Goal: Task Accomplishment & Management: Manage account settings

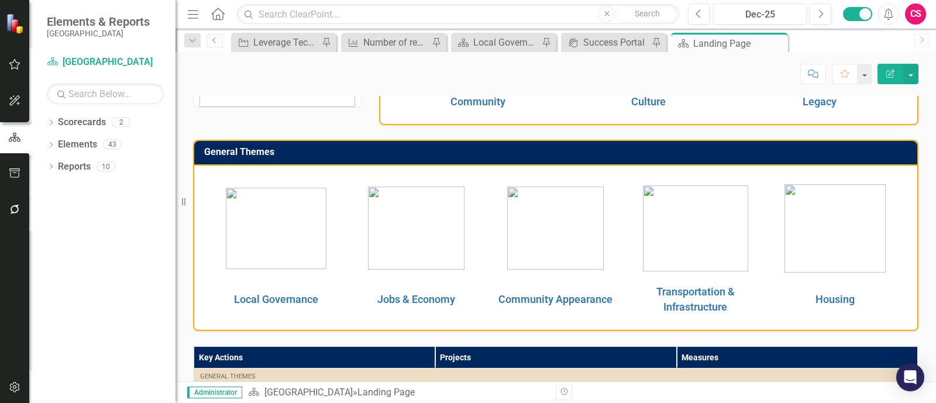
scroll to position [150, 0]
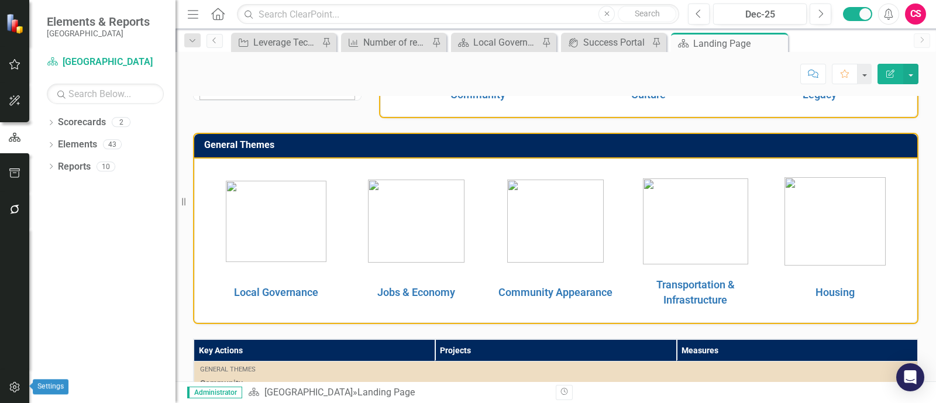
click at [17, 394] on button "button" at bounding box center [15, 388] width 26 height 25
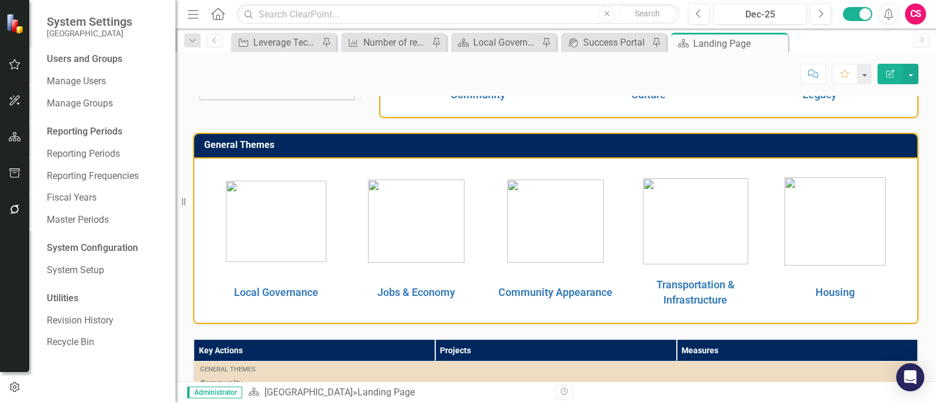
click at [73, 260] on div "Users and Groups Manage Users Manage Groups Reporting Periods Reporting Periods…" at bounding box center [102, 228] width 146 height 350
click at [68, 267] on link "System Setup" at bounding box center [105, 270] width 117 height 13
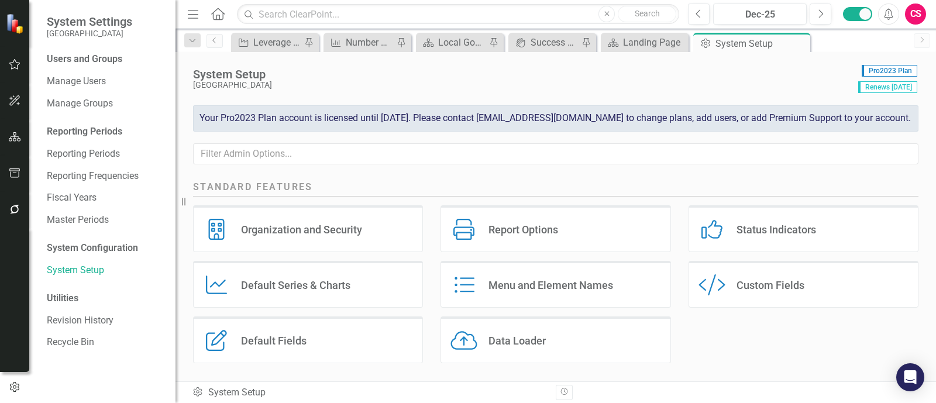
click at [749, 311] on div "Custom Style Custom Fields" at bounding box center [803, 289] width 247 height 56
click at [747, 294] on div "Custom Style Custom Fields" at bounding box center [804, 284] width 230 height 47
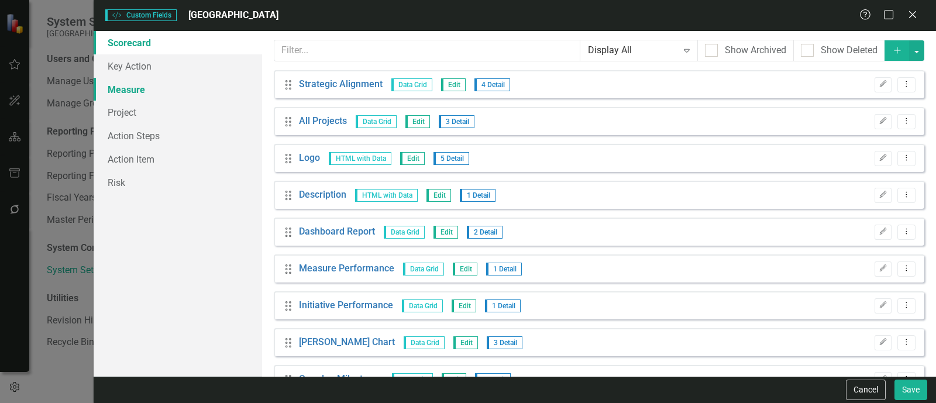
click at [152, 90] on link "Measure" at bounding box center [178, 89] width 168 height 23
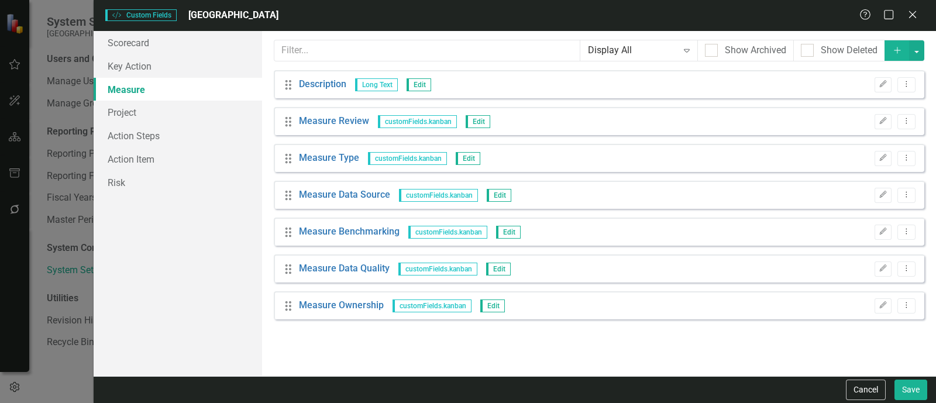
click at [905, 63] on div "Custom fields are one of the most powerful features of ClearPoint. With custom …" at bounding box center [599, 203] width 674 height 345
click at [185, 101] on link "Project" at bounding box center [178, 112] width 168 height 23
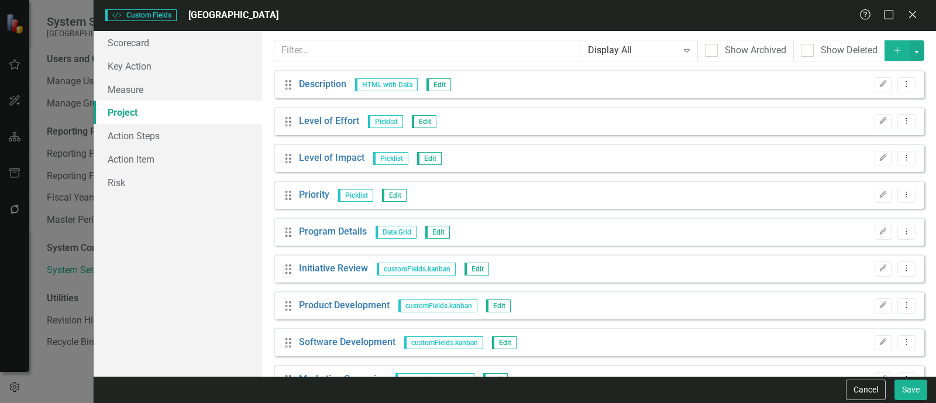
click at [892, 54] on icon "Add" at bounding box center [897, 50] width 11 height 8
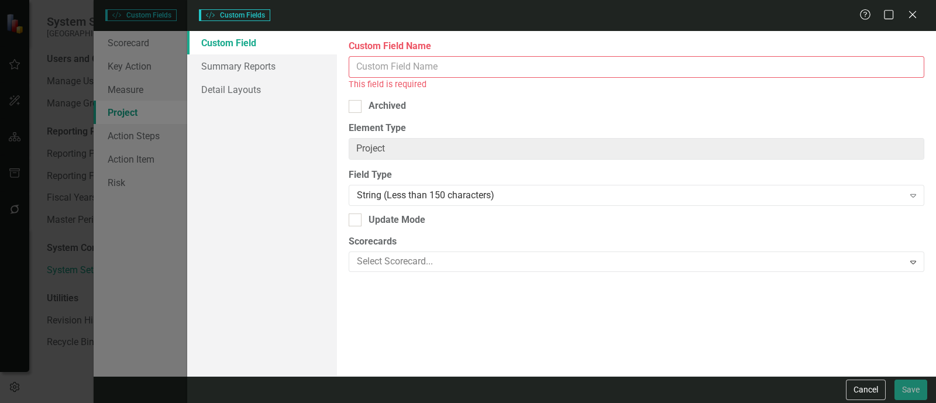
click at [467, 61] on input "Custom Field Name" at bounding box center [637, 67] width 576 height 22
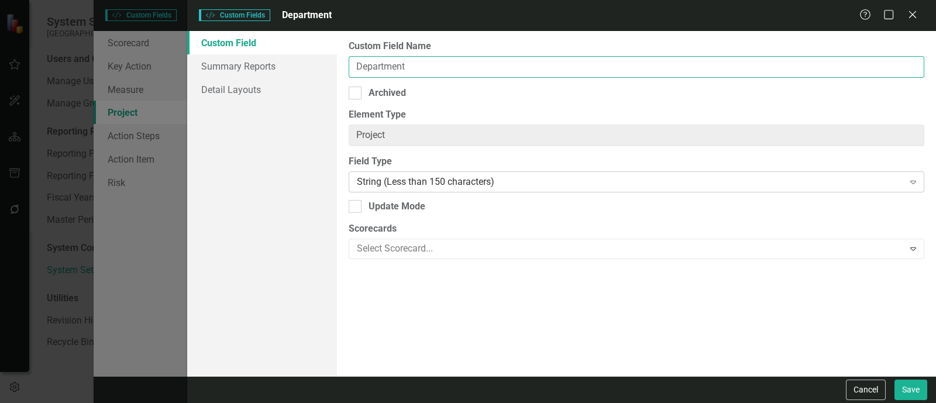
type input "Department"
click at [408, 183] on div "String (Less than 150 characters)" at bounding box center [630, 181] width 547 height 13
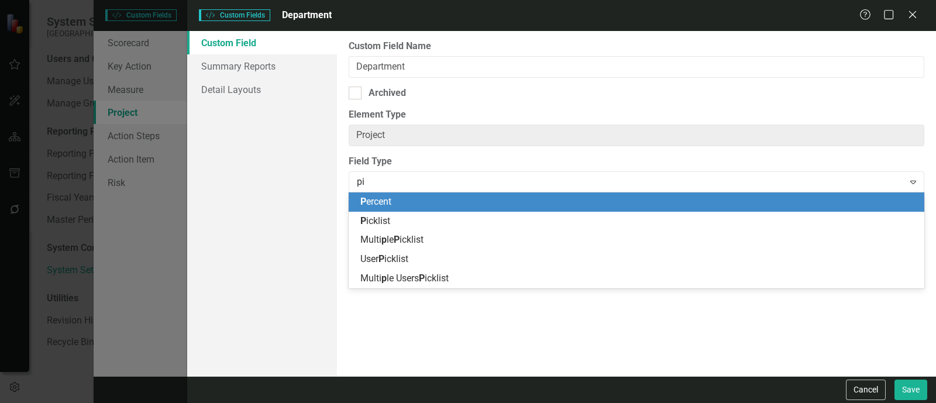
type input "pick"
click at [418, 192] on div "Pick list" at bounding box center [637, 201] width 576 height 19
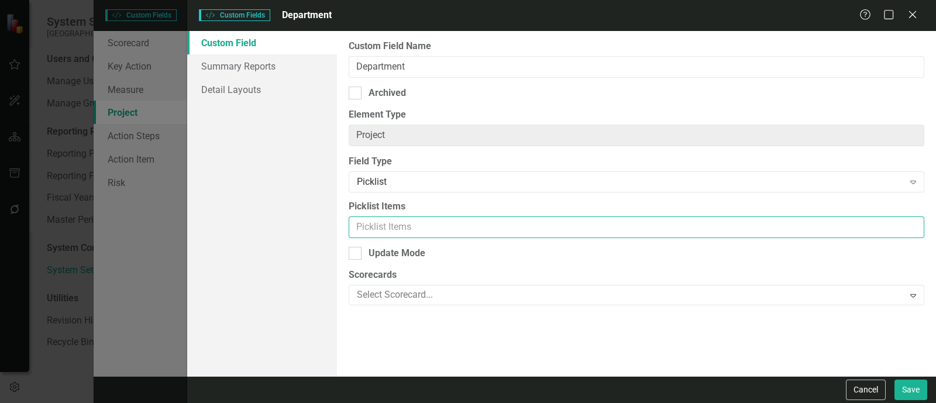
click at [414, 219] on input "Picklist Items" at bounding box center [637, 227] width 576 height 22
type input "Civic Engagement"
click at [894, 380] on button "Save" at bounding box center [910, 390] width 33 height 20
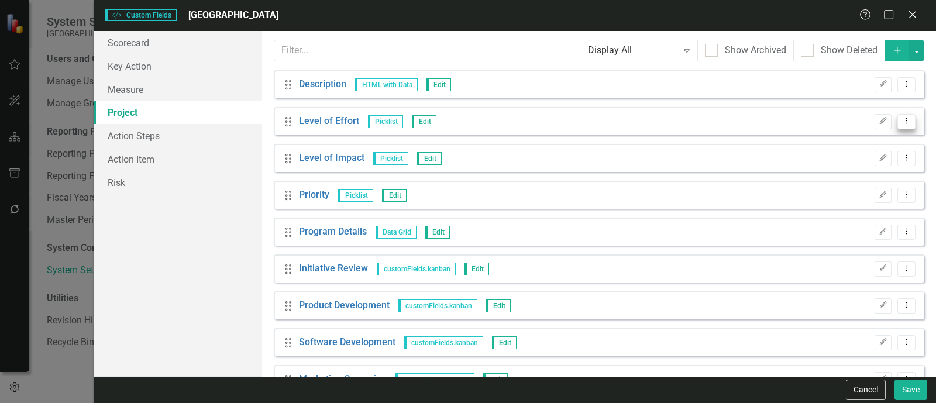
click at [901, 117] on icon "Dropdown Menu" at bounding box center [906, 121] width 10 height 8
click at [857, 181] on link "Trash Delete Custom Field" at bounding box center [844, 184] width 124 height 22
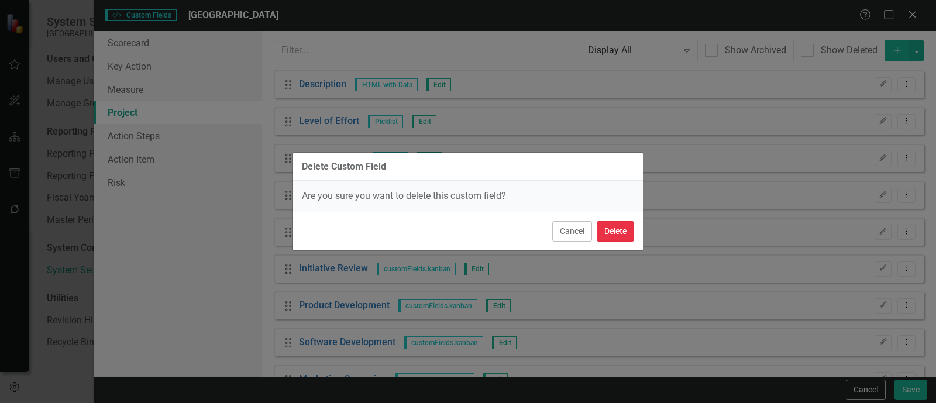
click at [629, 226] on button "Delete" at bounding box center [615, 231] width 37 height 20
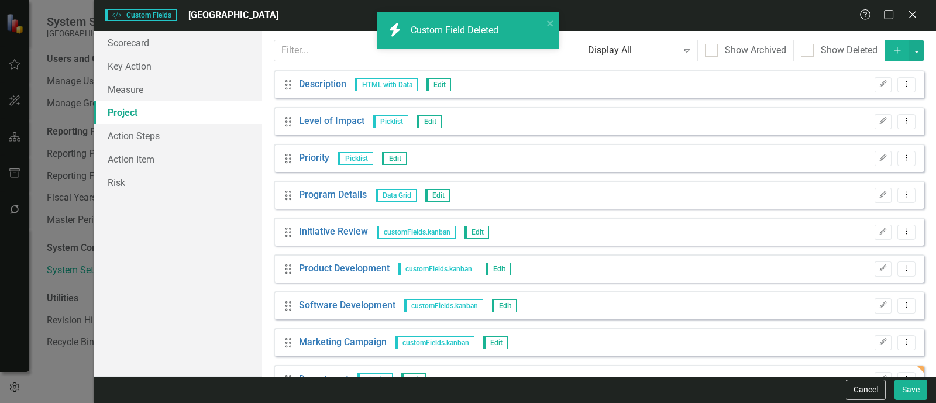
click at [883, 119] on div "Edit Dropdown Menu" at bounding box center [892, 122] width 47 height 16
click at [901, 121] on icon "Dropdown Menu" at bounding box center [906, 121] width 10 height 8
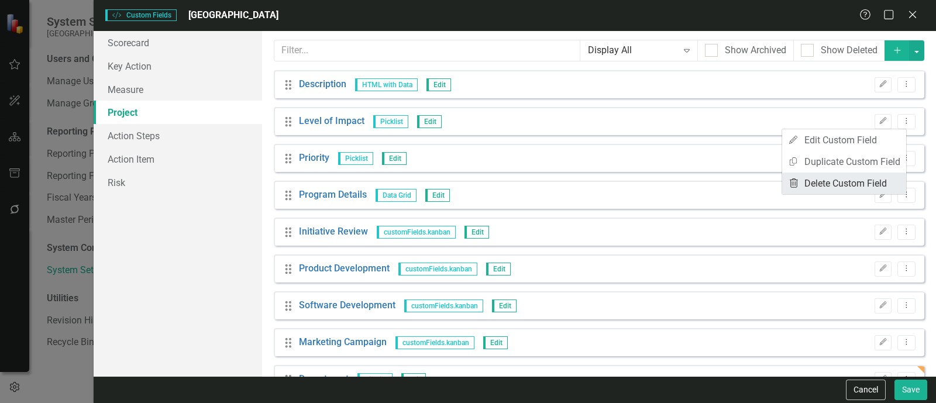
click at [859, 174] on link "Trash Delete Custom Field" at bounding box center [844, 184] width 124 height 22
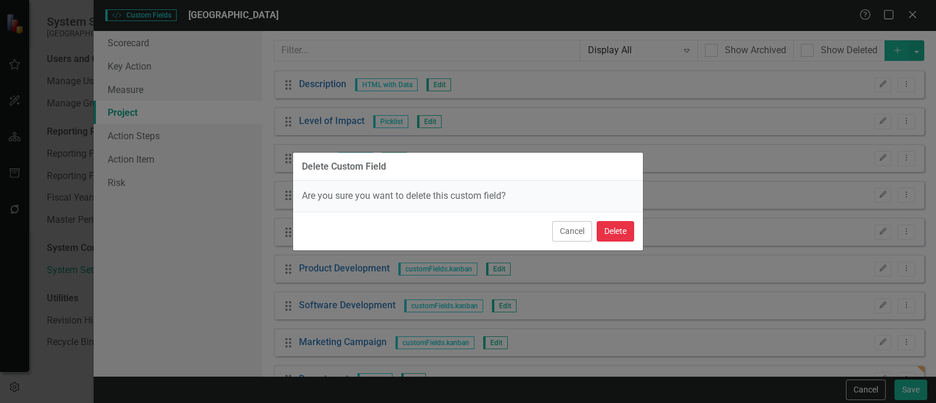
drag, startPoint x: 624, startPoint y: 229, endPoint x: 622, endPoint y: 235, distance: 6.5
click at [624, 232] on button "Delete" at bounding box center [615, 231] width 37 height 20
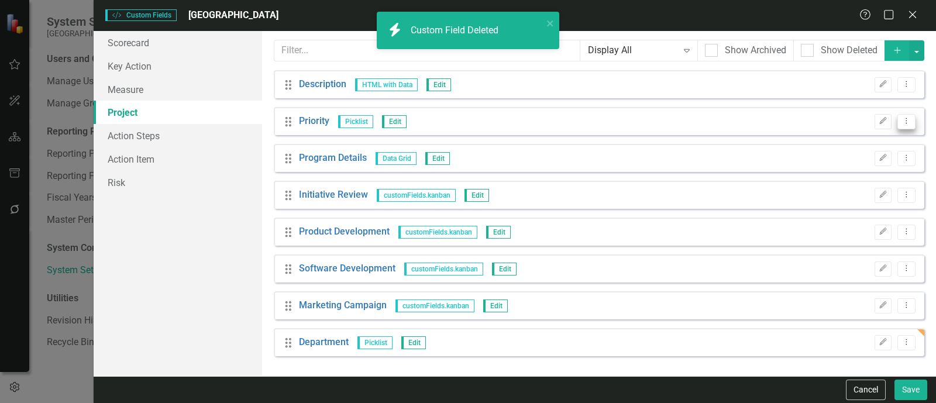
click at [900, 123] on button "Dropdown Menu" at bounding box center [906, 122] width 18 height 16
click at [848, 187] on link "Trash Delete Custom Field" at bounding box center [853, 184] width 124 height 22
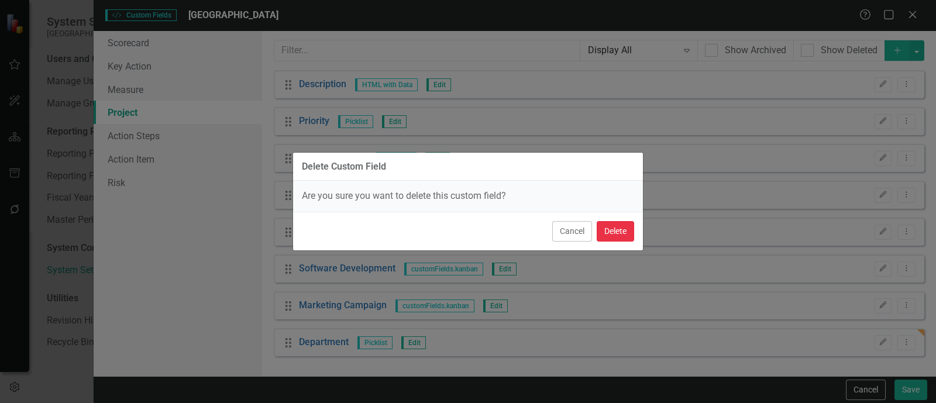
click at [615, 231] on button "Delete" at bounding box center [615, 231] width 37 height 20
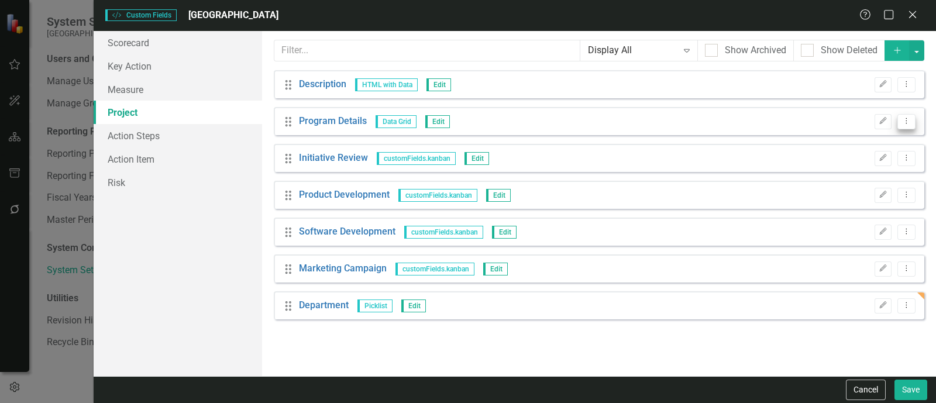
click at [910, 125] on button "Dropdown Menu" at bounding box center [906, 122] width 18 height 16
click at [858, 185] on link "Trash Delete Custom Field" at bounding box center [853, 184] width 124 height 22
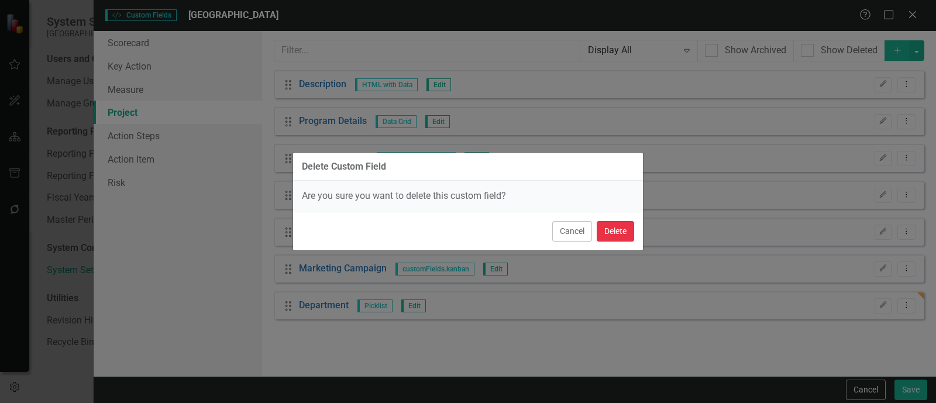
click at [613, 228] on button "Delete" at bounding box center [615, 231] width 37 height 20
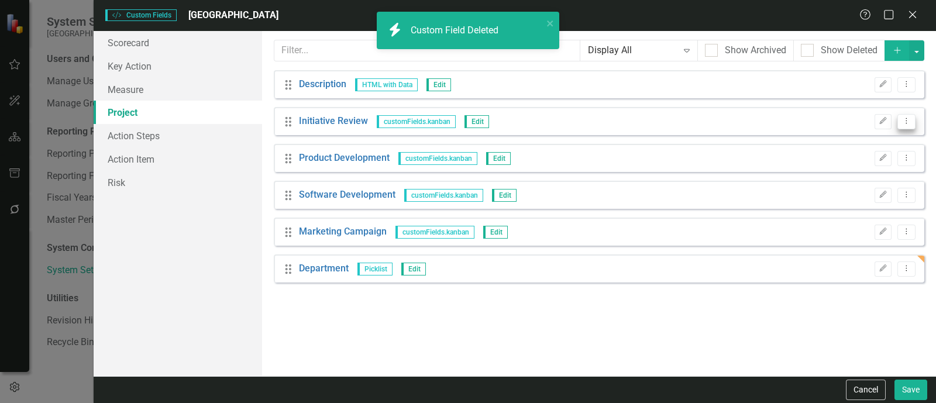
click at [901, 118] on icon "Dropdown Menu" at bounding box center [906, 121] width 10 height 8
click at [833, 178] on link "Trash Delete Custom Field" at bounding box center [853, 184] width 124 height 22
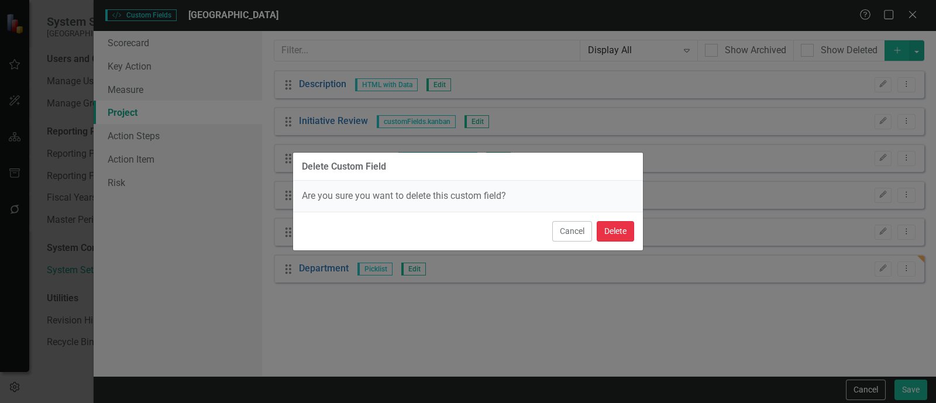
click at [611, 229] on button "Delete" at bounding box center [615, 231] width 37 height 20
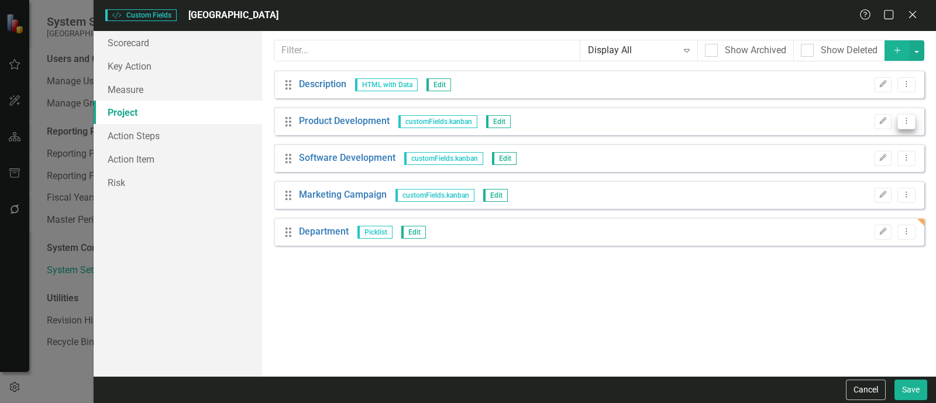
click at [907, 125] on button "Dropdown Menu" at bounding box center [906, 122] width 18 height 16
click at [869, 178] on link "Trash Delete Custom Field" at bounding box center [853, 184] width 124 height 22
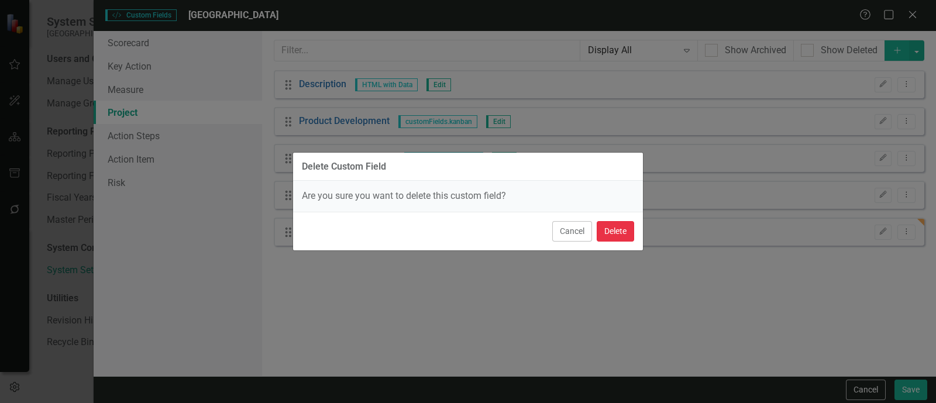
click at [606, 229] on button "Delete" at bounding box center [615, 231] width 37 height 20
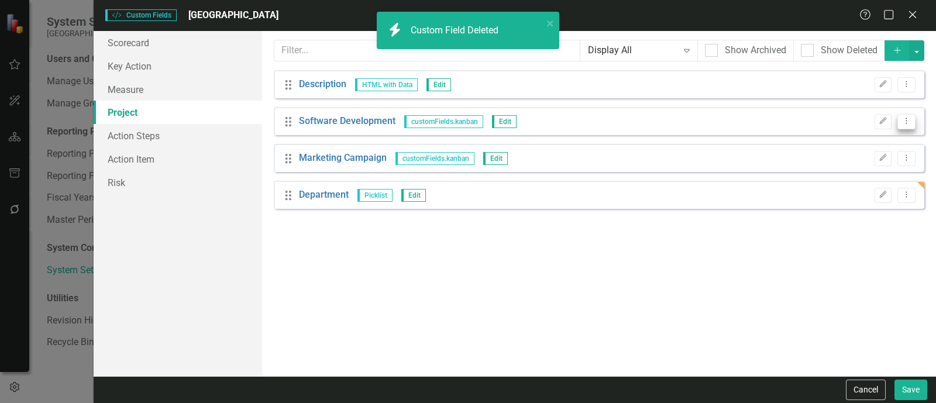
click at [901, 120] on button "Dropdown Menu" at bounding box center [906, 122] width 18 height 16
click at [837, 188] on link "Trash Delete Custom Field" at bounding box center [853, 184] width 124 height 22
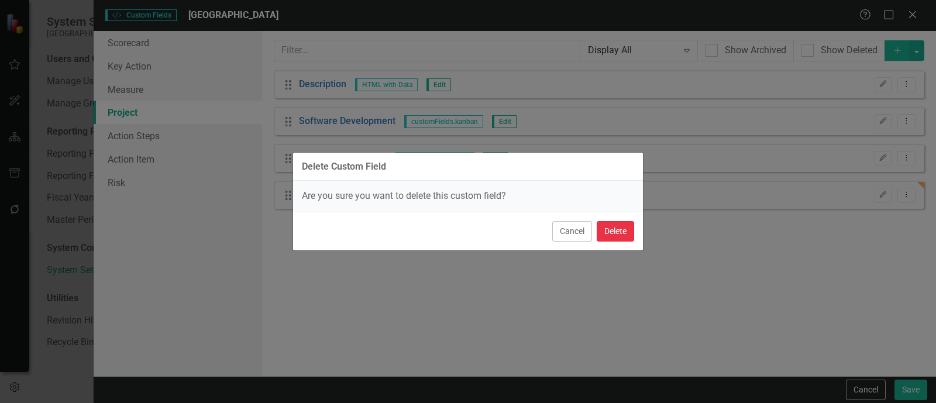
click at [620, 226] on button "Delete" at bounding box center [615, 231] width 37 height 20
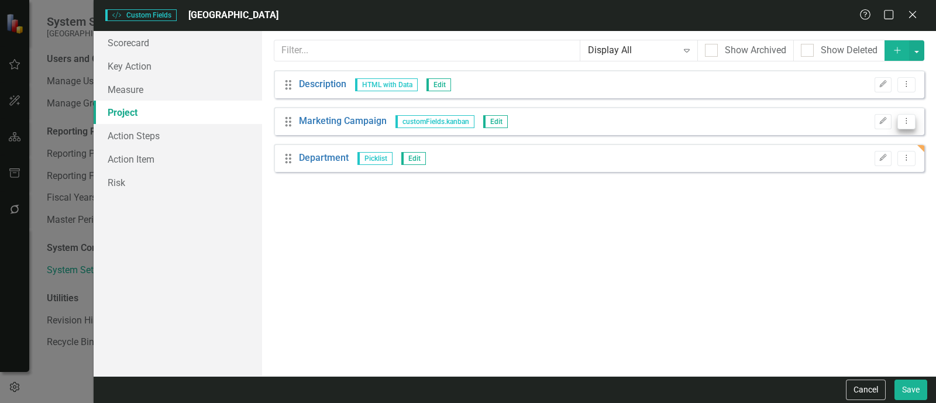
click at [909, 122] on icon "Dropdown Menu" at bounding box center [906, 121] width 10 height 8
click at [830, 181] on link "Trash Delete Custom Field" at bounding box center [853, 184] width 124 height 22
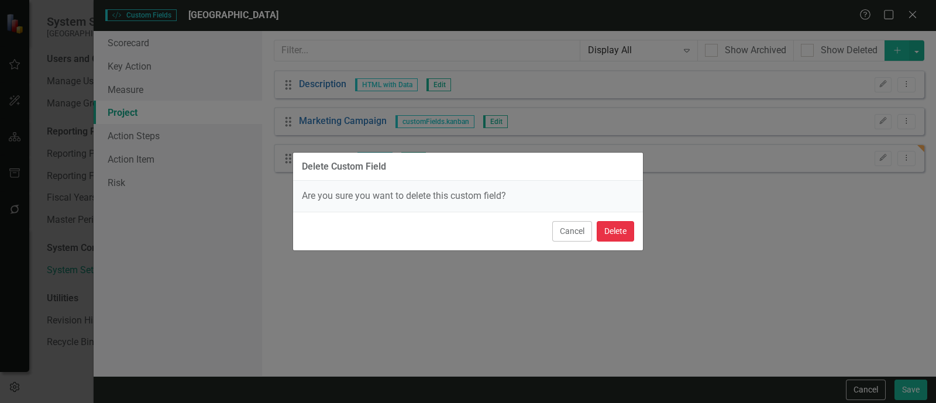
click at [607, 238] on button "Delete" at bounding box center [615, 231] width 37 height 20
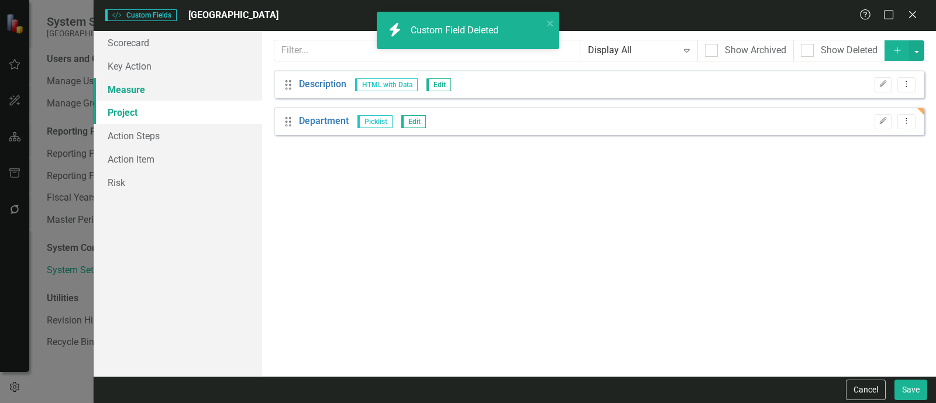
click at [211, 97] on link "Measure" at bounding box center [178, 89] width 168 height 23
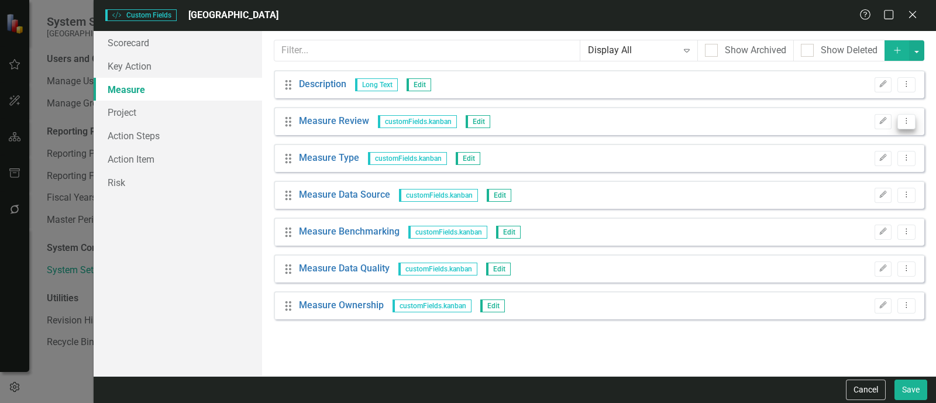
click at [906, 122] on icon "Dropdown Menu" at bounding box center [906, 121] width 10 height 8
click at [872, 181] on link "Trash Delete Custom Field" at bounding box center [853, 184] width 124 height 22
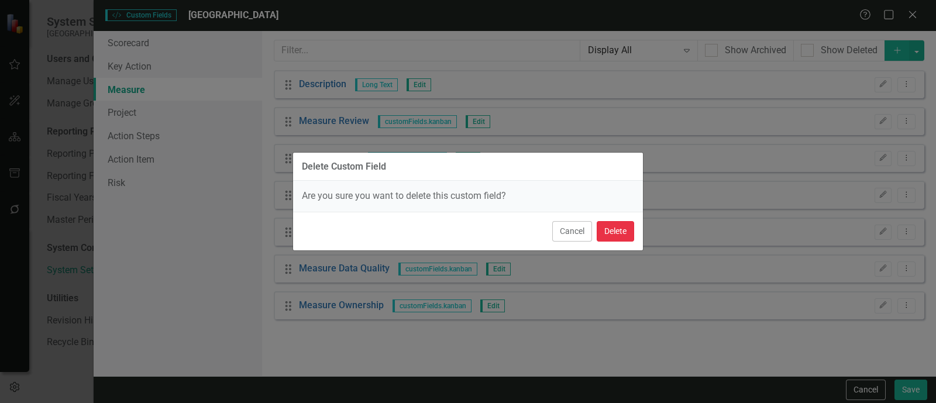
click at [611, 233] on button "Delete" at bounding box center [615, 231] width 37 height 20
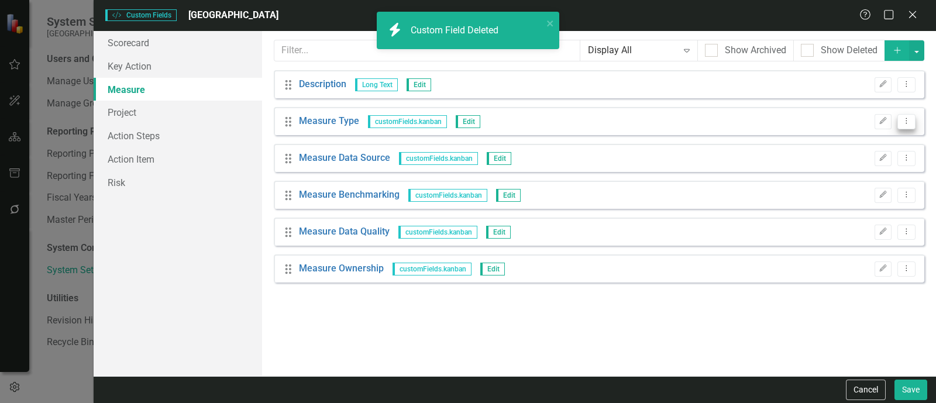
click at [907, 115] on button "Dropdown Menu" at bounding box center [906, 122] width 18 height 16
click at [839, 181] on link "Trash Delete Custom Field" at bounding box center [853, 184] width 124 height 22
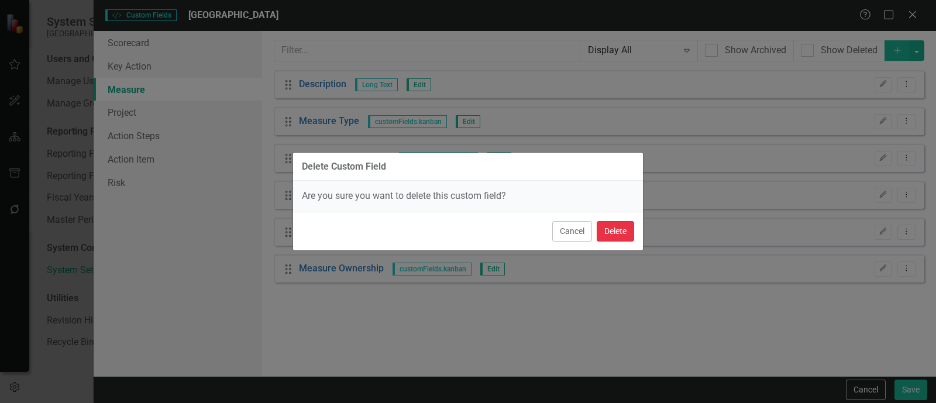
click at [605, 236] on button "Delete" at bounding box center [615, 231] width 37 height 20
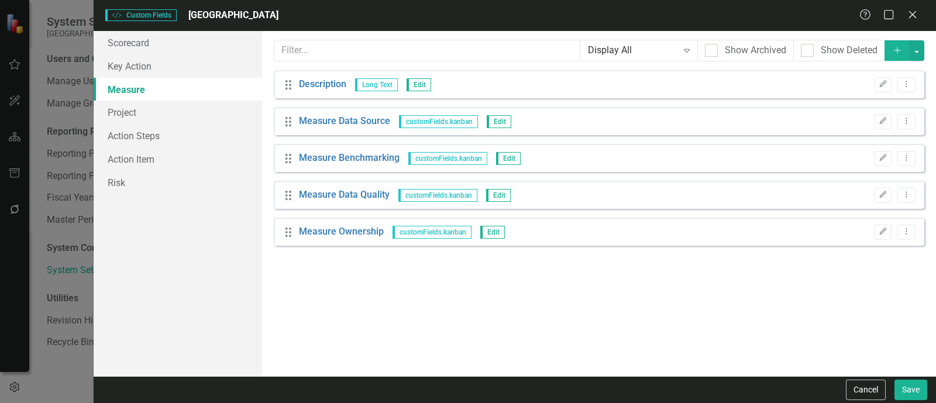
click at [920, 126] on div "Drag Measure Data Source customFields.kanban Edit Edit Dropdown Menu" at bounding box center [599, 121] width 650 height 28
click at [911, 125] on button "Dropdown Menu" at bounding box center [906, 122] width 18 height 16
click at [846, 177] on link "Trash Delete Custom Field" at bounding box center [853, 184] width 124 height 22
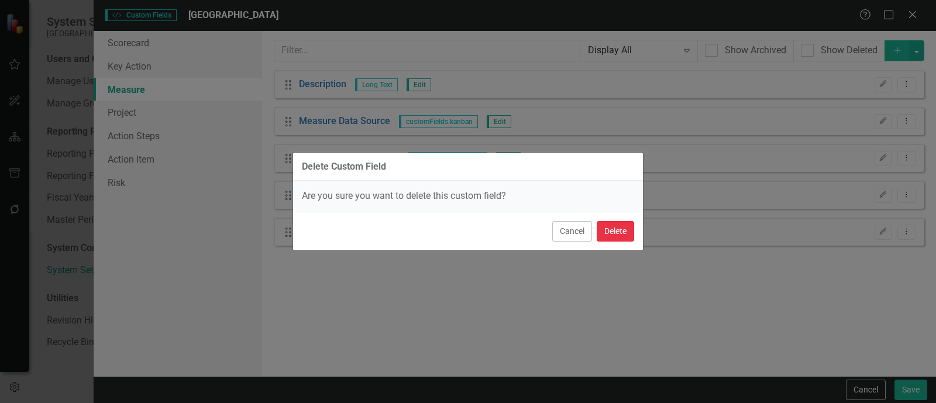
click at [622, 240] on button "Delete" at bounding box center [615, 231] width 37 height 20
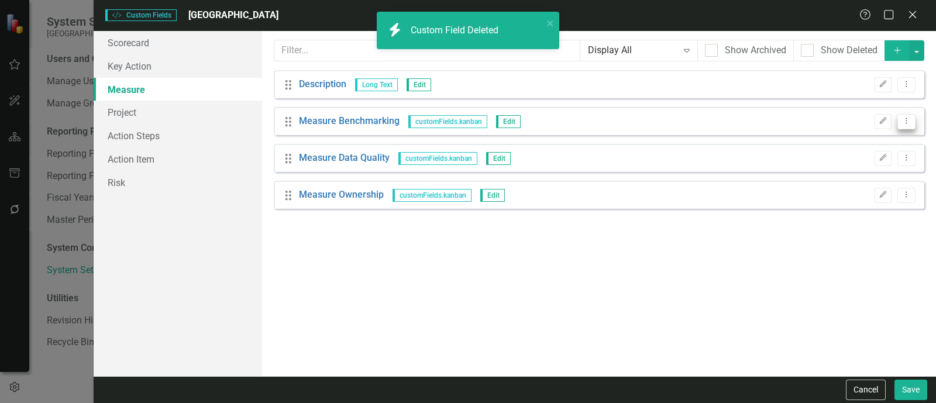
click at [913, 124] on button "Dropdown Menu" at bounding box center [906, 122] width 18 height 16
click at [861, 187] on link "Trash Delete Custom Field" at bounding box center [853, 184] width 124 height 22
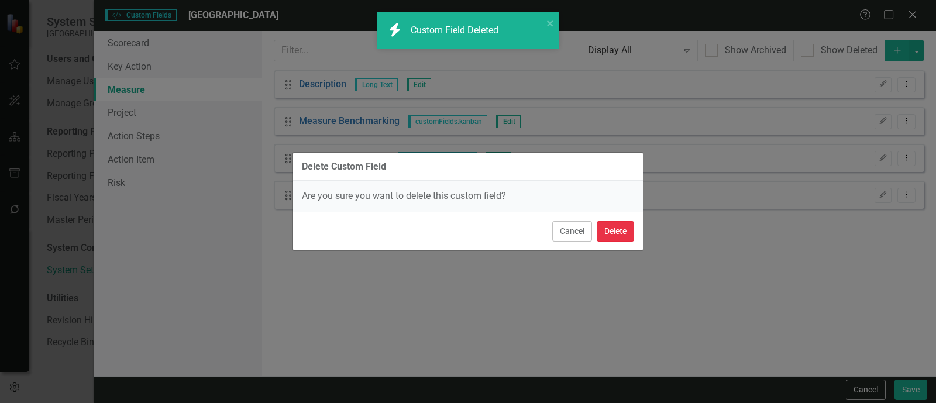
click at [597, 229] on button "Delete" at bounding box center [615, 231] width 37 height 20
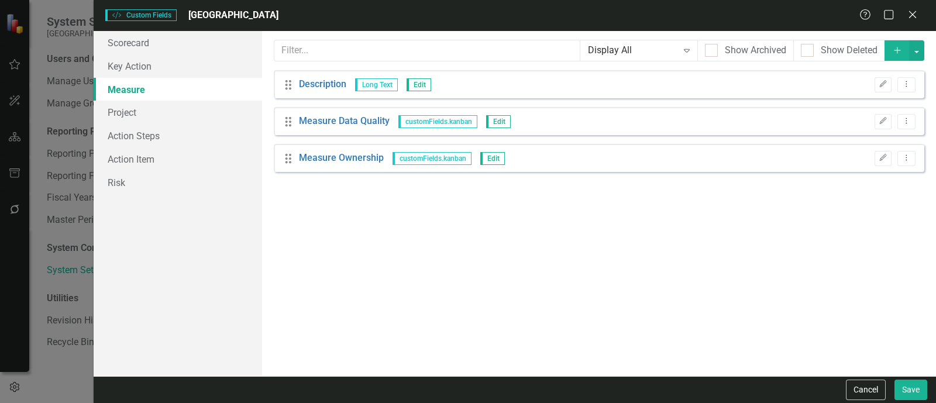
click at [903, 130] on div "Drag Measure Data Quality customFields.kanban Edit Edit Dropdown Menu" at bounding box center [599, 121] width 650 height 28
click at [904, 128] on button "Dropdown Menu" at bounding box center [906, 122] width 18 height 16
click at [863, 171] on link "Copy Duplicate Custom Field" at bounding box center [853, 162] width 124 height 22
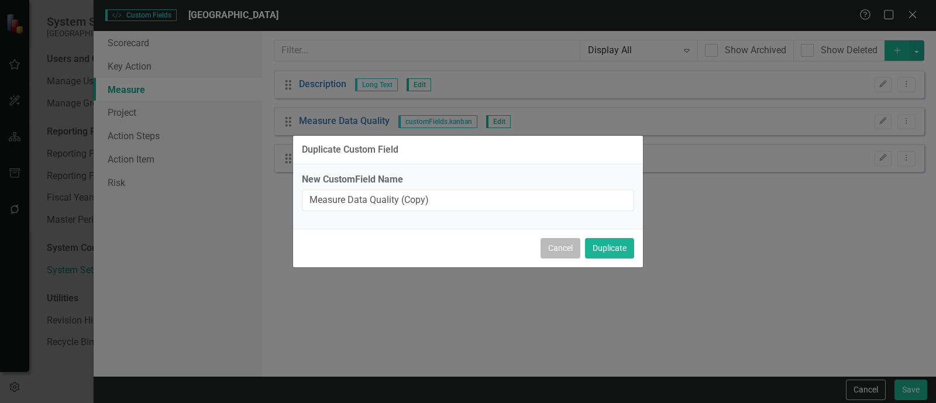
click at [550, 248] on button "Cancel" at bounding box center [561, 248] width 40 height 20
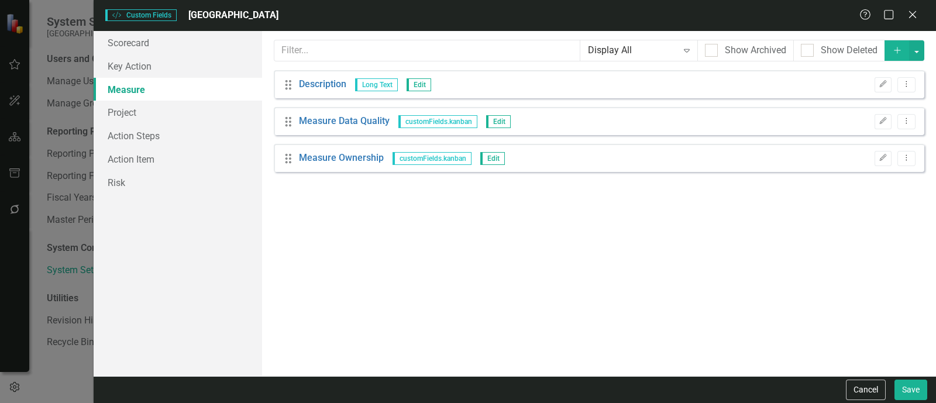
drag, startPoint x: 904, startPoint y: 124, endPoint x: 894, endPoint y: 144, distance: 23.0
click at [906, 124] on icon "Dropdown Menu" at bounding box center [906, 121] width 10 height 8
click at [870, 178] on link "Trash Delete Custom Field" at bounding box center [853, 184] width 124 height 22
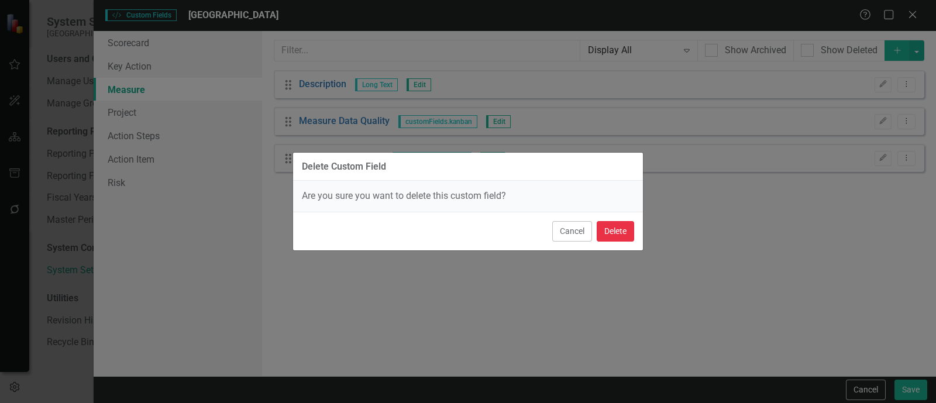
click at [611, 235] on button "Delete" at bounding box center [615, 231] width 37 height 20
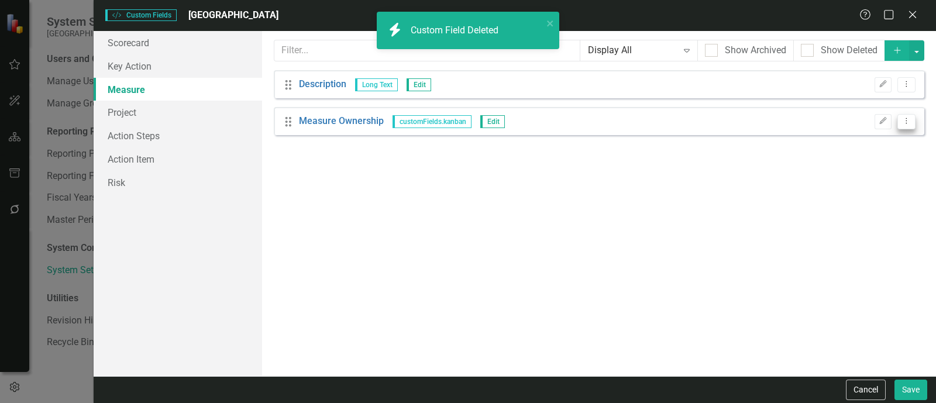
click at [908, 122] on icon "Dropdown Menu" at bounding box center [906, 121] width 10 height 8
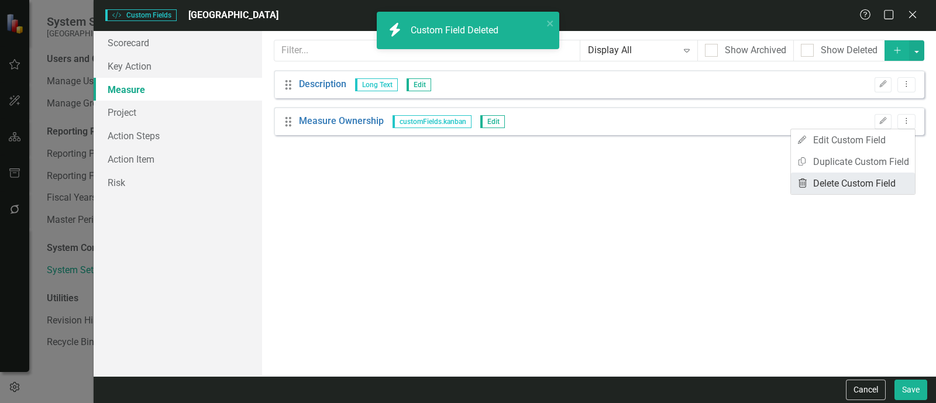
click at [872, 184] on link "Trash Delete Custom Field" at bounding box center [853, 184] width 124 height 22
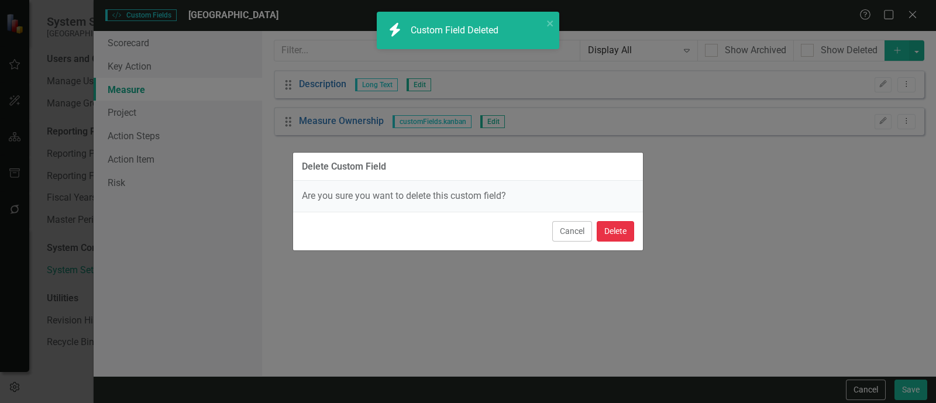
click at [617, 225] on button "Delete" at bounding box center [615, 231] width 37 height 20
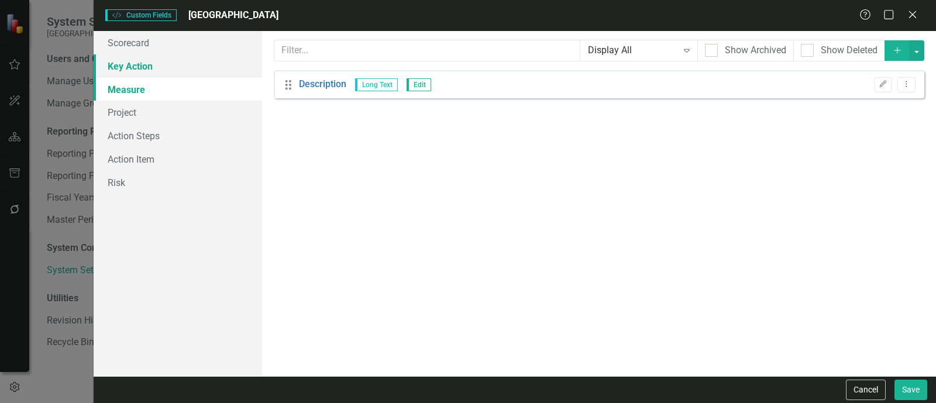
click at [174, 74] on link "Key Action" at bounding box center [178, 65] width 168 height 23
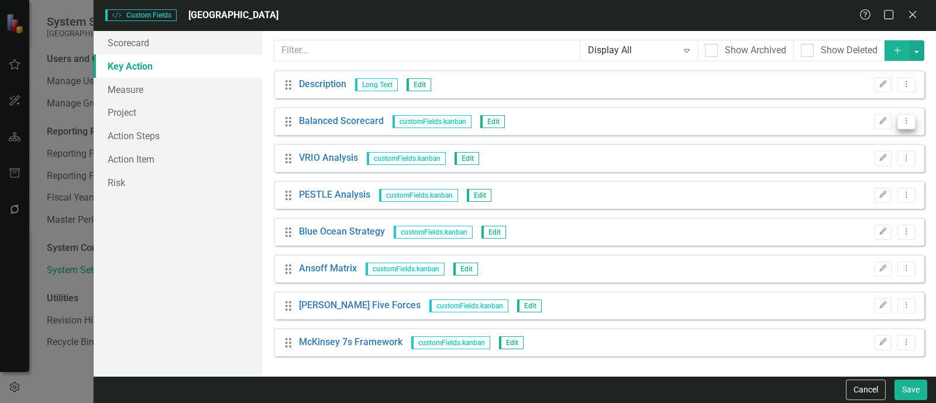
click at [913, 123] on button "Dropdown Menu" at bounding box center [906, 122] width 18 height 16
click at [877, 181] on link "Trash Delete Custom Field" at bounding box center [853, 184] width 124 height 22
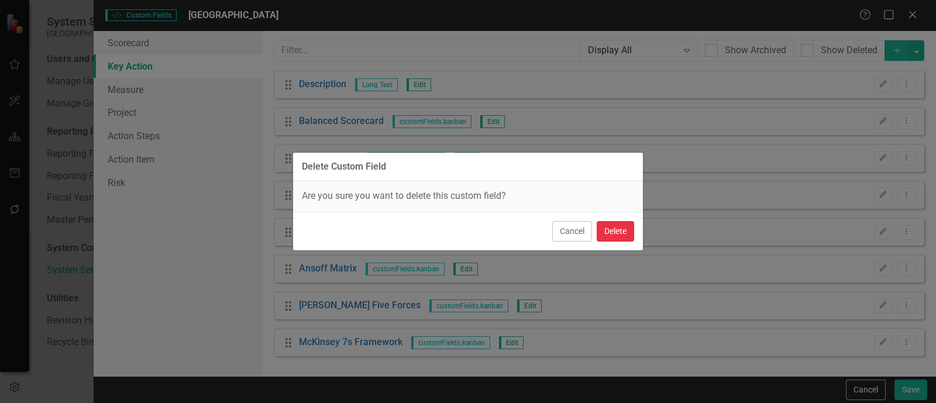
click at [608, 232] on button "Delete" at bounding box center [615, 231] width 37 height 20
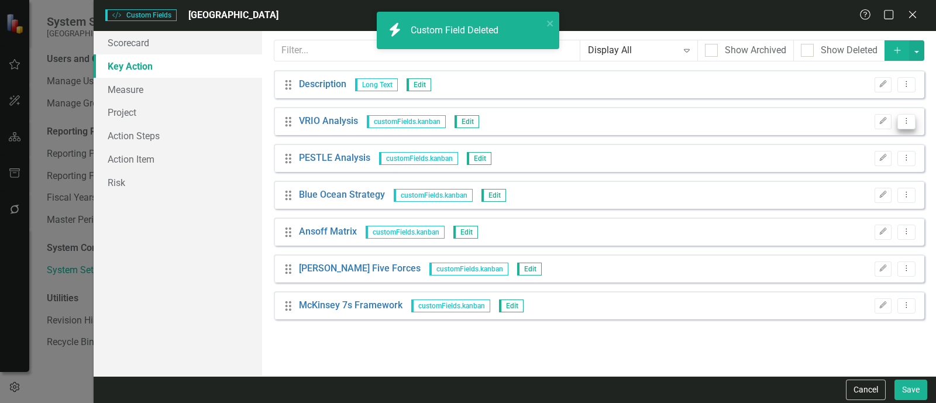
click at [907, 121] on icon "Dropdown Menu" at bounding box center [906, 121] width 10 height 8
click at [847, 180] on link "Trash Delete Custom Field" at bounding box center [853, 184] width 124 height 22
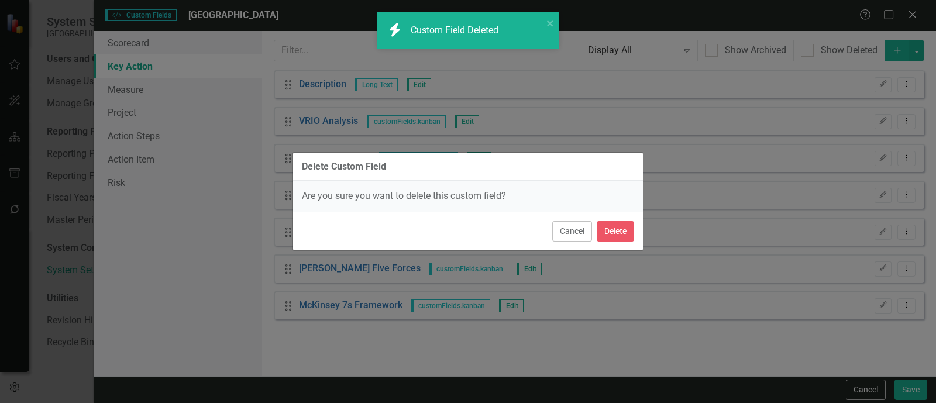
click at [636, 232] on div "Cancel Delete" at bounding box center [468, 231] width 350 height 39
click at [629, 232] on button "Delete" at bounding box center [615, 231] width 37 height 20
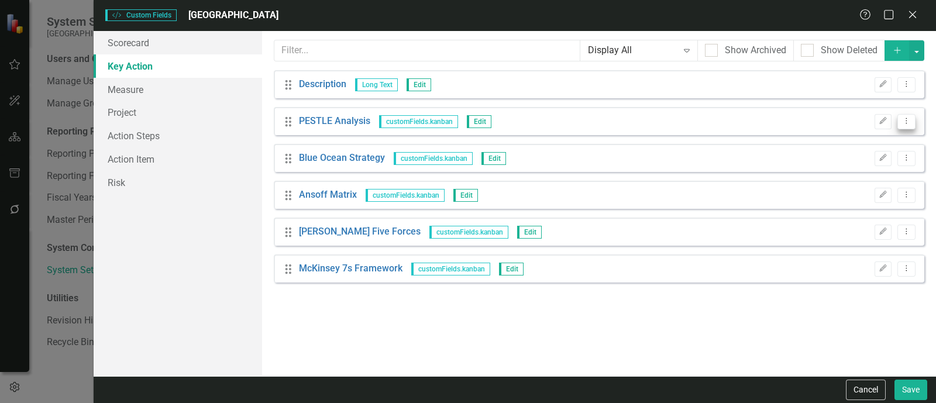
click at [899, 117] on button "Dropdown Menu" at bounding box center [906, 122] width 18 height 16
click at [844, 181] on link "Trash Delete Custom Field" at bounding box center [853, 184] width 124 height 22
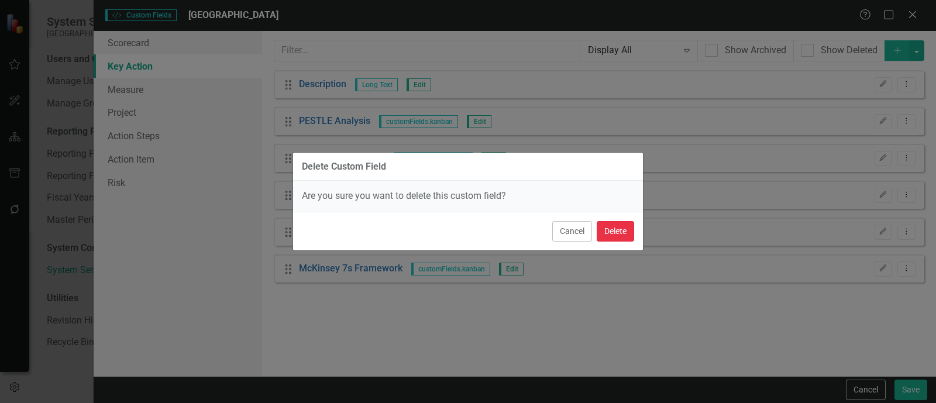
click at [616, 228] on button "Delete" at bounding box center [615, 231] width 37 height 20
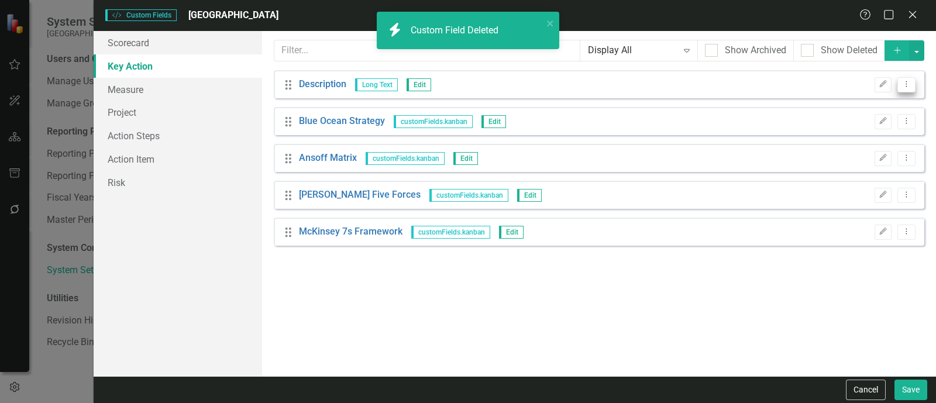
click at [910, 83] on icon "Dropdown Menu" at bounding box center [906, 84] width 10 height 8
click at [834, 147] on link "Trash Delete Custom Field" at bounding box center [853, 147] width 124 height 22
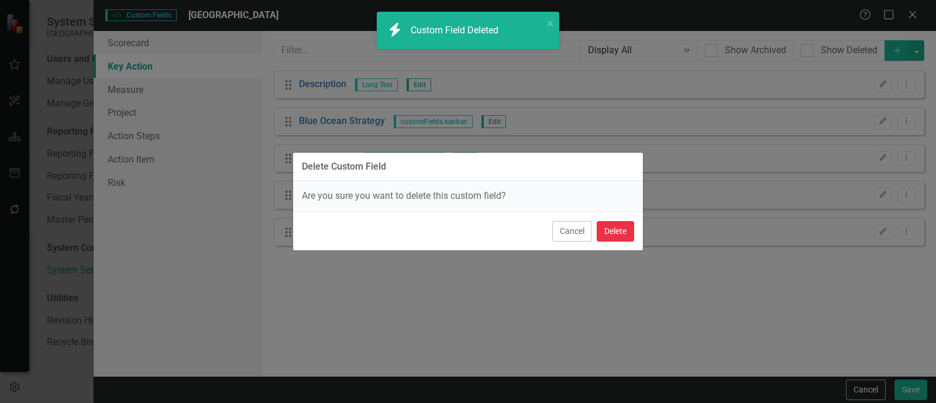
click at [614, 226] on button "Delete" at bounding box center [615, 231] width 37 height 20
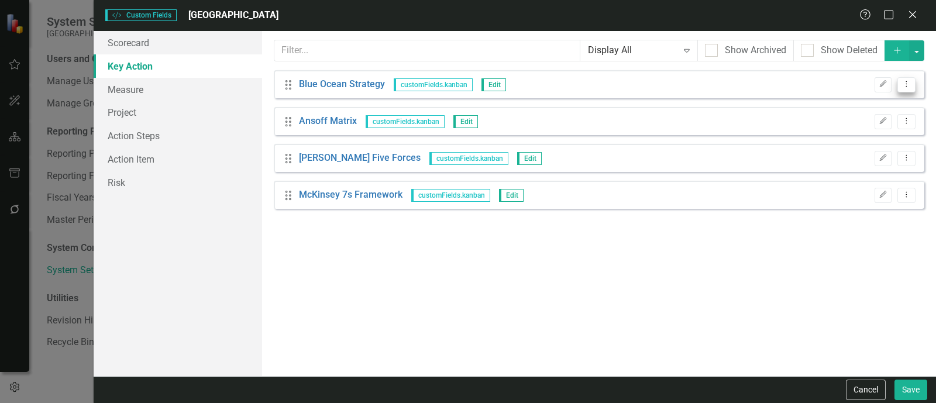
click at [903, 83] on icon "Dropdown Menu" at bounding box center [906, 84] width 10 height 8
click at [862, 144] on link "Trash Delete Custom Field" at bounding box center [853, 147] width 124 height 22
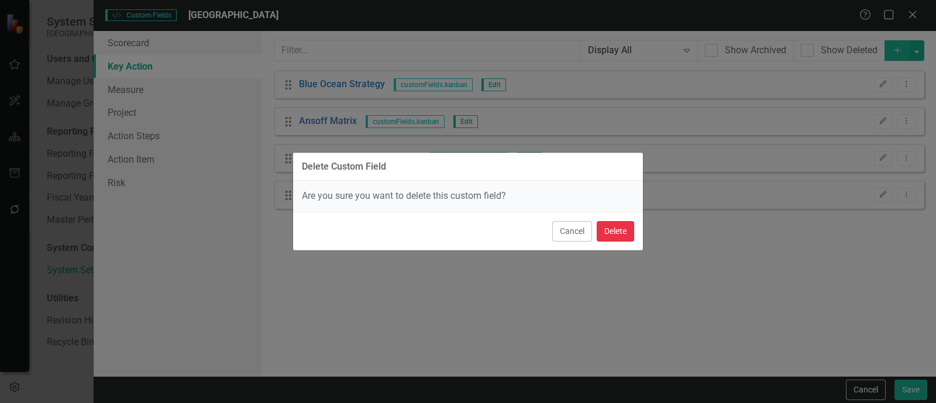
click at [618, 229] on button "Delete" at bounding box center [615, 231] width 37 height 20
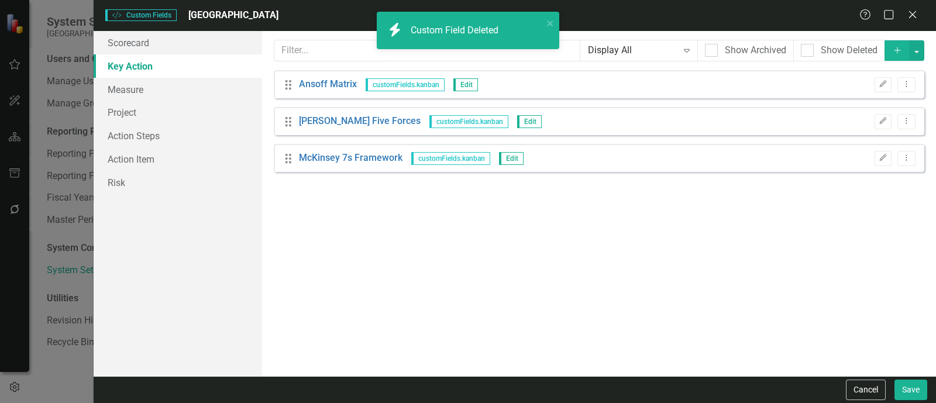
click at [904, 94] on div "Drag Ansoff Matrix customFields.kanban Edit Edit Dropdown Menu" at bounding box center [599, 84] width 650 height 28
click at [904, 92] on button "Dropdown Menu" at bounding box center [906, 85] width 18 height 16
click at [859, 153] on link "Trash Delete Custom Field" at bounding box center [853, 147] width 124 height 22
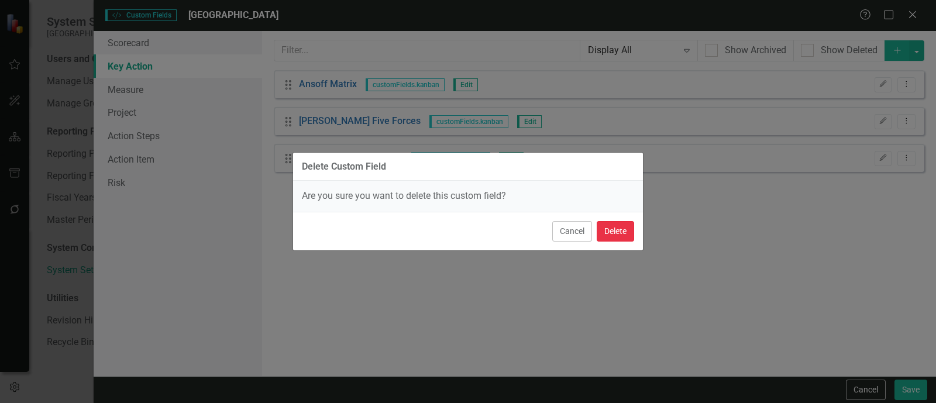
click at [622, 233] on button "Delete" at bounding box center [615, 231] width 37 height 20
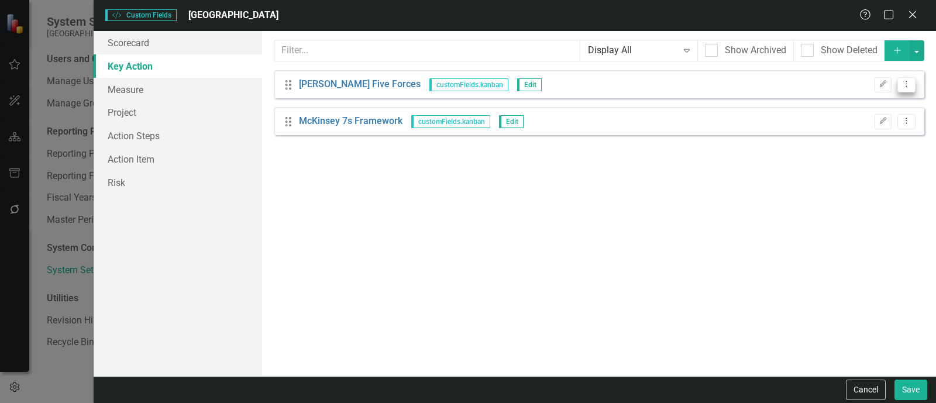
click at [905, 91] on button "Dropdown Menu" at bounding box center [906, 85] width 18 height 16
click at [839, 152] on link "Trash Delete Custom Field" at bounding box center [853, 147] width 124 height 22
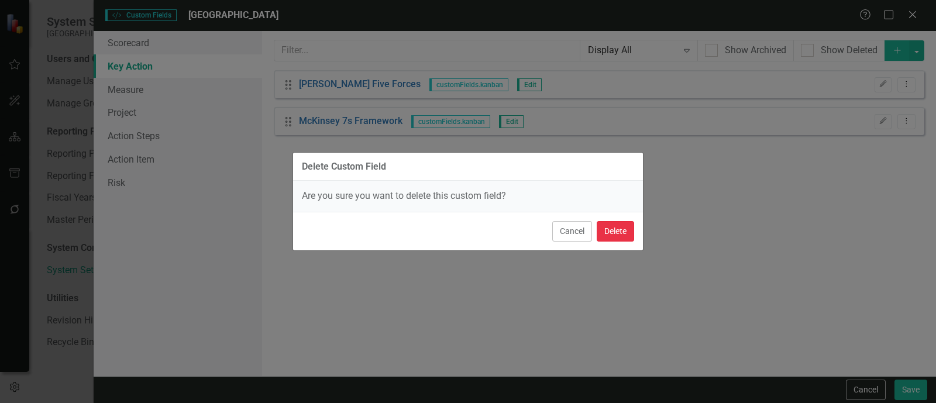
click at [611, 233] on button "Delete" at bounding box center [615, 231] width 37 height 20
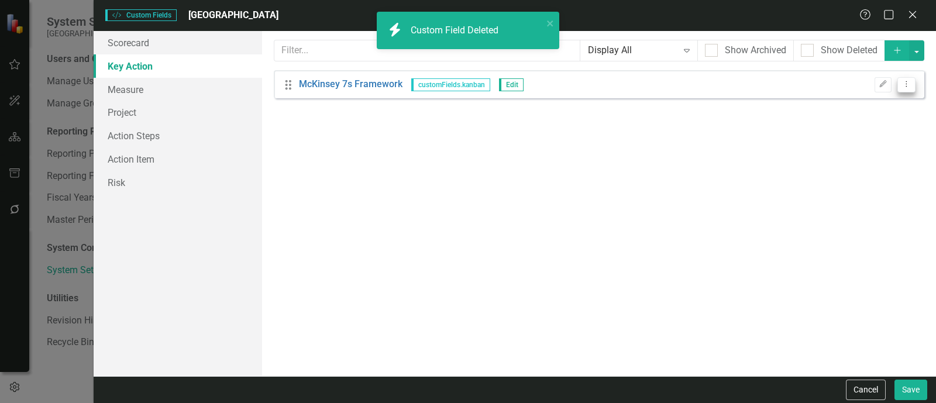
click at [899, 88] on button "Dropdown Menu" at bounding box center [906, 85] width 18 height 16
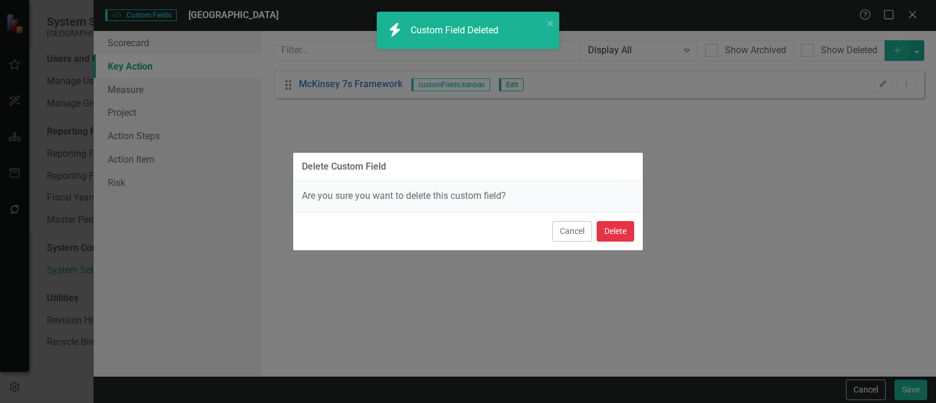
click at [605, 231] on button "Delete" at bounding box center [615, 231] width 37 height 20
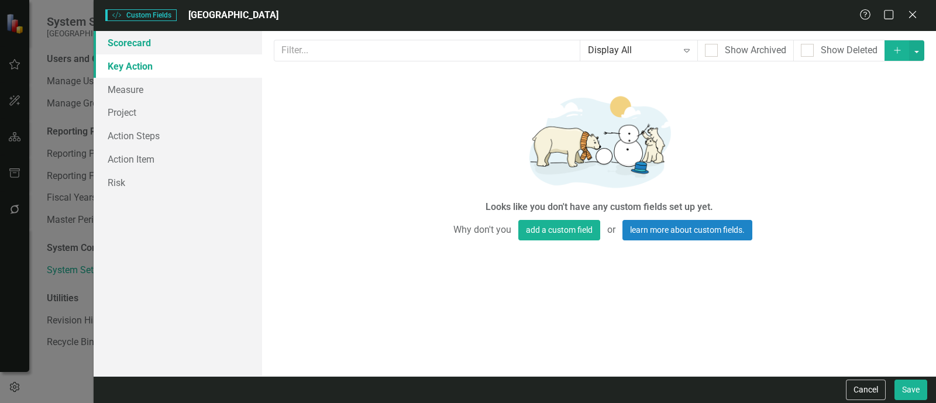
click at [122, 39] on link "Scorecard" at bounding box center [178, 42] width 168 height 23
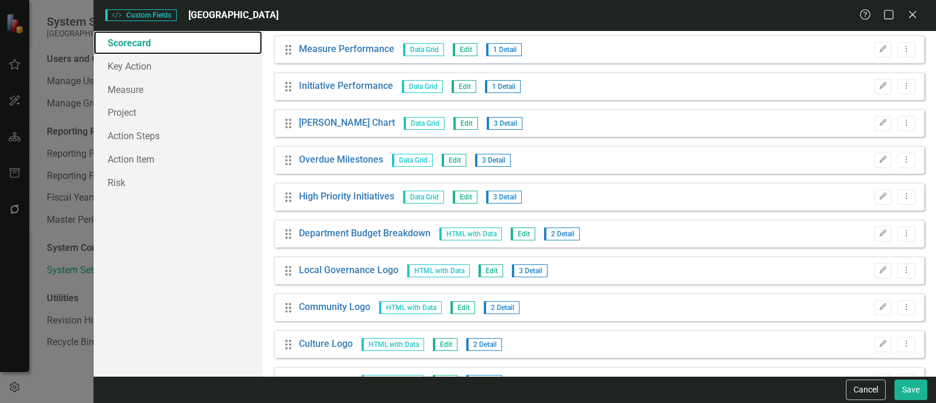
scroll to position [292, 0]
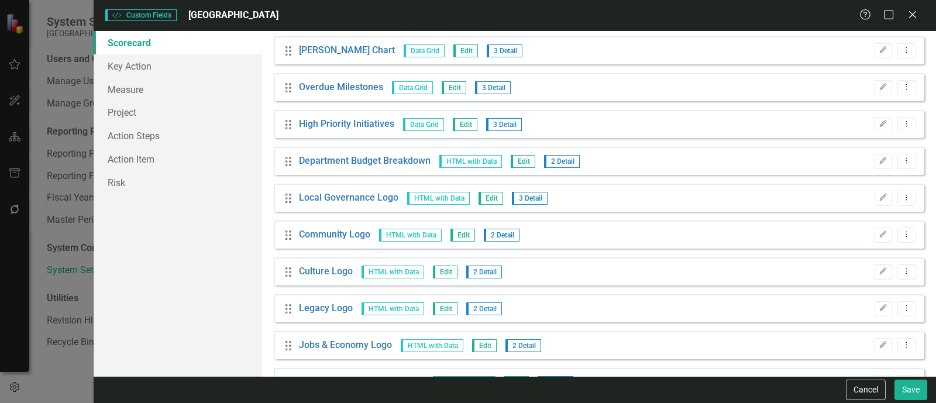
click at [869, 159] on div "Edit Dropdown Menu" at bounding box center [892, 162] width 47 height 16
click at [875, 159] on button "Edit" at bounding box center [883, 161] width 17 height 15
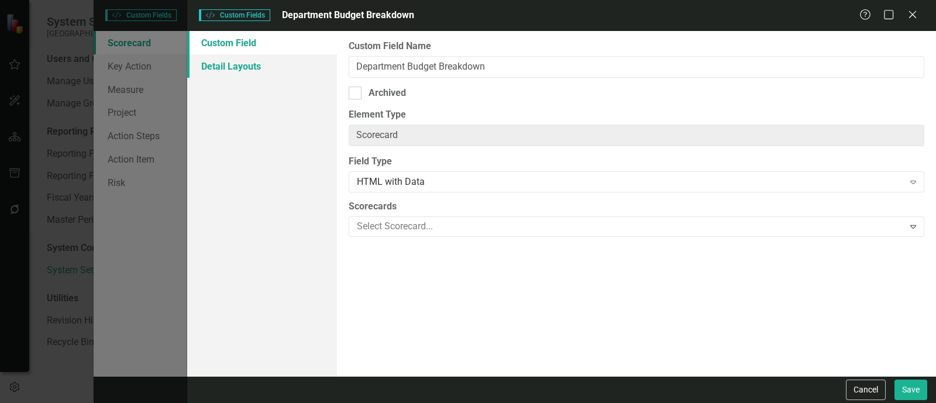
click at [240, 69] on link "Detail Layouts" at bounding box center [262, 65] width 150 height 23
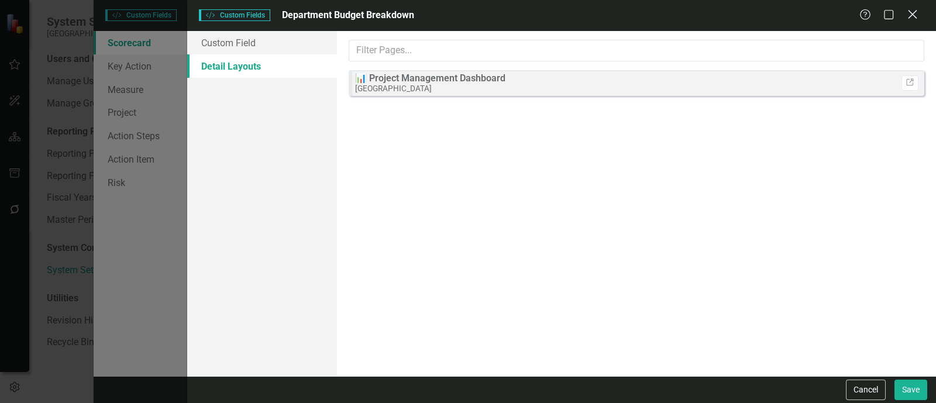
click at [913, 17] on icon "Close" at bounding box center [912, 14] width 15 height 11
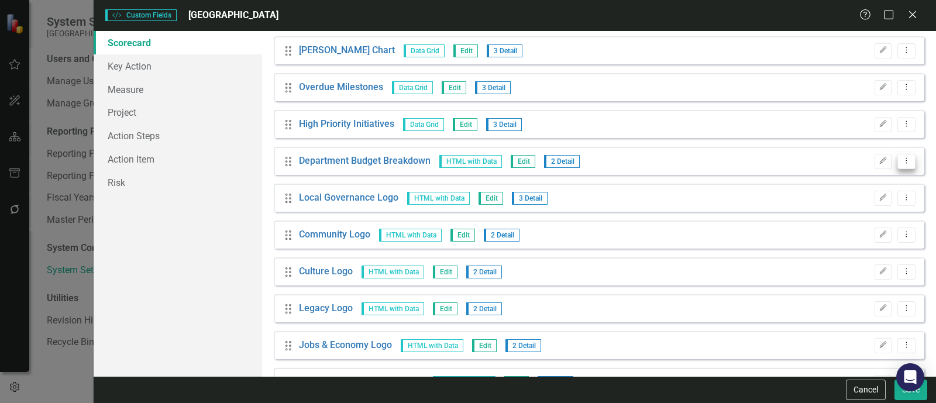
click at [901, 160] on icon "Dropdown Menu" at bounding box center [906, 161] width 10 height 8
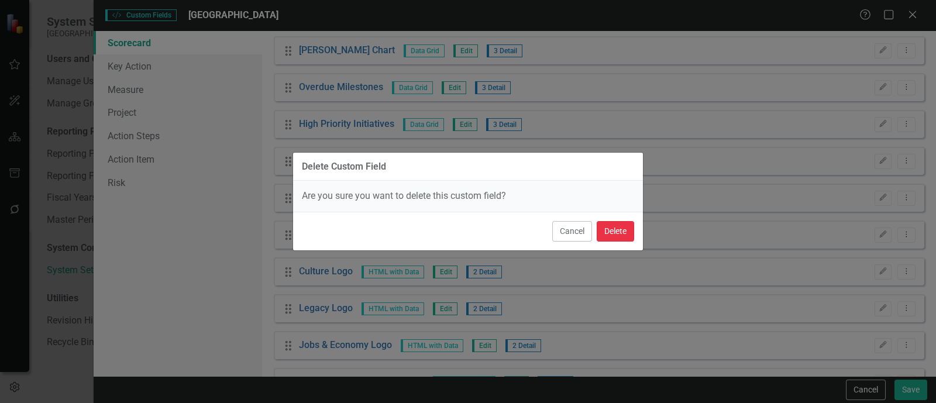
click at [610, 222] on button "Delete" at bounding box center [615, 231] width 37 height 20
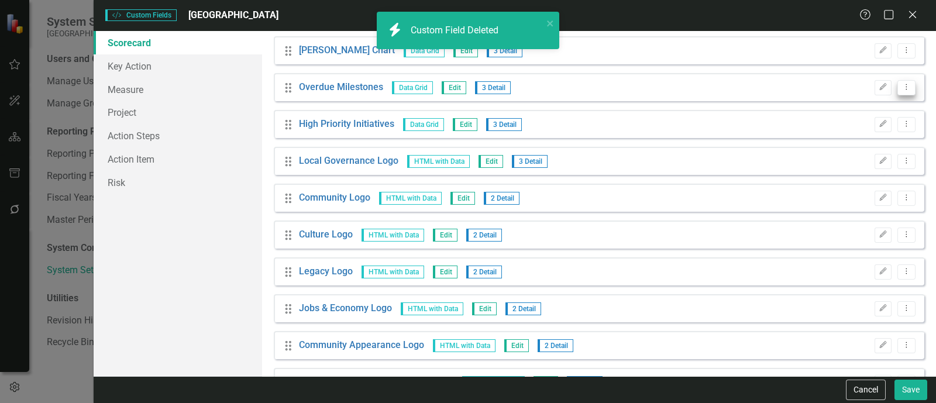
click at [904, 92] on button "Dropdown Menu" at bounding box center [906, 88] width 18 height 16
click at [876, 140] on link "Trash Delete Custom Field" at bounding box center [844, 149] width 124 height 22
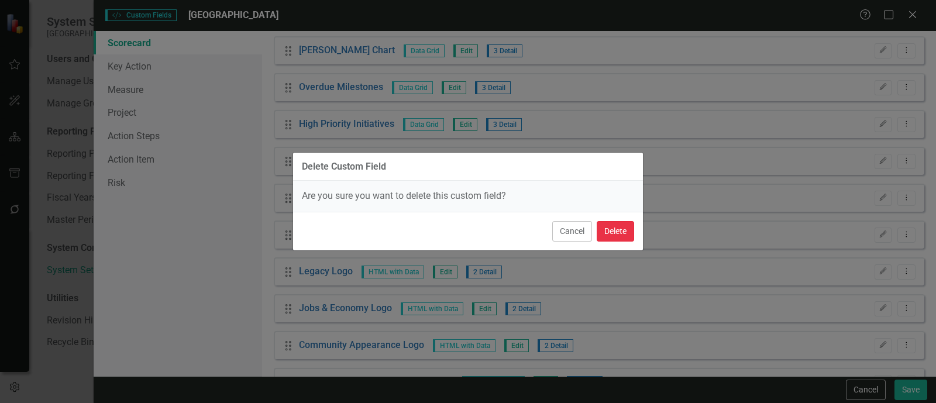
click at [615, 230] on button "Delete" at bounding box center [615, 231] width 37 height 20
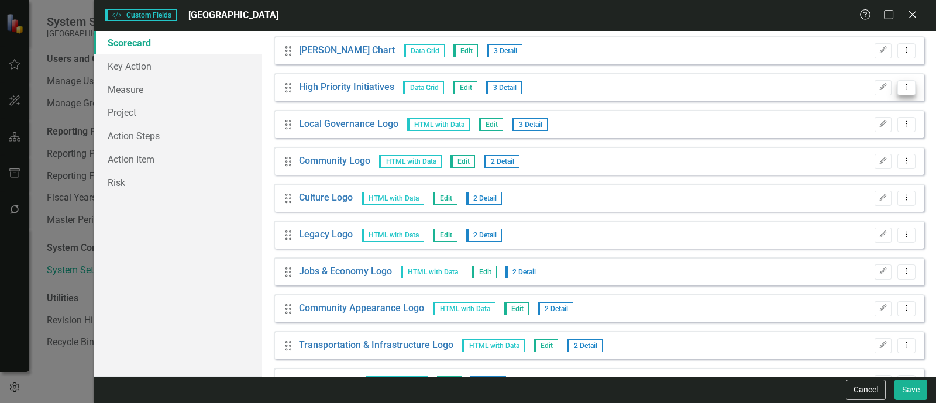
click at [897, 86] on button "Dropdown Menu" at bounding box center [906, 88] width 18 height 16
click at [834, 152] on link "Trash Delete Custom Field" at bounding box center [844, 149] width 124 height 22
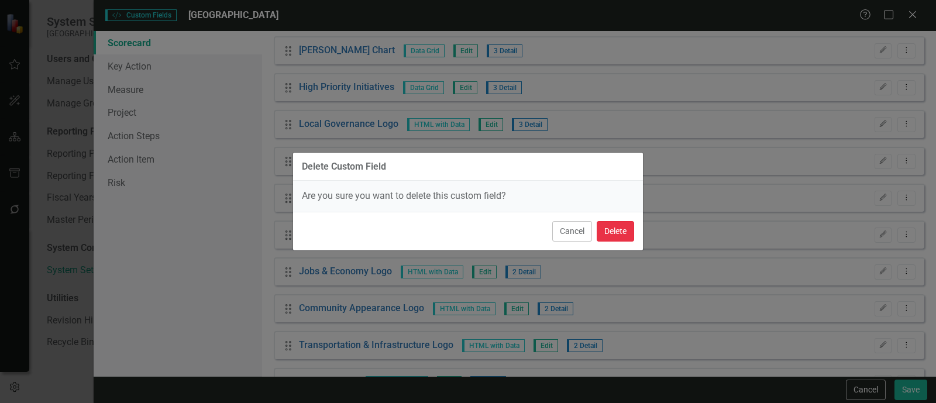
click at [623, 230] on button "Delete" at bounding box center [615, 231] width 37 height 20
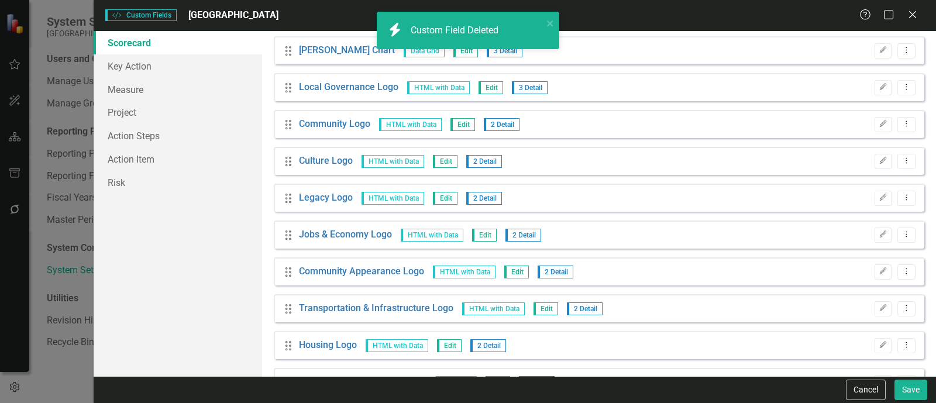
scroll to position [219, 0]
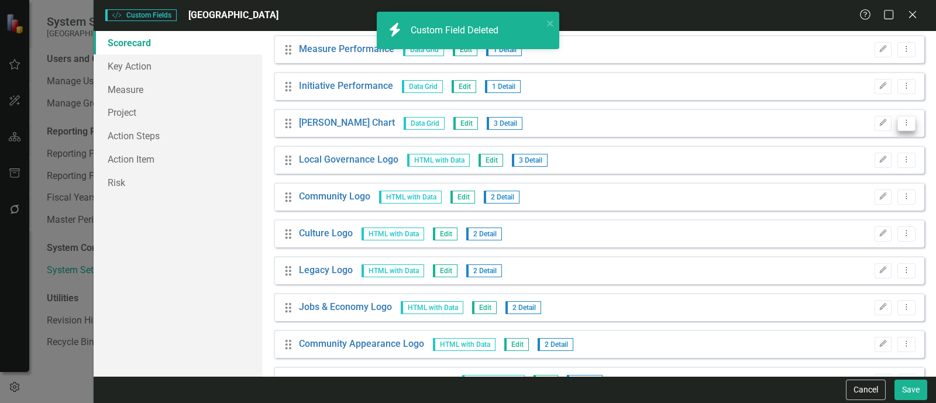
click at [900, 127] on button "Dropdown Menu" at bounding box center [906, 124] width 18 height 16
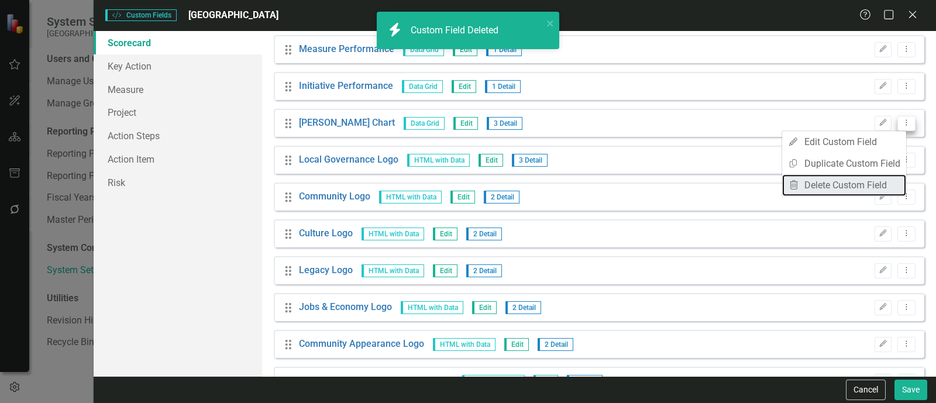
click at [848, 191] on link "Trash Delete Custom Field" at bounding box center [844, 185] width 124 height 22
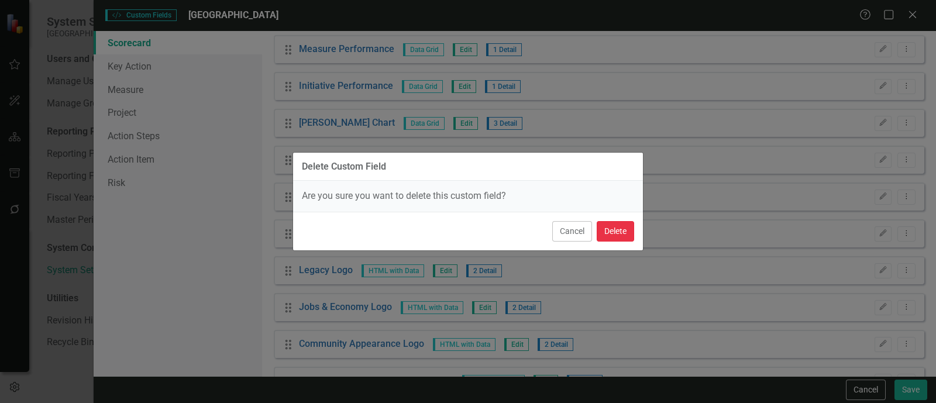
click at [624, 235] on button "Delete" at bounding box center [615, 231] width 37 height 20
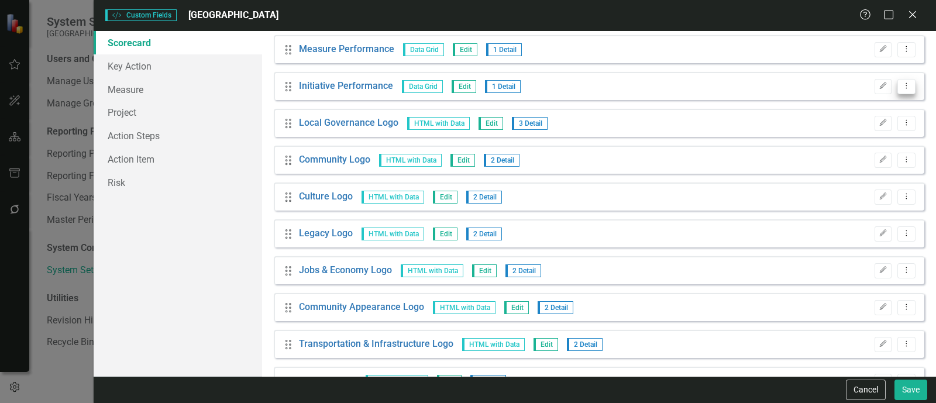
click at [900, 81] on button "Dropdown Menu" at bounding box center [906, 87] width 18 height 16
click at [825, 150] on link "Trash Delete Custom Field" at bounding box center [844, 148] width 124 height 22
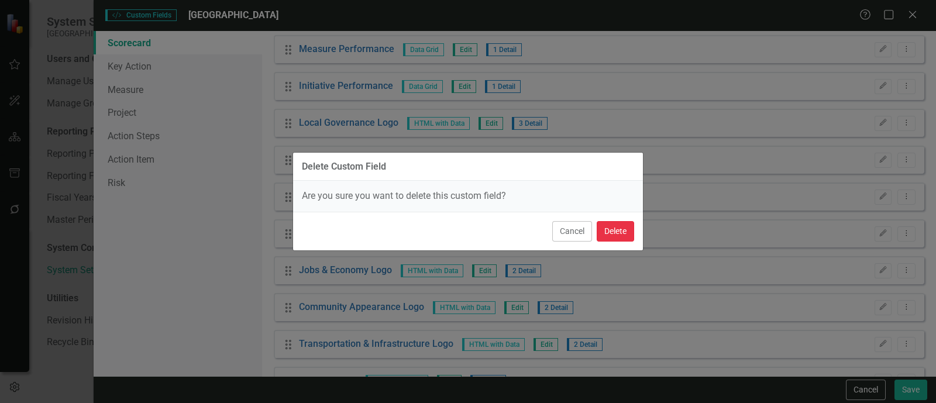
click at [619, 229] on button "Delete" at bounding box center [615, 231] width 37 height 20
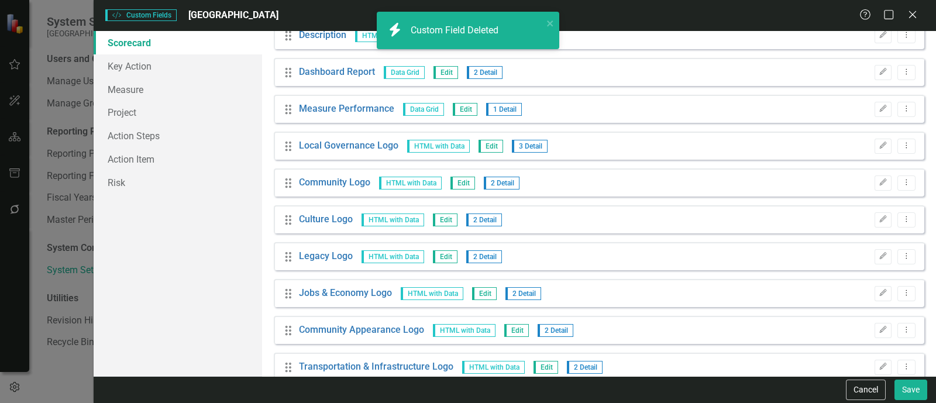
scroll to position [146, 0]
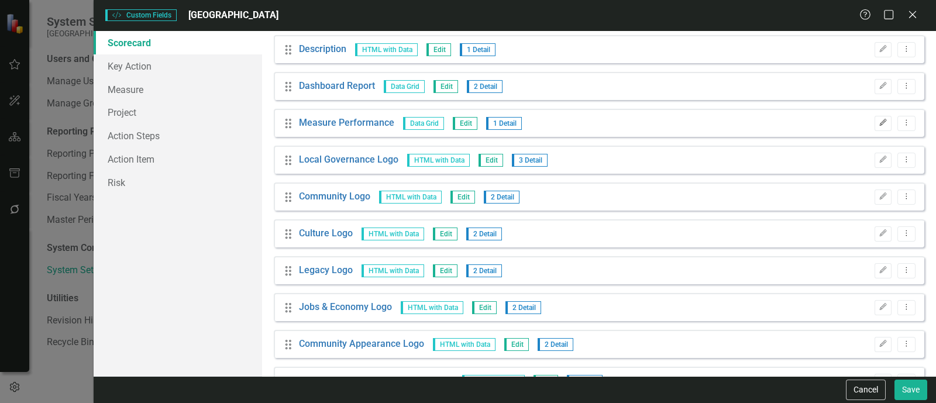
click at [875, 119] on button "Edit" at bounding box center [883, 123] width 17 height 15
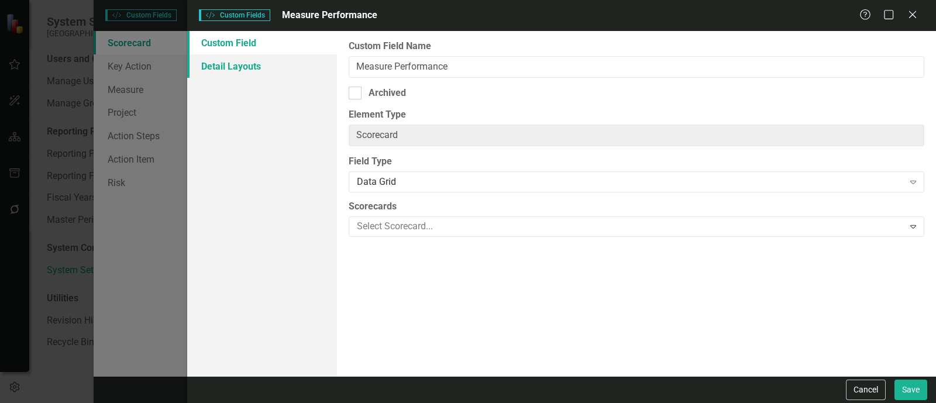
click at [303, 68] on link "Detail Layouts" at bounding box center [262, 65] width 150 height 23
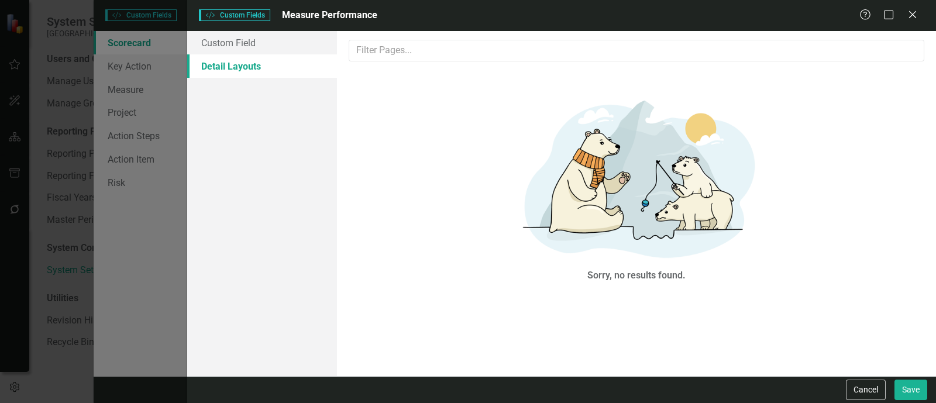
click at [910, 6] on div "Custom Style Custom Fields Measure Performance Help Maximize Close" at bounding box center [561, 15] width 749 height 31
click at [907, 19] on icon "Close" at bounding box center [912, 14] width 15 height 11
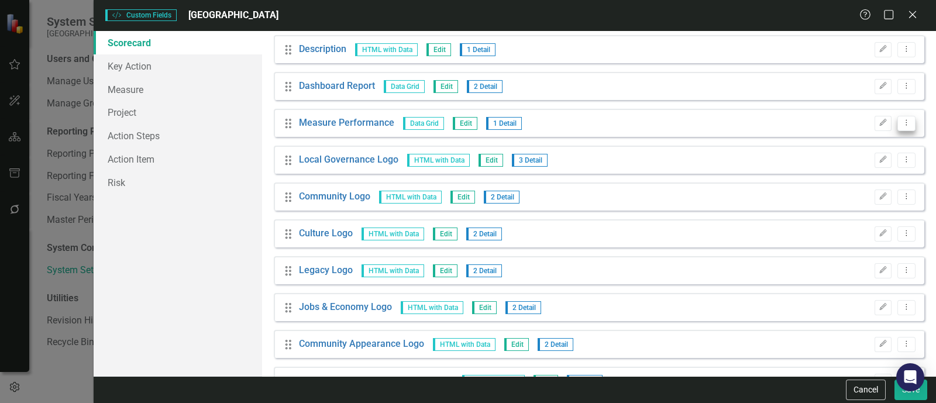
click at [901, 119] on icon "Dropdown Menu" at bounding box center [906, 123] width 10 height 8
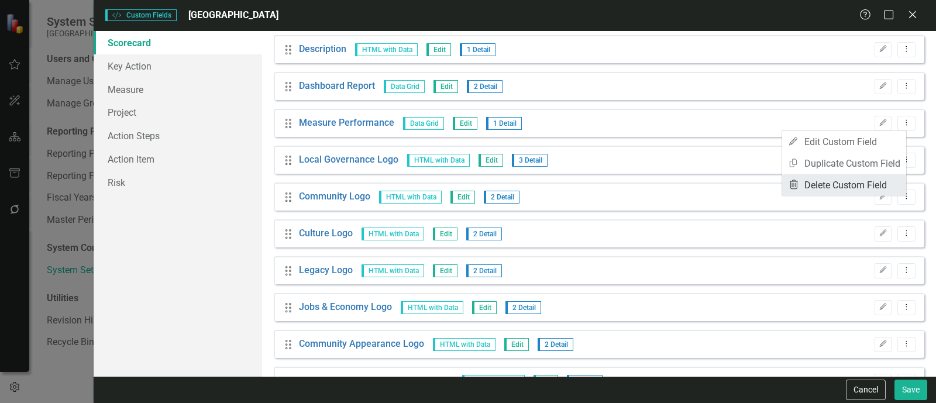
click at [843, 188] on link "Trash Delete Custom Field" at bounding box center [844, 185] width 124 height 22
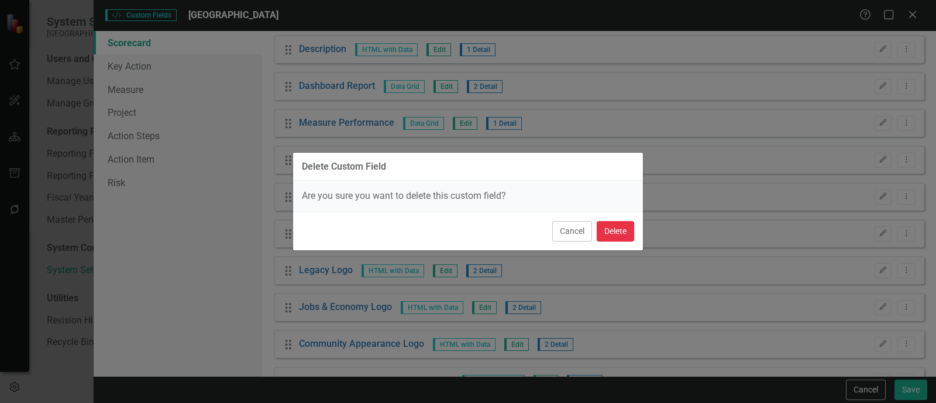
click at [617, 229] on button "Delete" at bounding box center [615, 231] width 37 height 20
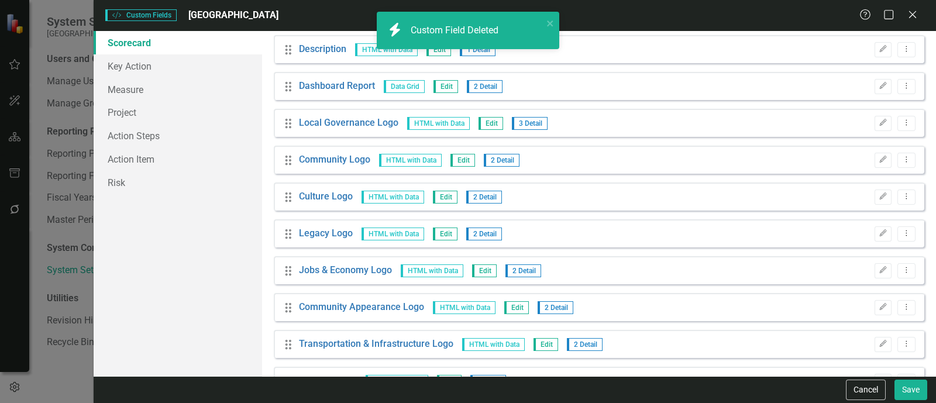
scroll to position [73, 0]
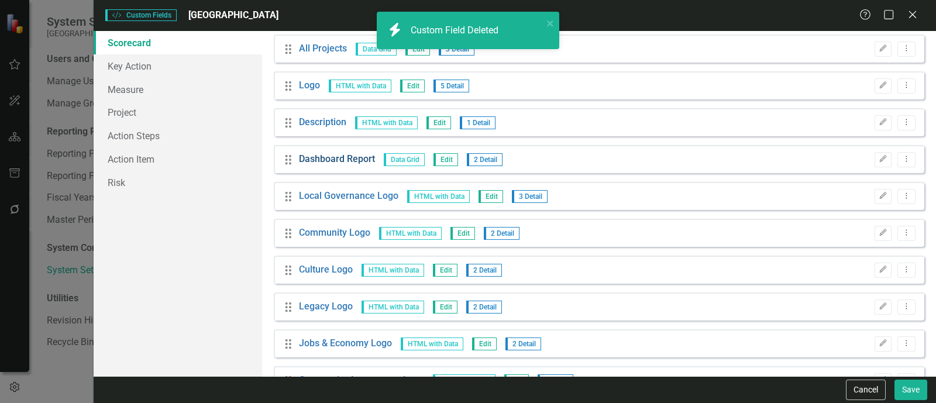
click at [360, 153] on link "Dashboard Report" at bounding box center [337, 159] width 76 height 13
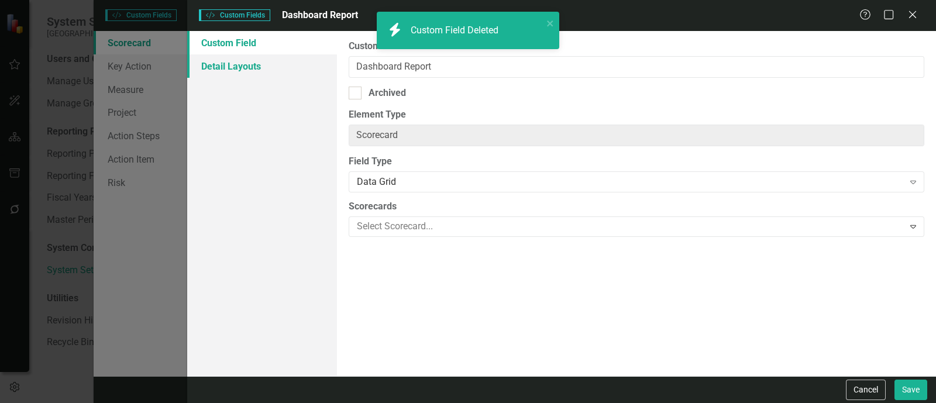
click at [281, 67] on link "Detail Layouts" at bounding box center [262, 65] width 150 height 23
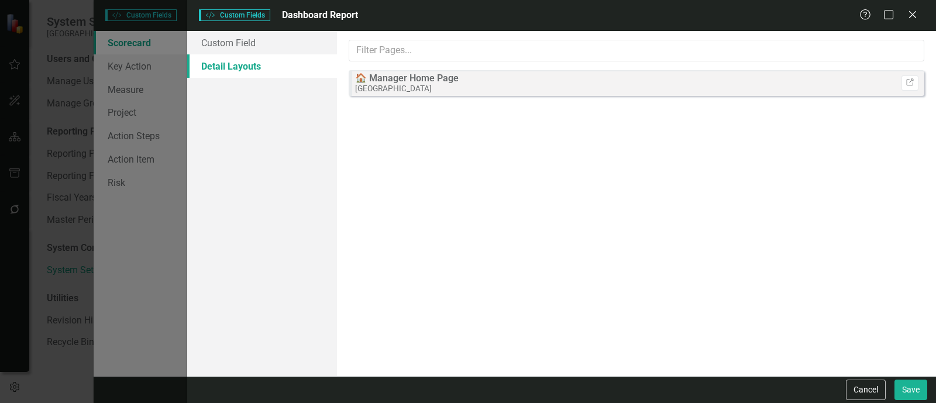
click at [903, 13] on div "Help Maximize Close" at bounding box center [891, 15] width 65 height 13
click at [910, 13] on icon "Close" at bounding box center [912, 14] width 15 height 11
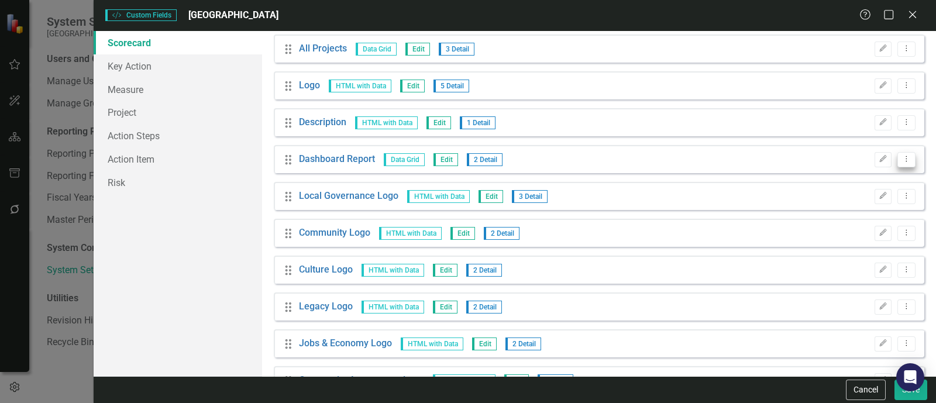
click at [897, 152] on button "Dropdown Menu" at bounding box center [906, 160] width 18 height 16
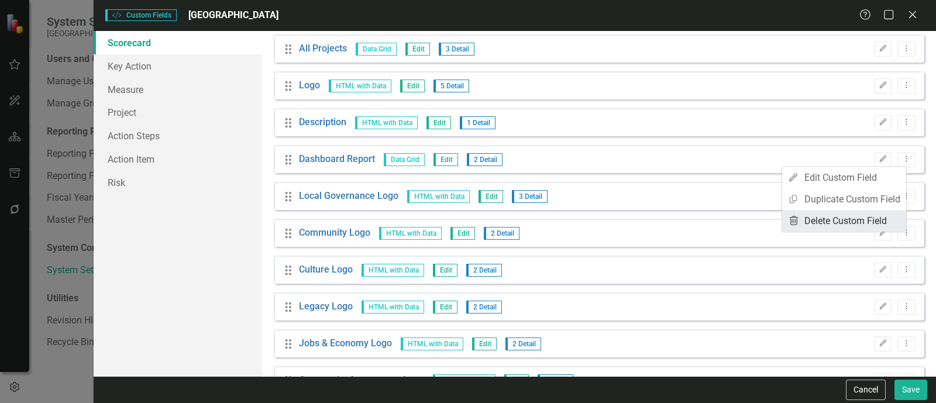
click at [831, 218] on link "Trash Delete Custom Field" at bounding box center [844, 221] width 124 height 22
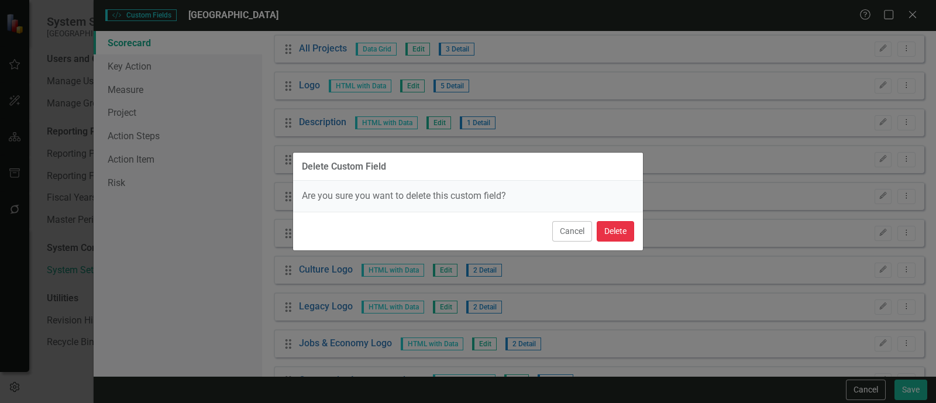
click at [604, 238] on button "Delete" at bounding box center [615, 231] width 37 height 20
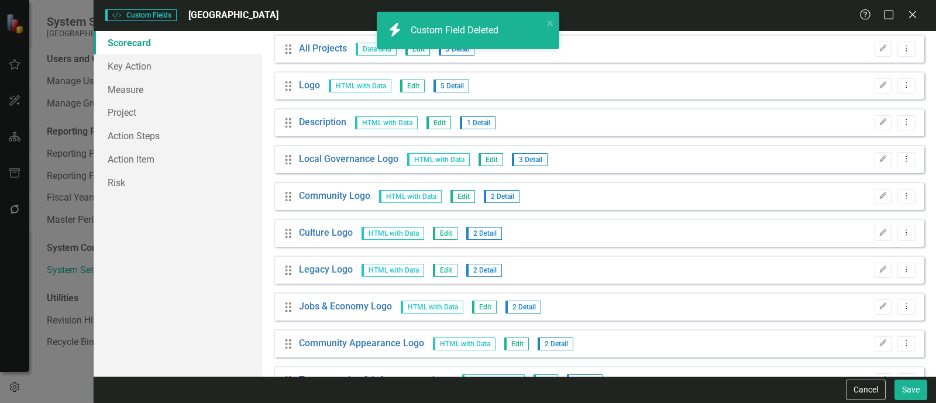
scroll to position [0, 0]
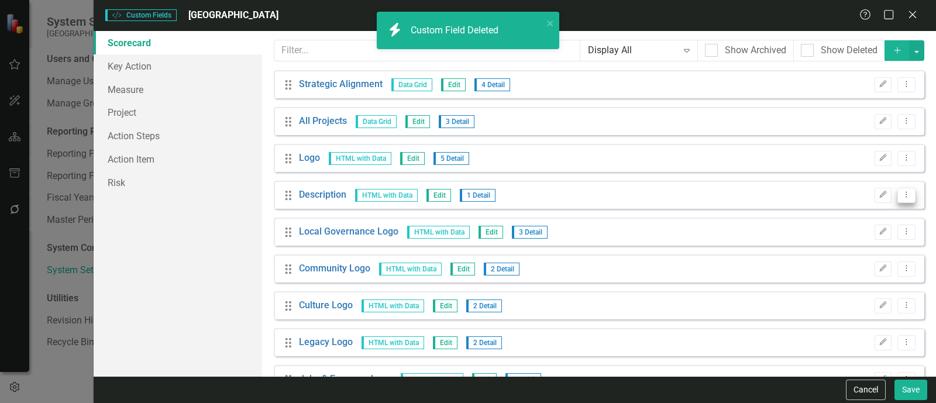
click at [901, 194] on icon "Dropdown Menu" at bounding box center [906, 195] width 10 height 8
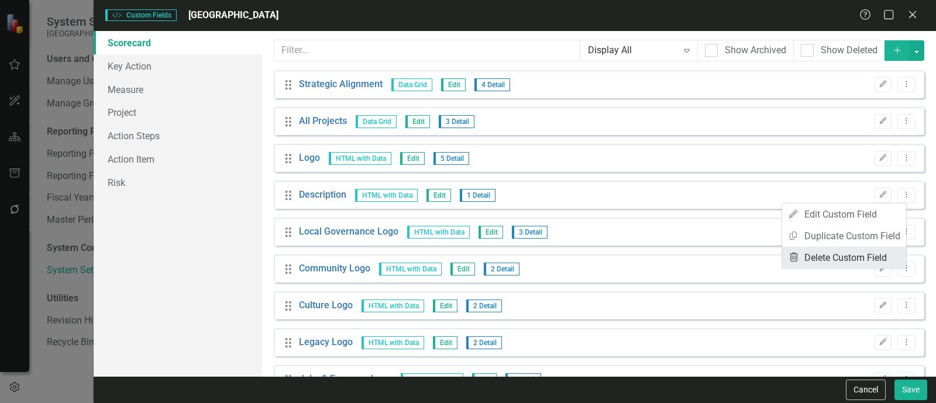
click at [813, 256] on link "Trash Delete Custom Field" at bounding box center [844, 258] width 124 height 22
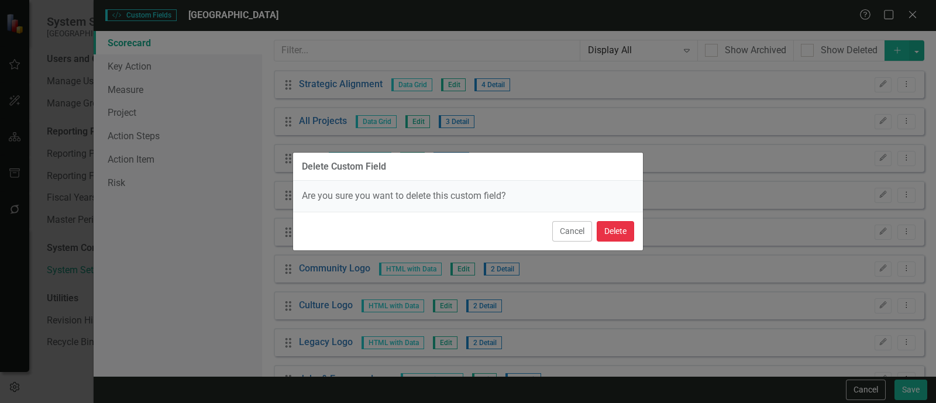
click at [604, 232] on button "Delete" at bounding box center [615, 231] width 37 height 20
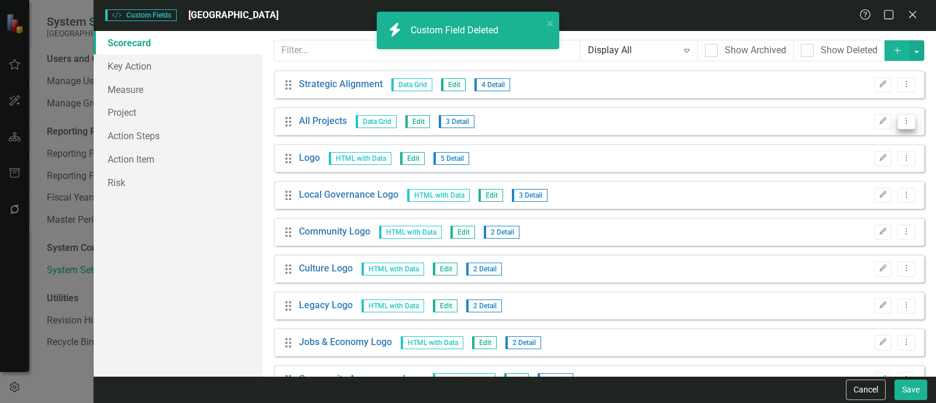
click at [901, 121] on icon "Dropdown Menu" at bounding box center [906, 121] width 10 height 8
click at [829, 190] on link "Trash Delete Custom Field" at bounding box center [844, 184] width 124 height 22
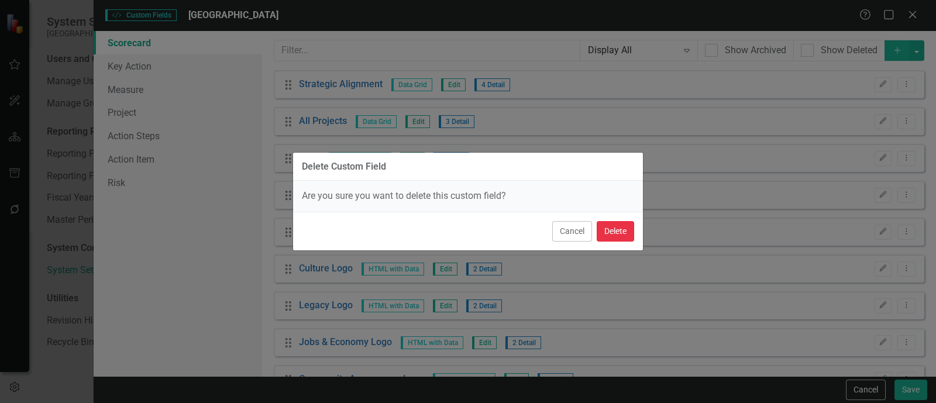
click at [615, 223] on button "Delete" at bounding box center [615, 231] width 37 height 20
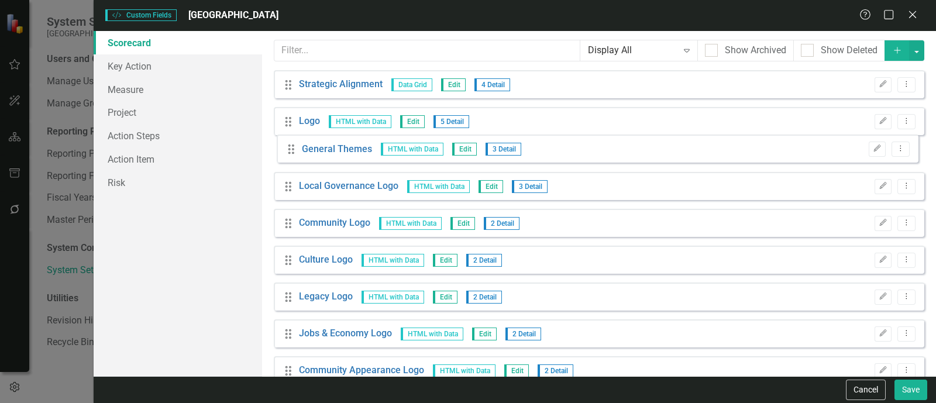
drag, startPoint x: 294, startPoint y: 312, endPoint x: 297, endPoint y: 154, distance: 158.0
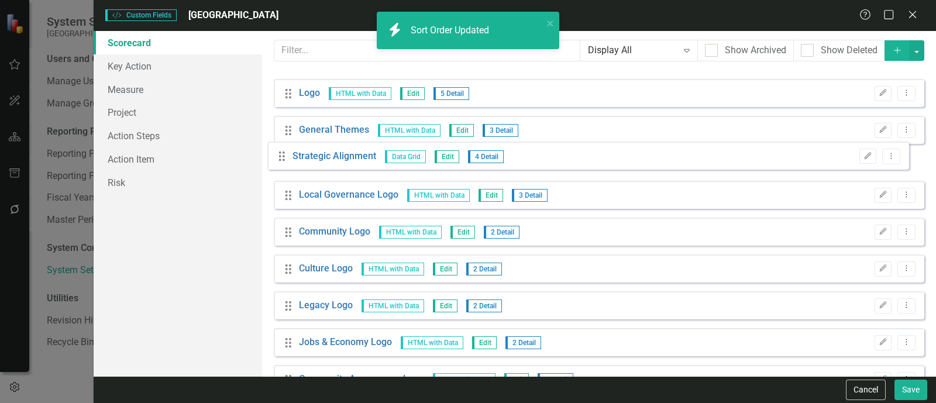
drag, startPoint x: 293, startPoint y: 81, endPoint x: 287, endPoint y: 153, distance: 72.2
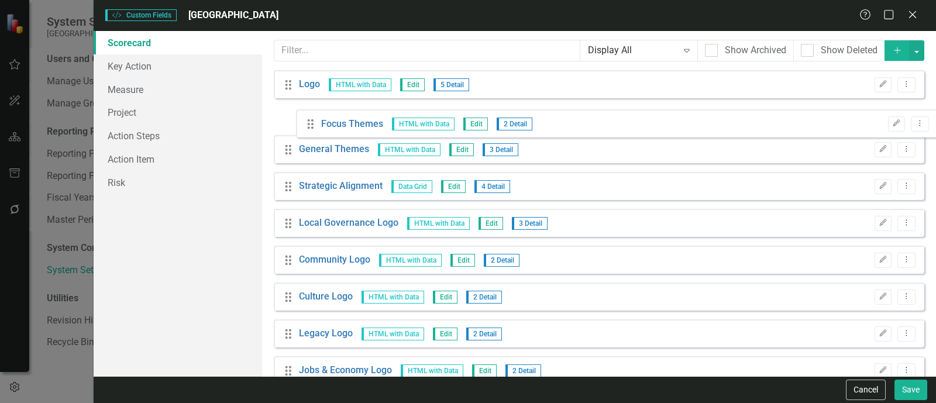
drag, startPoint x: 292, startPoint y: 350, endPoint x: 313, endPoint y: 129, distance: 222.1
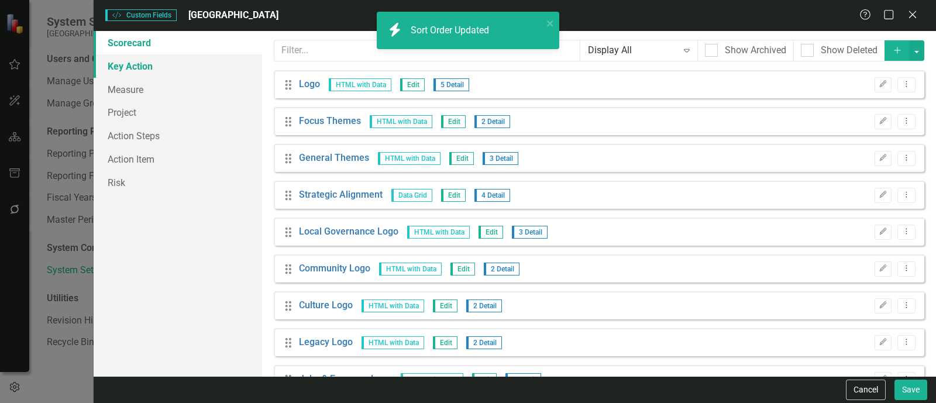
click at [142, 74] on link "Key Action" at bounding box center [178, 65] width 168 height 23
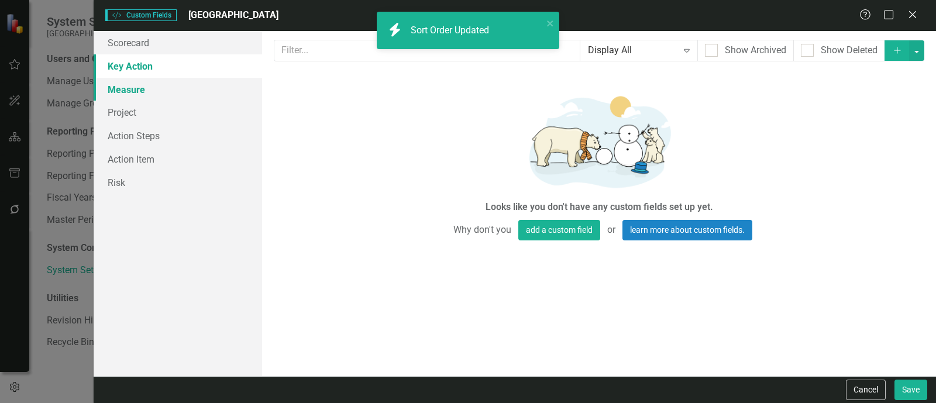
click at [130, 99] on link "Measure" at bounding box center [178, 89] width 168 height 23
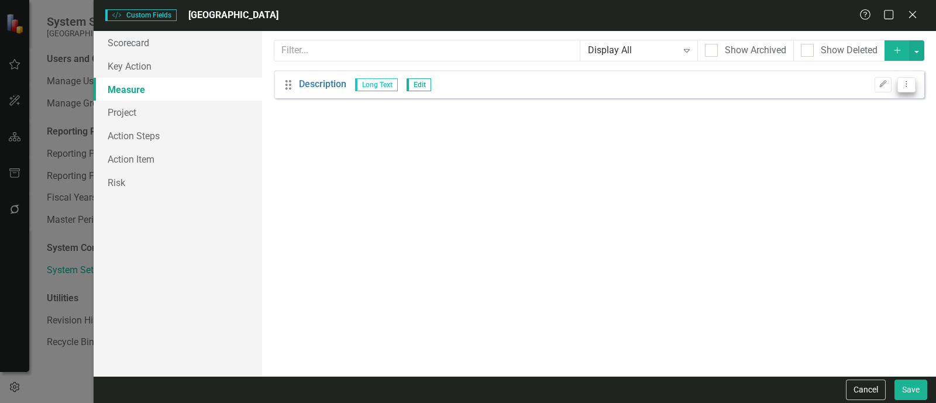
click at [900, 90] on button "Dropdown Menu" at bounding box center [906, 85] width 18 height 16
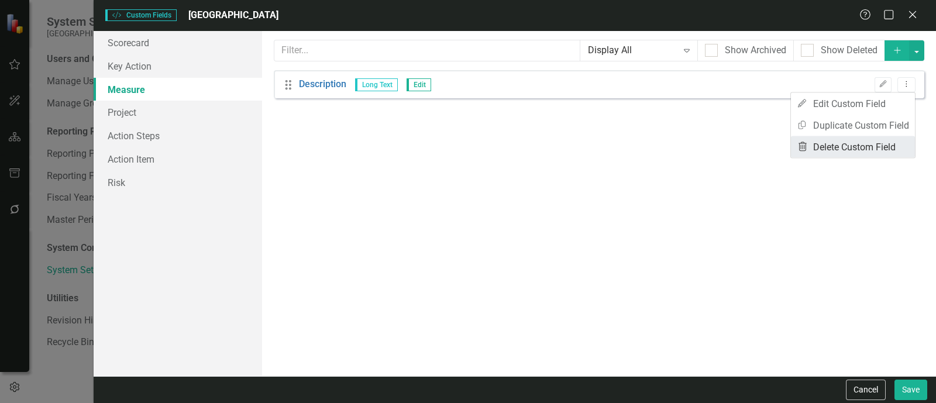
click at [857, 153] on link "Trash Delete Custom Field" at bounding box center [853, 147] width 124 height 22
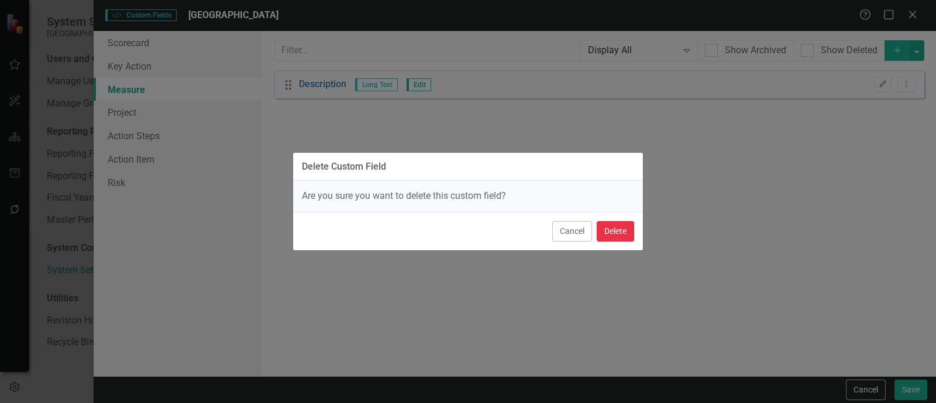
click at [617, 223] on button "Delete" at bounding box center [615, 231] width 37 height 20
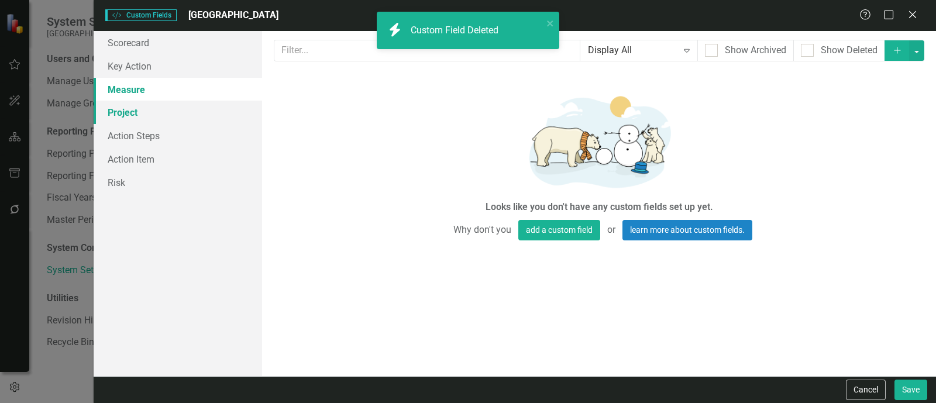
click at [171, 106] on link "Project" at bounding box center [178, 112] width 168 height 23
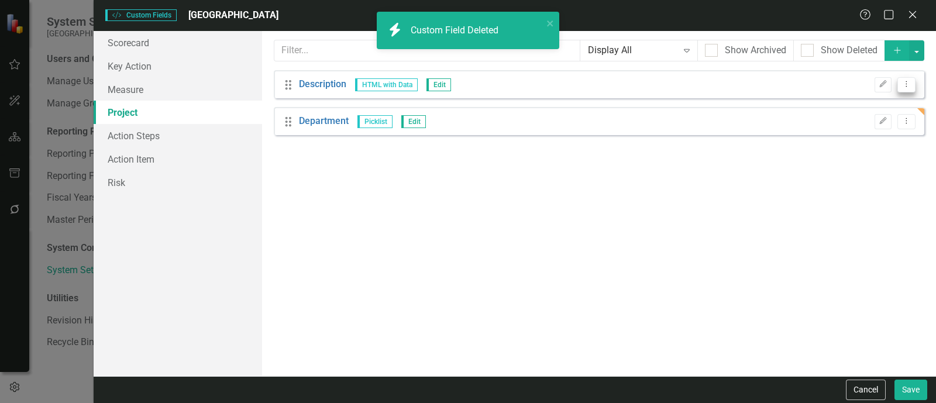
click at [908, 81] on icon "Dropdown Menu" at bounding box center [906, 84] width 10 height 8
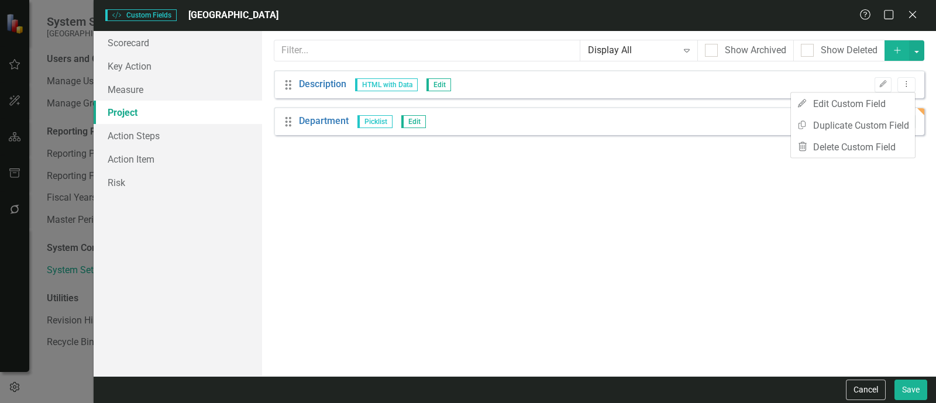
drag, startPoint x: 861, startPoint y: 158, endPoint x: 837, endPoint y: 162, distance: 24.9
click at [861, 158] on div "Custom fields are one of the most powerful features of ClearPoint. With custom …" at bounding box center [599, 203] width 674 height 345
click at [899, 88] on button "Dropdown Menu" at bounding box center [906, 85] width 18 height 16
click at [860, 142] on link "Trash Delete Custom Field" at bounding box center [853, 147] width 124 height 22
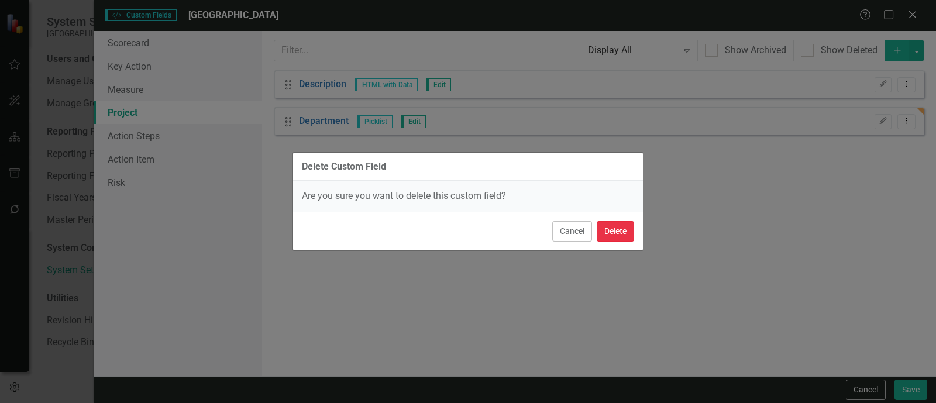
click at [617, 228] on button "Delete" at bounding box center [615, 231] width 37 height 20
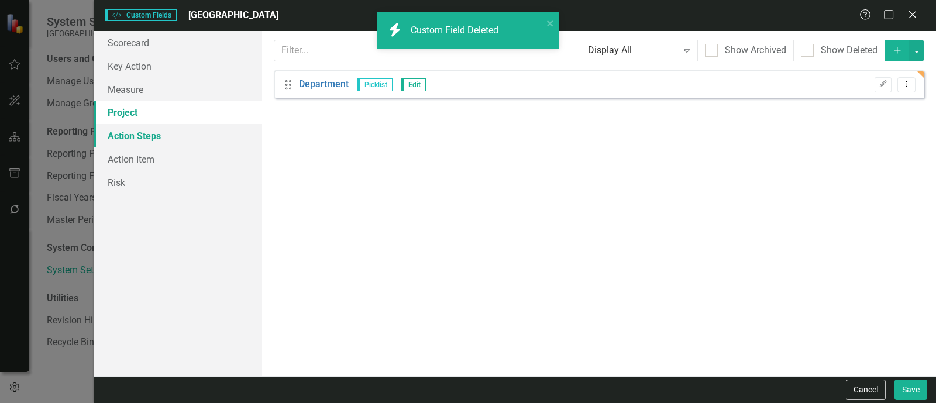
click at [175, 139] on link "Action Steps" at bounding box center [178, 135] width 168 height 23
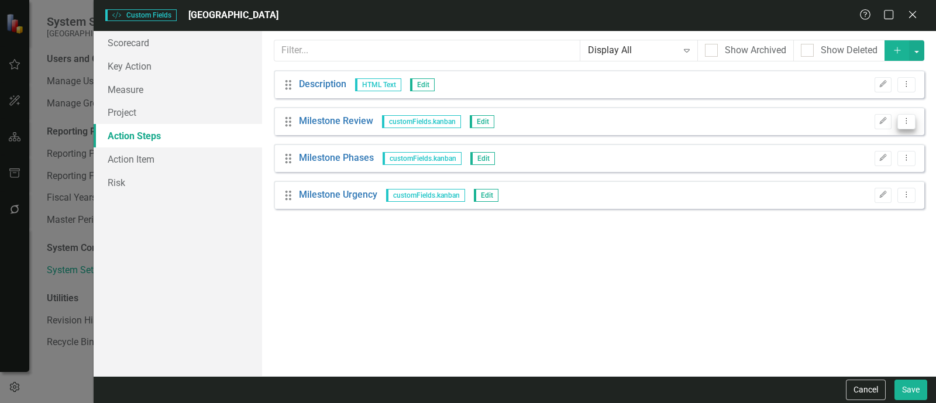
click at [903, 128] on button "Dropdown Menu" at bounding box center [906, 122] width 18 height 16
click at [838, 191] on link "Trash Delete Custom Field" at bounding box center [853, 184] width 124 height 22
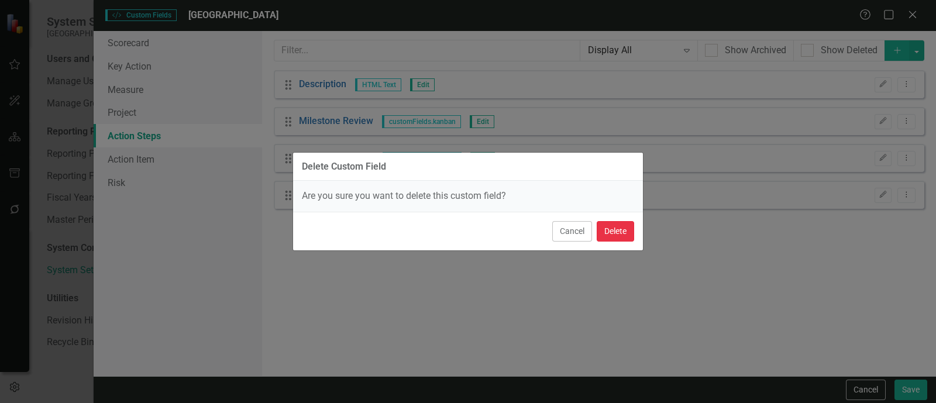
click at [622, 226] on button "Delete" at bounding box center [615, 231] width 37 height 20
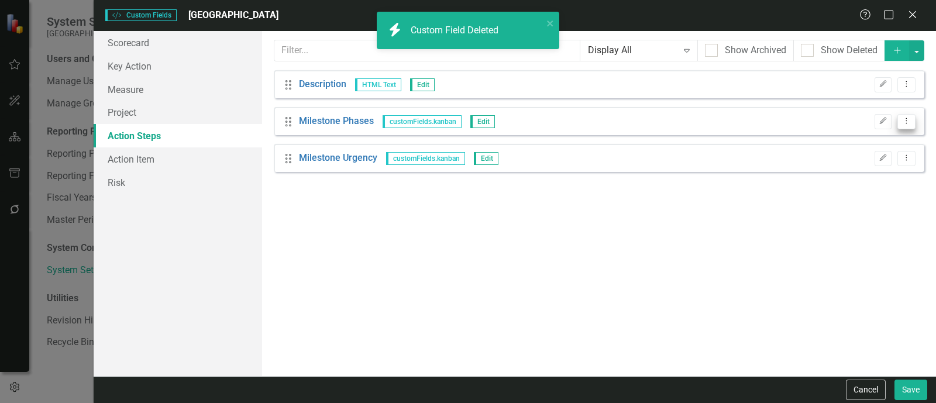
click at [903, 123] on icon "Dropdown Menu" at bounding box center [906, 121] width 10 height 8
click at [852, 181] on link "Trash Delete Custom Field" at bounding box center [853, 184] width 124 height 22
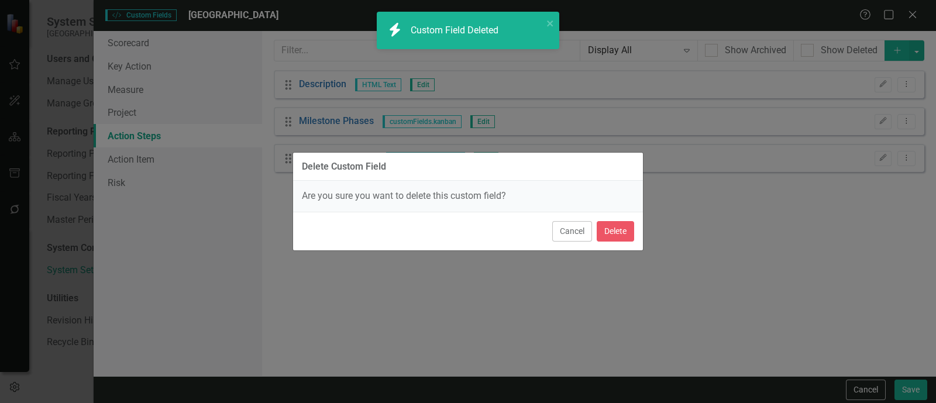
click at [635, 236] on div "Cancel Delete" at bounding box center [468, 231] width 350 height 39
click at [634, 236] on button "Delete" at bounding box center [615, 231] width 37 height 20
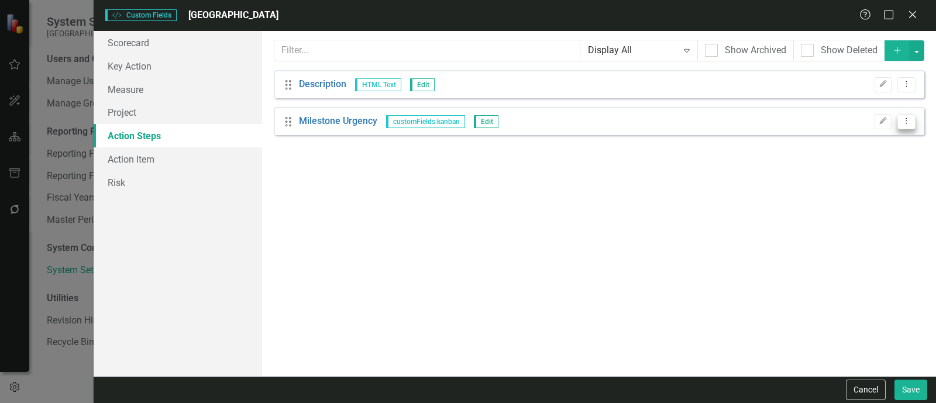
click at [903, 122] on icon "Dropdown Menu" at bounding box center [906, 121] width 10 height 8
click at [842, 184] on link "Trash Delete Custom Field" at bounding box center [853, 184] width 124 height 22
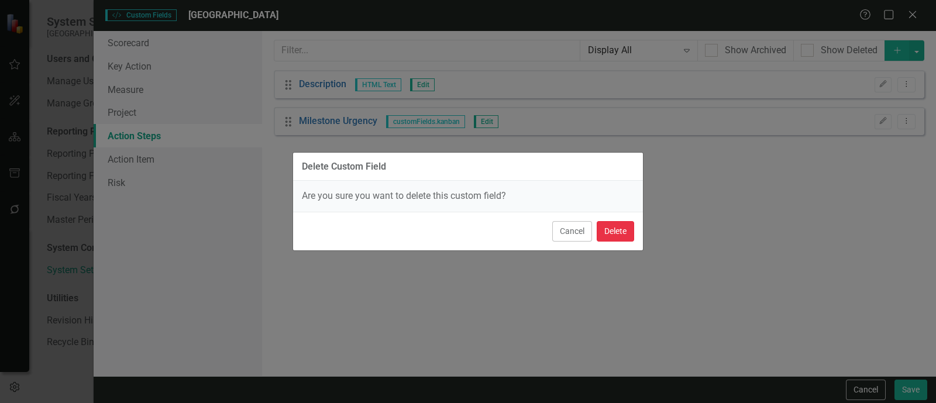
click at [631, 223] on button "Delete" at bounding box center [615, 231] width 37 height 20
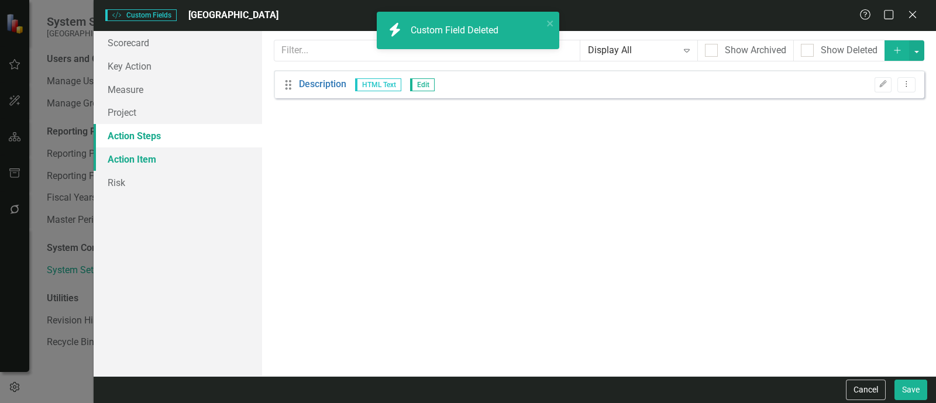
click at [173, 162] on link "Action Item" at bounding box center [178, 158] width 168 height 23
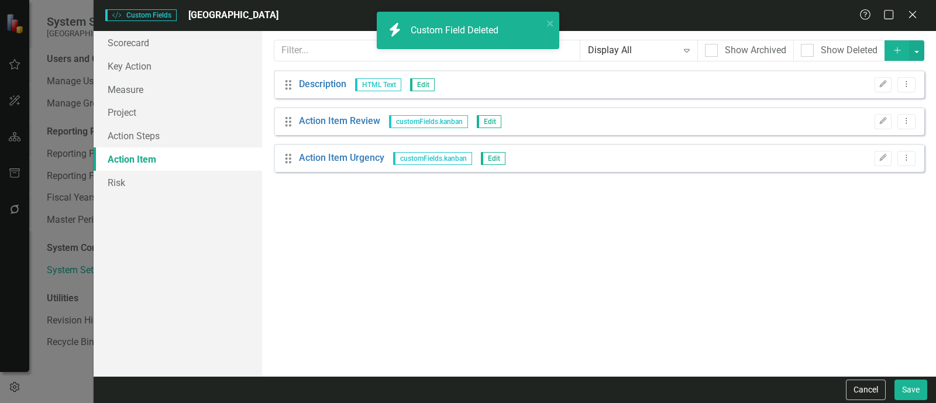
click at [907, 129] on div "Drag Action Item Review customFields.kanban Edit Edit Dropdown Menu" at bounding box center [599, 121] width 650 height 28
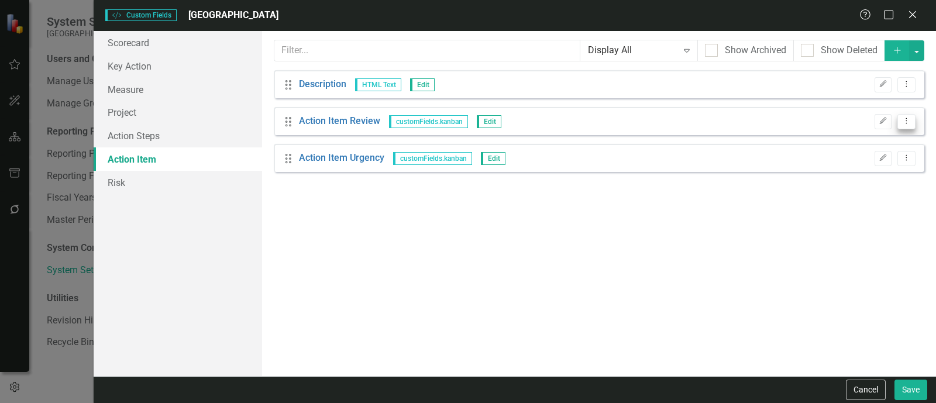
click at [906, 124] on button "Dropdown Menu" at bounding box center [906, 122] width 18 height 16
click at [832, 175] on link "Trash Delete Custom Field" at bounding box center [853, 184] width 124 height 22
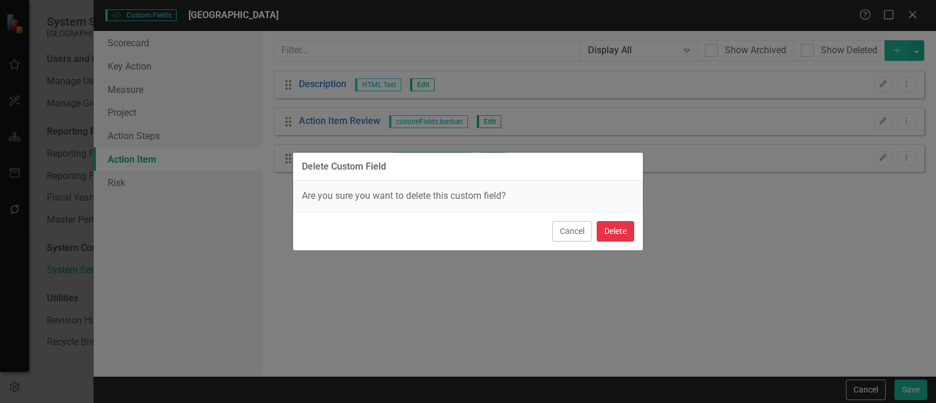
click at [620, 226] on button "Delete" at bounding box center [615, 231] width 37 height 20
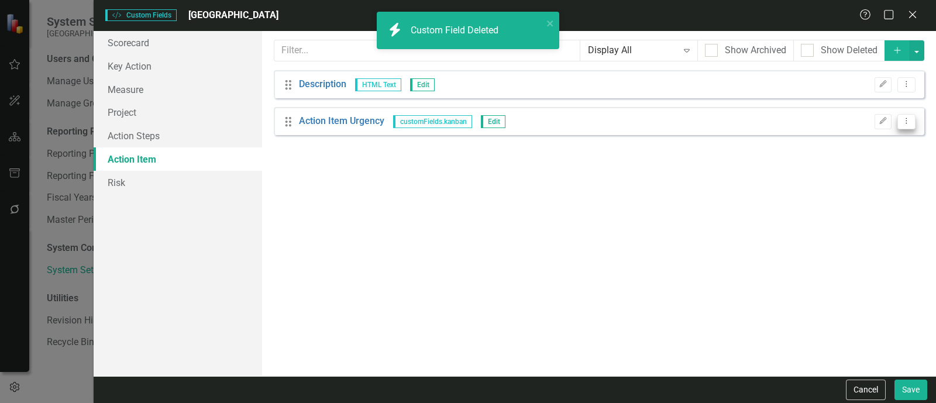
click at [908, 114] on button "Dropdown Menu" at bounding box center [906, 122] width 18 height 16
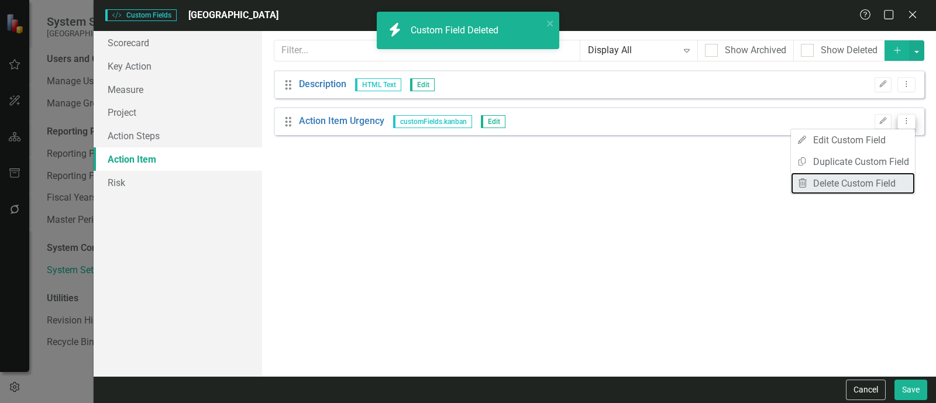
click at [822, 190] on link "Trash Delete Custom Field" at bounding box center [853, 184] width 124 height 22
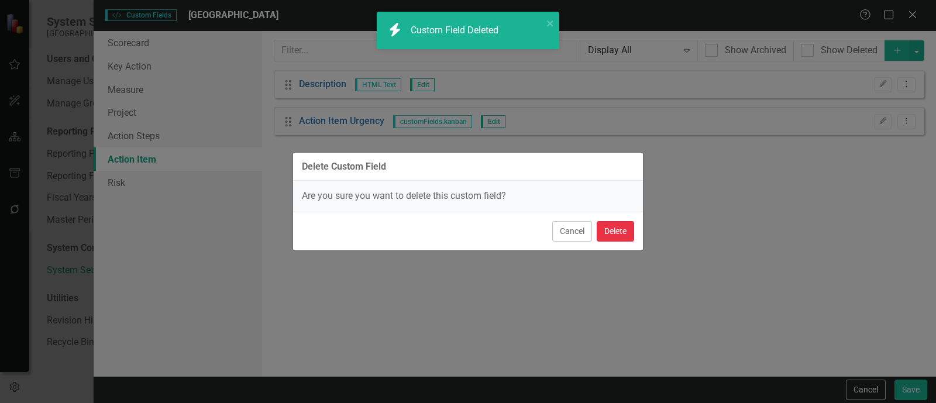
click at [617, 226] on button "Delete" at bounding box center [615, 231] width 37 height 20
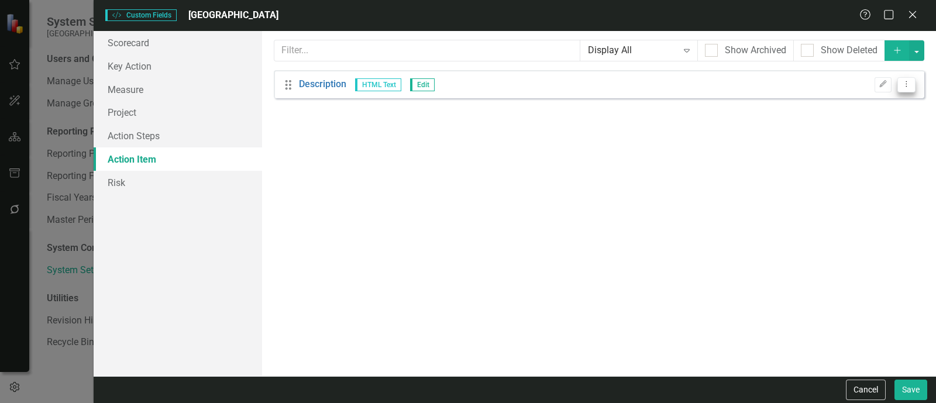
click at [903, 86] on icon "Dropdown Menu" at bounding box center [906, 84] width 10 height 8
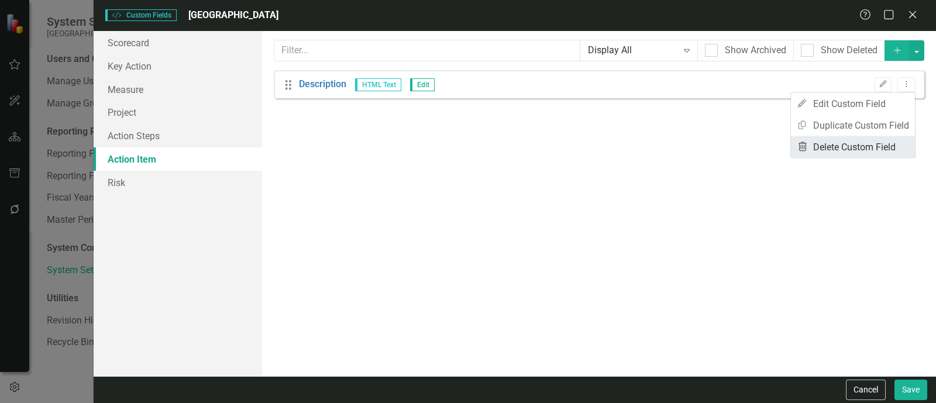
click at [845, 143] on link "Trash Delete Custom Field" at bounding box center [853, 147] width 124 height 22
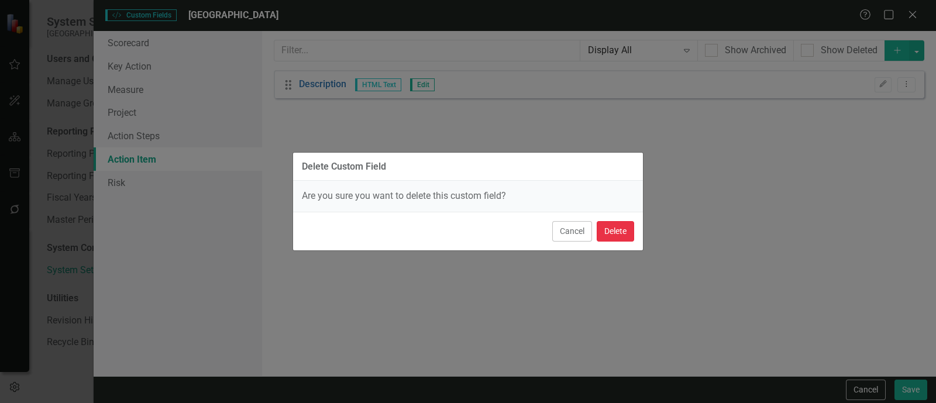
click at [610, 228] on button "Delete" at bounding box center [615, 231] width 37 height 20
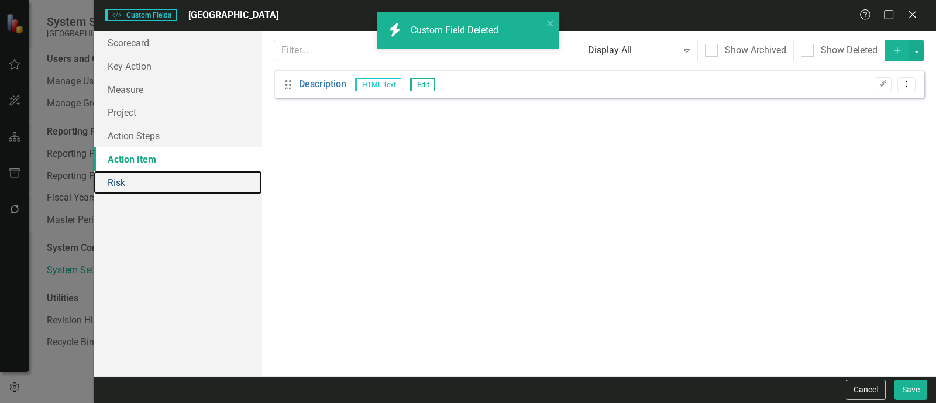
click at [167, 180] on link "Risk" at bounding box center [178, 182] width 168 height 23
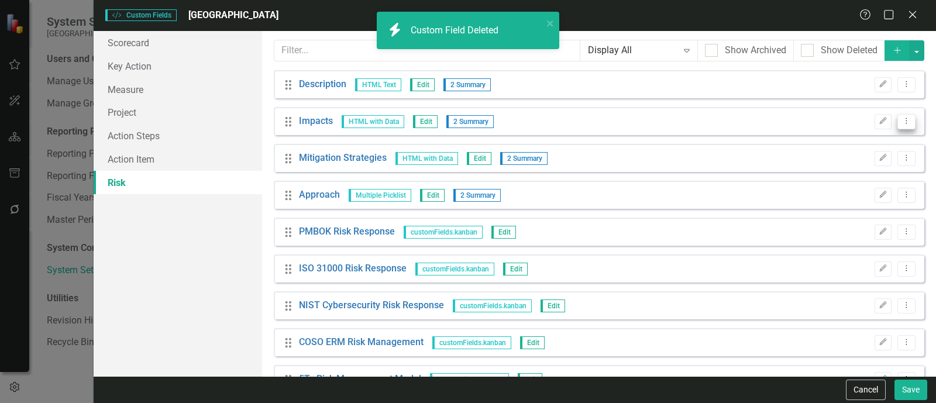
click at [901, 122] on icon "Dropdown Menu" at bounding box center [906, 121] width 10 height 8
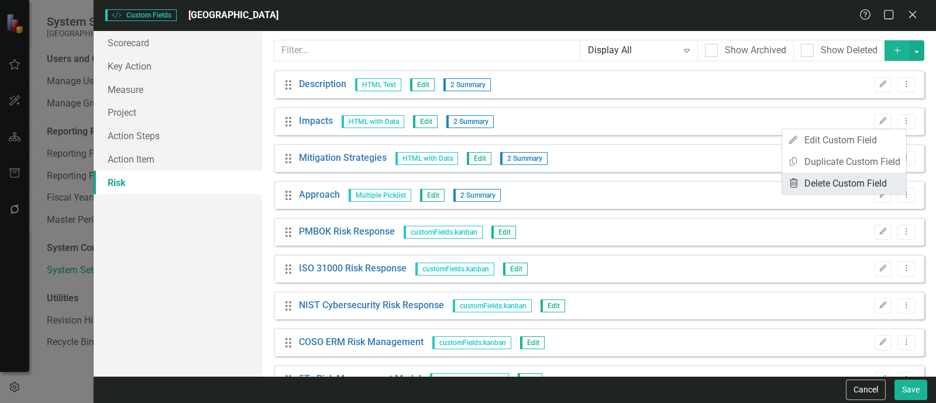
click at [866, 178] on link "Trash Delete Custom Field" at bounding box center [844, 184] width 124 height 22
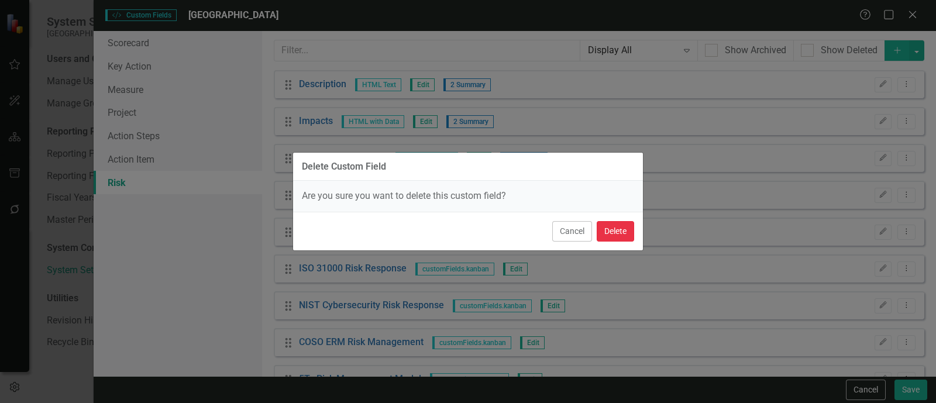
click at [597, 232] on button "Delete" at bounding box center [615, 231] width 37 height 20
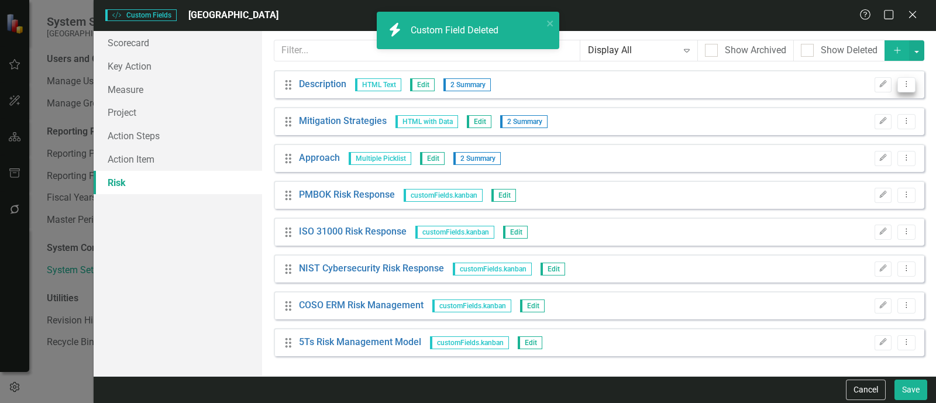
click at [910, 88] on button "Dropdown Menu" at bounding box center [906, 85] width 18 height 16
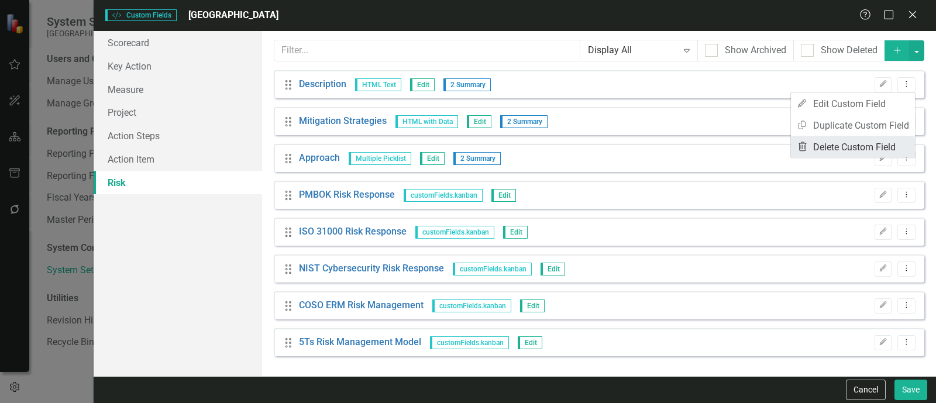
click at [837, 147] on link "Trash Delete Custom Field" at bounding box center [853, 147] width 124 height 22
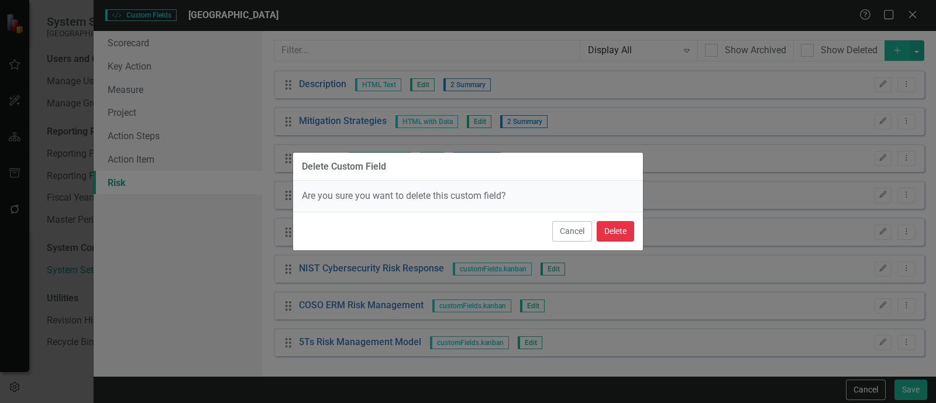
click at [616, 228] on button "Delete" at bounding box center [615, 231] width 37 height 20
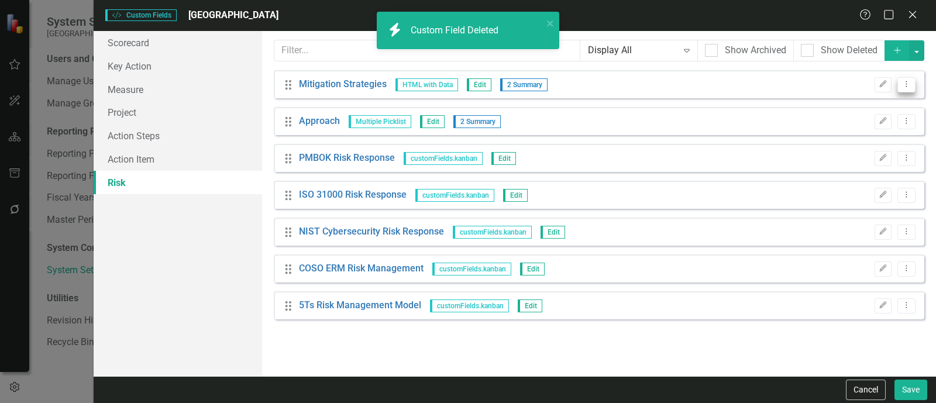
click at [904, 87] on icon "Dropdown Menu" at bounding box center [906, 84] width 10 height 8
click at [849, 143] on link "Trash Delete Custom Field" at bounding box center [853, 147] width 124 height 22
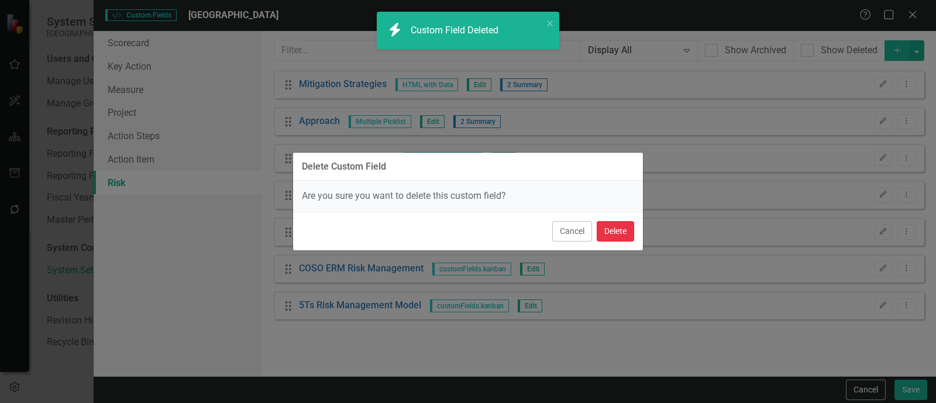
click at [619, 235] on button "Delete" at bounding box center [615, 231] width 37 height 20
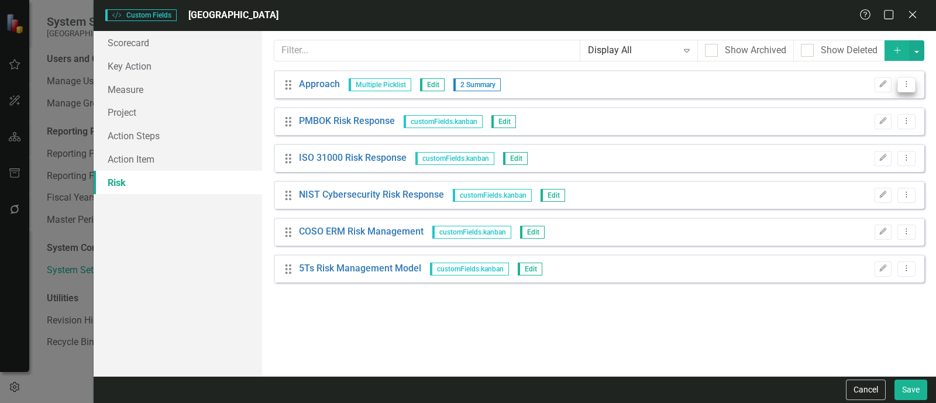
click at [910, 85] on icon "Dropdown Menu" at bounding box center [906, 84] width 10 height 8
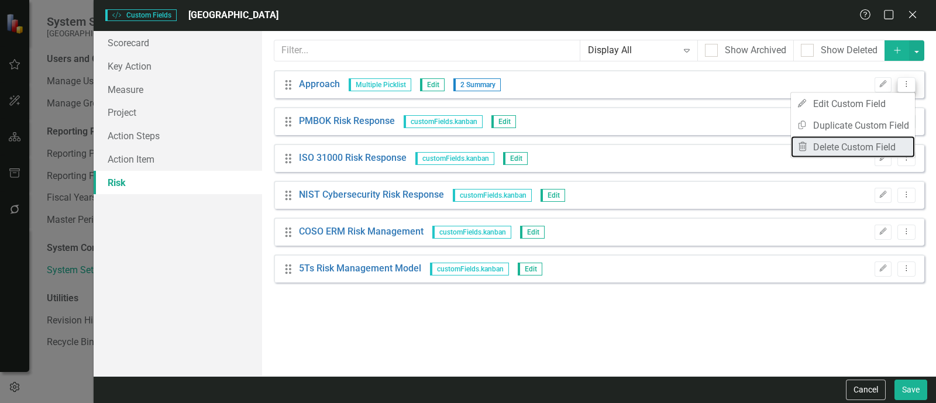
click at [810, 150] on link "Trash Delete Custom Field" at bounding box center [853, 147] width 124 height 22
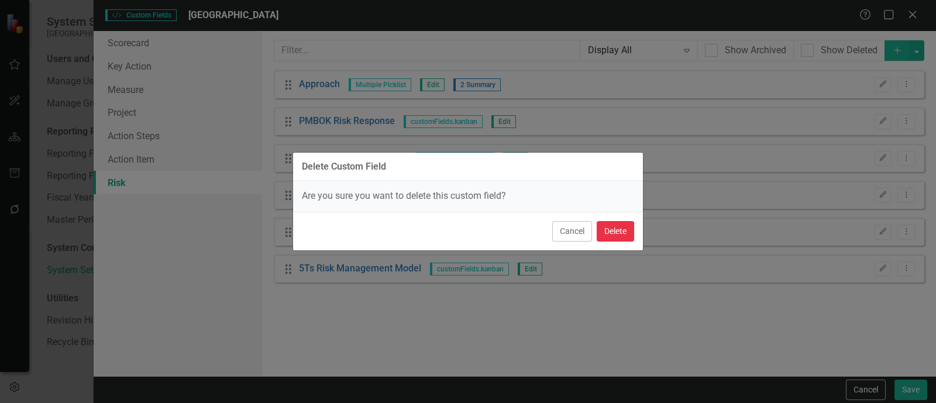
click at [614, 228] on button "Delete" at bounding box center [615, 231] width 37 height 20
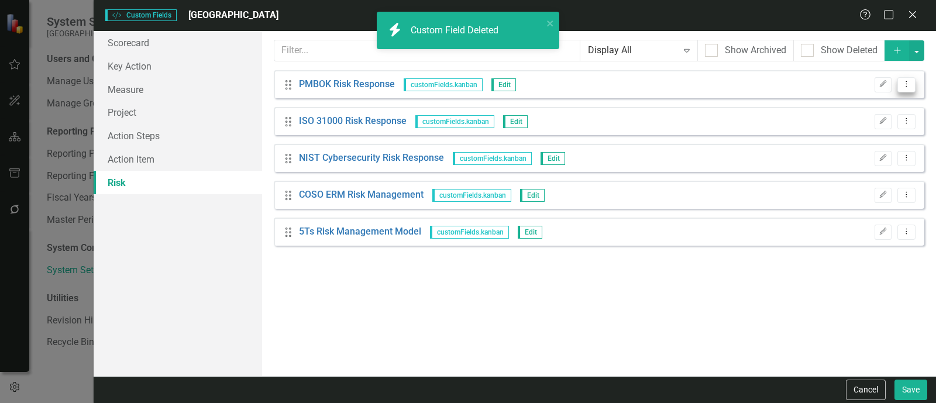
click at [901, 83] on icon "Dropdown Menu" at bounding box center [906, 84] width 10 height 8
click at [822, 149] on link "Trash Delete Custom Field" at bounding box center [853, 147] width 124 height 22
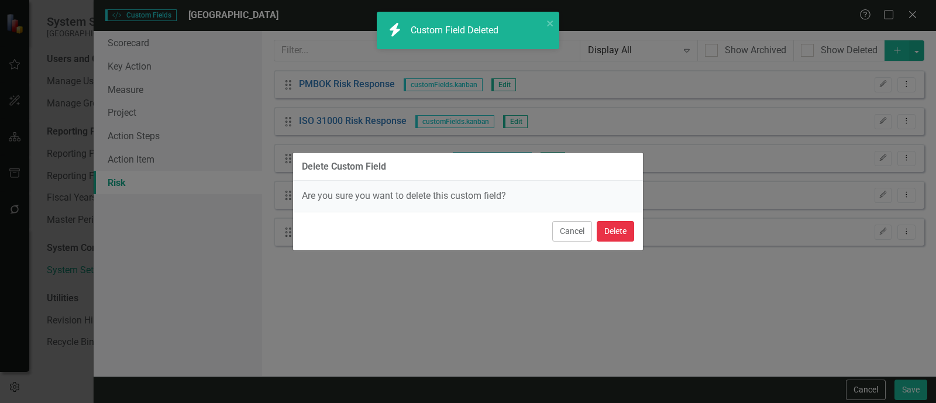
click at [628, 229] on button "Delete" at bounding box center [615, 231] width 37 height 20
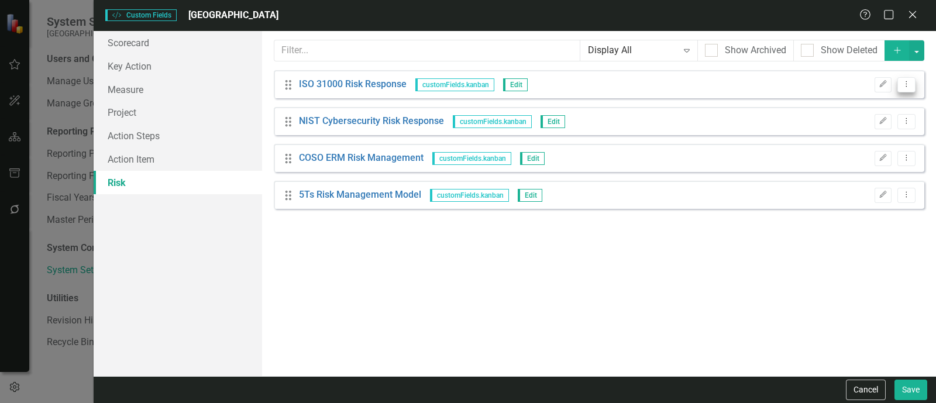
click at [908, 87] on icon "Dropdown Menu" at bounding box center [906, 84] width 10 height 8
click at [852, 140] on link "Trash Delete Custom Field" at bounding box center [853, 147] width 124 height 22
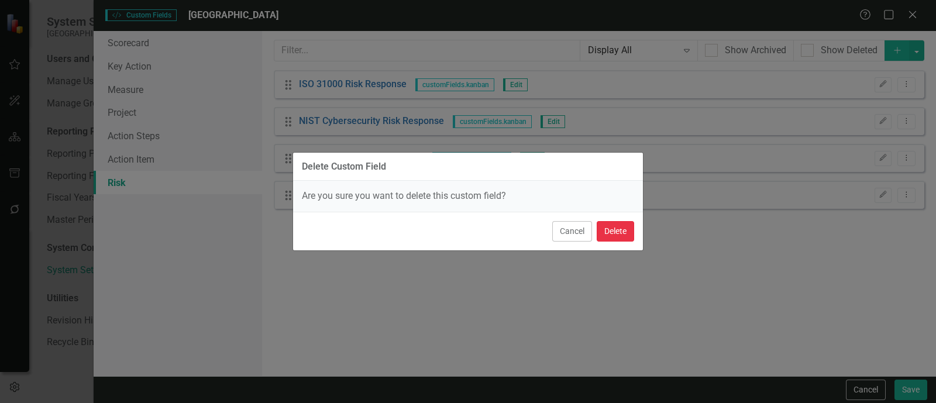
click at [625, 232] on button "Delete" at bounding box center [615, 231] width 37 height 20
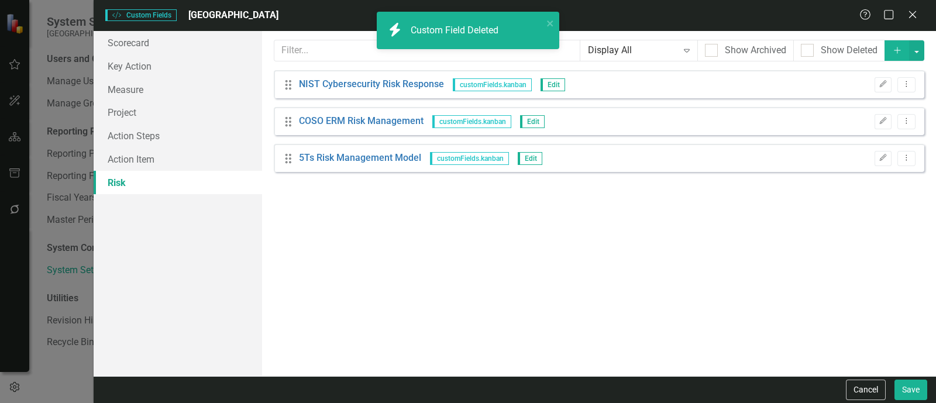
click at [896, 97] on div "Drag NIST Cybersecurity Risk Response customFields.kanban Edit Edit Dropdown Me…" at bounding box center [599, 84] width 650 height 28
click at [908, 86] on icon "Dropdown Menu" at bounding box center [906, 84] width 10 height 8
click at [842, 144] on link "Trash Delete Custom Field" at bounding box center [853, 147] width 124 height 22
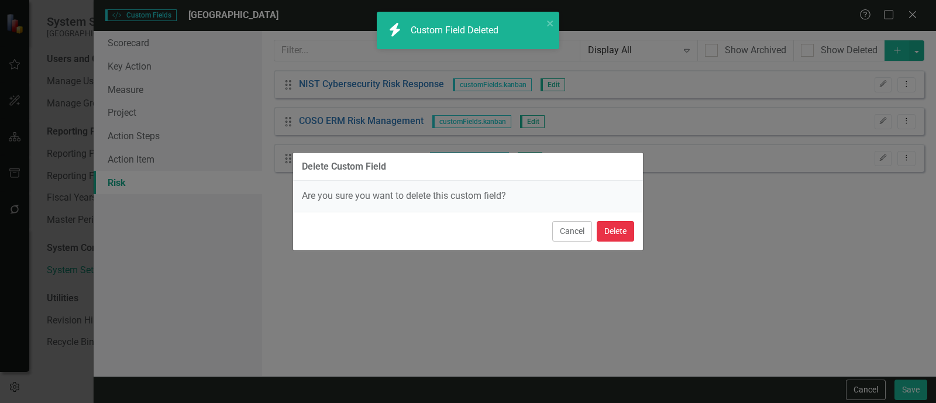
click at [615, 236] on button "Delete" at bounding box center [615, 231] width 37 height 20
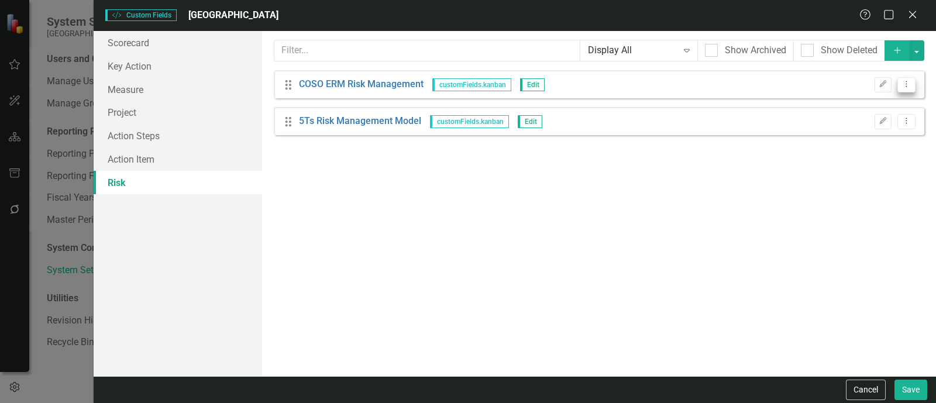
click at [910, 78] on button "Dropdown Menu" at bounding box center [906, 85] width 18 height 16
click at [822, 154] on link "Trash Delete Custom Field" at bounding box center [853, 147] width 124 height 22
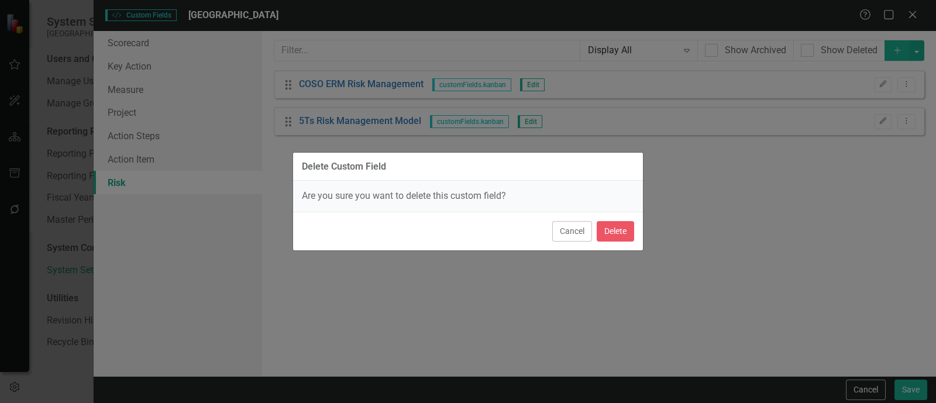
click at [593, 237] on div "Cancel Delete" at bounding box center [468, 231] width 350 height 39
click at [617, 230] on button "Delete" at bounding box center [615, 231] width 37 height 20
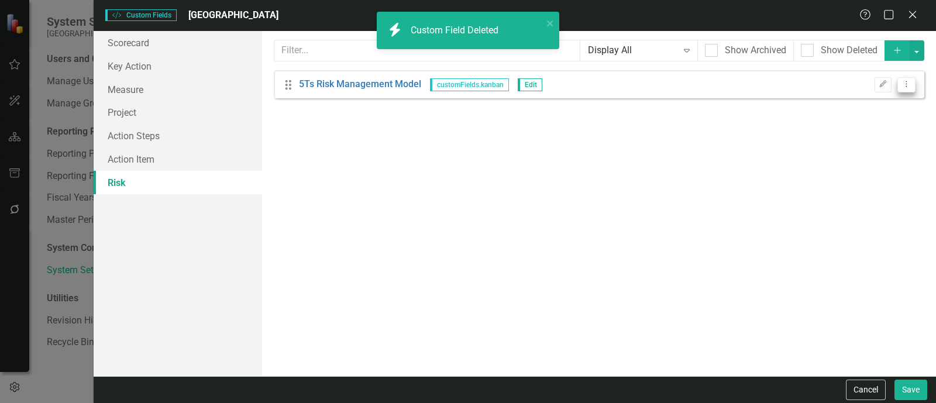
drag, startPoint x: 916, startPoint y: 78, endPoint x: 910, endPoint y: 80, distance: 6.1
click at [914, 79] on div "Drag 5Ts Risk Management Model customFields.kanban Edit Edit Dropdown Menu" at bounding box center [599, 84] width 650 height 28
click at [910, 80] on icon "Dropdown Menu" at bounding box center [906, 84] width 10 height 8
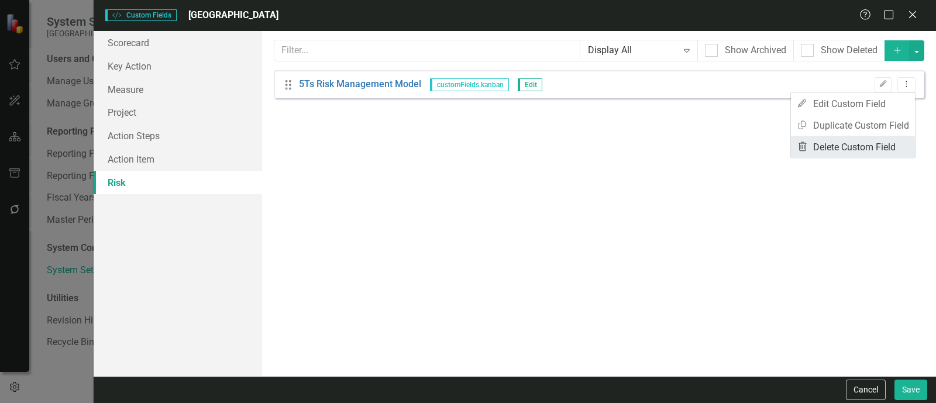
click at [867, 143] on link "Trash Delete Custom Field" at bounding box center [853, 147] width 124 height 22
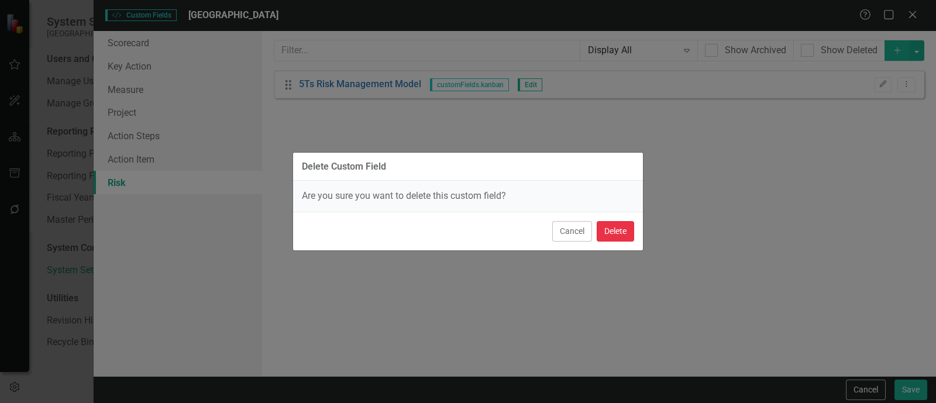
click at [615, 233] on button "Delete" at bounding box center [615, 231] width 37 height 20
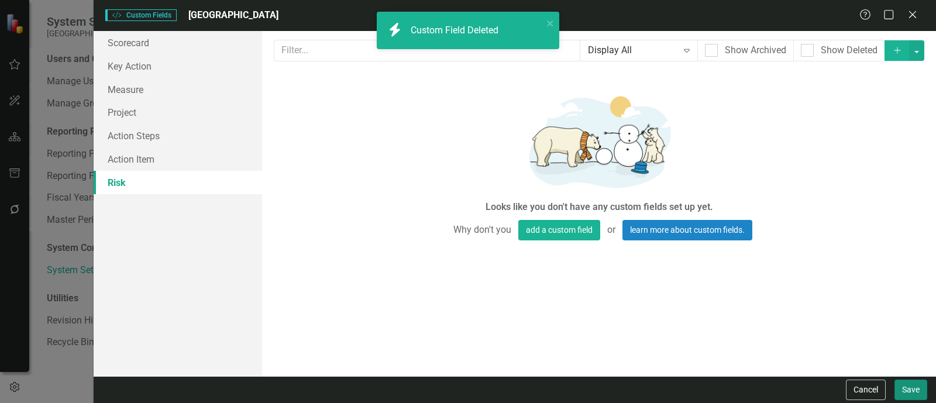
click at [917, 396] on button "Save" at bounding box center [910, 390] width 33 height 20
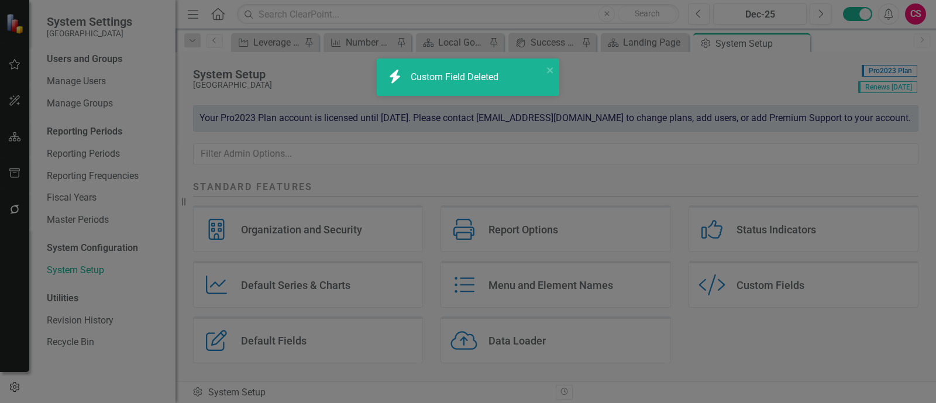
click at [506, 286] on div "Menu and Element Names" at bounding box center [550, 284] width 125 height 13
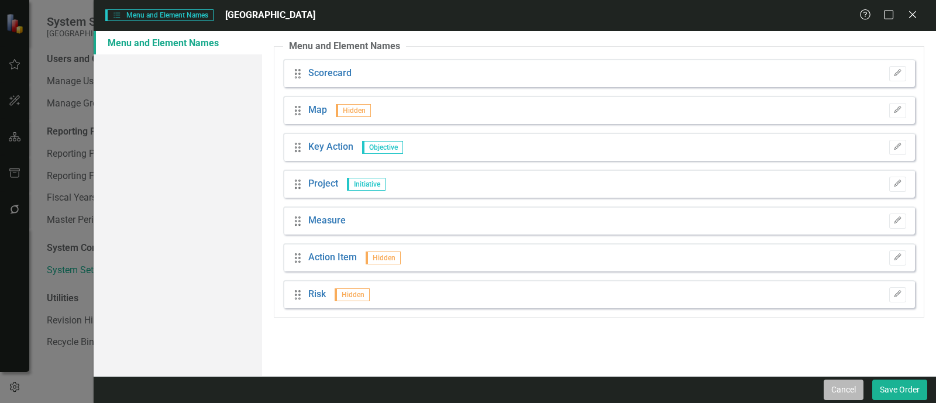
click at [851, 384] on button "Cancel" at bounding box center [844, 390] width 40 height 20
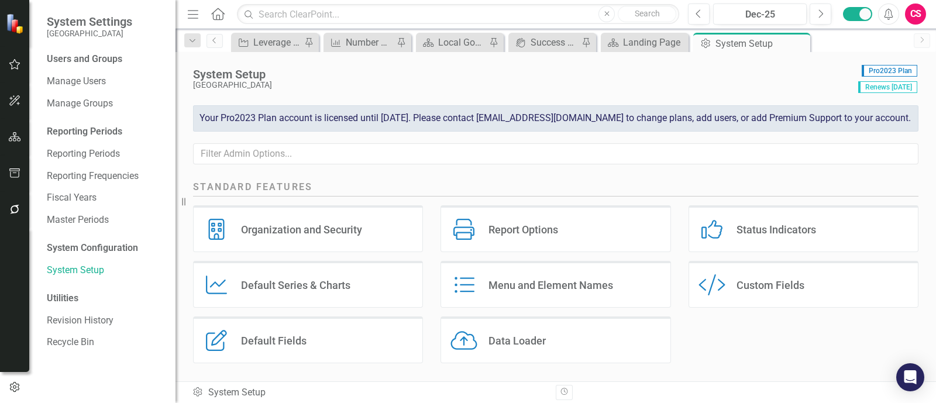
click at [741, 351] on div "Organization and Security Organization and Security Report Options Report Optio…" at bounding box center [555, 288] width 743 height 167
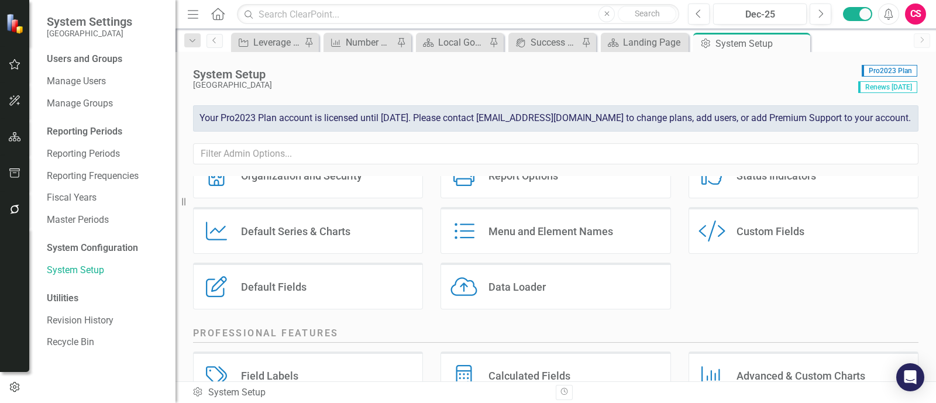
scroll to position [146, 0]
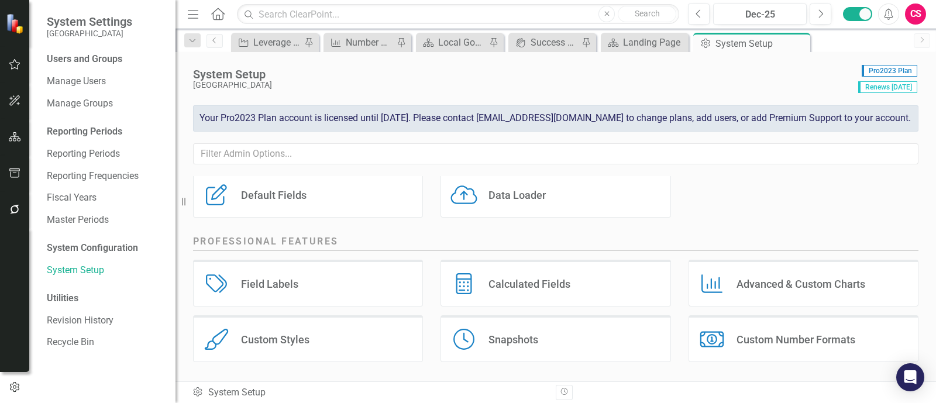
click at [280, 336] on div "Custom Styles" at bounding box center [275, 339] width 68 height 13
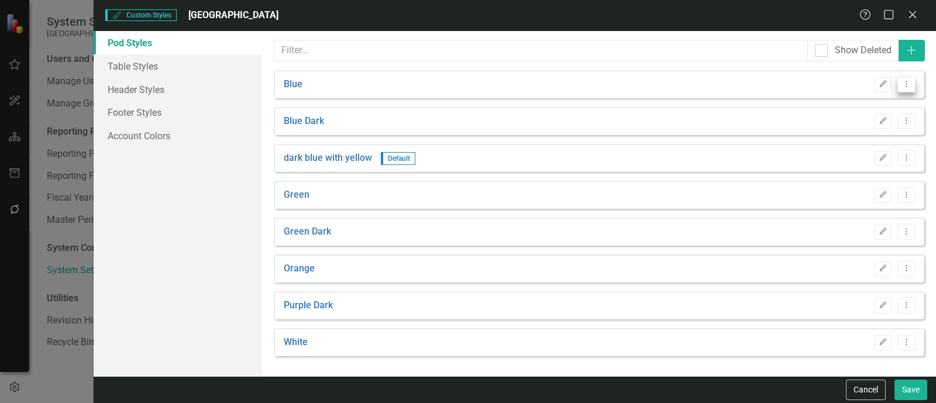
click at [909, 82] on icon "Dropdown Menu" at bounding box center [906, 84] width 10 height 8
click at [866, 155] on link "Trash Delete Pod Style" at bounding box center [860, 147] width 109 height 22
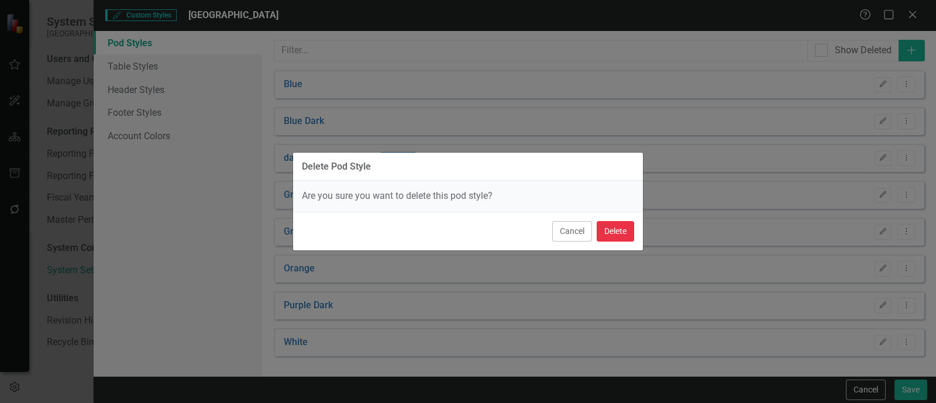
click at [622, 229] on button "Delete" at bounding box center [615, 231] width 37 height 20
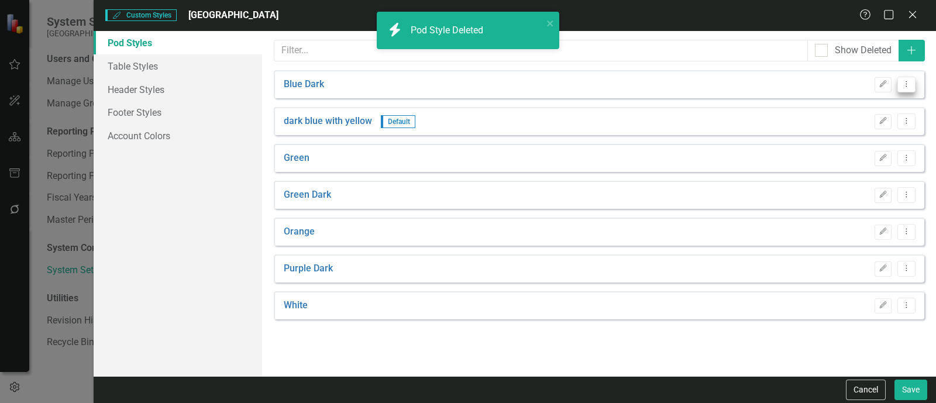
click at [908, 80] on icon "Dropdown Menu" at bounding box center [906, 84] width 10 height 8
click at [866, 144] on link "Trash Delete Pod Style" at bounding box center [860, 147] width 109 height 22
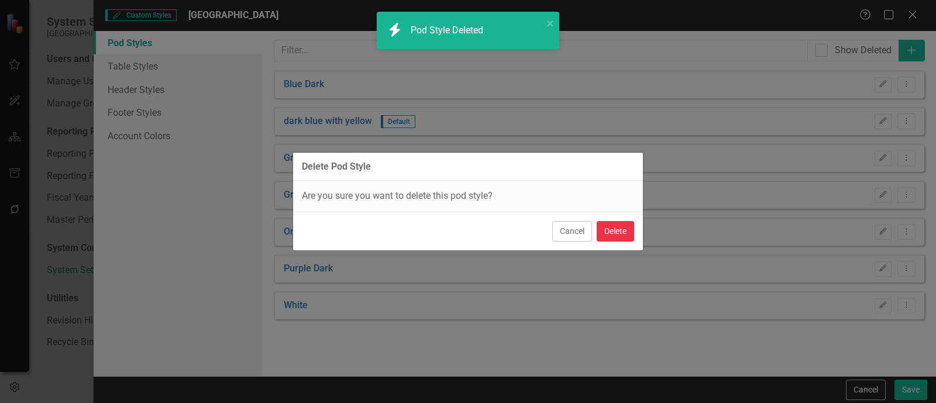
click at [612, 223] on button "Delete" at bounding box center [615, 231] width 37 height 20
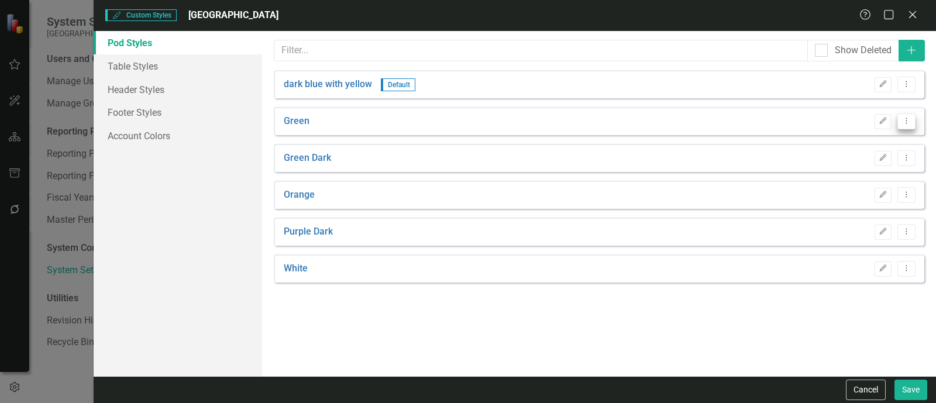
click at [912, 125] on button "Dropdown Menu" at bounding box center [906, 121] width 18 height 16
click at [832, 181] on link "Trash Delete Pod Style" at bounding box center [860, 184] width 109 height 22
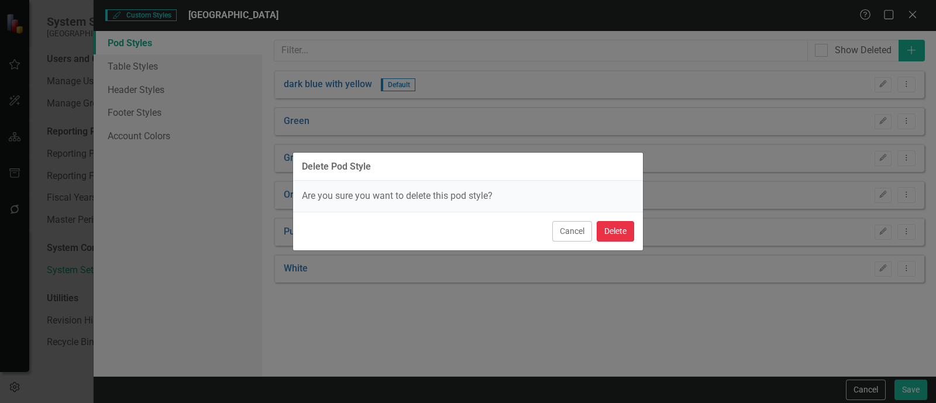
click at [618, 230] on button "Delete" at bounding box center [615, 231] width 37 height 20
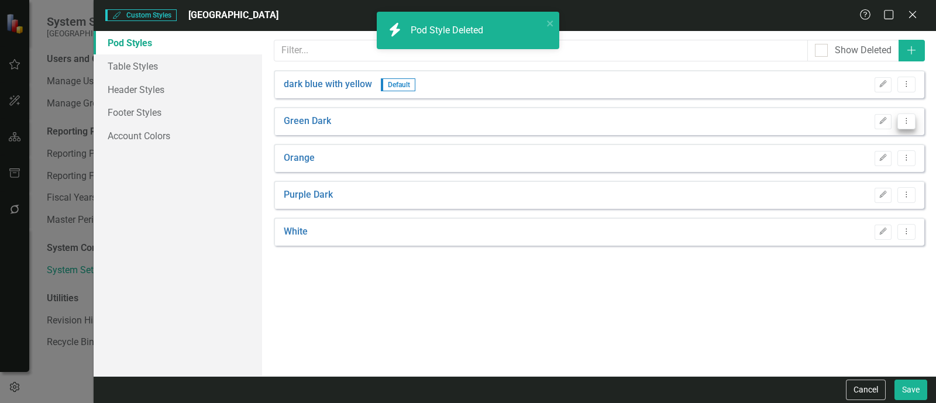
click at [911, 121] on button "Dropdown Menu" at bounding box center [906, 121] width 18 height 16
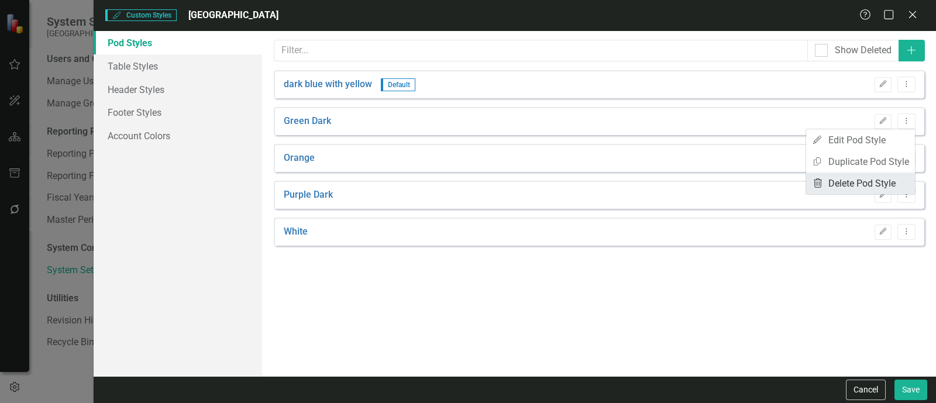
click at [850, 187] on link "Trash Delete Pod Style" at bounding box center [860, 184] width 109 height 22
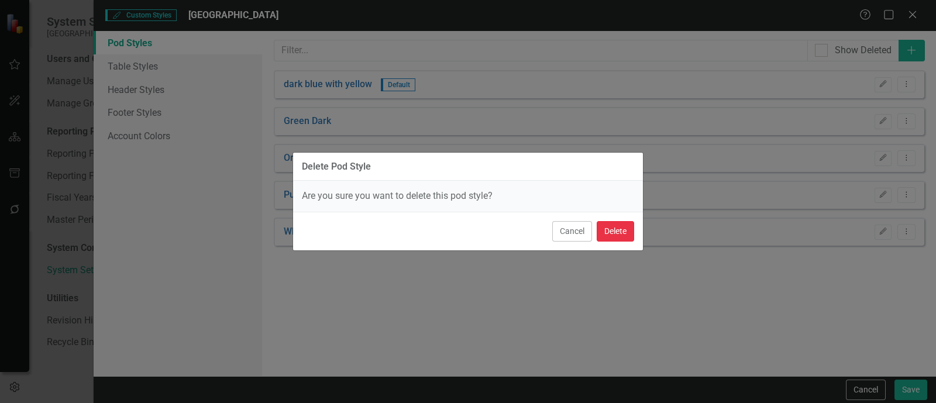
click at [632, 230] on button "Delete" at bounding box center [615, 231] width 37 height 20
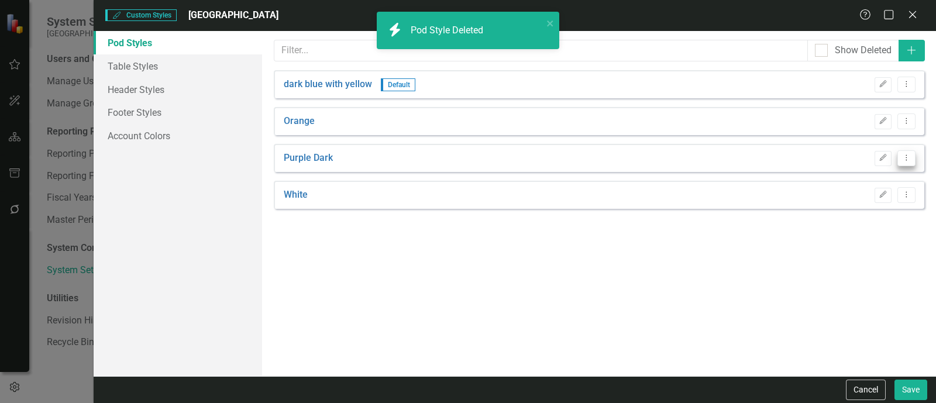
click at [914, 155] on button "Dropdown Menu" at bounding box center [906, 158] width 18 height 16
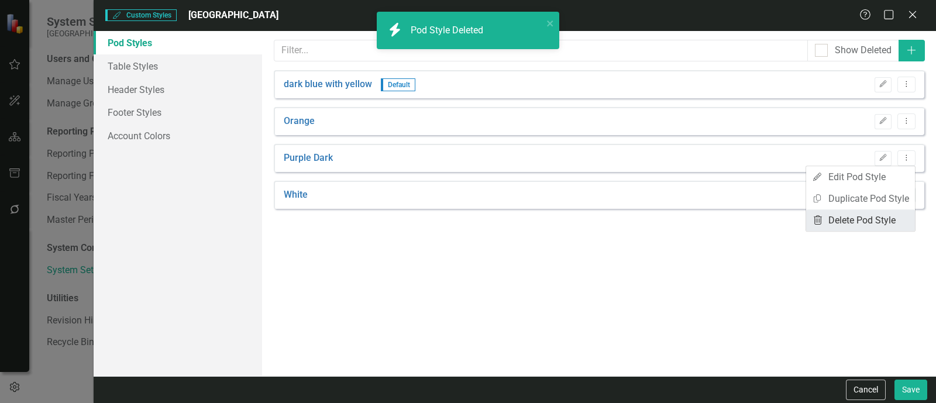
click at [869, 221] on link "Trash Delete Pod Style" at bounding box center [860, 220] width 109 height 22
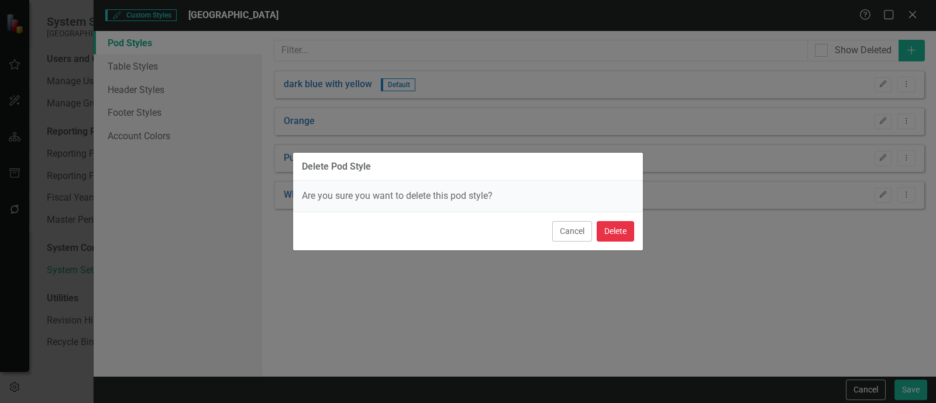
click at [624, 233] on button "Delete" at bounding box center [615, 231] width 37 height 20
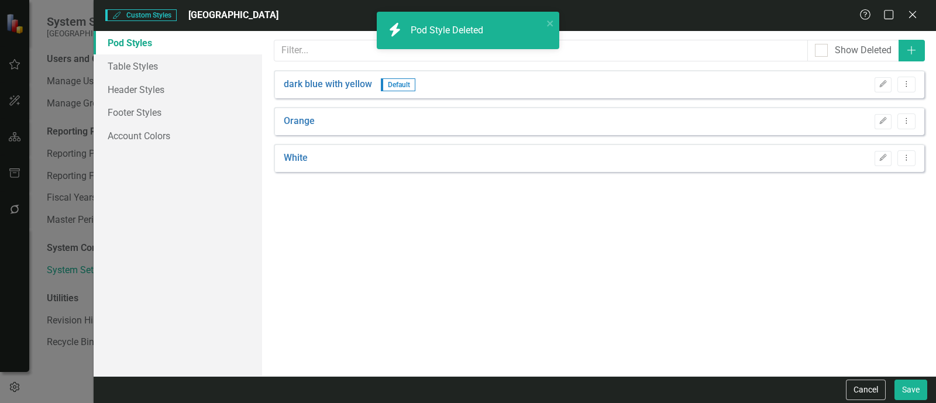
click at [904, 166] on div "White Edit Dropdown Menu" at bounding box center [599, 158] width 650 height 28
click at [909, 161] on button "Dropdown Menu" at bounding box center [906, 158] width 18 height 16
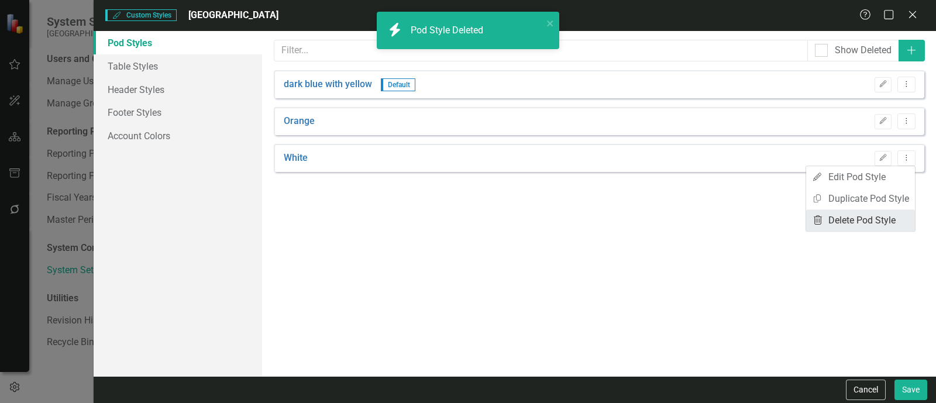
click at [856, 216] on link "Trash Delete Pod Style" at bounding box center [860, 220] width 109 height 22
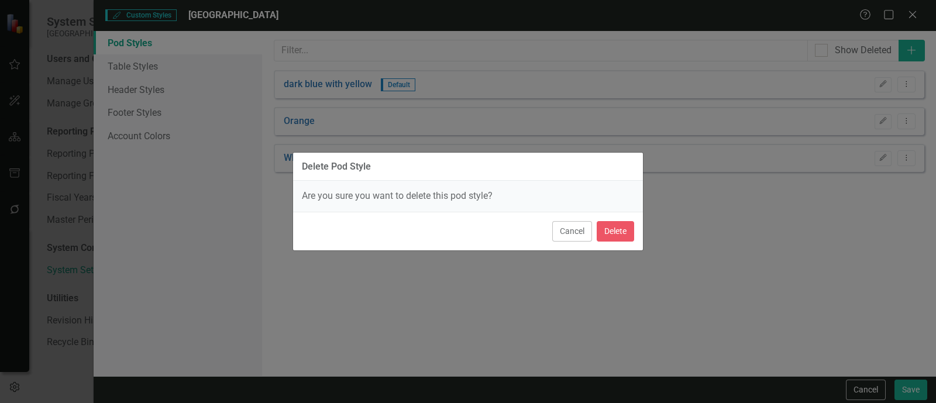
click at [631, 219] on div "Cancel Delete" at bounding box center [468, 231] width 350 height 39
click at [628, 226] on button "Delete" at bounding box center [615, 231] width 37 height 20
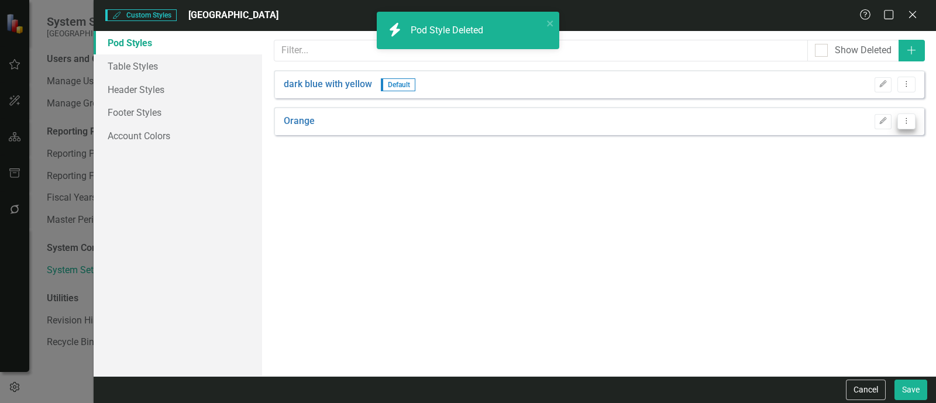
click at [901, 119] on icon "Dropdown Menu" at bounding box center [906, 121] width 10 height 8
click at [845, 187] on link "Trash Delete Pod Style" at bounding box center [860, 184] width 109 height 22
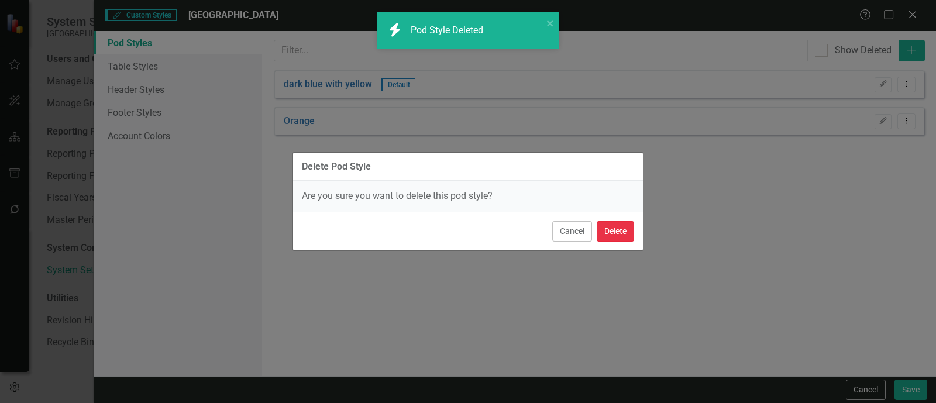
click at [612, 229] on button "Delete" at bounding box center [615, 231] width 37 height 20
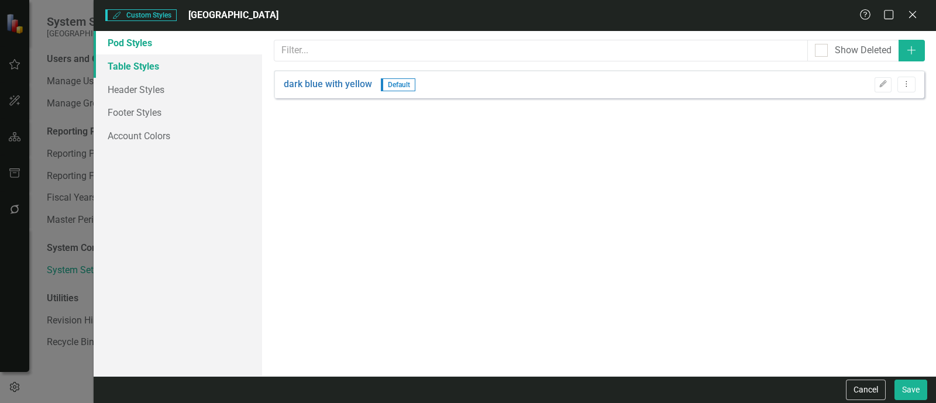
click at [175, 75] on link "Table Styles" at bounding box center [178, 65] width 168 height 23
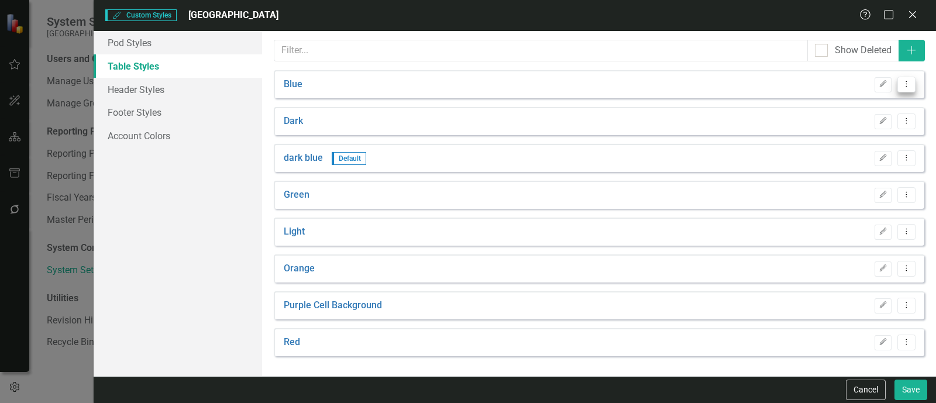
drag, startPoint x: 912, startPoint y: 77, endPoint x: 907, endPoint y: 87, distance: 11.3
click at [912, 77] on button "Dropdown Menu" at bounding box center [906, 85] width 18 height 16
click at [857, 144] on link "Trash Delete Table Style" at bounding box center [857, 147] width 115 height 22
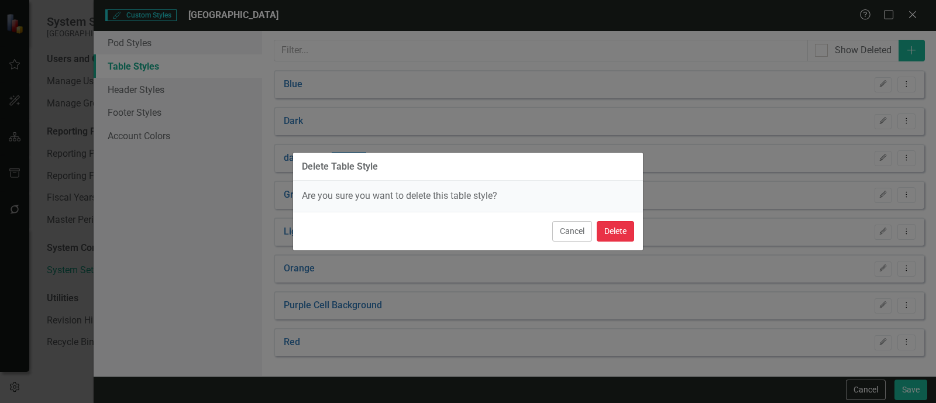
click at [623, 232] on button "Delete" at bounding box center [615, 231] width 37 height 20
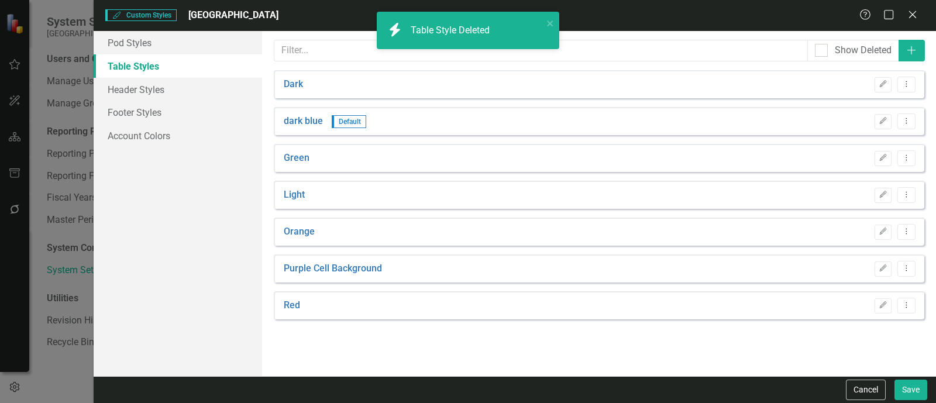
click at [918, 90] on div "Dark Edit Dropdown Menu" at bounding box center [599, 84] width 650 height 28
click at [911, 87] on button "Dropdown Menu" at bounding box center [906, 85] width 18 height 16
click at [865, 143] on link "Trash Delete Table Style" at bounding box center [857, 147] width 115 height 22
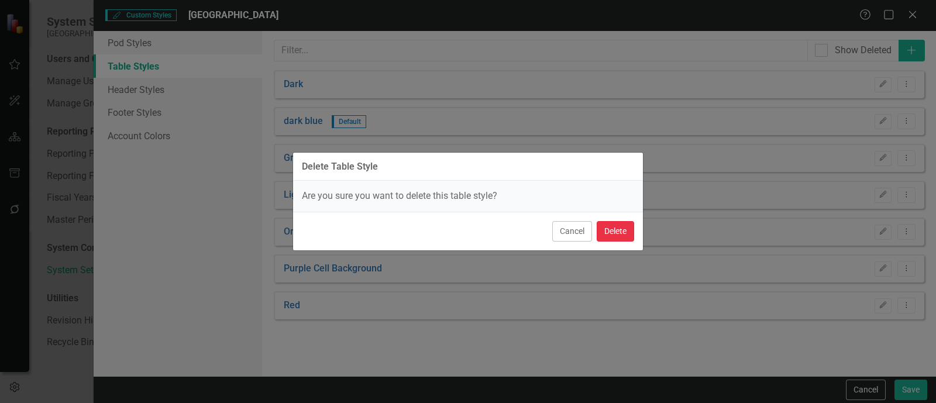
click at [622, 229] on button "Delete" at bounding box center [615, 231] width 37 height 20
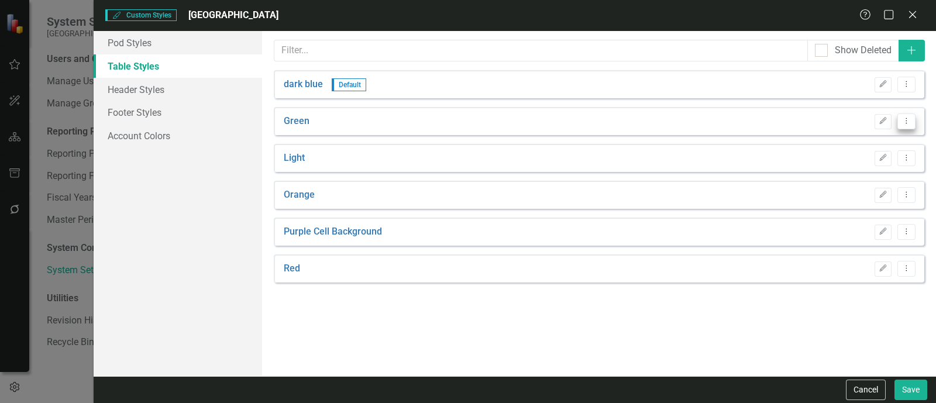
click at [912, 119] on button "Dropdown Menu" at bounding box center [906, 121] width 18 height 16
click at [857, 180] on link "Trash Delete Table Style" at bounding box center [857, 184] width 115 height 22
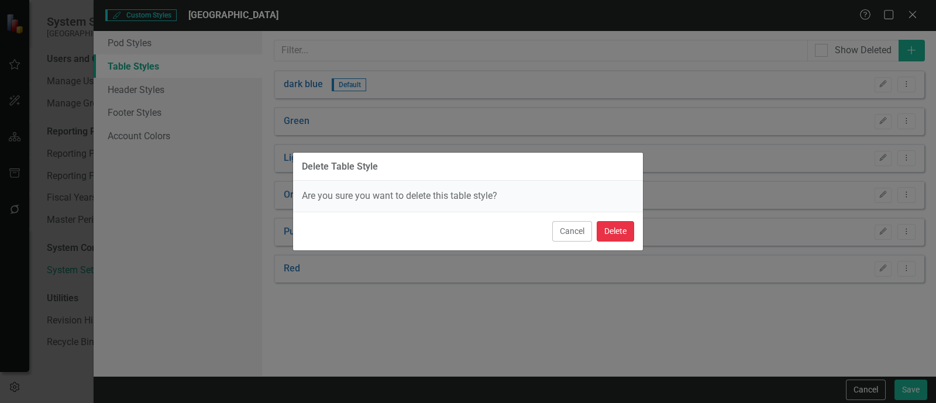
click at [617, 223] on button "Delete" at bounding box center [615, 231] width 37 height 20
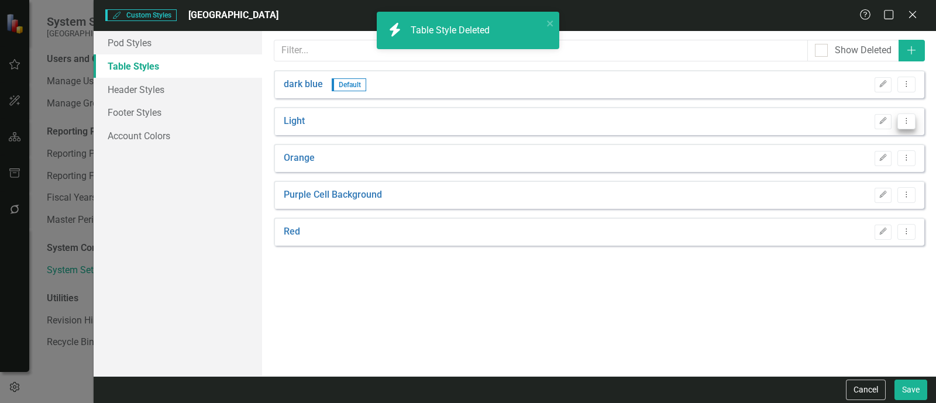
click at [912, 119] on button "Dropdown Menu" at bounding box center [906, 121] width 18 height 16
click at [858, 185] on link "Trash Delete Table Style" at bounding box center [857, 184] width 115 height 22
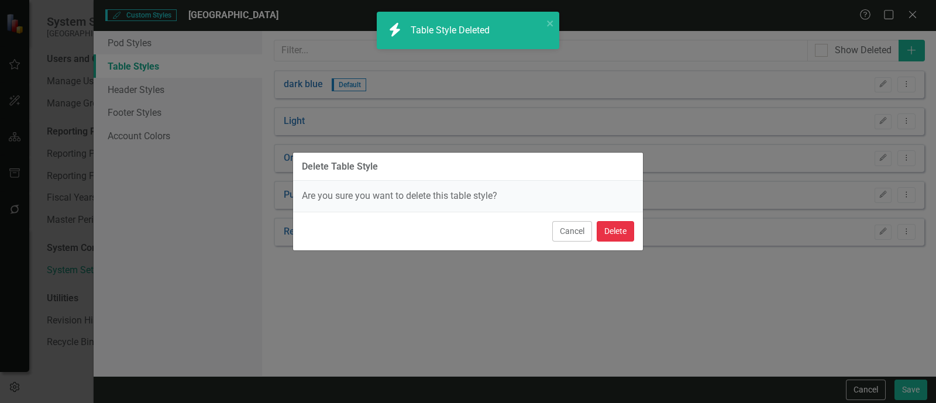
click at [612, 228] on button "Delete" at bounding box center [615, 231] width 37 height 20
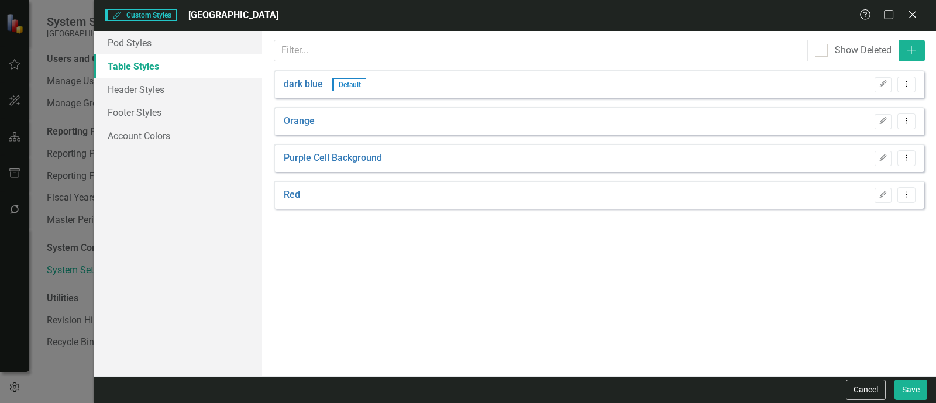
click at [917, 118] on div "Orange Edit Dropdown Menu" at bounding box center [599, 121] width 650 height 28
click at [913, 120] on button "Dropdown Menu" at bounding box center [906, 121] width 18 height 16
click at [882, 171] on link "Copy Duplicate Table Style" at bounding box center [857, 162] width 115 height 22
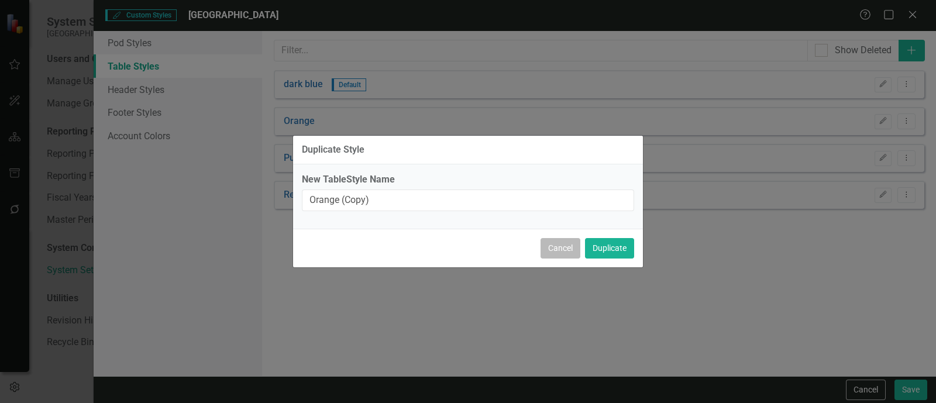
click at [560, 243] on button "Cancel" at bounding box center [561, 248] width 40 height 20
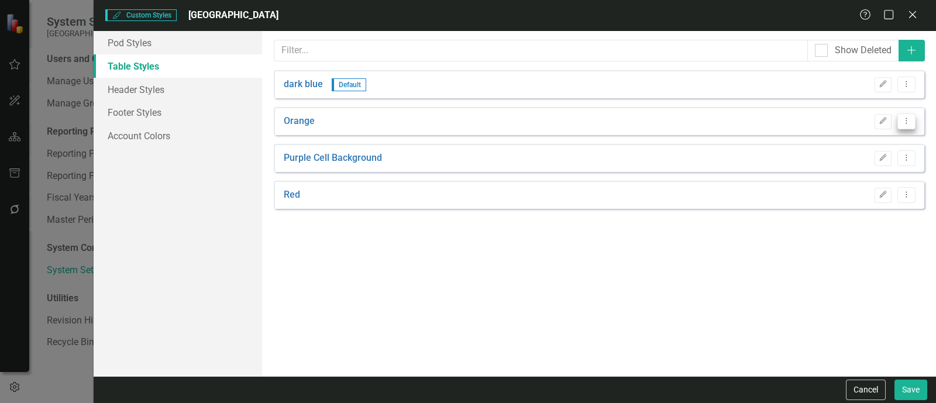
click at [908, 125] on button "Dropdown Menu" at bounding box center [906, 121] width 18 height 16
click at [871, 181] on link "Trash Delete Table Style" at bounding box center [857, 184] width 115 height 22
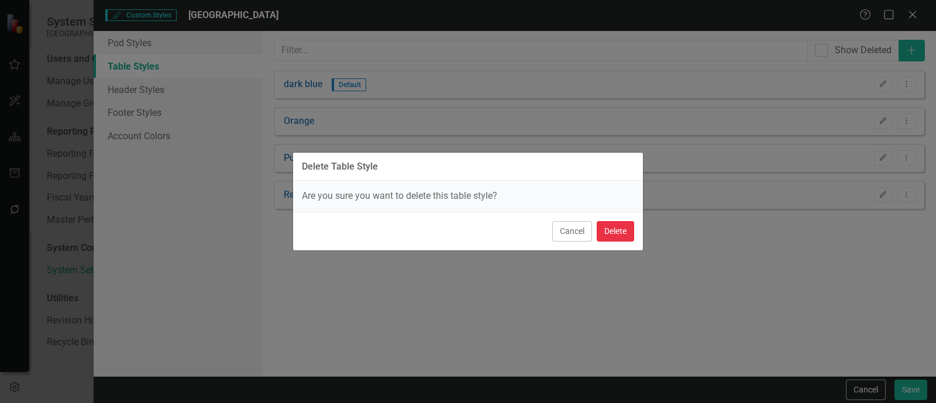
click at [624, 232] on button "Delete" at bounding box center [615, 231] width 37 height 20
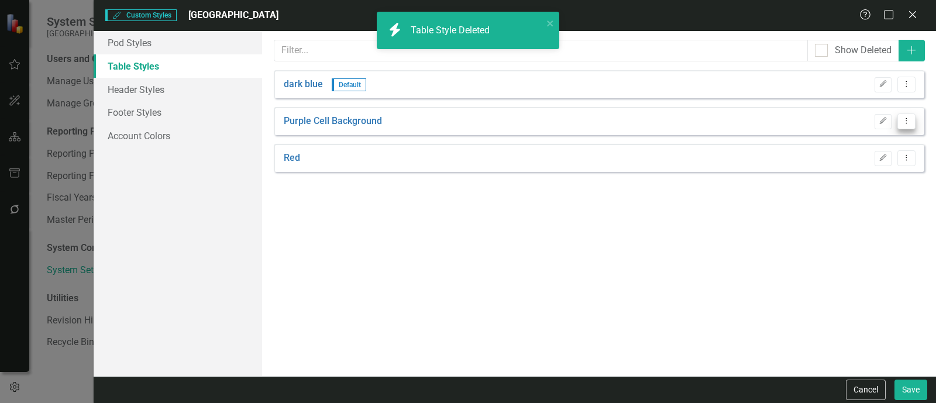
click at [910, 127] on button "Dropdown Menu" at bounding box center [906, 121] width 18 height 16
click at [869, 177] on link "Trash Delete Table Style" at bounding box center [857, 184] width 115 height 22
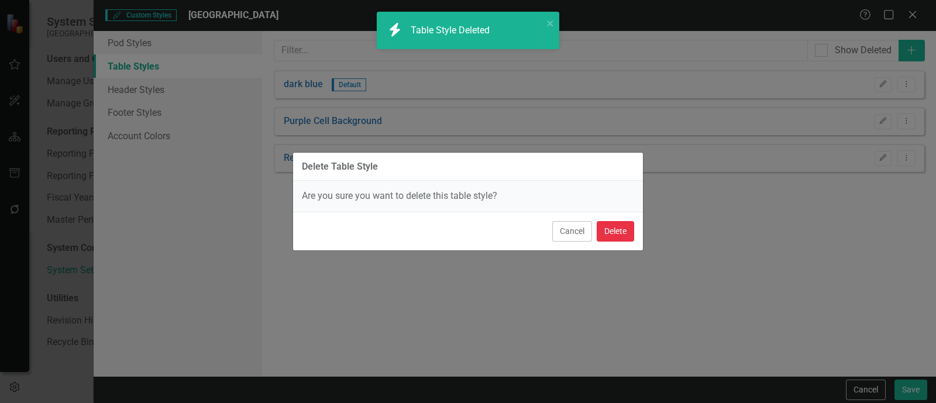
click at [625, 226] on button "Delete" at bounding box center [615, 231] width 37 height 20
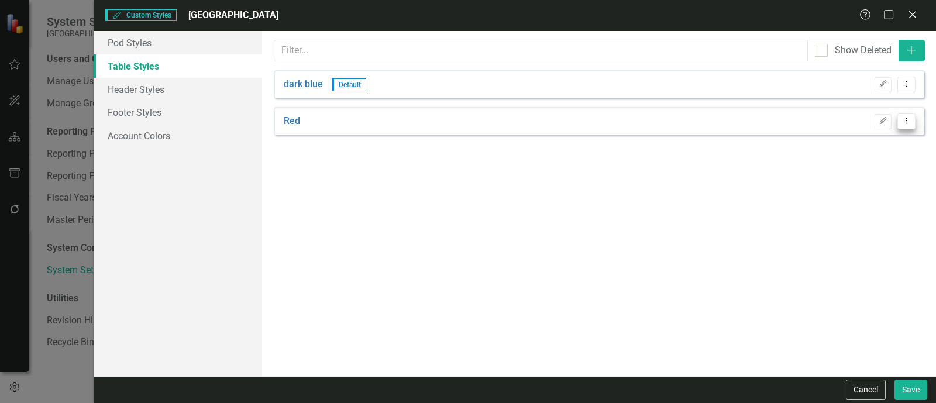
click at [907, 118] on icon "Dropdown Menu" at bounding box center [906, 121] width 10 height 8
click at [859, 188] on link "Trash Delete Table Style" at bounding box center [857, 184] width 115 height 22
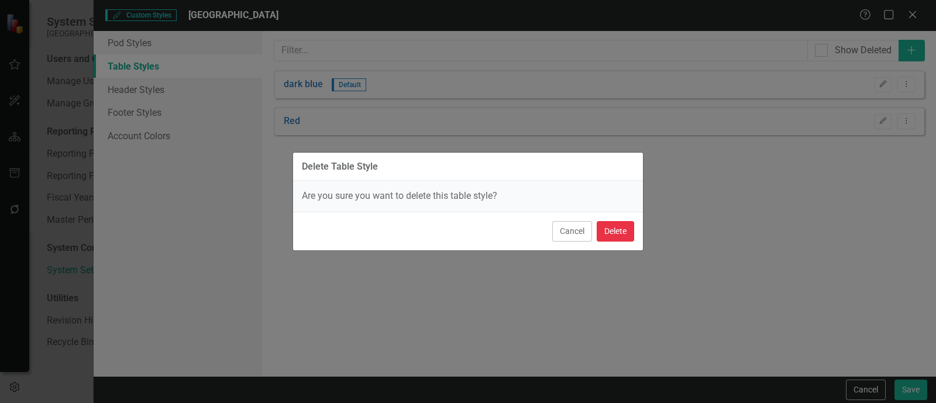
click at [622, 225] on button "Delete" at bounding box center [615, 231] width 37 height 20
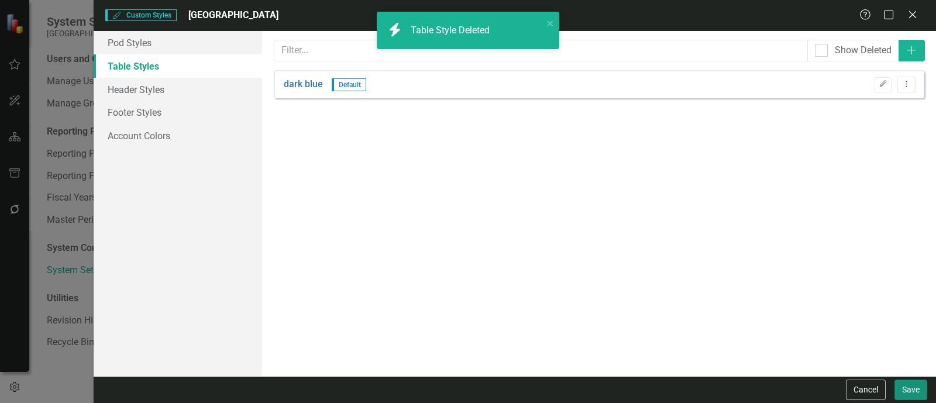
click at [903, 393] on button "Save" at bounding box center [910, 390] width 33 height 20
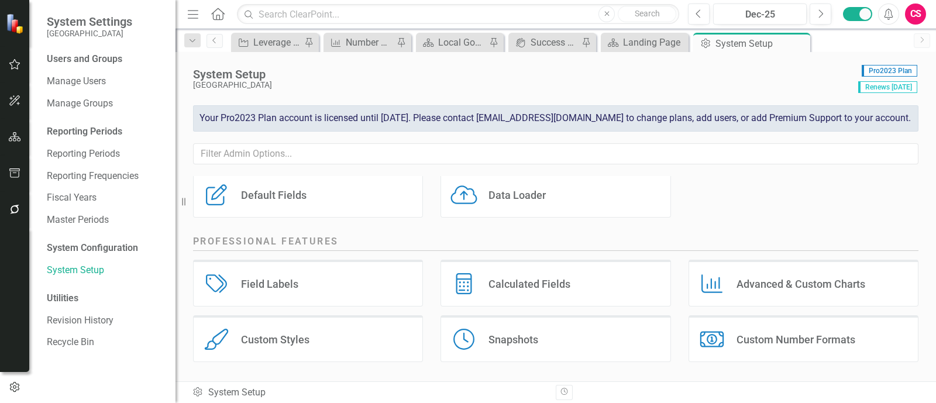
click at [742, 174] on div "System Setup Miami Gardens Pro2023 Plan Renews 7/31/26 Your Pro2023 Plan accoun…" at bounding box center [555, 114] width 760 height 124
click at [687, 199] on div "Organization and Security Organization and Security Report Options Report Optio…" at bounding box center [555, 143] width 743 height 167
click at [24, 132] on button "button" at bounding box center [15, 137] width 26 height 25
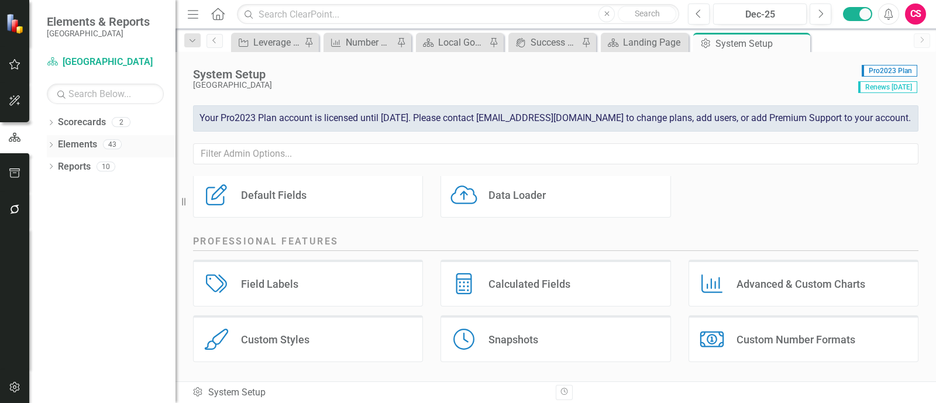
click at [74, 146] on link "Elements" at bounding box center [77, 144] width 39 height 13
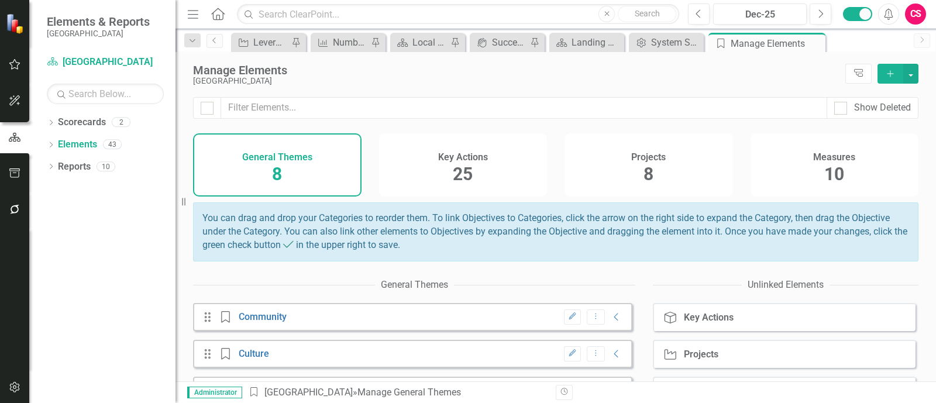
click at [643, 187] on div "8" at bounding box center [648, 174] width 10 height 25
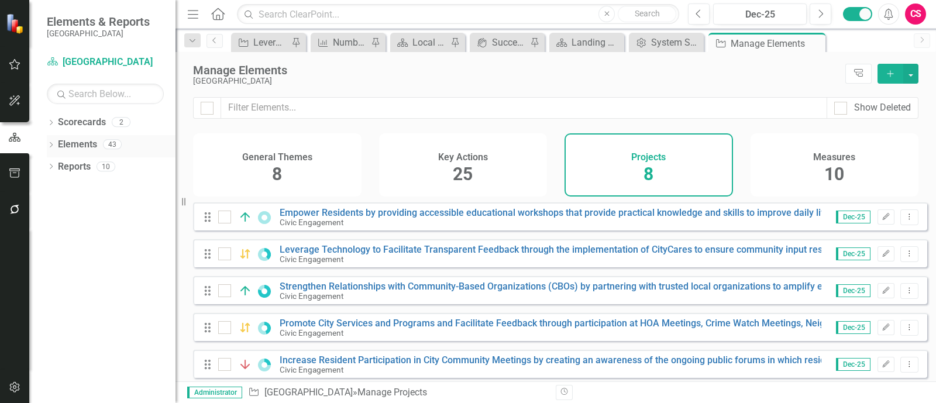
click at [54, 151] on div "Dropdown Elements 43" at bounding box center [111, 146] width 129 height 22
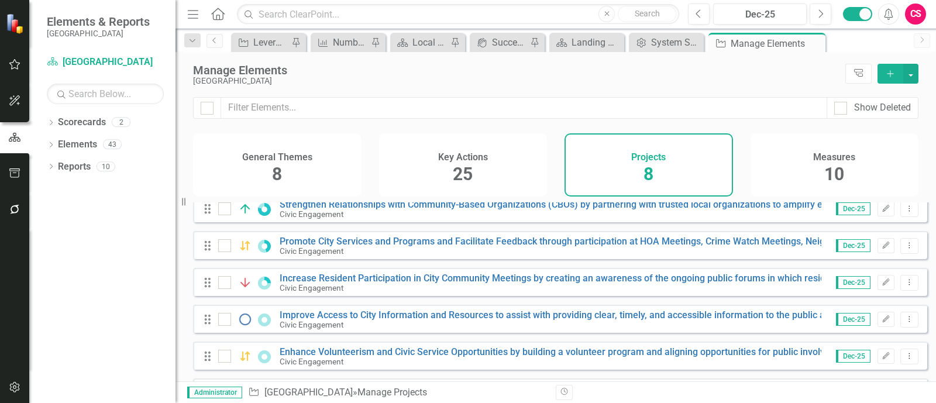
scroll to position [124, 0]
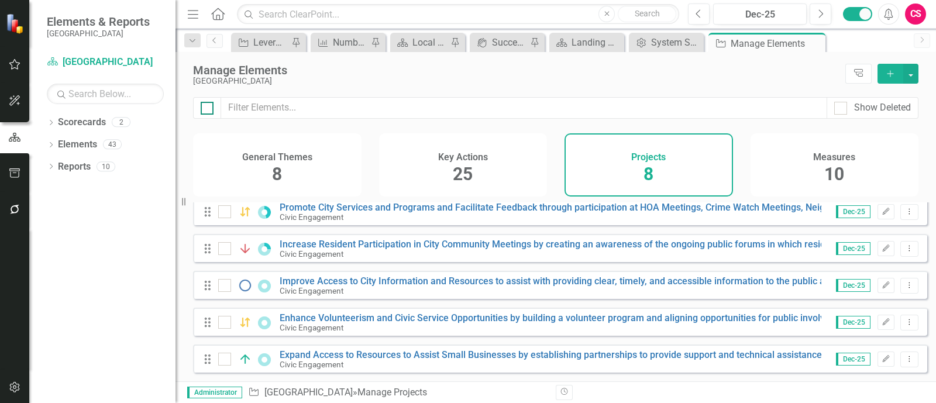
click at [208, 110] on div at bounding box center [207, 108] width 13 height 13
click at [208, 109] on input "checkbox" at bounding box center [205, 106] width 8 height 8
checkbox input "true"
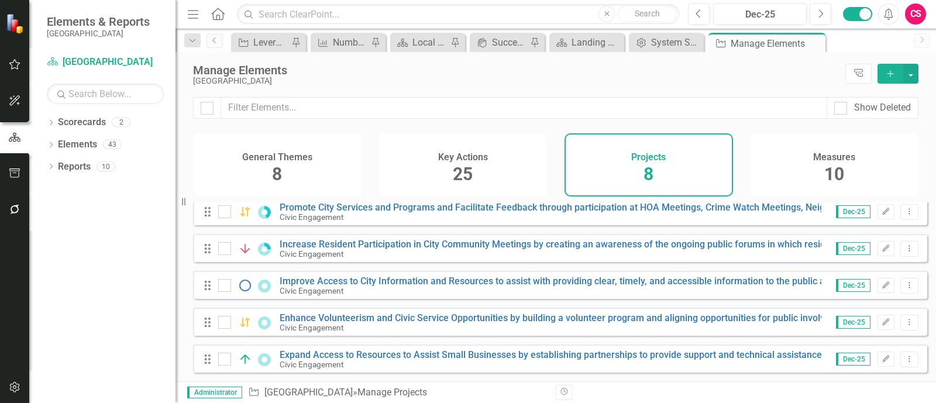
checkbox input "true"
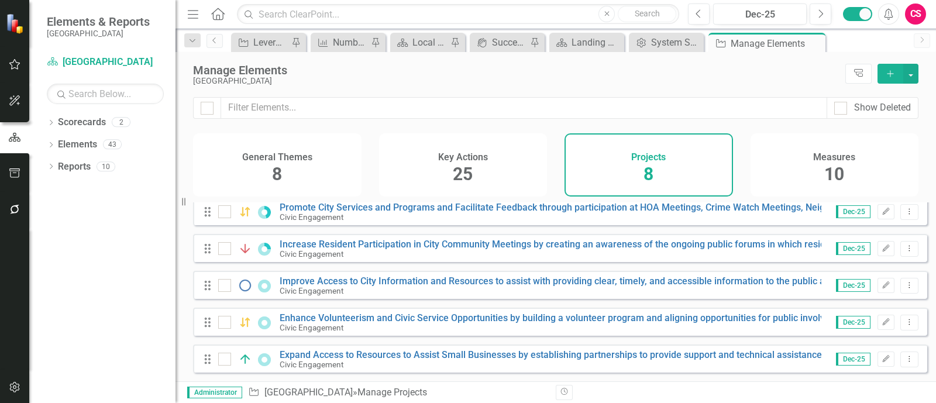
checkbox input "true"
click at [915, 68] on button "button" at bounding box center [910, 74] width 15 height 20
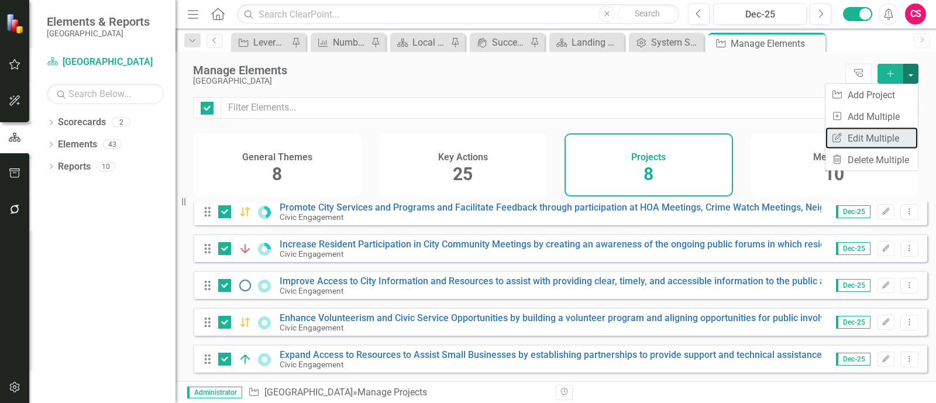
click at [879, 132] on link "Edit Multiple Edit Multiple" at bounding box center [871, 139] width 92 height 22
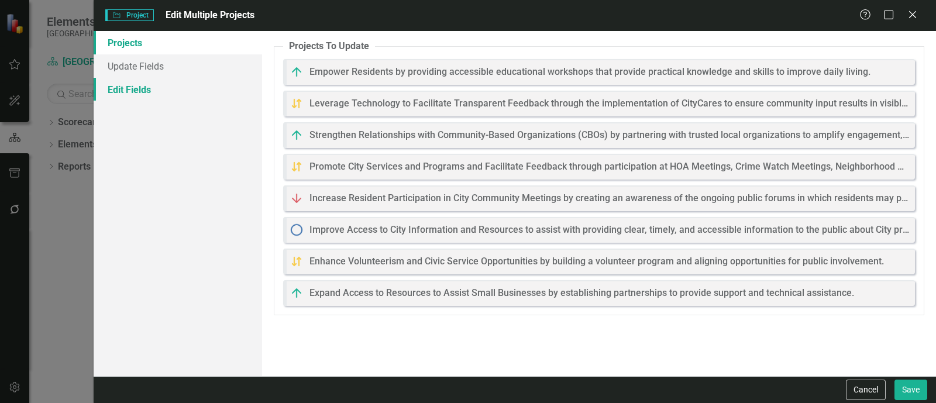
click at [190, 78] on link "Edit Fields" at bounding box center [178, 89] width 168 height 23
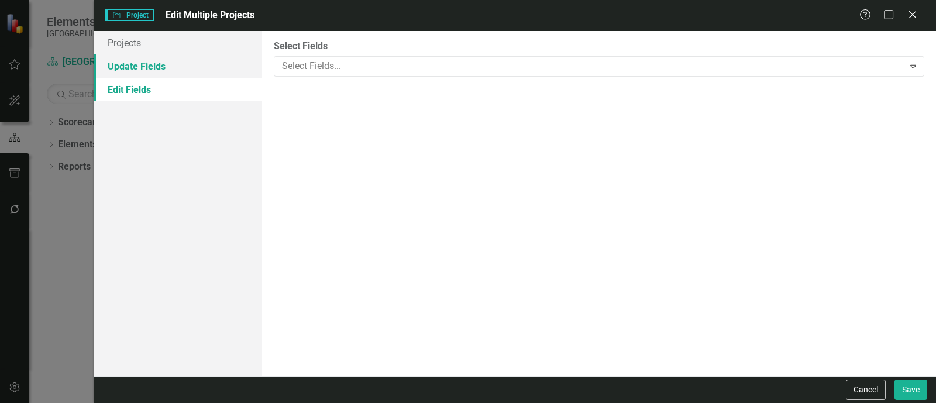
click at [336, 63] on div at bounding box center [590, 66] width 627 height 16
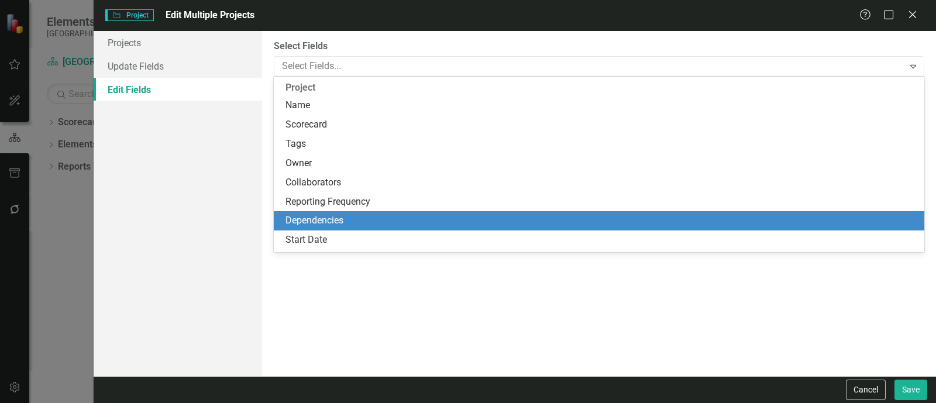
scroll to position [82, 0]
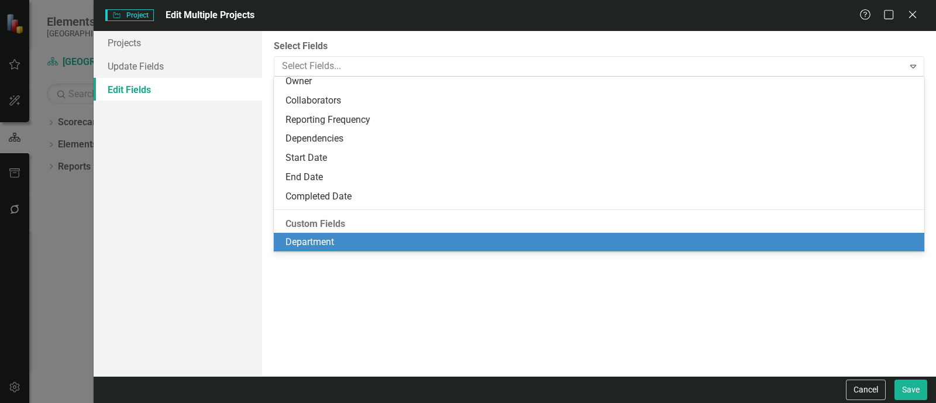
click at [325, 237] on div "Department" at bounding box center [601, 242] width 632 height 13
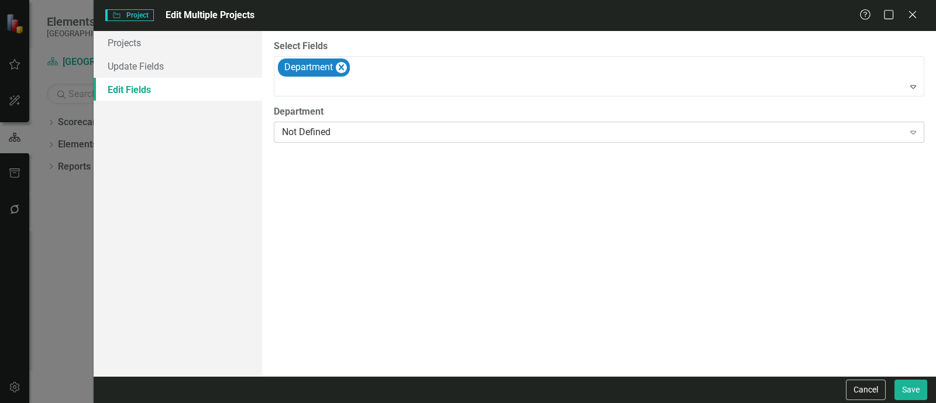
click at [336, 128] on div "Not Defined" at bounding box center [593, 132] width 622 height 13
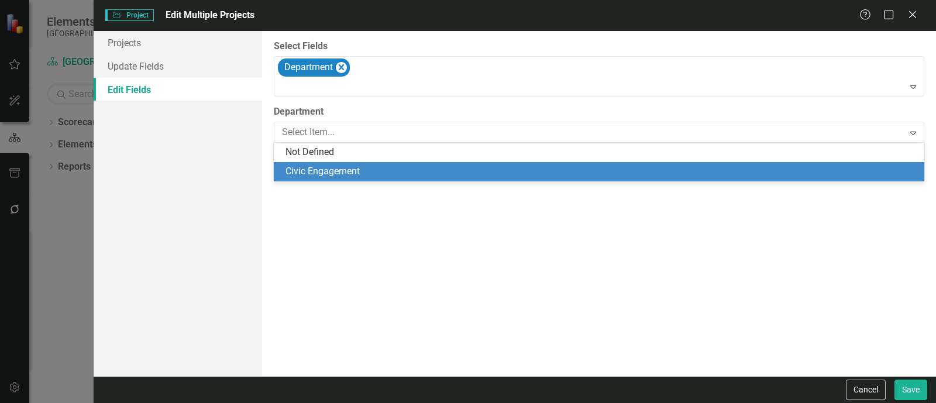
click at [342, 172] on div "Civic Engagement" at bounding box center [601, 171] width 632 height 13
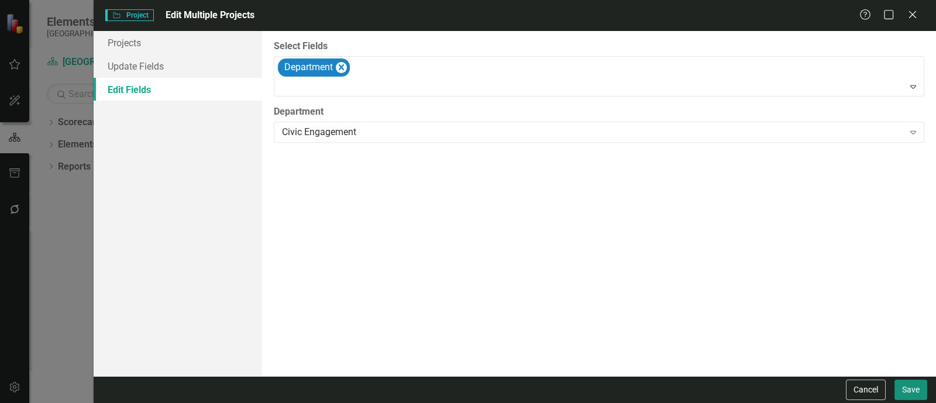
click at [913, 388] on button "Save" at bounding box center [910, 390] width 33 height 20
checkbox input "false"
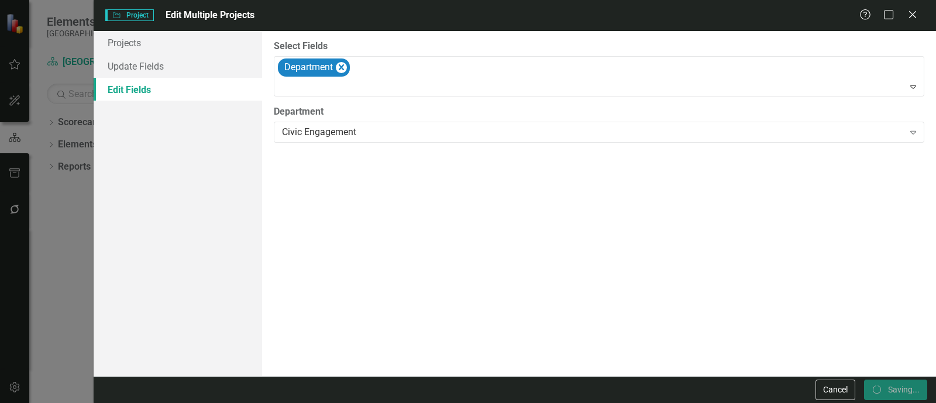
checkbox input "false"
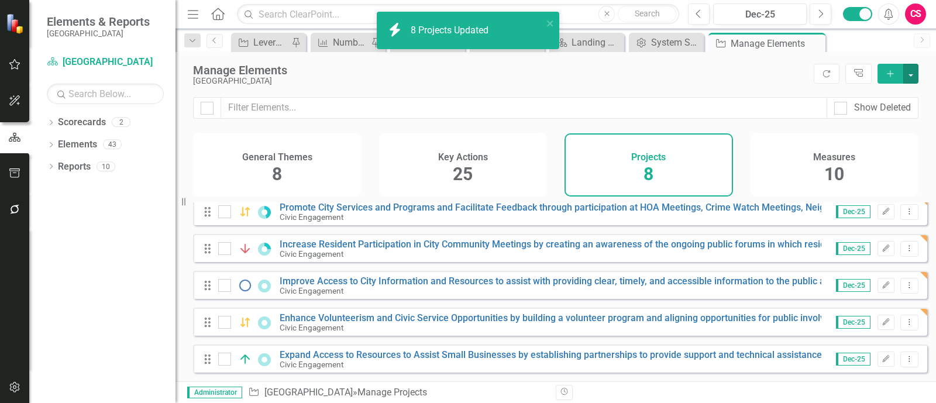
checkbox input "false"
click at [67, 123] on link "Scorecards" at bounding box center [82, 122] width 48 height 13
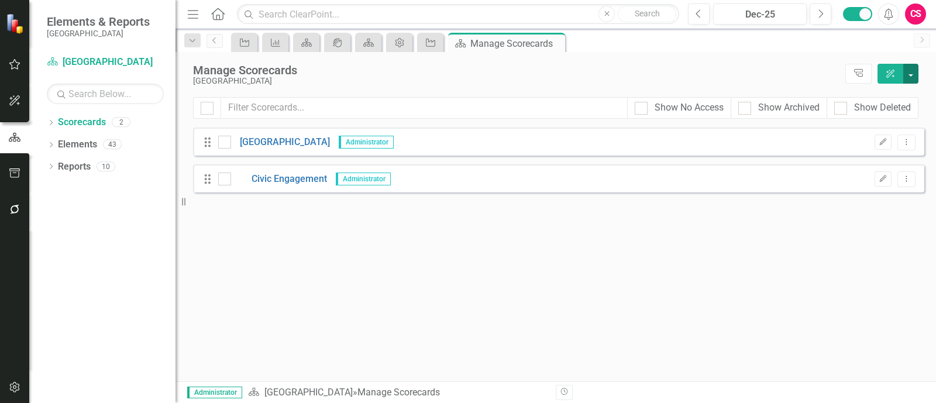
click at [916, 73] on button "button" at bounding box center [910, 74] width 15 height 20
click at [579, 259] on div "Looks like you don't have any Scorecards set up yet. Why don't you add a Scorec…" at bounding box center [558, 255] width 731 height 254
drag, startPoint x: 904, startPoint y: 177, endPoint x: 903, endPoint y: 183, distance: 6.0
click at [904, 177] on icon "Dropdown Menu" at bounding box center [906, 179] width 10 height 8
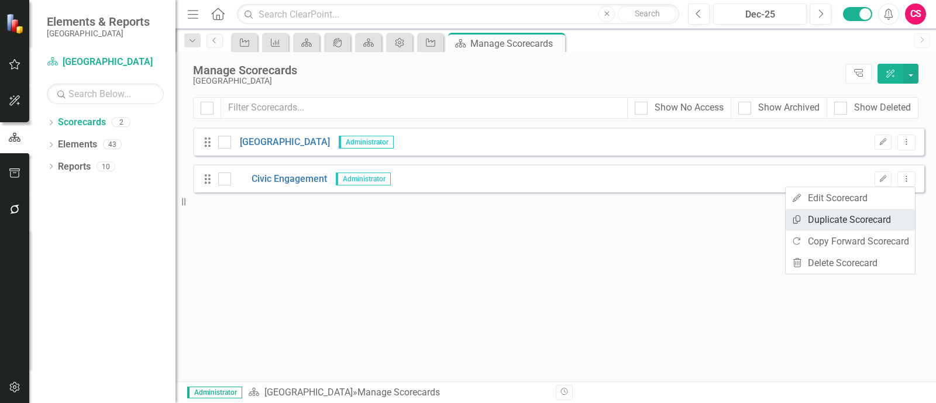
click at [869, 223] on link "Copy Duplicate Scorecard" at bounding box center [850, 220] width 129 height 22
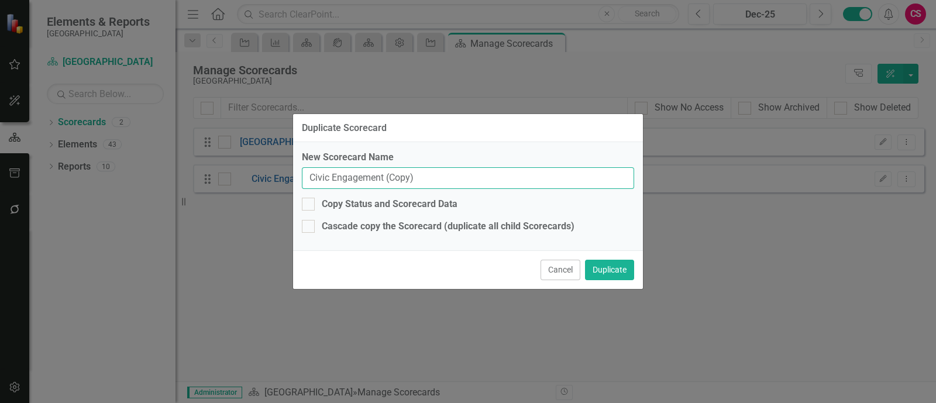
drag, startPoint x: 449, startPoint y: 176, endPoint x: 184, endPoint y: 160, distance: 266.0
click at [184, 160] on div "Duplicate Scorecard New Scorecard Name Civic Engagement (Copy) Copy Status and …" at bounding box center [468, 201] width 936 height 403
type input "test department"
click at [585, 260] on button "Duplicate" at bounding box center [609, 270] width 49 height 20
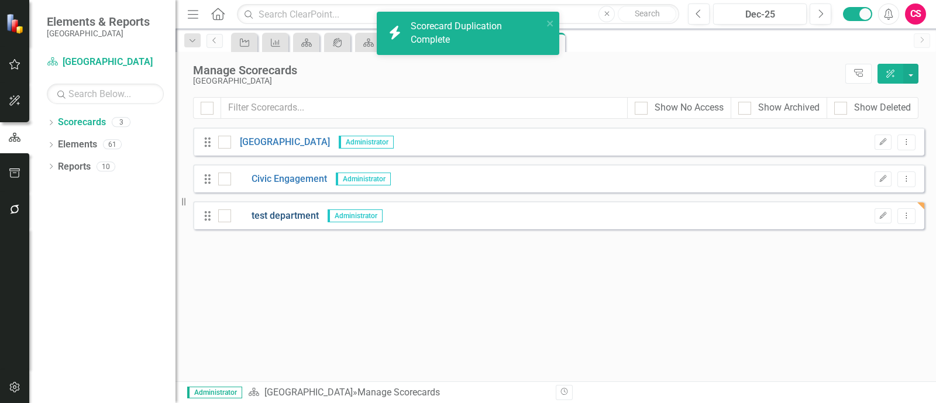
click at [289, 216] on link "test department" at bounding box center [275, 215] width 88 height 13
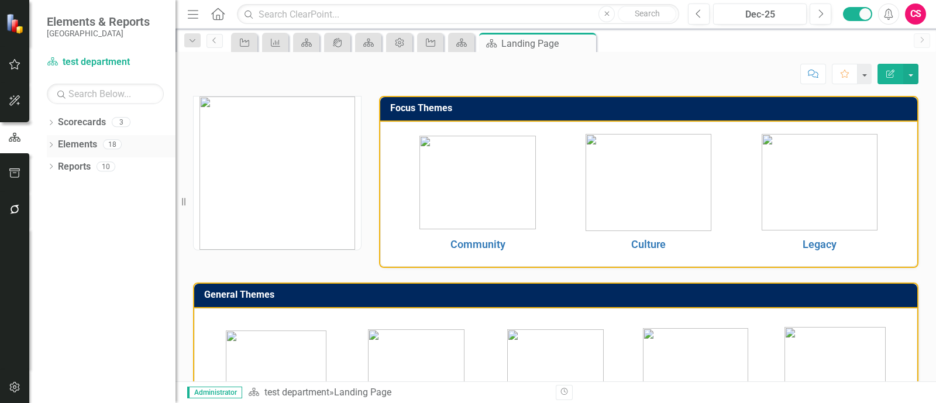
click at [74, 142] on link "Elements" at bounding box center [77, 144] width 39 height 13
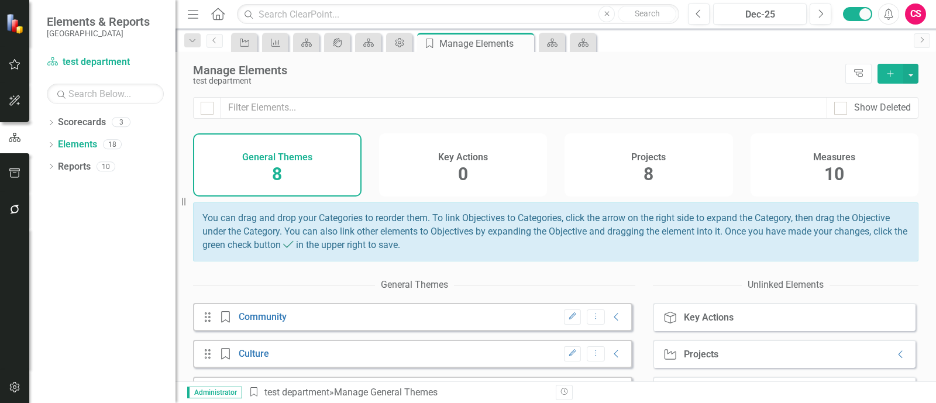
click at [668, 173] on div "Projects 8" at bounding box center [648, 164] width 168 height 63
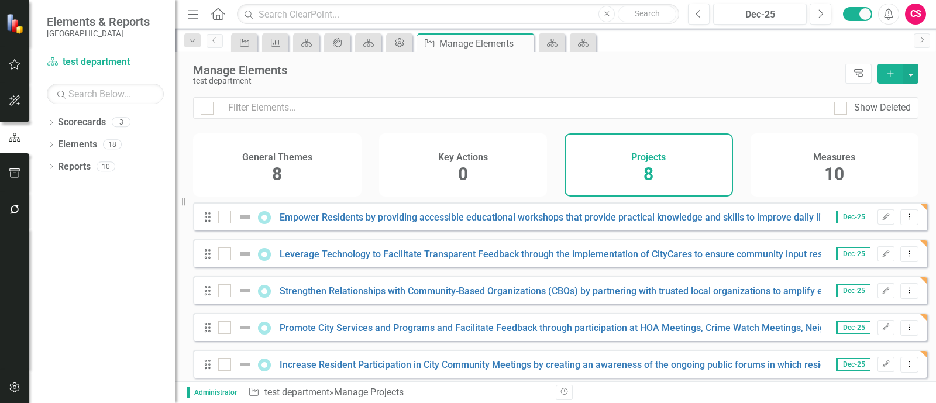
click at [290, 183] on div "General Themes 8" at bounding box center [277, 164] width 168 height 63
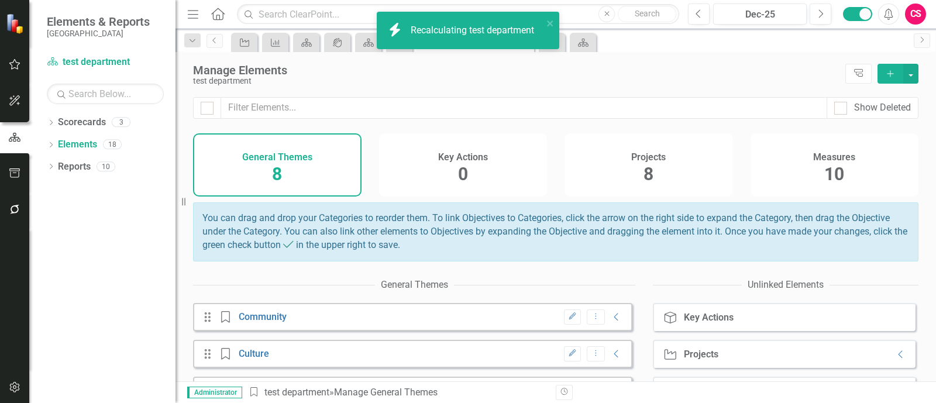
click at [650, 175] on div "Projects 8" at bounding box center [648, 164] width 168 height 63
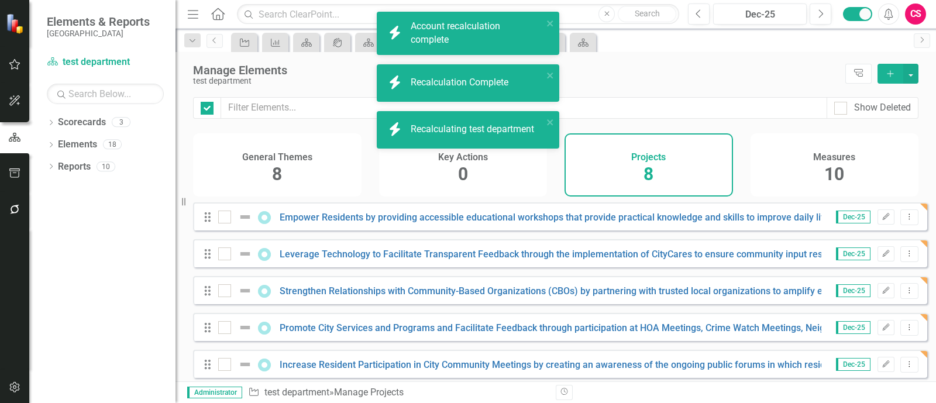
checkbox input "false"
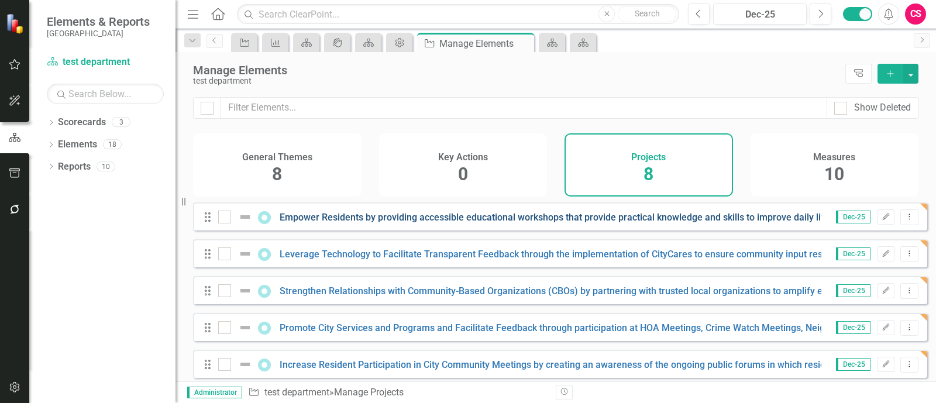
click at [774, 223] on link "Empower Residents by providing accessible educational workshops that provide pr…" at bounding box center [560, 217] width 561 height 11
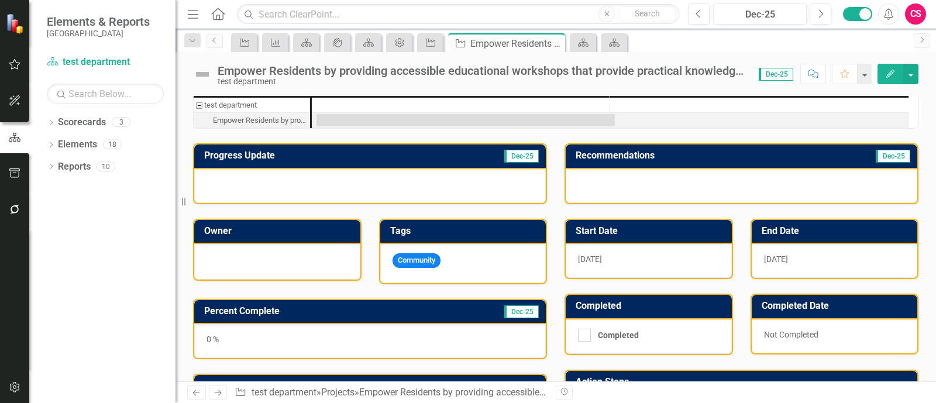
scroll to position [91, 0]
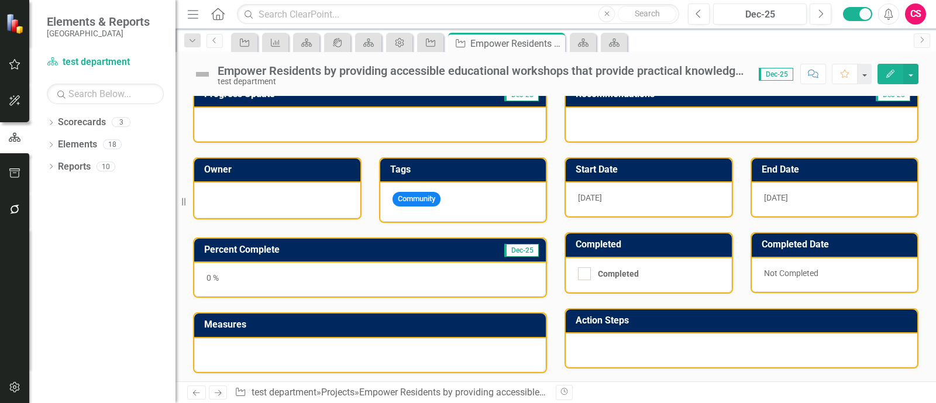
click at [897, 80] on button "Edit" at bounding box center [890, 74] width 26 height 20
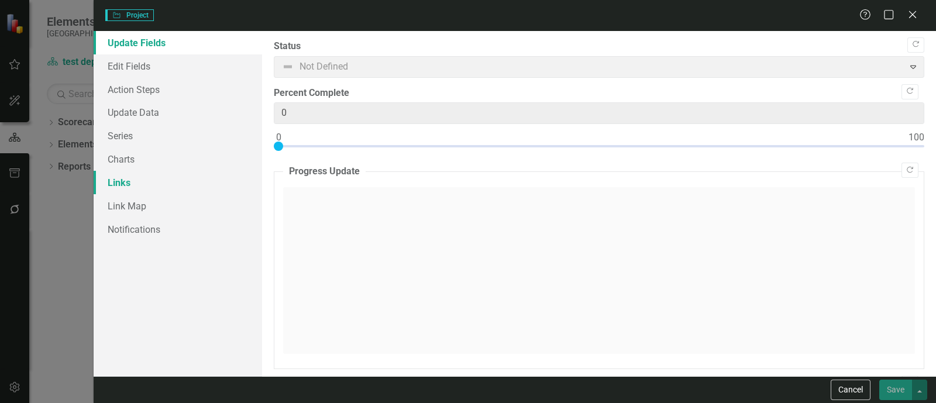
click at [142, 181] on link "Links" at bounding box center [178, 182] width 168 height 23
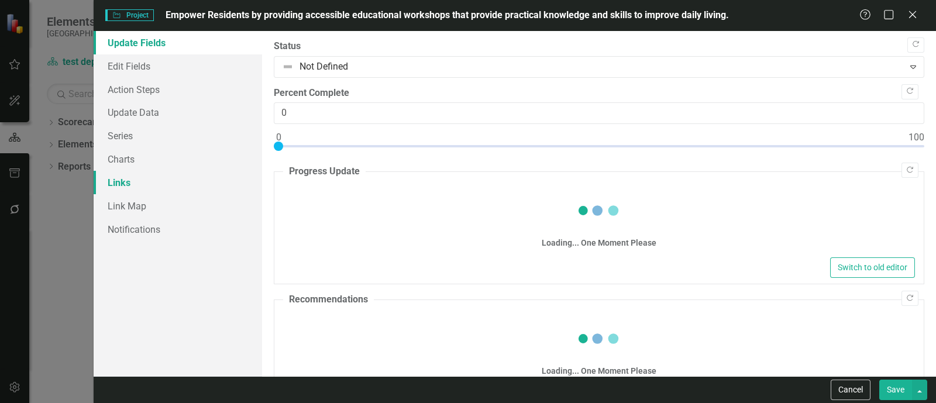
click at [142, 181] on link "Links" at bounding box center [178, 182] width 168 height 23
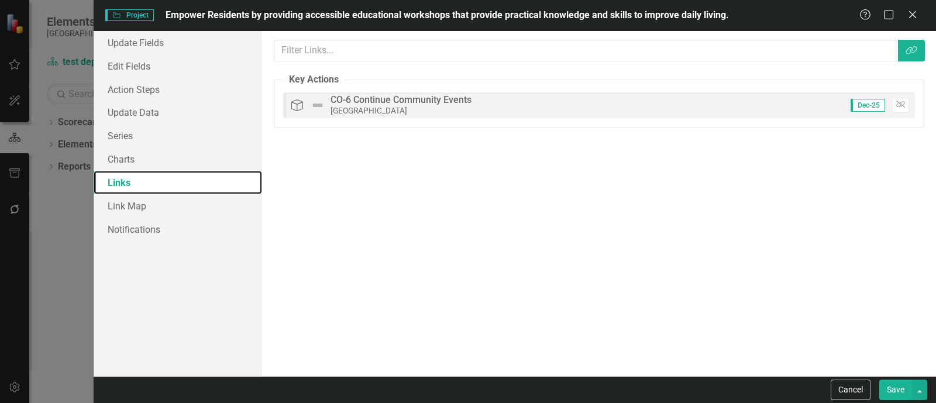
scroll to position [0, 0]
click at [135, 68] on link "Edit Fields" at bounding box center [178, 65] width 168 height 23
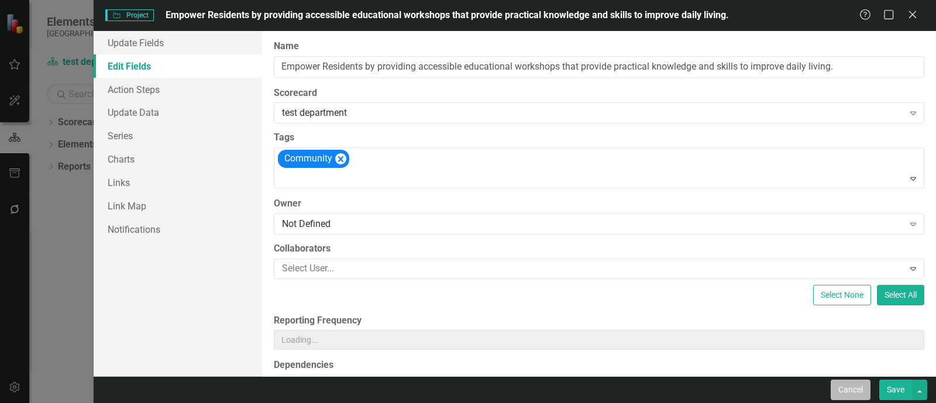
click at [849, 394] on button "Cancel" at bounding box center [851, 390] width 40 height 20
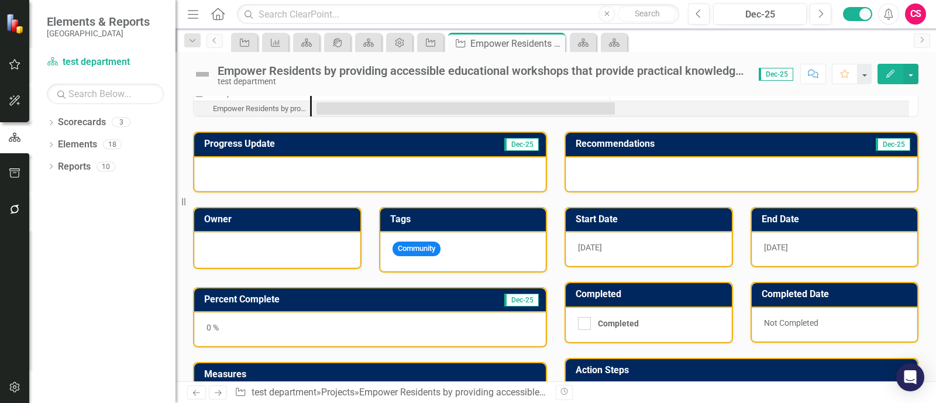
scroll to position [18, 0]
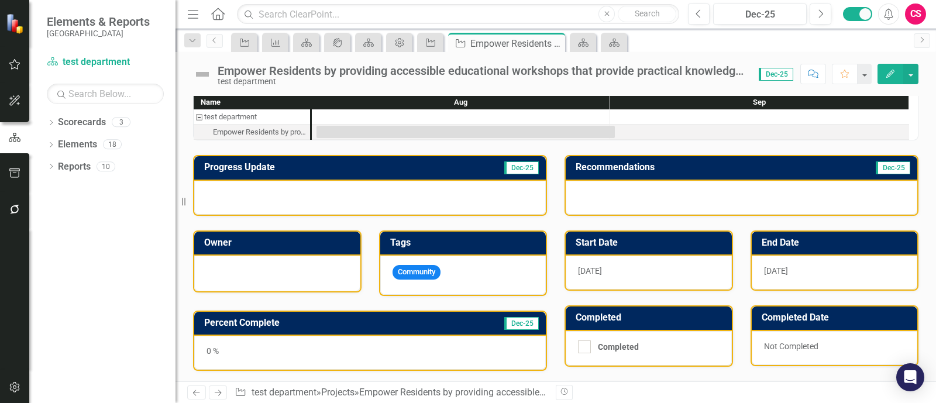
click at [894, 73] on icon "Edit" at bounding box center [890, 74] width 11 height 8
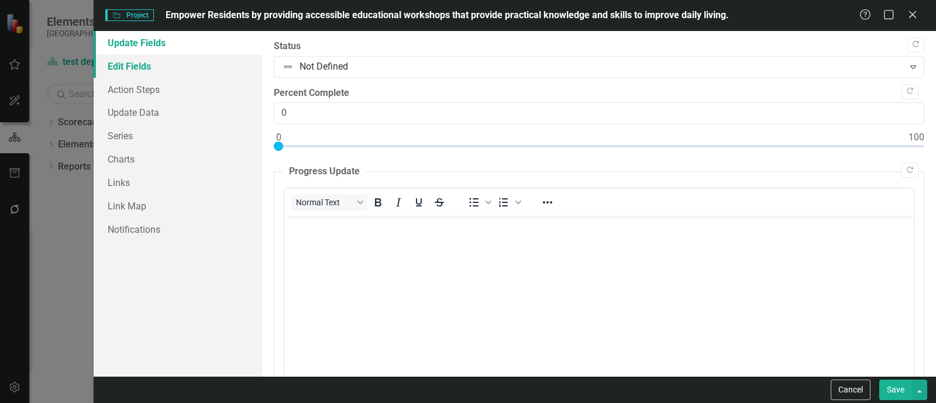
scroll to position [0, 0]
click at [134, 73] on link "Edit Fields" at bounding box center [178, 65] width 168 height 23
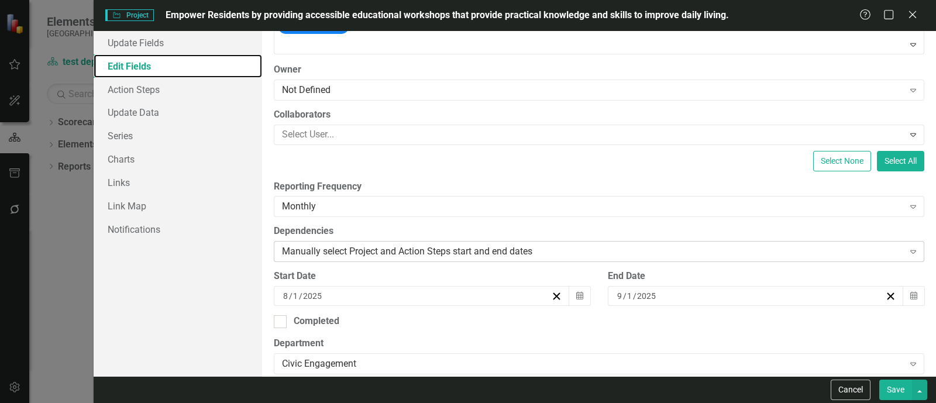
scroll to position [147, 0]
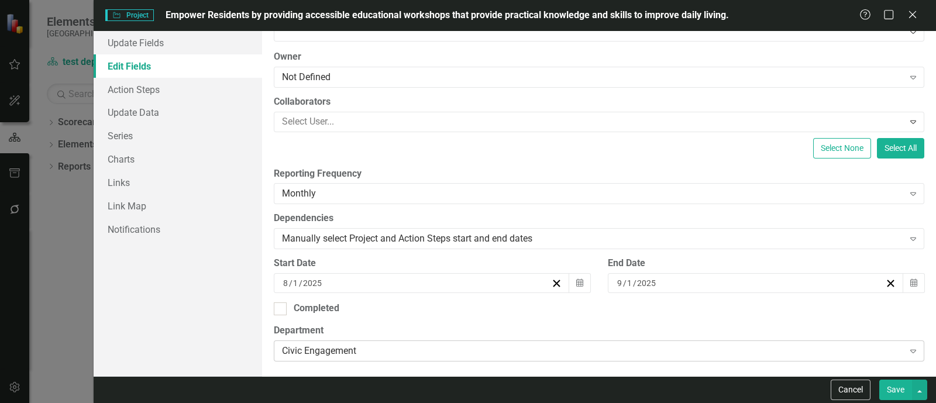
click at [368, 345] on div "Civic Engagement" at bounding box center [593, 350] width 622 height 13
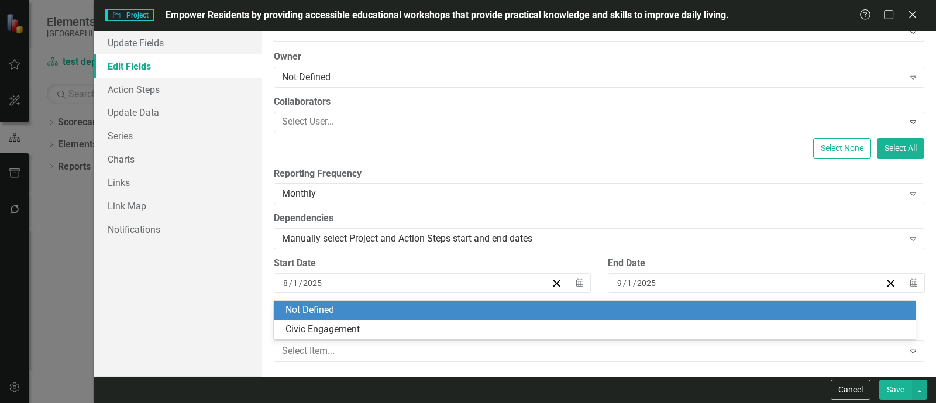
click at [343, 305] on div "Not Defined" at bounding box center [596, 310] width 623 height 13
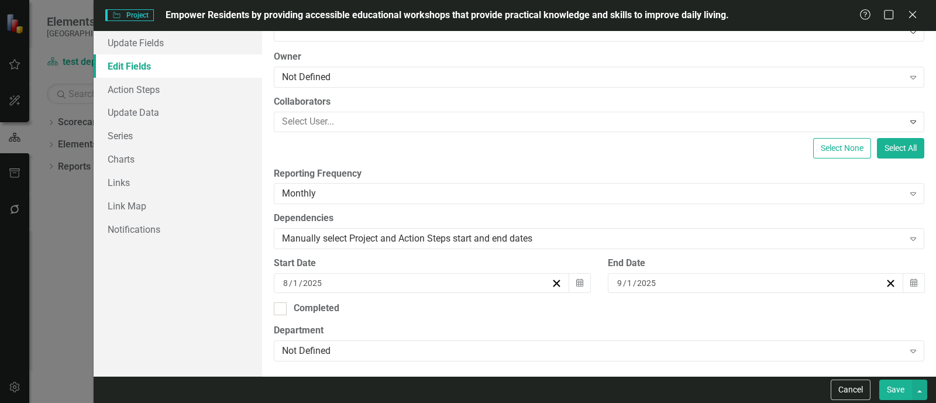
click at [890, 392] on button "Save" at bounding box center [895, 390] width 33 height 20
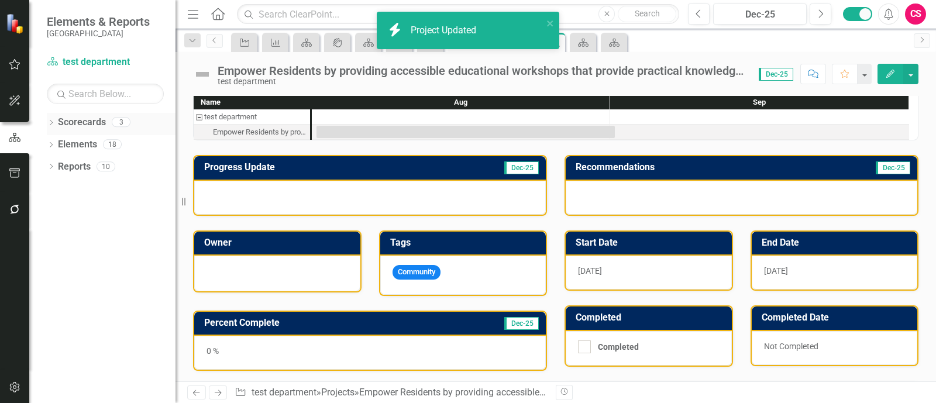
click at [54, 121] on icon "Dropdown" at bounding box center [51, 124] width 8 height 6
click at [77, 150] on link "[GEOGRAPHIC_DATA]" at bounding box center [119, 144] width 111 height 13
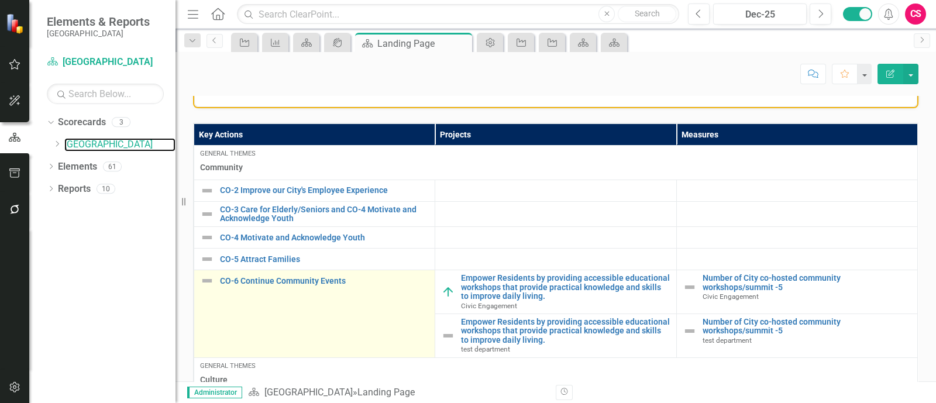
scroll to position [292, 0]
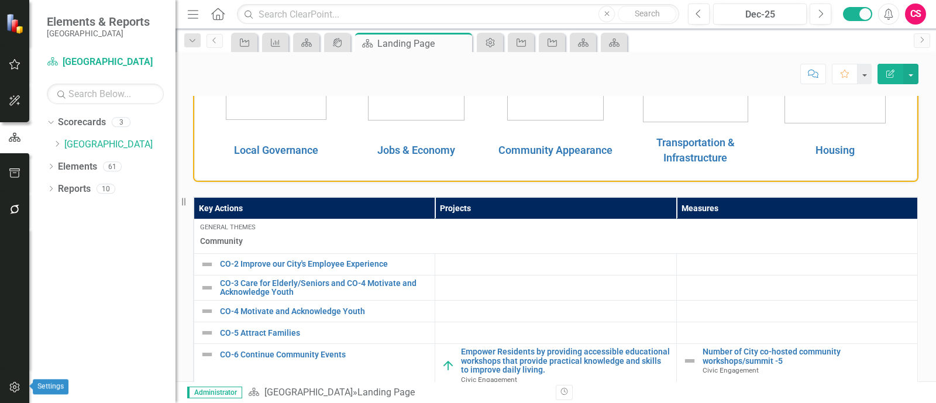
click at [17, 384] on icon "button" at bounding box center [15, 387] width 12 height 9
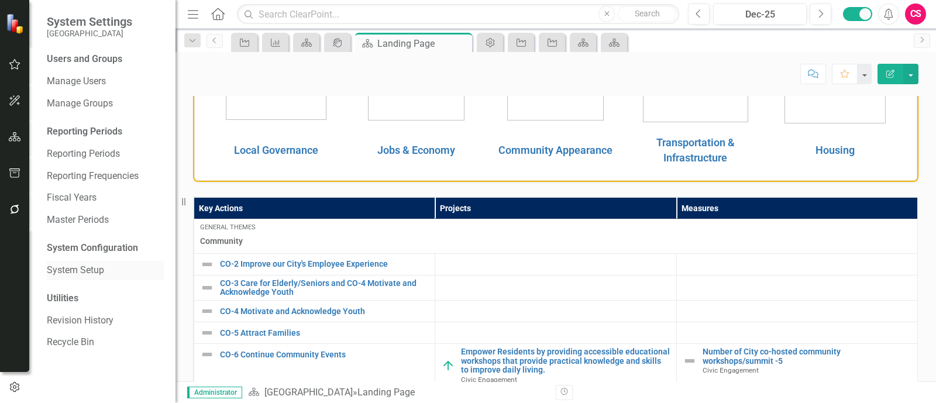
click at [82, 269] on link "System Setup" at bounding box center [105, 270] width 117 height 13
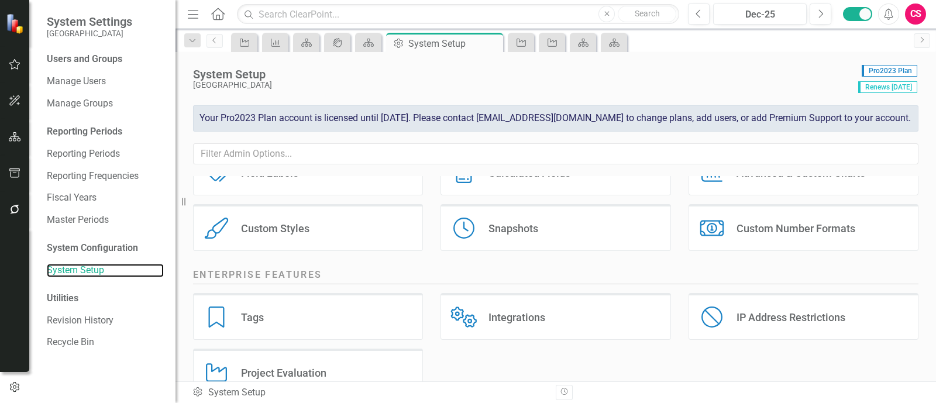
scroll to position [287, 0]
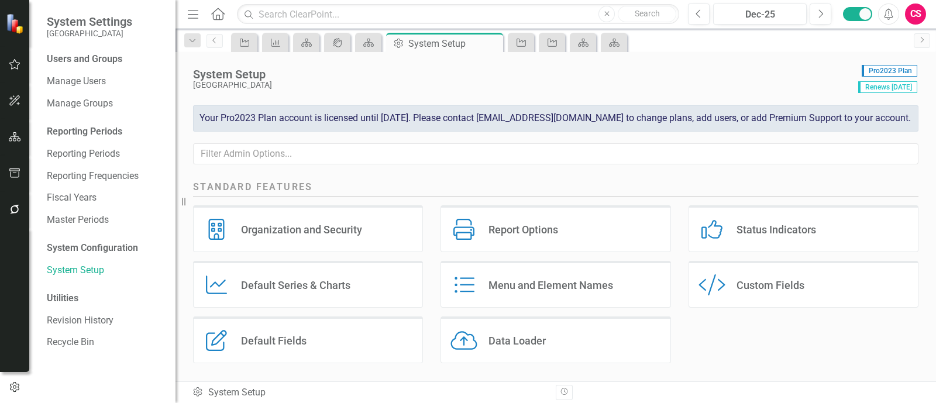
scroll to position [287, 0]
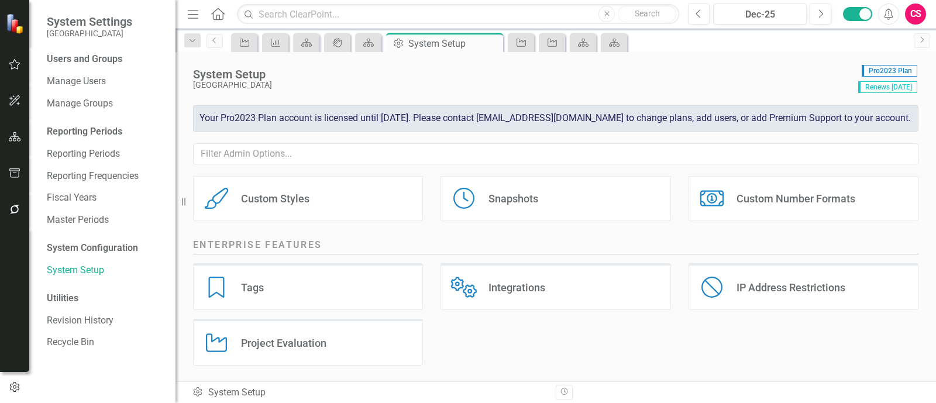
click at [266, 198] on div "Custom Styles" at bounding box center [275, 198] width 68 height 13
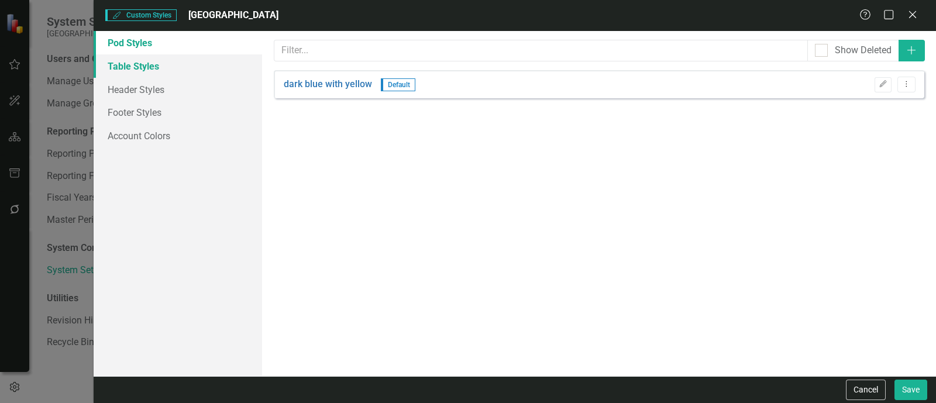
click at [128, 69] on link "Table Styles" at bounding box center [178, 65] width 168 height 23
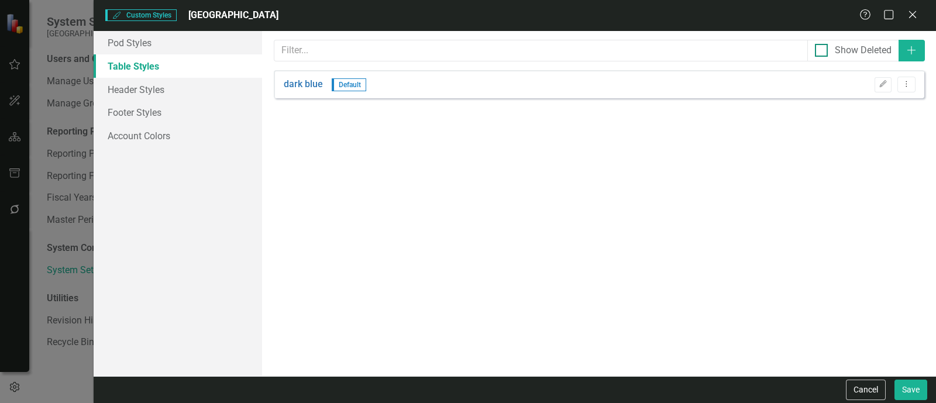
click at [865, 49] on div "Show Deleted" at bounding box center [863, 50] width 57 height 13
click at [822, 49] on input "Show Deleted" at bounding box center [819, 48] width 8 height 8
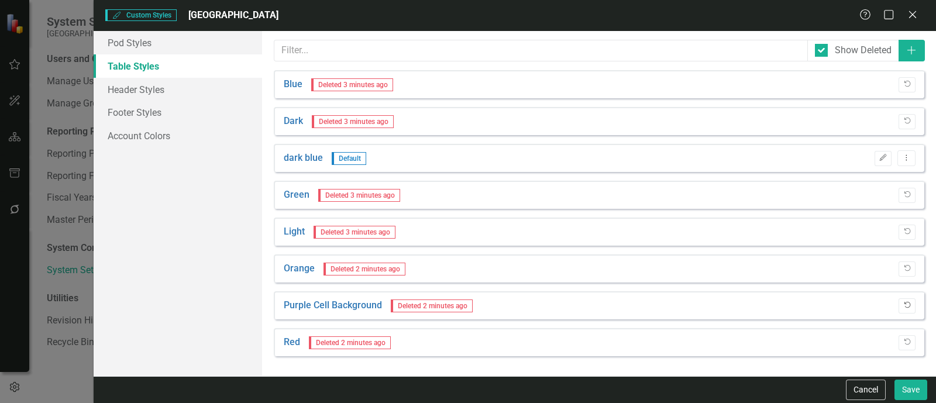
click at [903, 302] on icon "Undelete" at bounding box center [907, 305] width 9 height 7
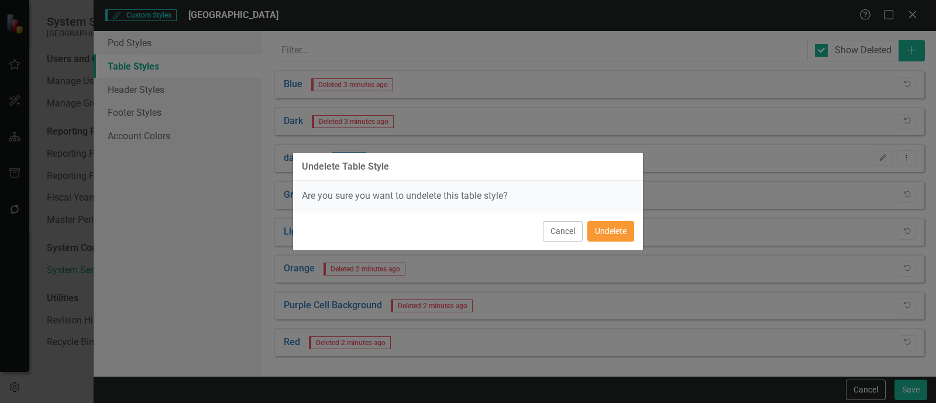
click at [611, 235] on button "Undelete" at bounding box center [610, 231] width 47 height 20
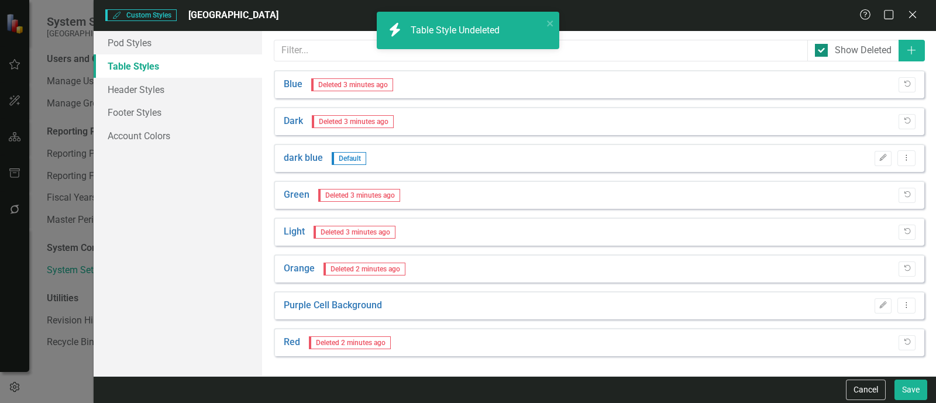
click at [829, 51] on div "Show Deleted" at bounding box center [853, 50] width 77 height 13
click at [822, 51] on input "Show Deleted" at bounding box center [819, 48] width 8 height 8
checkbox input "false"
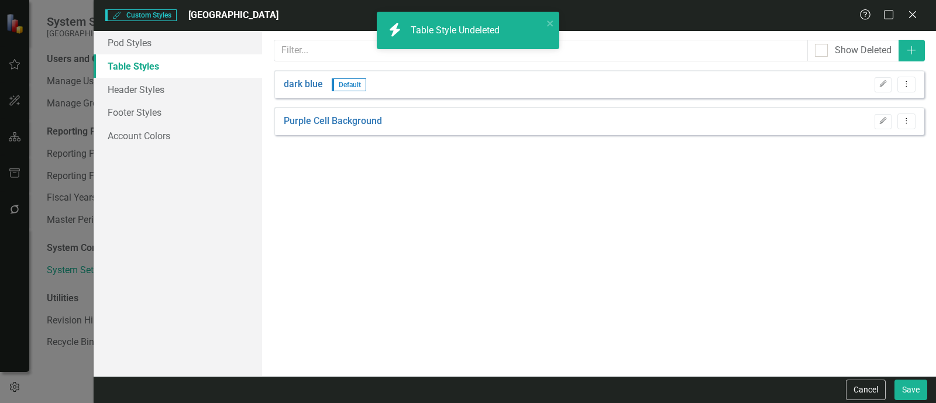
click at [325, 108] on div "Purple Cell Background Edit Dropdown Menu" at bounding box center [599, 121] width 650 height 28
click at [324, 118] on link "Purple Cell Background" at bounding box center [333, 121] width 98 height 13
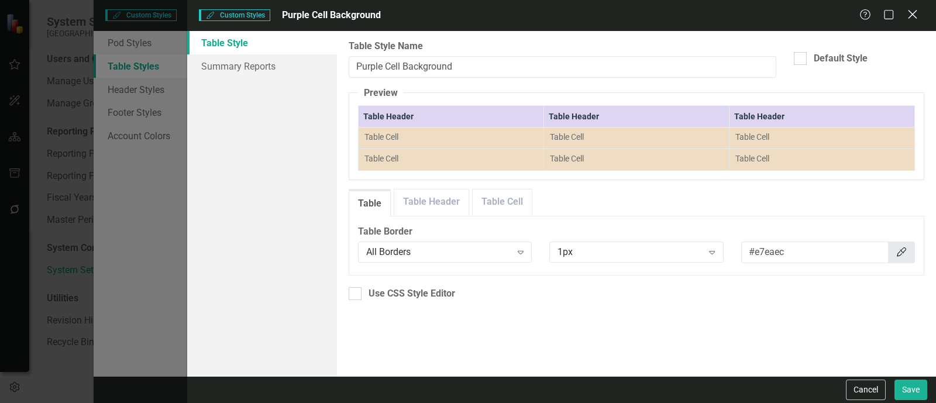
click at [909, 18] on icon at bounding box center [912, 14] width 9 height 9
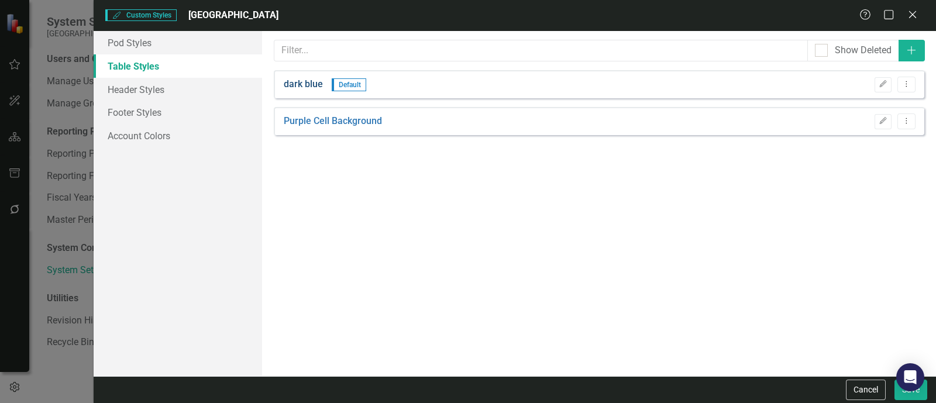
click at [303, 85] on link "dark blue" at bounding box center [303, 84] width 39 height 13
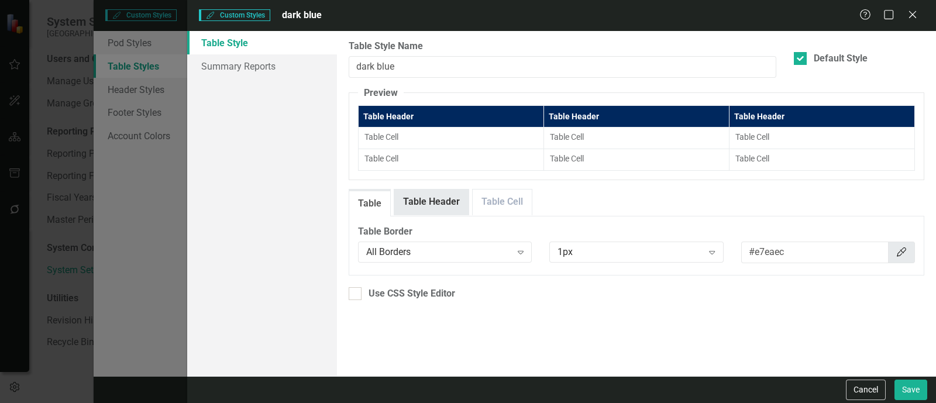
click at [439, 197] on link "Table Header" at bounding box center [431, 202] width 74 height 25
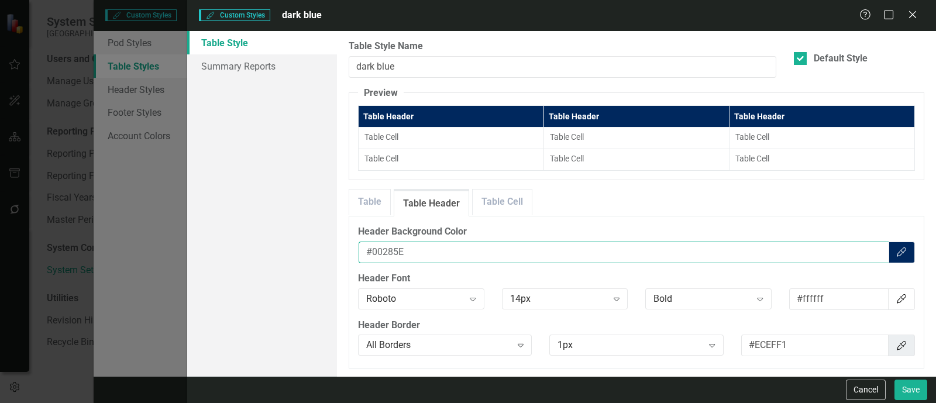
click at [381, 245] on input "#00285E" at bounding box center [624, 253] width 531 height 22
drag, startPoint x: 870, startPoint y: 391, endPoint x: 649, endPoint y: 319, distance: 232.5
click at [869, 391] on button "Cancel" at bounding box center [866, 390] width 40 height 20
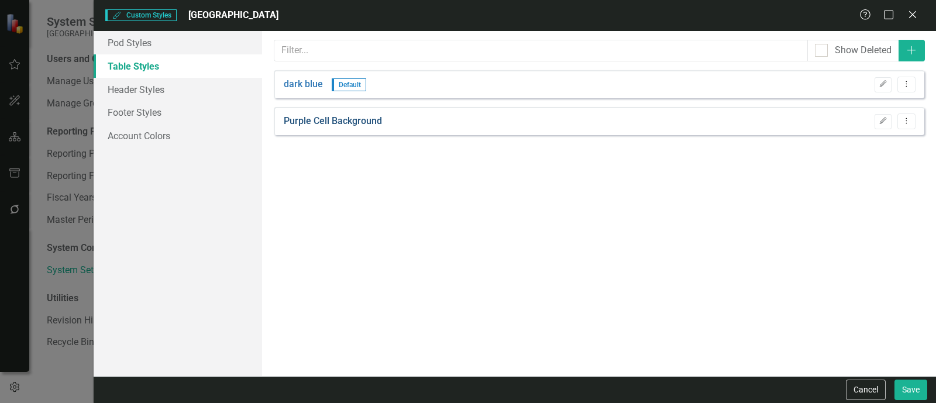
click at [324, 115] on link "Purple Cell Background" at bounding box center [333, 121] width 98 height 13
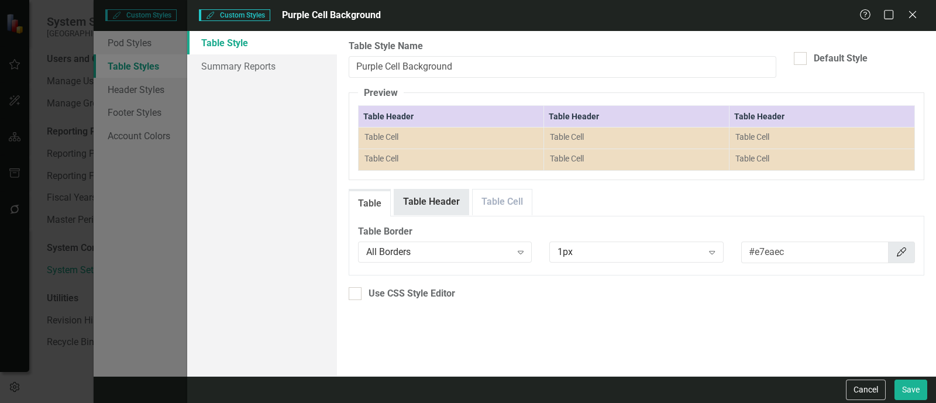
click at [447, 207] on link "Table Header" at bounding box center [431, 202] width 74 height 25
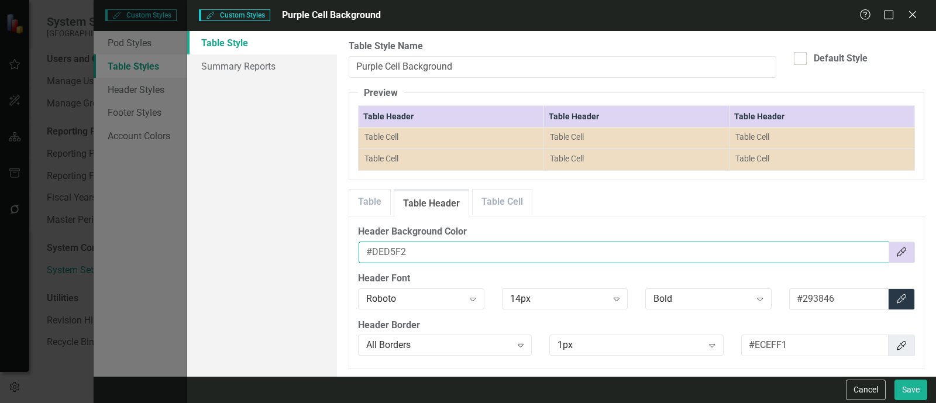
click at [384, 256] on input "#DED5F2" at bounding box center [624, 253] width 531 height 22
paste input "00285E"
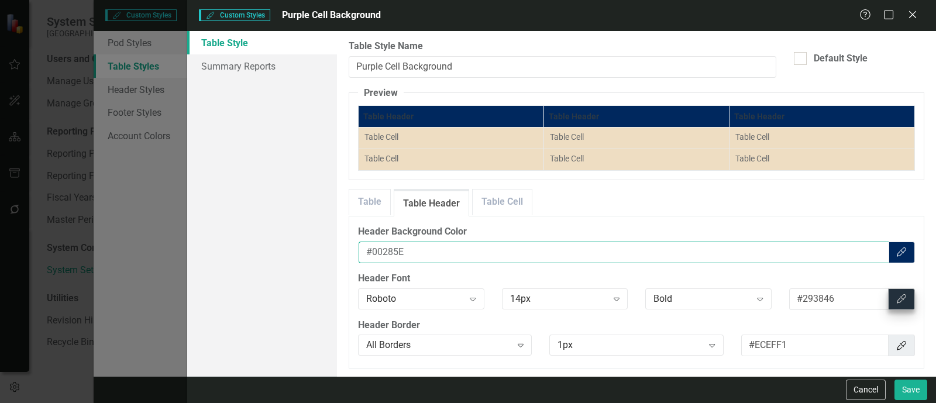
type input "#00285E"
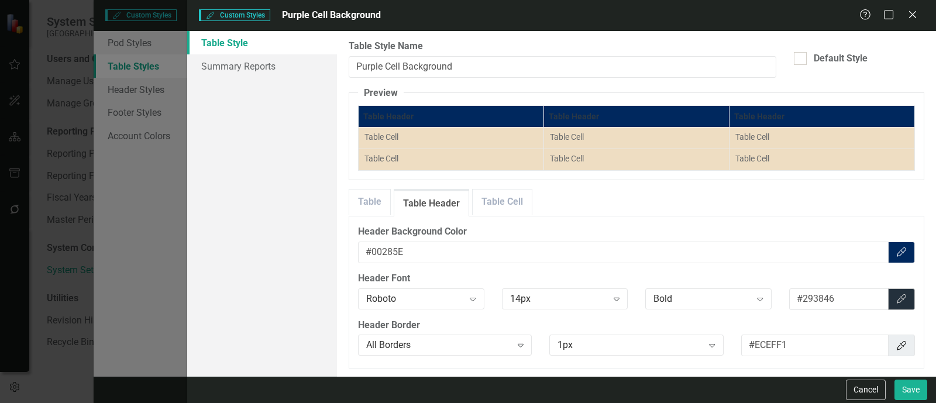
click at [888, 296] on button "Color Picker" at bounding box center [901, 299] width 27 height 22
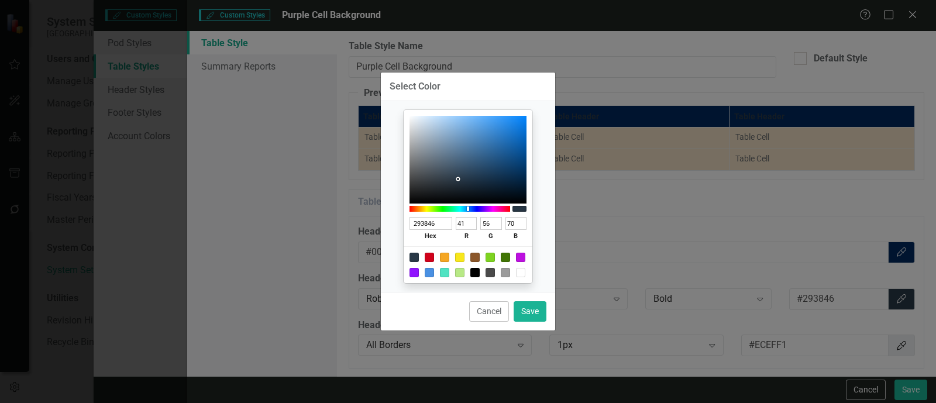
click at [522, 273] on div at bounding box center [520, 272] width 9 height 9
type input "FFFFFF"
type input "255"
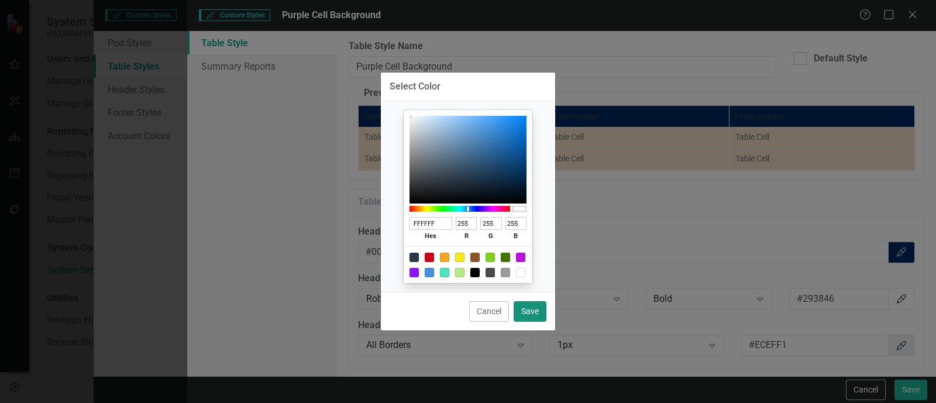
click at [545, 320] on button "Save" at bounding box center [530, 311] width 33 height 20
type input "#ffffff"
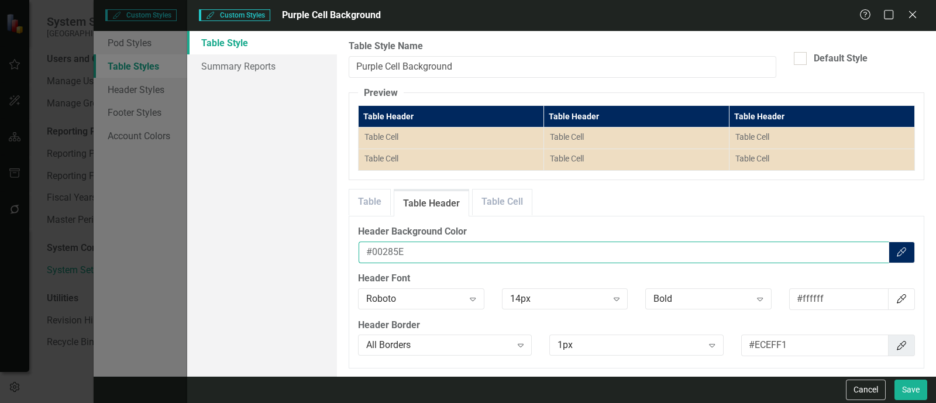
click at [393, 260] on input "#00285E" at bounding box center [624, 253] width 531 height 22
paste input "8DD7F7"
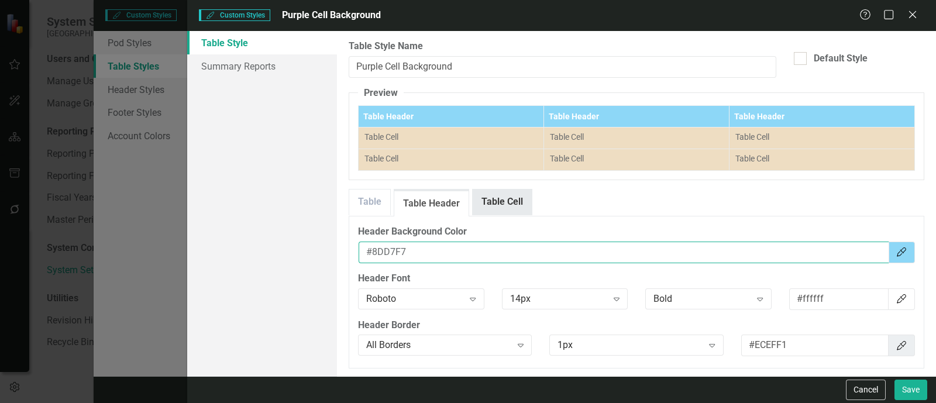
type input "#8DD7F7"
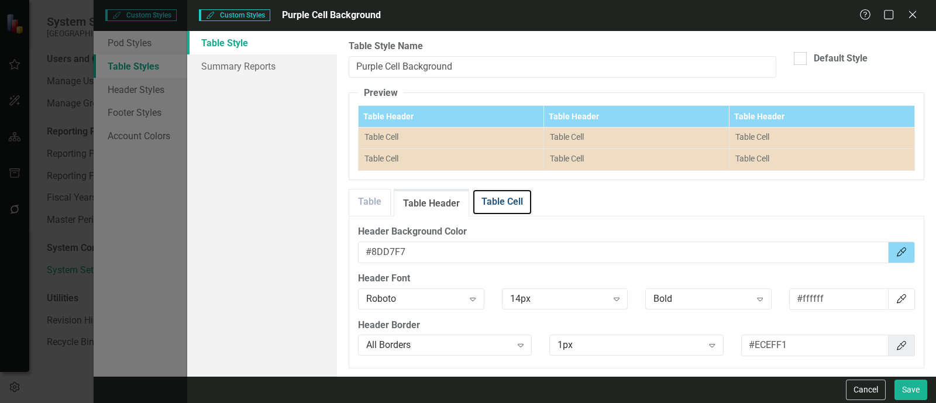
drag, startPoint x: 482, startPoint y: 210, endPoint x: 431, endPoint y: 251, distance: 65.8
click at [481, 210] on link "Table Cell" at bounding box center [502, 202] width 59 height 25
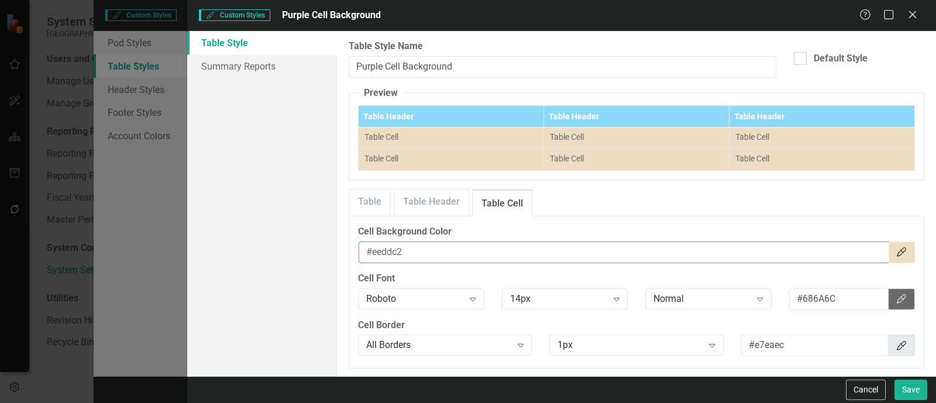
click at [385, 255] on input "#eeddc2" at bounding box center [624, 253] width 531 height 22
paste input "8DD7F7"
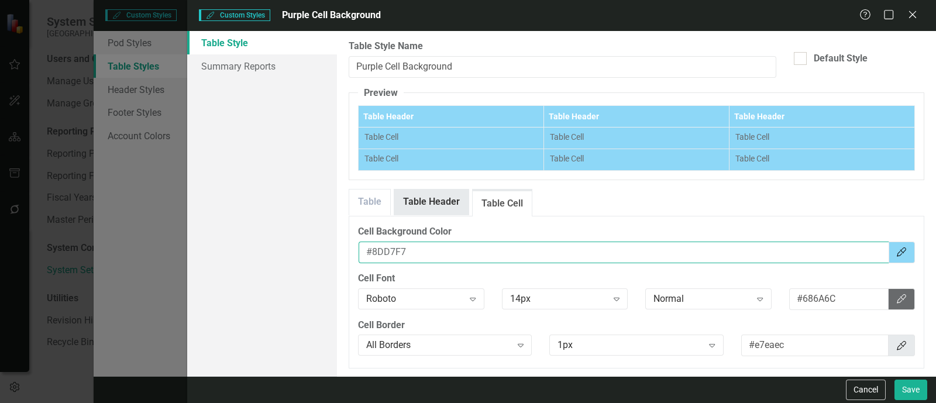
type input "#8DD7F7"
click at [428, 201] on link "Table Header" at bounding box center [431, 202] width 74 height 25
click at [386, 251] on input "#8DD7F7" at bounding box center [624, 253] width 531 height 22
paste input "00285E"
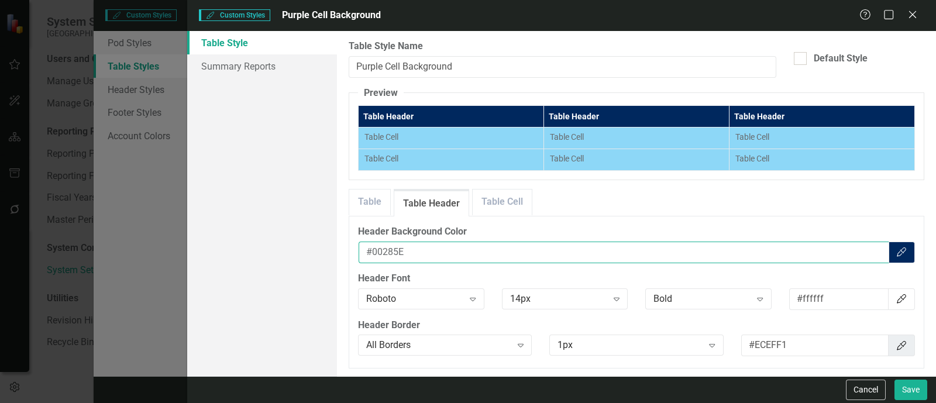
type input "#00285E"
click at [298, 304] on div "Table Style Summary Reports" at bounding box center [262, 203] width 150 height 345
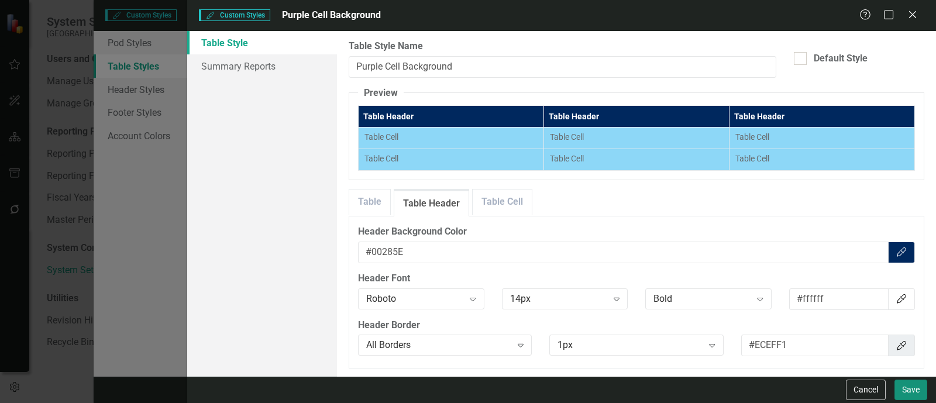
click at [899, 388] on button "Save" at bounding box center [910, 390] width 33 height 20
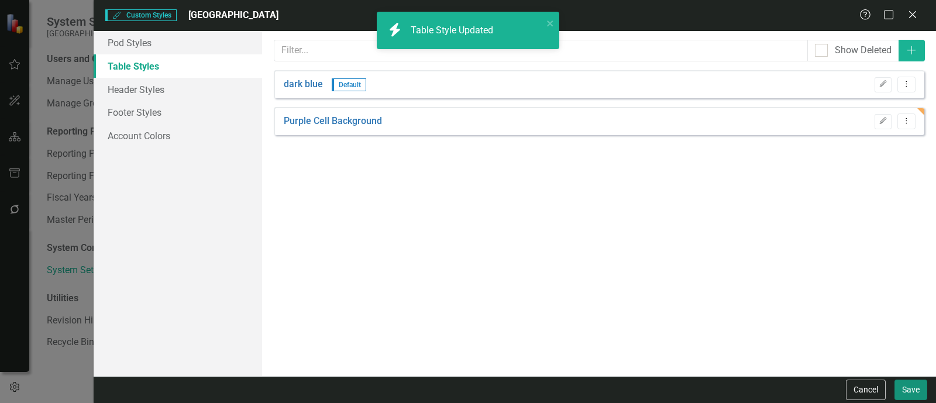
click at [899, 388] on button "Save" at bounding box center [910, 390] width 33 height 20
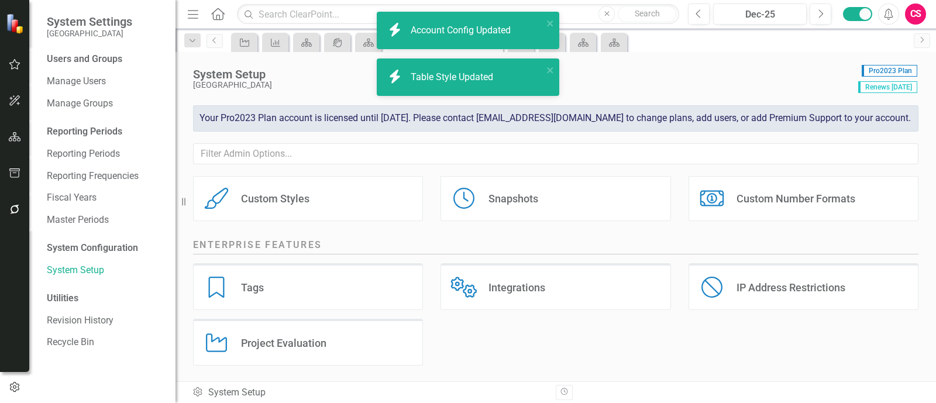
click at [269, 207] on div "Custom Styles Custom Styles" at bounding box center [308, 197] width 230 height 47
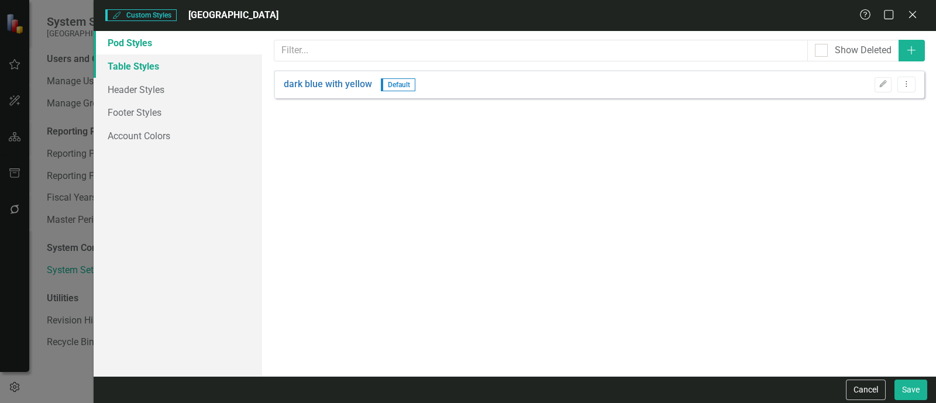
click at [173, 64] on link "Table Styles" at bounding box center [178, 65] width 168 height 23
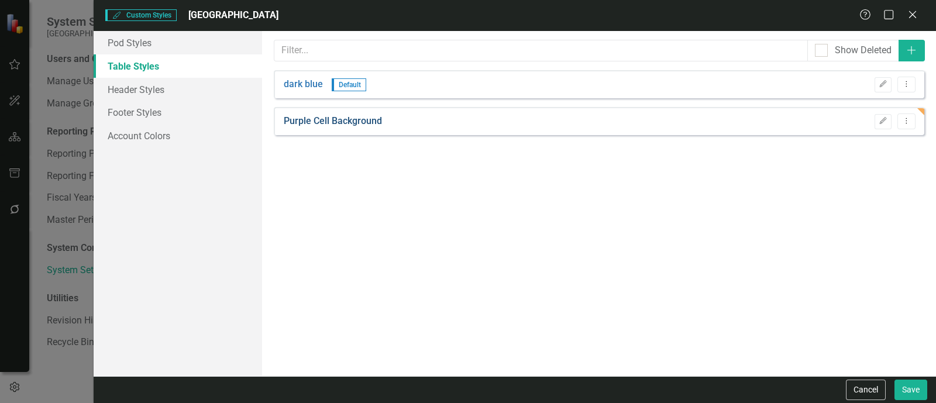
click at [357, 119] on link "Purple Cell Background" at bounding box center [333, 121] width 98 height 13
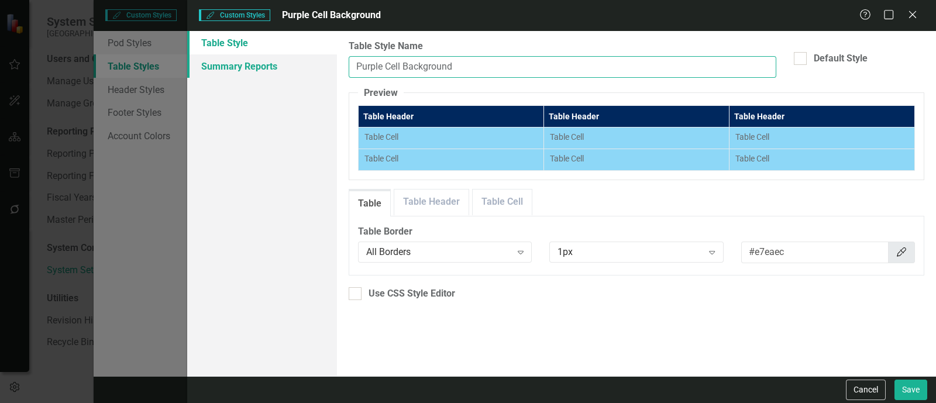
drag, startPoint x: 383, startPoint y: 71, endPoint x: 307, endPoint y: 66, distance: 76.9
click at [307, 66] on div "Table Style Summary Reports Table Styles can be used to customize the look and …" at bounding box center [561, 203] width 749 height 345
type input "Blue Cell Background"
click at [894, 380] on button "Save" at bounding box center [910, 390] width 33 height 20
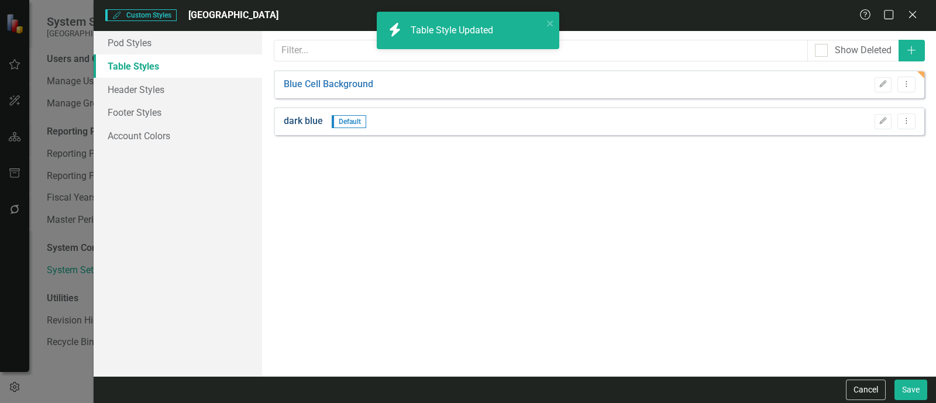
click at [284, 119] on link "dark blue" at bounding box center [303, 121] width 39 height 13
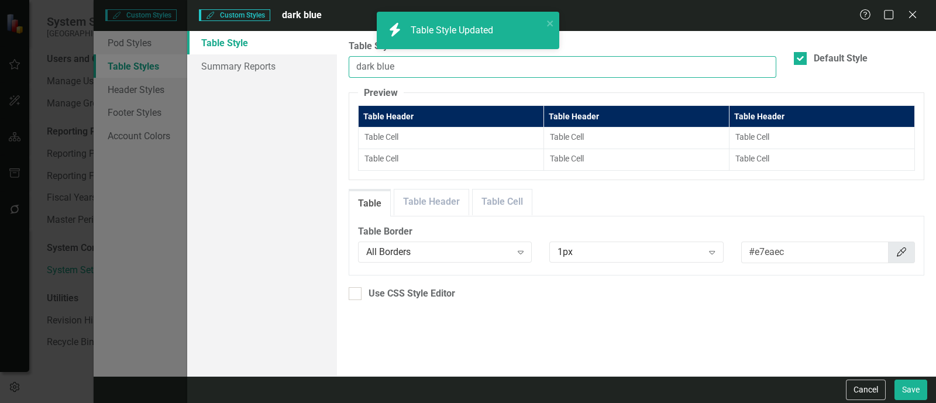
drag, startPoint x: 401, startPoint y: 74, endPoint x: 318, endPoint y: 79, distance: 83.2
click at [318, 79] on div "Table Style Summary Reports Table Styles can be used to customize the look and …" at bounding box center [561, 203] width 749 height 345
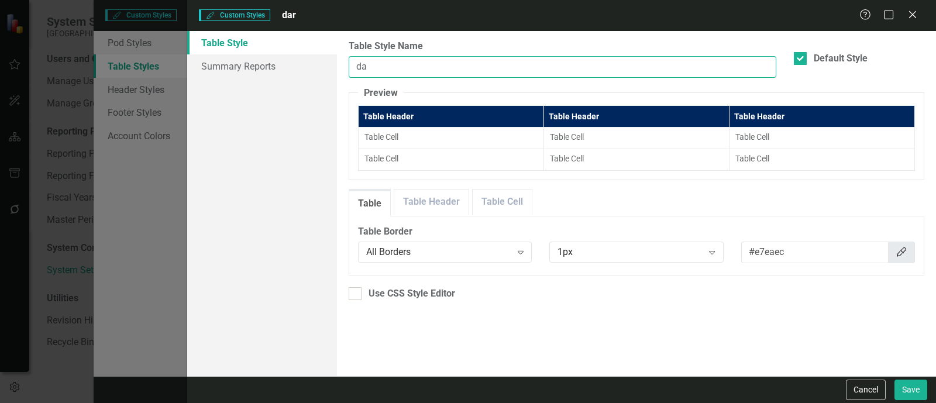
type input "d"
type input "Dark Blue Header"
click at [894, 380] on button "Save" at bounding box center [910, 390] width 33 height 20
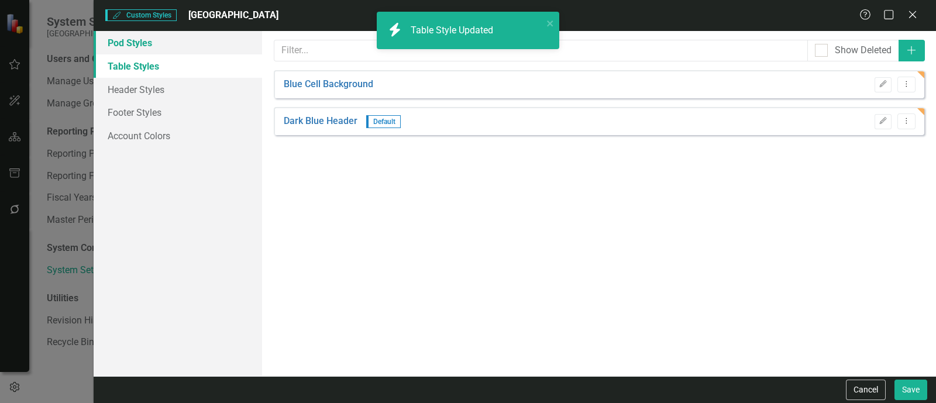
click at [167, 37] on link "Pod Styles" at bounding box center [178, 42] width 168 height 23
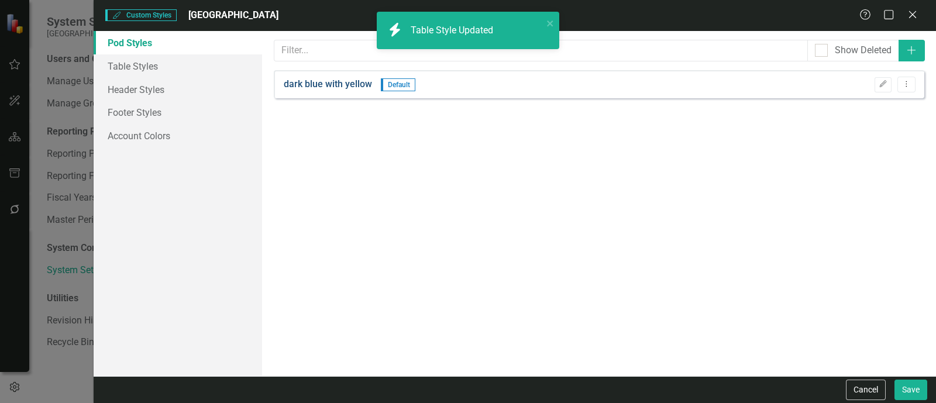
click at [343, 90] on link "dark blue with yellow" at bounding box center [328, 84] width 88 height 13
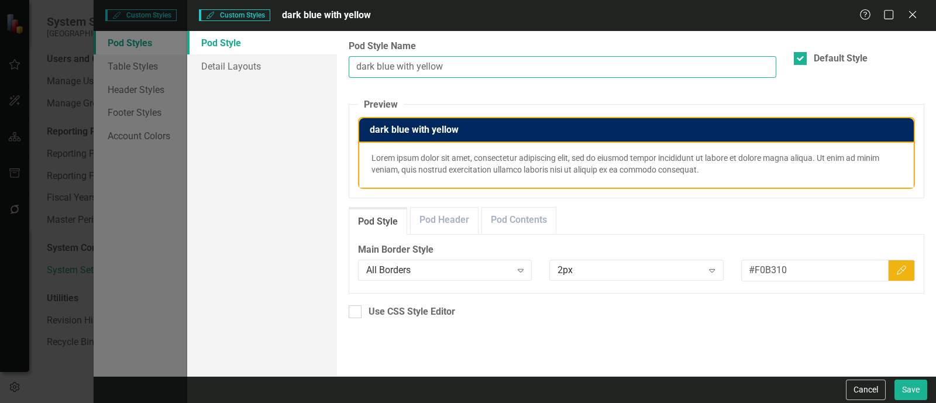
click at [360, 67] on input "dark blue with yellow" at bounding box center [563, 67] width 428 height 22
type input "Dark blue with yellow"
click at [897, 387] on button "Save" at bounding box center [910, 390] width 33 height 20
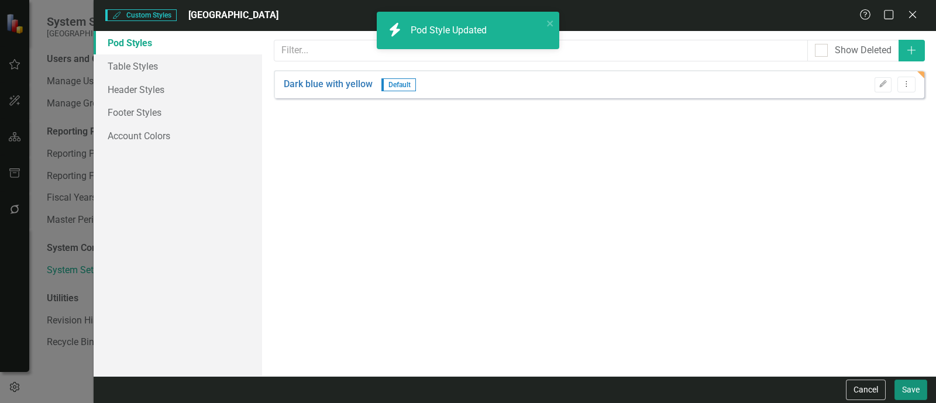
click at [901, 398] on button "Save" at bounding box center [910, 390] width 33 height 20
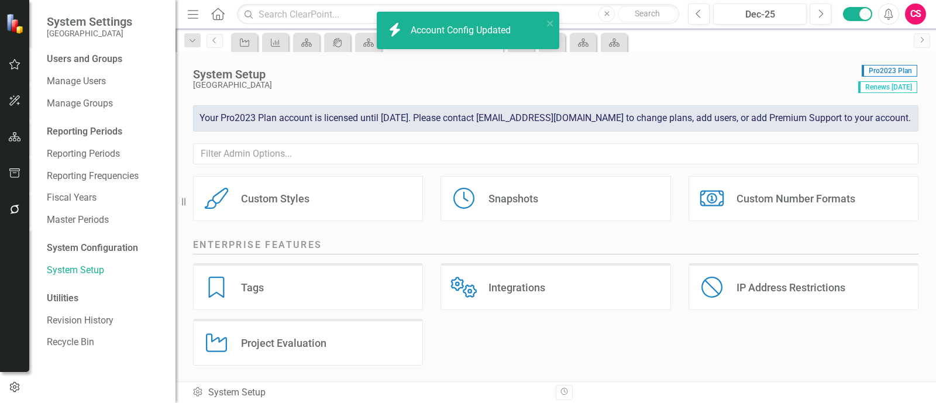
click at [217, 13] on icon "Home" at bounding box center [217, 14] width 15 height 12
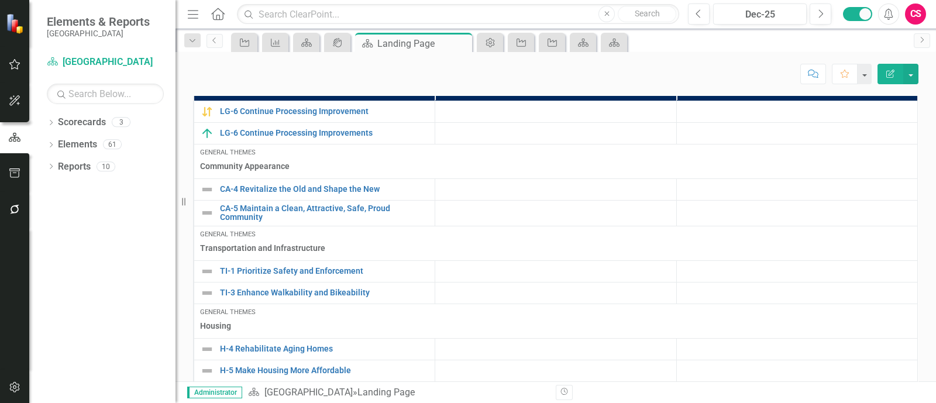
scroll to position [448, 0]
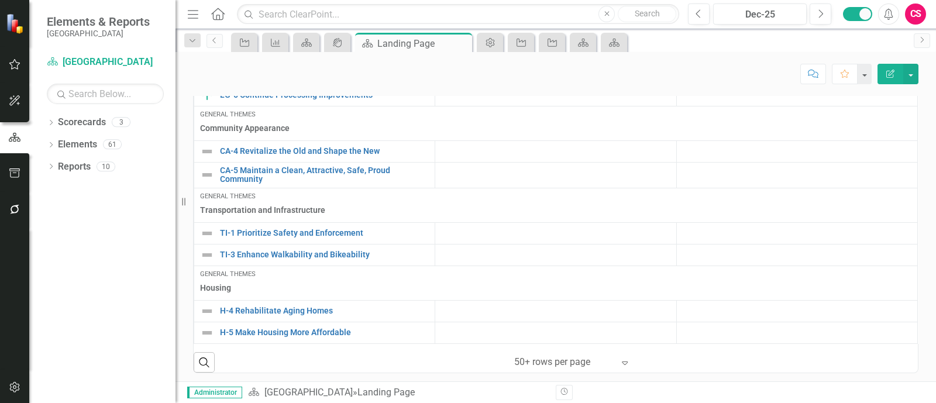
click at [751, 353] on div "Search ‹ Previous 1 (current) › Next 50+ rows per page Expand" at bounding box center [556, 357] width 724 height 29
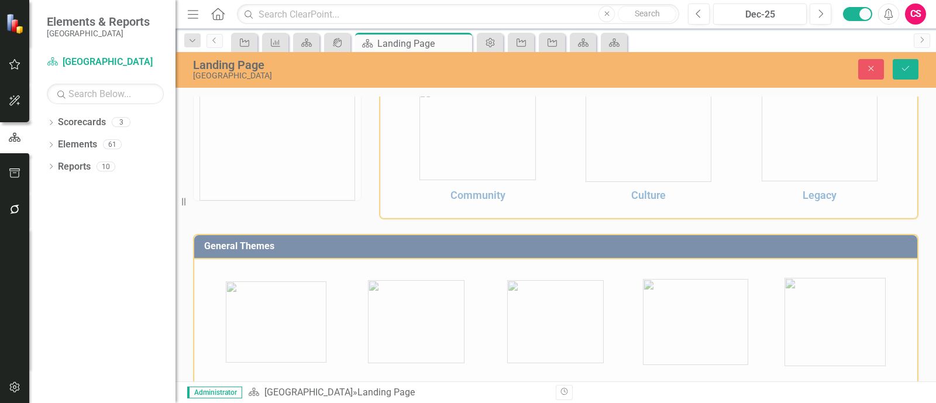
scroll to position [73, 0]
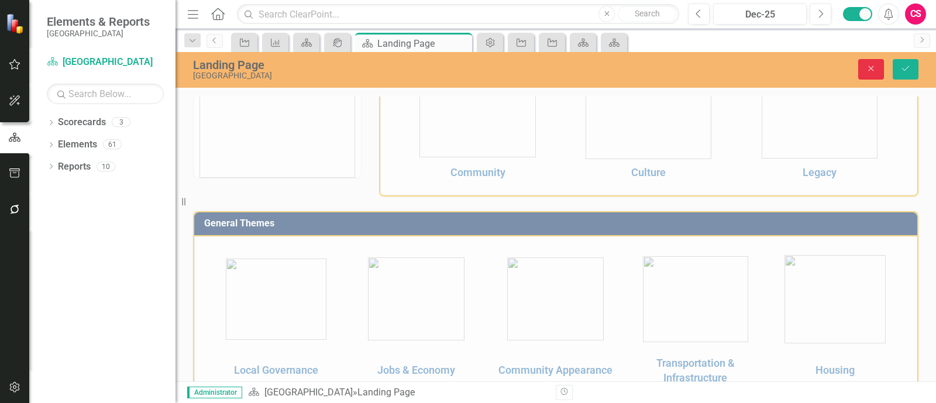
click at [871, 64] on icon "Close" at bounding box center [871, 68] width 11 height 8
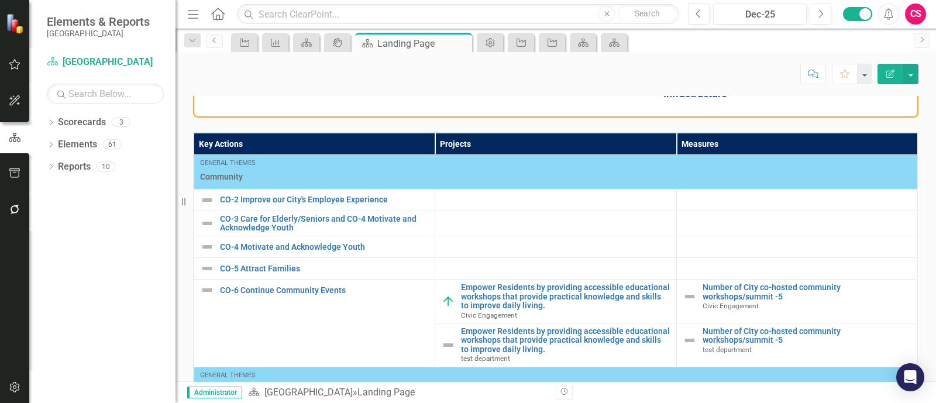
scroll to position [292, 0]
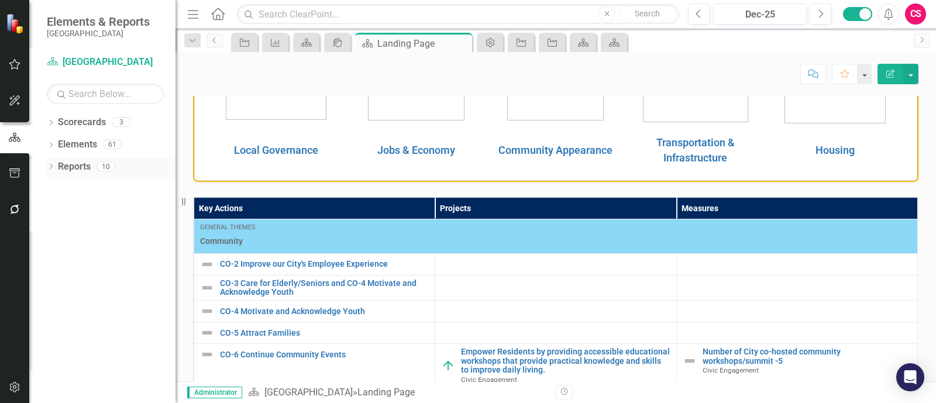
click at [70, 165] on link "Reports" at bounding box center [74, 166] width 33 height 13
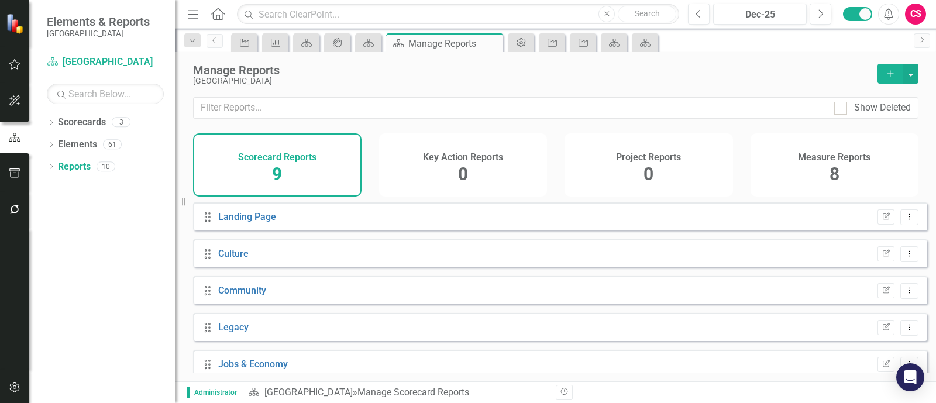
click at [402, 155] on div "Key Action Reports 0" at bounding box center [463, 164] width 168 height 63
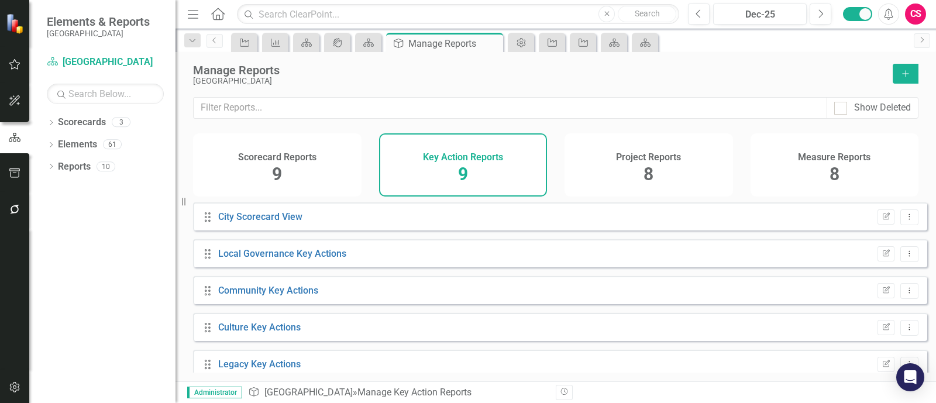
click at [904, 67] on button "Add" at bounding box center [906, 74] width 26 height 20
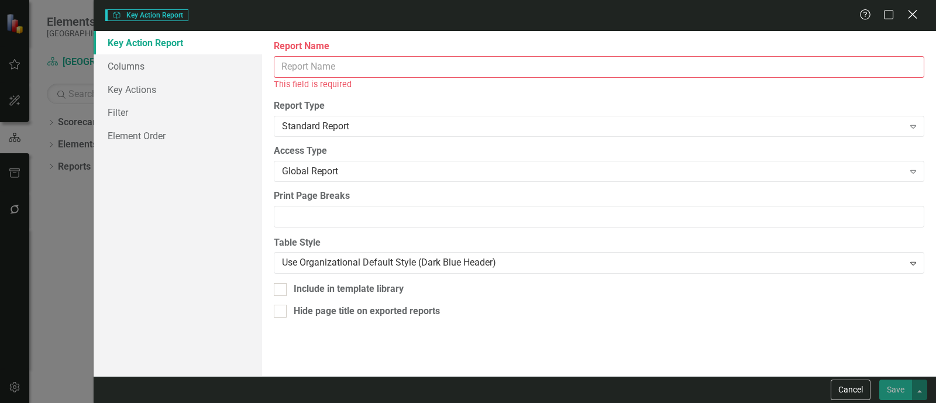
click at [910, 11] on icon "Close" at bounding box center [912, 14] width 15 height 11
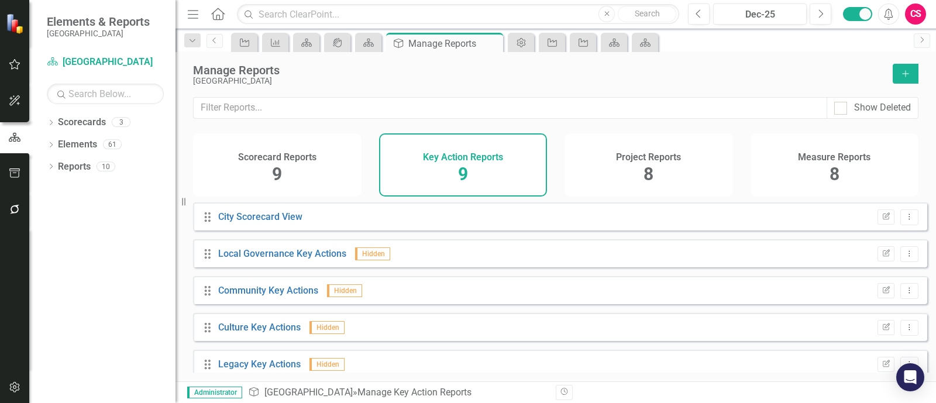
click at [641, 153] on h4 "Project Reports" at bounding box center [648, 157] width 65 height 11
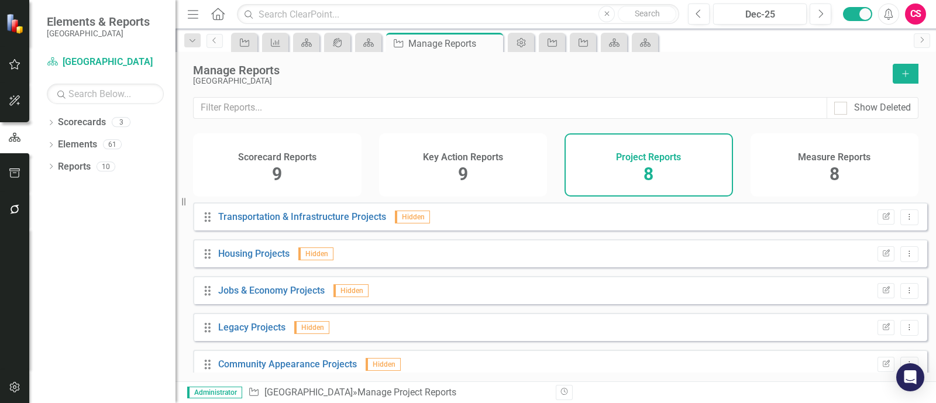
click at [896, 73] on button "Add" at bounding box center [906, 74] width 26 height 20
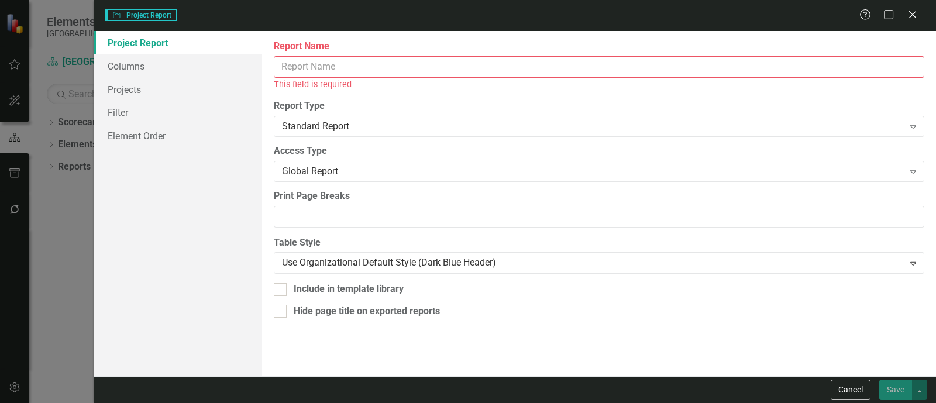
click at [585, 54] on div "Report Name This field is required" at bounding box center [599, 65] width 650 height 51
click at [583, 60] on input "Report Name" at bounding box center [599, 67] width 650 height 22
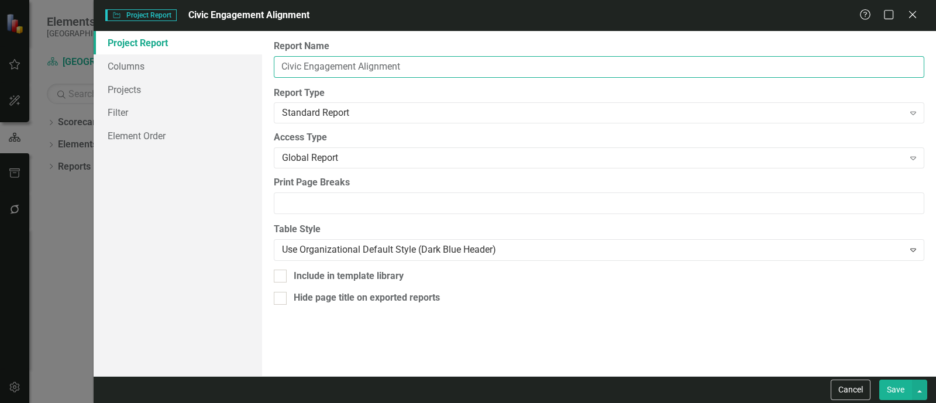
type input "Civic Engagement Alignment"
click at [879, 380] on button "Save" at bounding box center [895, 390] width 33 height 20
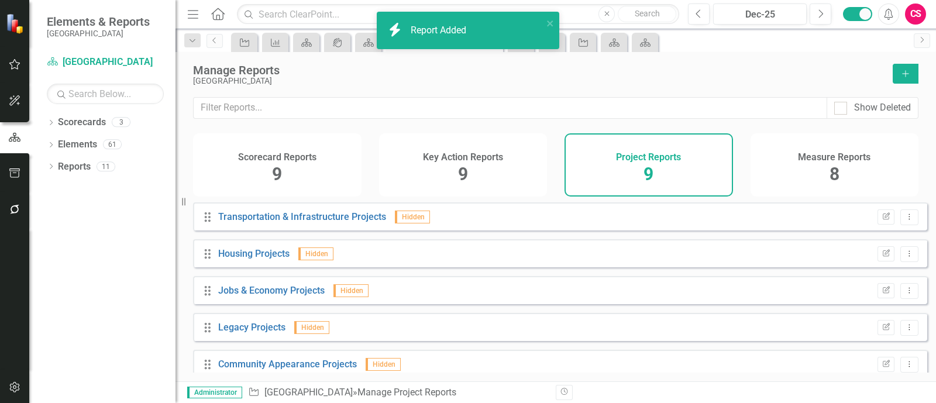
scroll to position [161, 0]
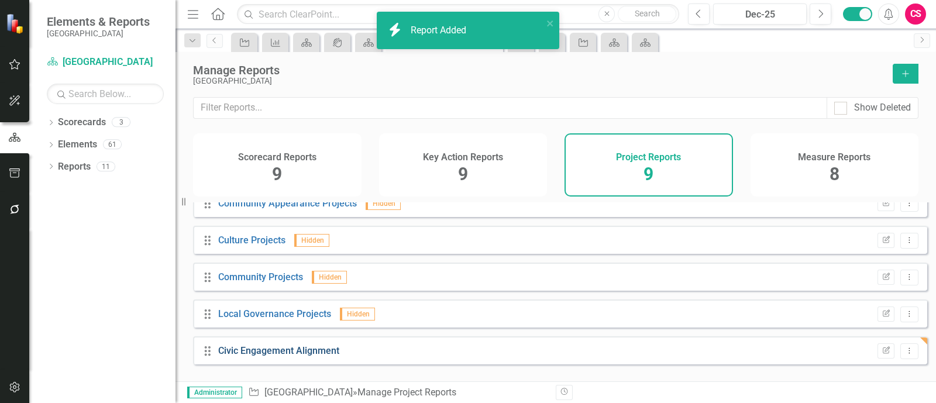
click at [283, 356] on link "Civic Engagement Alignment" at bounding box center [278, 350] width 121 height 11
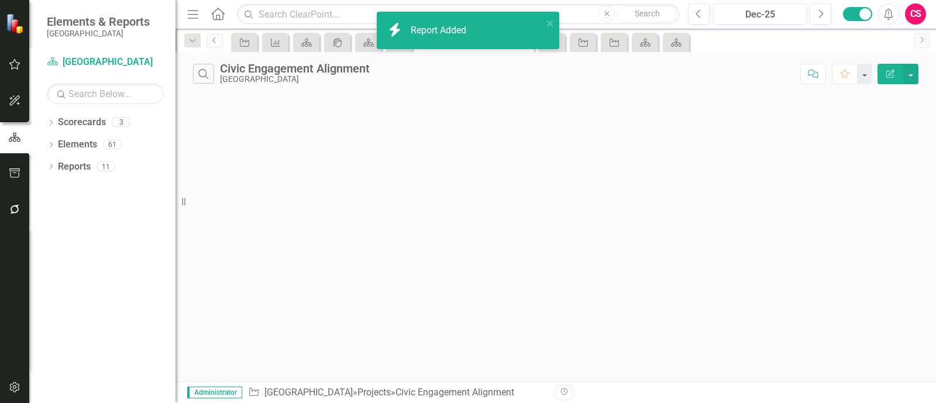
click at [897, 74] on button "Edit Report" at bounding box center [890, 74] width 26 height 20
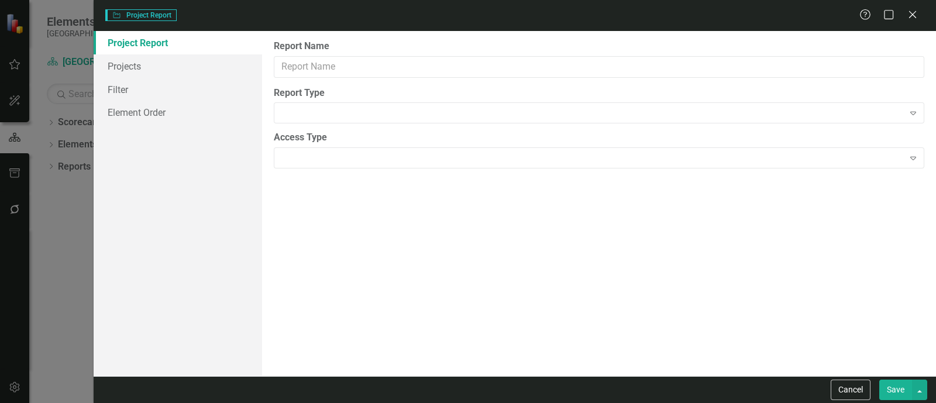
type input "Civic Engagement Alignment"
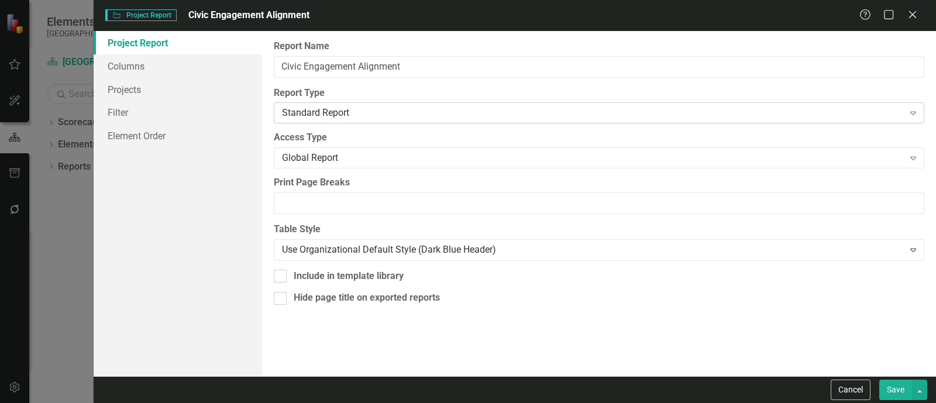
click at [302, 113] on div "Standard Report" at bounding box center [593, 112] width 622 height 13
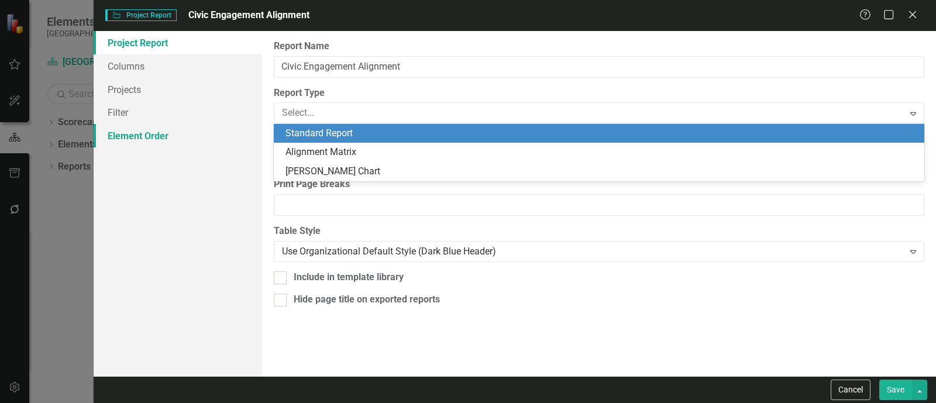
click at [246, 125] on link "Element Order" at bounding box center [178, 135] width 168 height 23
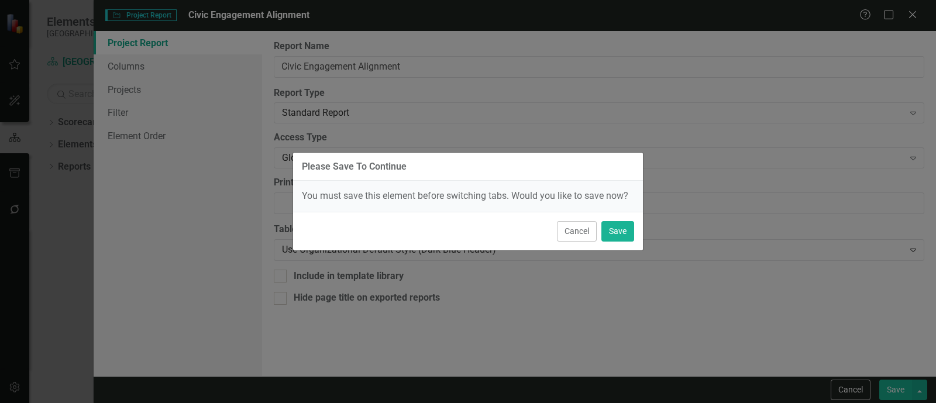
click at [222, 242] on div "Please Save To Continue You must save this element before switching tabs. Would…" at bounding box center [468, 201] width 936 height 403
click at [597, 235] on div "Cancel Save" at bounding box center [468, 231] width 350 height 39
click at [566, 226] on button "Cancel" at bounding box center [577, 231] width 40 height 20
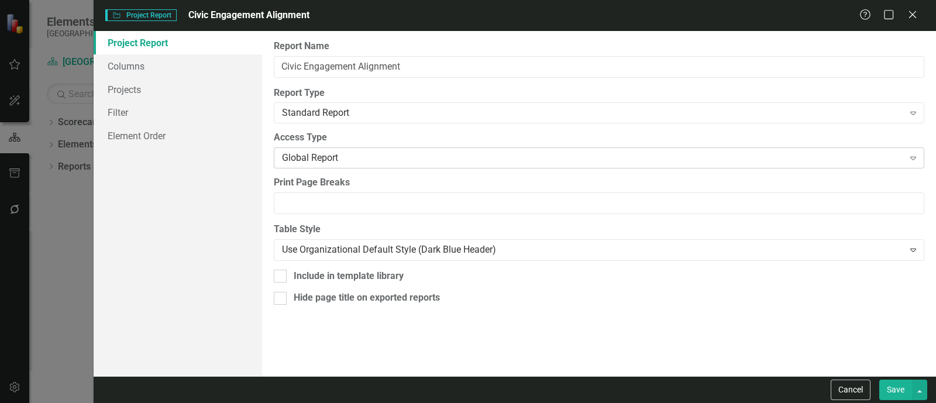
click at [346, 152] on div "Global Report" at bounding box center [593, 158] width 622 height 13
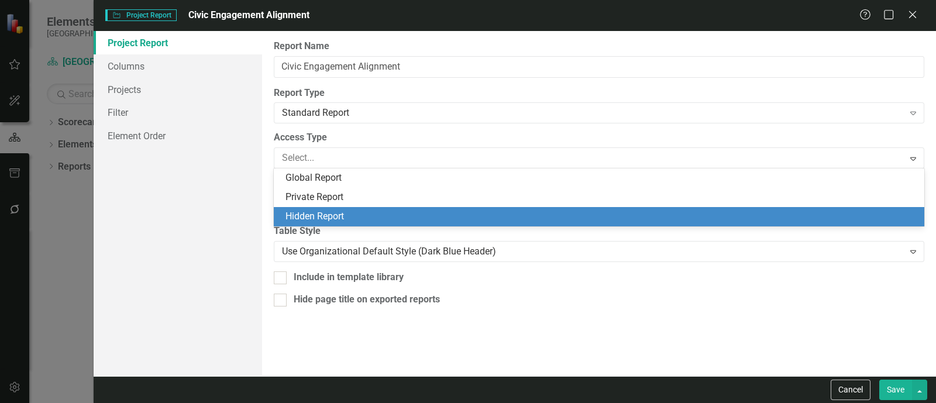
drag, startPoint x: 310, startPoint y: 213, endPoint x: 263, endPoint y: 92, distance: 129.3
click at [310, 211] on div "Hidden Report" at bounding box center [601, 216] width 632 height 13
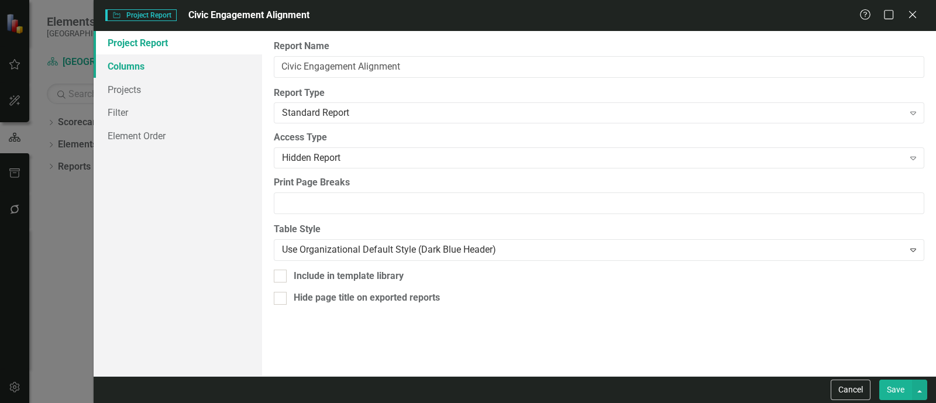
click at [206, 64] on link "Columns" at bounding box center [178, 65] width 168 height 23
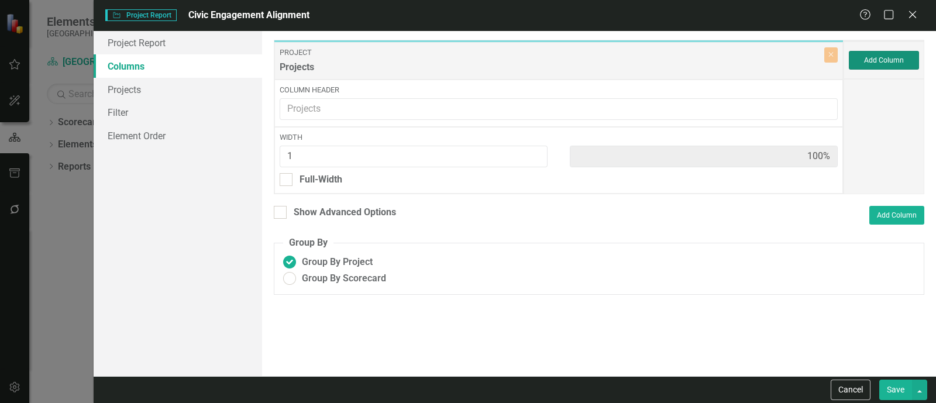
click at [890, 64] on button "Add Column" at bounding box center [884, 60] width 70 height 19
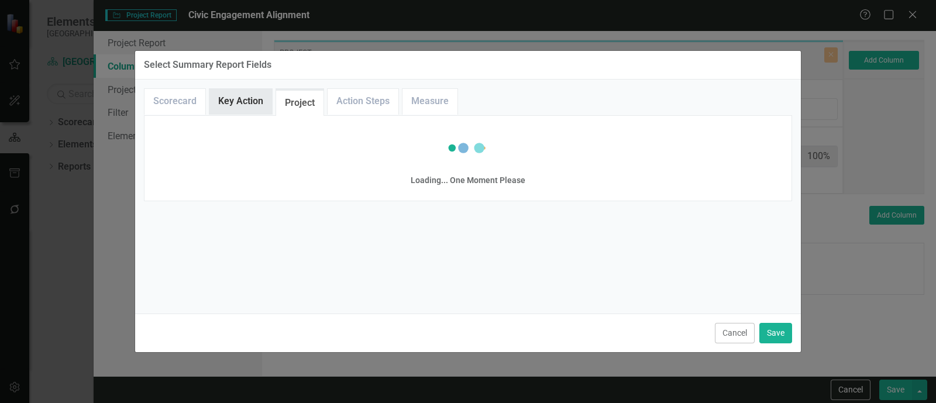
click at [239, 101] on link "Key Action" at bounding box center [240, 101] width 63 height 25
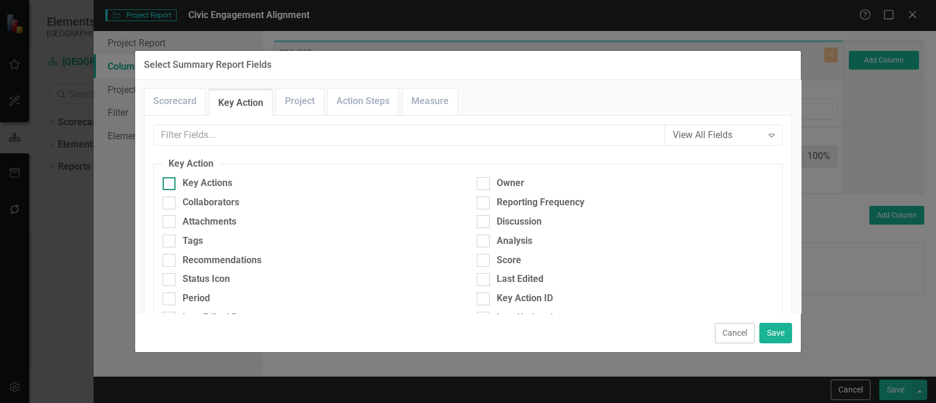
click at [194, 177] on div "Key Actions" at bounding box center [208, 183] width 50 height 13
click at [170, 177] on input "Key Actions" at bounding box center [167, 181] width 8 height 8
checkbox input "true"
click at [407, 99] on link "Measure" at bounding box center [429, 101] width 55 height 25
click at [199, 183] on div "Measures" at bounding box center [204, 183] width 42 height 13
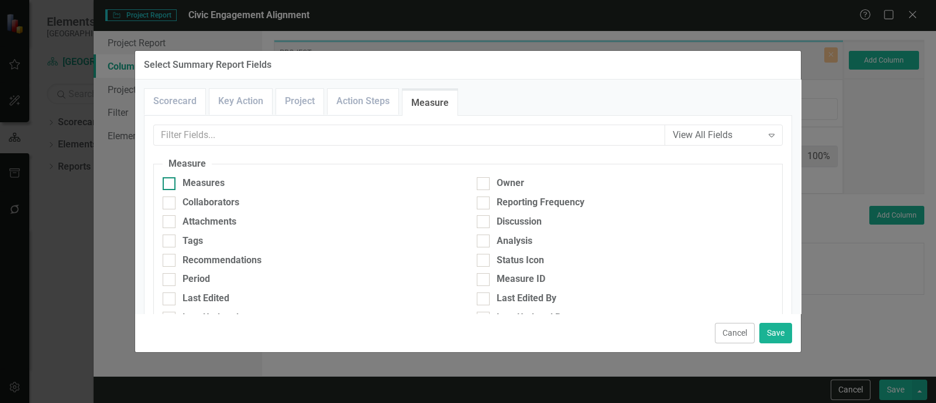
click at [170, 183] on input "Measures" at bounding box center [167, 181] width 8 height 8
checkbox input "true"
click at [268, 92] on link "Key Action" at bounding box center [240, 101] width 63 height 25
click at [292, 113] on link "Project" at bounding box center [299, 101] width 47 height 25
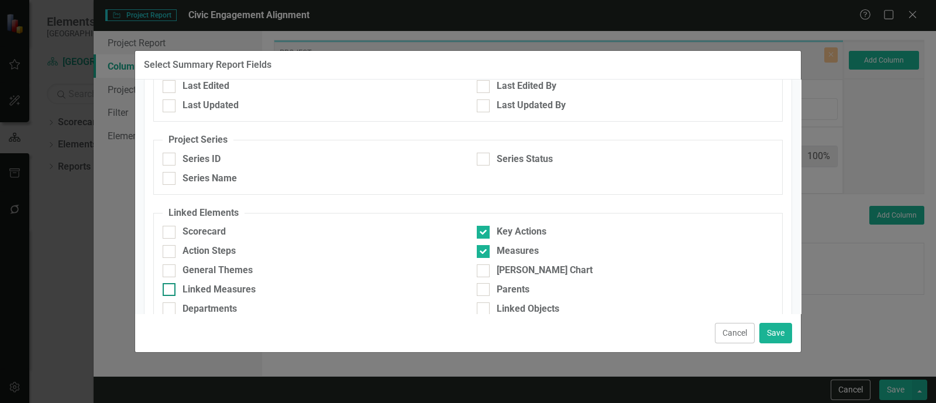
scroll to position [374, 0]
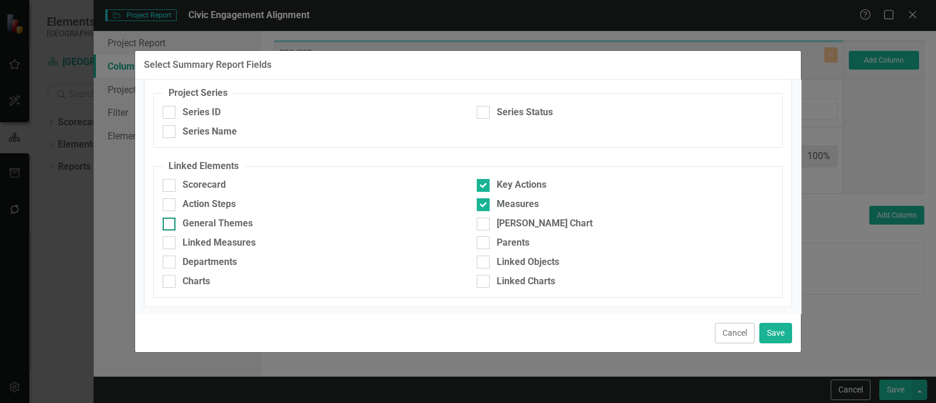
click at [204, 218] on div "General Themes" at bounding box center [218, 223] width 70 height 13
click at [170, 218] on input "General Themes" at bounding box center [167, 222] width 8 height 8
checkbox input "true"
click at [780, 321] on div "Cancel Save" at bounding box center [468, 333] width 666 height 39
click at [773, 340] on button "Save" at bounding box center [775, 333] width 33 height 20
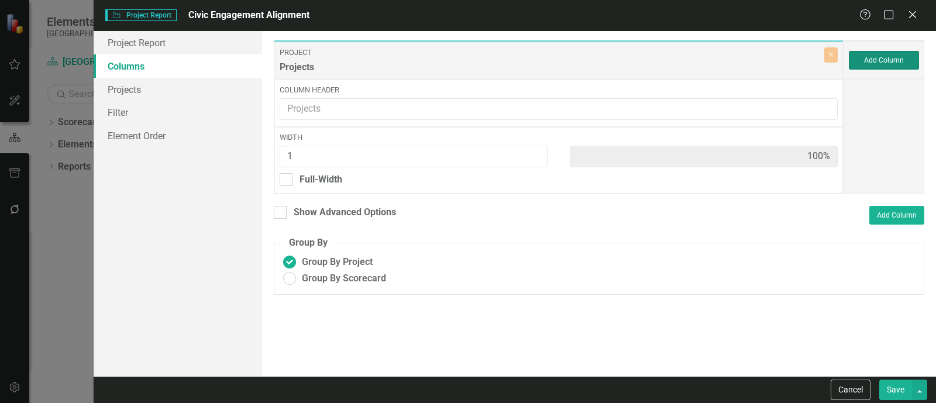
type input "25%"
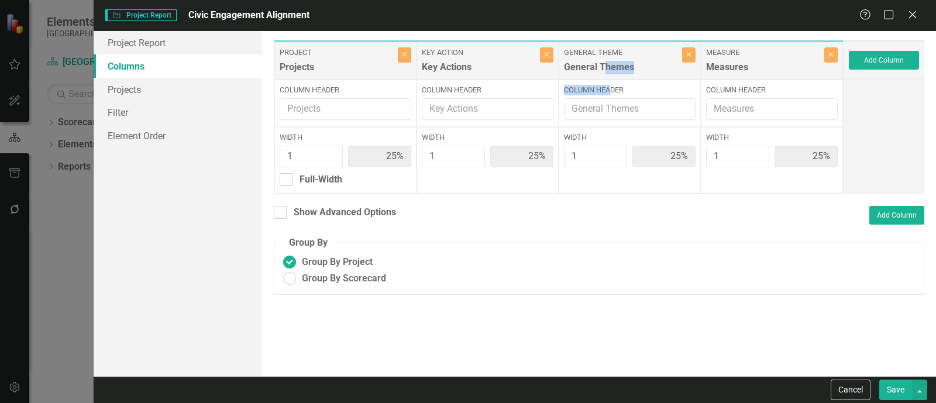
drag, startPoint x: 609, startPoint y: 80, endPoint x: 594, endPoint y: 77, distance: 15.5
click at [598, 77] on div "General Theme General Themes Close Column Header Width 1 25%" at bounding box center [630, 116] width 142 height 153
click at [594, 75] on div "General Themes" at bounding box center [621, 70] width 115 height 19
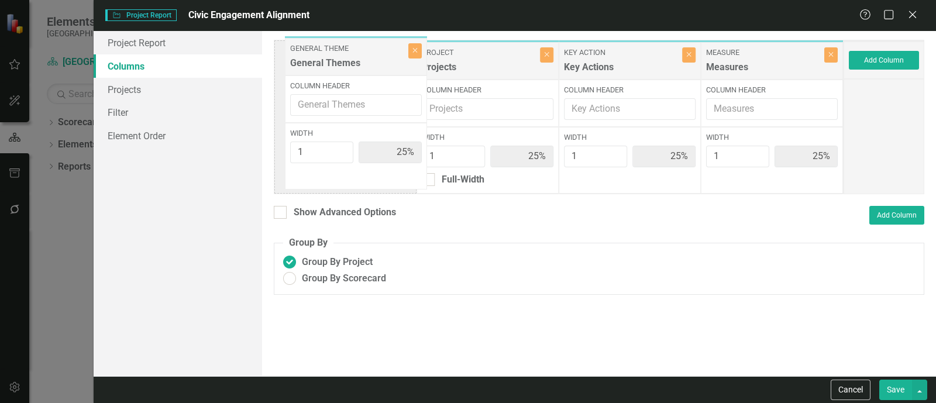
drag, startPoint x: 606, startPoint y: 65, endPoint x: 332, endPoint y: 61, distance: 273.8
click at [332, 61] on div "Project Projects Close Column Header Width 1 25% Full-Width Key Action Key Acti…" at bounding box center [559, 117] width 570 height 154
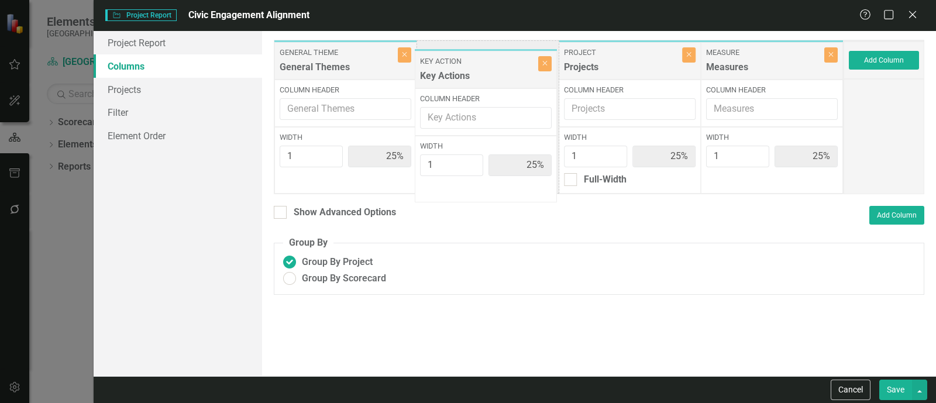
drag, startPoint x: 595, startPoint y: 54, endPoint x: 451, endPoint y: 63, distance: 144.2
click at [451, 63] on div "General Theme General Themes Close Column Header Width 1 25% Project Projects C…" at bounding box center [559, 117] width 570 height 154
click at [354, 272] on span "Group By Scorecard" at bounding box center [344, 278] width 84 height 13
click at [299, 271] on input "Group By Scorecard" at bounding box center [290, 279] width 18 height 18
radio input "true"
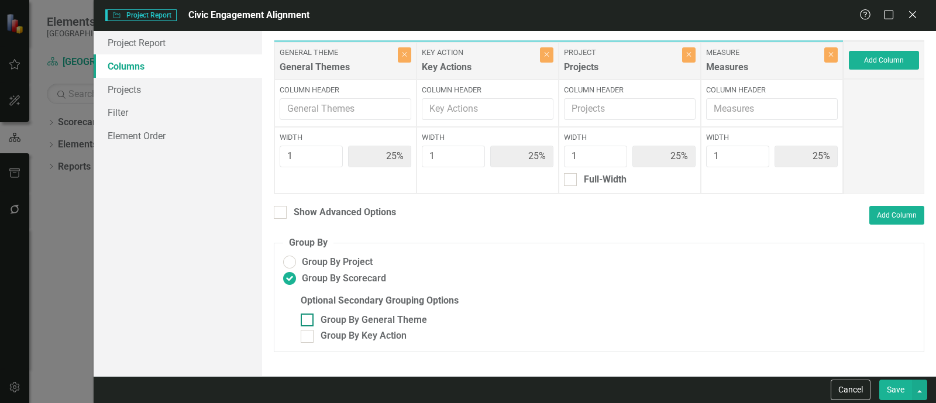
click at [331, 315] on div "Group By General Theme" at bounding box center [374, 320] width 106 height 13
click at [308, 315] on input "Group By General Theme" at bounding box center [305, 318] width 8 height 8
checkbox input "true"
click at [337, 345] on fieldset "Group By Group By Project Group By Scorecard Optional Secondary Grouping Option…" at bounding box center [599, 294] width 650 height 116
click at [336, 340] on div "Group By Key Action" at bounding box center [364, 335] width 86 height 13
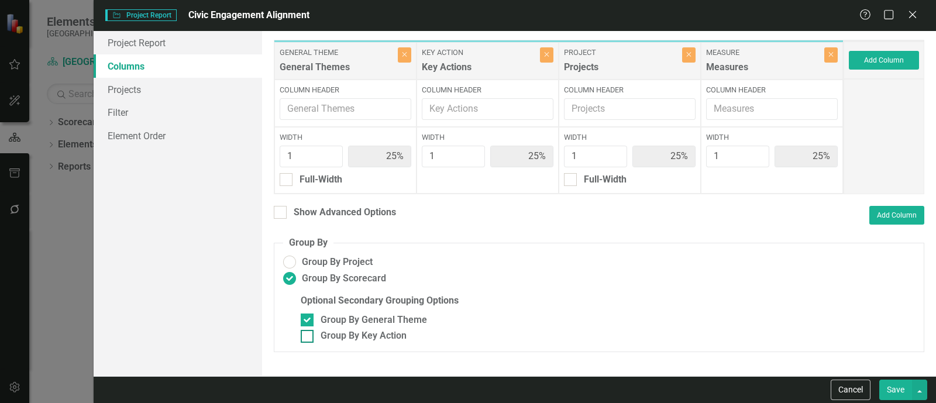
click at [308, 338] on input "Group By Key Action" at bounding box center [305, 334] width 8 height 8
checkbox input "true"
click at [316, 183] on div "Full-Width" at bounding box center [321, 179] width 43 height 13
click at [287, 181] on input "Full-Width" at bounding box center [284, 177] width 8 height 8
checkbox input "true"
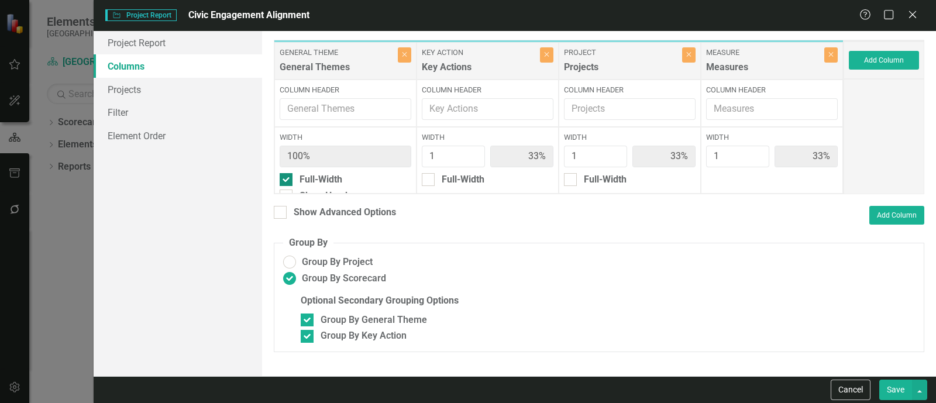
type input "100%"
type input "33%"
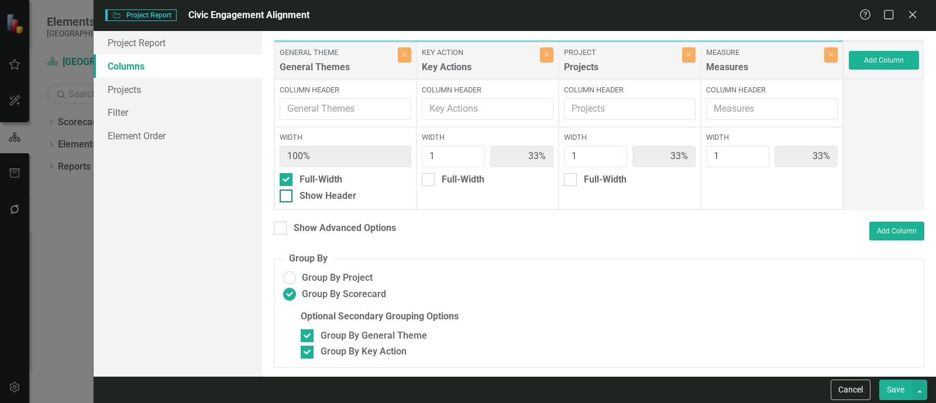
click at [325, 199] on div "Show Header" at bounding box center [328, 196] width 57 height 13
click at [287, 197] on input "Show Header" at bounding box center [284, 194] width 8 height 8
checkbox input "true"
click at [325, 234] on div "Show Advanced Options" at bounding box center [345, 228] width 102 height 13
click at [281, 229] on input "Show Advanced Options" at bounding box center [278, 226] width 8 height 8
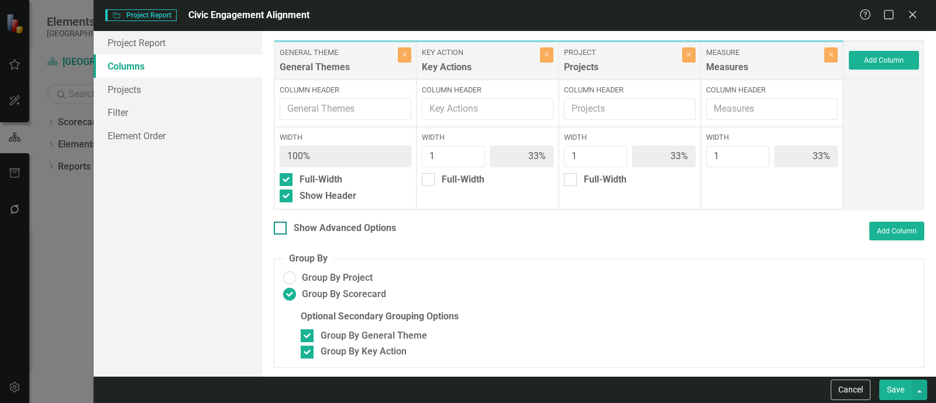
checkbox input "true"
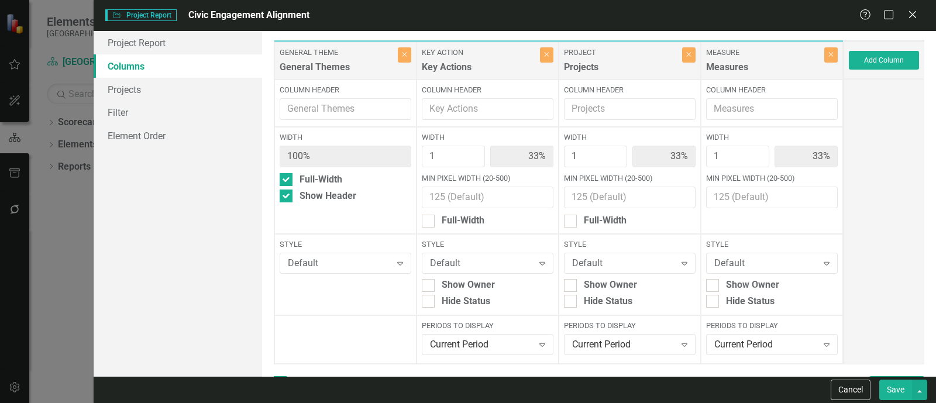
click at [316, 252] on div "Style Default Expand" at bounding box center [346, 255] width 132 height 33
click at [319, 264] on div "Default" at bounding box center [339, 263] width 103 height 13
click at [328, 246] on div "Blue Cell Background" at bounding box center [346, 242] width 111 height 13
click at [145, 80] on link "Projects" at bounding box center [178, 89] width 168 height 23
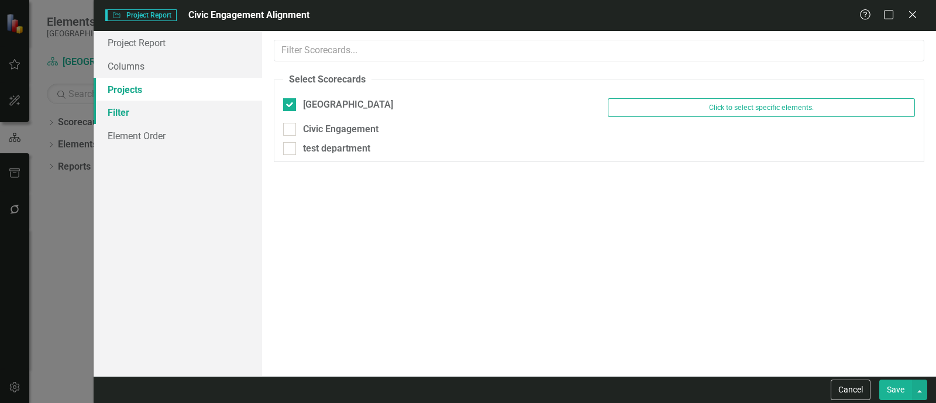
click at [193, 118] on link "Filter" at bounding box center [178, 112] width 168 height 23
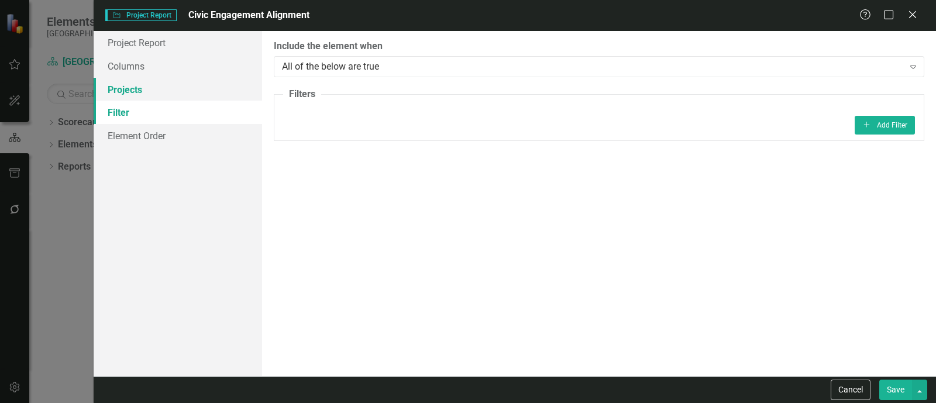
click at [174, 85] on link "Projects" at bounding box center [178, 89] width 168 height 23
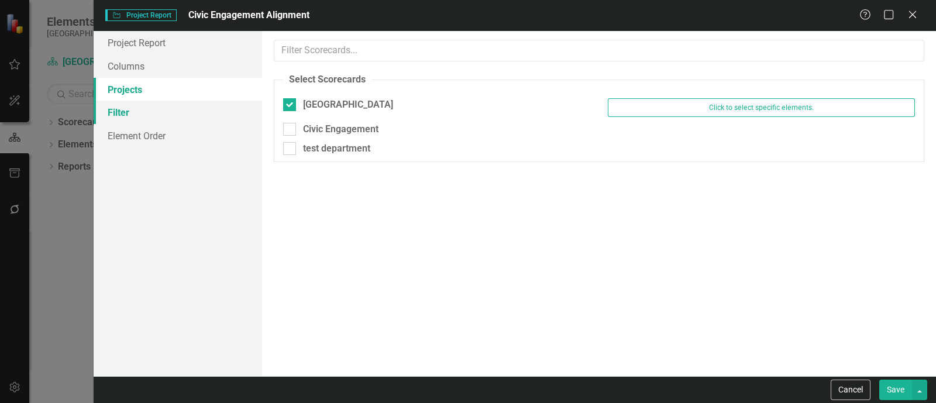
drag, startPoint x: 172, startPoint y: 113, endPoint x: 188, endPoint y: 113, distance: 15.8
click at [173, 113] on link "Filter" at bounding box center [178, 112] width 168 height 23
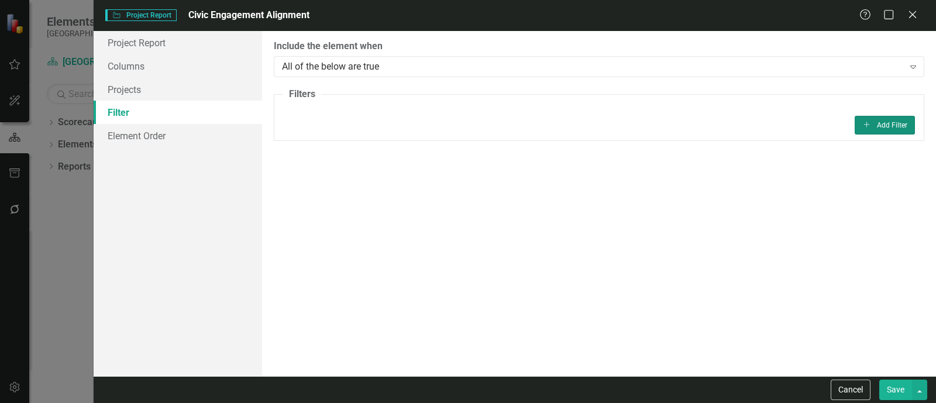
click at [884, 130] on button "Add Add Filter" at bounding box center [885, 125] width 60 height 19
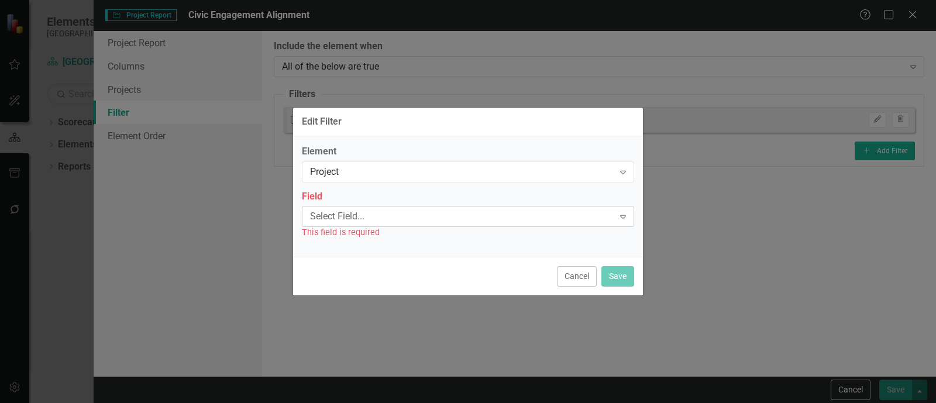
click at [369, 210] on div "Select Field..." at bounding box center [462, 216] width 304 height 13
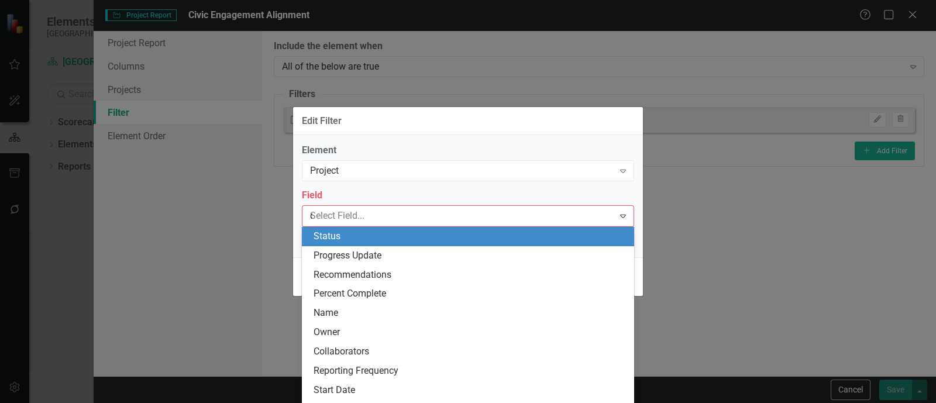
type input "de"
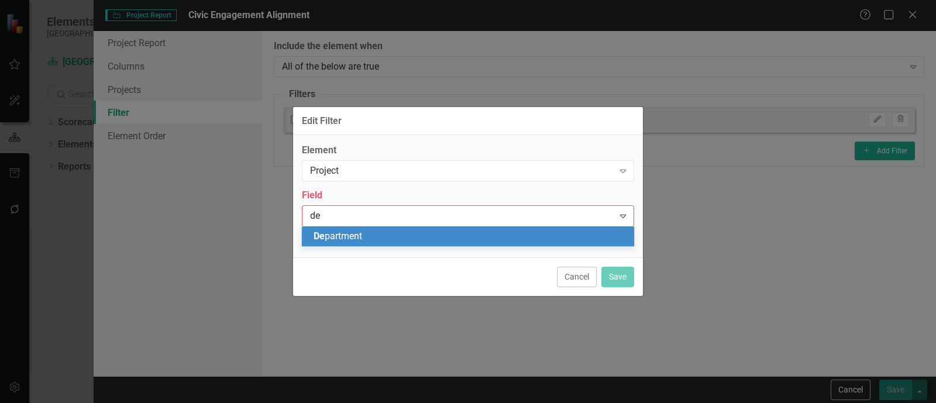
click at [377, 235] on div "De partment" at bounding box center [471, 236] width 314 height 13
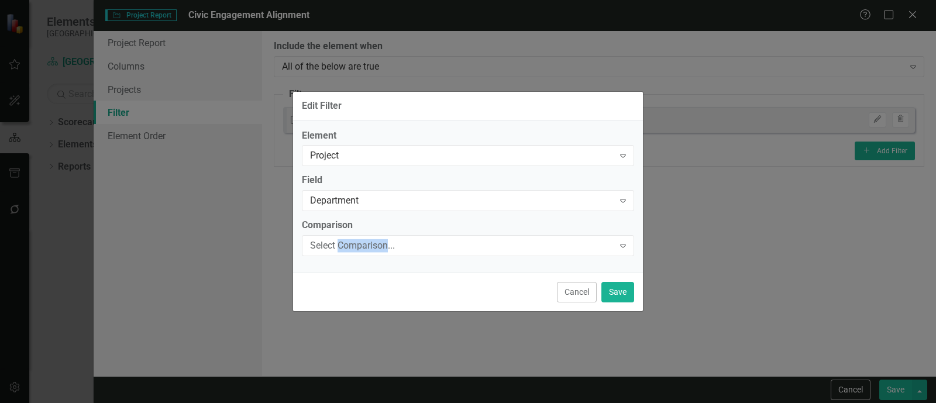
click at [377, 235] on div "Select Comparison... Expand" at bounding box center [468, 245] width 332 height 21
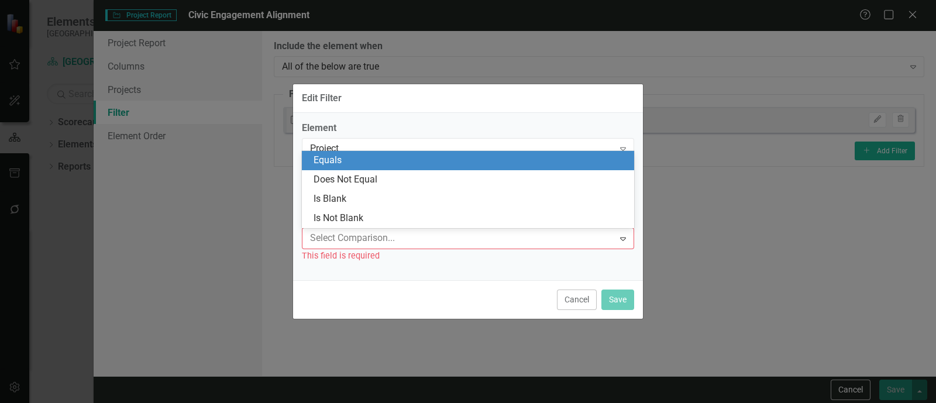
click at [370, 155] on div "Equals" at bounding box center [471, 160] width 314 height 13
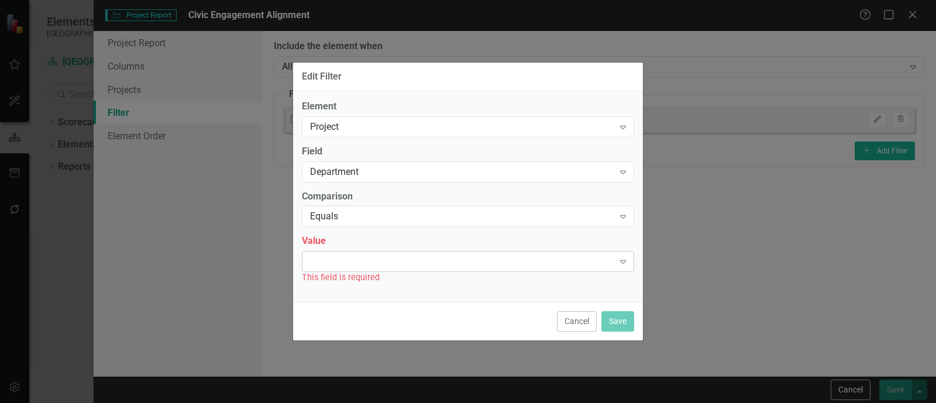
click at [368, 271] on div "Expand" at bounding box center [468, 261] width 332 height 21
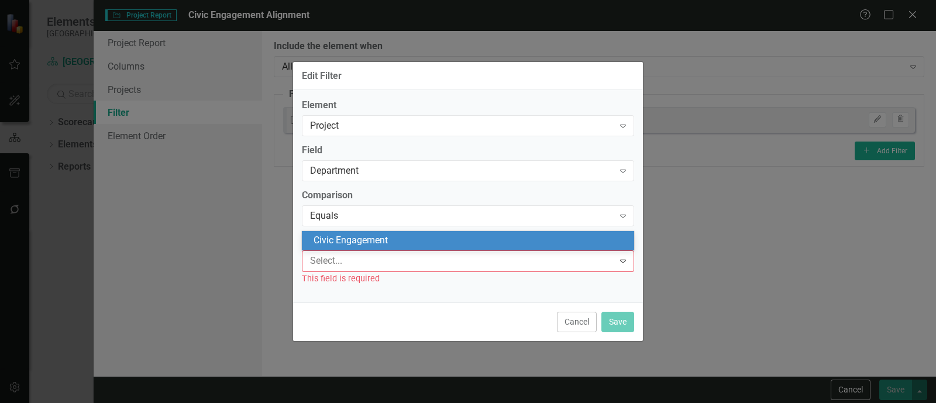
click at [363, 235] on div "Civic Engagement" at bounding box center [471, 240] width 314 height 13
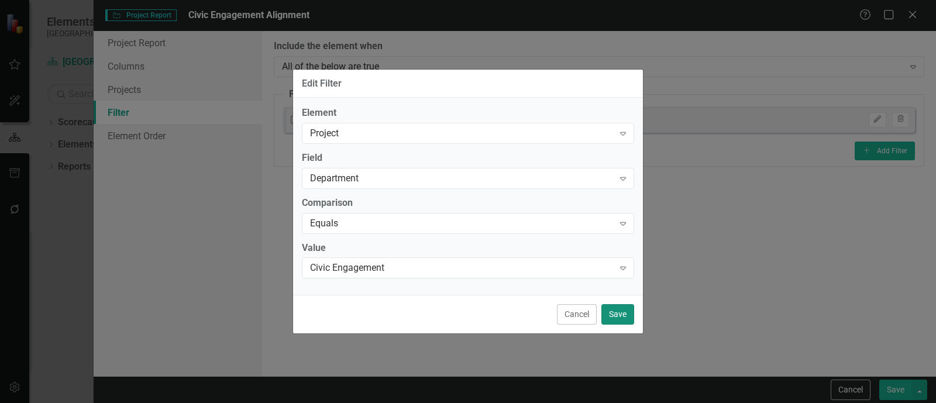
click at [615, 315] on button "Save" at bounding box center [617, 314] width 33 height 20
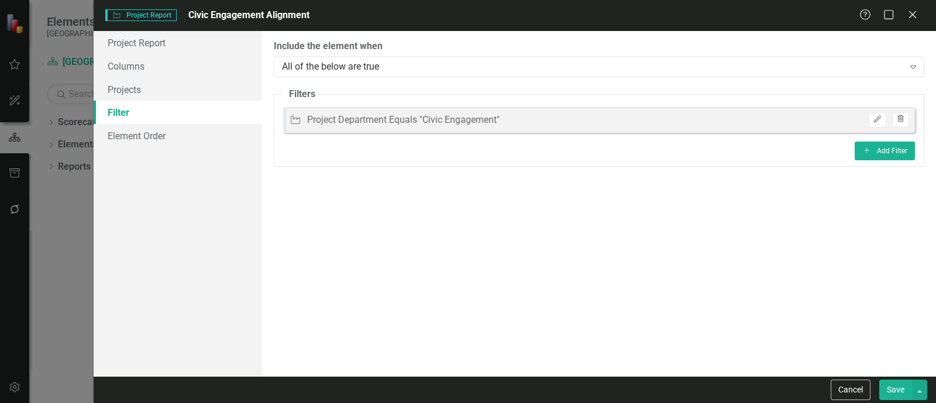
click at [901, 125] on button "Trash" at bounding box center [900, 119] width 17 height 15
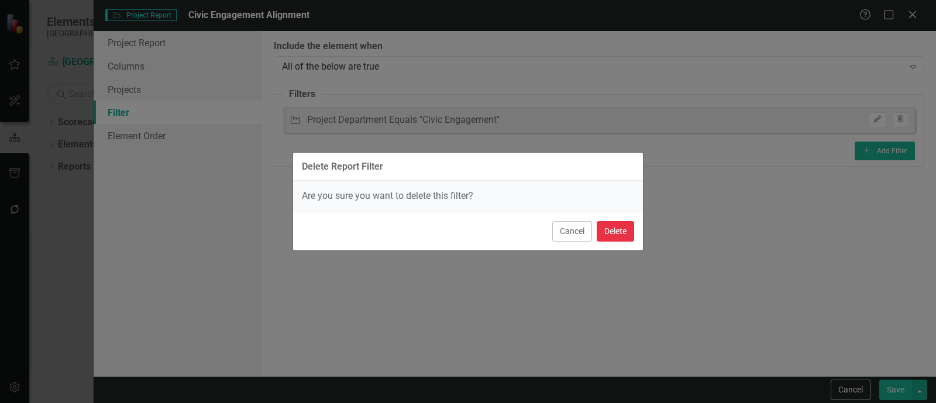
click at [608, 224] on button "Delete" at bounding box center [615, 231] width 37 height 20
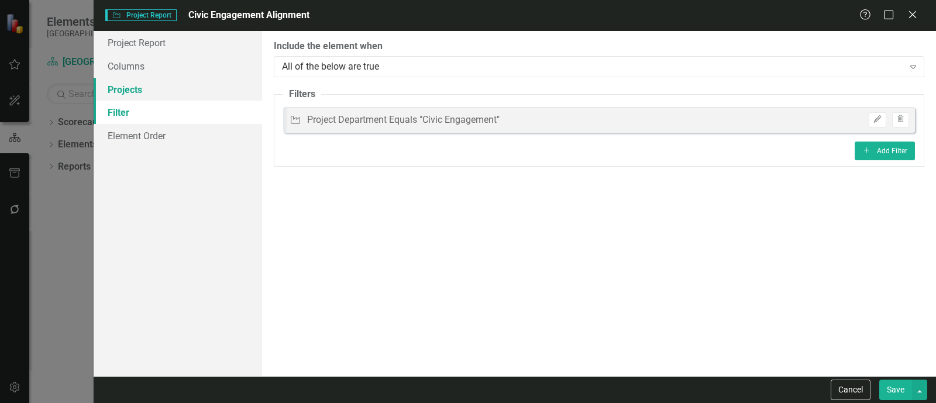
click at [148, 80] on link "Projects" at bounding box center [178, 89] width 168 height 23
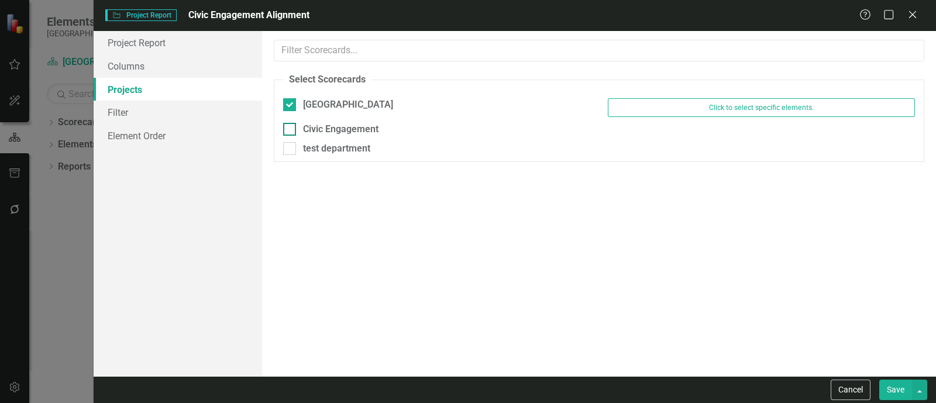
click at [321, 127] on div "Civic Engagement" at bounding box center [340, 129] width 75 height 13
click at [291, 127] on input "Civic Engagement" at bounding box center [287, 127] width 8 height 8
checkbox input "true"
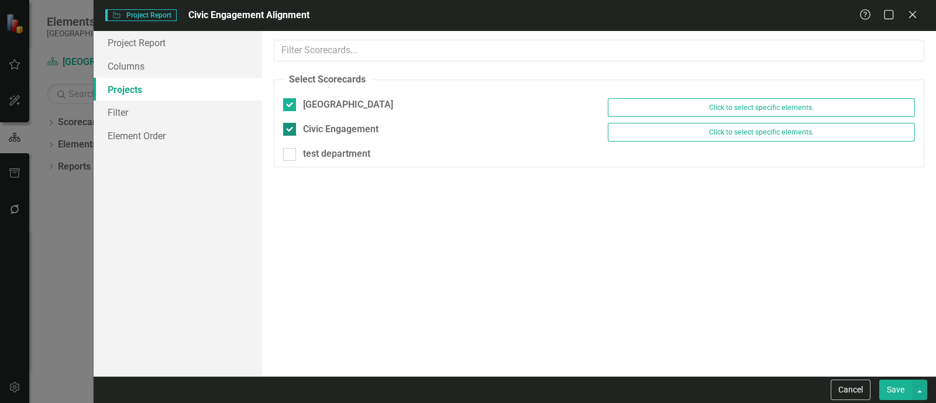
drag, startPoint x: 318, startPoint y: 104, endPoint x: 370, endPoint y: 127, distance: 56.5
click at [319, 103] on div "[GEOGRAPHIC_DATA]" at bounding box center [348, 104] width 90 height 13
click at [291, 103] on input "[GEOGRAPHIC_DATA]" at bounding box center [287, 102] width 8 height 8
checkbox input "false"
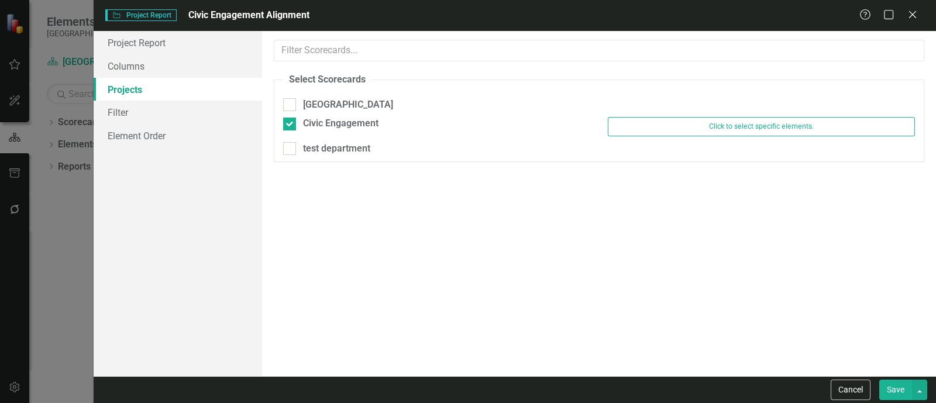
click at [898, 391] on button "Save" at bounding box center [895, 390] width 33 height 20
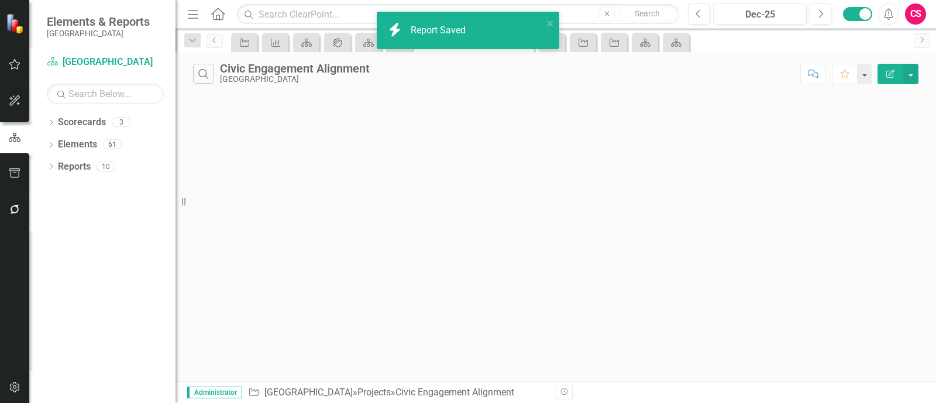
click at [892, 73] on icon "button" at bounding box center [890, 74] width 8 height 8
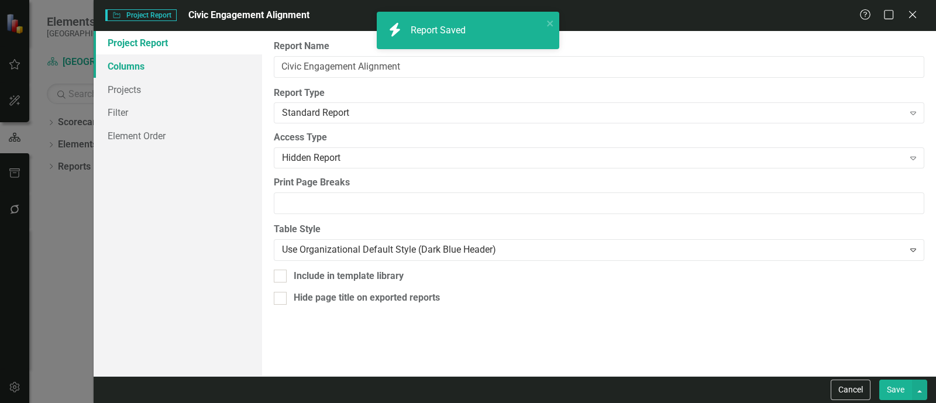
click at [135, 70] on link "Columns" at bounding box center [178, 65] width 168 height 23
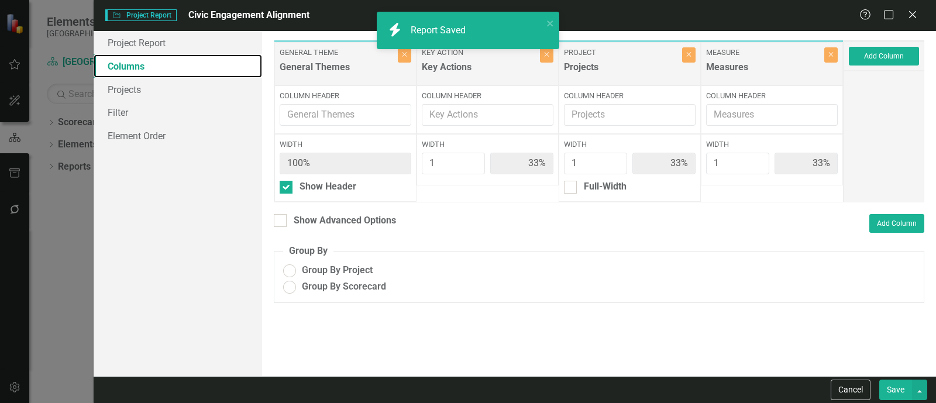
radio input "true"
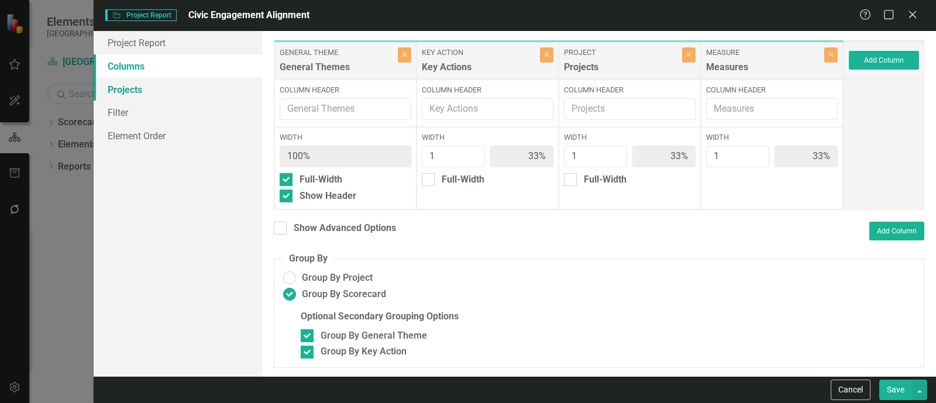
click at [155, 92] on link "Projects" at bounding box center [178, 89] width 168 height 23
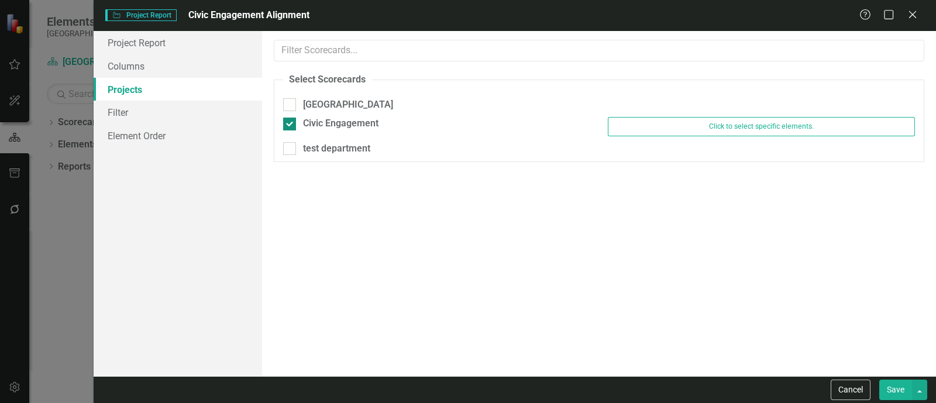
click at [304, 120] on div "Civic Engagement" at bounding box center [340, 123] width 75 height 13
click at [291, 120] on input "Civic Engagement" at bounding box center [287, 122] width 8 height 8
checkbox input "false"
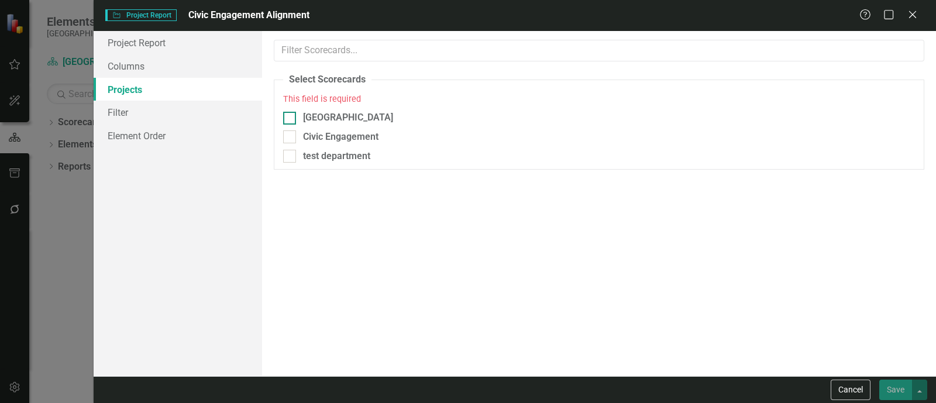
click at [295, 98] on div "This field is required" at bounding box center [599, 98] width 632 height 13
drag, startPoint x: 301, startPoint y: 121, endPoint x: 292, endPoint y: 128, distance: 11.2
click at [302, 121] on div "[GEOGRAPHIC_DATA]" at bounding box center [436, 117] width 307 height 13
click at [291, 119] on input "[GEOGRAPHIC_DATA]" at bounding box center [287, 116] width 8 height 8
checkbox input "true"
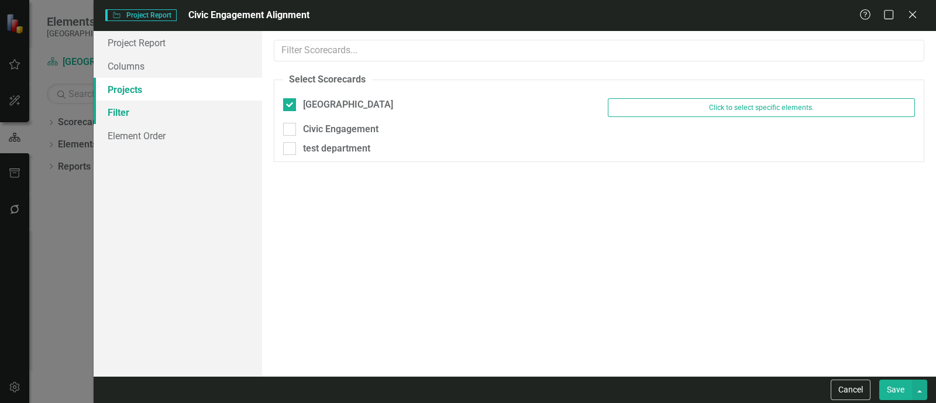
drag, startPoint x: 205, startPoint y: 106, endPoint x: 212, endPoint y: 106, distance: 7.6
click at [205, 106] on link "Filter" at bounding box center [178, 112] width 168 height 23
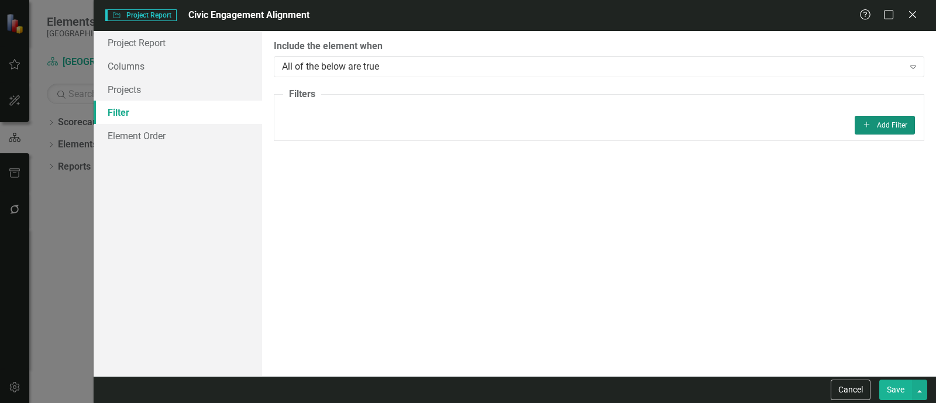
click at [878, 125] on button "Add Add Filter" at bounding box center [885, 125] width 60 height 19
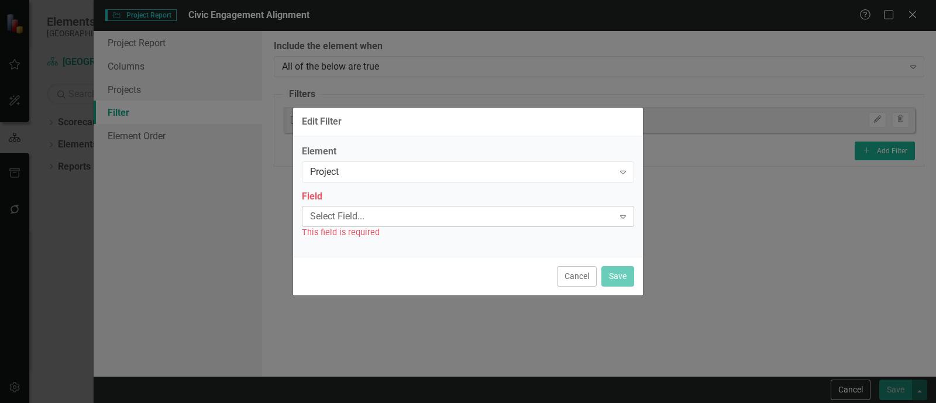
click at [373, 210] on div "Select Field..." at bounding box center [462, 216] width 304 height 13
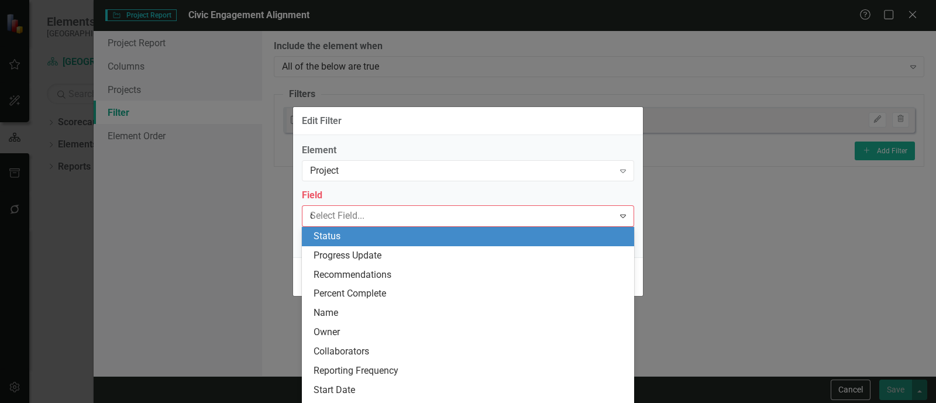
type input "de"
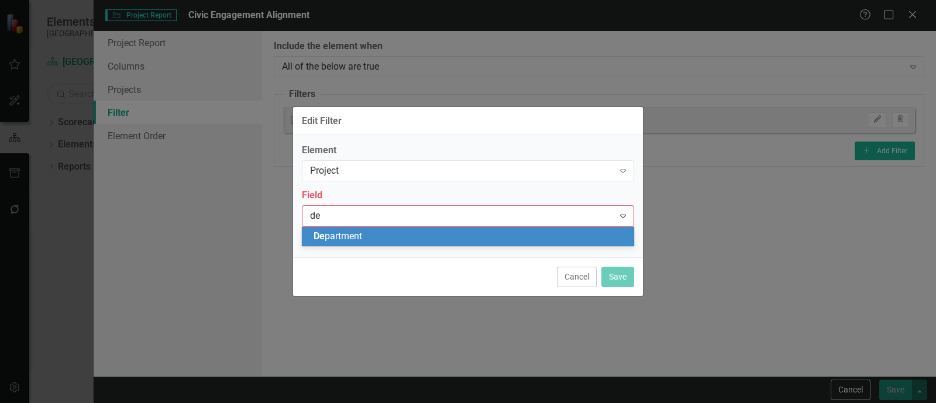
click at [366, 230] on div "De partment" at bounding box center [471, 236] width 314 height 13
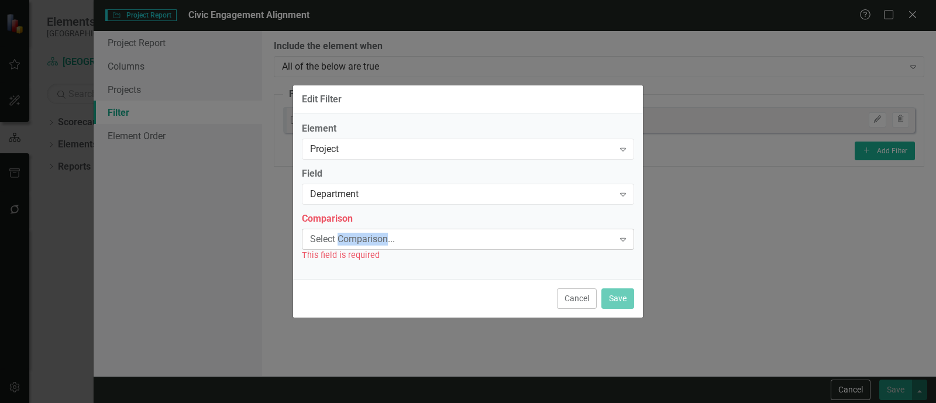
click at [366, 231] on div "Select Comparison... Expand" at bounding box center [468, 239] width 332 height 21
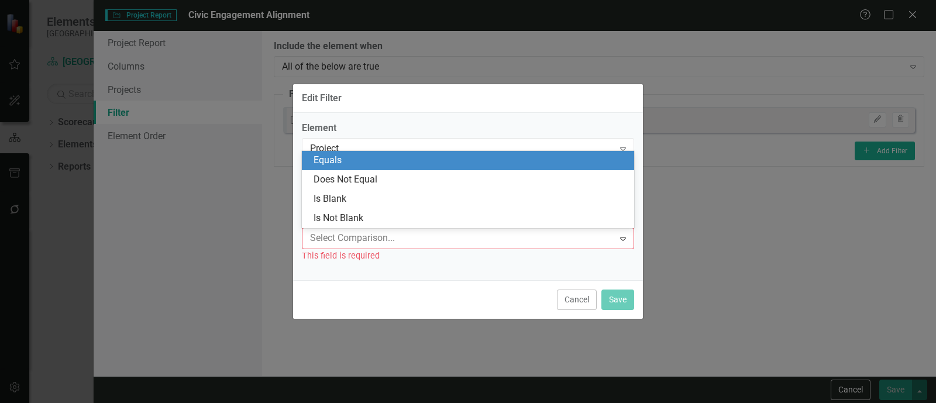
click at [333, 160] on div "Equals" at bounding box center [471, 160] width 314 height 13
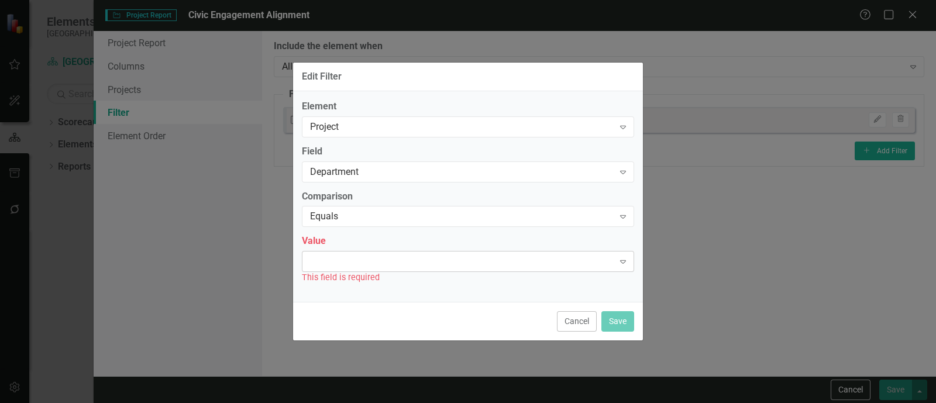
click at [339, 254] on div "Expand" at bounding box center [468, 261] width 332 height 21
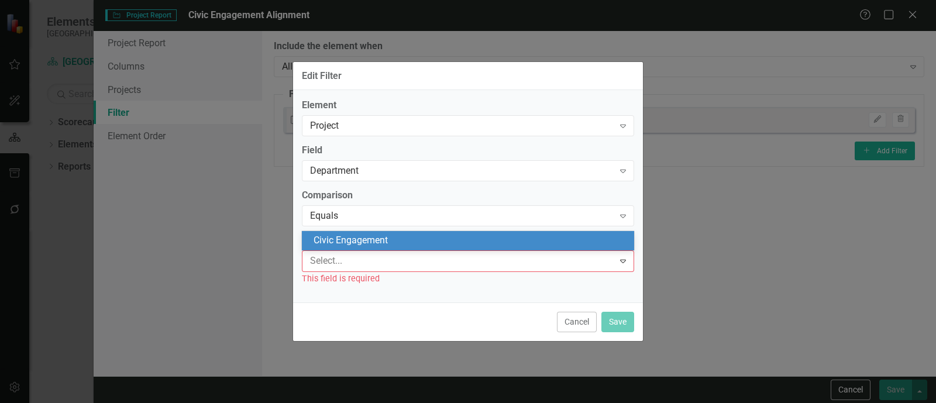
click at [341, 238] on div "Civic Engagement" at bounding box center [471, 240] width 314 height 13
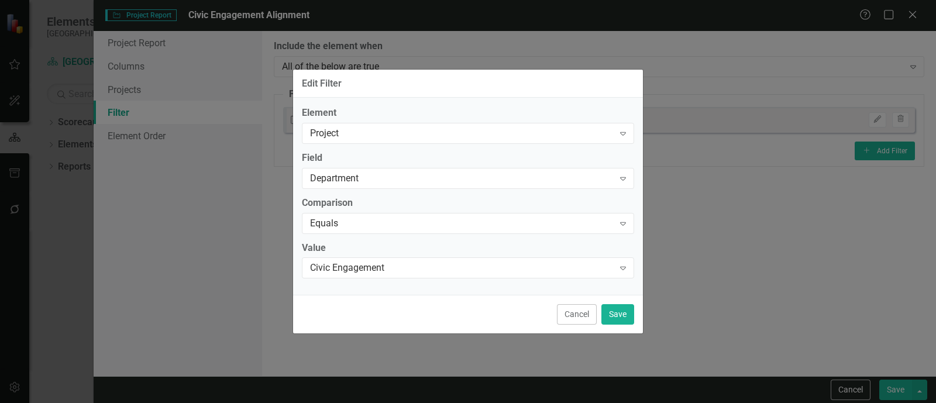
click at [618, 327] on div "Cancel Save" at bounding box center [468, 314] width 350 height 39
drag, startPoint x: 621, startPoint y: 317, endPoint x: 643, endPoint y: 318, distance: 22.8
click at [622, 317] on button "Save" at bounding box center [617, 314] width 33 height 20
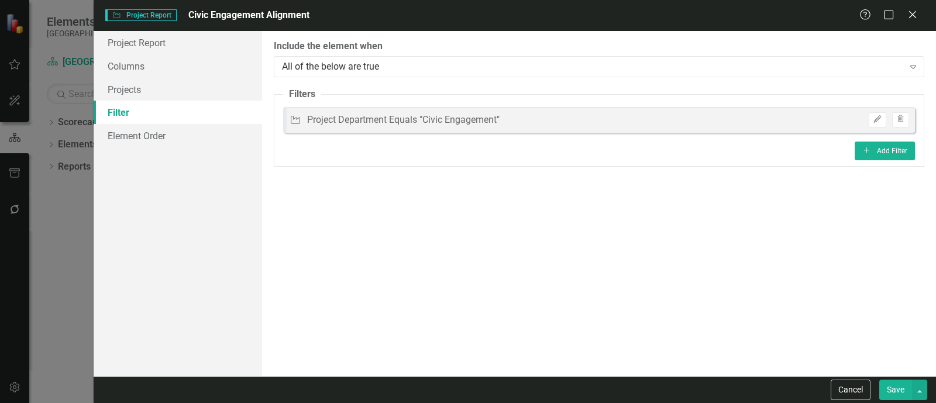
click at [906, 392] on button "Save" at bounding box center [895, 390] width 33 height 20
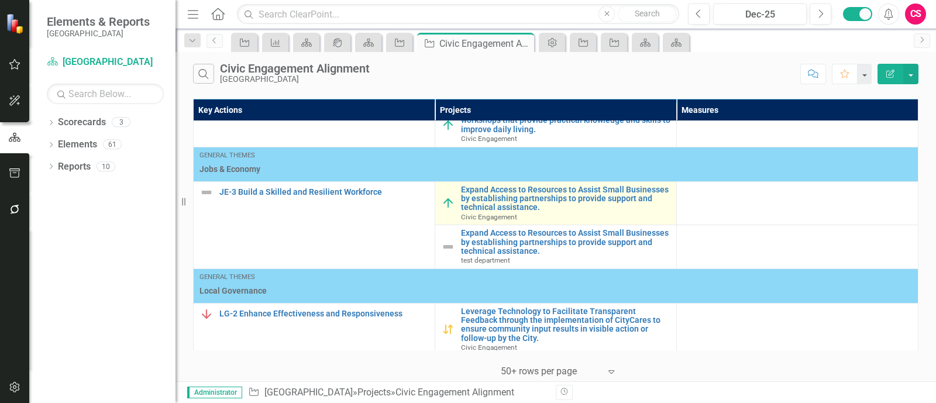
scroll to position [73, 0]
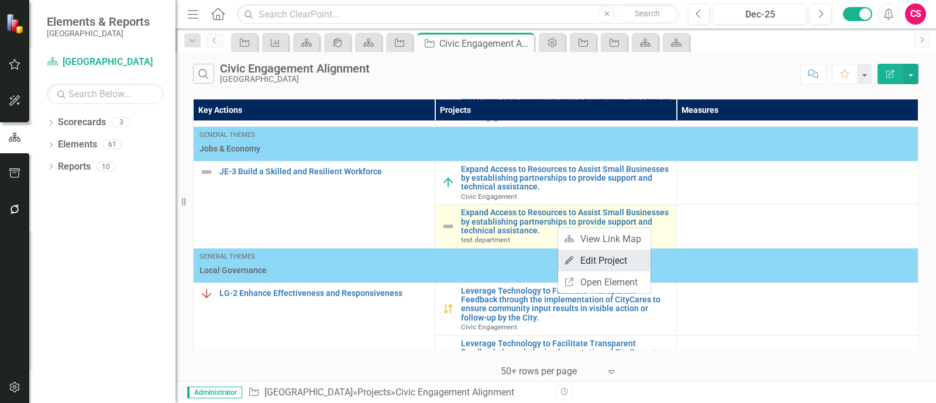
click at [570, 257] on icon at bounding box center [569, 260] width 8 height 8
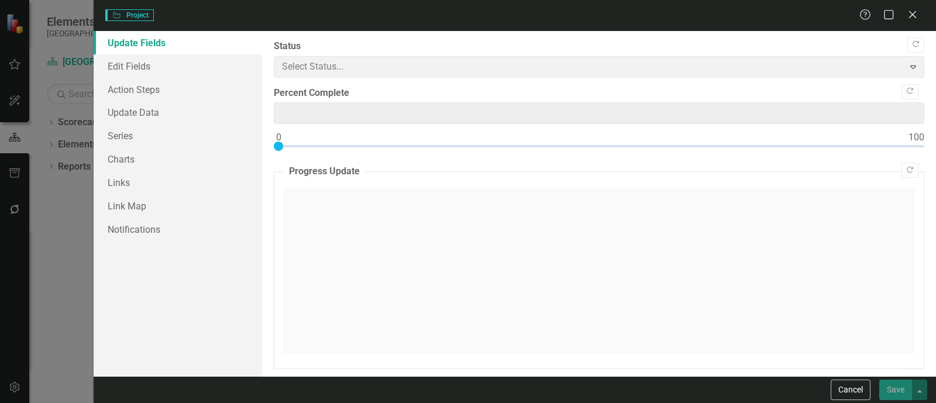
type input "0"
click at [133, 70] on link "Edit Fields" at bounding box center [178, 65] width 168 height 23
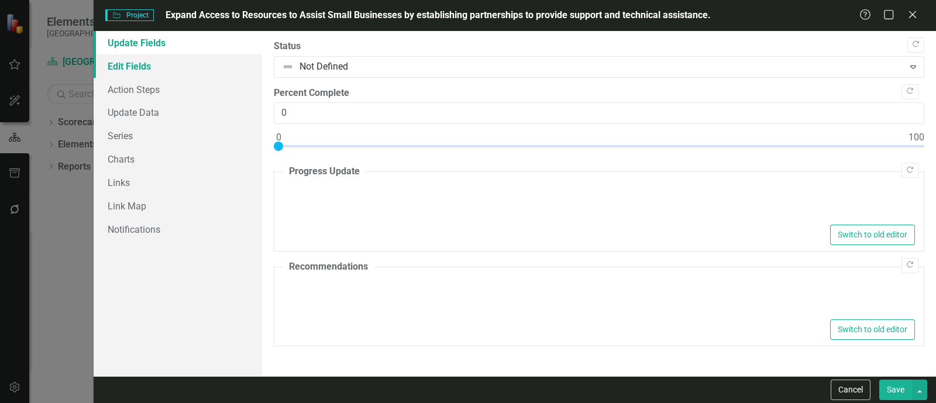
scroll to position [0, 0]
click at [178, 71] on link "Edit Fields" at bounding box center [178, 65] width 168 height 23
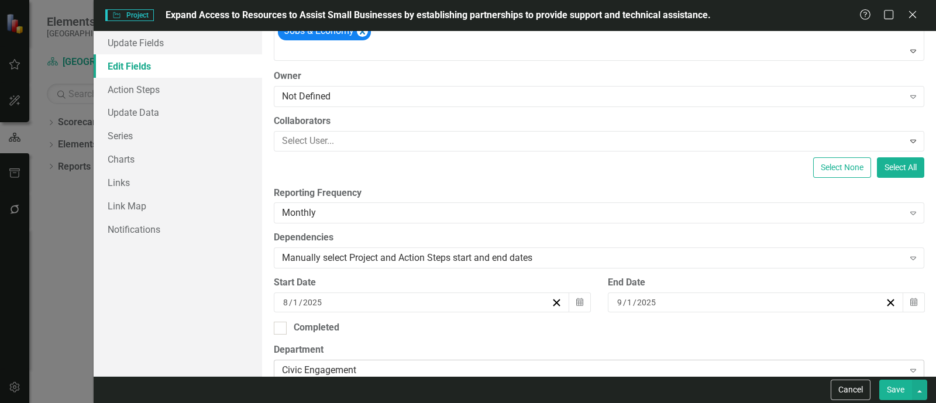
click at [347, 367] on div "Civic Engagement" at bounding box center [593, 369] width 622 height 13
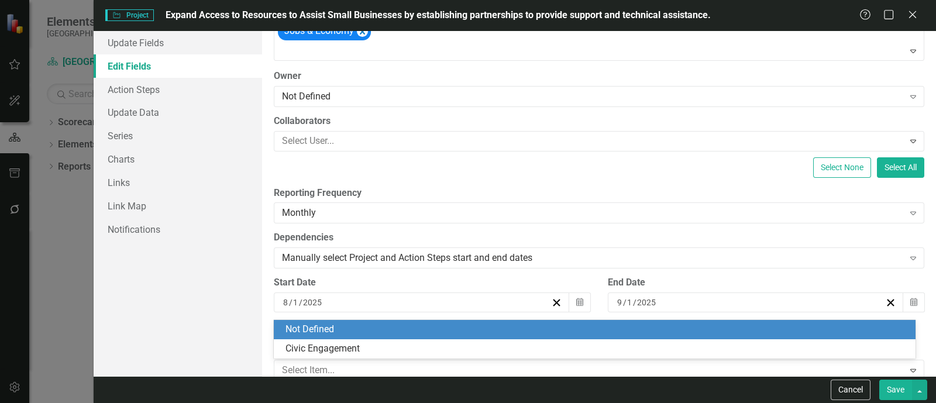
click at [329, 332] on div "Not Defined" at bounding box center [596, 329] width 623 height 13
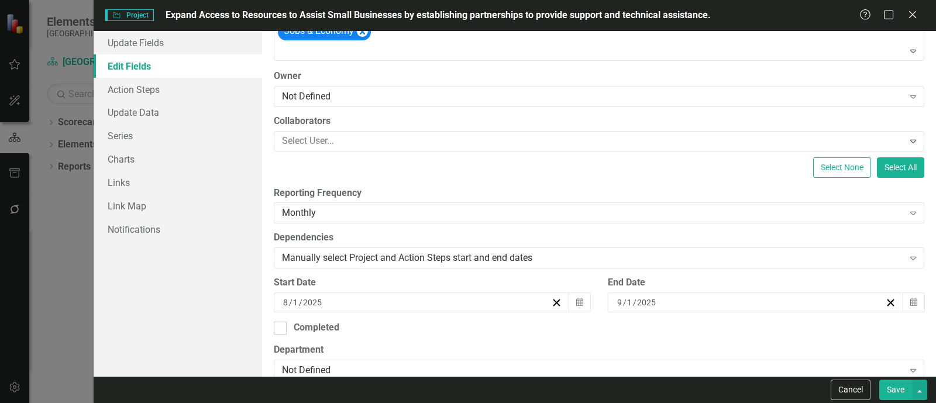
click at [901, 383] on button "Save" at bounding box center [895, 390] width 33 height 20
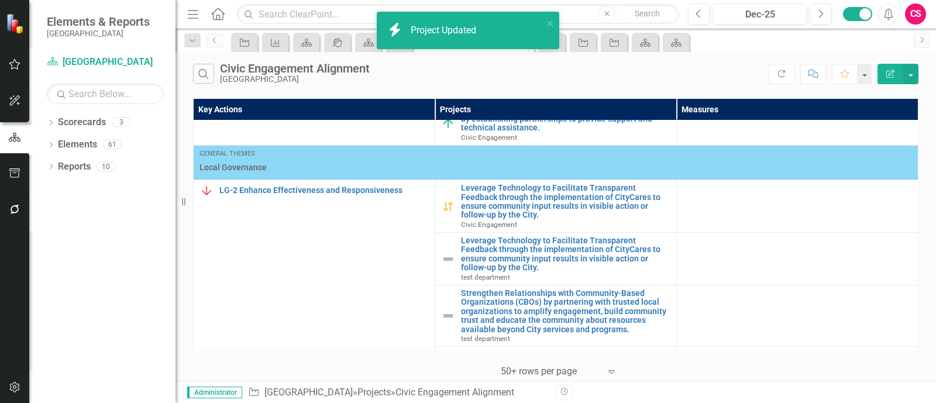
scroll to position [219, 0]
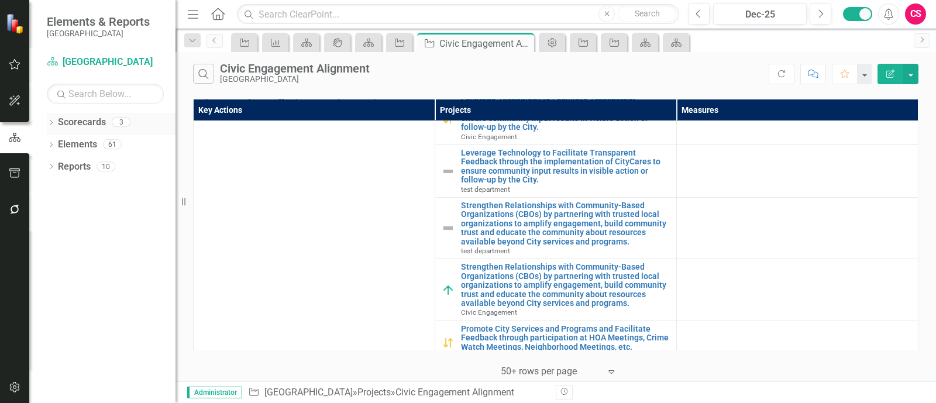
click at [54, 128] on div "Dropdown" at bounding box center [51, 124] width 8 height 10
click at [56, 144] on icon "Dropdown" at bounding box center [57, 143] width 9 height 7
click at [79, 188] on link "test department" at bounding box center [125, 189] width 99 height 13
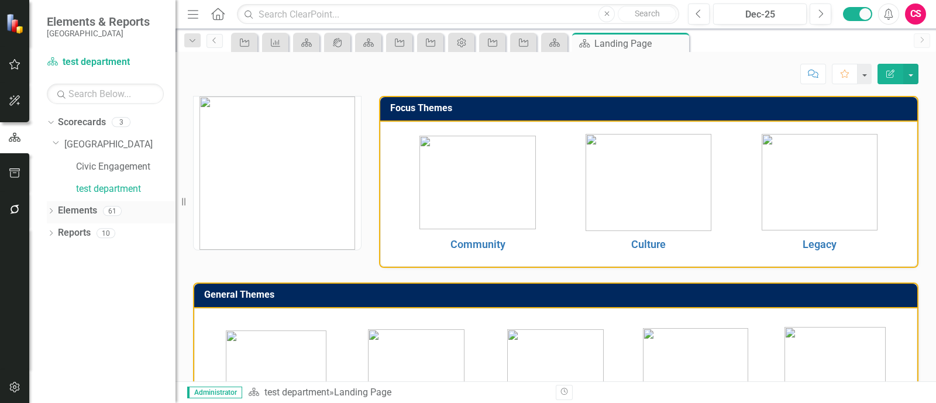
click at [73, 210] on link "Elements" at bounding box center [77, 210] width 39 height 13
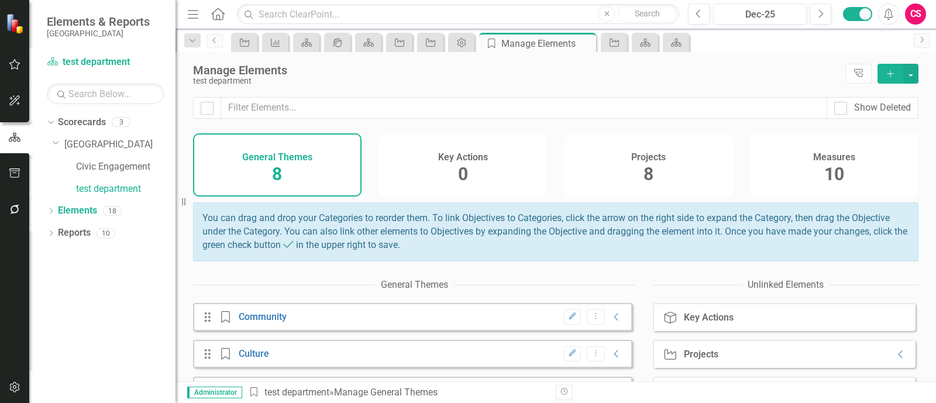
click at [629, 180] on div "Projects 8" at bounding box center [648, 164] width 168 height 63
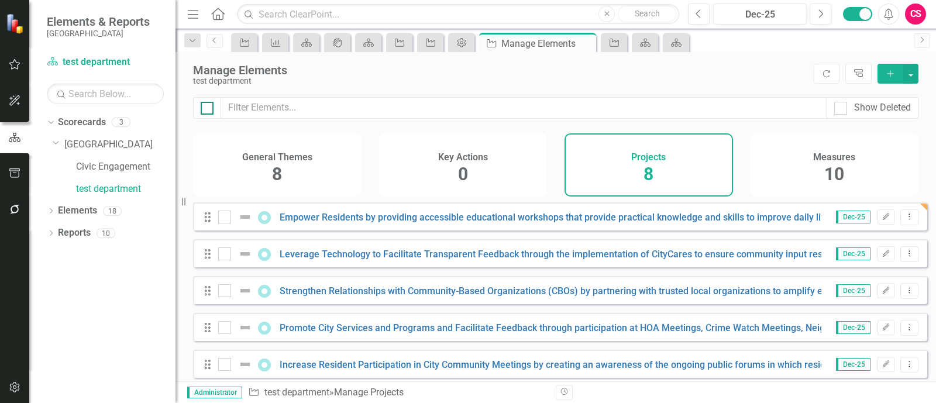
click at [211, 112] on div at bounding box center [207, 108] width 13 height 13
click at [208, 109] on input "checkbox" at bounding box center [205, 106] width 8 height 8
checkbox input "true"
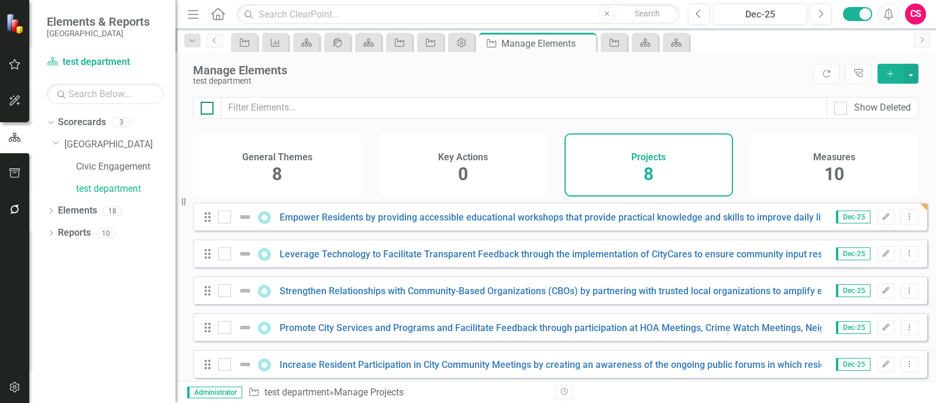
checkbox input "true"
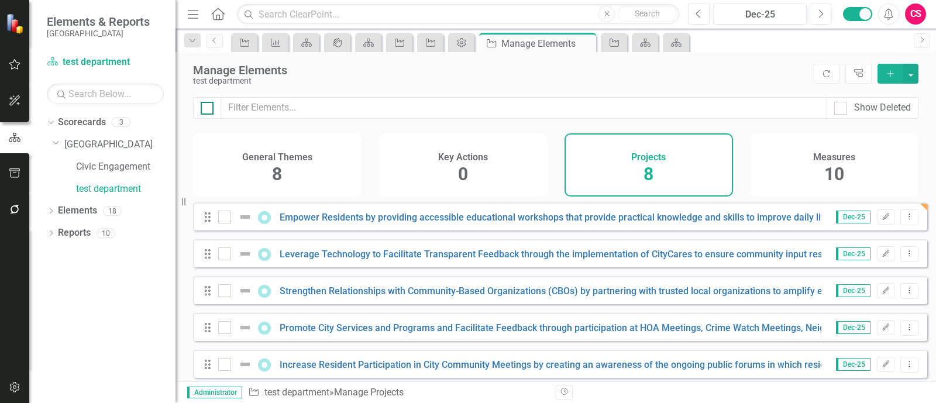
checkbox input "true"
click at [914, 74] on button "button" at bounding box center [910, 74] width 15 height 20
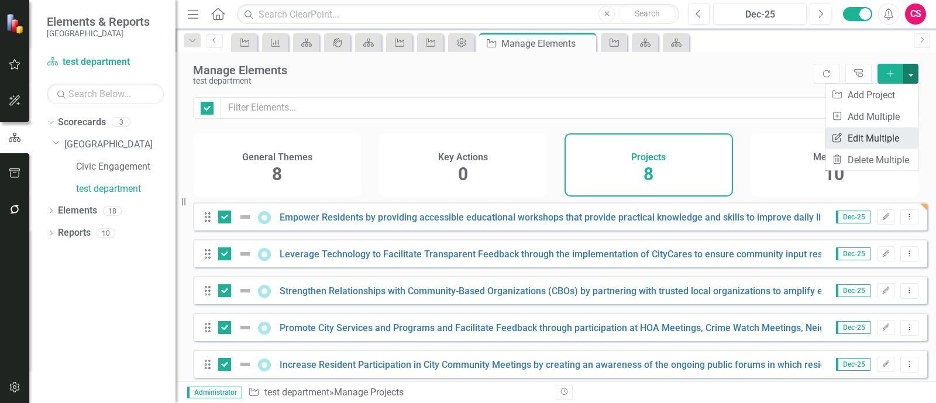
click at [865, 140] on link "Edit Multiple Edit Multiple" at bounding box center [871, 139] width 92 height 22
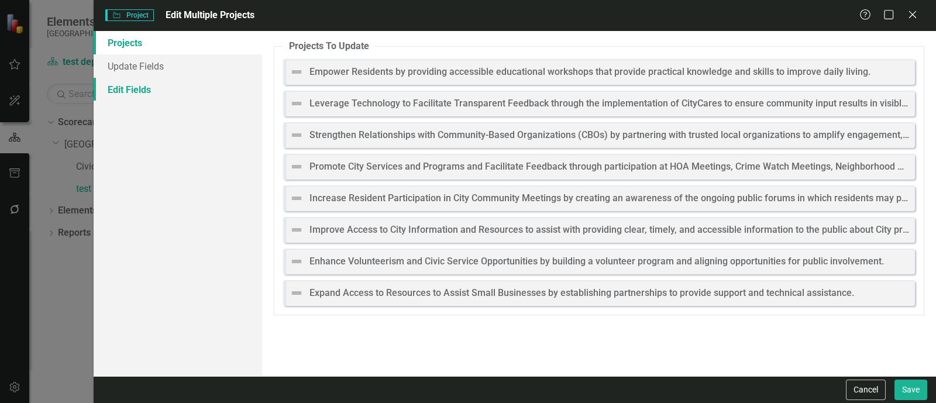
click at [173, 84] on link "Edit Fields" at bounding box center [178, 89] width 168 height 23
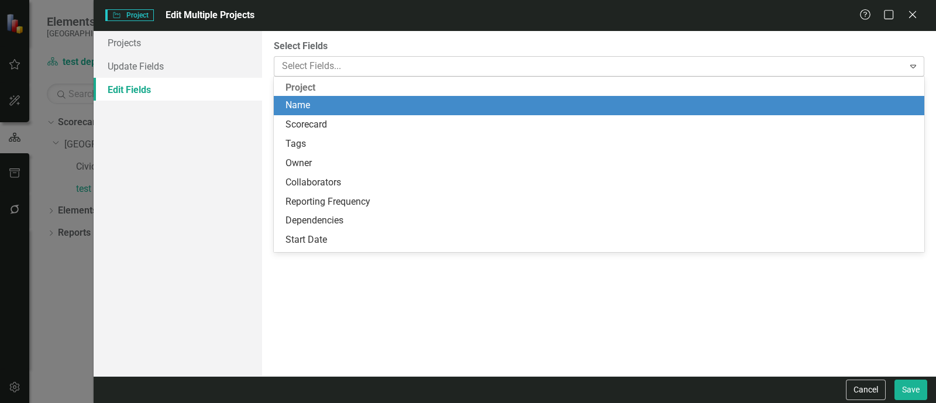
click at [350, 64] on div at bounding box center [590, 66] width 627 height 16
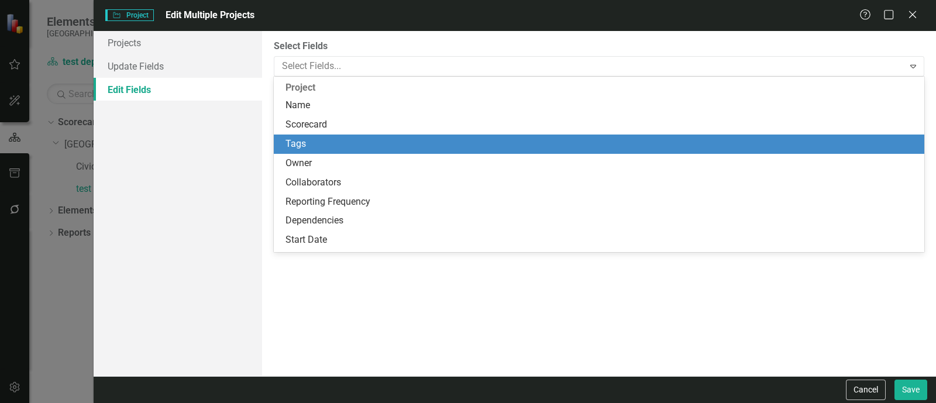
scroll to position [82, 0]
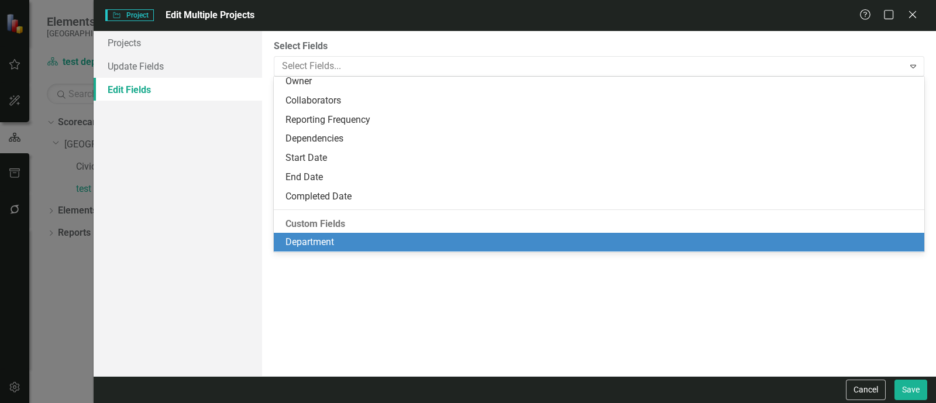
click at [312, 241] on div "Department" at bounding box center [601, 242] width 632 height 13
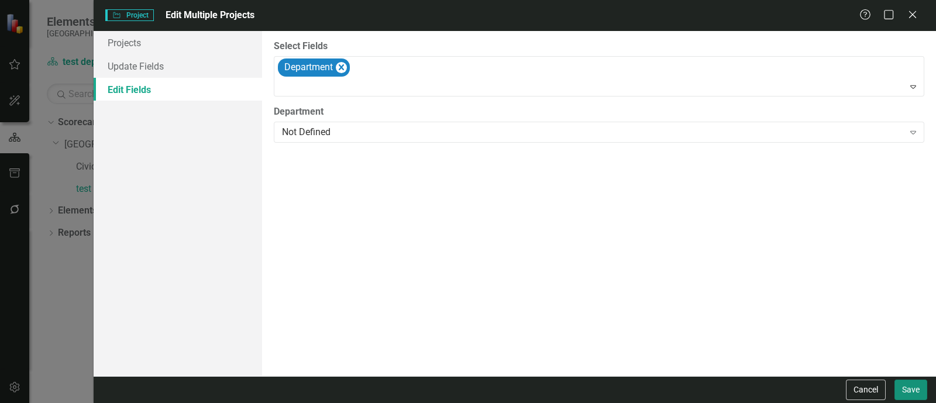
click at [919, 387] on button "Save" at bounding box center [910, 390] width 33 height 20
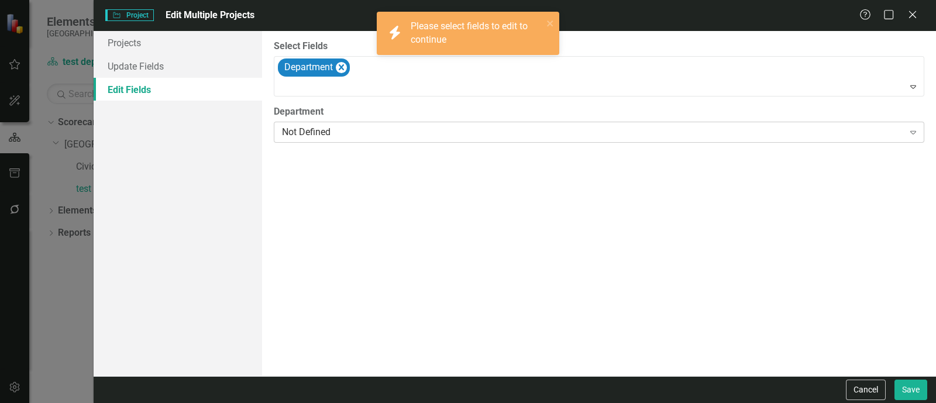
click at [455, 137] on div "Not Defined" at bounding box center [593, 132] width 622 height 13
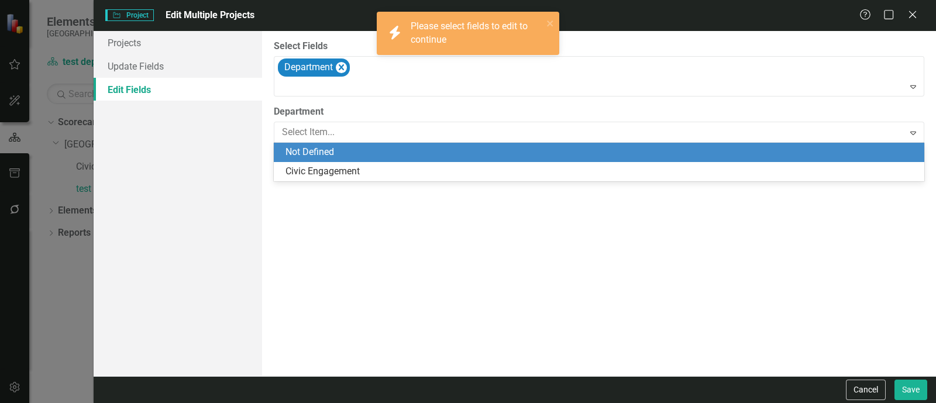
click at [390, 154] on div "Not Defined" at bounding box center [601, 152] width 632 height 13
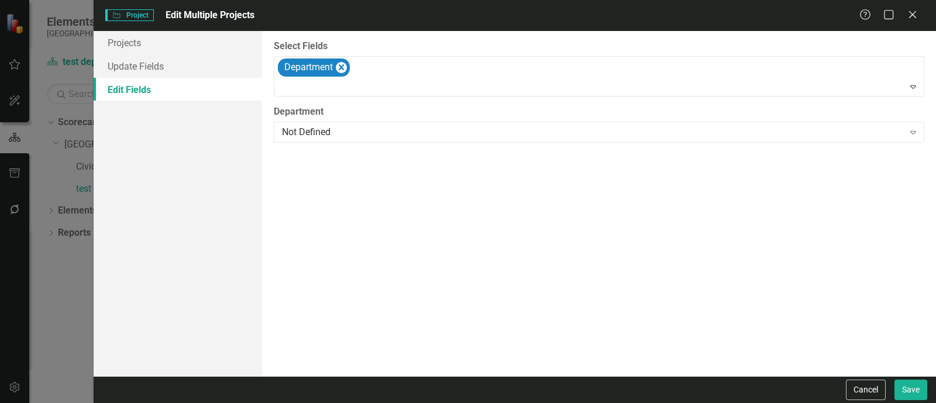
click at [911, 378] on div "Cancel Save" at bounding box center [515, 389] width 842 height 27
click at [913, 392] on button "Save" at bounding box center [910, 390] width 33 height 20
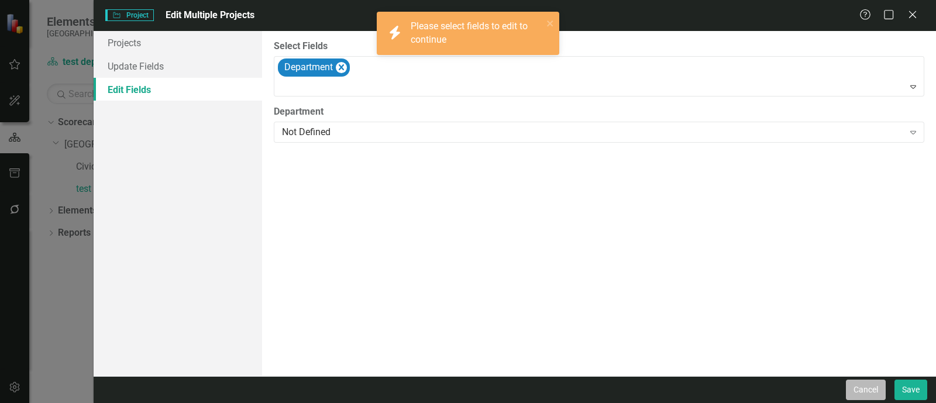
click at [872, 396] on button "Cancel" at bounding box center [866, 390] width 40 height 20
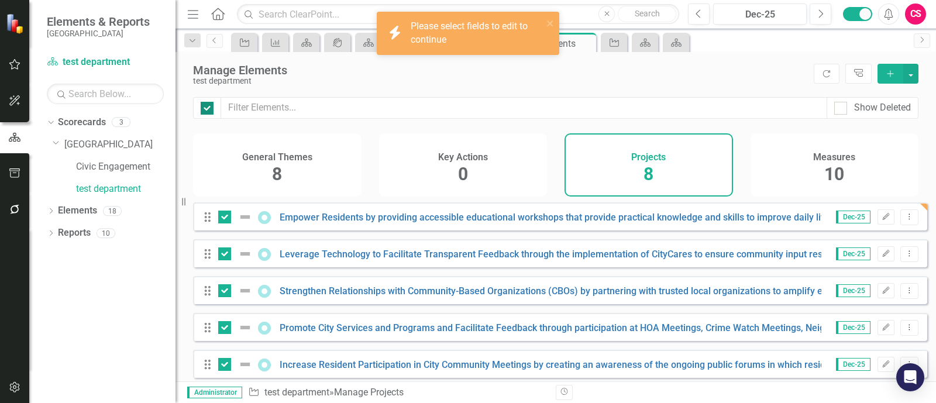
click at [203, 104] on input "checkbox" at bounding box center [205, 106] width 8 height 8
checkbox input "false"
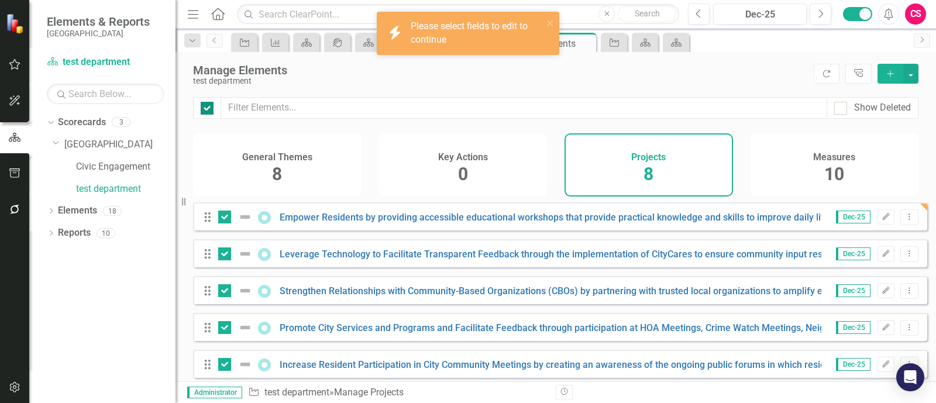
checkbox input "false"
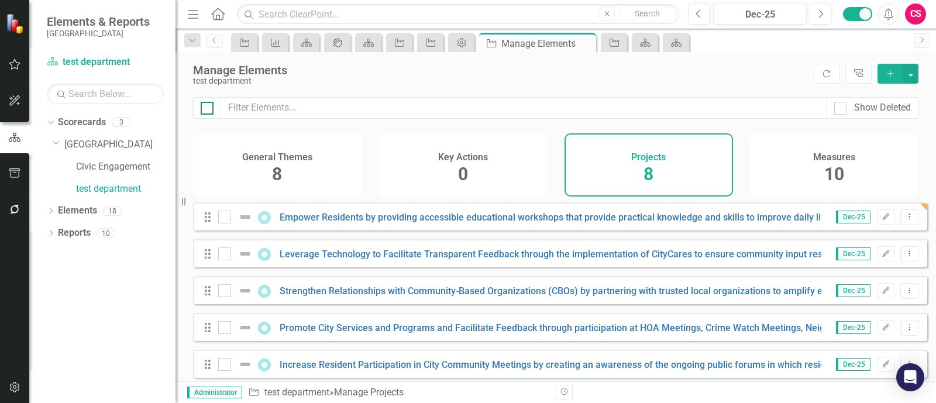
click at [208, 108] on div at bounding box center [207, 108] width 13 height 13
click at [208, 108] on input "checkbox" at bounding box center [205, 106] width 8 height 8
checkbox input "true"
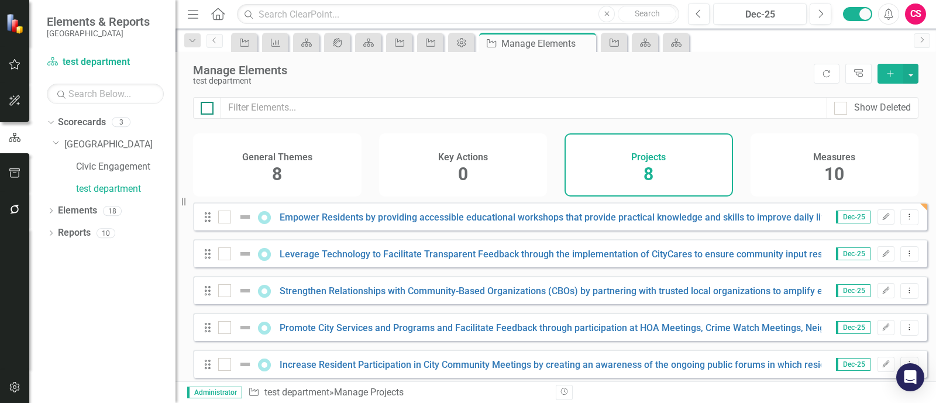
checkbox input "true"
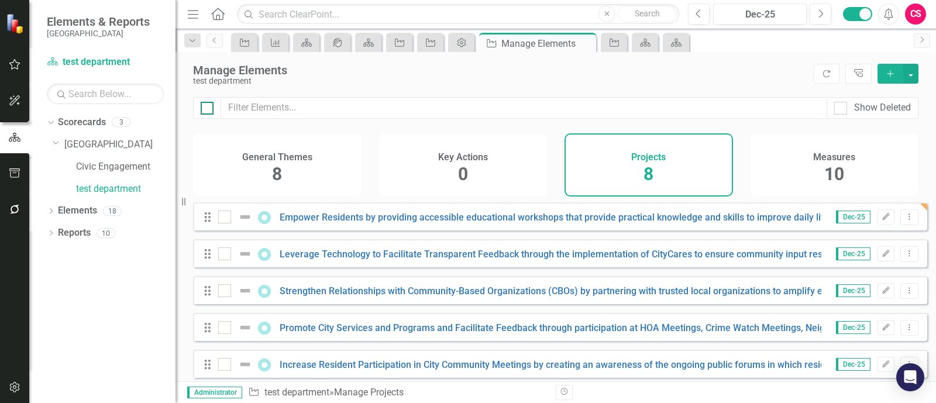
checkbox input "true"
click at [226, 223] on div at bounding box center [224, 217] width 13 height 13
click at [226, 218] on input "checkbox" at bounding box center [222, 215] width 8 height 8
checkbox input "false"
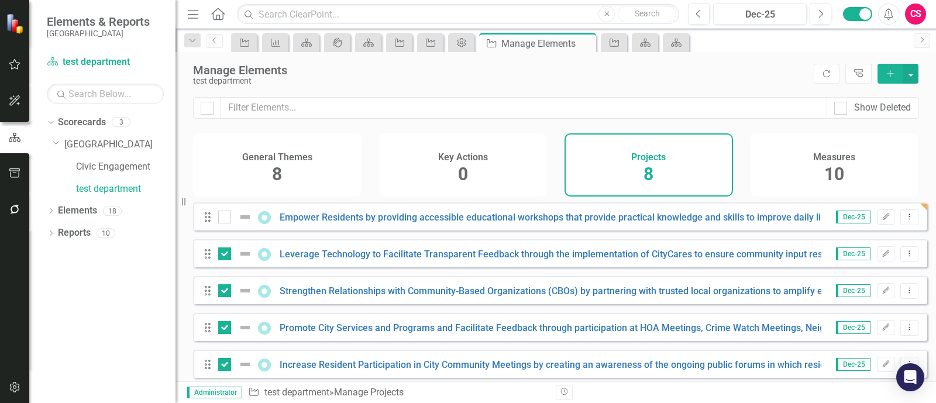
drag, startPoint x: 231, startPoint y: 261, endPoint x: 401, endPoint y: 217, distance: 175.9
click at [234, 261] on div at bounding box center [238, 254] width 40 height 14
click at [226, 255] on input "checkbox" at bounding box center [222, 251] width 8 height 8
checkbox input "false"
drag, startPoint x: 910, startPoint y: 77, endPoint x: 906, endPoint y: 89, distance: 12.6
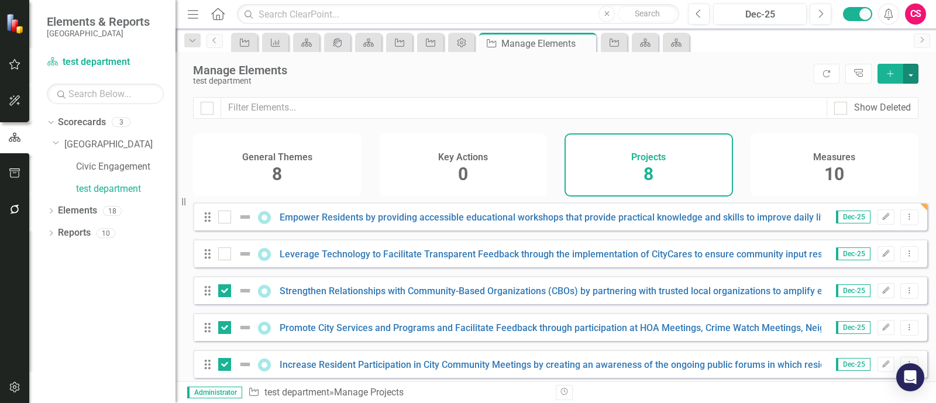
click at [911, 77] on button "button" at bounding box center [910, 74] width 15 height 20
click at [879, 154] on link "Trash Delete Multiple" at bounding box center [871, 160] width 92 height 22
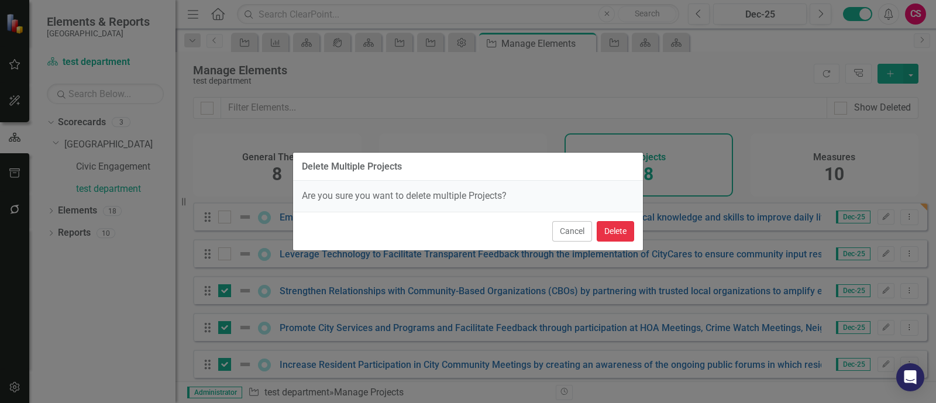
click at [618, 241] on button "Delete" at bounding box center [615, 231] width 37 height 20
checkbox input "false"
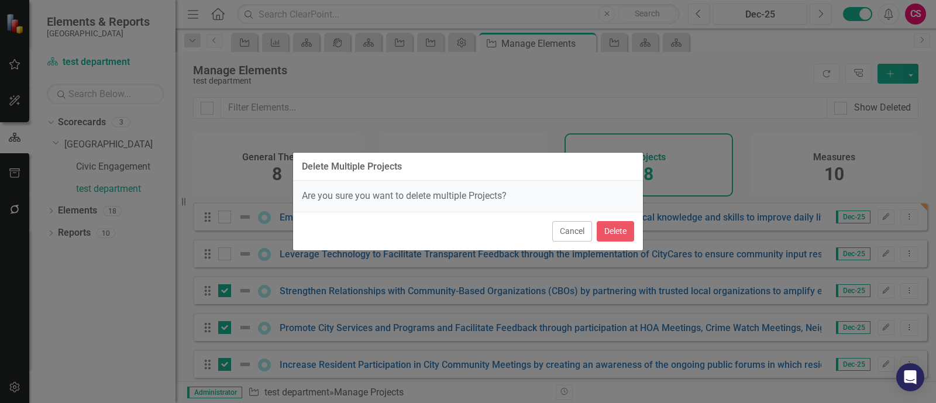
checkbox input "false"
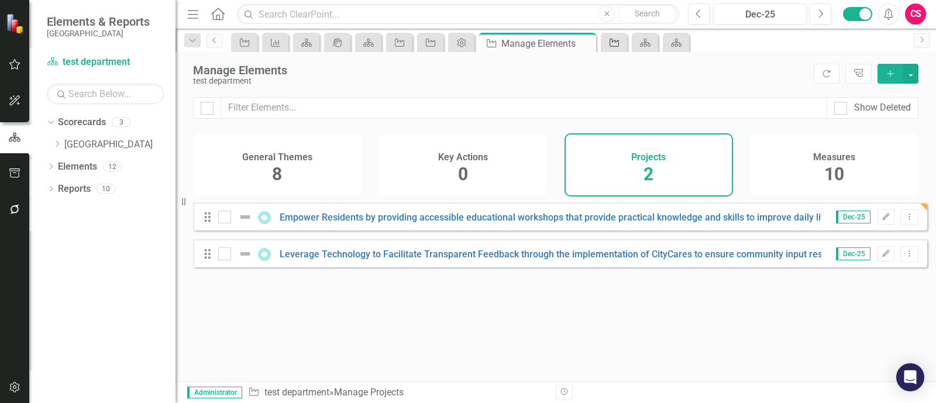
click at [611, 39] on icon "Project" at bounding box center [614, 42] width 12 height 9
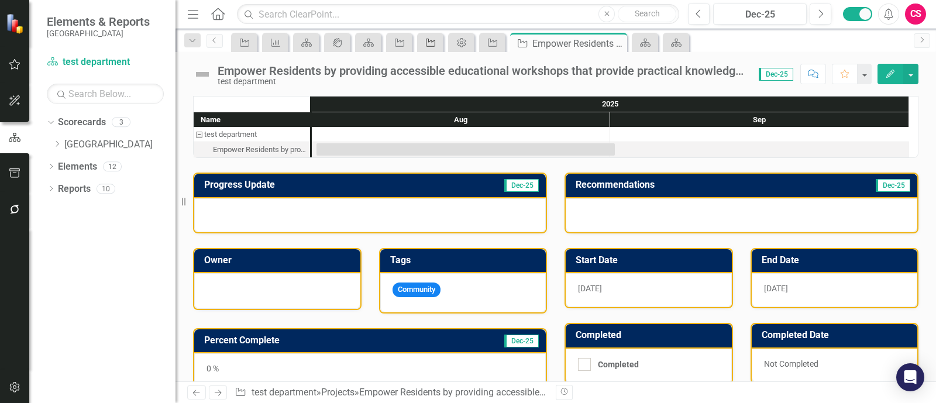
click at [426, 42] on icon at bounding box center [430, 43] width 9 height 8
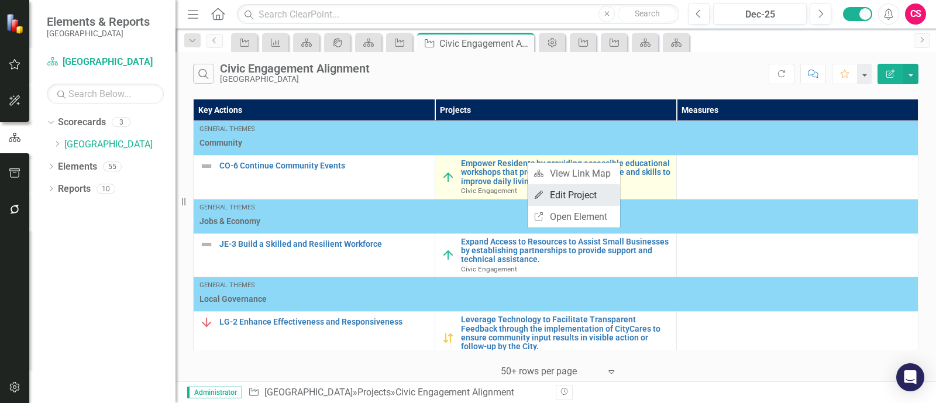
click at [548, 184] on link "Edit Edit Project" at bounding box center [574, 195] width 92 height 22
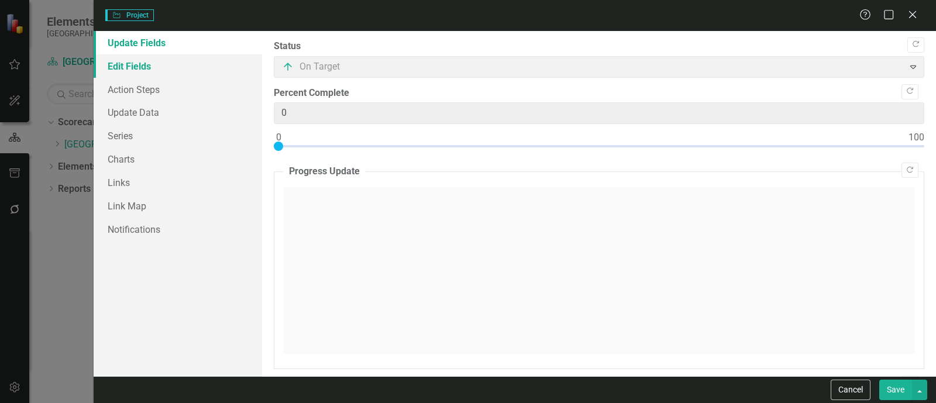
click at [156, 73] on link "Edit Fields" at bounding box center [178, 65] width 168 height 23
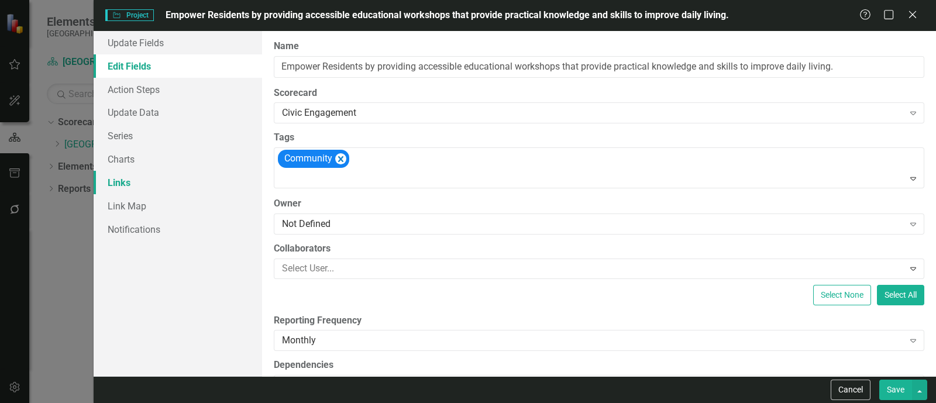
click at [129, 184] on link "Links" at bounding box center [178, 182] width 168 height 23
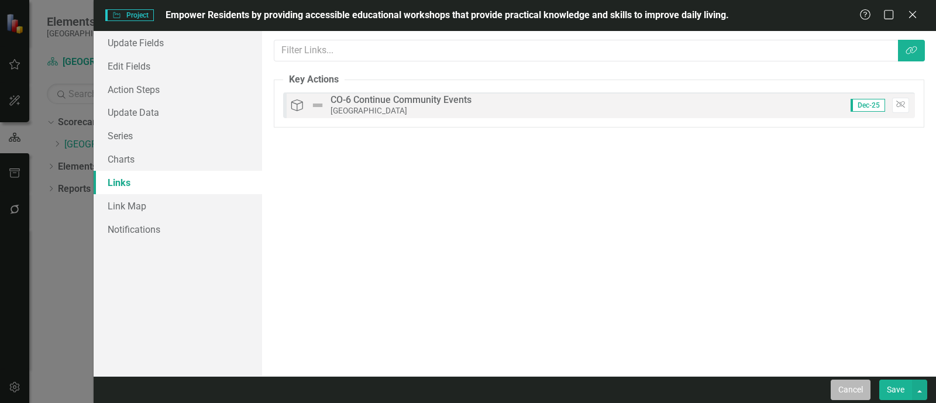
click at [836, 392] on button "Cancel" at bounding box center [851, 390] width 40 height 20
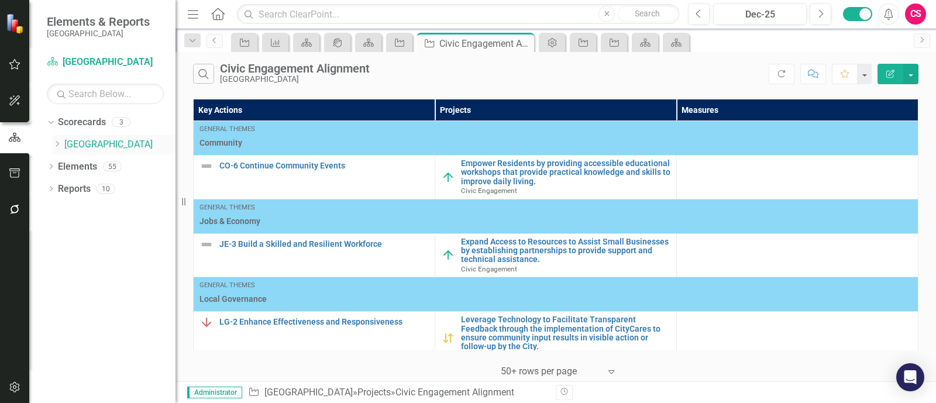
click at [56, 147] on div "Dropdown" at bounding box center [57, 145] width 9 height 10
click at [98, 161] on link "Civic Engagement" at bounding box center [125, 166] width 99 height 13
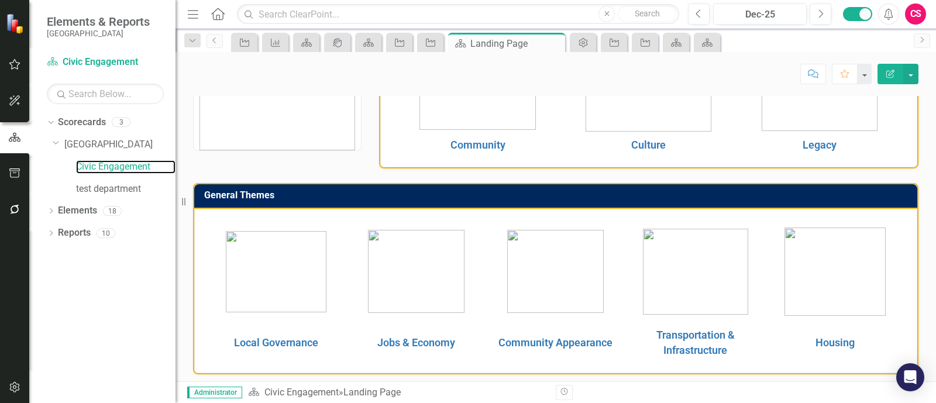
scroll to position [150, 0]
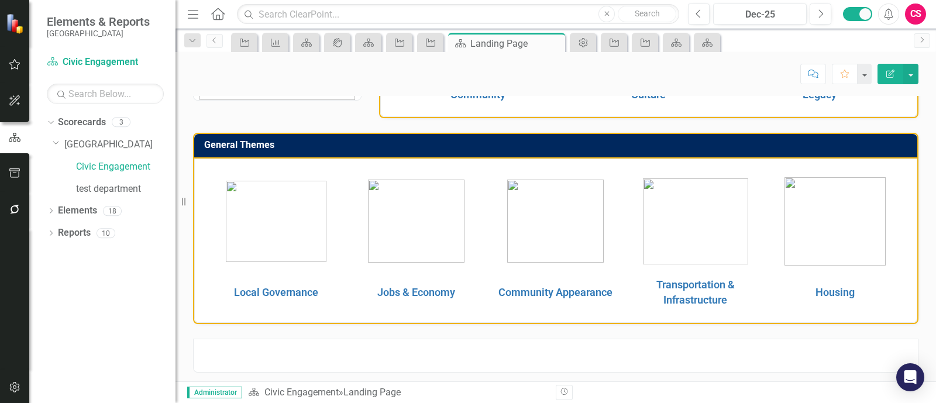
click at [620, 355] on div at bounding box center [555, 356] width 725 height 34
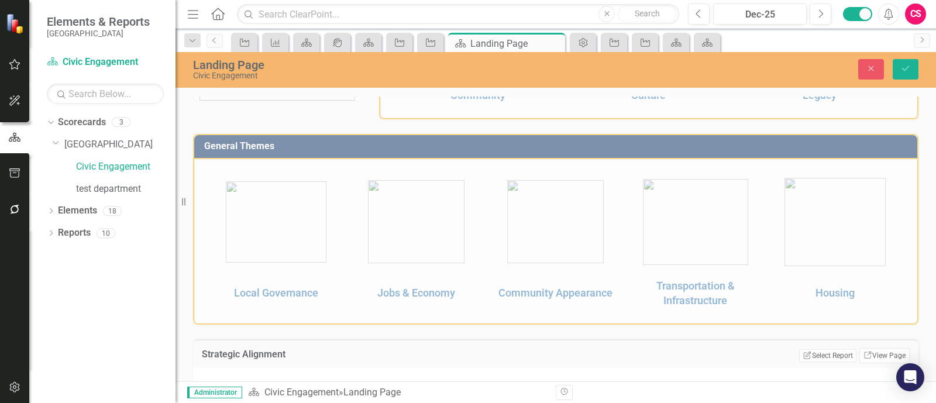
click at [848, 349] on div "Edit Report Select Report Link View Page" at bounding box center [854, 355] width 111 height 15
click at [839, 350] on button "Edit Report Select Report" at bounding box center [827, 355] width 57 height 13
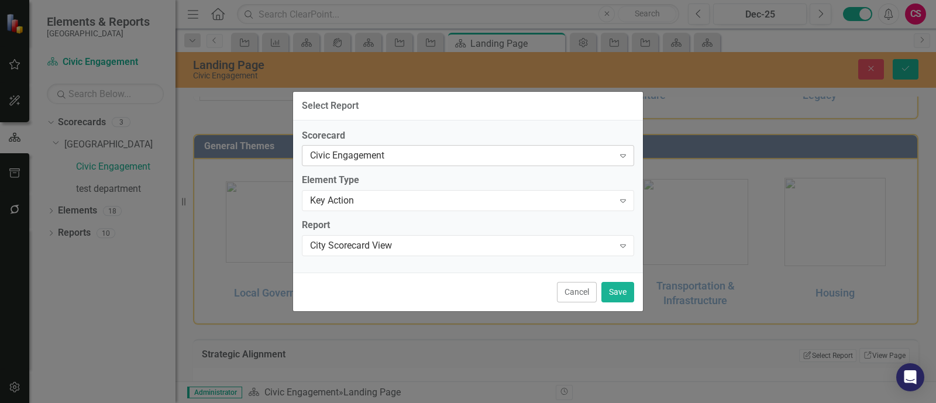
click at [362, 150] on div "Civic Engagement" at bounding box center [462, 155] width 304 height 13
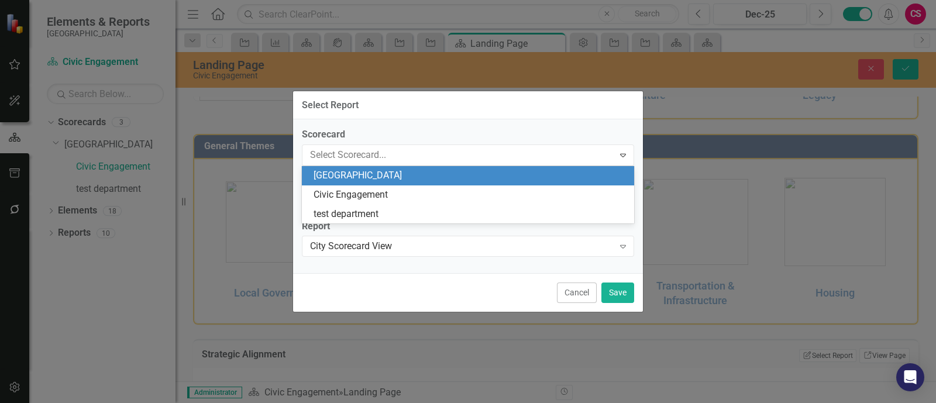
click at [352, 173] on div "[GEOGRAPHIC_DATA]" at bounding box center [471, 175] width 314 height 13
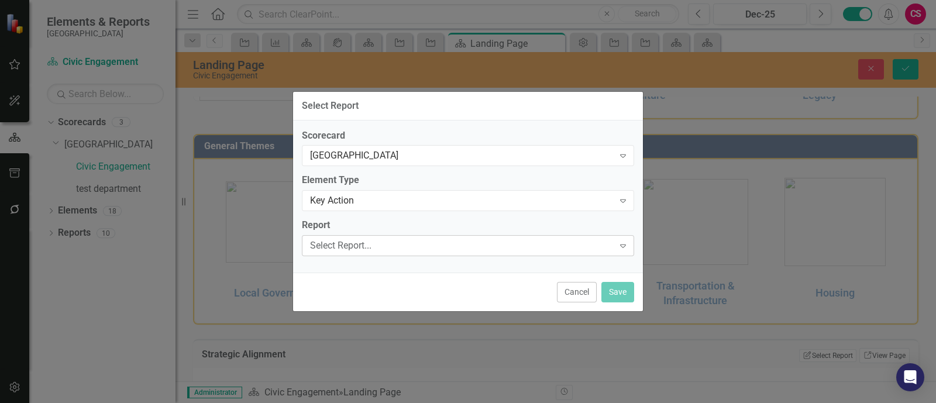
click at [331, 241] on div "Select Report..." at bounding box center [462, 245] width 304 height 13
click at [410, 257] on div "Scorecard [GEOGRAPHIC_DATA] Expand Element Type Key Action Expand Report Select…" at bounding box center [468, 197] width 350 height 153
click at [407, 236] on div "Select Report... Expand" at bounding box center [468, 245] width 332 height 21
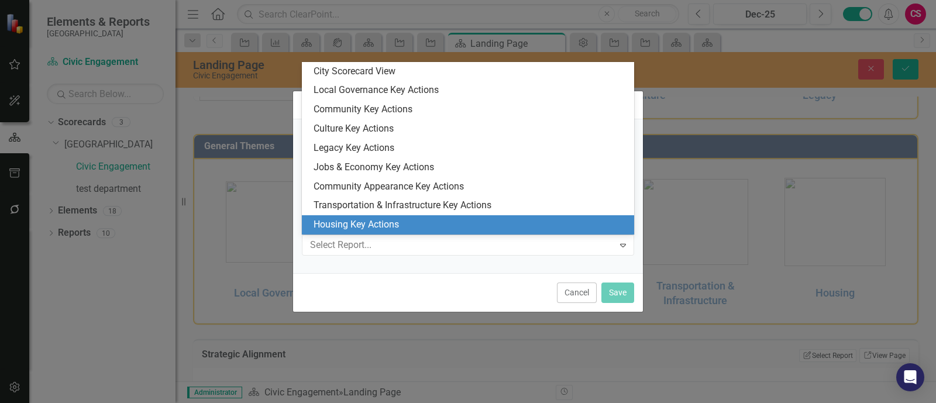
click at [411, 268] on div "Scorecard [GEOGRAPHIC_DATA] Expand Element Type Key Action Expand Report 9 resu…" at bounding box center [468, 196] width 350 height 154
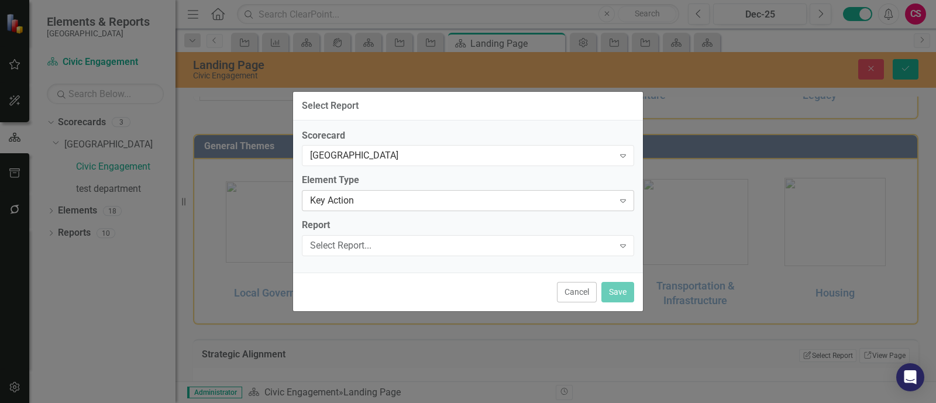
click at [398, 199] on div "Key Action" at bounding box center [462, 200] width 304 height 13
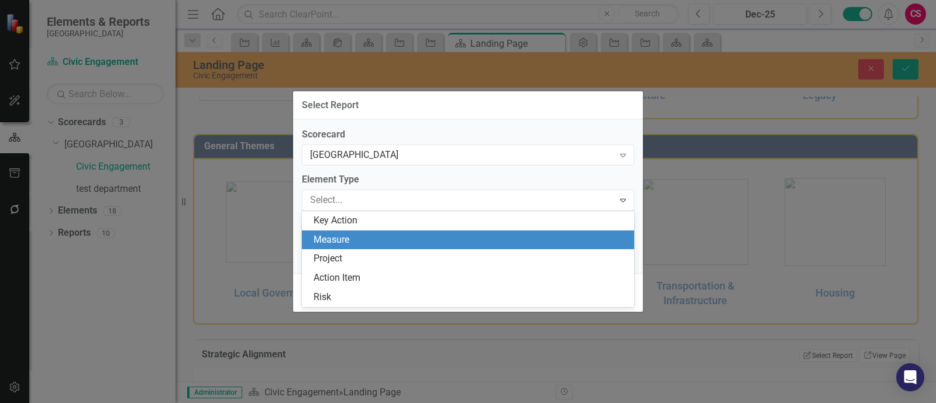
click at [375, 232] on div "Measure" at bounding box center [468, 239] width 332 height 19
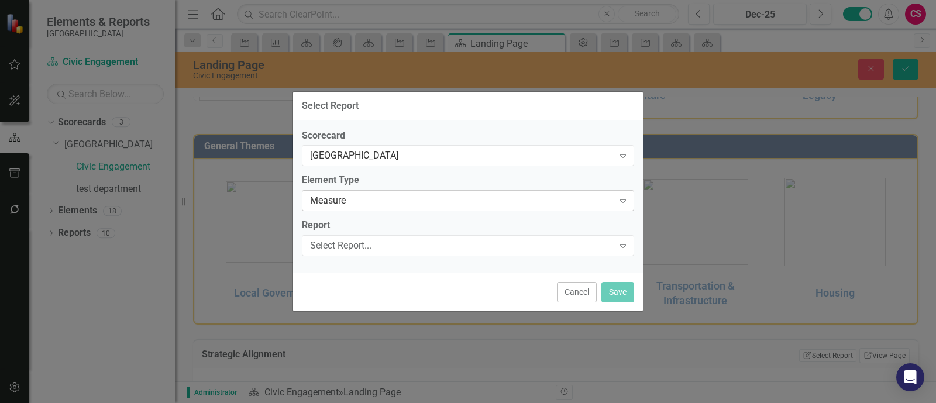
click at [372, 208] on div "Measure Expand" at bounding box center [468, 200] width 332 height 21
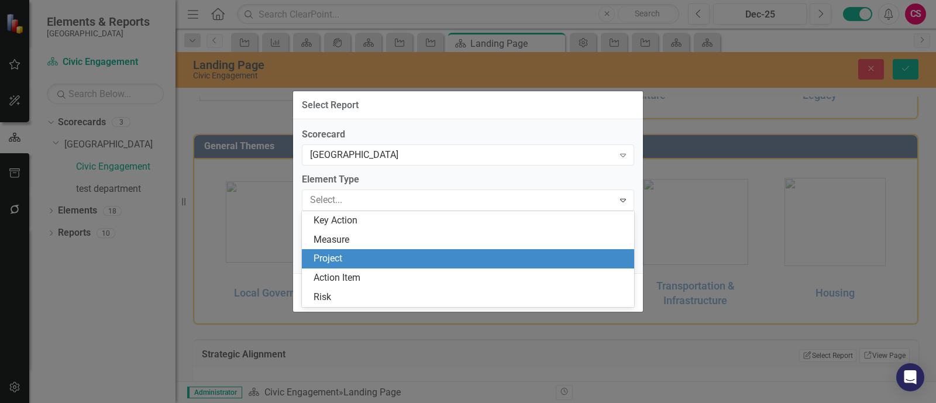
click at [354, 256] on div "Project" at bounding box center [471, 258] width 314 height 13
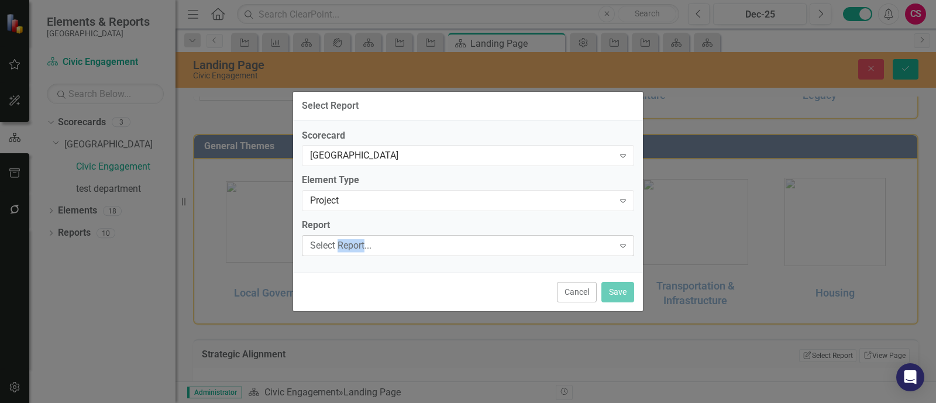
click at [355, 256] on div "Select Report... Expand" at bounding box center [468, 245] width 332 height 21
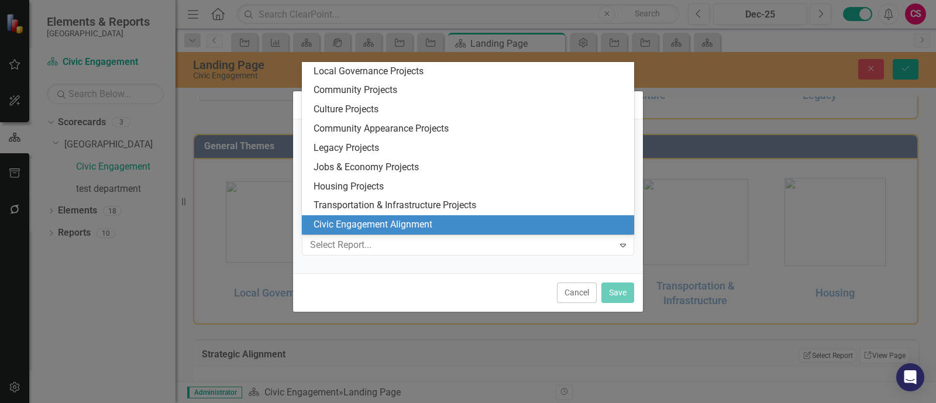
click at [364, 233] on div "Civic Engagement Alignment" at bounding box center [468, 224] width 332 height 19
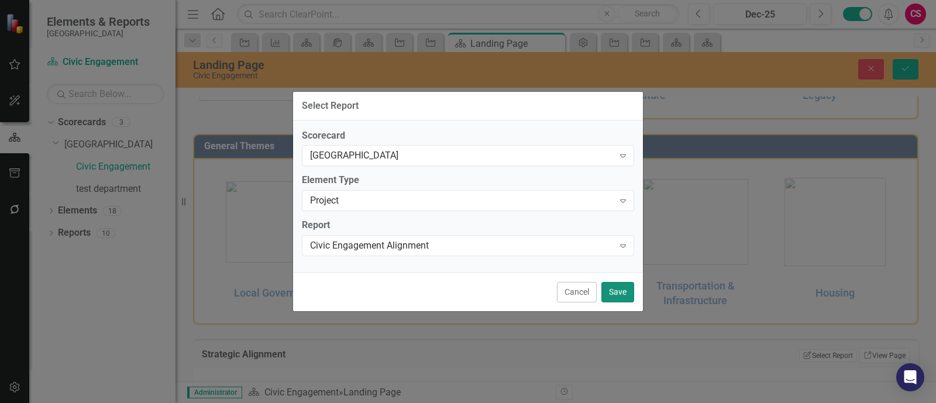
drag, startPoint x: 622, startPoint y: 290, endPoint x: 659, endPoint y: 277, distance: 38.7
click at [625, 289] on button "Save" at bounding box center [617, 292] width 33 height 20
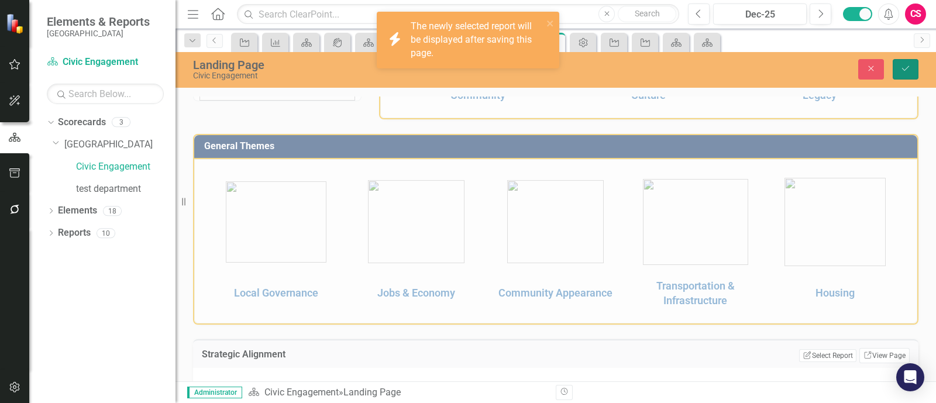
click at [911, 64] on button "Save" at bounding box center [906, 69] width 26 height 20
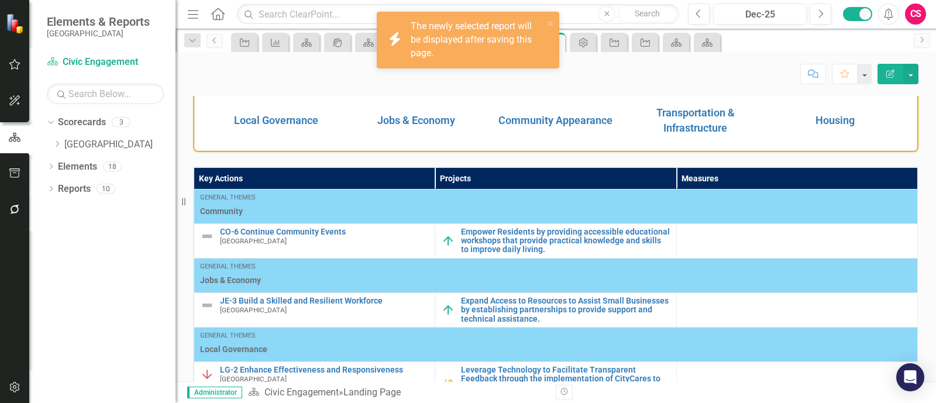
scroll to position [0, 0]
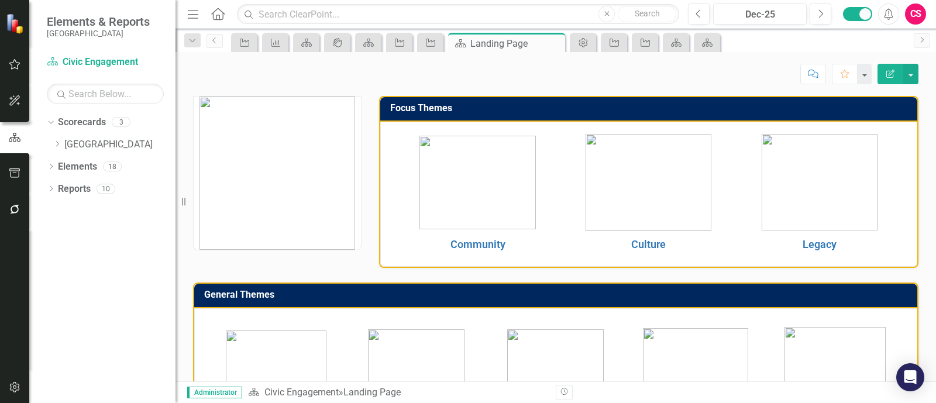
click at [463, 250] on p "Community" at bounding box center [477, 244] width 165 height 15
click at [86, 121] on link "Scorecards" at bounding box center [82, 122] width 48 height 13
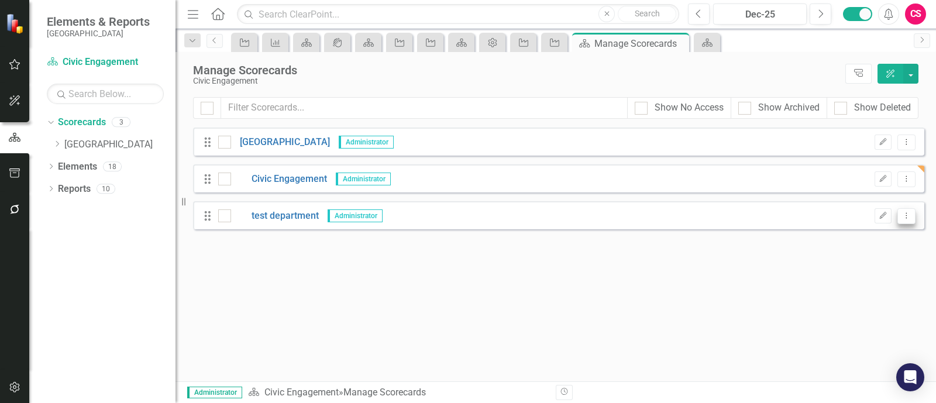
click at [912, 207] on div "Drag test department Administrator Edit Dropdown Menu" at bounding box center [558, 215] width 731 height 28
click at [901, 219] on button "Dropdown Menu" at bounding box center [906, 216] width 18 height 16
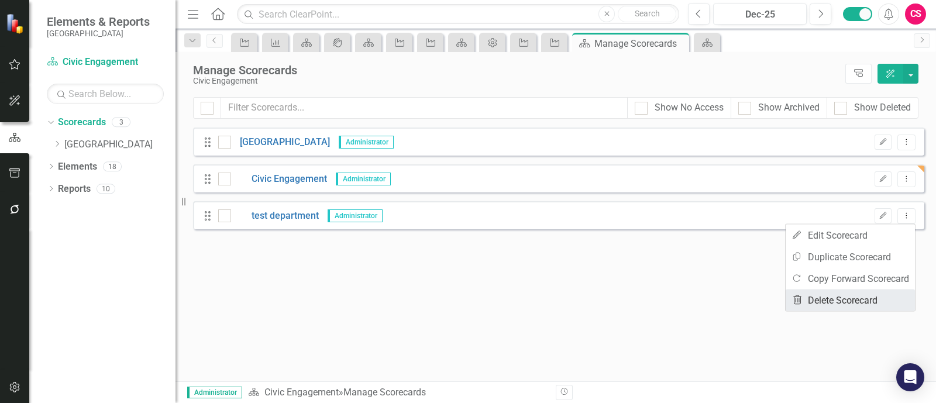
click at [822, 295] on link "Trash Delete Scorecard" at bounding box center [850, 301] width 129 height 22
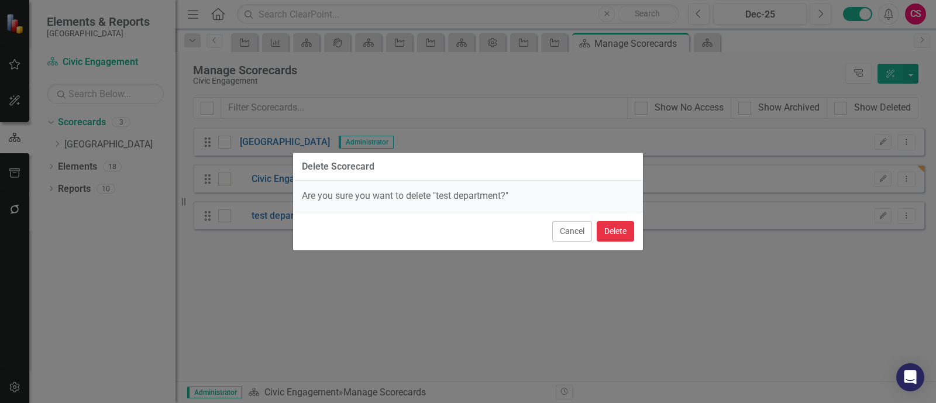
click at [614, 238] on button "Delete" at bounding box center [615, 231] width 37 height 20
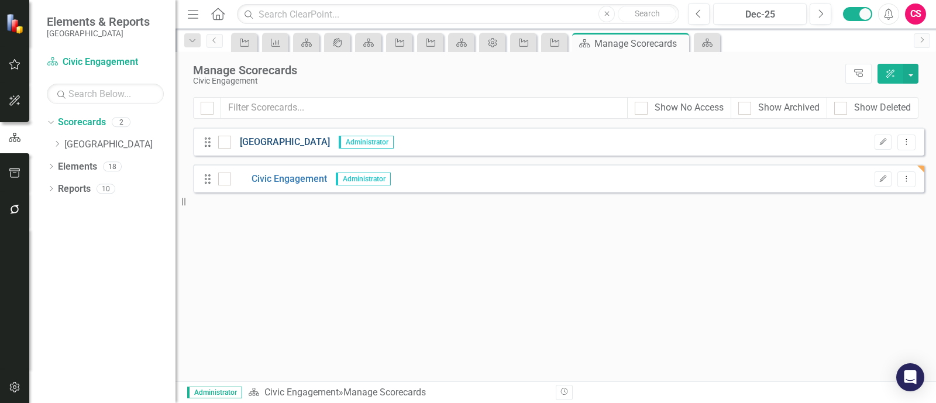
click at [287, 144] on link "[GEOGRAPHIC_DATA]" at bounding box center [280, 142] width 99 height 13
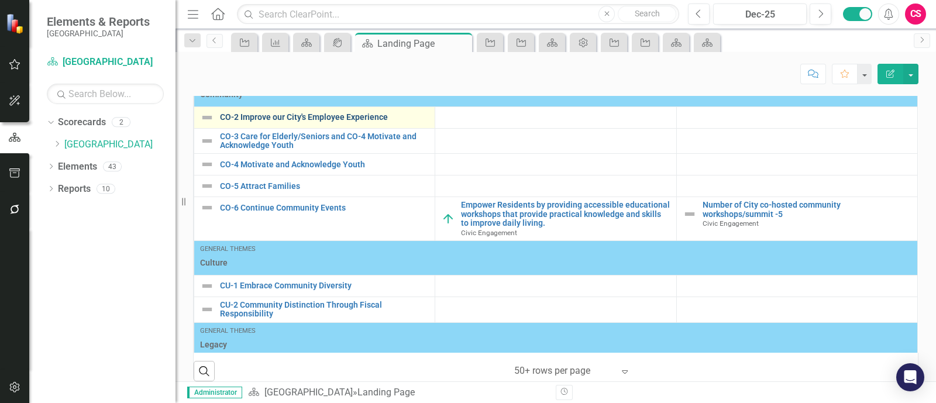
click at [292, 118] on link "CO-2 Improve our City's Employee Experience" at bounding box center [324, 117] width 209 height 9
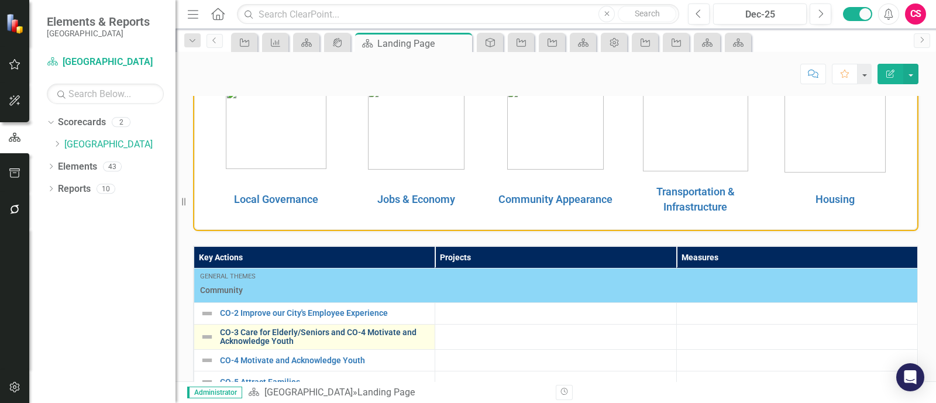
scroll to position [146, 0]
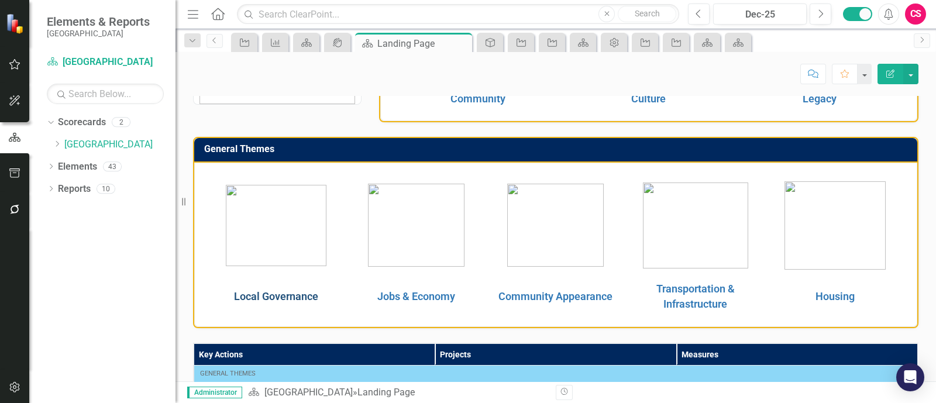
click at [304, 290] on link "Local Governance" at bounding box center [276, 296] width 84 height 12
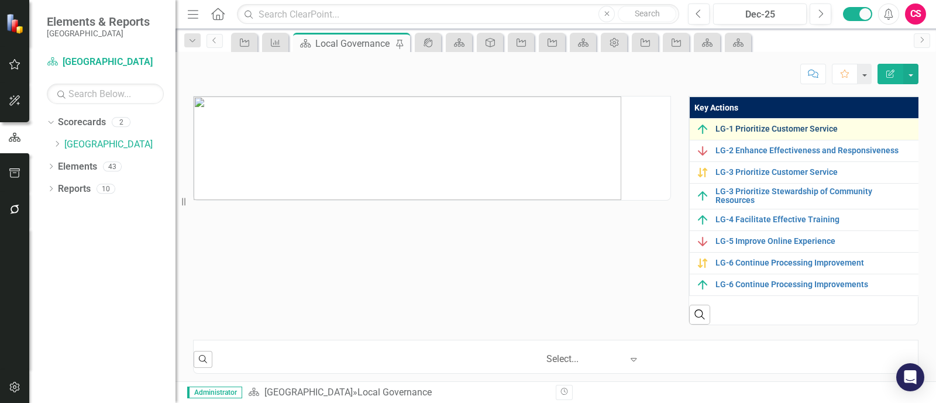
click at [751, 128] on link "LG-1 Prioritize Customer Service" at bounding box center [813, 129] width 197 height 9
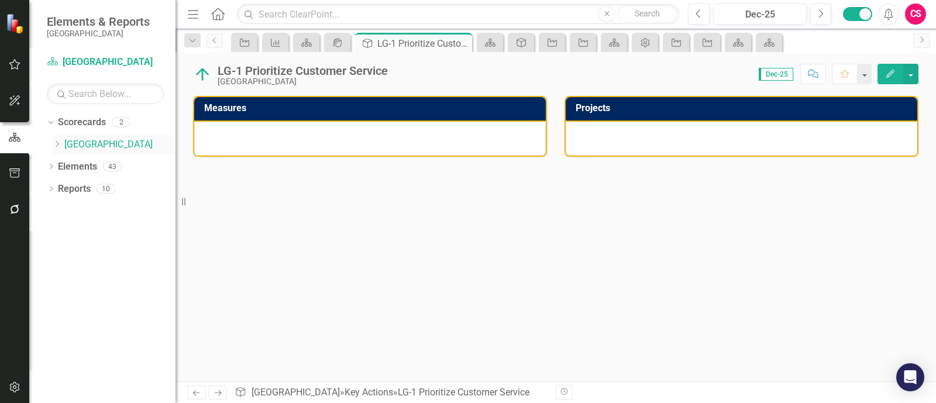
click at [99, 147] on link "[GEOGRAPHIC_DATA]" at bounding box center [119, 144] width 111 height 13
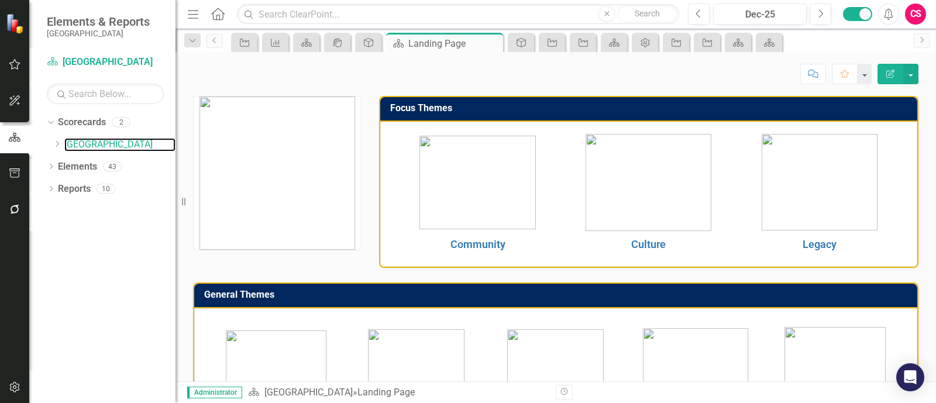
scroll to position [448, 0]
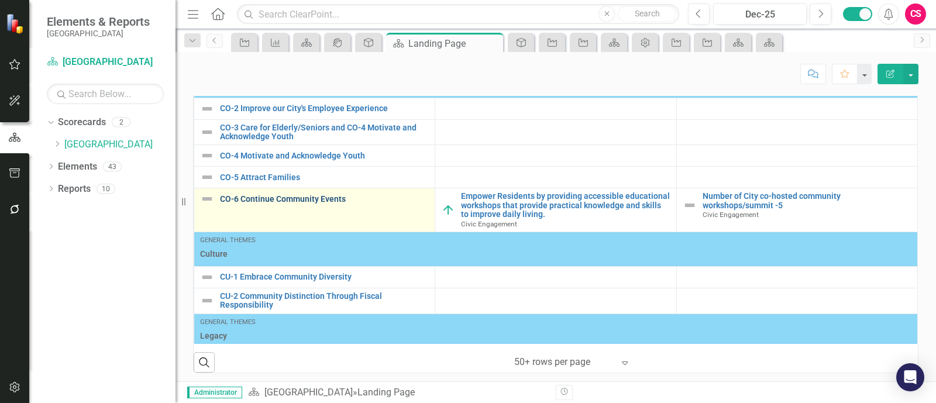
click at [307, 195] on link "CO-6 Continue Community Events" at bounding box center [324, 199] width 209 height 9
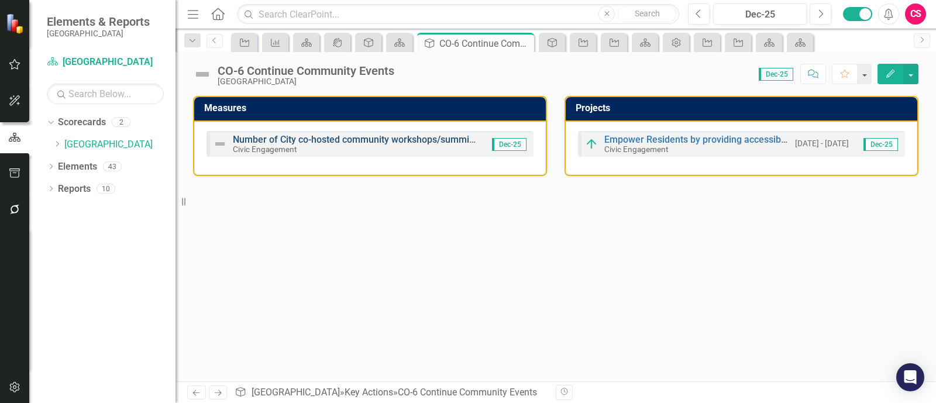
click at [347, 139] on link "Number of City co-hosted community workshops/summit -5" at bounding box center [358, 139] width 250 height 11
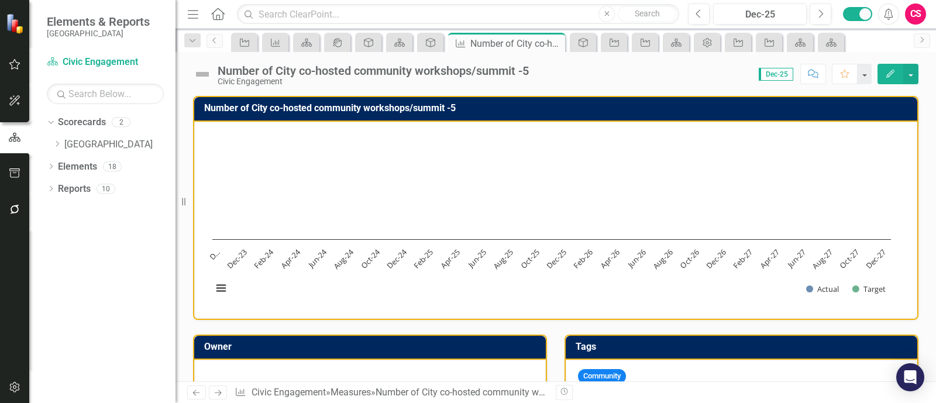
click at [20, 389] on icon "button" at bounding box center [15, 387] width 12 height 9
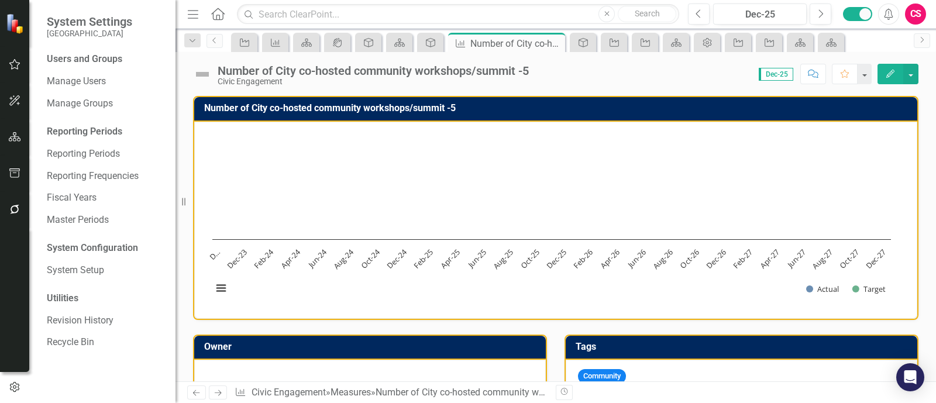
click at [5, 208] on button "button" at bounding box center [15, 210] width 26 height 25
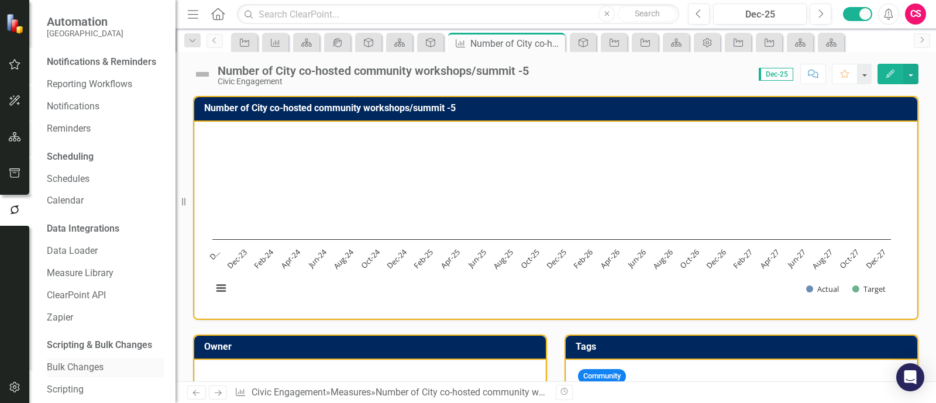
click at [82, 377] on div "Bulk Changes" at bounding box center [105, 367] width 117 height 19
click at [81, 374] on link "Bulk Changes" at bounding box center [105, 367] width 117 height 13
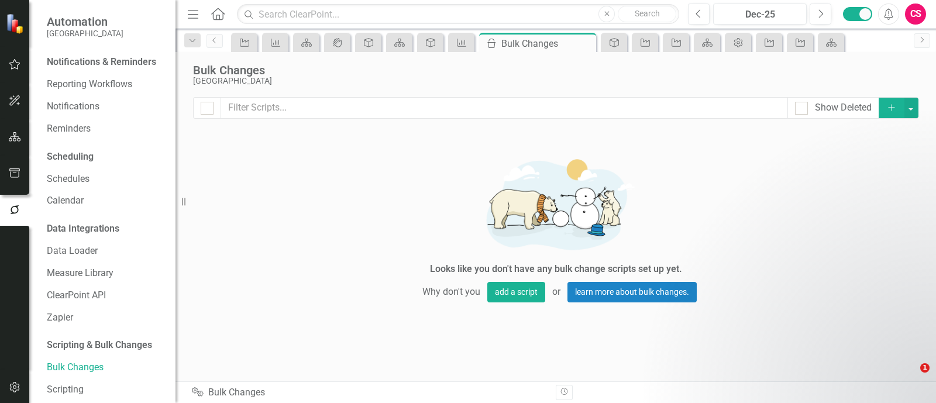
click at [888, 108] on icon "button" at bounding box center [891, 107] width 6 height 6
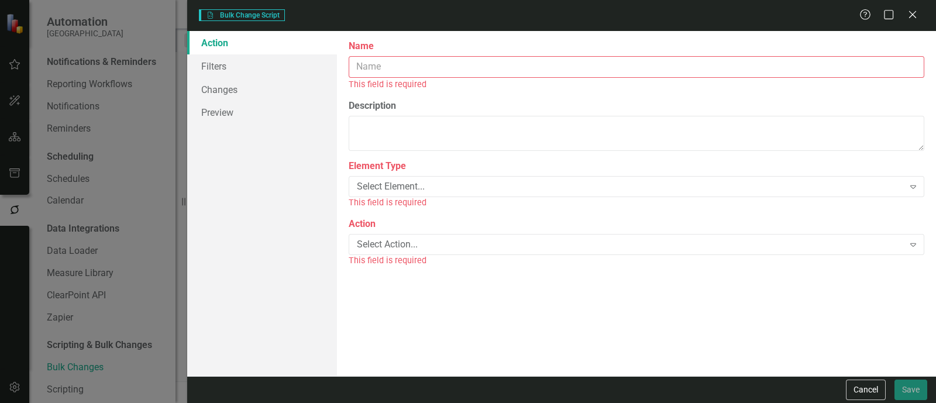
click at [390, 66] on input "Name" at bounding box center [637, 67] width 576 height 22
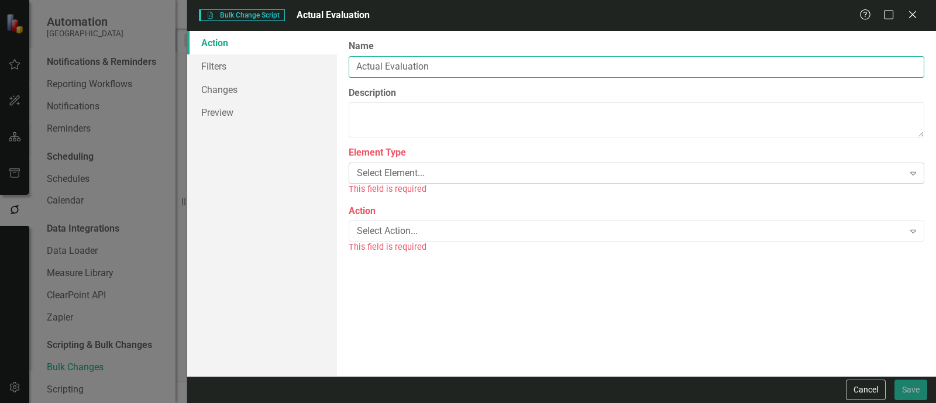
type input "Actual Evaluation"
click at [422, 183] on div "Select Element... Expand" at bounding box center [637, 173] width 576 height 21
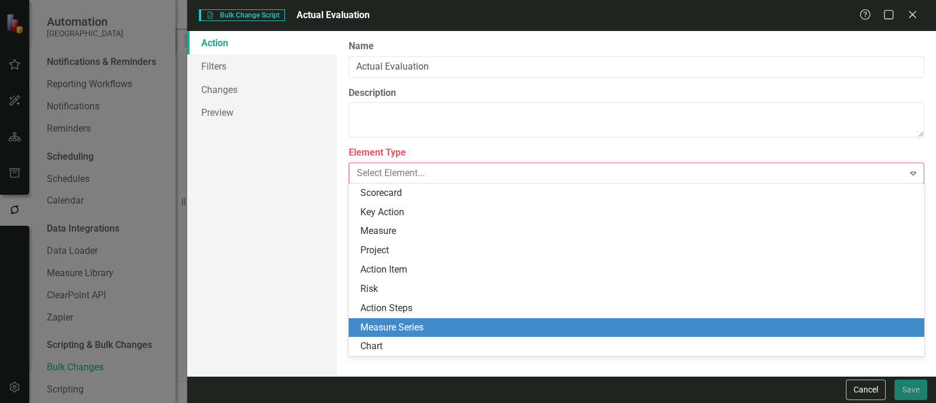
click at [384, 319] on div "Measure Series" at bounding box center [637, 327] width 576 height 19
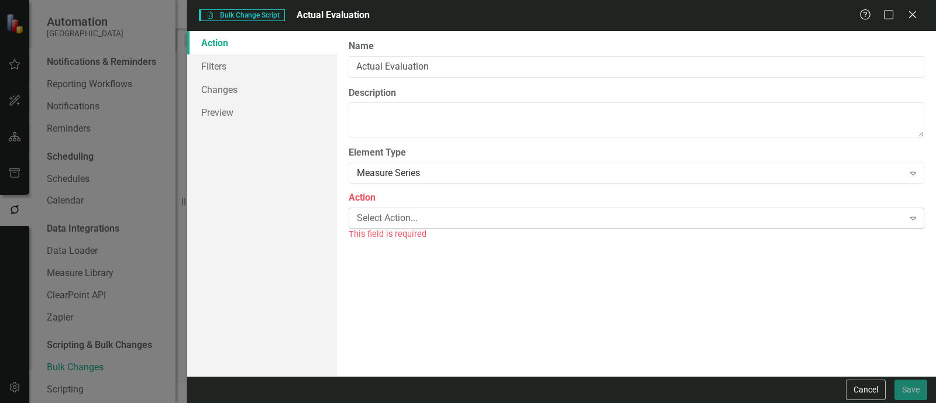
click at [398, 227] on div "Select Action... Expand" at bounding box center [637, 218] width 576 height 21
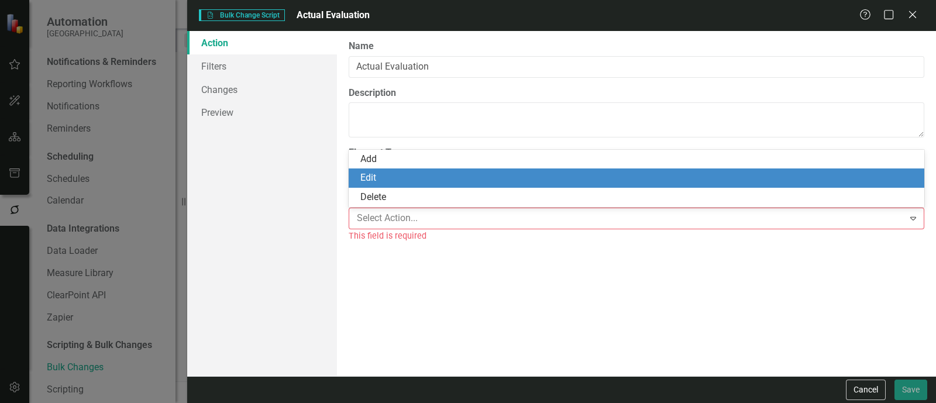
click at [384, 177] on div "Edit" at bounding box center [638, 177] width 557 height 13
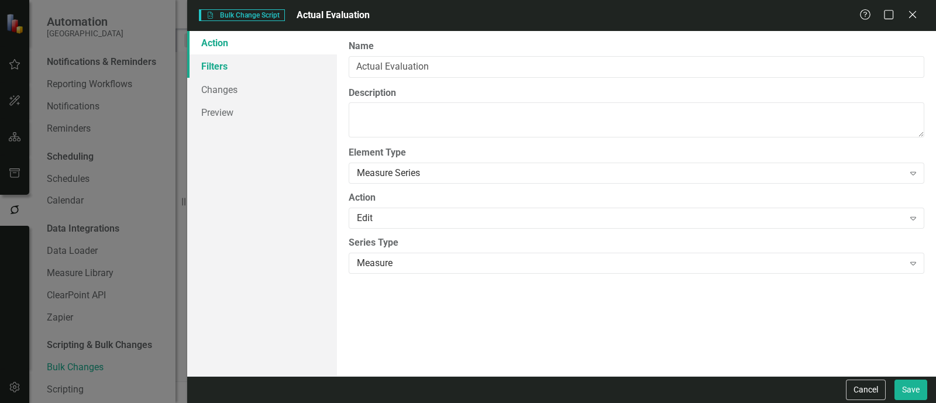
click at [302, 74] on link "Filters" at bounding box center [262, 65] width 150 height 23
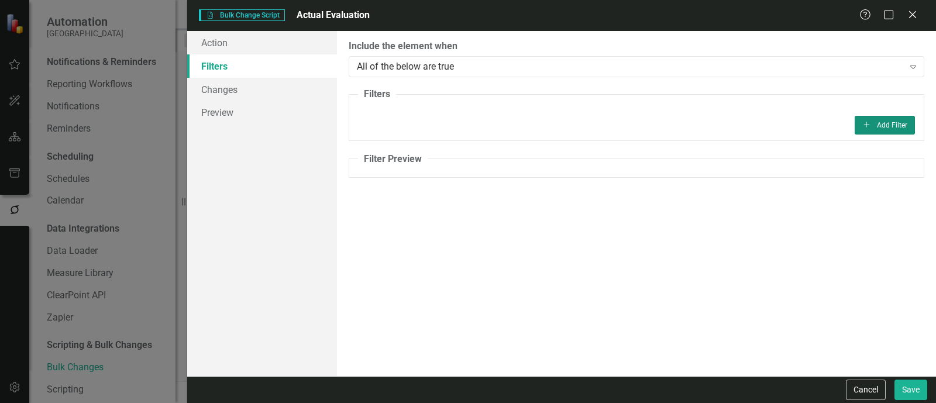
click at [868, 118] on button "Add Add Filter" at bounding box center [885, 125] width 60 height 19
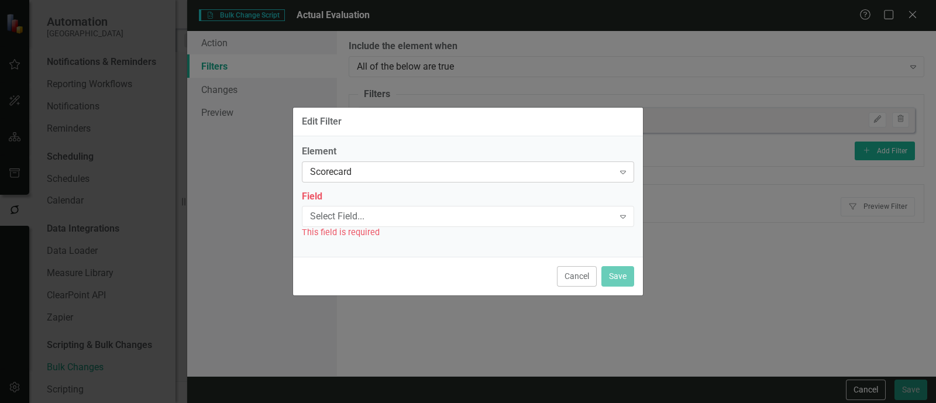
click at [343, 172] on div "Scorecard" at bounding box center [462, 171] width 304 height 13
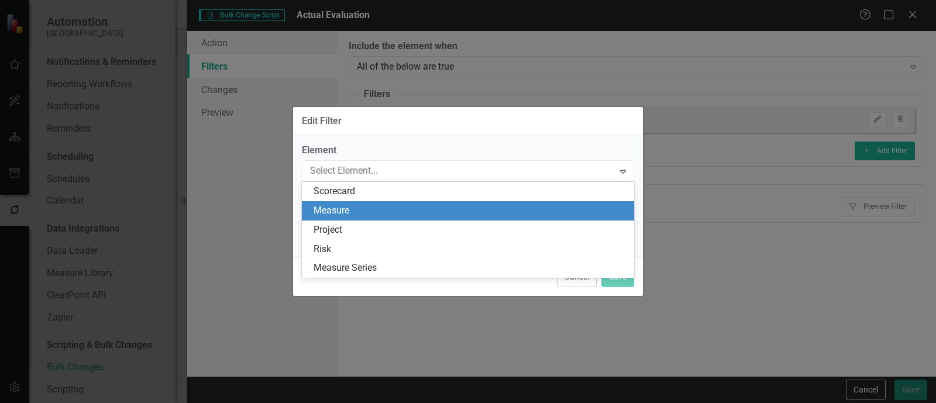
click at [350, 205] on div "Measure" at bounding box center [471, 210] width 314 height 13
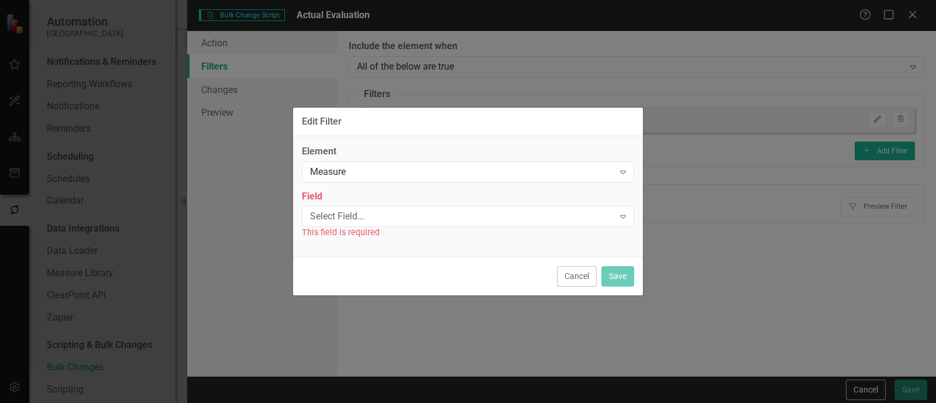
click at [345, 160] on div "Element Measure Expand" at bounding box center [468, 163] width 332 height 36
click at [333, 168] on div "Measure" at bounding box center [462, 171] width 304 height 13
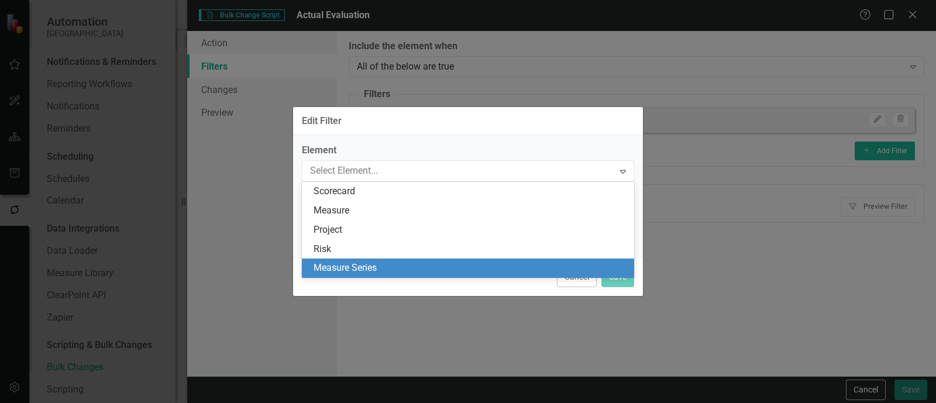
click at [335, 269] on div "Measure Series" at bounding box center [471, 267] width 314 height 13
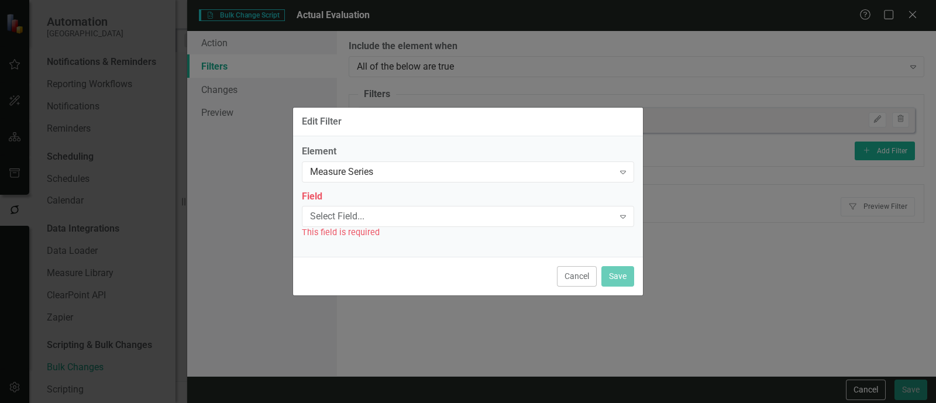
click at [325, 221] on div "Select Field..." at bounding box center [462, 216] width 304 height 13
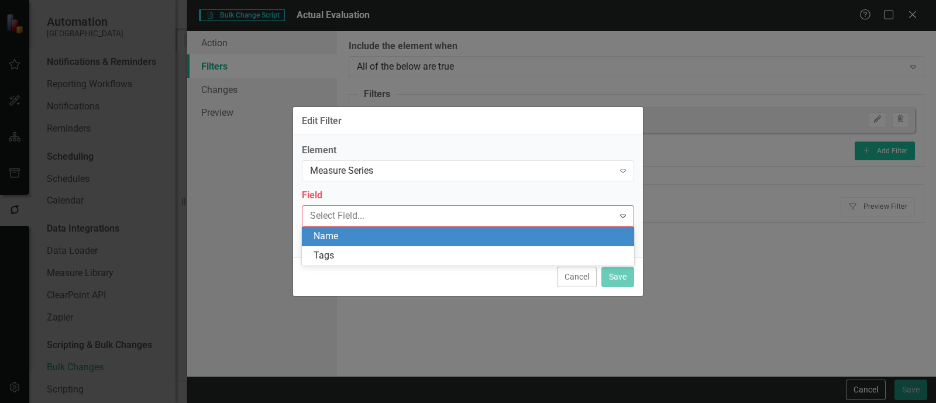
click at [332, 237] on div "Name" at bounding box center [471, 236] width 314 height 13
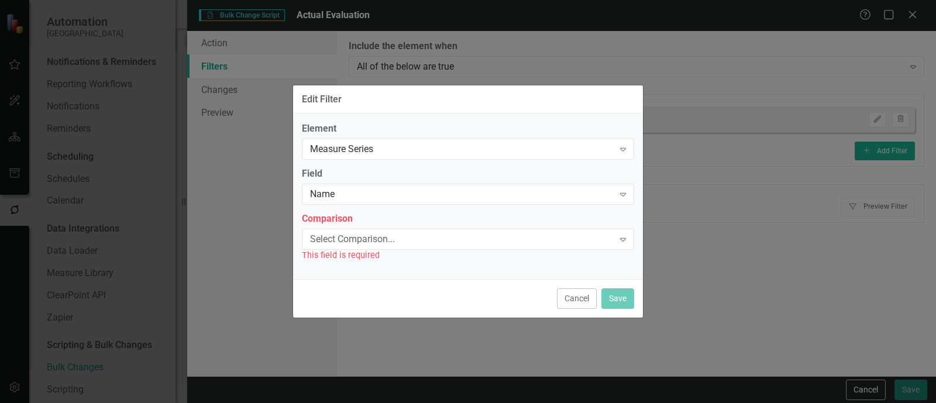
click at [332, 238] on div "Select Comparison..." at bounding box center [462, 238] width 304 height 13
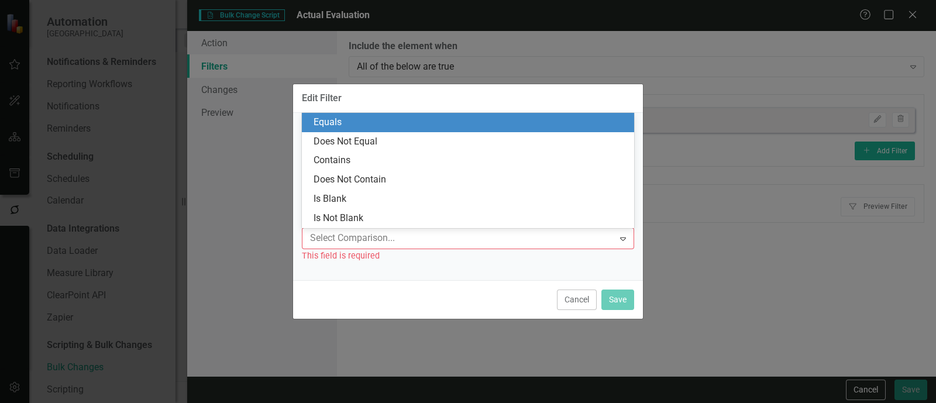
click at [342, 125] on div "Equals" at bounding box center [471, 122] width 314 height 13
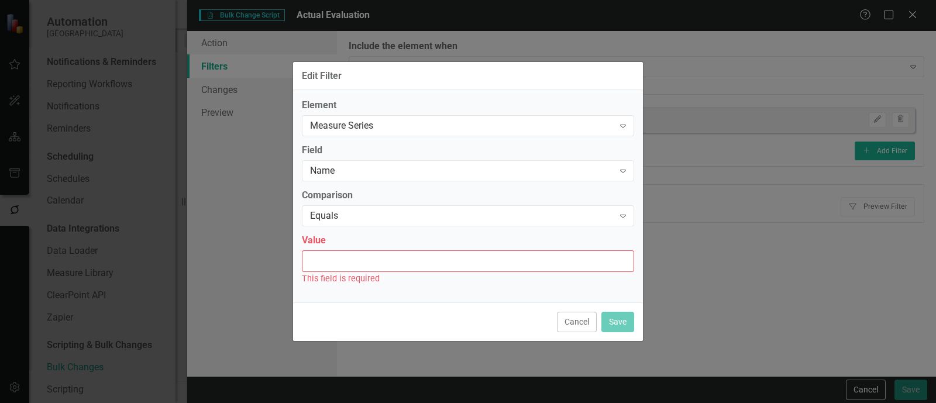
click at [363, 260] on input "Value" at bounding box center [468, 261] width 332 height 22
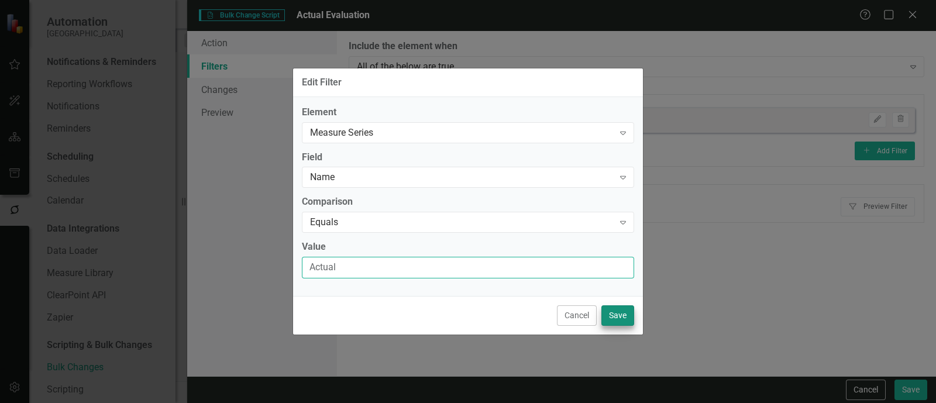
type input "Actual"
click at [619, 312] on button "Save" at bounding box center [617, 315] width 33 height 20
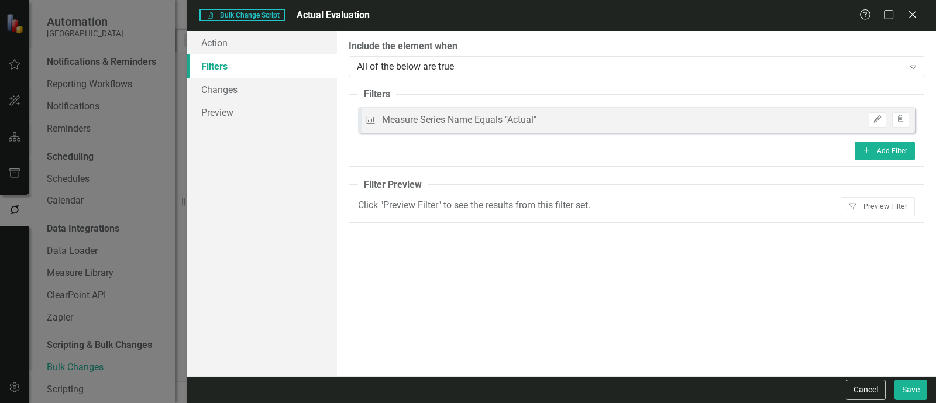
click at [893, 195] on fieldset "Filter Preview Click "Preview Filter" to see the results from this filter set. …" at bounding box center [637, 200] width 576 height 44
click at [890, 202] on button "Filter Preview Filter" at bounding box center [878, 206] width 74 height 19
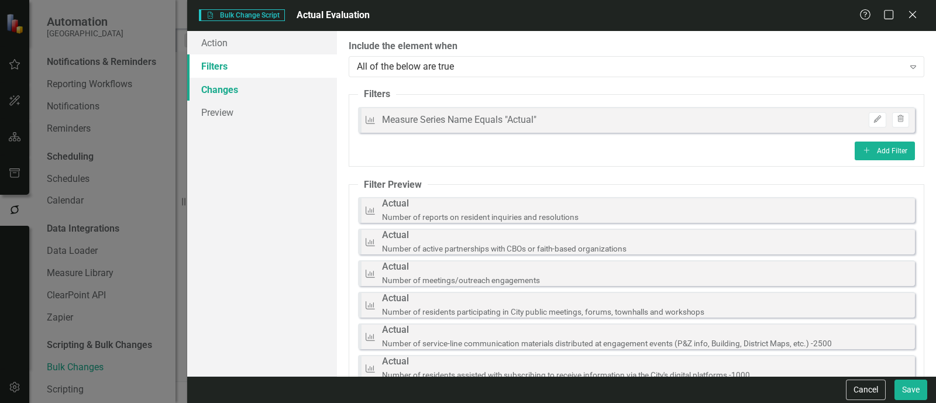
click at [245, 78] on link "Changes" at bounding box center [262, 89] width 150 height 23
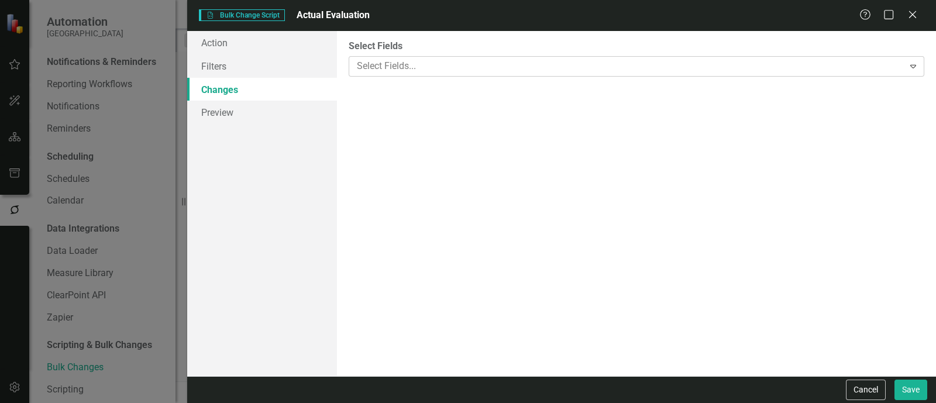
click at [487, 68] on div at bounding box center [628, 66] width 552 height 16
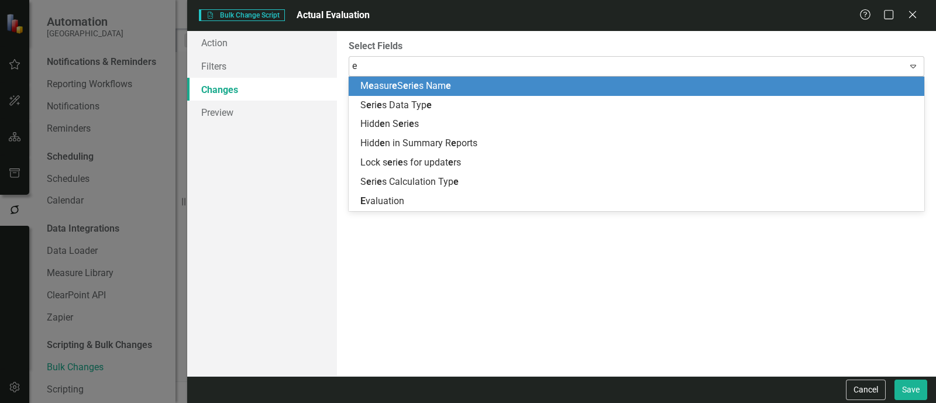
type input "ev"
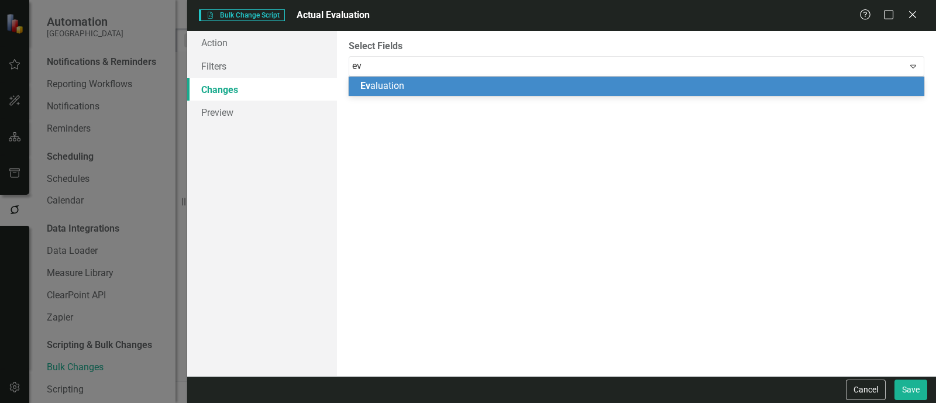
click at [463, 83] on div "Ev aluation" at bounding box center [638, 86] width 557 height 13
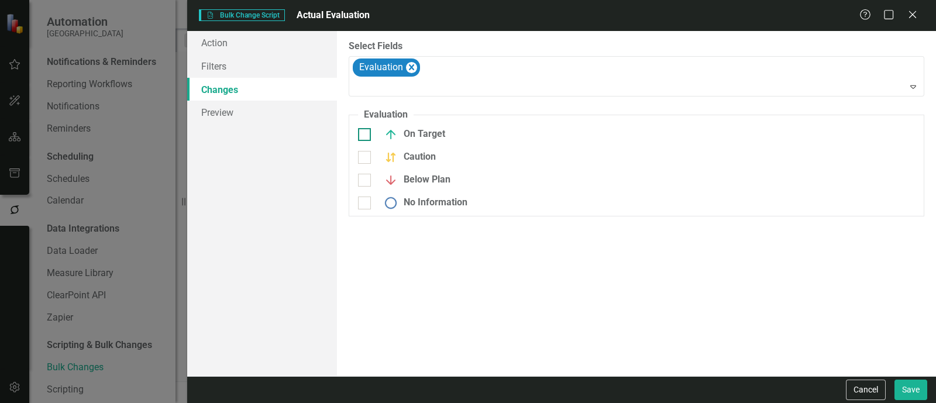
click at [405, 142] on div "On Target" at bounding box center [411, 135] width 67 height 14
click at [366, 136] on input "On Target" at bounding box center [362, 132] width 8 height 8
checkbox input "true"
drag, startPoint x: 393, startPoint y: 162, endPoint x: 392, endPoint y: 174, distance: 11.8
click at [394, 162] on img at bounding box center [391, 165] width 14 height 14
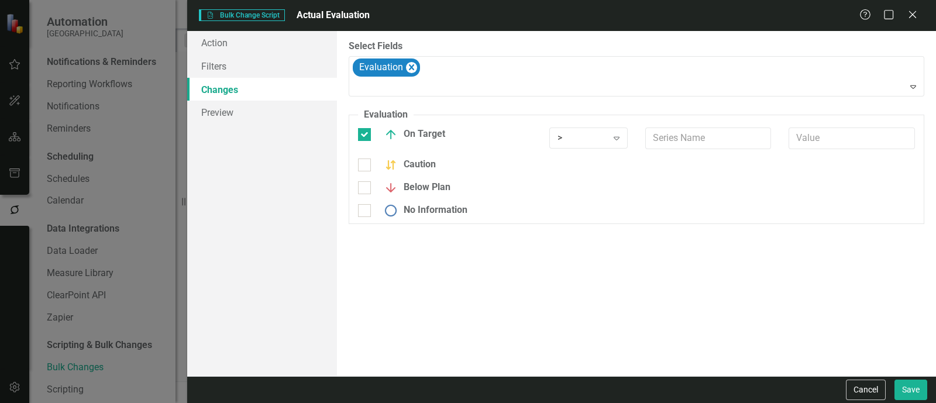
click at [366, 162] on input "Caution" at bounding box center [362, 163] width 8 height 8
checkbox input "true"
click at [384, 190] on img at bounding box center [391, 195] width 14 height 14
click at [366, 190] on input "Below Plan" at bounding box center [362, 193] width 8 height 8
checkbox input "true"
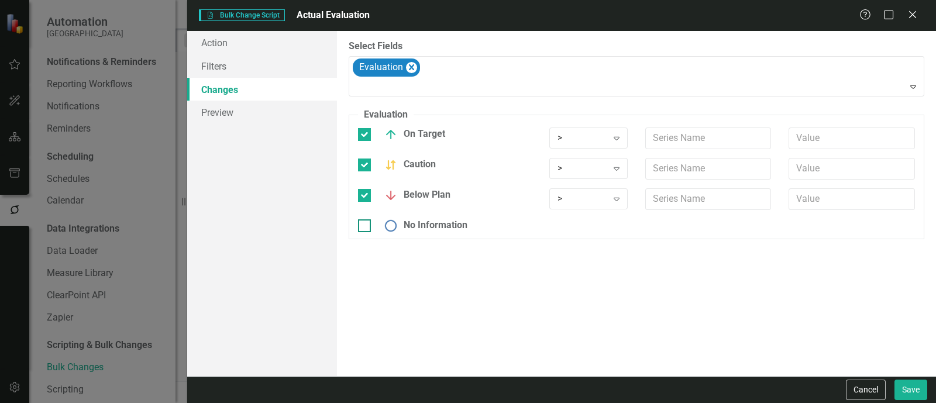
click at [378, 219] on div "No Information" at bounding box center [423, 226] width 90 height 14
click at [366, 219] on input "No Information" at bounding box center [362, 223] width 8 height 8
checkbox input "true"
click at [560, 132] on div "> Expand" at bounding box center [588, 138] width 78 height 21
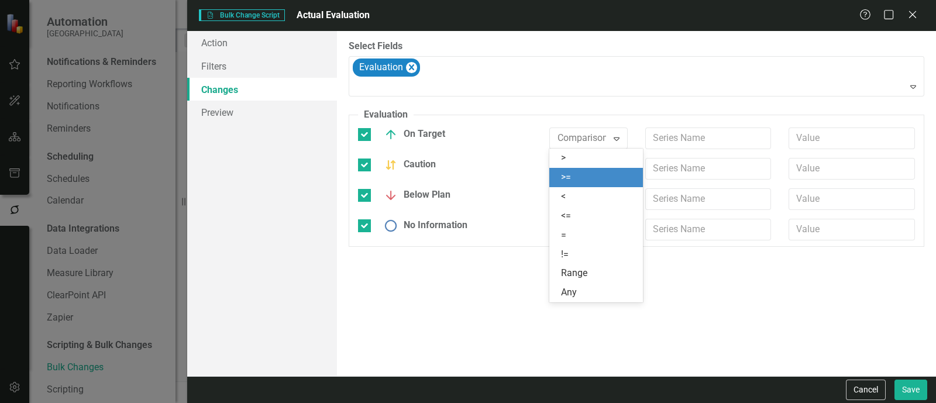
click at [570, 185] on div ">=" at bounding box center [596, 177] width 94 height 19
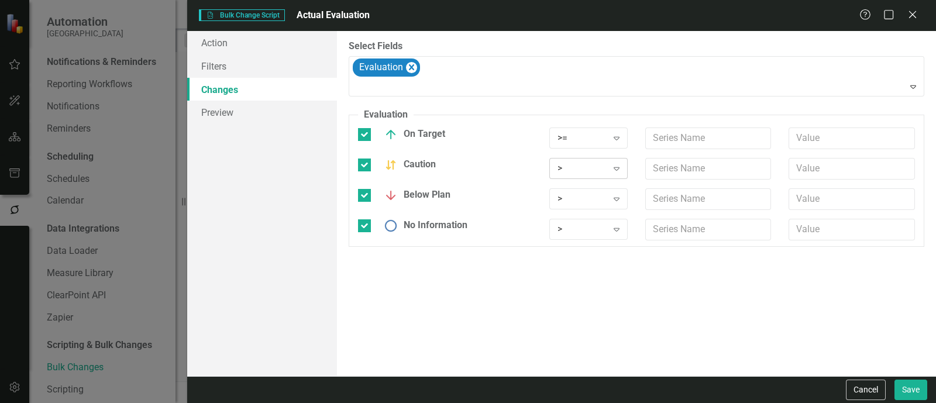
click at [575, 177] on div "> Expand" at bounding box center [588, 168] width 78 height 21
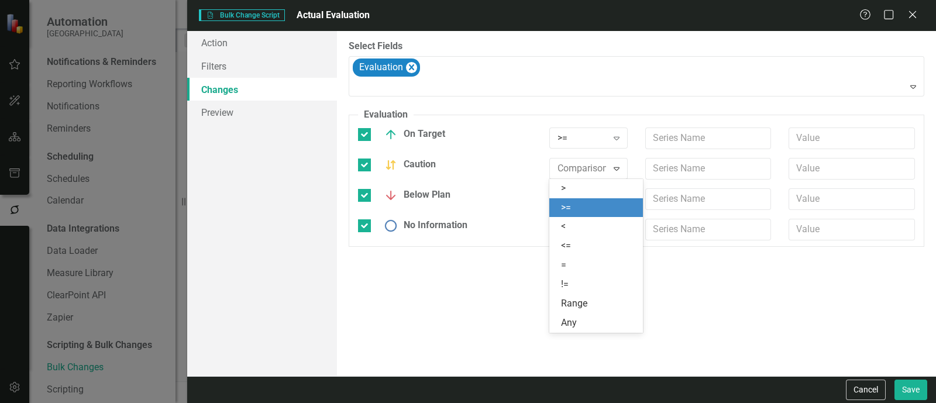
click at [580, 198] on div ">=" at bounding box center [596, 207] width 94 height 19
click at [579, 201] on div ">" at bounding box center [581, 198] width 49 height 13
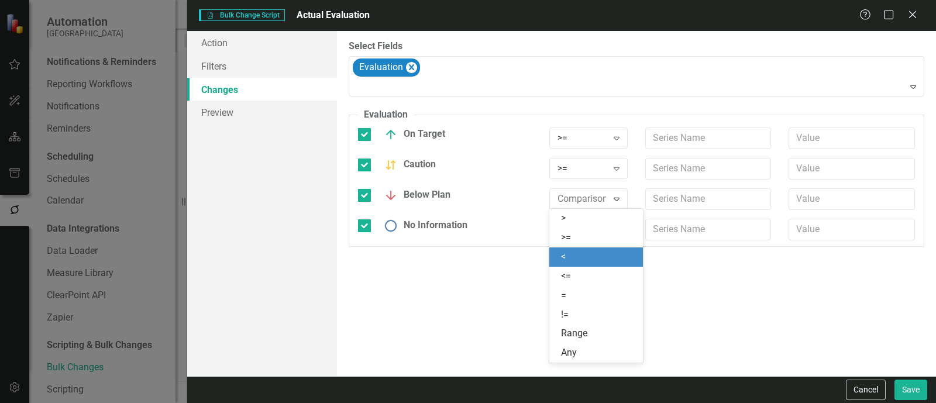
click at [576, 252] on div "<" at bounding box center [598, 256] width 75 height 13
click at [581, 233] on div ">" at bounding box center [581, 228] width 49 height 13
click at [573, 229] on div ">" at bounding box center [581, 228] width 49 height 13
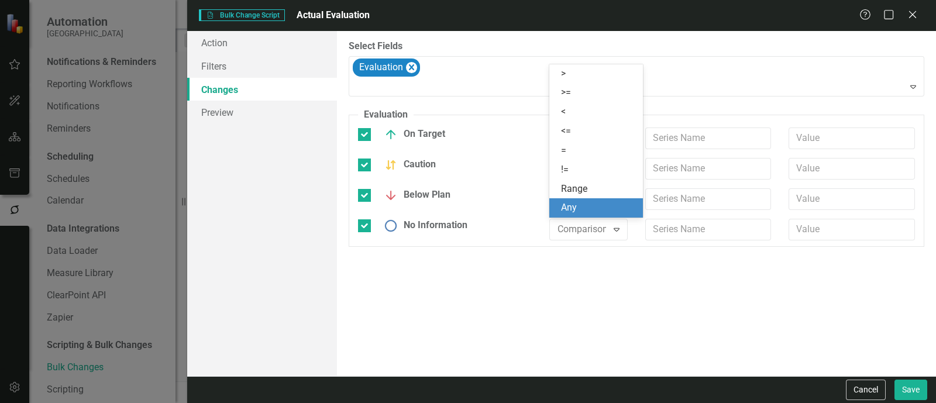
click at [576, 205] on div "Any" at bounding box center [598, 207] width 75 height 13
click at [697, 142] on input "text" at bounding box center [708, 139] width 126 height 22
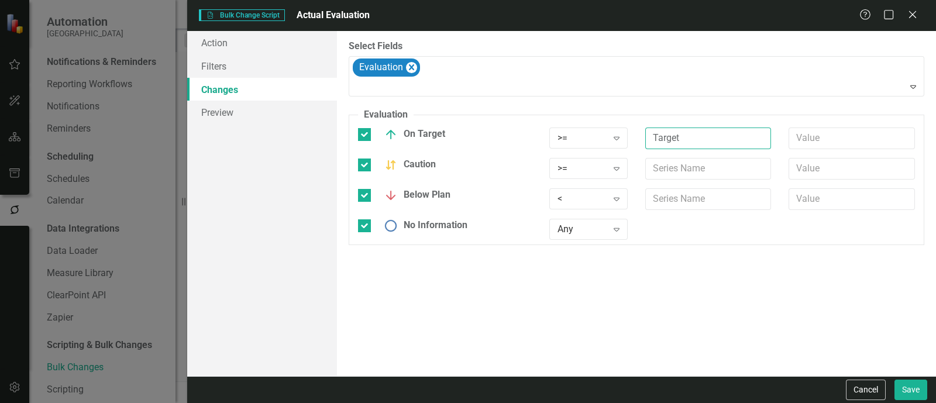
type input "Target"
click at [671, 166] on input "text" at bounding box center [708, 169] width 126 height 22
type input "Target"
click at [676, 197] on input "text" at bounding box center [708, 199] width 126 height 22
type input "Target"
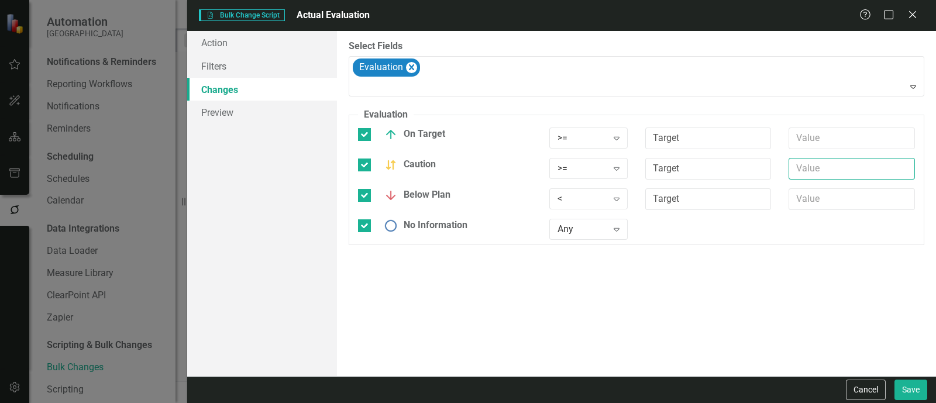
click at [831, 164] on input "text" at bounding box center [852, 169] width 126 height 22
type input "*.4"
click at [817, 335] on div "You can now select the fields you would like to change. Select the fields from …" at bounding box center [636, 203] width 599 height 345
click at [896, 388] on button "Save" at bounding box center [910, 390] width 33 height 20
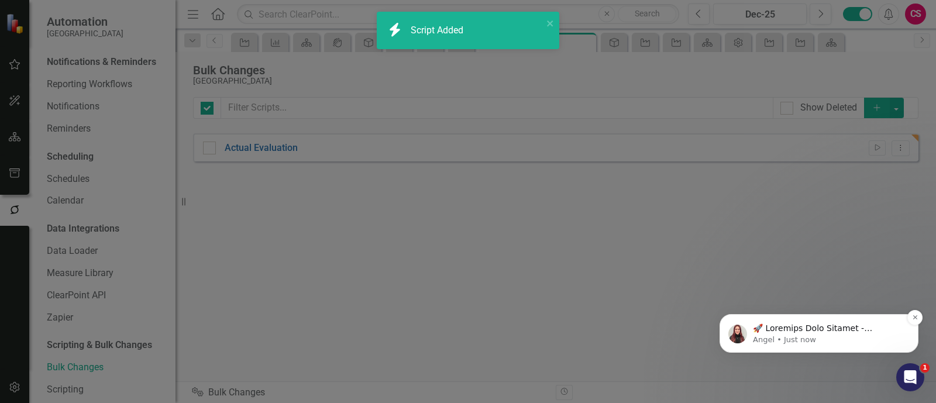
checkbox input "false"
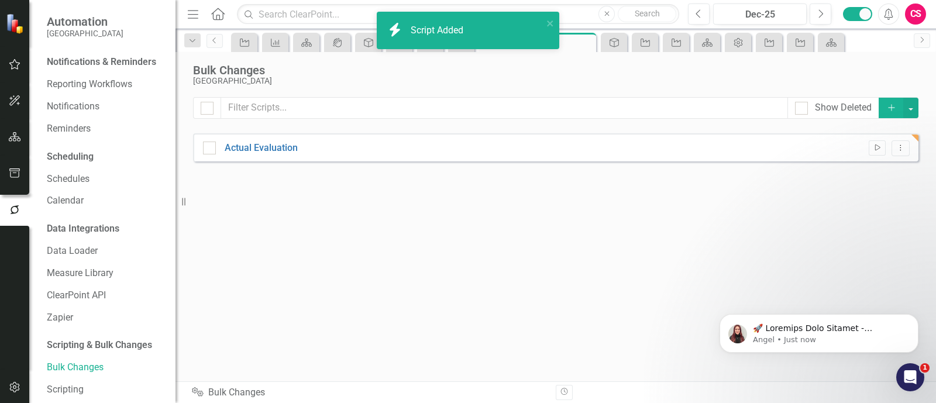
click at [871, 155] on button "Run Script" at bounding box center [877, 147] width 17 height 15
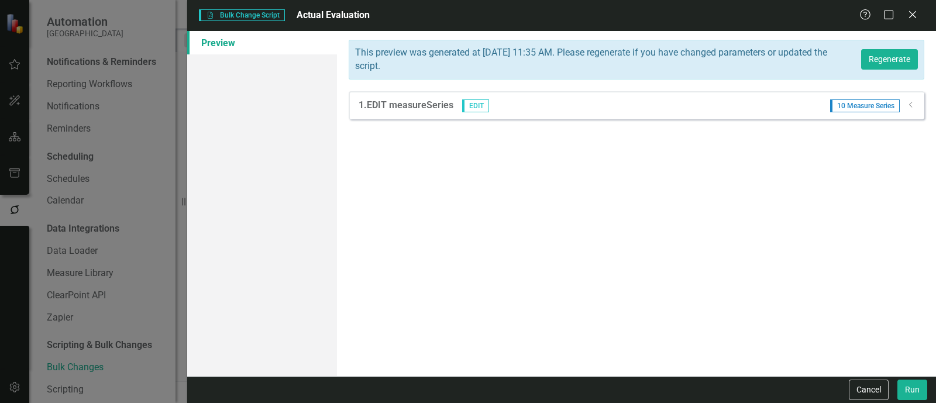
click at [907, 109] on div "Dropdown" at bounding box center [911, 106] width 9 height 10
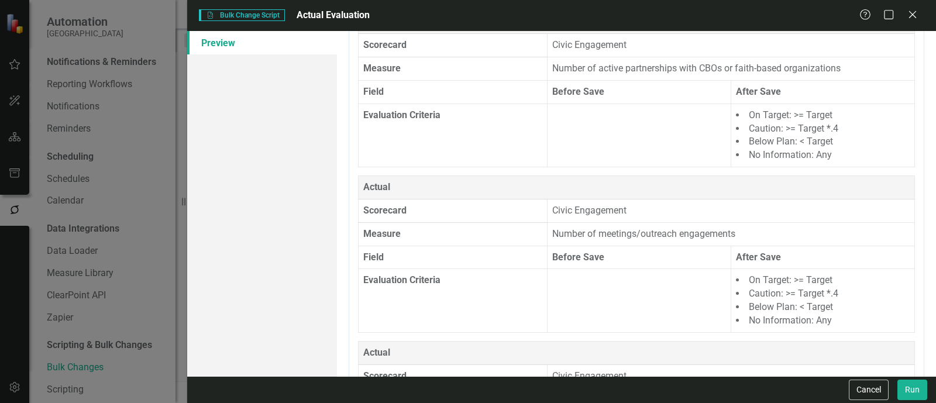
scroll to position [511, 0]
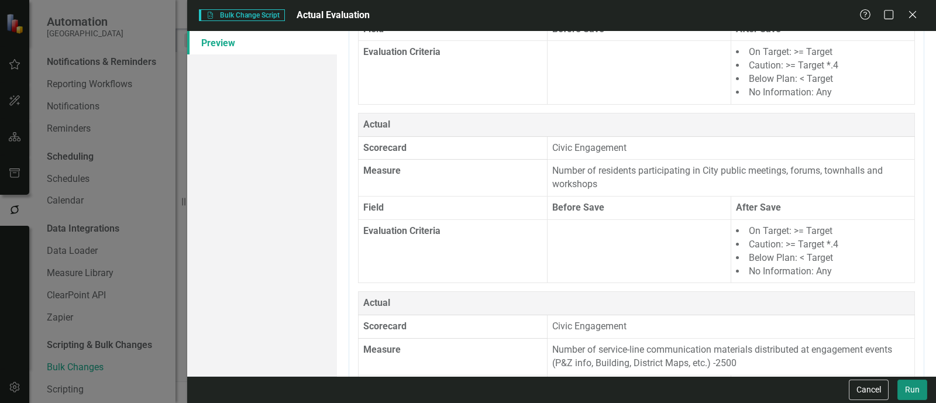
click at [914, 393] on button "Run" at bounding box center [912, 390] width 30 height 20
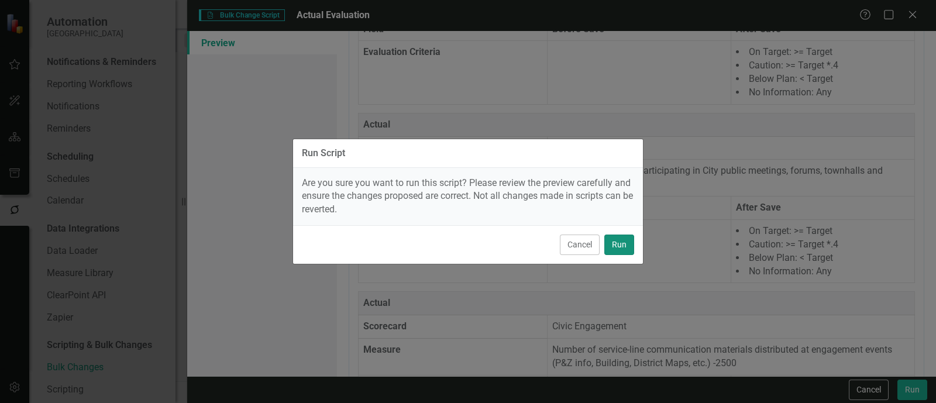
click at [630, 240] on button "Run" at bounding box center [619, 245] width 30 height 20
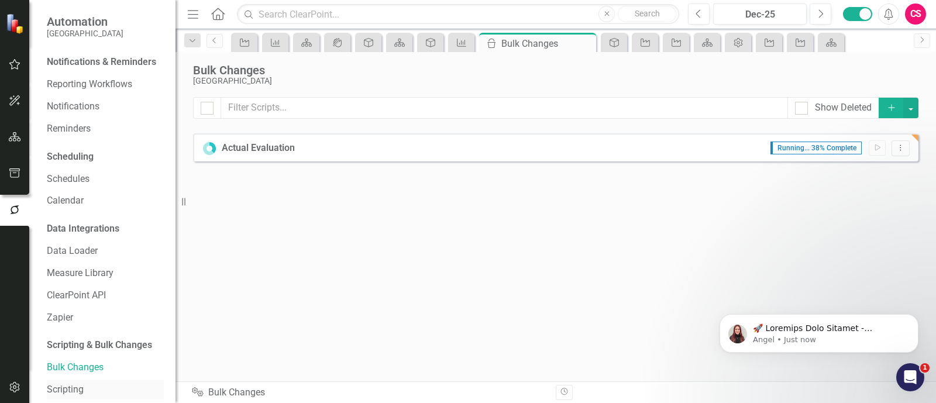
click at [59, 395] on div "Scripting" at bounding box center [105, 389] width 117 height 19
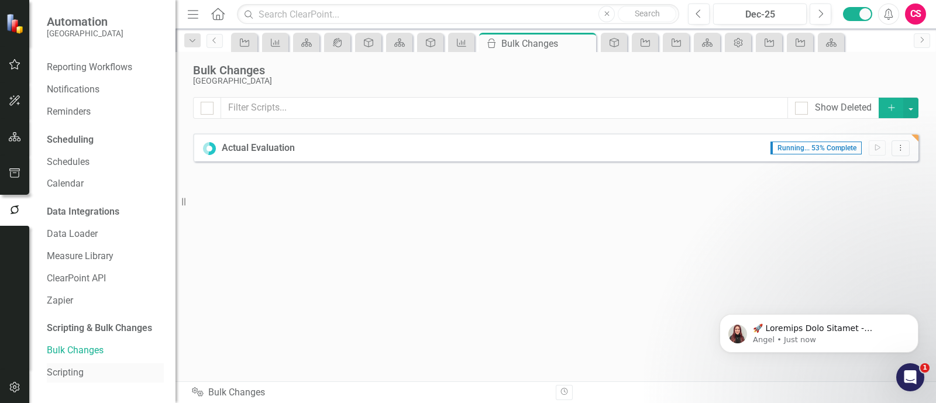
click at [74, 366] on div "Scripting" at bounding box center [105, 372] width 117 height 19
click at [75, 369] on link "Scripting" at bounding box center [105, 372] width 117 height 13
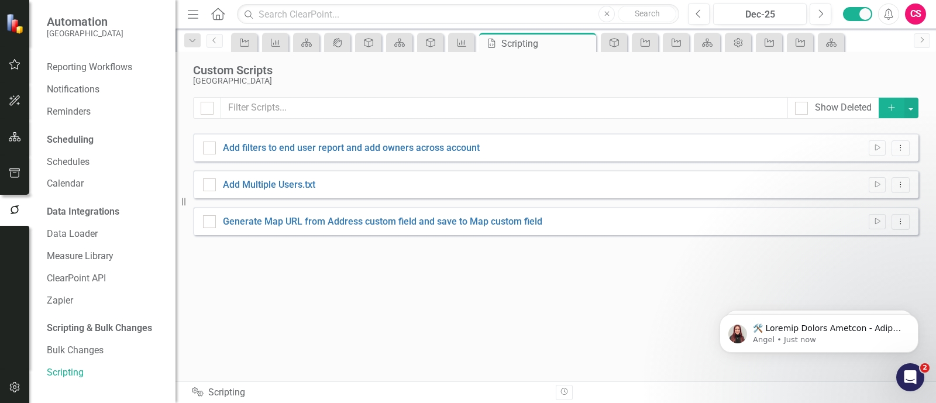
click at [883, 113] on button "Add" at bounding box center [892, 108] width 26 height 20
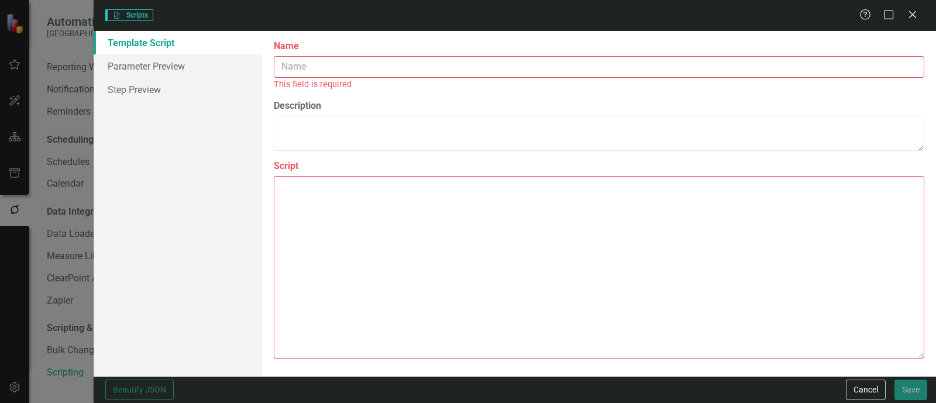
click at [346, 208] on textarea "Script" at bounding box center [599, 267] width 650 height 183
paste textarea "{ "Comments": { "Recommended Name": "Setting Automatic Measure Evaluations", "R…"
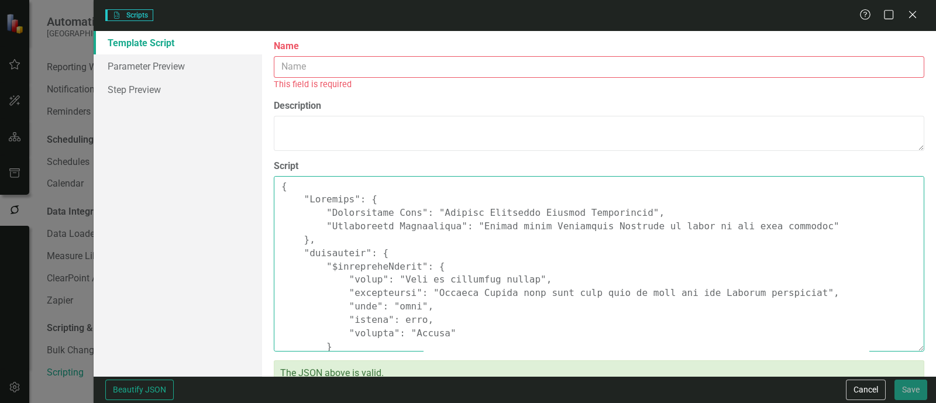
drag, startPoint x: 432, startPoint y: 214, endPoint x: 622, endPoint y: 214, distance: 190.7
click at [622, 214] on textarea "Script" at bounding box center [599, 263] width 650 height 175
type textarea "{ "Comments": { "Recommended Name": "Setting Automatic Measure Evaluations", "R…"
click at [401, 54] on div "Name This field is required" at bounding box center [599, 65] width 650 height 51
click at [398, 67] on input "Name" at bounding box center [599, 67] width 650 height 22
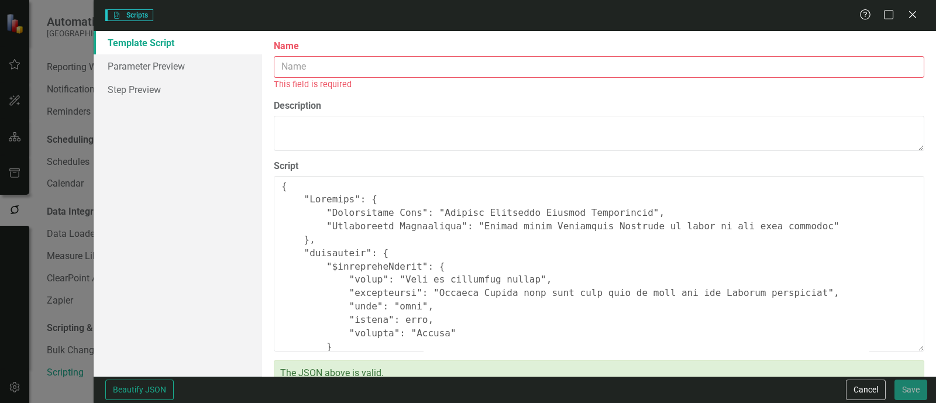
paste input "Setting Automatic Measure Evaluations"
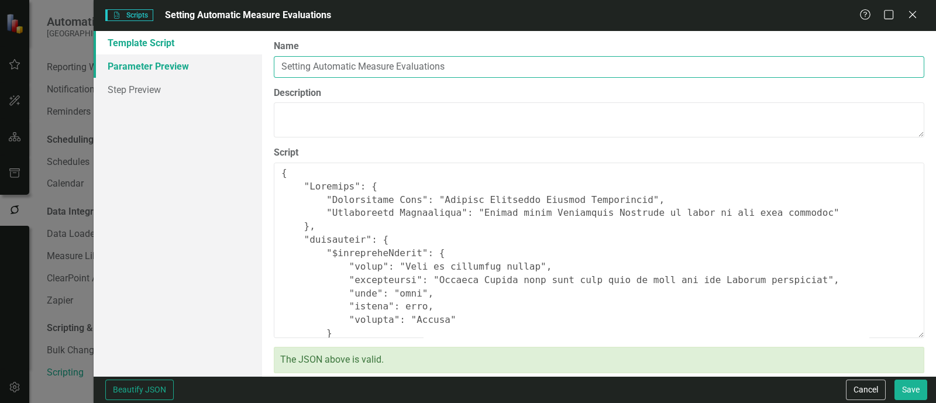
type input "Setting Automatic Measure Evaluations"
click at [187, 71] on link "Parameter Preview" at bounding box center [178, 65] width 168 height 23
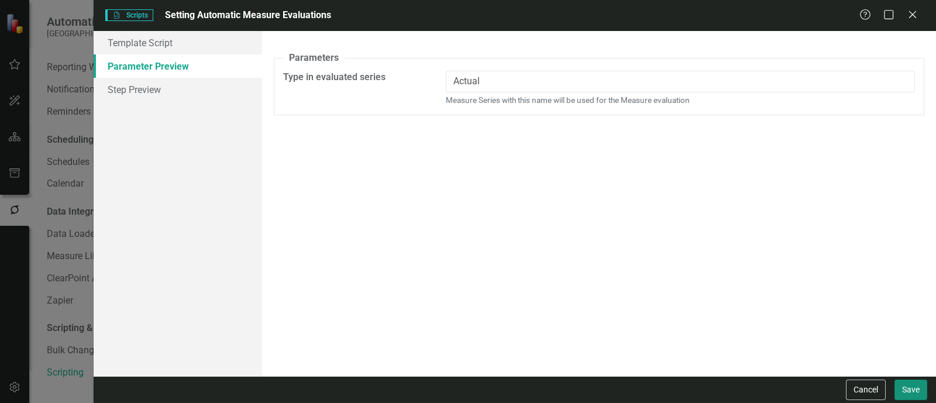
click at [907, 386] on button "Save" at bounding box center [910, 390] width 33 height 20
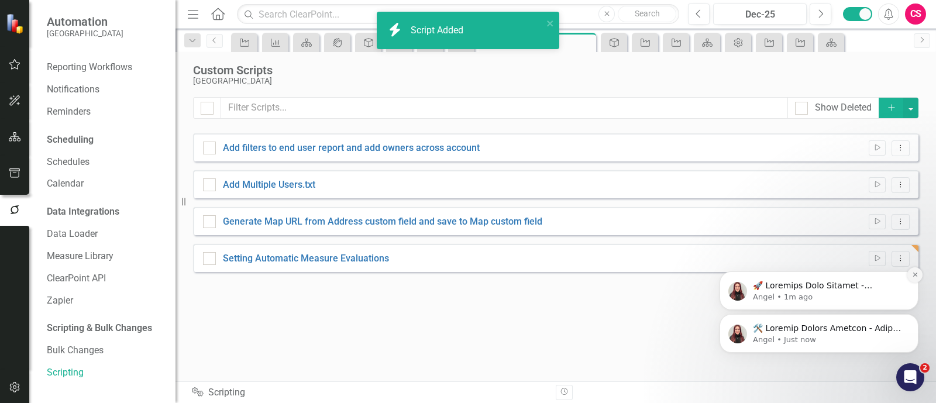
click at [918, 273] on icon "Dismiss notification" at bounding box center [915, 274] width 6 height 6
click at [913, 317] on icon "Dismiss notification" at bounding box center [915, 317] width 6 height 6
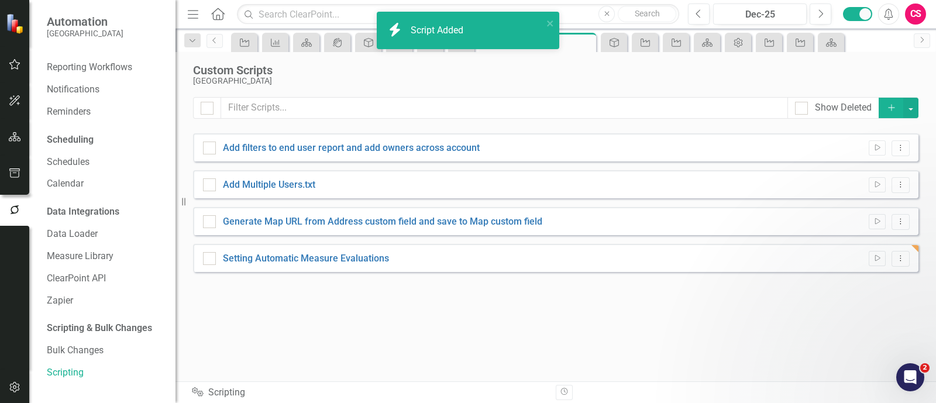
drag, startPoint x: 518, startPoint y: 351, endPoint x: 488, endPoint y: 354, distance: 29.5
click at [499, 354] on div "Show Deleted Add Add filters to end user report and add owners across account R…" at bounding box center [555, 232] width 725 height 270
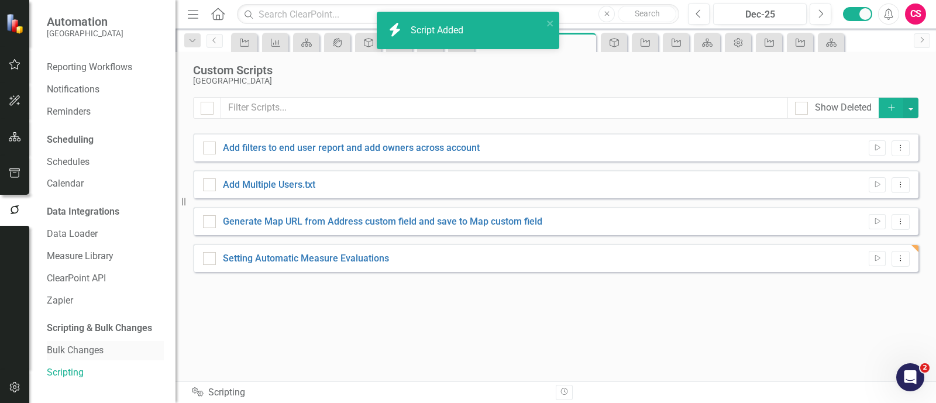
click at [91, 352] on link "Bulk Changes" at bounding box center [105, 350] width 117 height 13
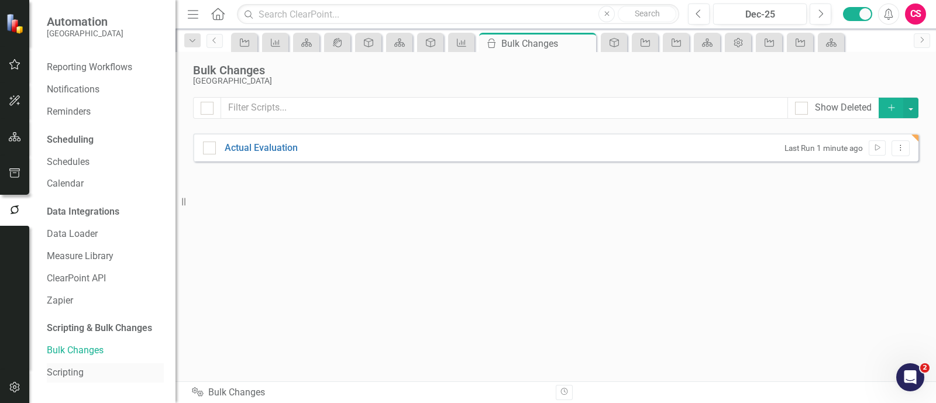
click at [79, 376] on link "Scripting" at bounding box center [105, 372] width 117 height 13
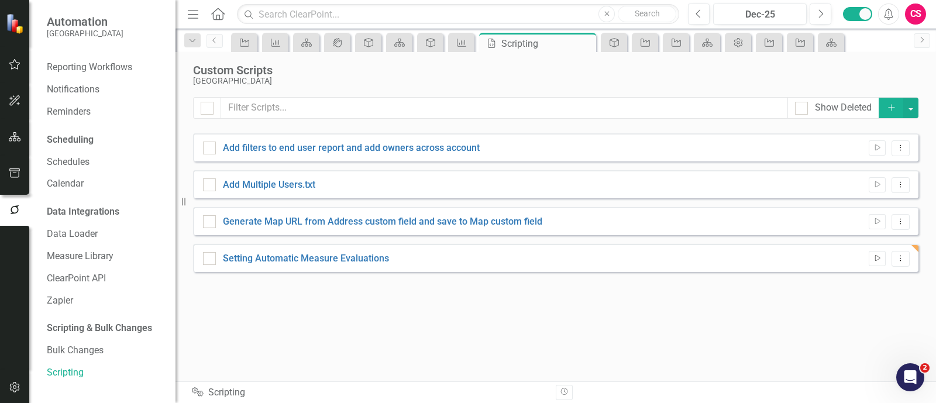
click at [877, 255] on icon "Run Script" at bounding box center [877, 258] width 9 height 7
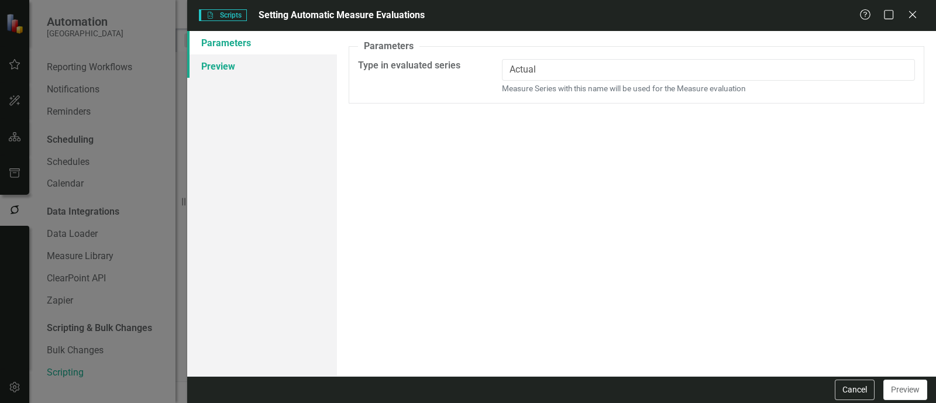
click at [257, 58] on link "Preview" at bounding box center [262, 65] width 150 height 23
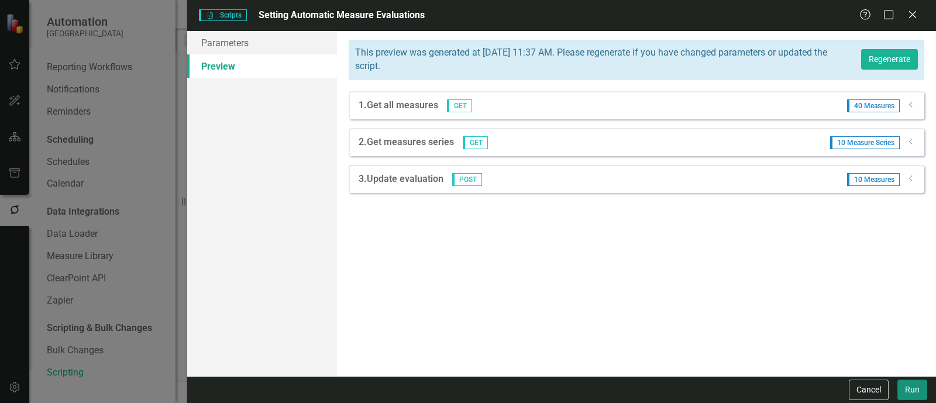
click at [906, 380] on button "Run" at bounding box center [912, 390] width 30 height 20
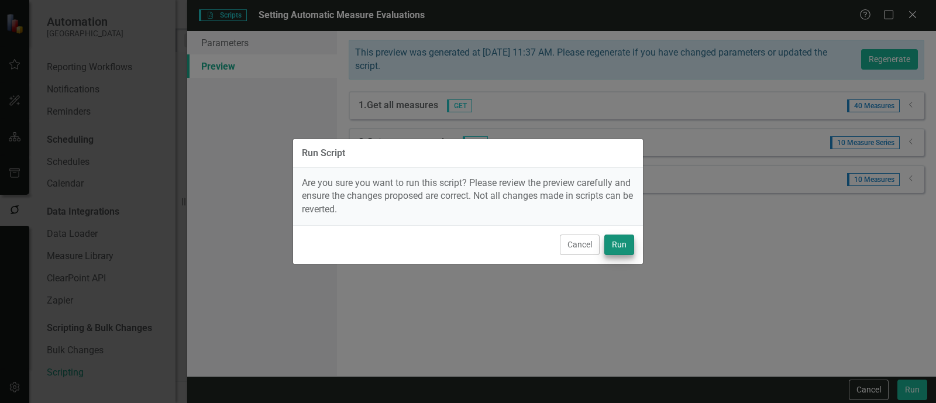
drag, startPoint x: 633, startPoint y: 255, endPoint x: 627, endPoint y: 249, distance: 8.7
click at [627, 249] on div "Cancel Run" at bounding box center [468, 244] width 350 height 39
click at [627, 249] on button "Run" at bounding box center [619, 245] width 30 height 20
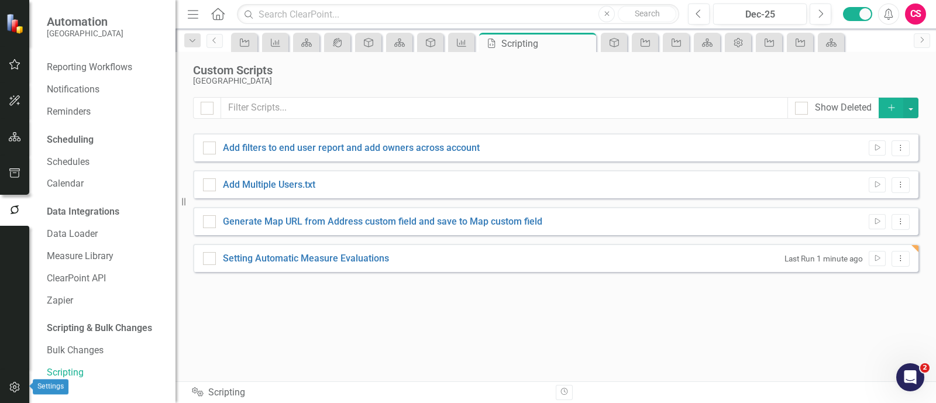
click at [18, 388] on icon "button" at bounding box center [14, 387] width 10 height 11
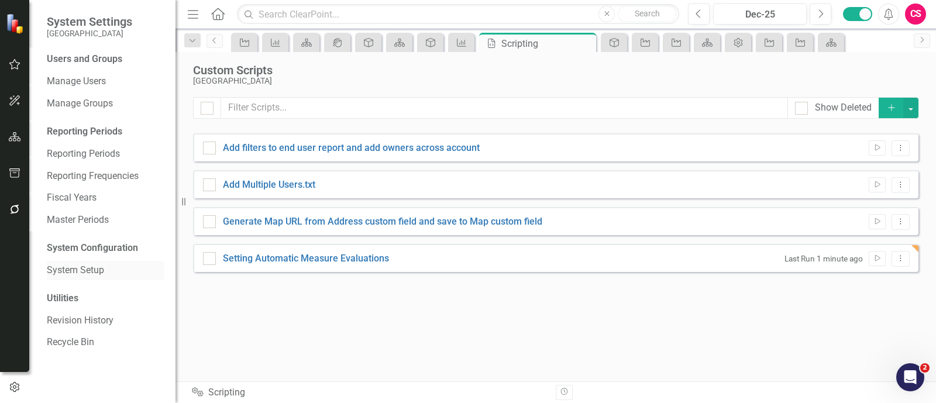
click at [109, 276] on link "System Setup" at bounding box center [105, 270] width 117 height 13
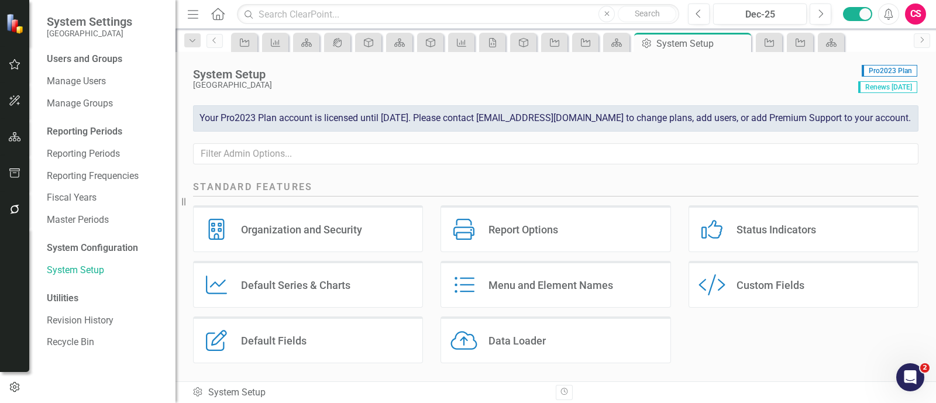
click at [237, 279] on div "Default Series Default Series & Charts" at bounding box center [308, 284] width 230 height 47
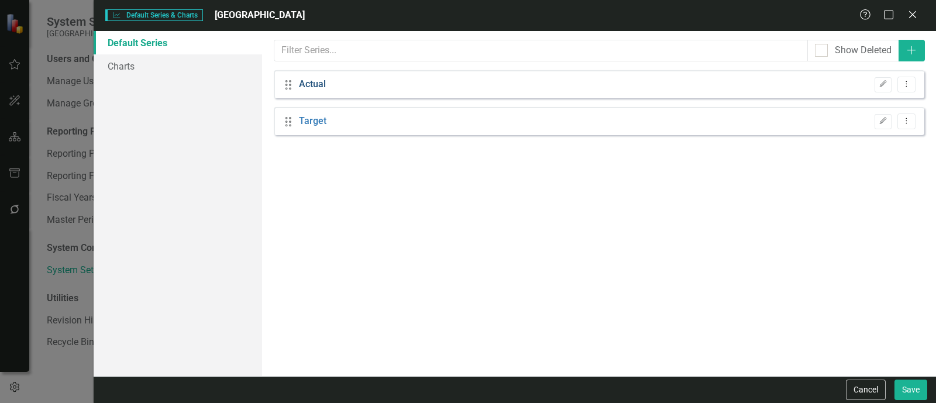
click at [305, 79] on link "Actual" at bounding box center [312, 84] width 27 height 13
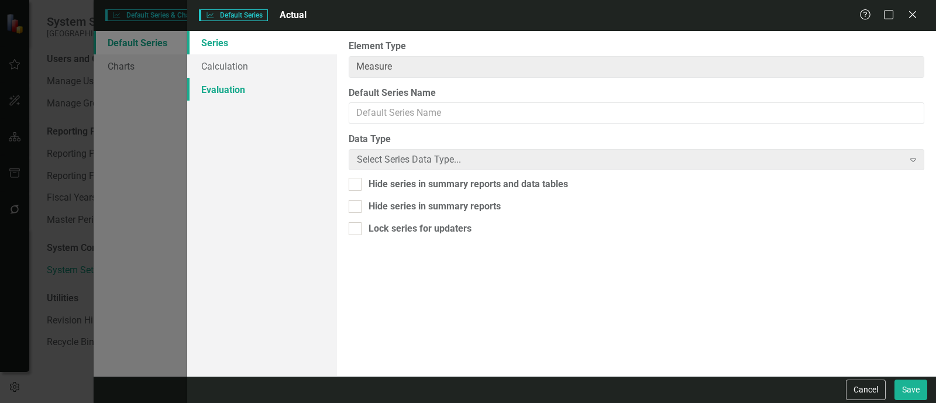
type input "Actual"
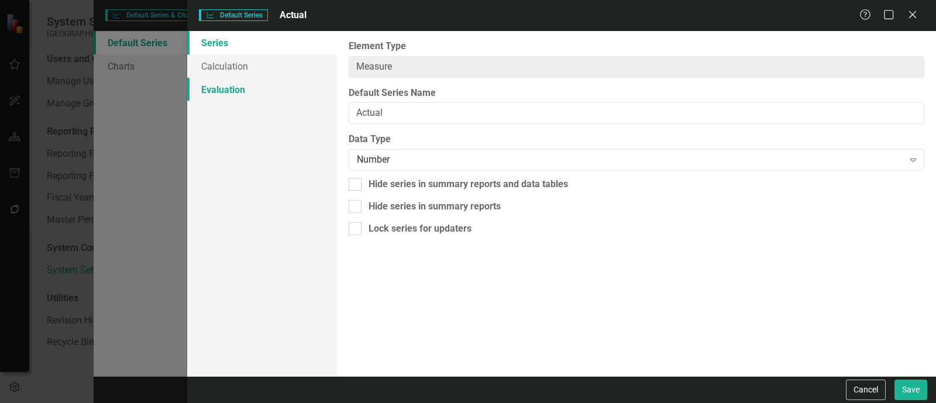
click at [263, 87] on link "Evaluation" at bounding box center [262, 89] width 150 height 23
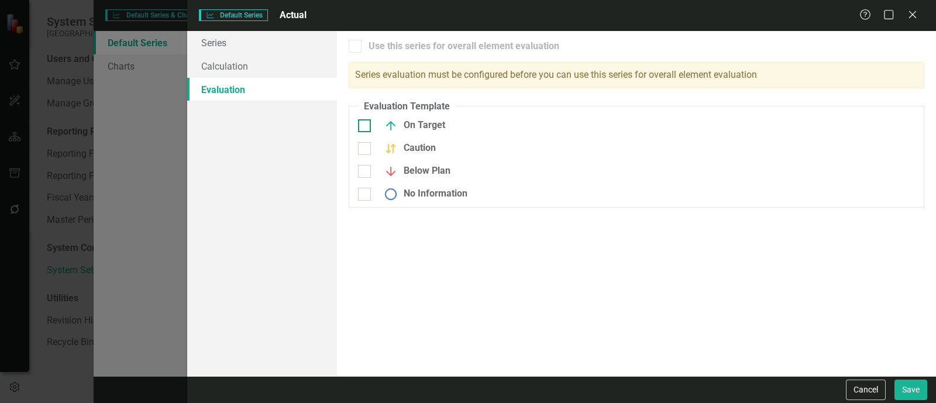
click at [395, 123] on img at bounding box center [391, 126] width 14 height 14
click at [366, 123] on input "On Target" at bounding box center [362, 123] width 8 height 8
checkbox input "true"
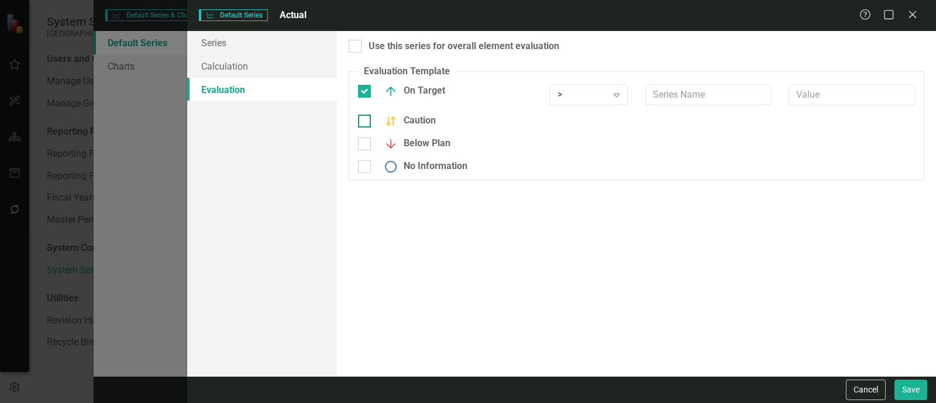
click at [394, 122] on img at bounding box center [391, 121] width 14 height 14
click at [366, 122] on input "Caution" at bounding box center [362, 119] width 8 height 8
checkbox input "true"
click at [389, 150] on img at bounding box center [391, 151] width 14 height 14
click at [366, 150] on input "Below Plan" at bounding box center [362, 149] width 8 height 8
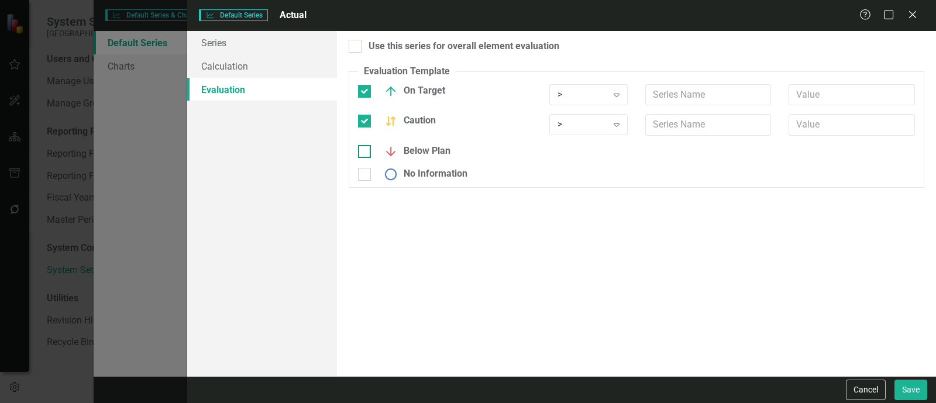
checkbox input "true"
click at [388, 181] on img at bounding box center [391, 182] width 14 height 14
click at [366, 181] on input "No Information" at bounding box center [362, 179] width 8 height 8
checkbox input "true"
click at [614, 86] on div "Expand" at bounding box center [616, 94] width 21 height 19
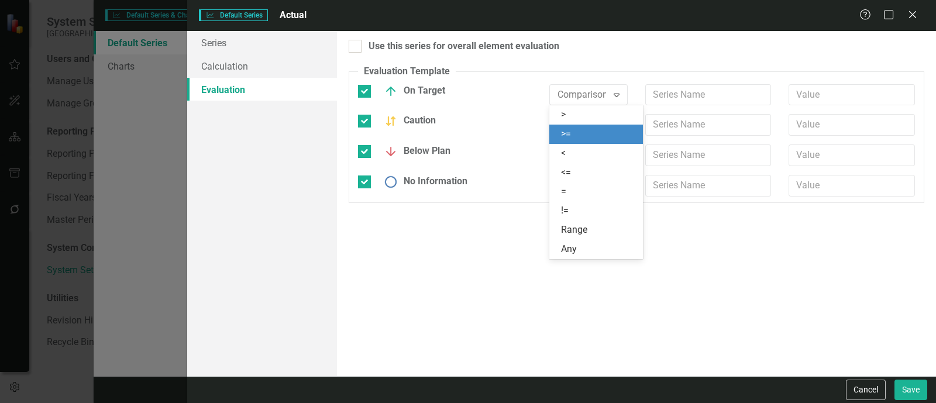
click at [595, 133] on div ">=" at bounding box center [598, 134] width 75 height 13
click at [595, 133] on div "> Expand" at bounding box center [588, 124] width 78 height 21
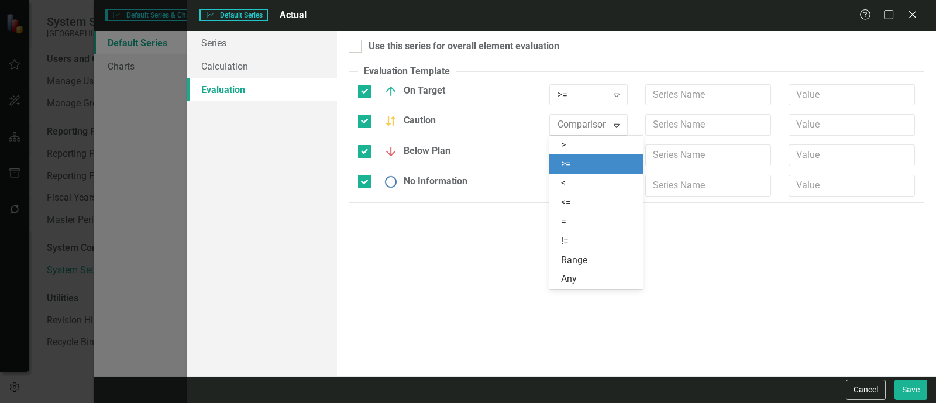
click at [584, 167] on div ">=" at bounding box center [598, 163] width 75 height 13
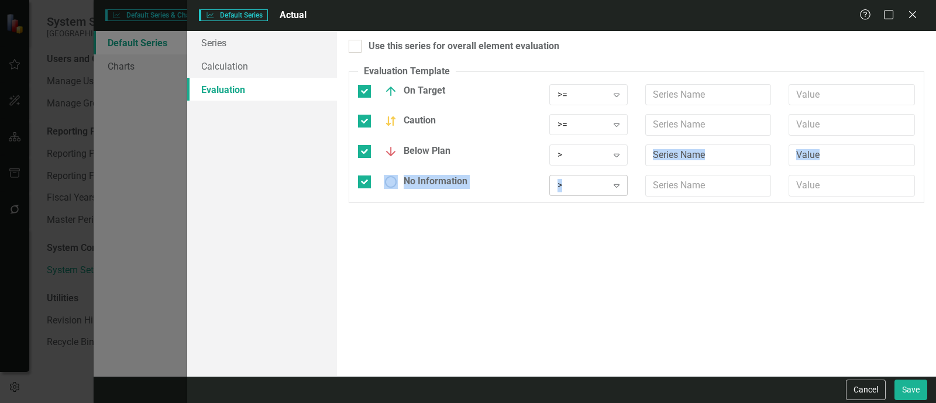
drag, startPoint x: 586, startPoint y: 156, endPoint x: 579, endPoint y: 181, distance: 26.0
click at [579, 181] on fieldset "Evaluation Template You can define a default evaluation for this series by sele…" at bounding box center [637, 134] width 576 height 138
click at [587, 156] on div ">" at bounding box center [581, 155] width 49 height 13
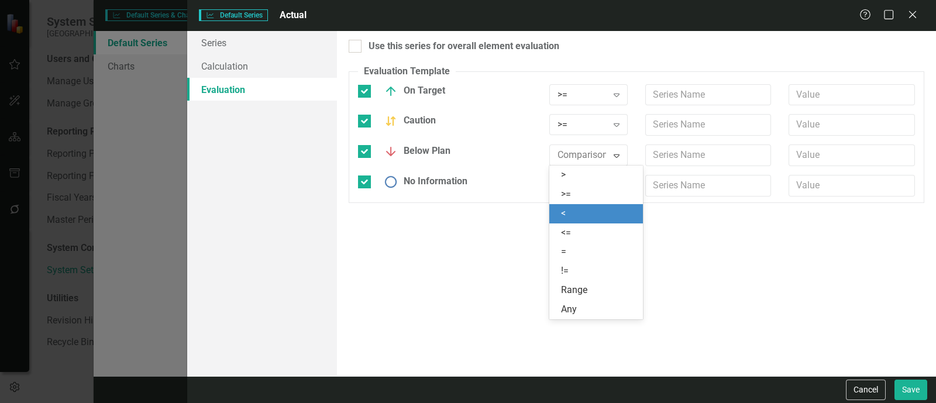
click at [573, 209] on div "<" at bounding box center [598, 213] width 75 height 13
click at [591, 188] on div ">" at bounding box center [581, 185] width 49 height 13
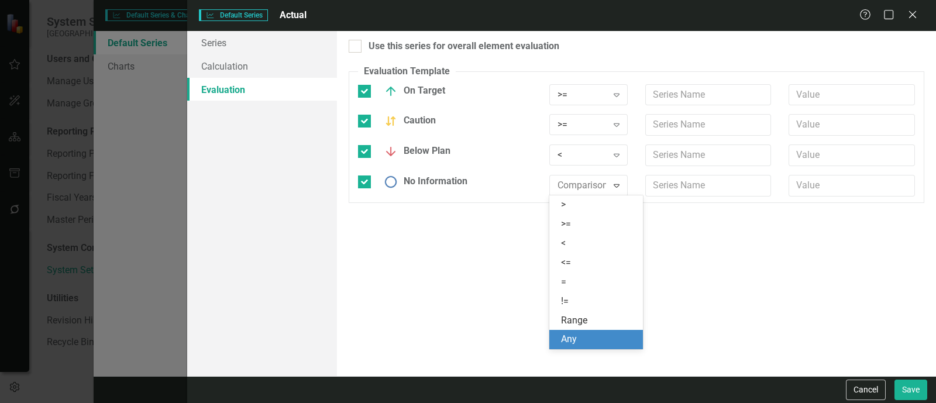
click at [585, 346] on div "Any" at bounding box center [598, 339] width 75 height 13
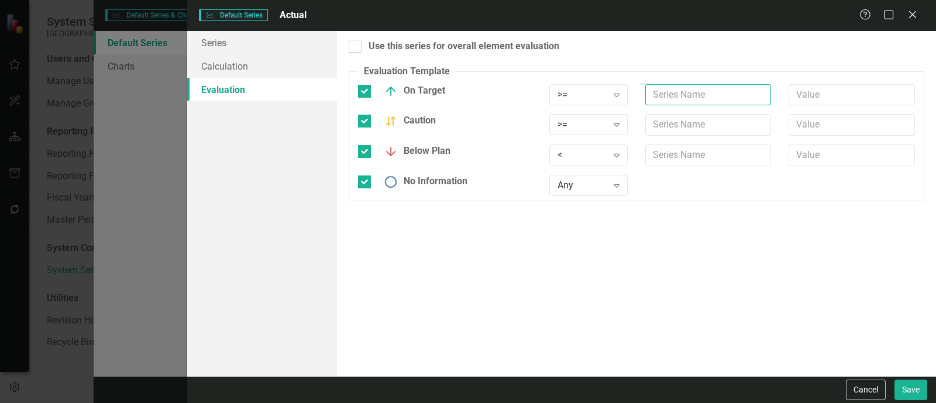
click at [673, 98] on input "text" at bounding box center [708, 95] width 126 height 22
type input "Target"
click at [669, 129] on input "text" at bounding box center [708, 125] width 126 height 22
type input "Target"
click at [664, 162] on input "text" at bounding box center [708, 155] width 126 height 22
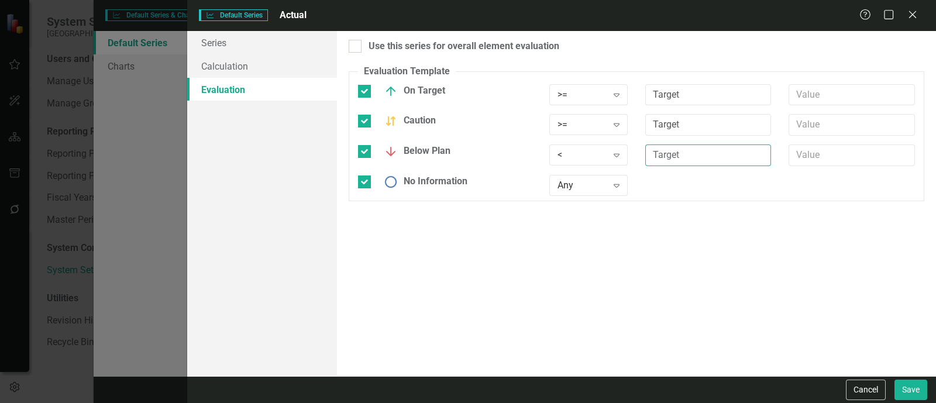
type input "Target"
click at [810, 122] on input "text" at bounding box center [852, 125] width 126 height 22
type input "*.4"
click at [787, 276] on div "Use this series for overall element evaluation Evaluation Template You can defi…" at bounding box center [636, 203] width 599 height 345
drag, startPoint x: 357, startPoint y: 37, endPoint x: 359, endPoint y: 45, distance: 8.4
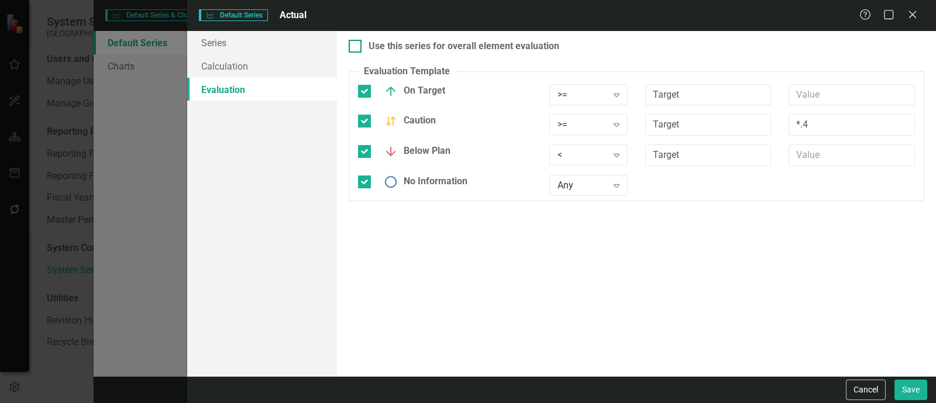
click at [359, 45] on div "Use this series for overall element evaluation Evaluation Template You can defi…" at bounding box center [636, 203] width 599 height 345
click at [359, 45] on div at bounding box center [355, 46] width 13 height 13
click at [356, 45] on input "Use this series for overall element evaluation" at bounding box center [353, 44] width 8 height 8
checkbox input "true"
click at [906, 386] on button "Save" at bounding box center [910, 390] width 33 height 20
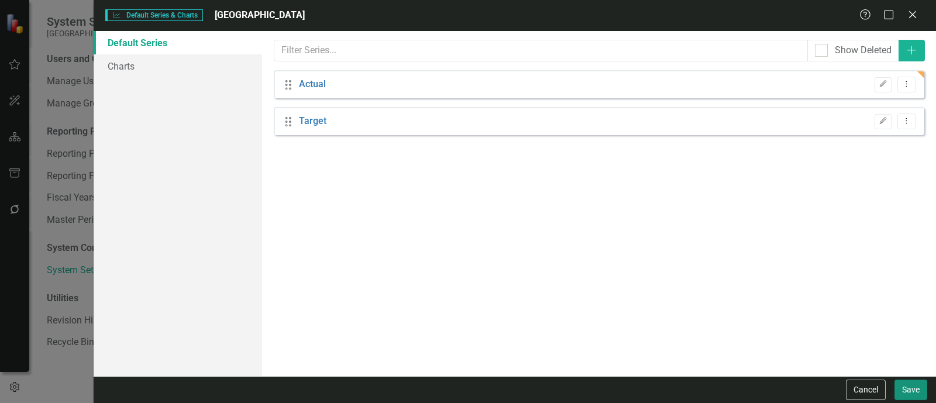
click at [916, 380] on button "Save" at bounding box center [910, 390] width 33 height 20
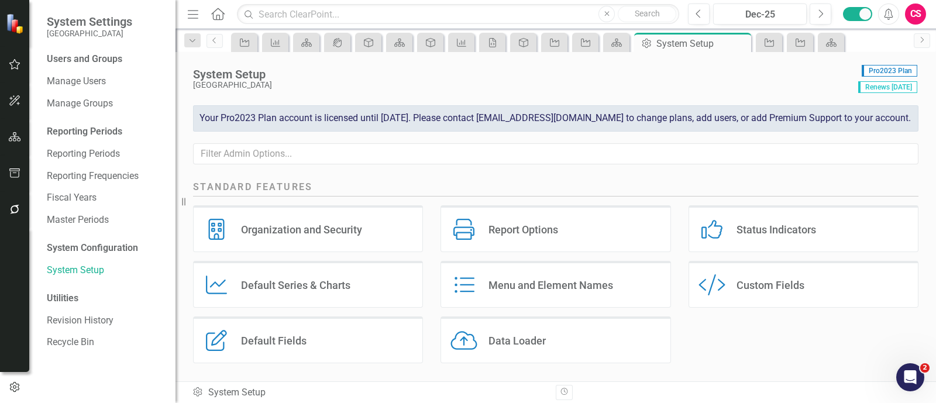
click at [216, 22] on link "Home" at bounding box center [218, 14] width 15 height 18
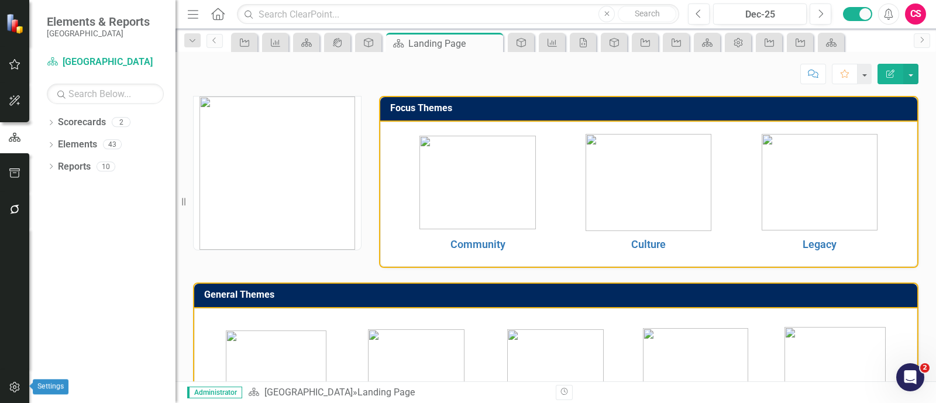
click at [21, 384] on button "button" at bounding box center [15, 388] width 26 height 25
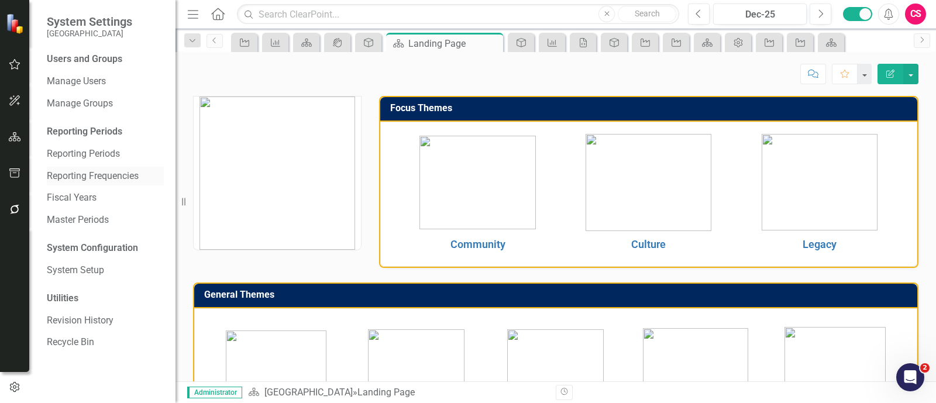
click at [76, 170] on link "Reporting Frequencies" at bounding box center [105, 176] width 117 height 13
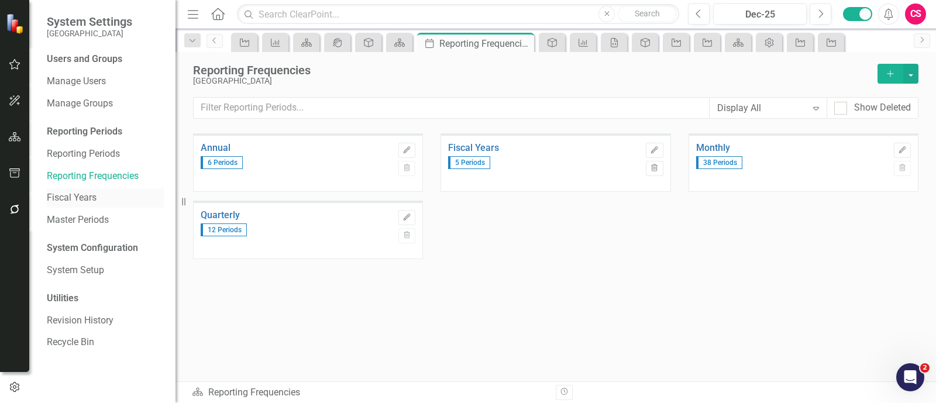
click at [79, 206] on div "Fiscal Years" at bounding box center [105, 197] width 117 height 19
click at [94, 199] on link "Fiscal Years" at bounding box center [105, 197] width 117 height 13
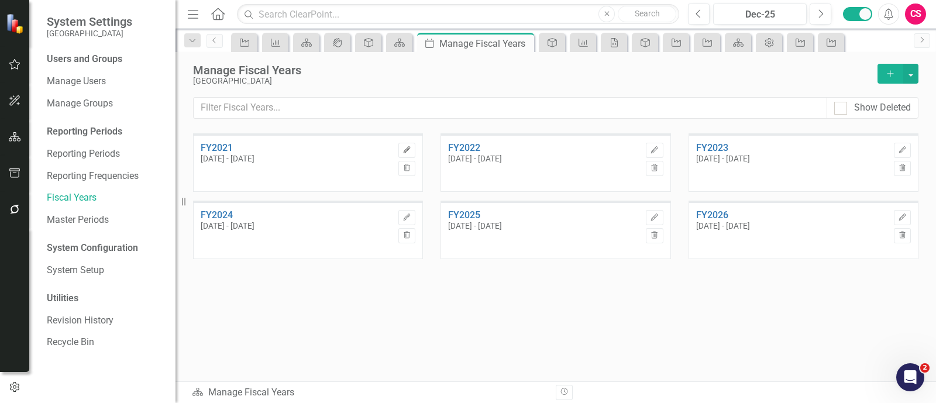
click at [400, 150] on button "Edit" at bounding box center [406, 150] width 17 height 15
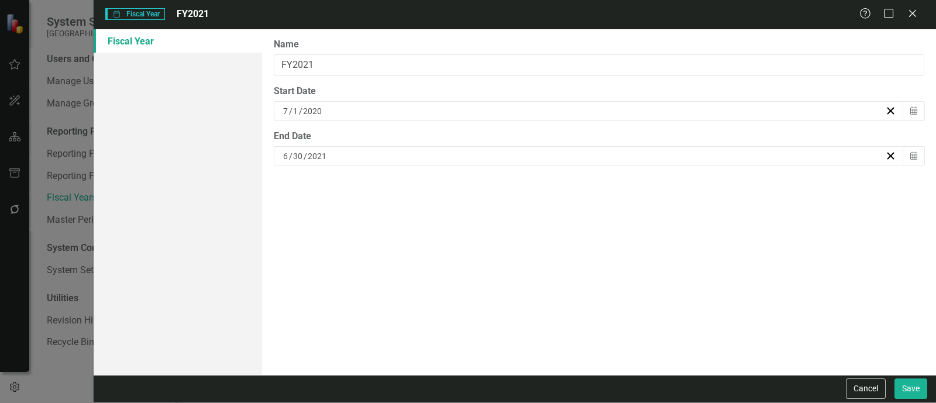
click at [348, 112] on div "[DATE]" at bounding box center [583, 111] width 604 height 12
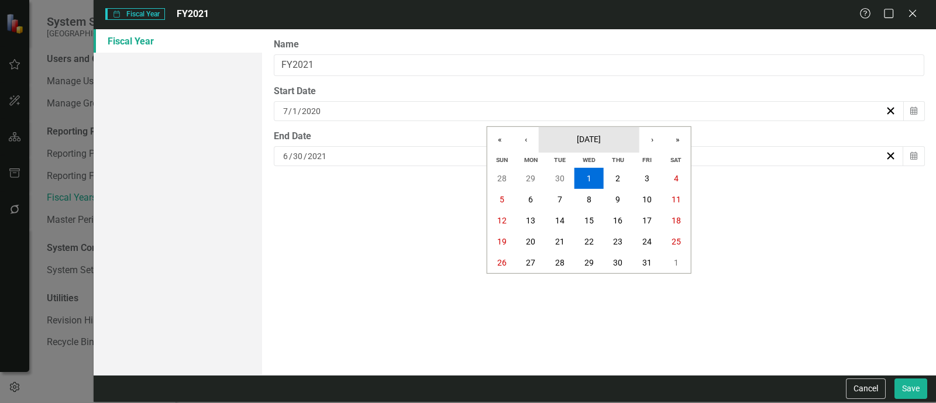
click at [588, 136] on span "[DATE]" at bounding box center [589, 139] width 24 height 9
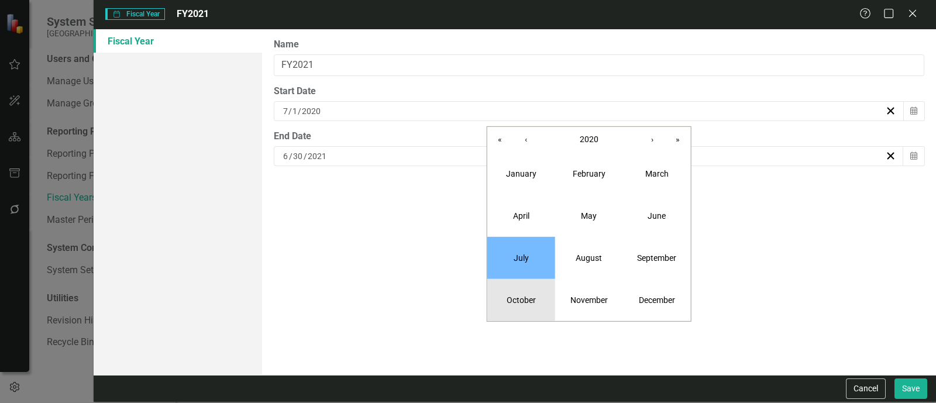
click at [529, 288] on button "October" at bounding box center [521, 300] width 68 height 42
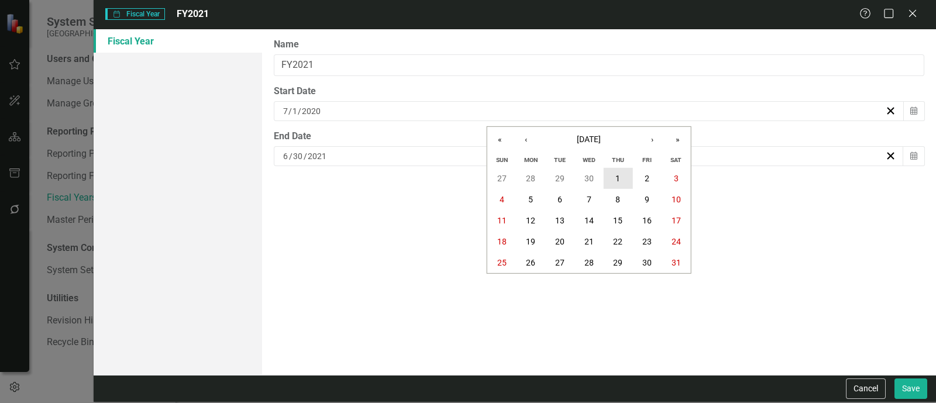
click at [621, 180] on button "1" at bounding box center [617, 178] width 29 height 21
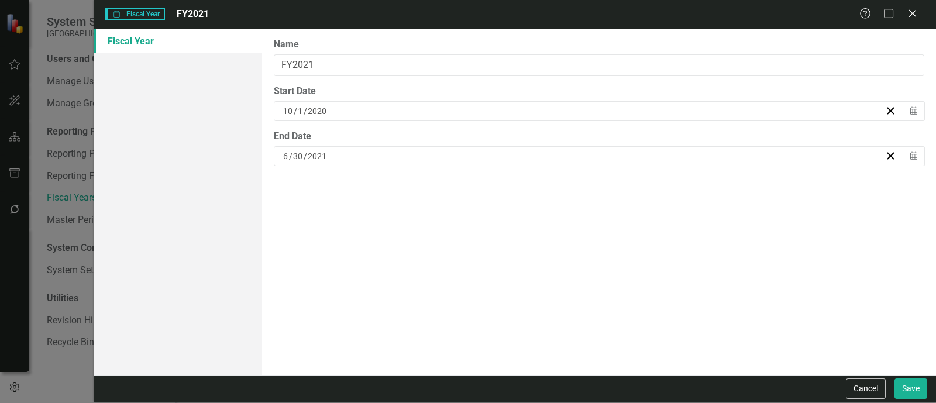
click at [555, 116] on div "[DATE]" at bounding box center [583, 111] width 604 height 12
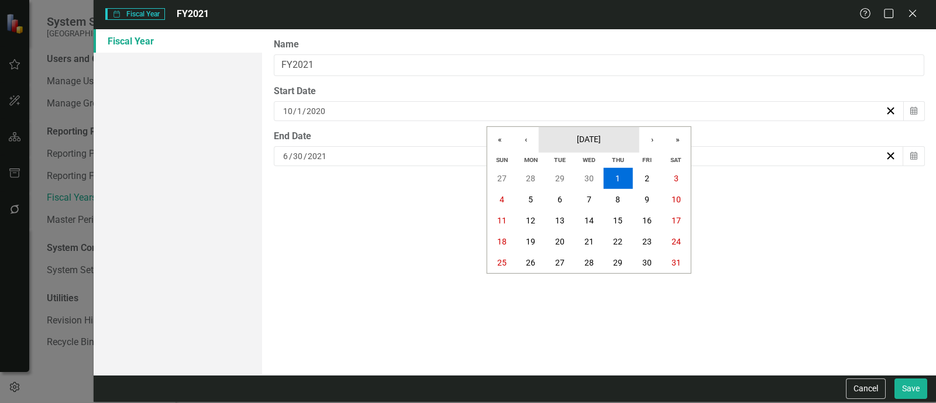
click at [562, 135] on button "[DATE]" at bounding box center [589, 140] width 101 height 26
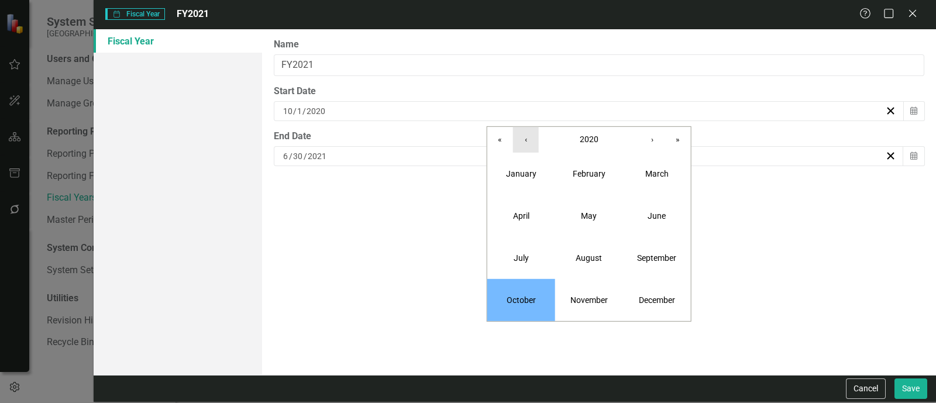
click at [532, 145] on button "‹" at bounding box center [526, 140] width 26 height 26
click at [526, 291] on button "October" at bounding box center [521, 300] width 68 height 42
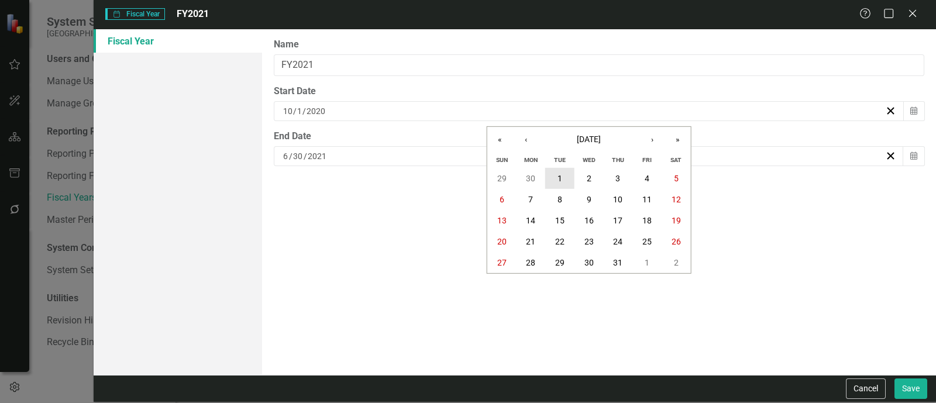
click at [553, 173] on button "1" at bounding box center [559, 178] width 29 height 21
click at [544, 156] on div "[DATE]" at bounding box center [583, 156] width 604 height 12
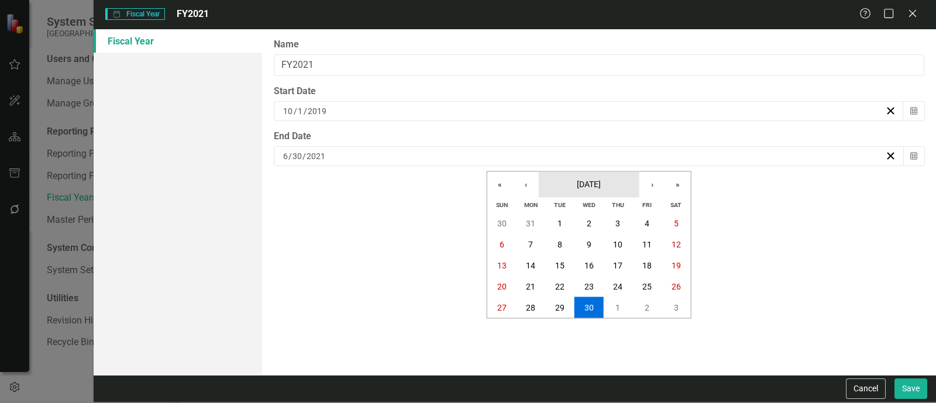
click at [581, 180] on span "[DATE]" at bounding box center [589, 184] width 24 height 9
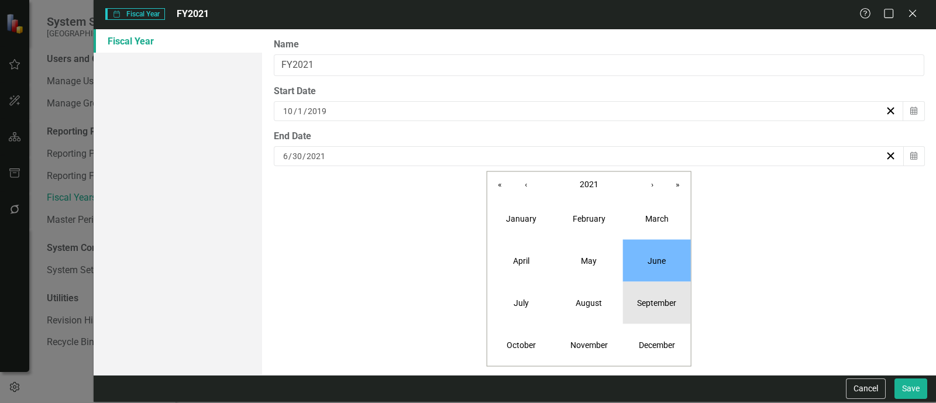
click at [641, 309] on button "September" at bounding box center [657, 303] width 68 height 42
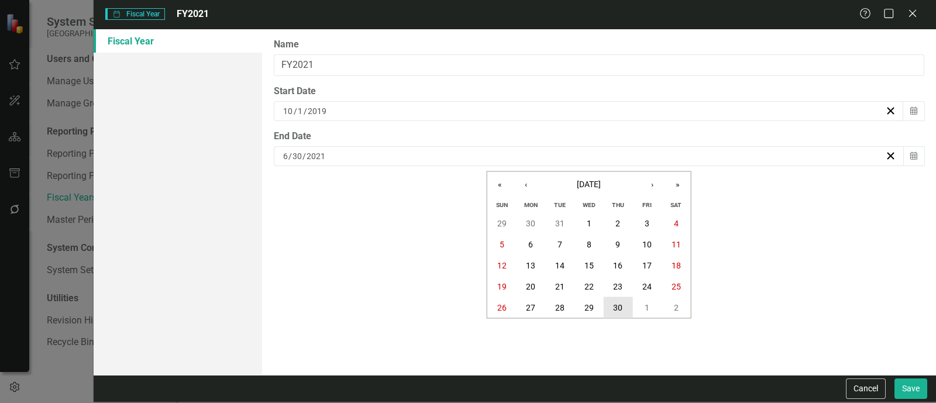
click at [622, 309] on abbr "30" at bounding box center [617, 307] width 9 height 9
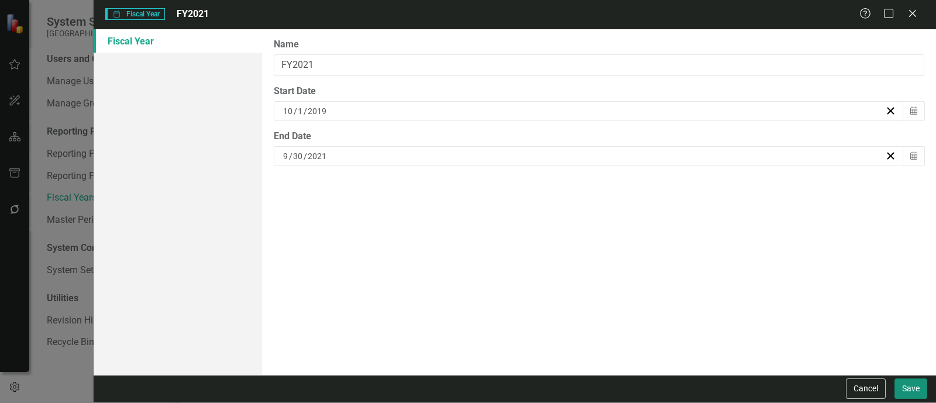
click at [899, 386] on button "Save" at bounding box center [910, 388] width 33 height 20
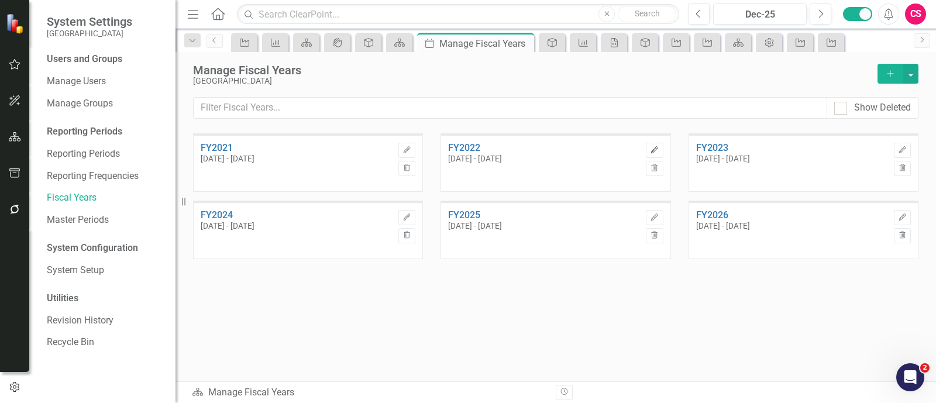
click at [655, 147] on icon "Edit" at bounding box center [654, 150] width 9 height 7
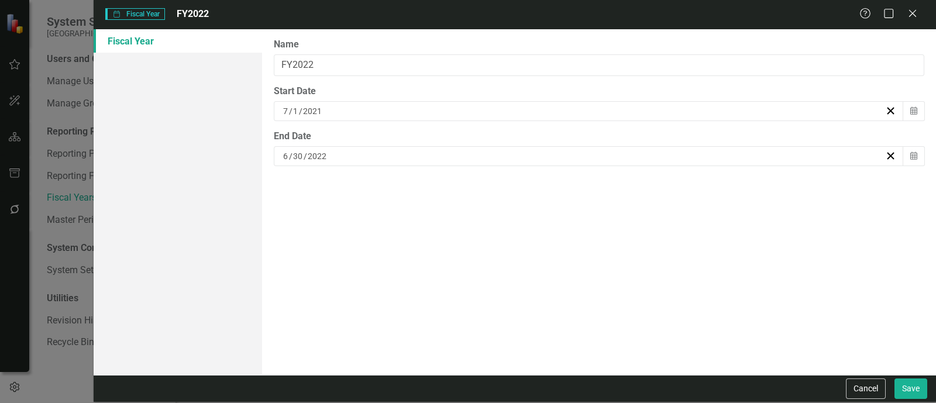
click at [307, 108] on input "2021" at bounding box center [312, 111] width 20 height 12
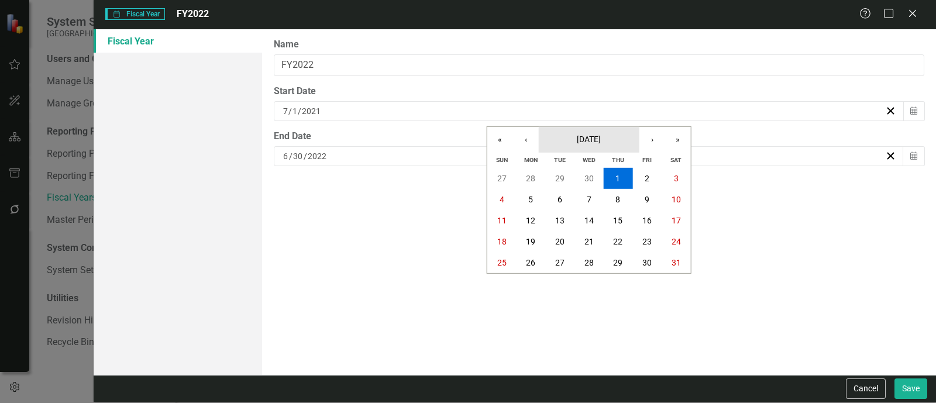
click at [581, 136] on span "[DATE]" at bounding box center [589, 139] width 24 height 9
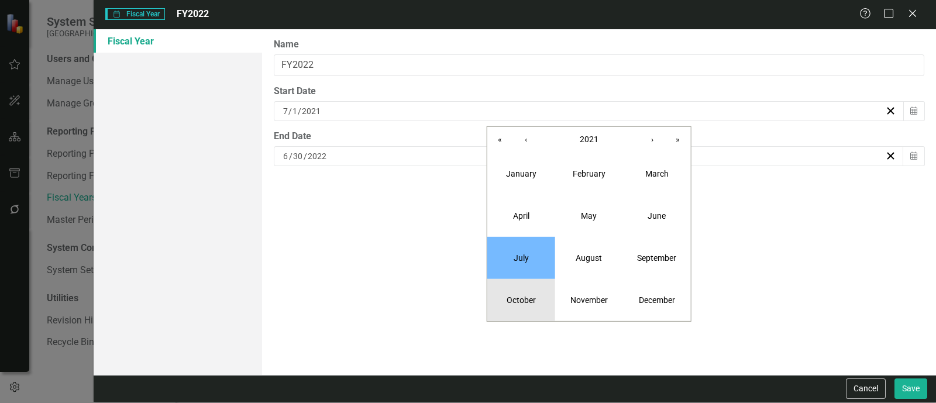
click at [526, 301] on abbr "October" at bounding box center [521, 299] width 29 height 9
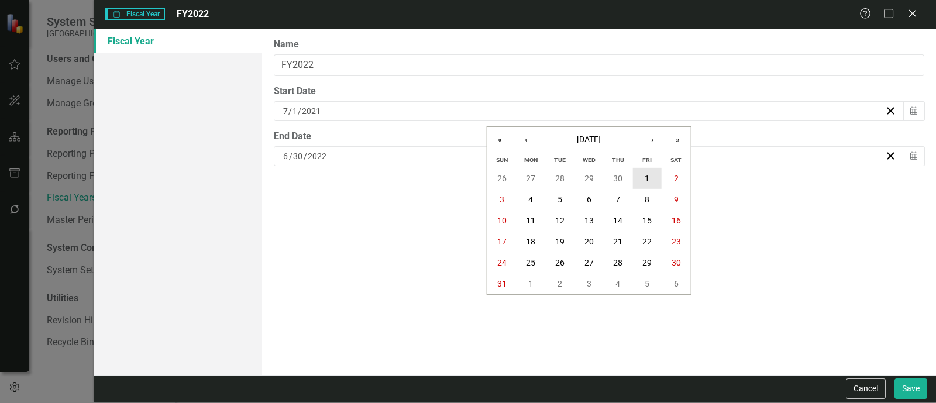
click at [646, 177] on abbr "1" at bounding box center [647, 178] width 5 height 9
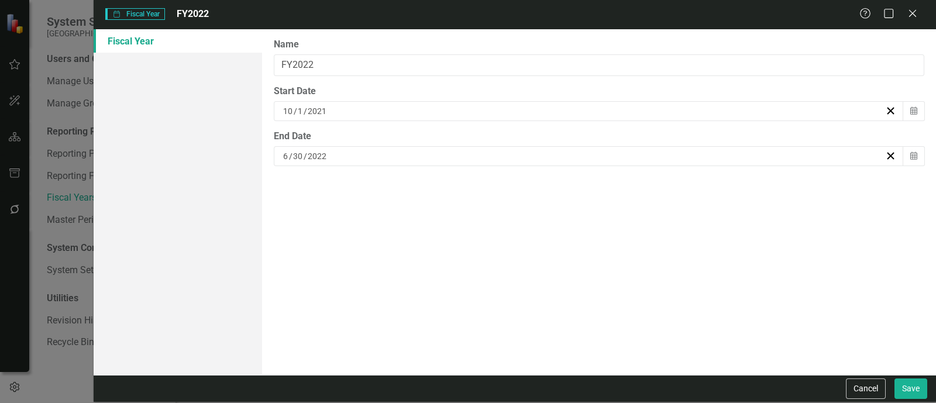
click at [588, 144] on span "End Date [DATE] Calendar" at bounding box center [599, 148] width 650 height 36
click at [311, 158] on input "2022" at bounding box center [317, 156] width 20 height 12
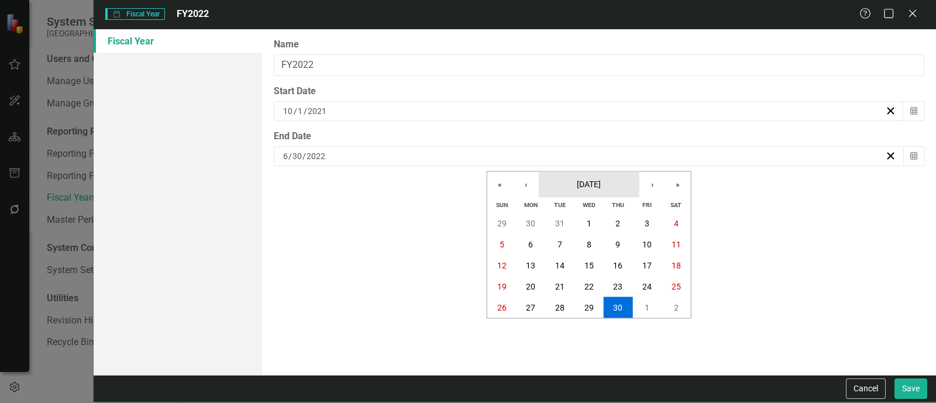
click at [586, 186] on span "[DATE]" at bounding box center [589, 184] width 24 height 9
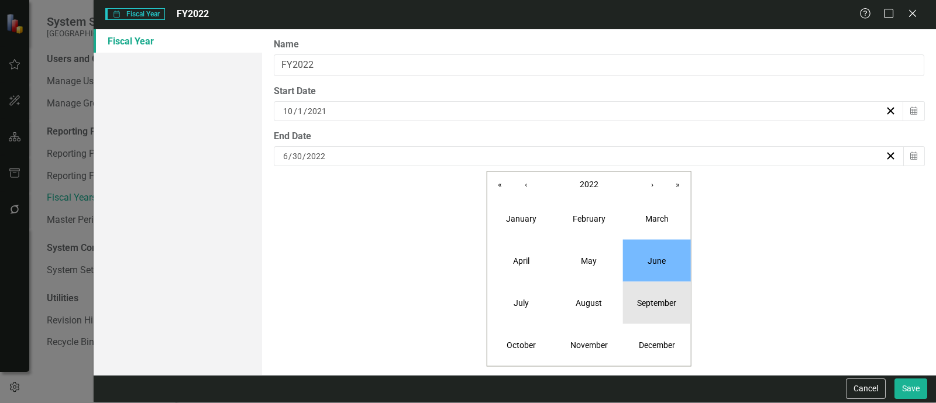
click at [648, 288] on button "September" at bounding box center [657, 303] width 68 height 42
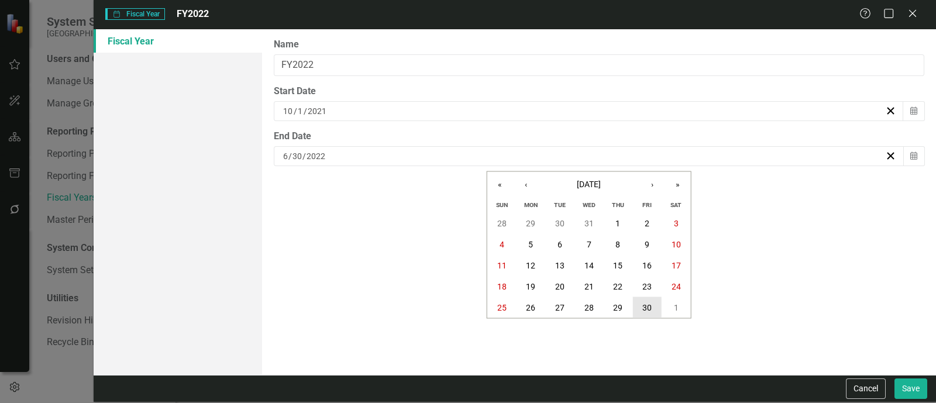
click at [645, 308] on abbr "30" at bounding box center [646, 307] width 9 height 9
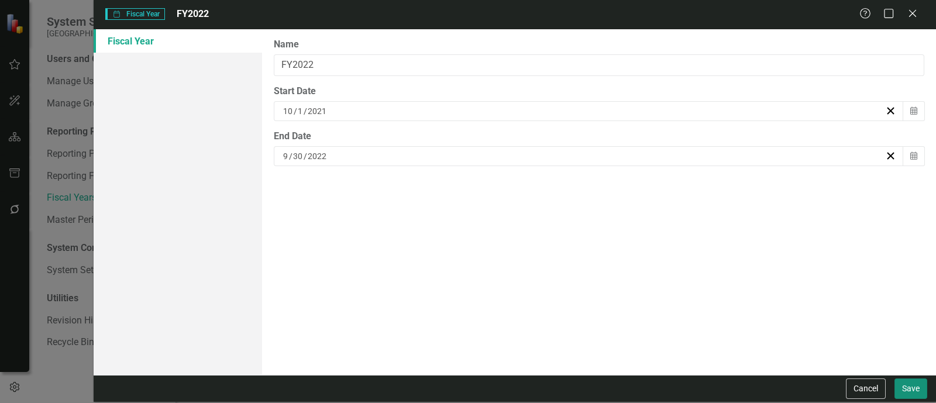
click at [907, 387] on button "Save" at bounding box center [910, 388] width 33 height 20
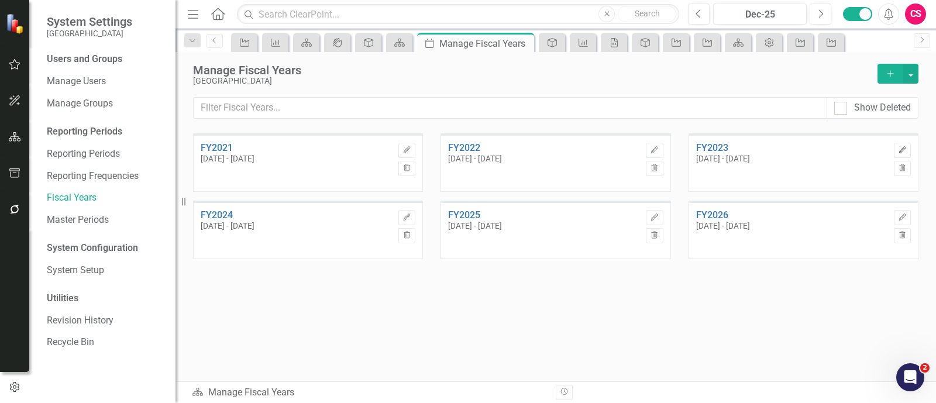
click at [907, 150] on button "Edit" at bounding box center [902, 150] width 17 height 15
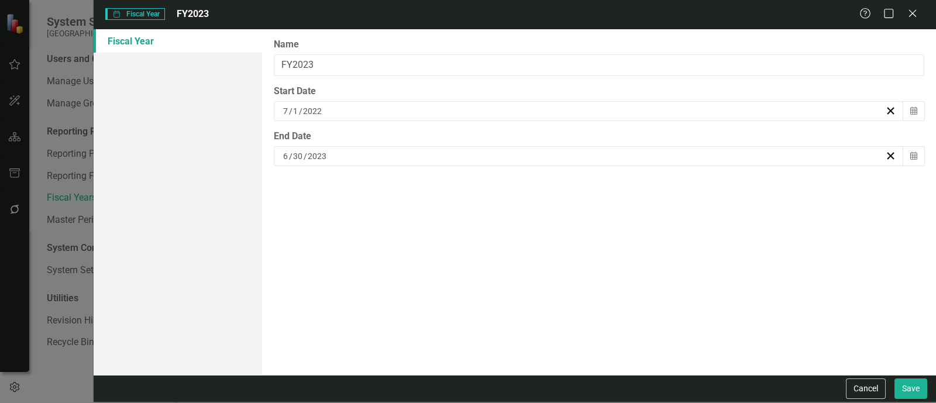
click at [310, 116] on div "[DATE]" at bounding box center [589, 111] width 630 height 20
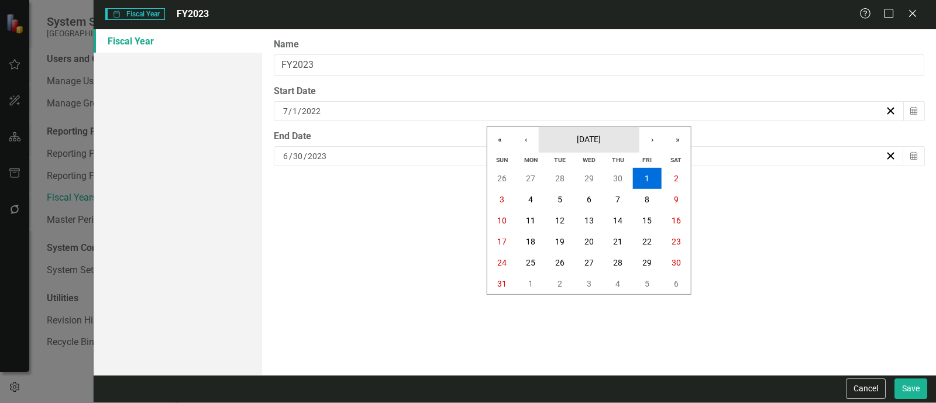
click at [553, 147] on button "[DATE]" at bounding box center [589, 140] width 101 height 26
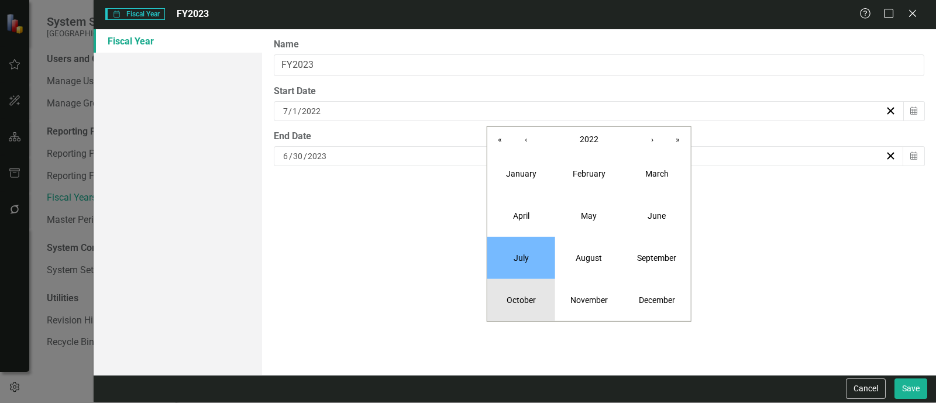
click at [515, 290] on button "October" at bounding box center [521, 300] width 68 height 42
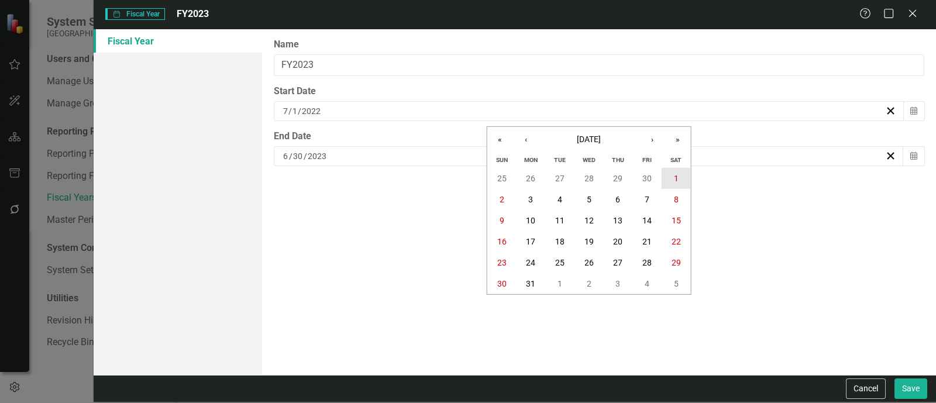
click at [671, 171] on button "1" at bounding box center [676, 178] width 29 height 21
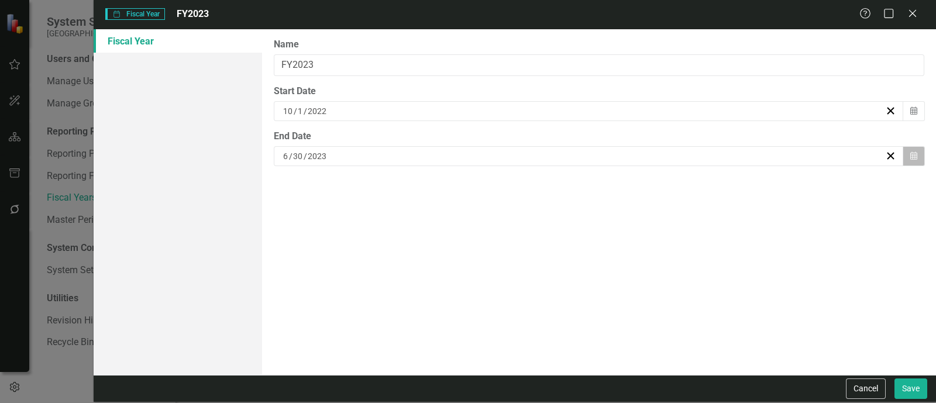
click at [907, 159] on button "Calendar" at bounding box center [914, 156] width 22 height 20
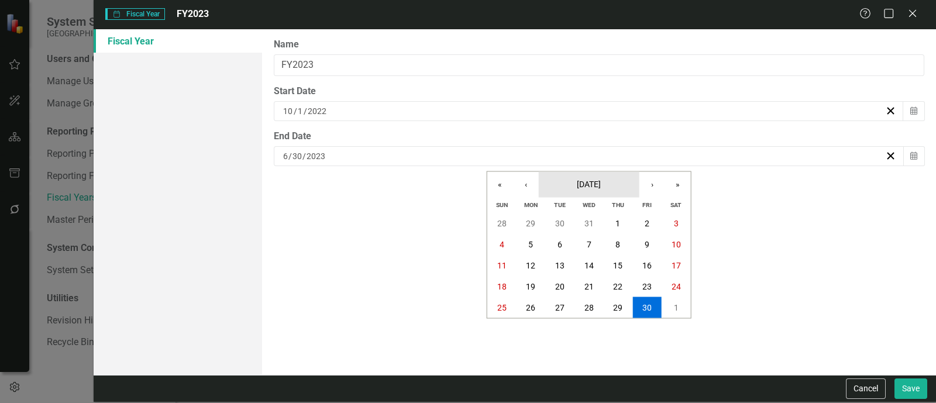
click at [564, 191] on button "[DATE]" at bounding box center [589, 185] width 101 height 26
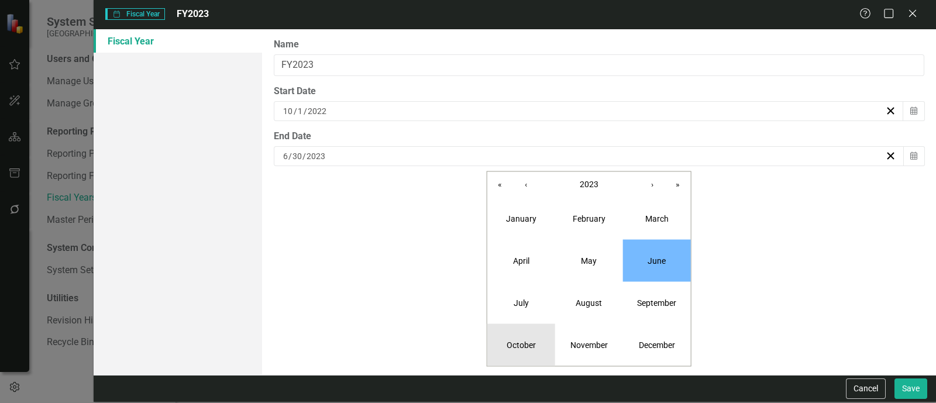
click at [504, 335] on button "October" at bounding box center [521, 345] width 68 height 42
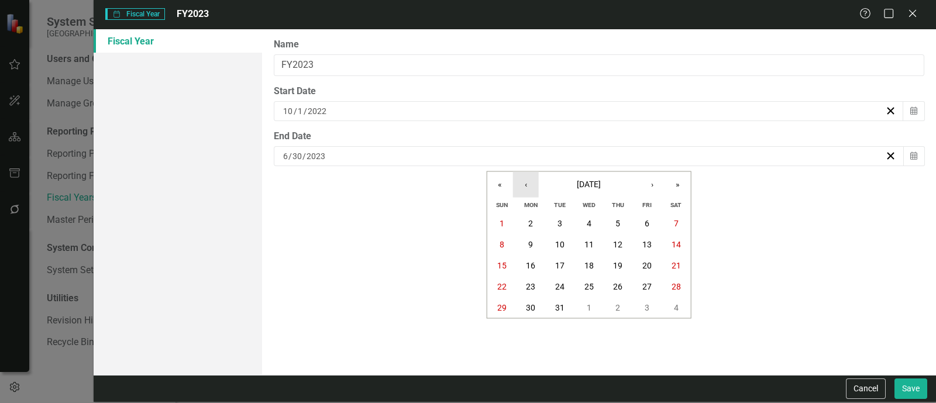
click at [529, 179] on button "‹" at bounding box center [526, 185] width 26 height 26
click at [670, 308] on button "30" at bounding box center [676, 307] width 29 height 21
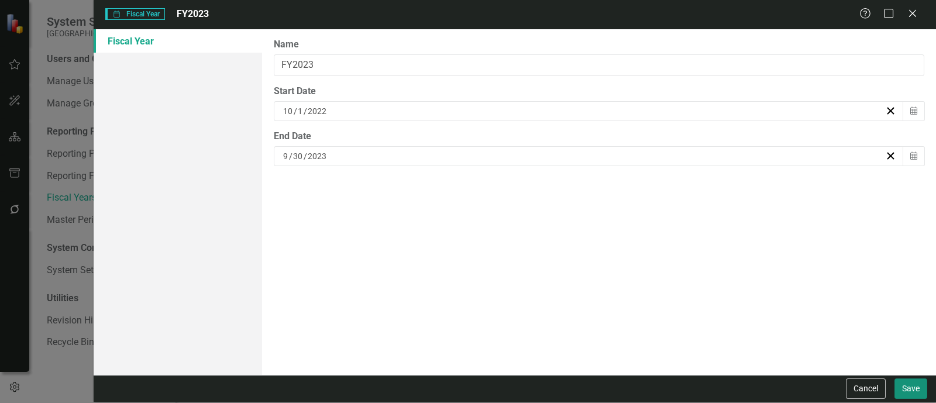
click at [912, 386] on button "Save" at bounding box center [910, 388] width 33 height 20
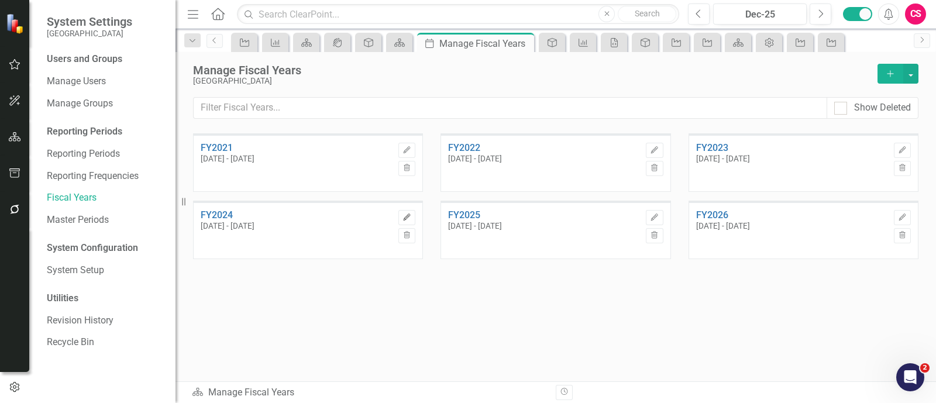
click at [405, 215] on icon "Edit" at bounding box center [406, 217] width 9 height 7
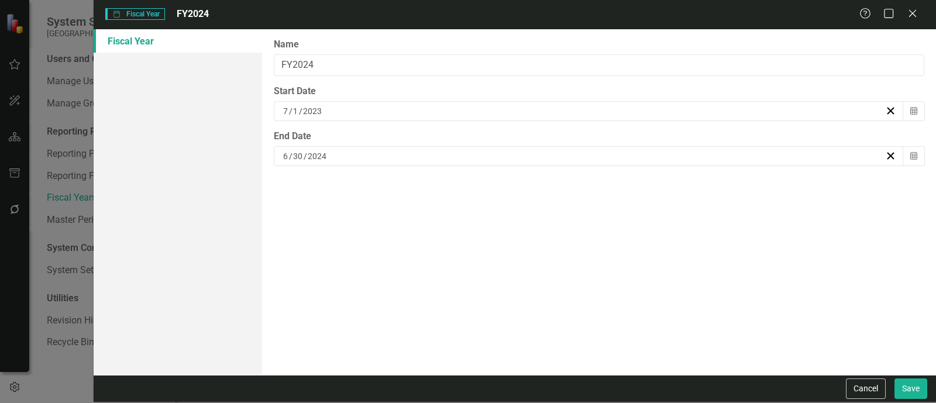
click at [363, 108] on div "[DATE]" at bounding box center [583, 111] width 604 height 12
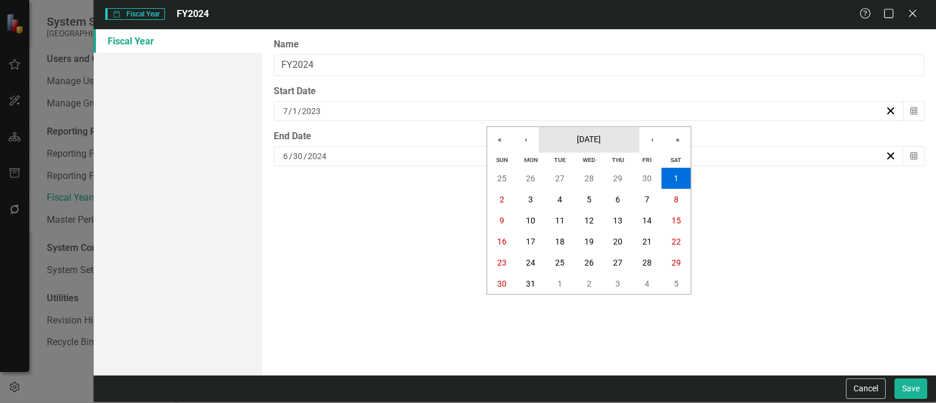
click at [598, 136] on span "[DATE]" at bounding box center [589, 139] width 24 height 9
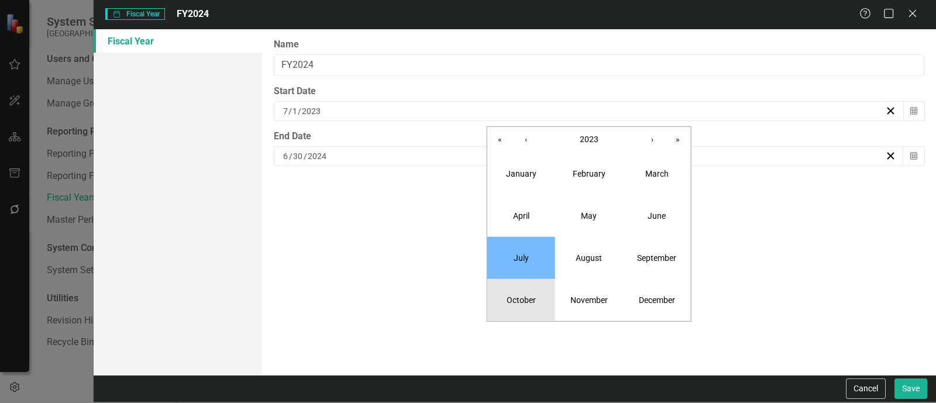
click at [512, 293] on button "October" at bounding box center [521, 300] width 68 height 42
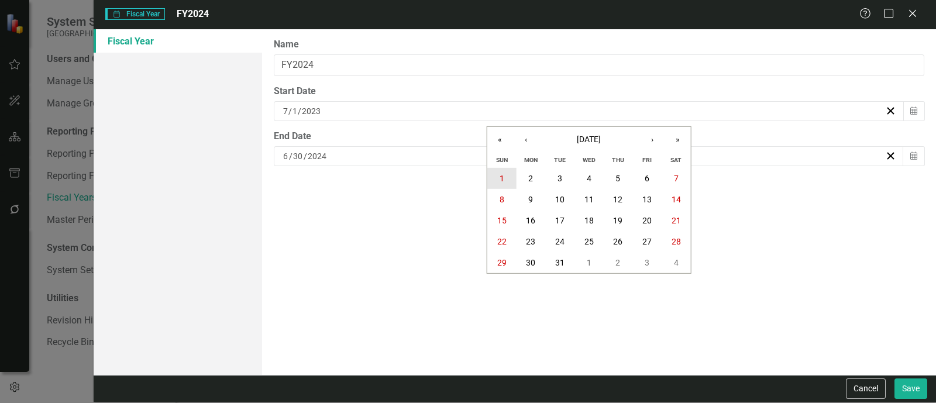
click at [508, 173] on button "1" at bounding box center [501, 178] width 29 height 21
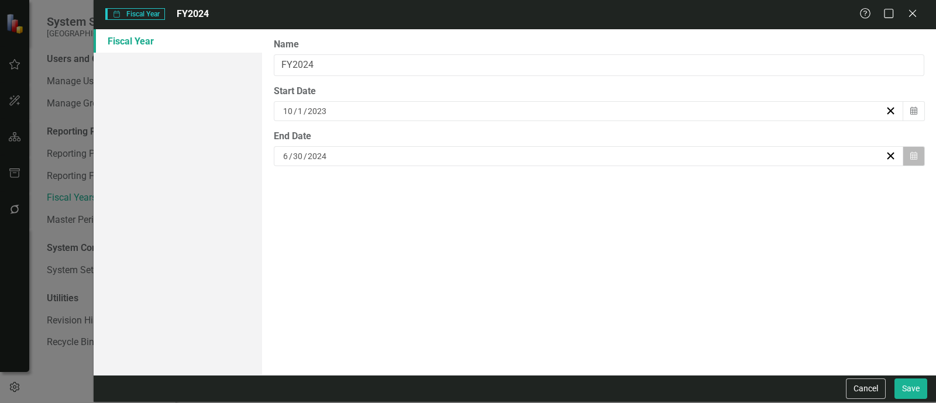
click at [916, 159] on icon "Calendar" at bounding box center [913, 156] width 7 height 8
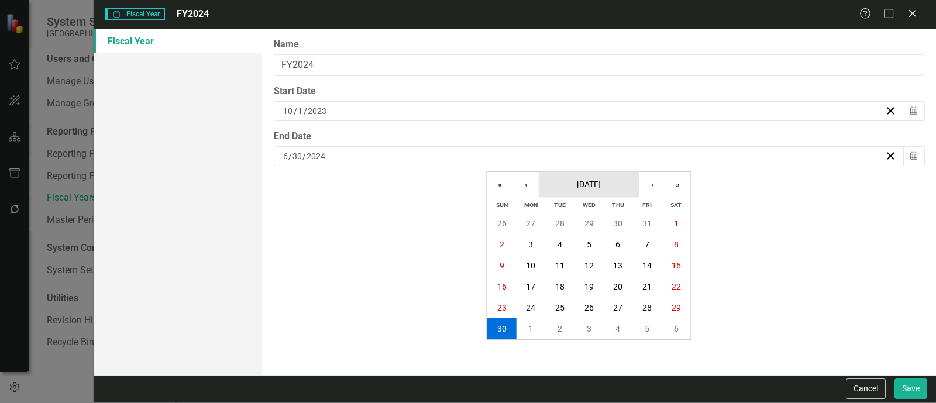
click at [614, 180] on button "[DATE]" at bounding box center [589, 185] width 101 height 26
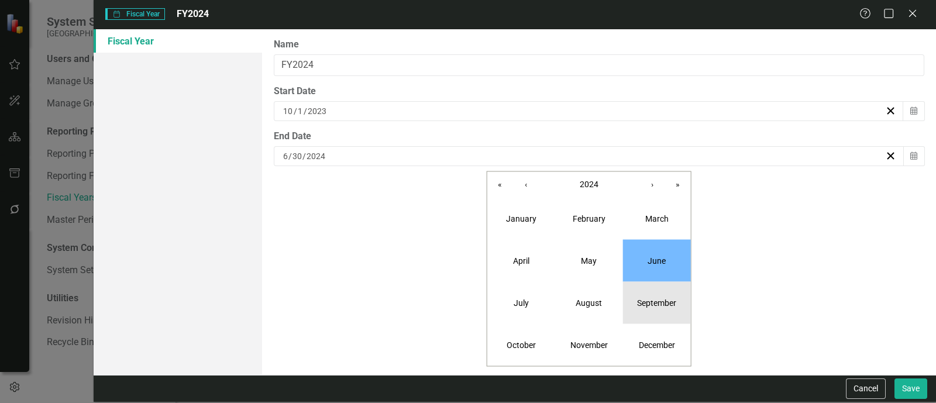
click at [685, 291] on button "September" at bounding box center [657, 303] width 68 height 42
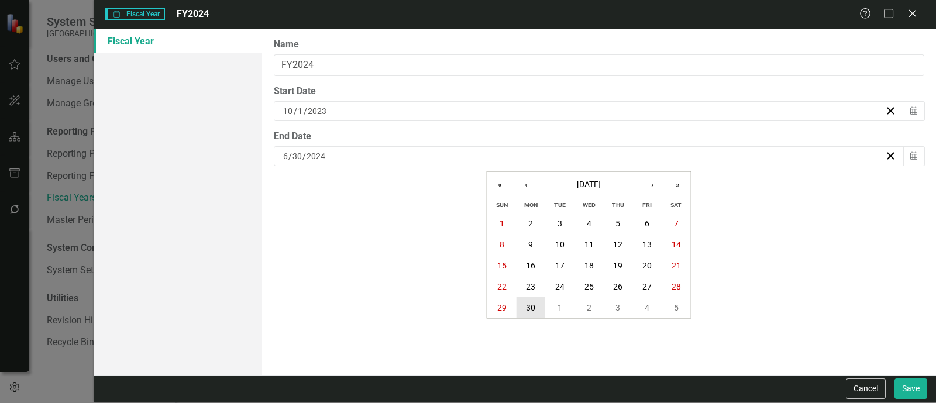
click at [535, 306] on button "30" at bounding box center [530, 307] width 29 height 21
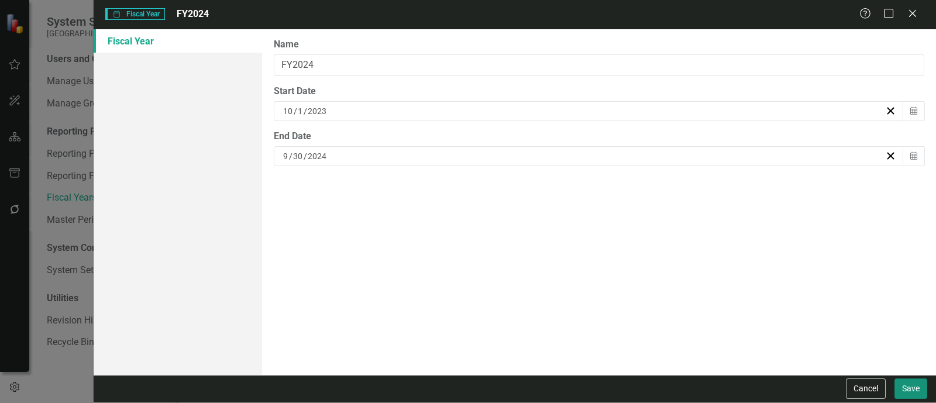
click at [915, 388] on button "Save" at bounding box center [910, 388] width 33 height 20
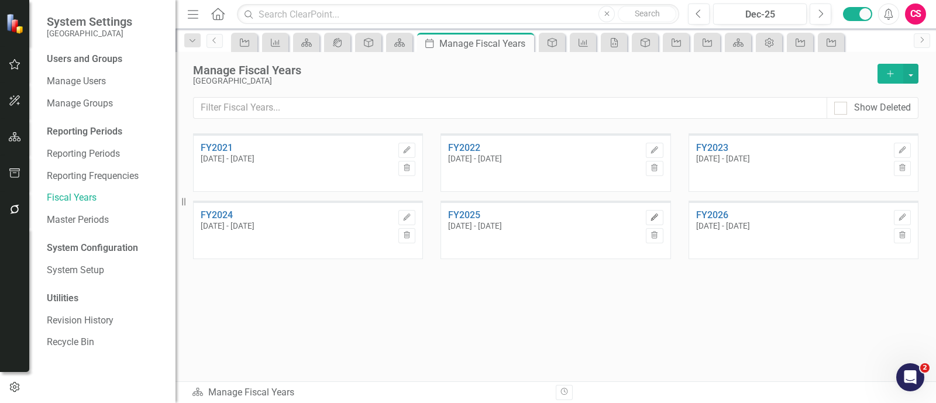
click at [647, 215] on button "Edit" at bounding box center [654, 217] width 17 height 15
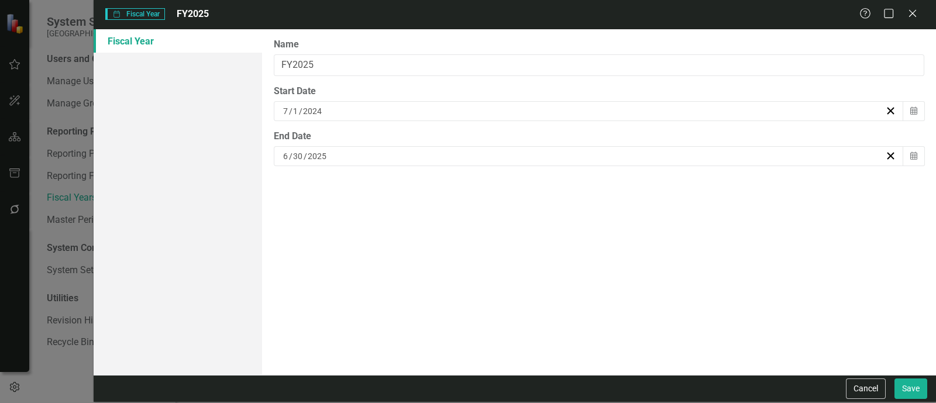
click at [334, 110] on div "[DATE]" at bounding box center [583, 111] width 604 height 12
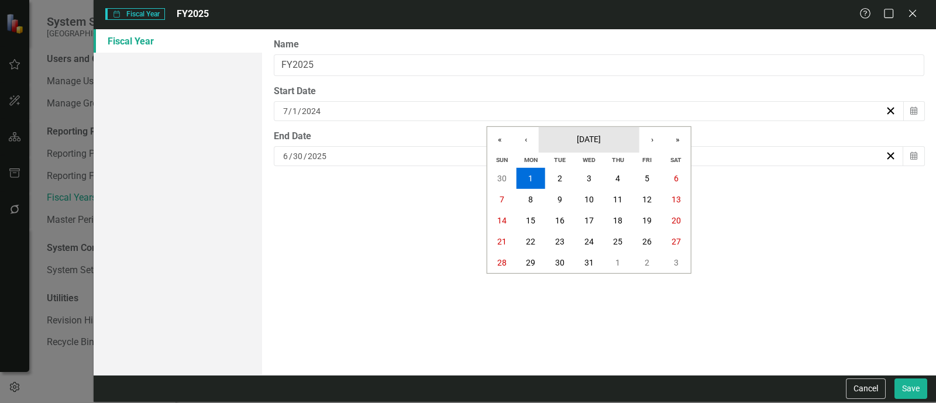
click at [591, 149] on button "[DATE]" at bounding box center [589, 140] width 101 height 26
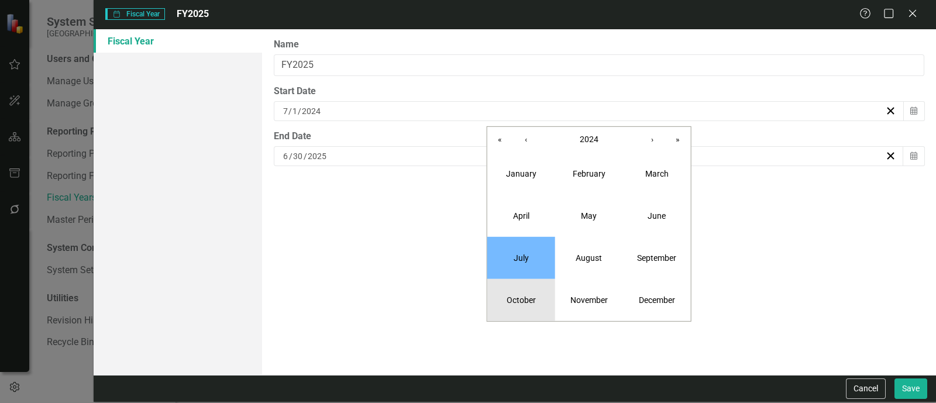
click at [515, 285] on button "October" at bounding box center [521, 300] width 68 height 42
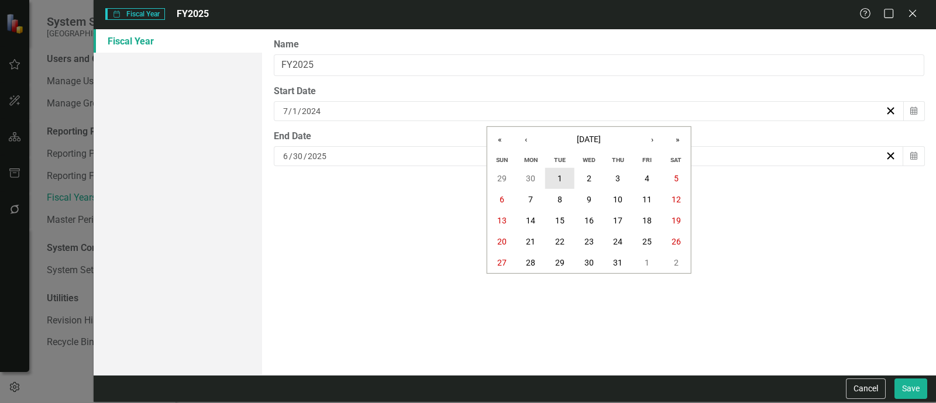
click at [562, 174] on abbr "1" at bounding box center [559, 178] width 5 height 9
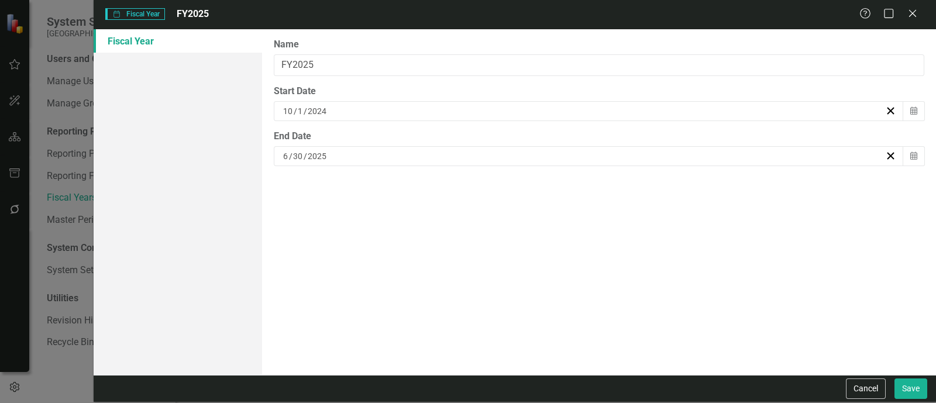
click at [536, 162] on div "[DATE]" at bounding box center [589, 156] width 630 height 20
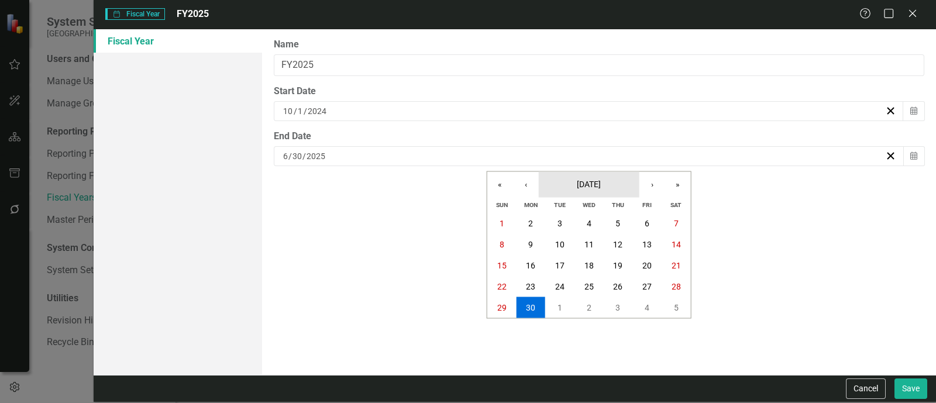
click at [579, 177] on button "[DATE]" at bounding box center [589, 185] width 101 height 26
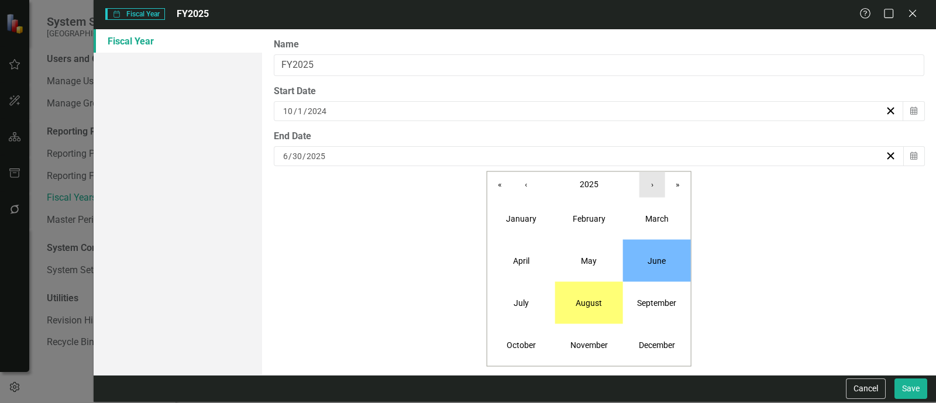
click at [643, 182] on button "›" at bounding box center [652, 185] width 26 height 26
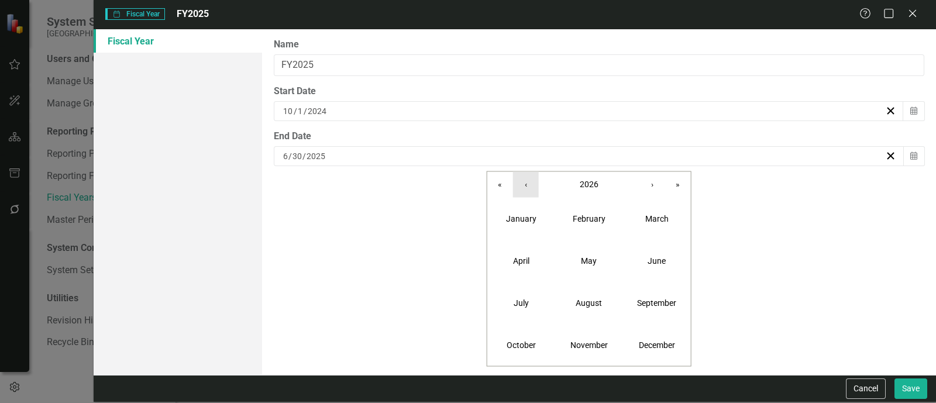
click at [519, 184] on button "‹" at bounding box center [526, 185] width 26 height 26
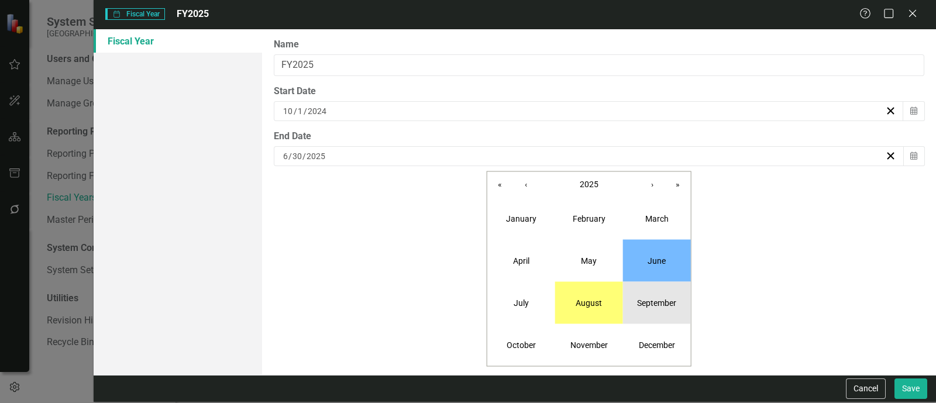
click at [663, 312] on button "September" at bounding box center [657, 303] width 68 height 42
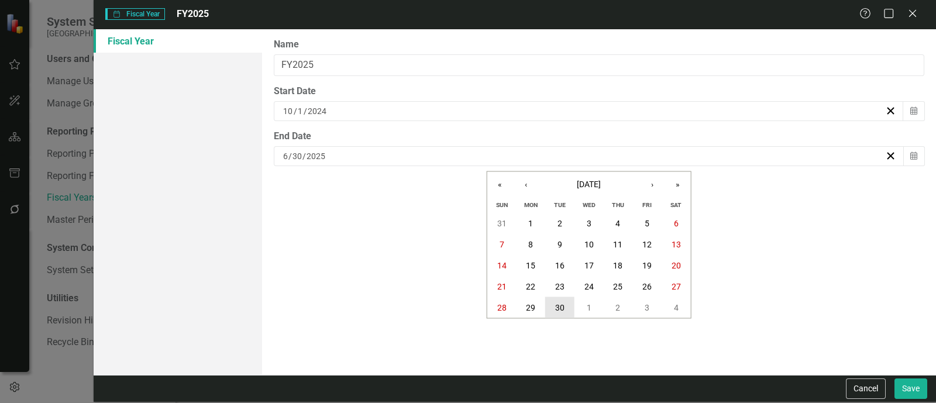
click at [564, 302] on button "30" at bounding box center [559, 307] width 29 height 21
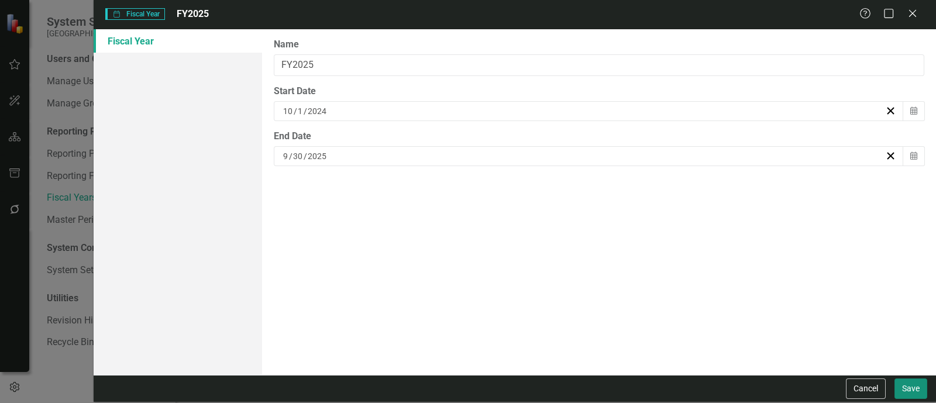
click at [911, 382] on button "Save" at bounding box center [910, 388] width 33 height 20
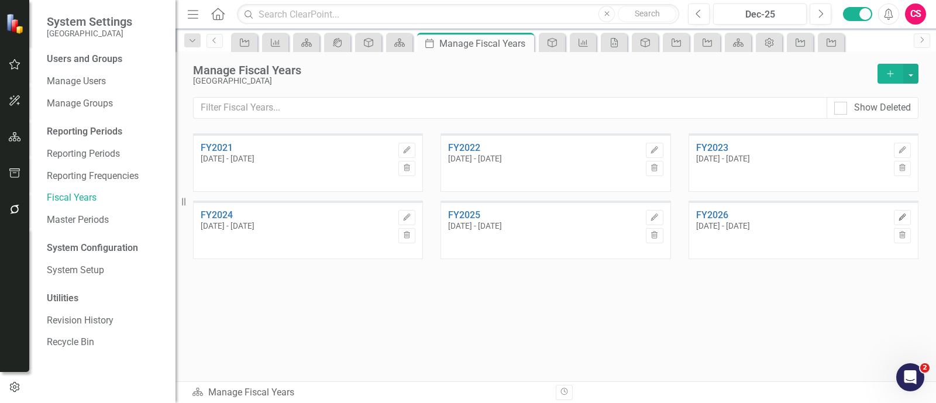
click at [903, 221] on button "Edit" at bounding box center [902, 217] width 17 height 15
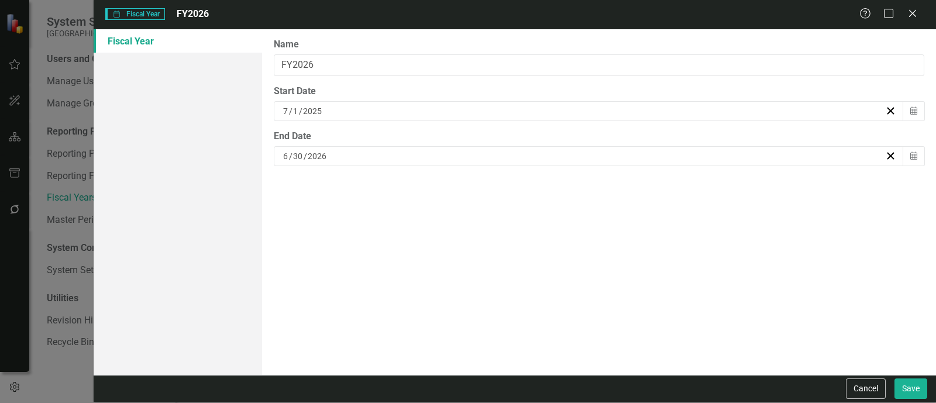
click at [336, 105] on div "[DATE]" at bounding box center [583, 111] width 604 height 12
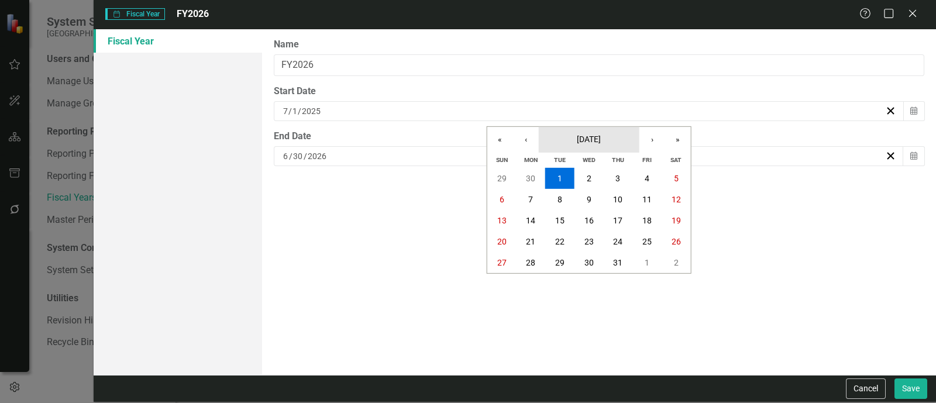
click at [588, 135] on span "[DATE]" at bounding box center [589, 139] width 24 height 9
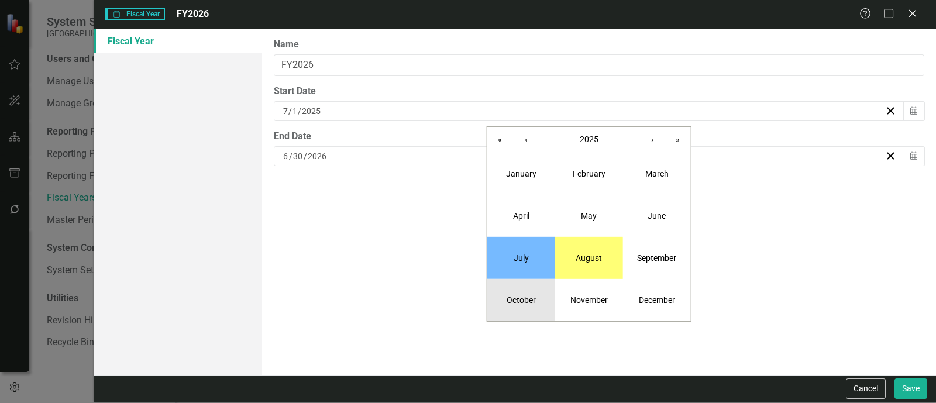
click at [522, 292] on button "October" at bounding box center [521, 300] width 68 height 42
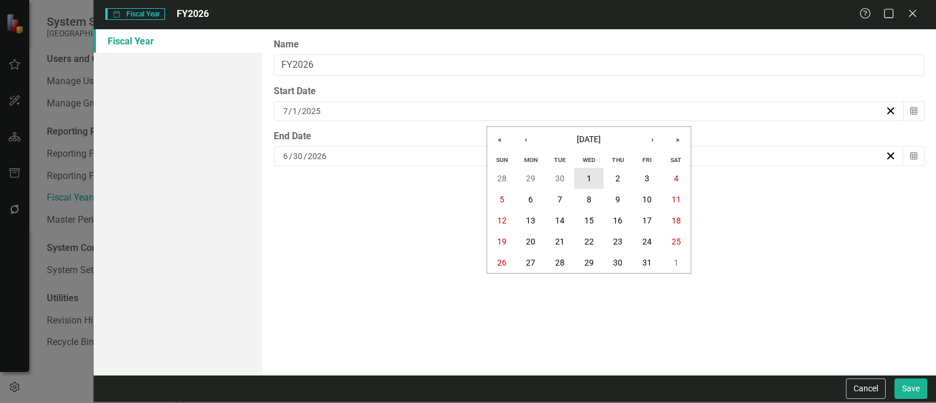
click at [597, 181] on button "1" at bounding box center [588, 178] width 29 height 21
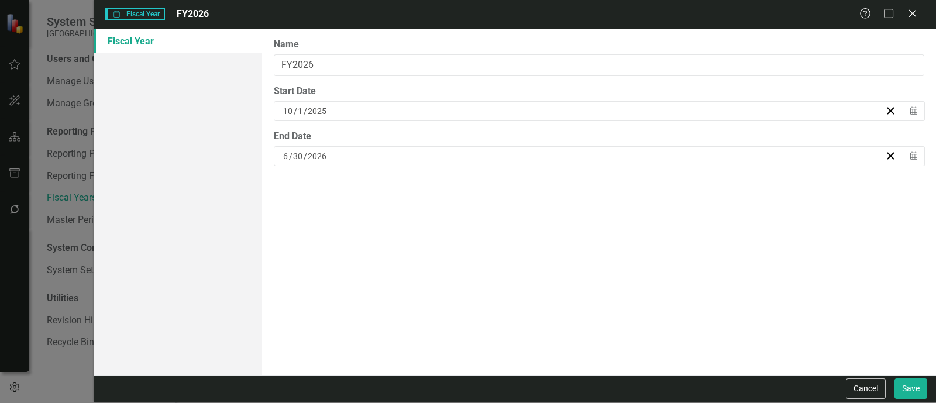
click at [560, 156] on div "[DATE]" at bounding box center [583, 156] width 604 height 12
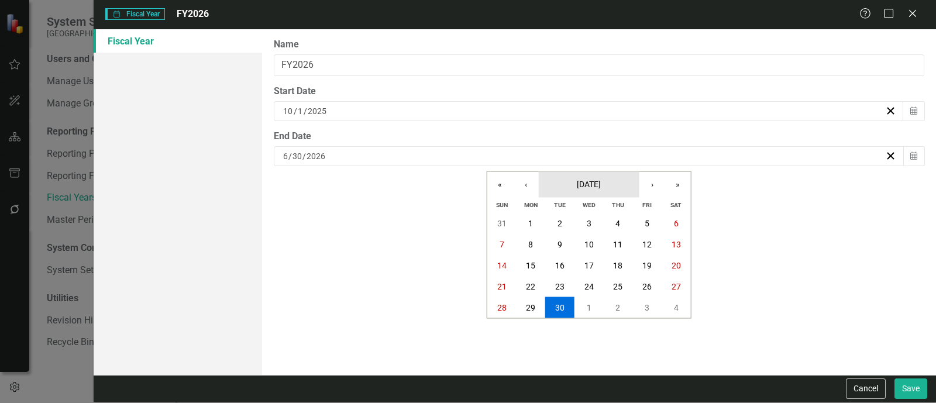
click at [595, 184] on span "[DATE]" at bounding box center [589, 184] width 24 height 9
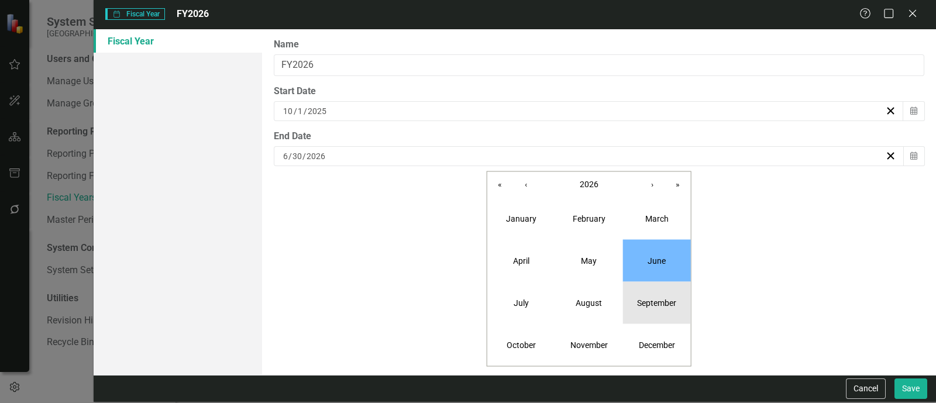
click at [652, 304] on abbr "September" at bounding box center [656, 302] width 39 height 9
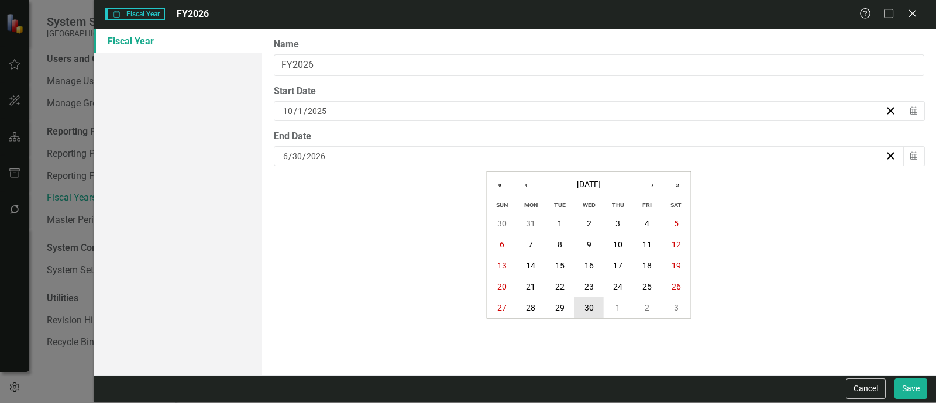
click at [586, 315] on button "30" at bounding box center [588, 307] width 29 height 21
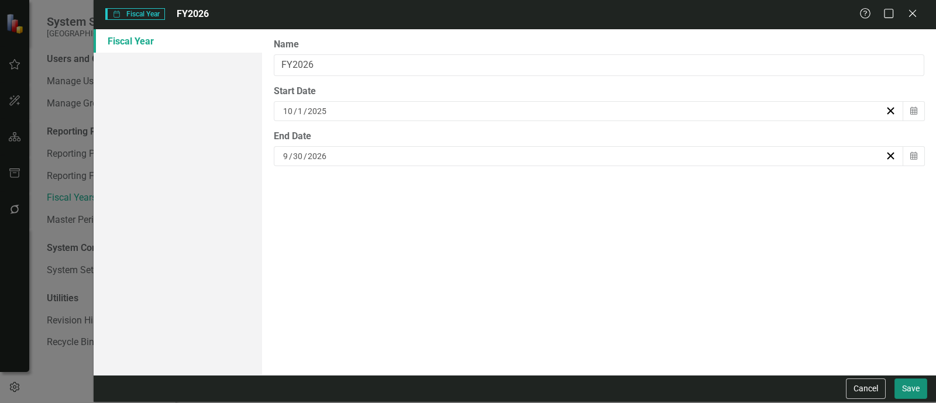
click at [905, 384] on button "Save" at bounding box center [910, 388] width 33 height 20
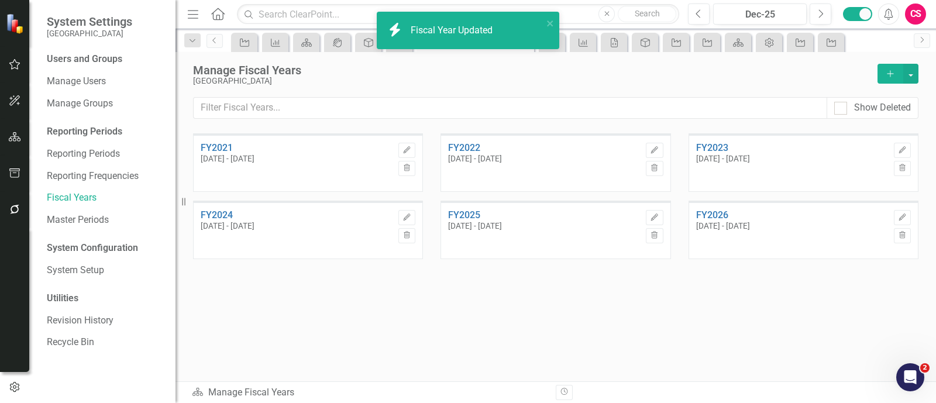
click at [892, 75] on icon "Add" at bounding box center [890, 74] width 11 height 8
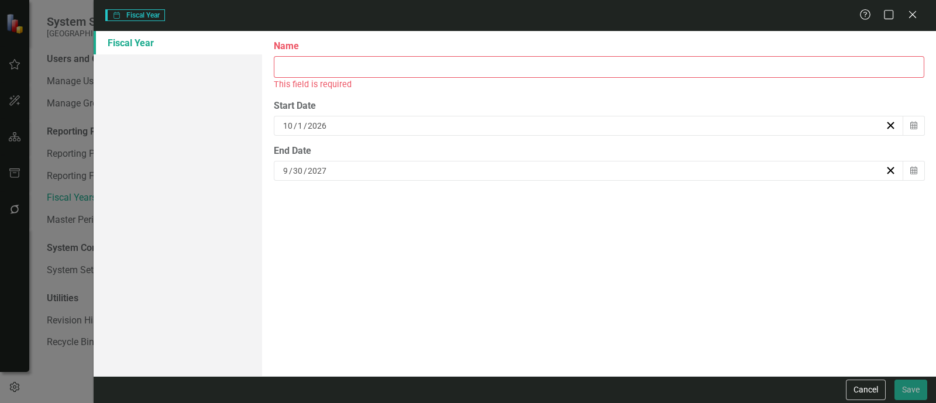
click at [375, 64] on input "Name" at bounding box center [599, 67] width 650 height 22
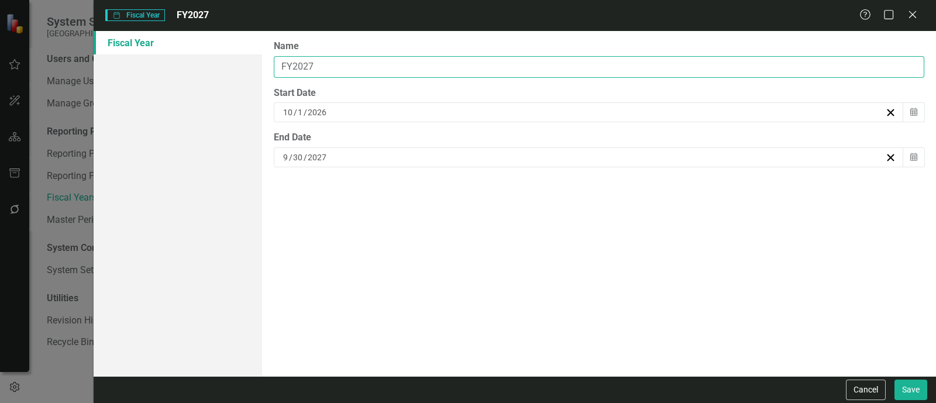
type input "FY2027"
click at [894, 380] on button "Save" at bounding box center [910, 390] width 33 height 20
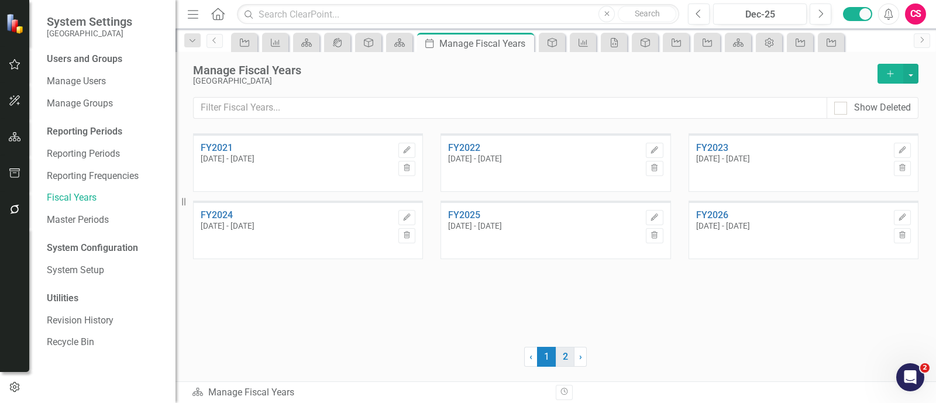
click at [565, 364] on link "2" at bounding box center [565, 357] width 19 height 20
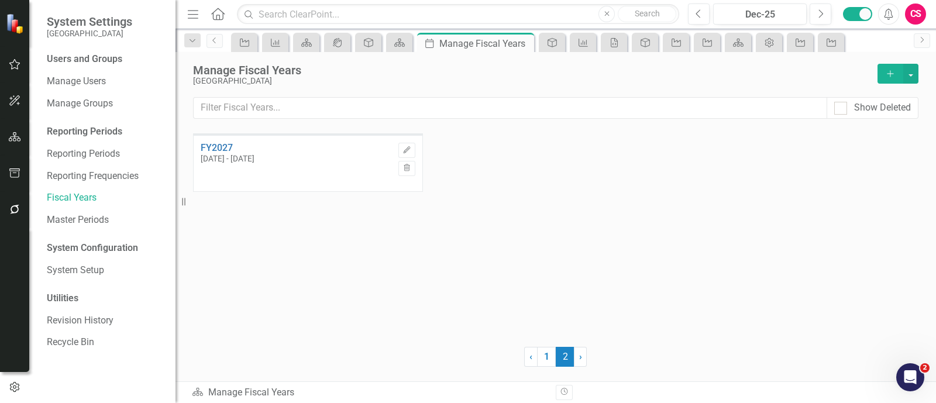
click at [891, 77] on button "Add" at bounding box center [890, 74] width 26 height 20
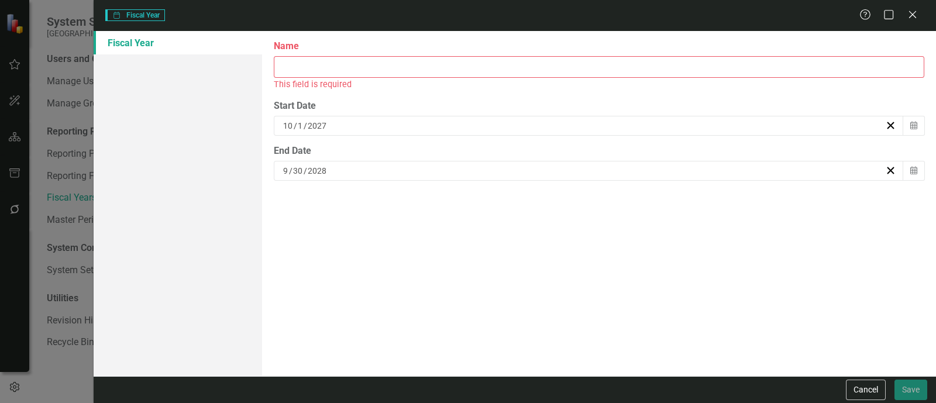
click at [518, 64] on input "Name" at bounding box center [599, 67] width 650 height 22
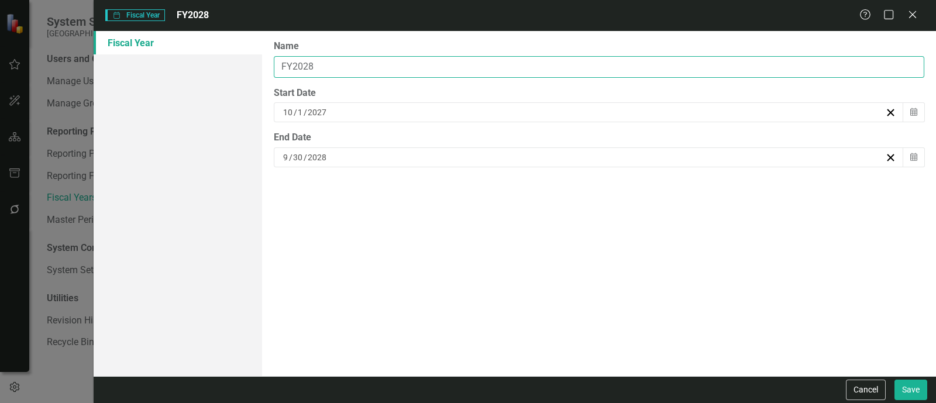
type input "FY2028"
click at [894, 380] on button "Save" at bounding box center [910, 390] width 33 height 20
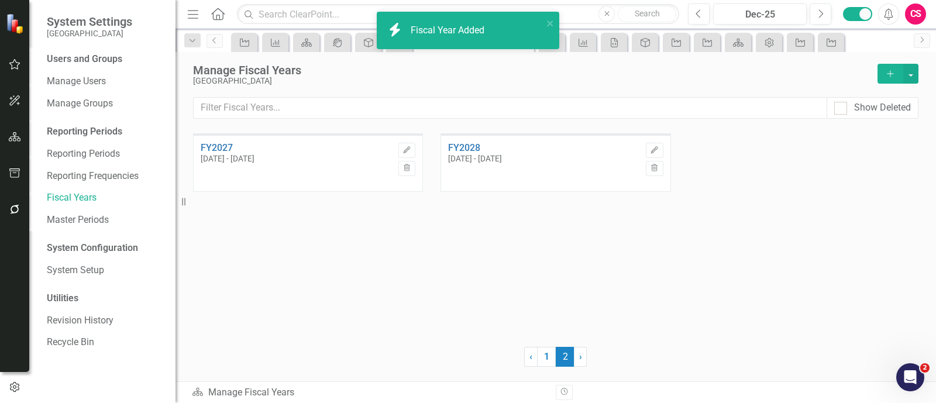
click at [889, 65] on button "Add" at bounding box center [890, 74] width 26 height 20
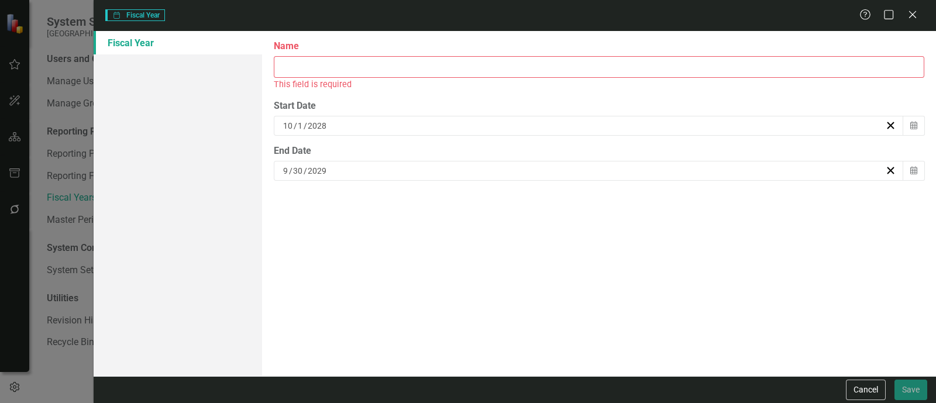
click at [483, 70] on input "Name" at bounding box center [599, 67] width 650 height 22
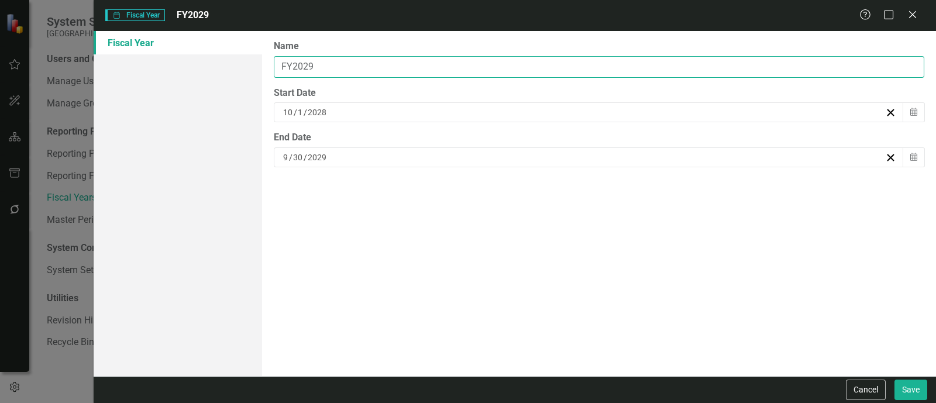
type input "FY2029"
click at [894, 380] on button "Save" at bounding box center [910, 390] width 33 height 20
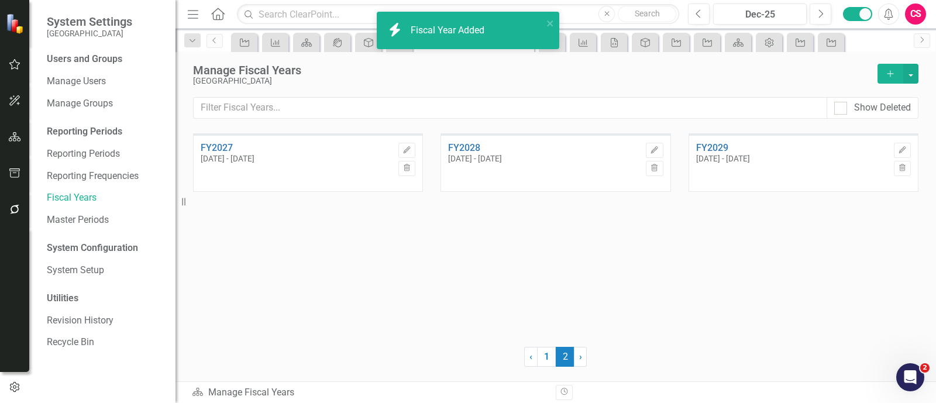
click at [889, 81] on button "Add" at bounding box center [890, 74] width 26 height 20
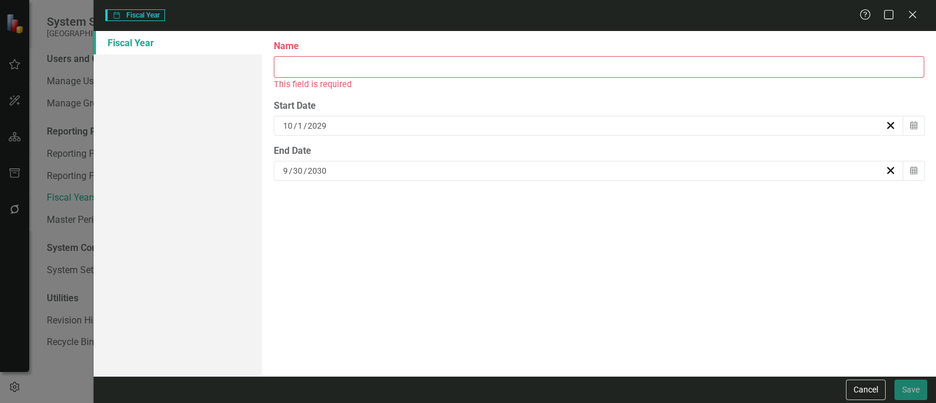
click at [503, 71] on input "Name" at bounding box center [599, 67] width 650 height 22
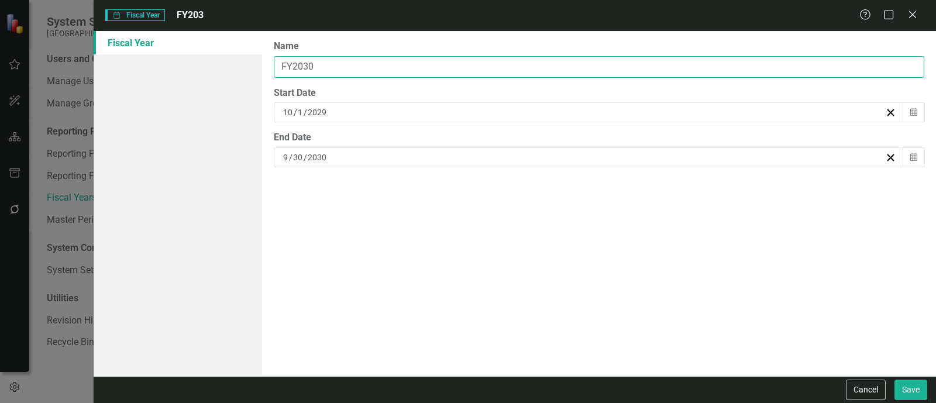
type input "FY2030"
click at [894, 380] on button "Save" at bounding box center [910, 390] width 33 height 20
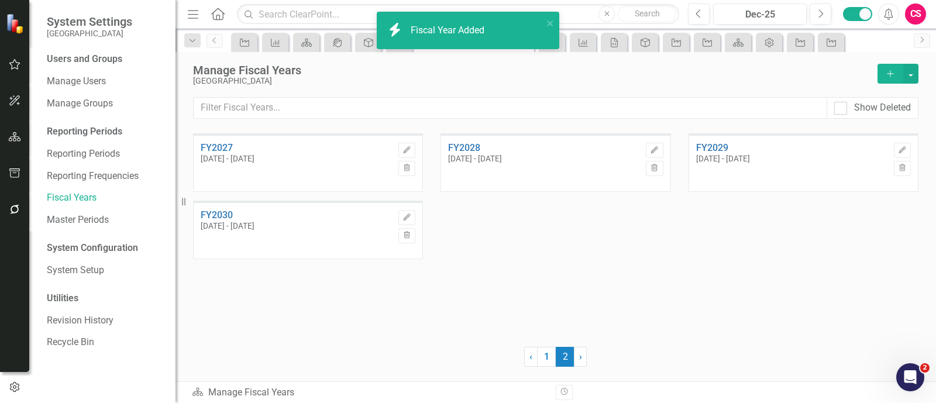
click at [886, 73] on icon "Add" at bounding box center [890, 74] width 11 height 8
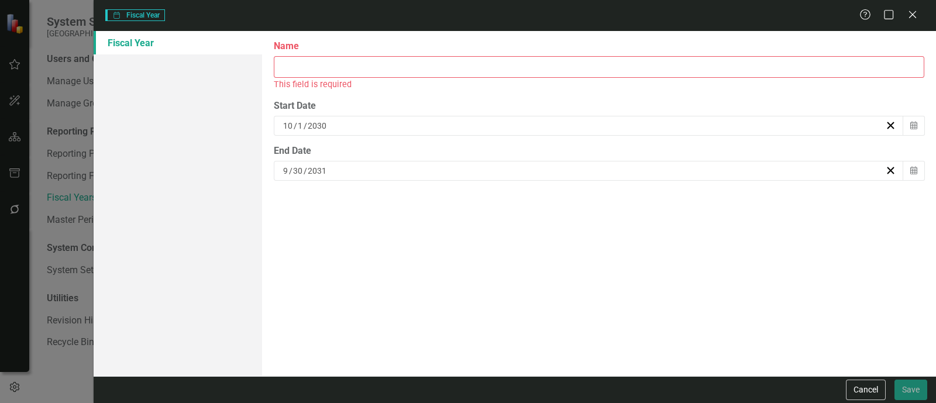
click at [528, 68] on input "Name" at bounding box center [599, 67] width 650 height 22
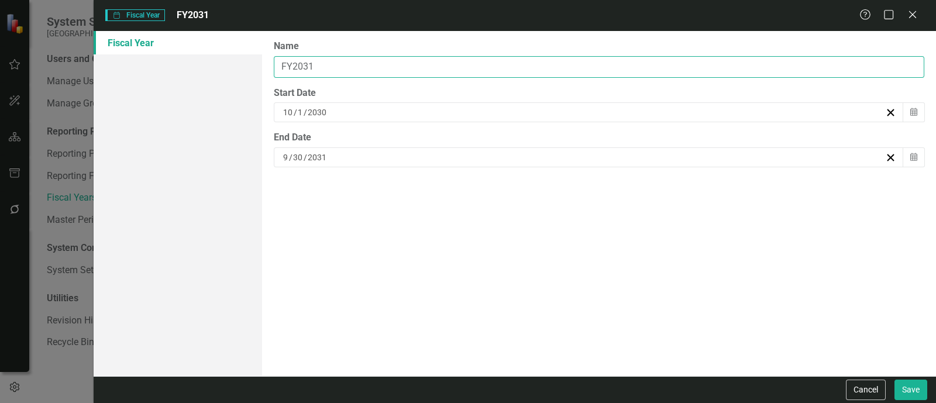
type input "FY2031"
click at [894, 380] on button "Save" at bounding box center [910, 390] width 33 height 20
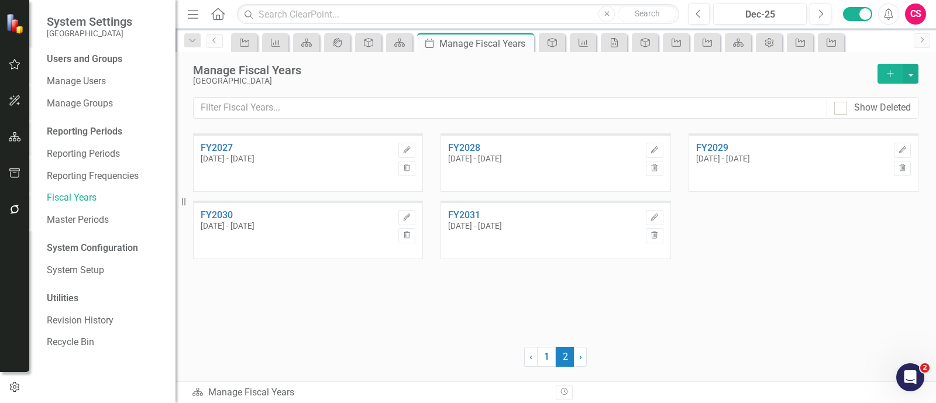
click at [465, 312] on div "FY2027 [DATE] - [DATE] Edit Trash FY2028 [DATE] - [DATE] Edit Trash FY2029 [DAT…" at bounding box center [555, 232] width 725 height 199
click at [9, 135] on icon "button" at bounding box center [15, 136] width 12 height 9
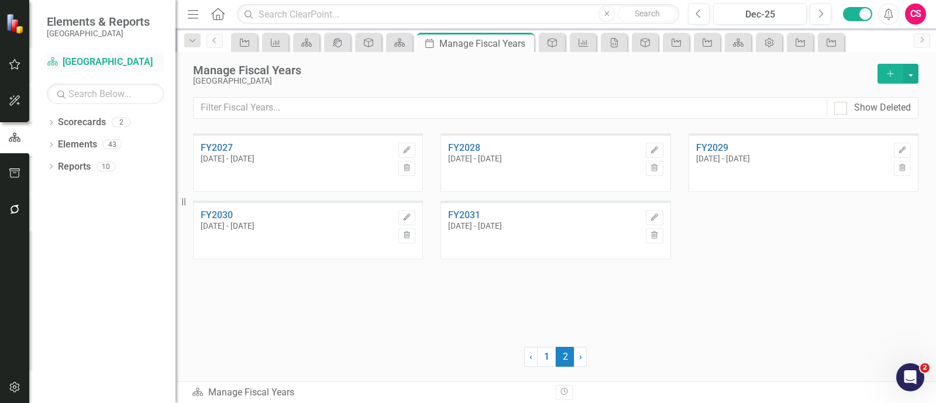
click at [81, 51] on div "Elements & Reports [GEOGRAPHIC_DATA]" at bounding box center [102, 26] width 146 height 53
click at [220, 9] on icon at bounding box center [217, 14] width 13 height 12
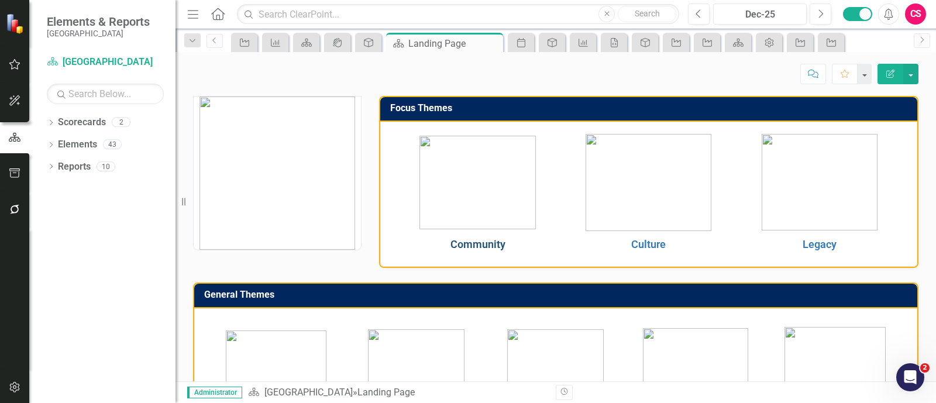
click at [483, 246] on link "Community" at bounding box center [477, 244] width 55 height 12
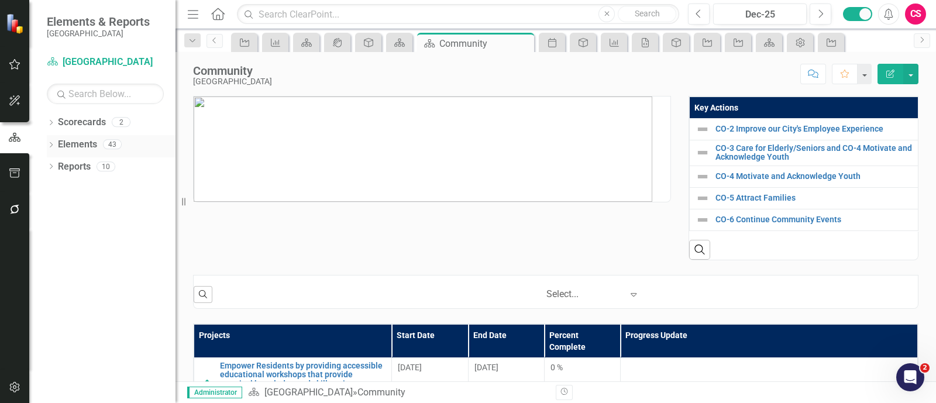
click at [71, 135] on div "Elements" at bounding box center [77, 144] width 39 height 19
click at [74, 142] on link "Elements" at bounding box center [77, 144] width 39 height 13
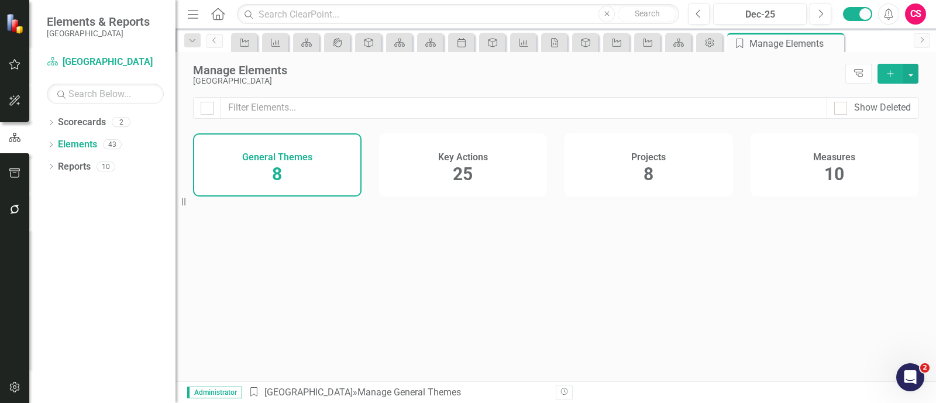
click at [781, 155] on div "Measures 10" at bounding box center [835, 164] width 168 height 63
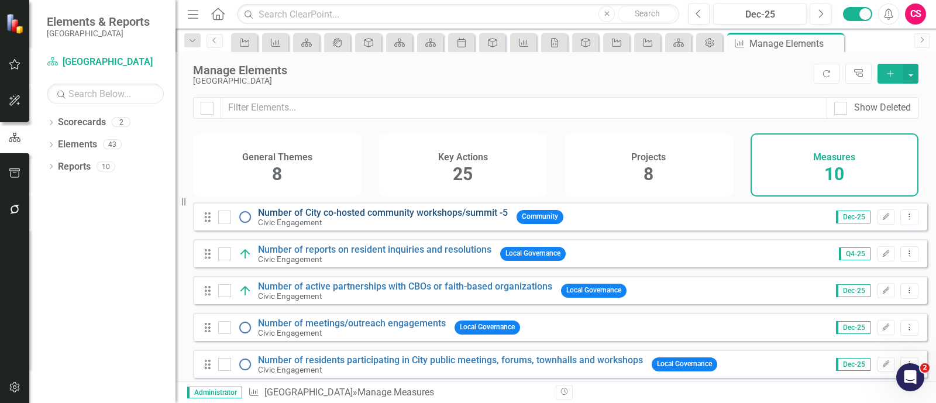
click at [402, 218] on link "Number of City co-hosted community workshops/summit -5" at bounding box center [383, 212] width 250 height 11
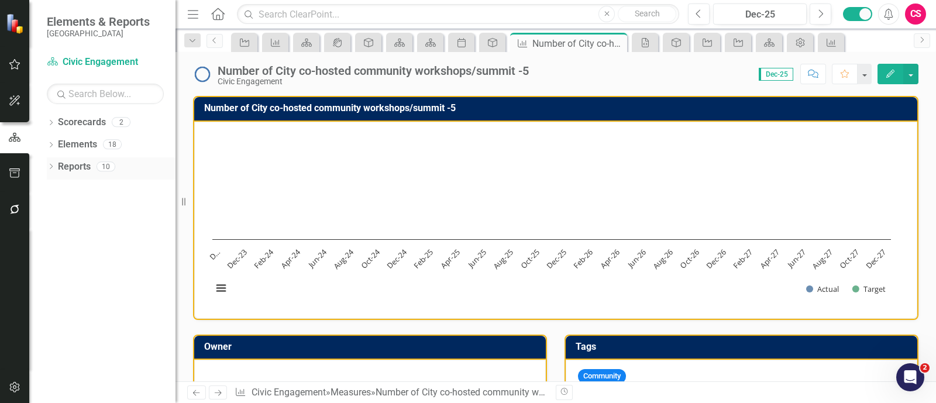
click at [73, 171] on link "Reports" at bounding box center [74, 166] width 33 height 13
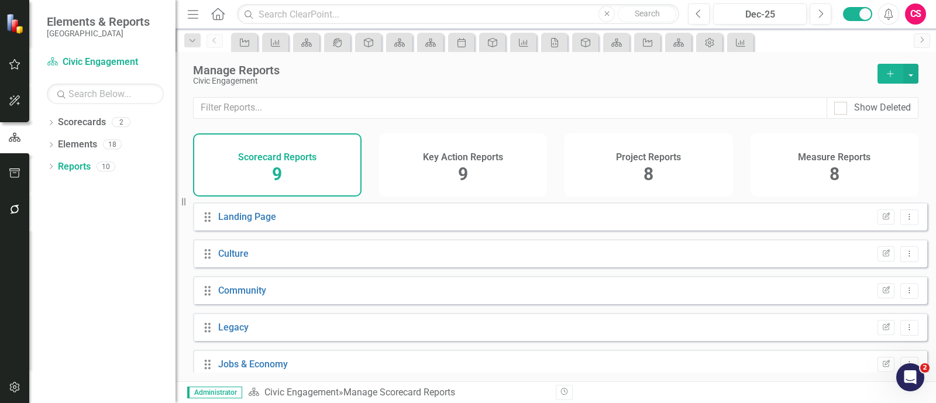
click at [858, 171] on div "Measure Reports 8" at bounding box center [835, 164] width 168 height 63
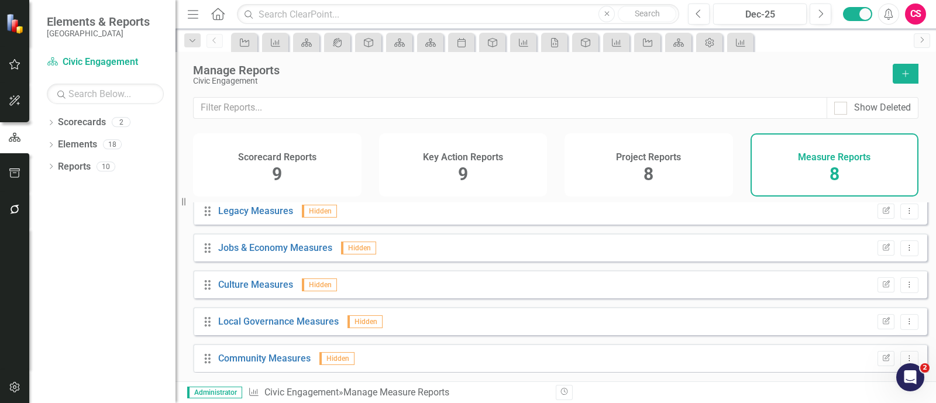
scroll to position [124, 0]
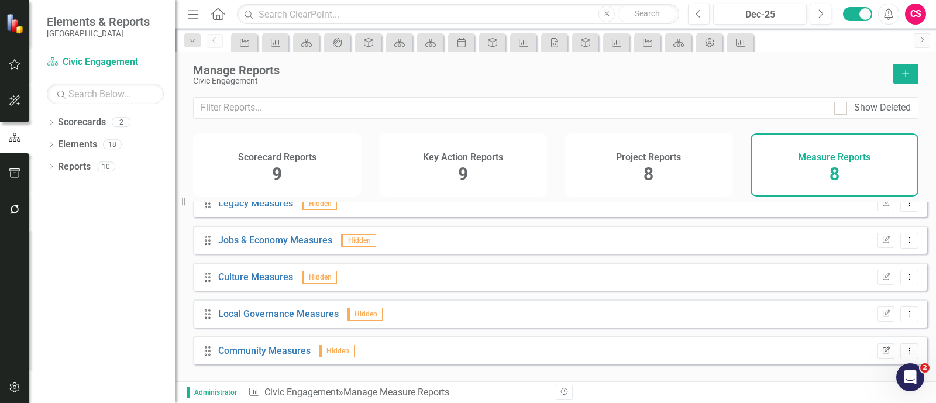
click at [882, 354] on icon "Edit Report" at bounding box center [886, 350] width 9 height 7
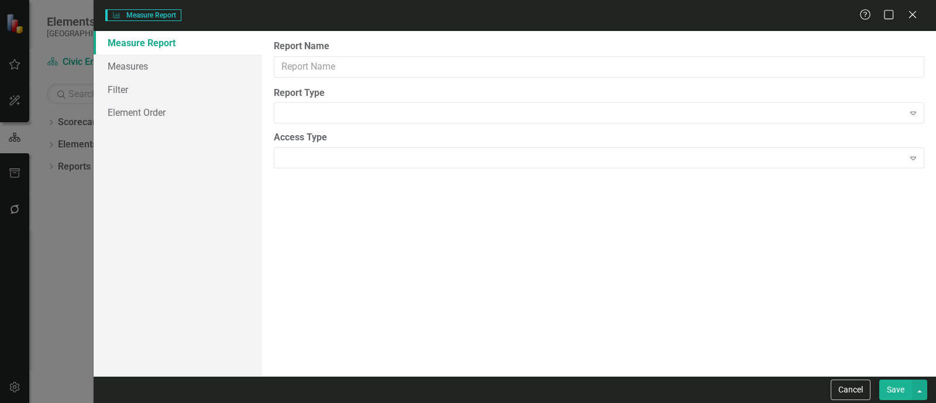
type input "Community Measures"
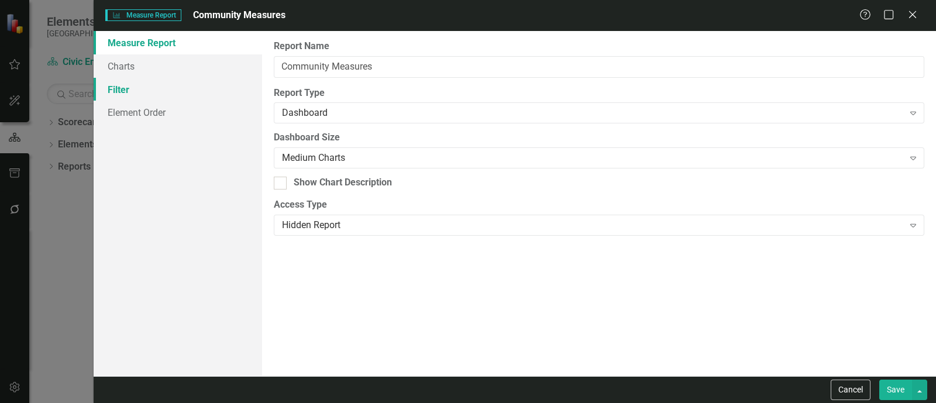
click at [127, 83] on link "Filter" at bounding box center [178, 89] width 168 height 23
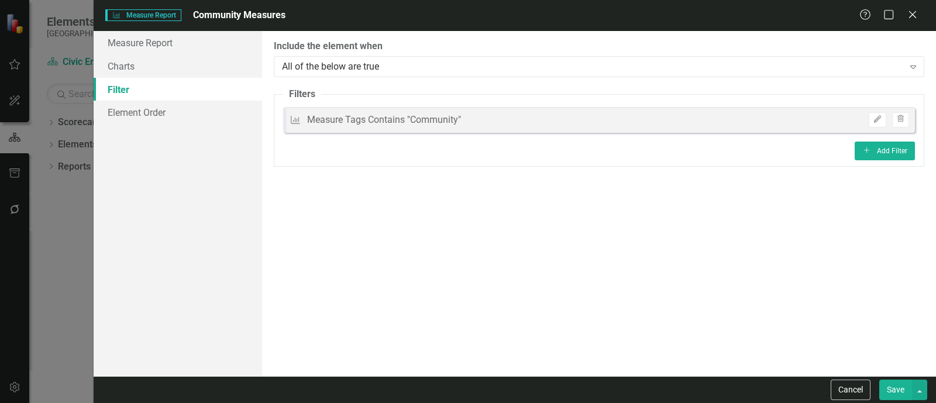
click at [127, 83] on link "Filter" at bounding box center [178, 89] width 168 height 23
click at [848, 384] on button "Cancel" at bounding box center [851, 390] width 40 height 20
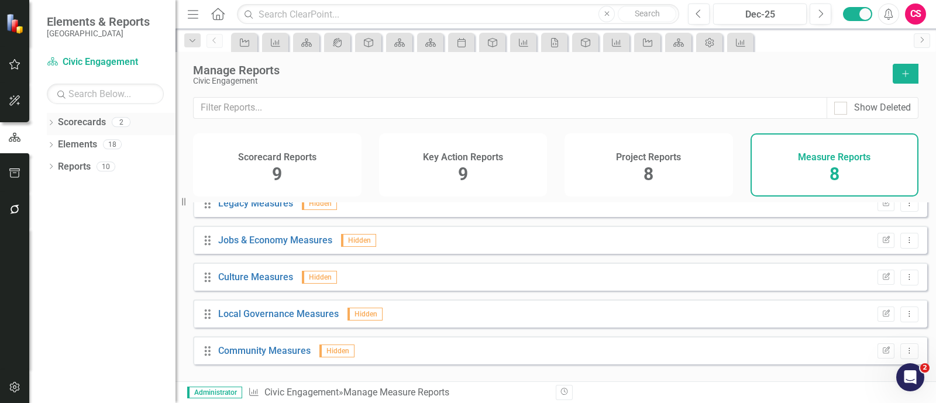
click at [50, 118] on div "Dropdown Scorecards 2" at bounding box center [111, 124] width 129 height 22
click at [50, 124] on icon at bounding box center [51, 122] width 3 height 5
click at [126, 67] on link "Scorecard Civic Engagement" at bounding box center [105, 62] width 117 height 13
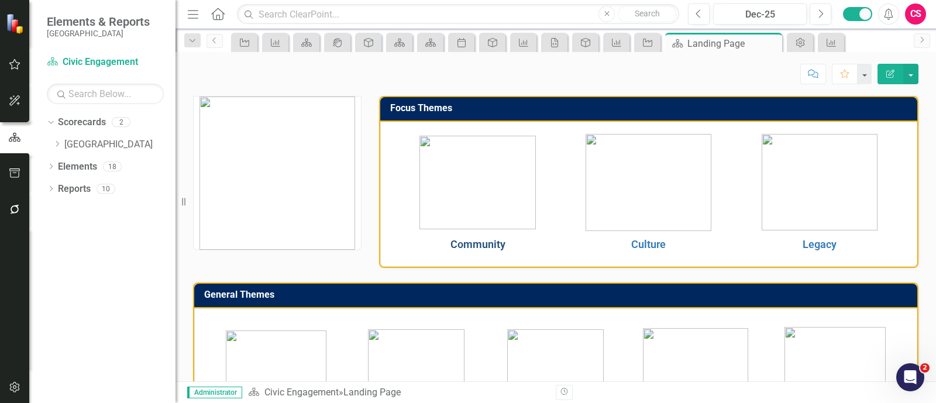
click at [457, 242] on link "Community" at bounding box center [477, 244] width 55 height 12
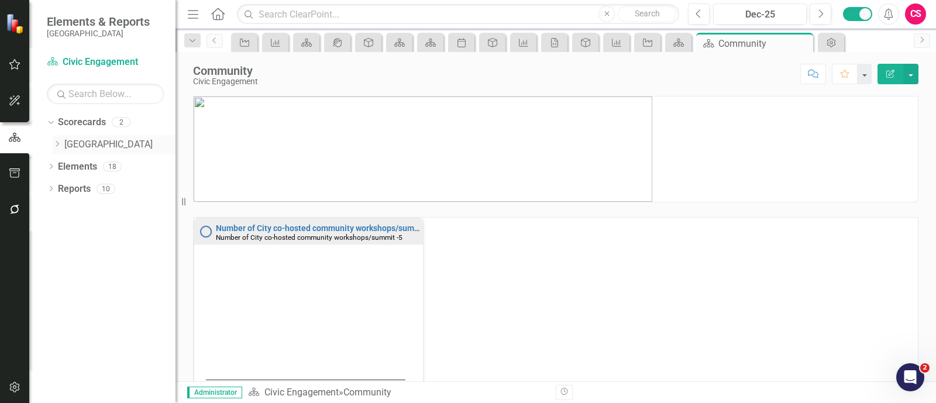
click at [75, 142] on link "[GEOGRAPHIC_DATA]" at bounding box center [119, 144] width 111 height 13
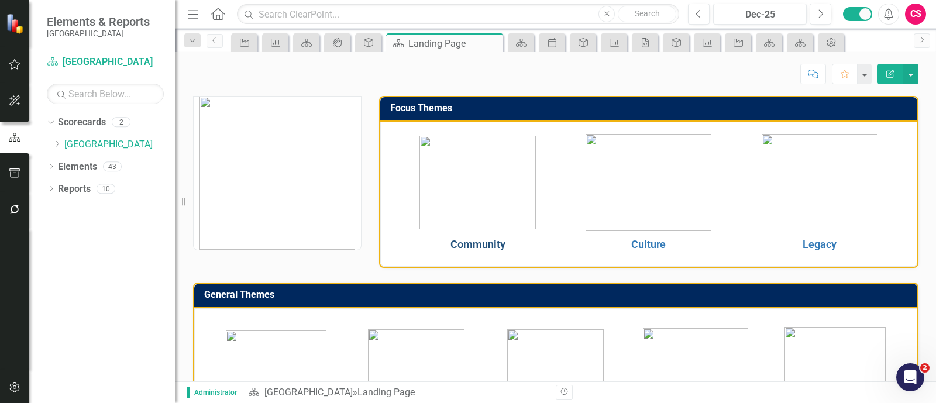
click at [475, 246] on link "Community" at bounding box center [477, 244] width 55 height 12
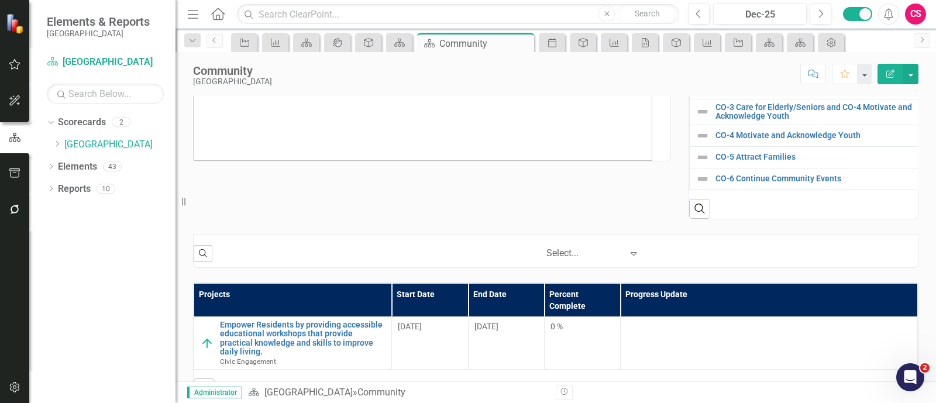
scroll to position [42, 0]
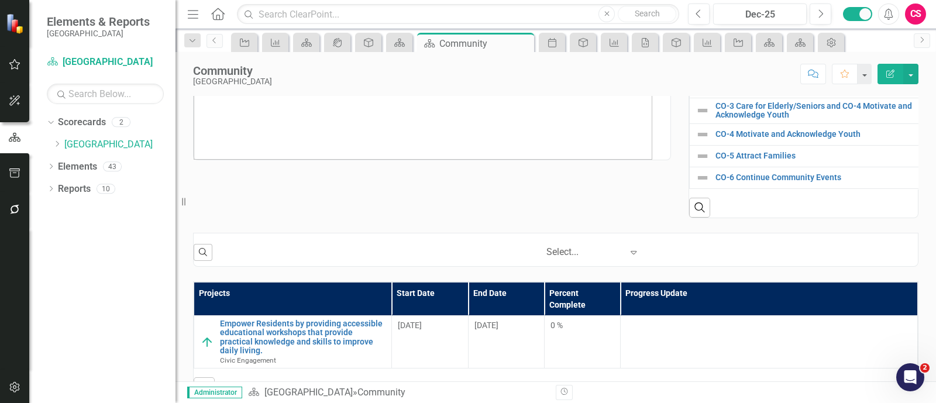
click at [464, 257] on div "‹ Previous 1 (current) › Next Select... Expand" at bounding box center [568, 252] width 700 height 20
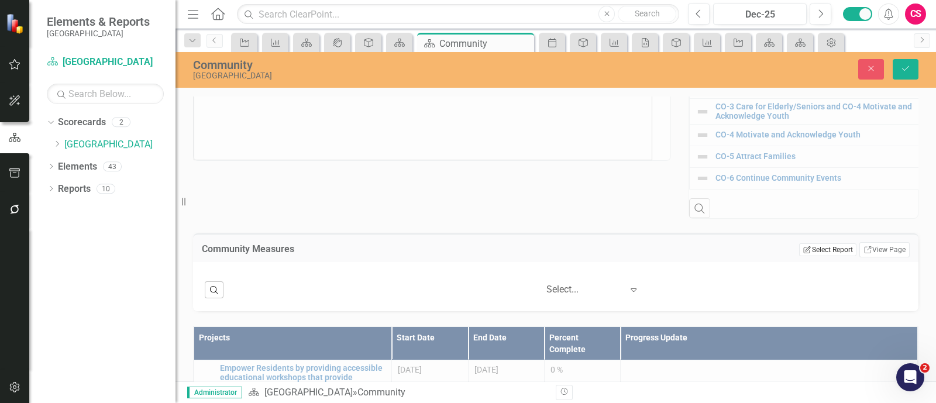
click at [829, 254] on button "Edit Report Select Report" at bounding box center [827, 249] width 57 height 13
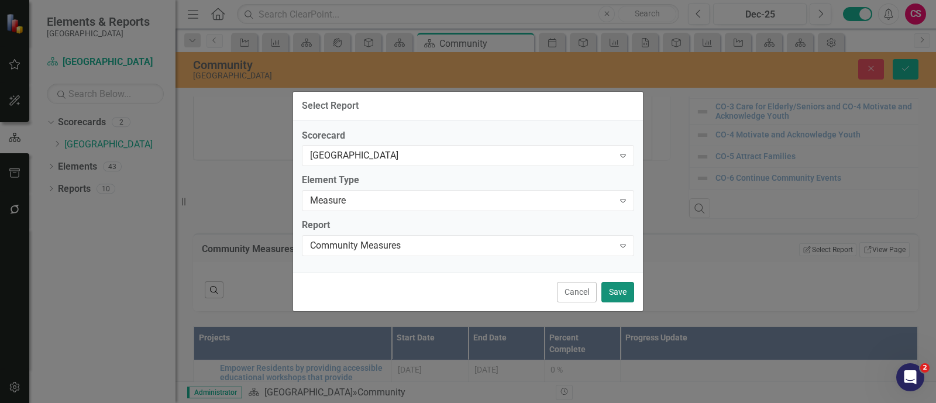
click at [620, 290] on button "Save" at bounding box center [617, 292] width 33 height 20
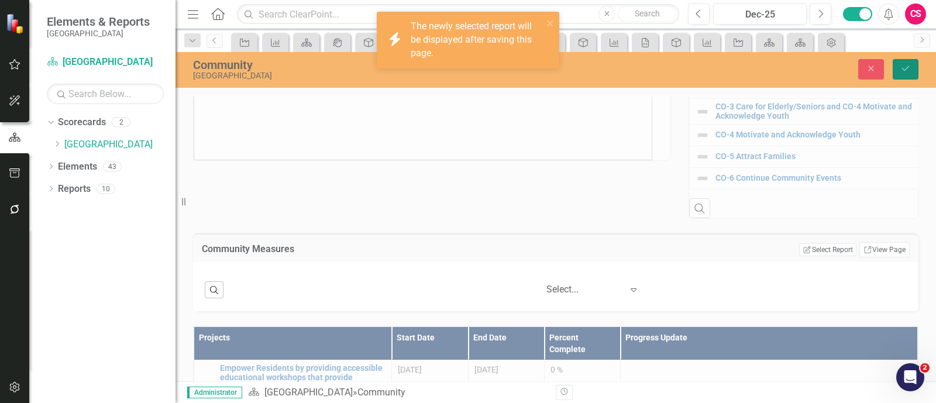
click at [908, 71] on icon "Save" at bounding box center [905, 68] width 11 height 8
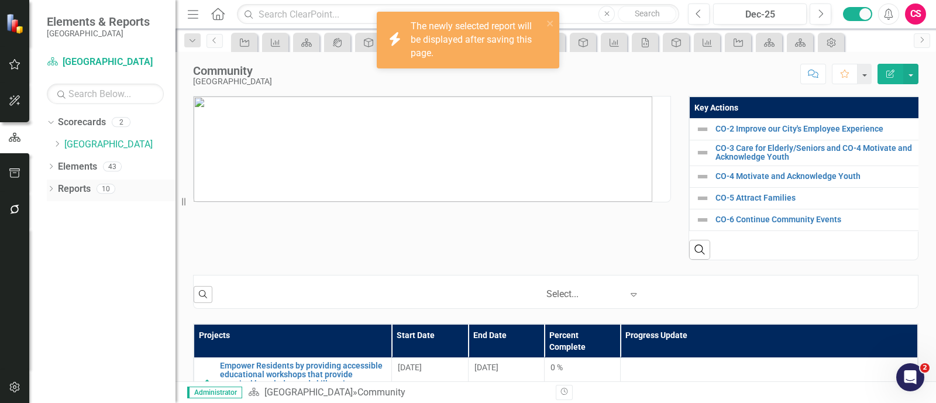
click at [70, 190] on link "Reports" at bounding box center [74, 189] width 33 height 13
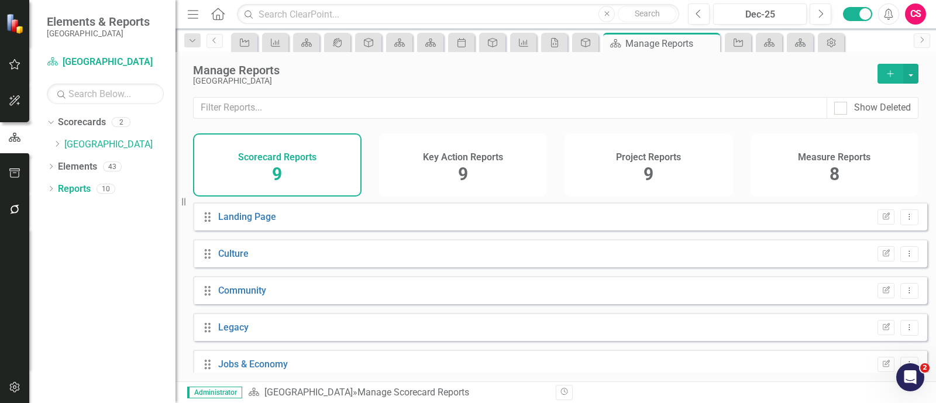
click at [796, 160] on div "Measure Reports 8" at bounding box center [835, 164] width 168 height 63
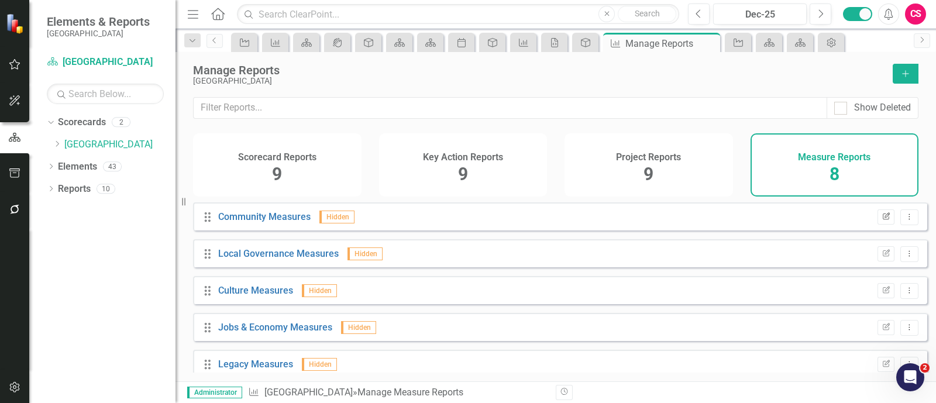
click at [883, 219] on icon "button" at bounding box center [886, 215] width 7 height 7
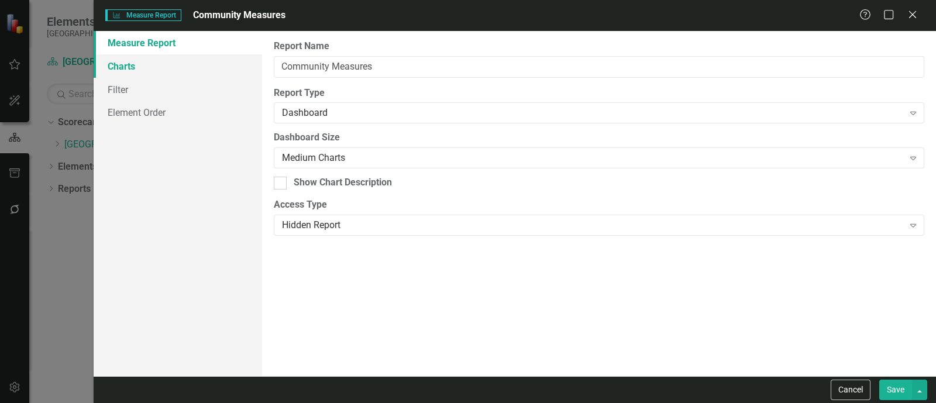
click at [182, 74] on link "Charts" at bounding box center [178, 65] width 168 height 23
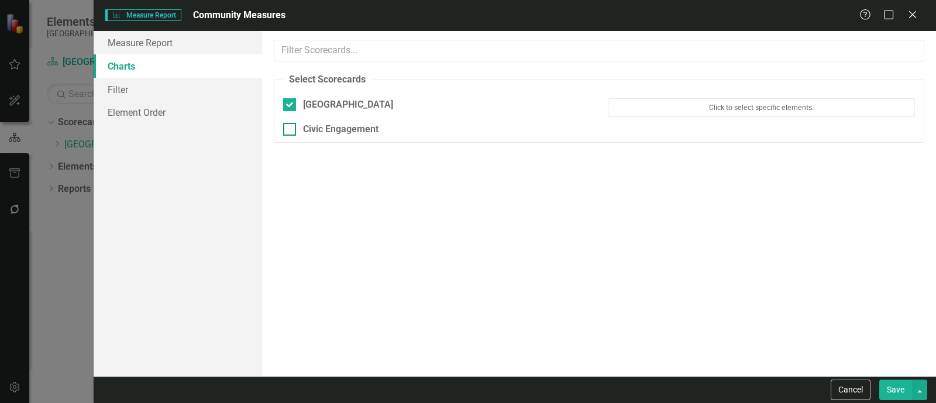
click at [298, 131] on div "Civic Engagement" at bounding box center [436, 129] width 307 height 13
click at [291, 130] on input "Civic Engagement" at bounding box center [287, 127] width 8 height 8
checkbox input "true"
click at [898, 390] on button "Save" at bounding box center [895, 390] width 33 height 20
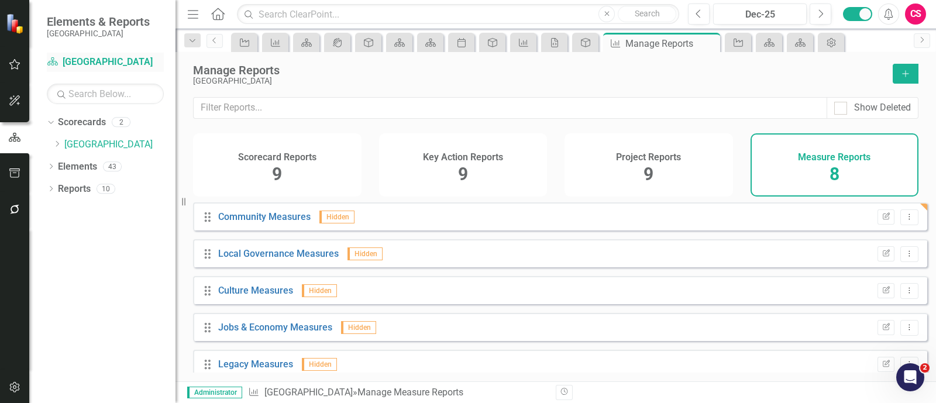
click at [98, 60] on link "Scorecard Miami Gardens" at bounding box center [105, 62] width 117 height 13
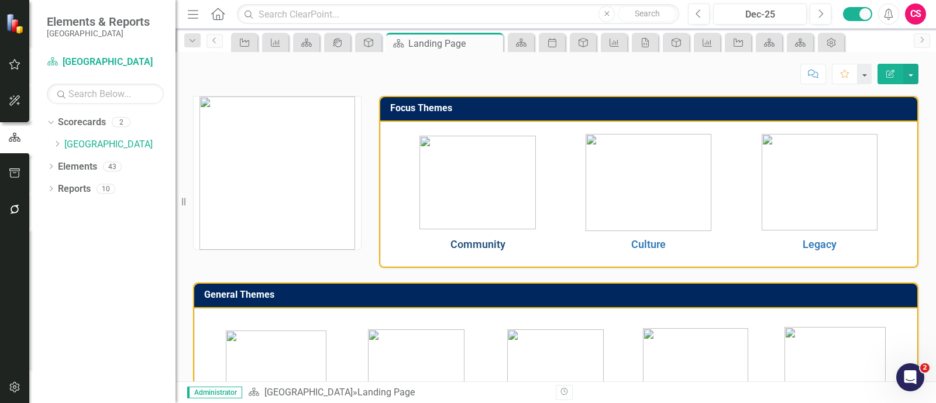
click at [481, 240] on link "Community" at bounding box center [477, 244] width 55 height 12
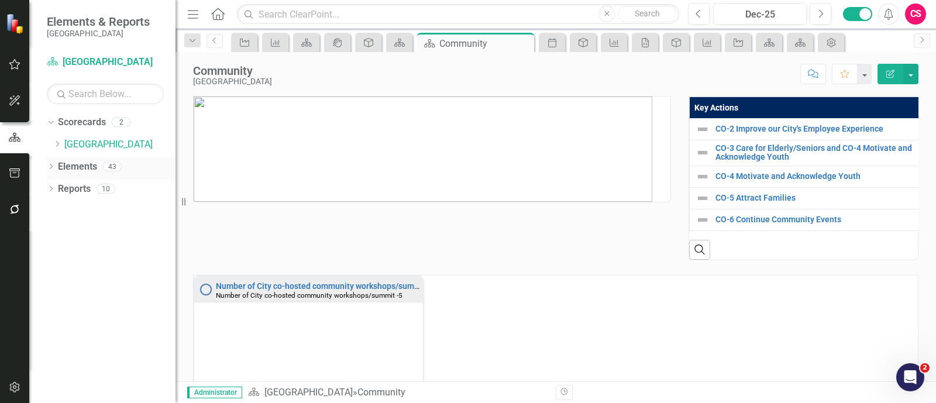
click at [80, 165] on link "Elements" at bounding box center [77, 166] width 39 height 13
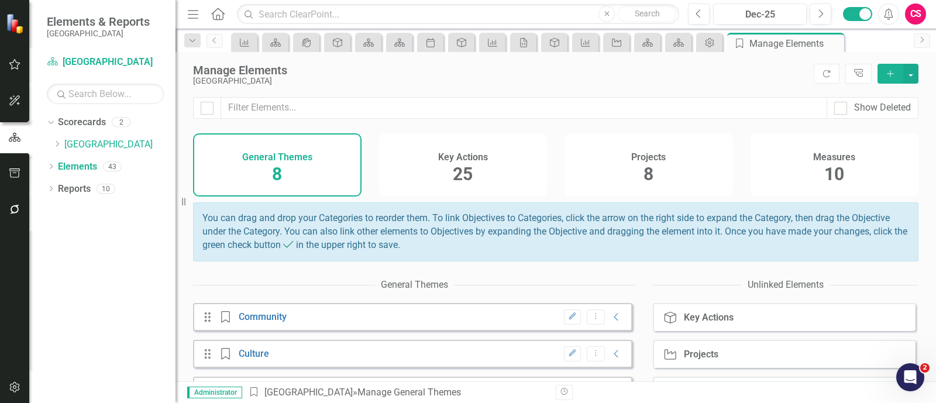
click at [844, 162] on h4 "Measures" at bounding box center [834, 157] width 42 height 11
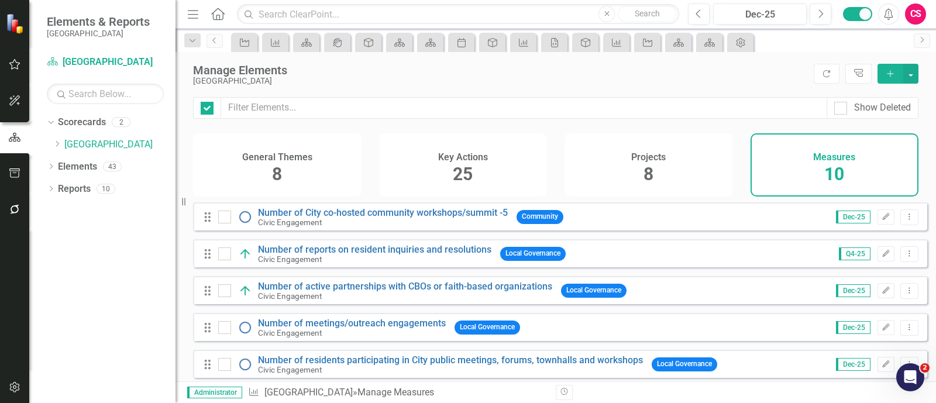
checkbox input "false"
click at [89, 188] on link "Reports" at bounding box center [74, 189] width 33 height 13
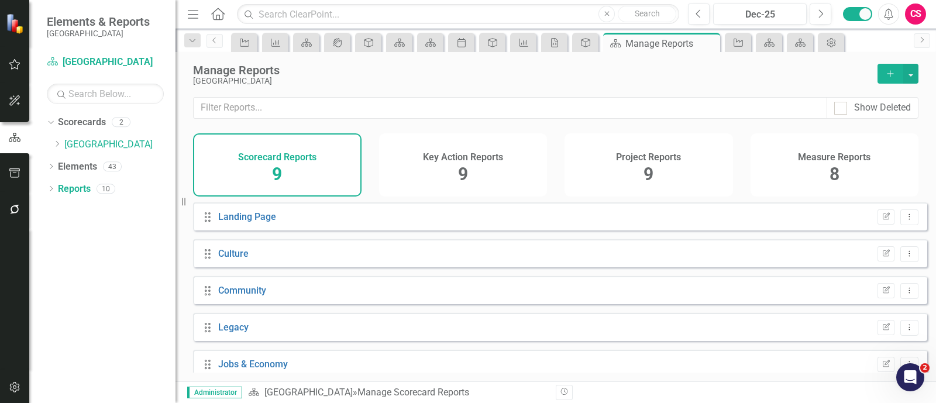
click at [834, 184] on span "8" at bounding box center [834, 174] width 10 height 20
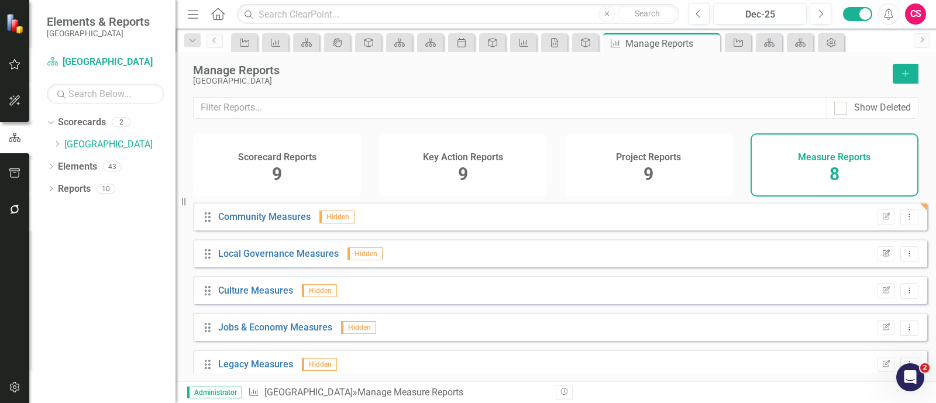
click at [882, 257] on icon "Edit Report" at bounding box center [886, 253] width 9 height 7
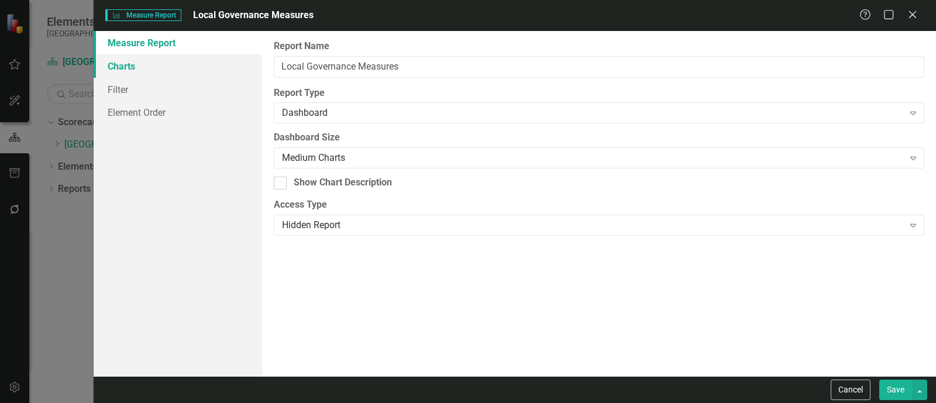
click at [181, 63] on link "Charts" at bounding box center [178, 65] width 168 height 23
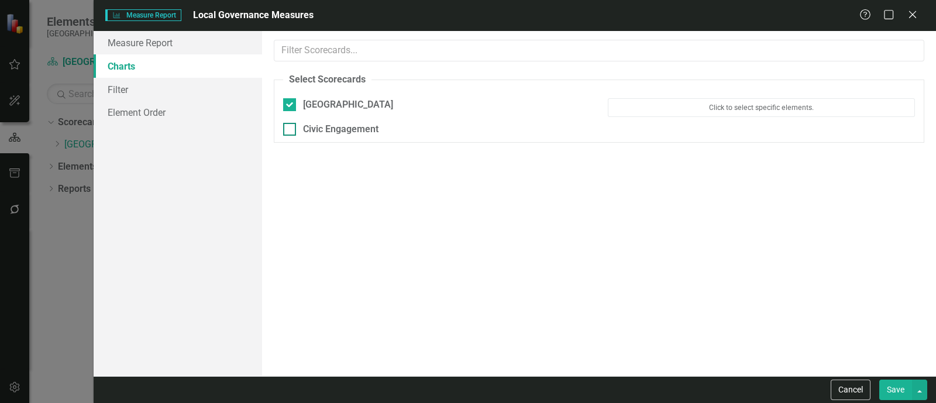
click at [302, 135] on div "Civic Engagement" at bounding box center [436, 132] width 325 height 19
click at [303, 135] on div "Civic Engagement" at bounding box center [340, 129] width 75 height 13
click at [291, 130] on input "Civic Engagement" at bounding box center [287, 127] width 8 height 8
checkbox input "true"
click at [894, 395] on button "Save" at bounding box center [895, 390] width 33 height 20
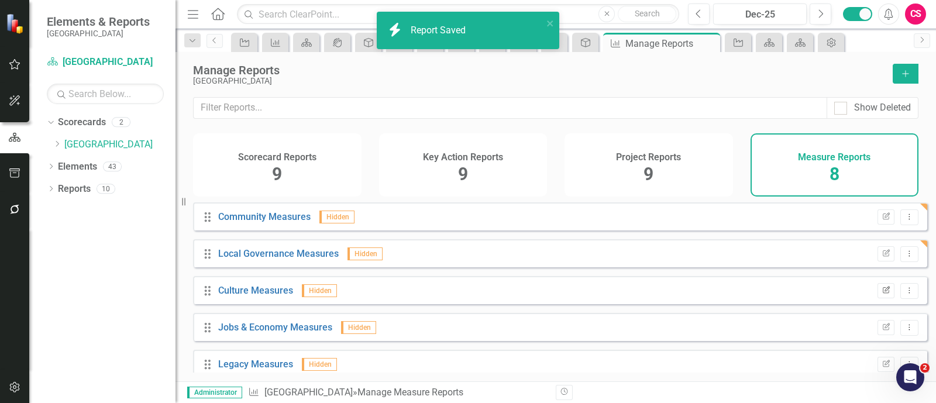
click at [880, 298] on button "Edit Report" at bounding box center [885, 290] width 17 height 15
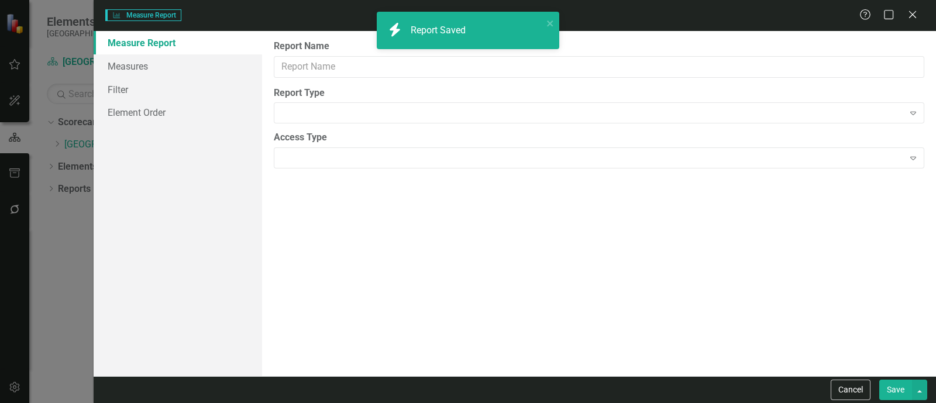
type input "Culture Measures"
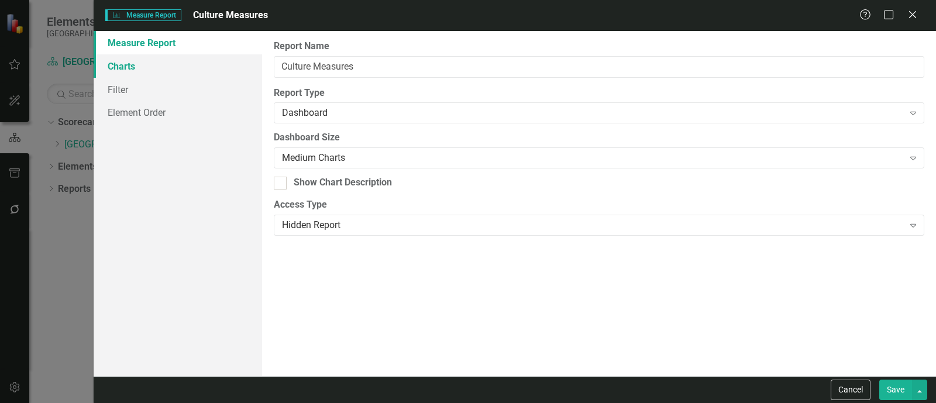
click at [173, 71] on link "Charts" at bounding box center [178, 65] width 168 height 23
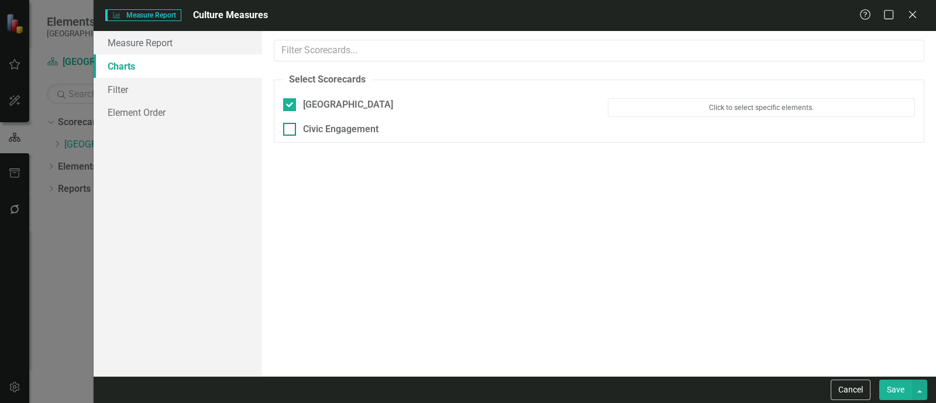
click at [326, 127] on div "Civic Engagement" at bounding box center [340, 129] width 75 height 13
click at [291, 127] on input "Civic Engagement" at bounding box center [287, 127] width 8 height 8
checkbox input "true"
click at [893, 395] on button "Save" at bounding box center [895, 390] width 33 height 20
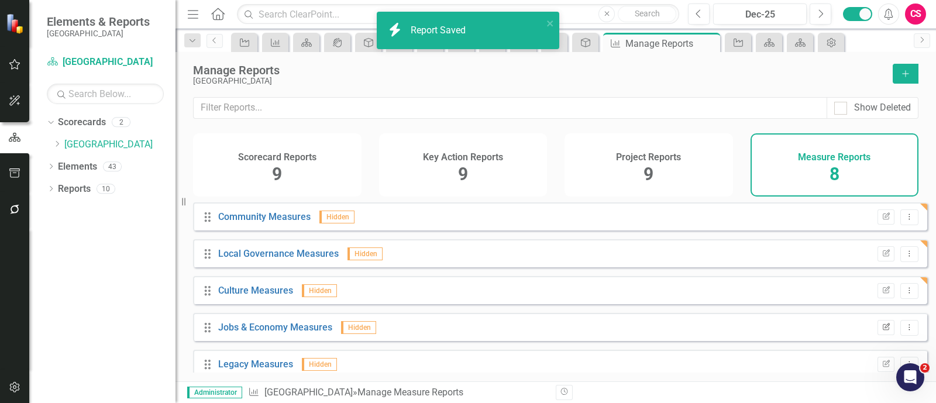
click at [882, 331] on icon "Edit Report" at bounding box center [886, 327] width 9 height 7
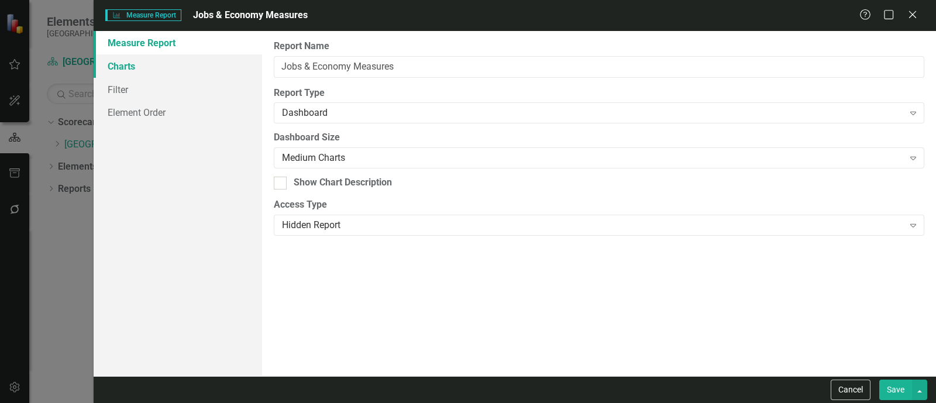
click at [173, 70] on link "Charts" at bounding box center [178, 65] width 168 height 23
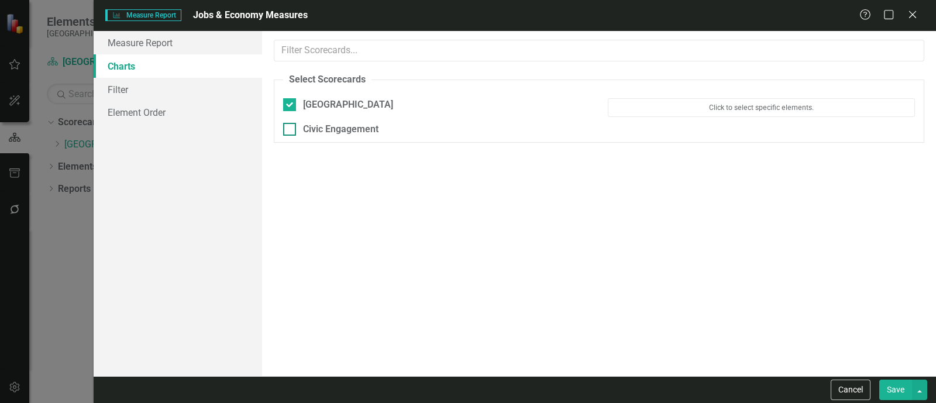
click at [298, 124] on div "Civic Engagement" at bounding box center [436, 129] width 307 height 13
click at [291, 124] on input "Civic Engagement" at bounding box center [287, 127] width 8 height 8
click at [298, 124] on div "Civic Engagement" at bounding box center [436, 129] width 307 height 13
click at [291, 124] on input "Civic Engagement" at bounding box center [287, 127] width 8 height 8
click at [349, 130] on div "Civic Engagement" at bounding box center [340, 129] width 75 height 13
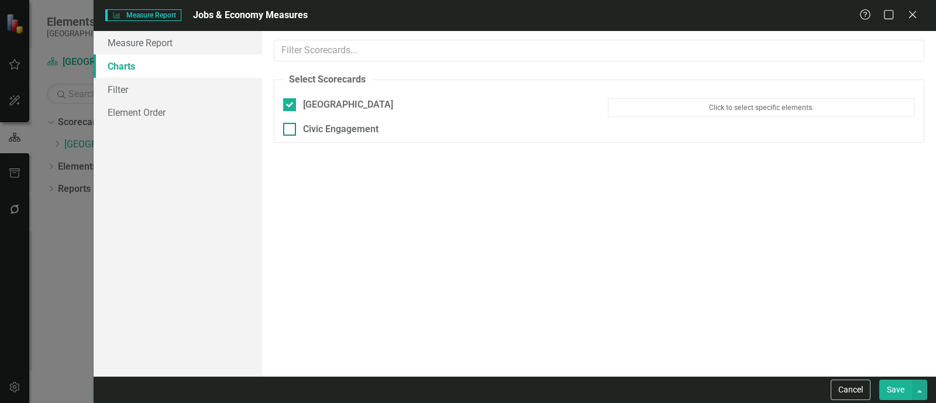
click at [291, 130] on input "Civic Engagement" at bounding box center [287, 127] width 8 height 8
checkbox input "true"
drag, startPoint x: 878, startPoint y: 378, endPoint x: 901, endPoint y: 391, distance: 26.2
click at [901, 391] on div "Cancel Save" at bounding box center [515, 389] width 842 height 27
click at [901, 391] on button "Save" at bounding box center [895, 390] width 33 height 20
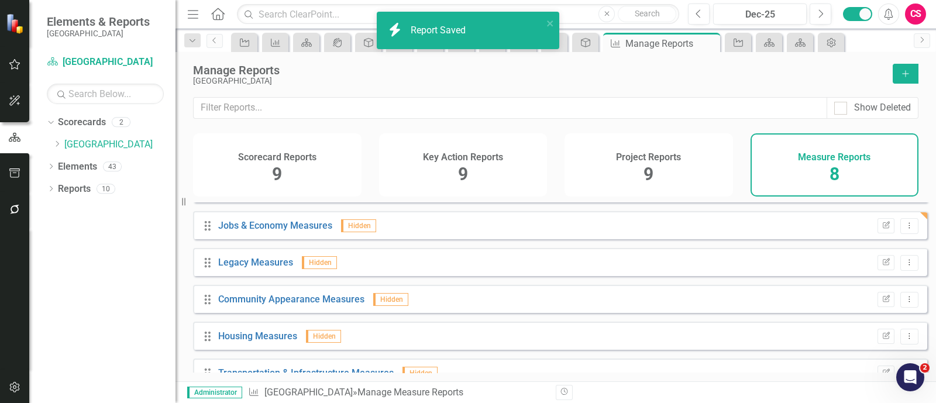
scroll to position [103, 0]
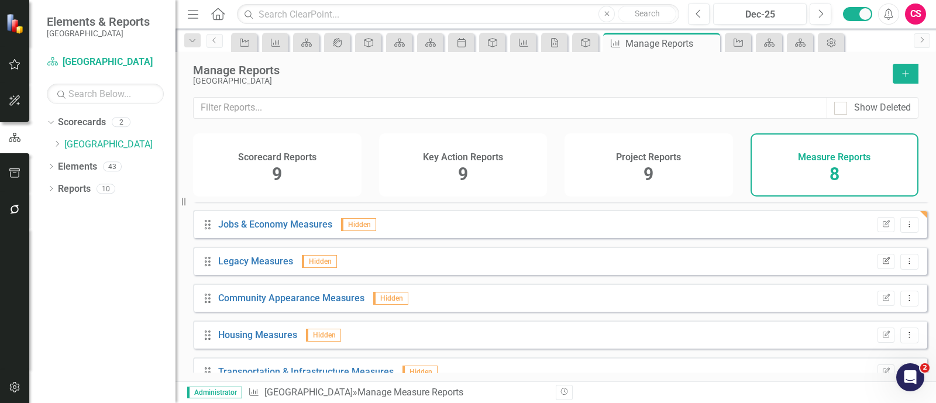
click at [877, 263] on button "Edit Report" at bounding box center [885, 261] width 17 height 15
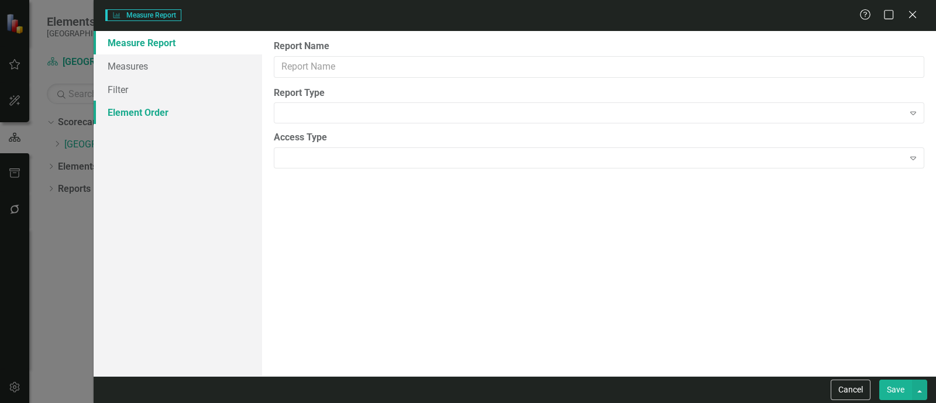
type input "Legacy Measures"
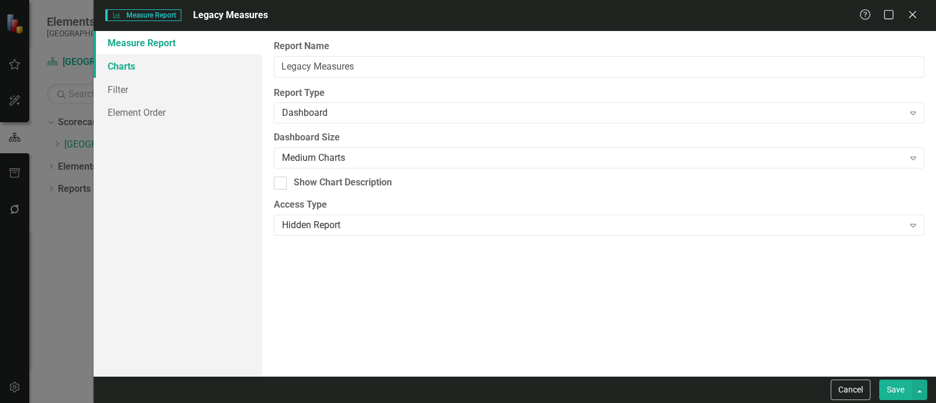
click at [221, 67] on link "Charts" at bounding box center [178, 65] width 168 height 23
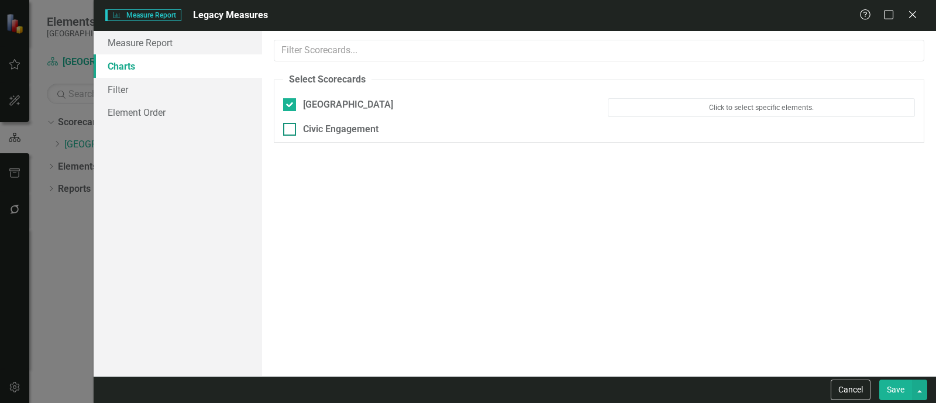
click at [314, 125] on div "Civic Engagement" at bounding box center [340, 129] width 75 height 13
click at [291, 125] on input "Civic Engagement" at bounding box center [287, 127] width 8 height 8
checkbox input "true"
click at [899, 385] on button "Save" at bounding box center [895, 390] width 33 height 20
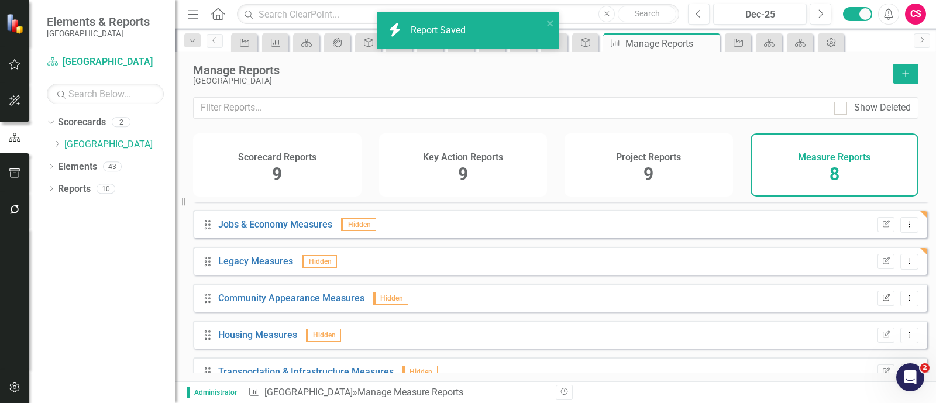
click at [882, 302] on icon "Edit Report" at bounding box center [886, 298] width 9 height 7
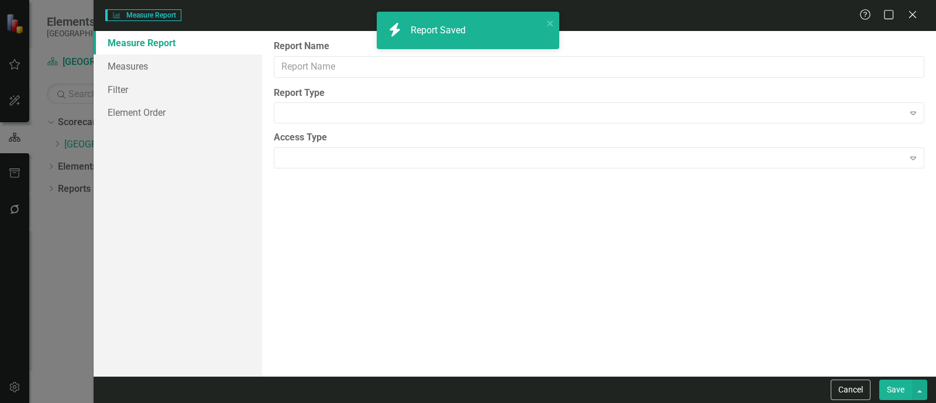
type input "Community Appearance Measures"
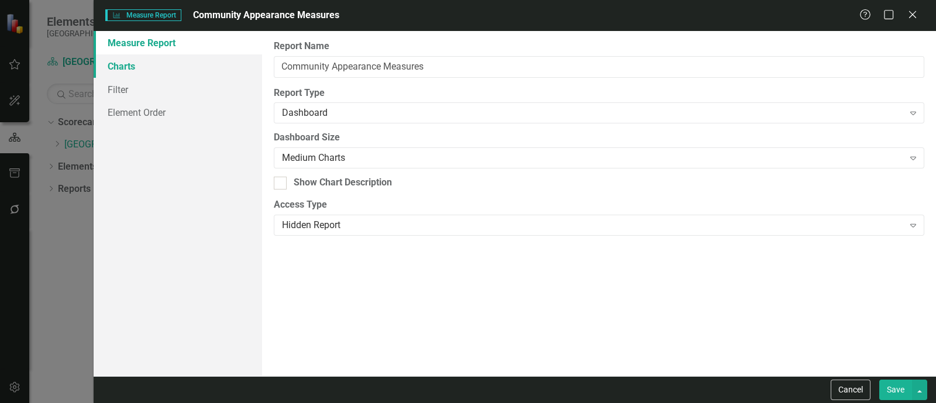
click at [120, 70] on link "Charts" at bounding box center [178, 65] width 168 height 23
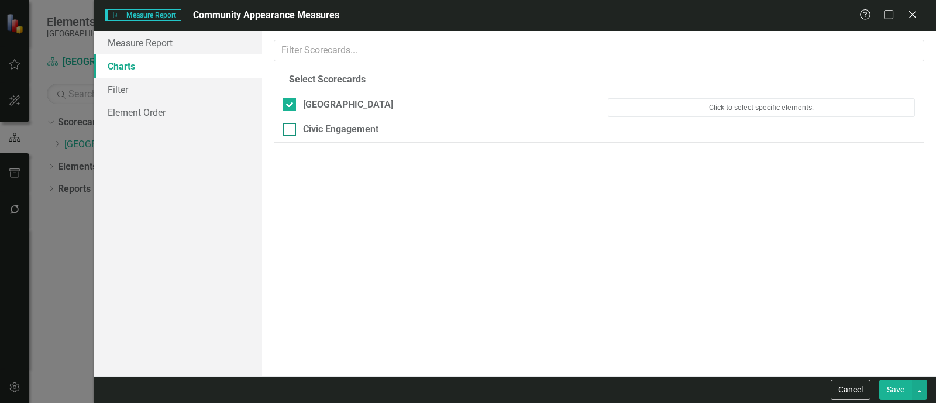
click at [297, 128] on div "Civic Engagement" at bounding box center [436, 129] width 307 height 13
click at [291, 128] on input "Civic Engagement" at bounding box center [287, 127] width 8 height 8
checkbox input "true"
click at [885, 386] on button "Save" at bounding box center [895, 390] width 33 height 20
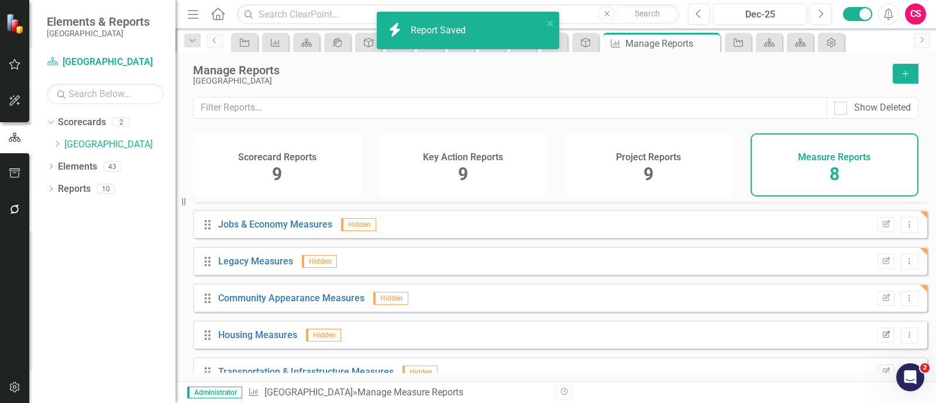
click at [882, 339] on icon "Edit Report" at bounding box center [886, 335] width 9 height 7
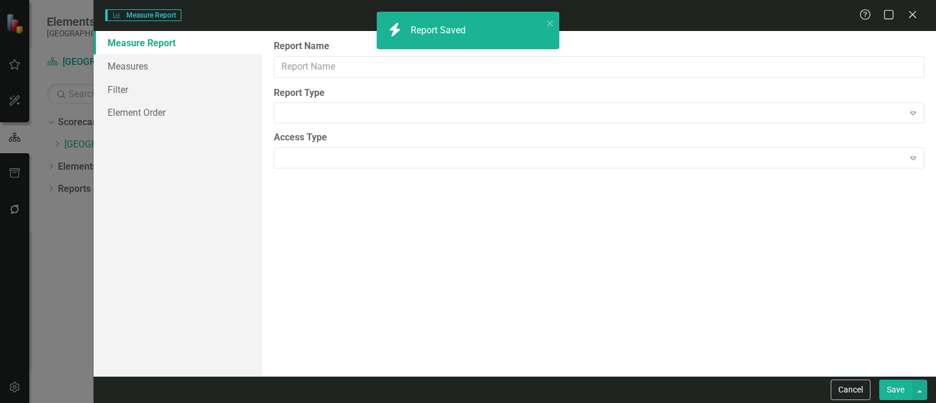
type input "Housing Measures"
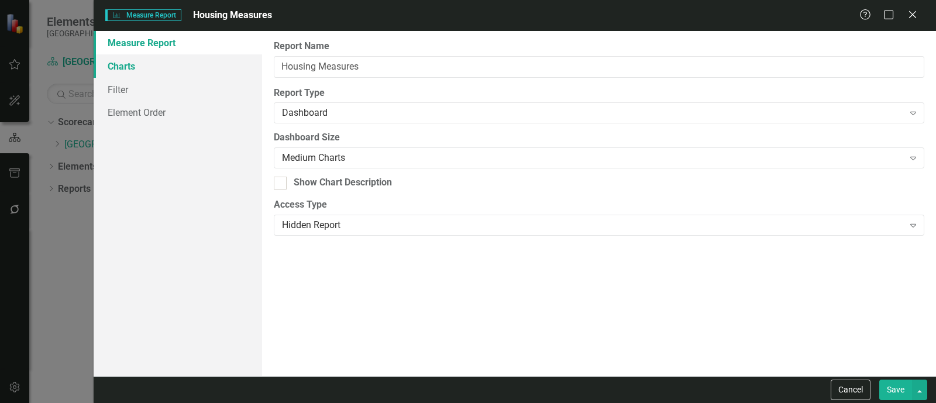
click at [156, 68] on link "Charts" at bounding box center [178, 65] width 168 height 23
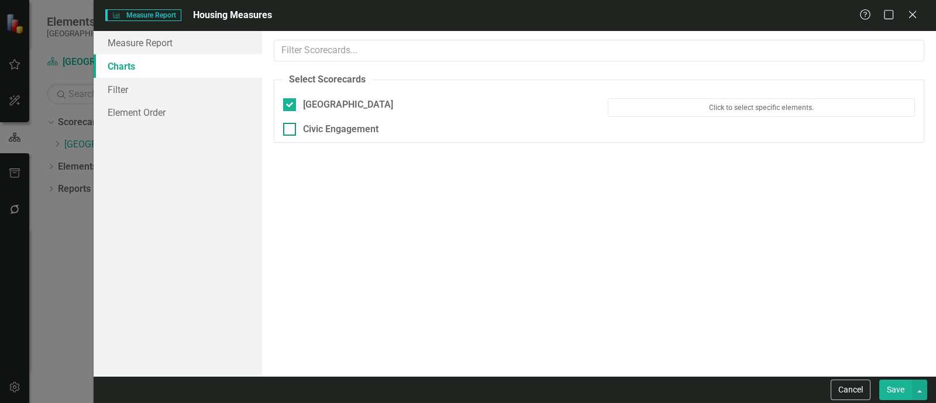
click at [303, 131] on div "Civic Engagement" at bounding box center [340, 129] width 75 height 13
click at [291, 130] on input "Civic Engagement" at bounding box center [287, 127] width 8 height 8
checkbox input "true"
click at [883, 387] on button "Save" at bounding box center [895, 390] width 33 height 20
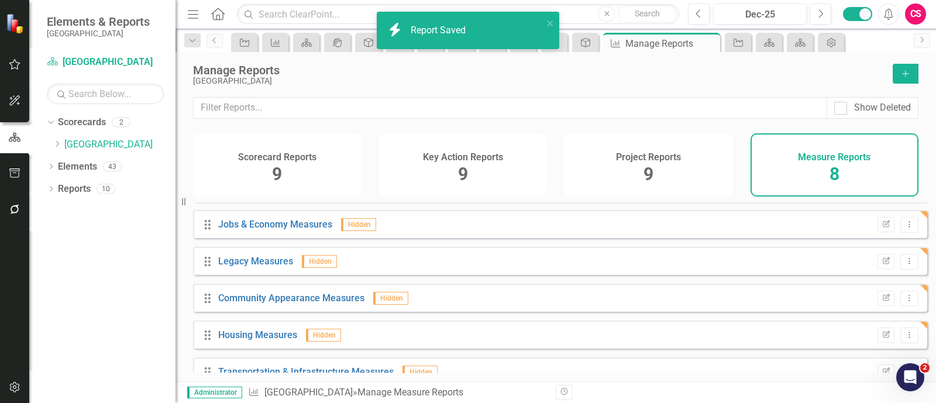
scroll to position [124, 0]
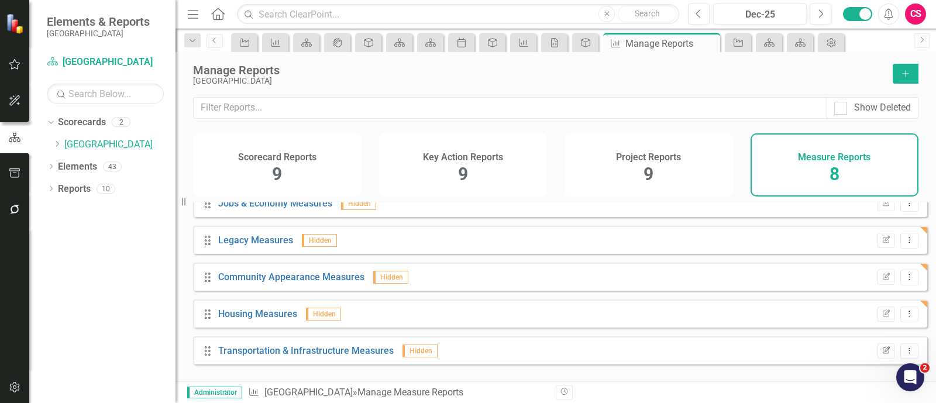
click at [877, 353] on button "Edit Report" at bounding box center [885, 350] width 17 height 15
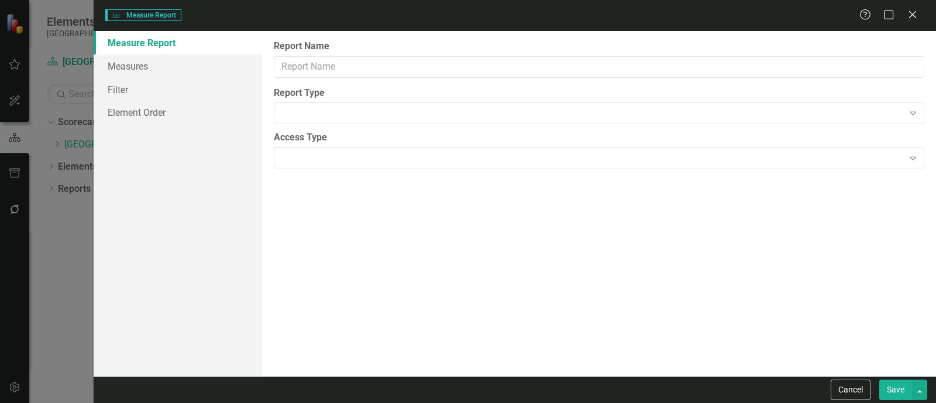
type input "Transportation & Infrastructure Measures"
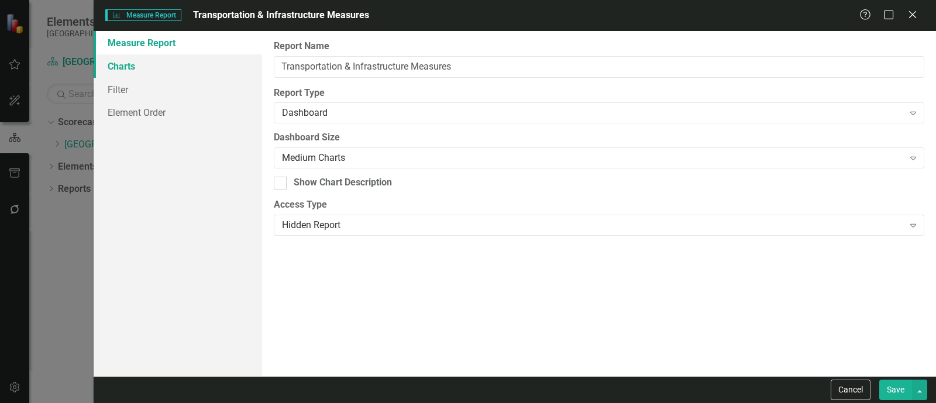
click at [160, 67] on link "Charts" at bounding box center [178, 65] width 168 height 23
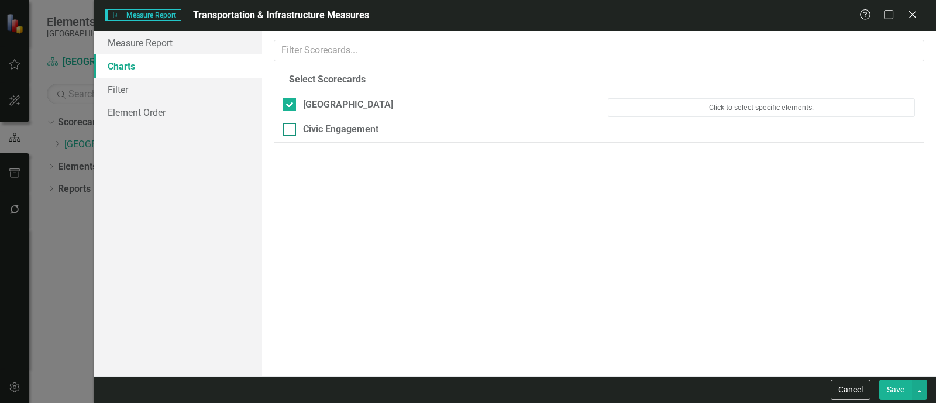
click at [308, 131] on div "Civic Engagement" at bounding box center [340, 129] width 75 height 13
click at [291, 130] on input "Civic Engagement" at bounding box center [287, 127] width 8 height 8
checkbox input "true"
click at [907, 395] on button "Save" at bounding box center [895, 390] width 33 height 20
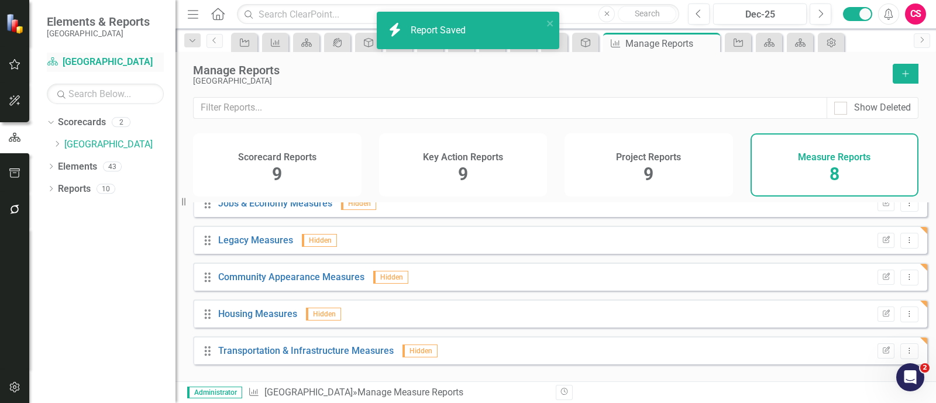
click at [114, 66] on link "Scorecard Miami Gardens" at bounding box center [105, 62] width 117 height 13
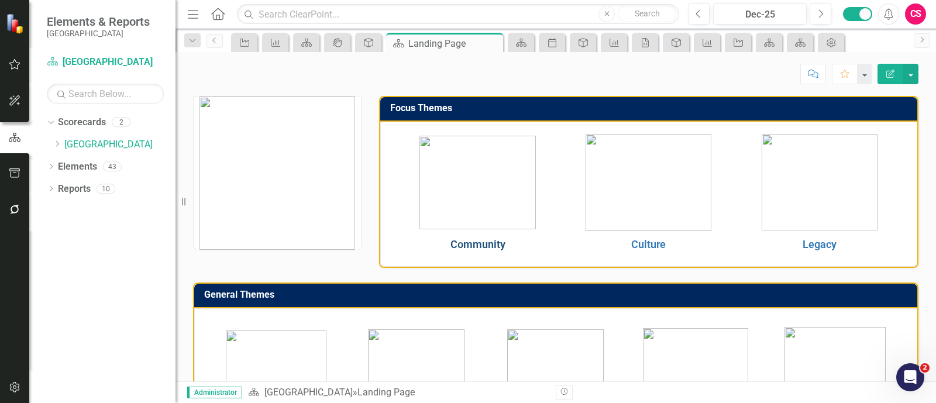
click at [470, 238] on link "Community" at bounding box center [477, 244] width 55 height 12
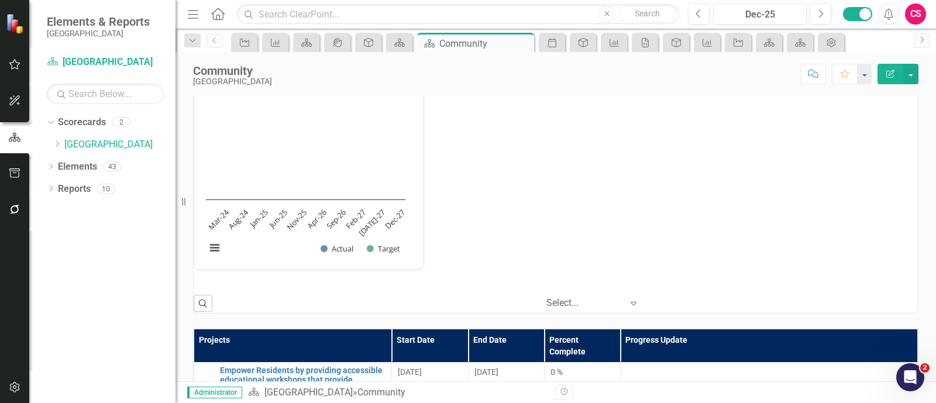
scroll to position [319, 0]
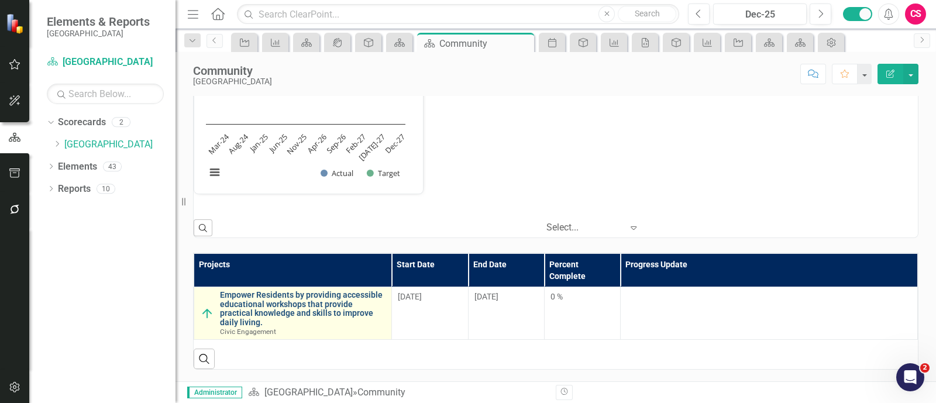
click at [292, 316] on link "Empower Residents by providing accessible educational workshops that provide pr…" at bounding box center [303, 309] width 166 height 36
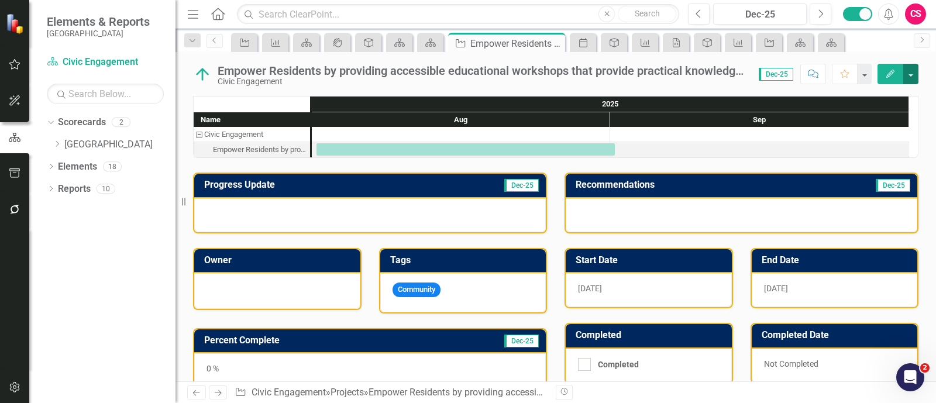
click at [914, 70] on button "button" at bounding box center [910, 74] width 15 height 20
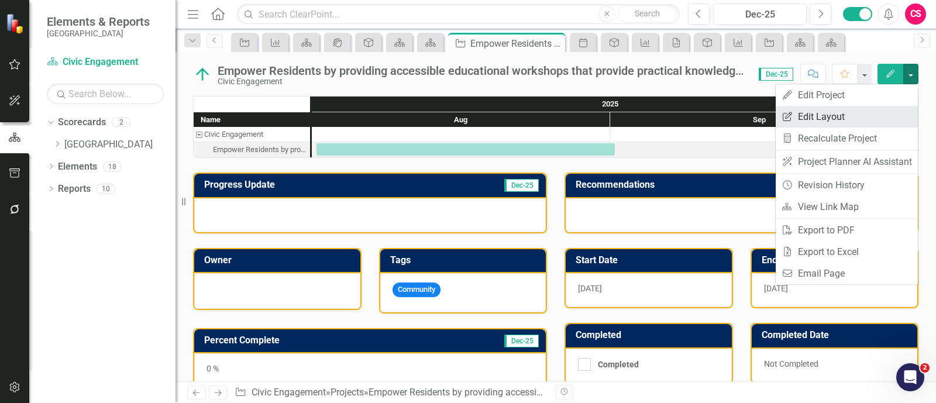
click at [875, 121] on link "Edit Report Edit Layout" at bounding box center [847, 117] width 142 height 22
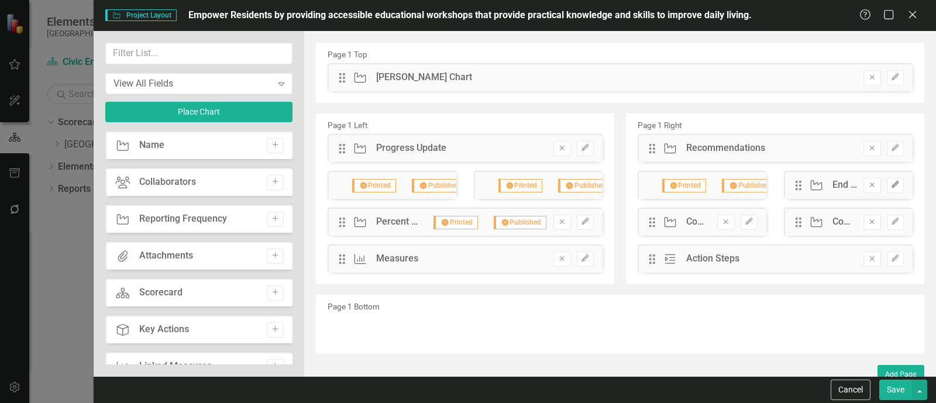
click at [891, 182] on icon "Edit" at bounding box center [895, 184] width 9 height 7
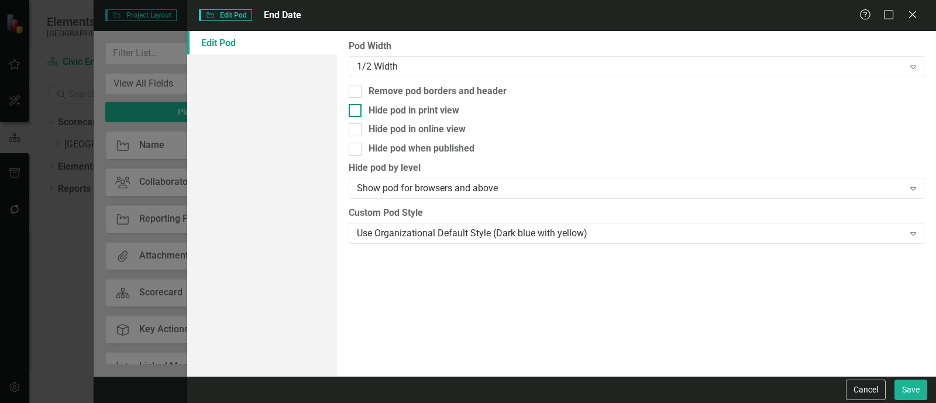
click at [417, 105] on div "Hide pod in print view" at bounding box center [414, 110] width 91 height 13
click at [356, 105] on input "Hide pod in print view" at bounding box center [353, 108] width 8 height 8
checkbox input "true"
click at [418, 148] on div "Hide pod when published" at bounding box center [422, 148] width 106 height 13
click at [356, 148] on input "Hide pod when published" at bounding box center [353, 147] width 8 height 8
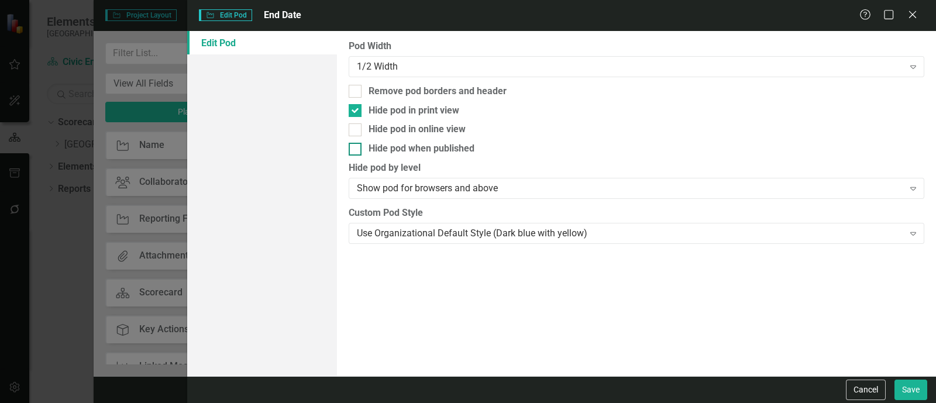
checkbox input "true"
click at [905, 387] on button "Save" at bounding box center [910, 390] width 33 height 20
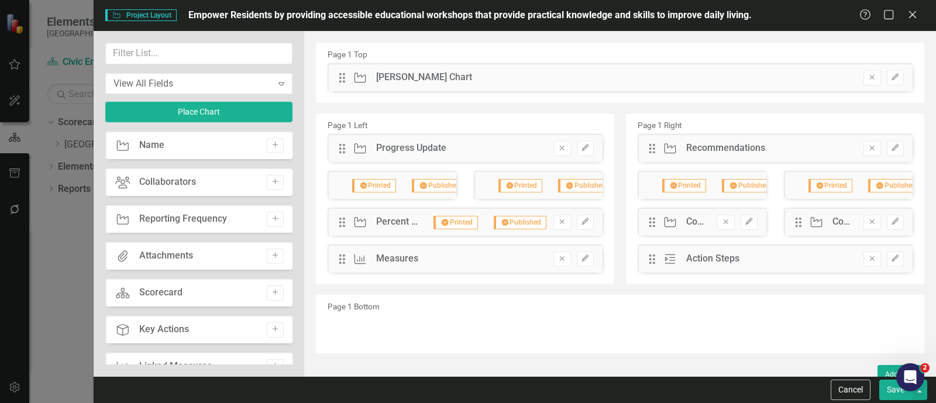
scroll to position [0, 67]
click at [749, 221] on button "Edit" at bounding box center [749, 222] width 17 height 15
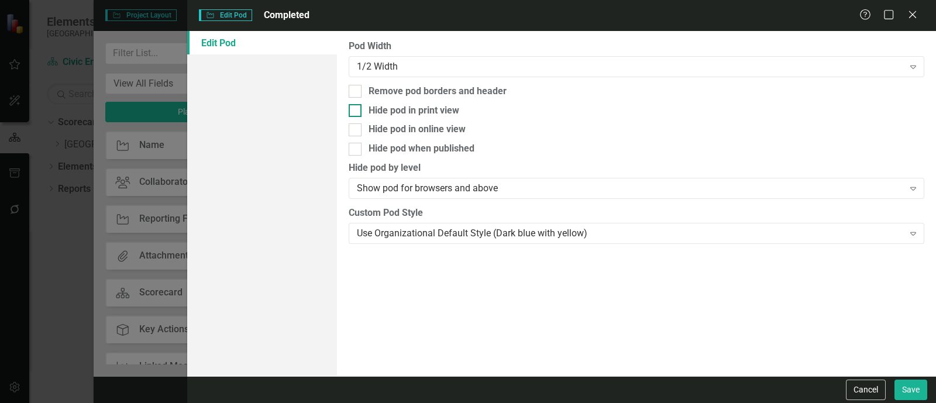
click at [445, 109] on div "Hide pod in print view" at bounding box center [414, 110] width 91 height 13
click at [356, 109] on input "Hide pod in print view" at bounding box center [353, 108] width 8 height 8
checkbox input "true"
click at [447, 152] on div "Hide pod when published" at bounding box center [422, 148] width 106 height 13
click at [356, 150] on input "Hide pod when published" at bounding box center [353, 147] width 8 height 8
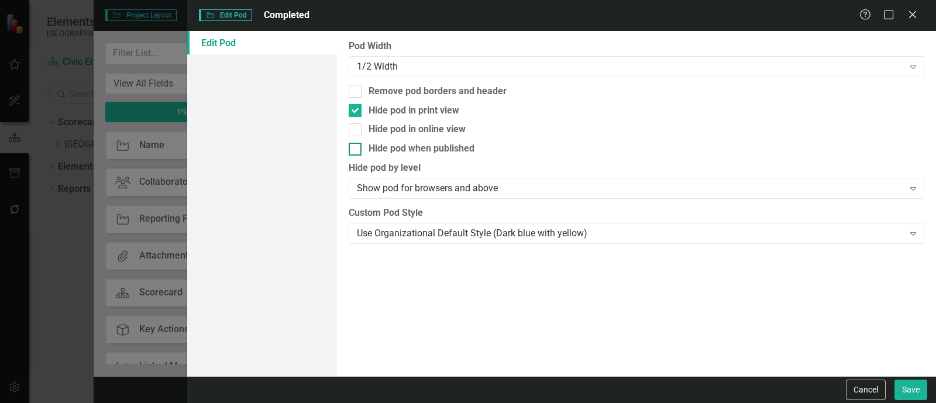
checkbox input "true"
click at [908, 384] on button "Save" at bounding box center [910, 390] width 33 height 20
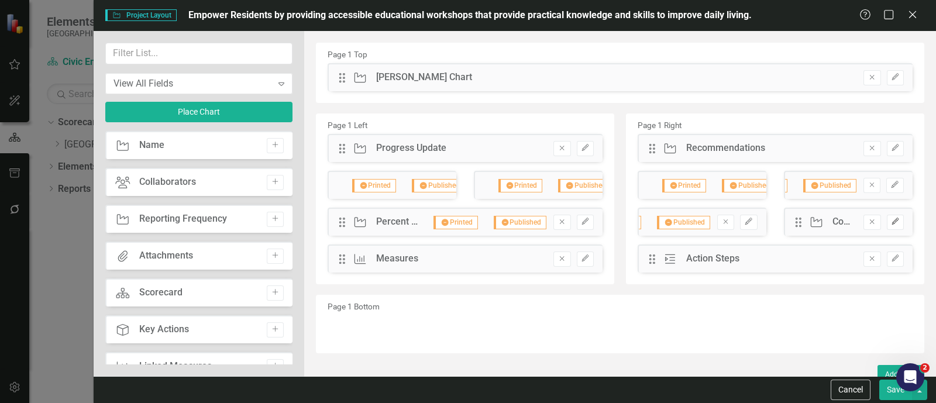
click at [890, 226] on button "Edit" at bounding box center [895, 222] width 17 height 15
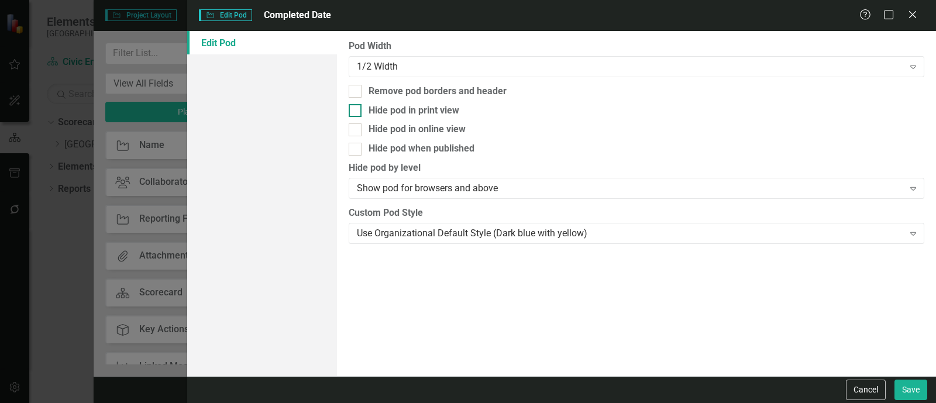
click at [391, 108] on div "Hide pod in print view" at bounding box center [414, 110] width 91 height 13
click at [356, 108] on input "Hide pod in print view" at bounding box center [353, 108] width 8 height 8
checkbox input "true"
click at [376, 150] on div "Hide pod when published" at bounding box center [422, 148] width 106 height 13
click at [356, 150] on input "Hide pod when published" at bounding box center [353, 147] width 8 height 8
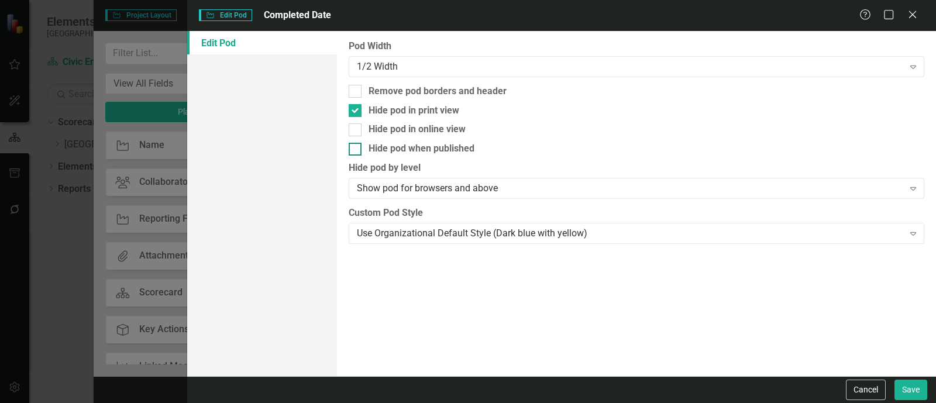
checkbox input "true"
click at [902, 389] on button "Save" at bounding box center [910, 390] width 33 height 20
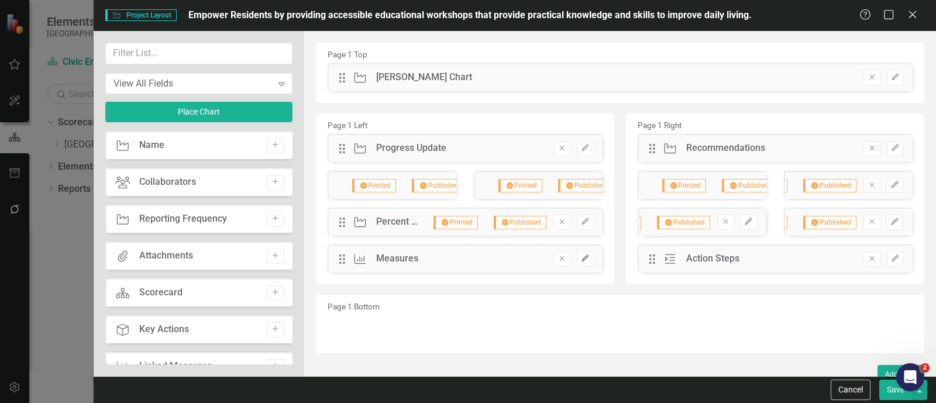
click at [581, 257] on icon "Edit" at bounding box center [585, 258] width 9 height 7
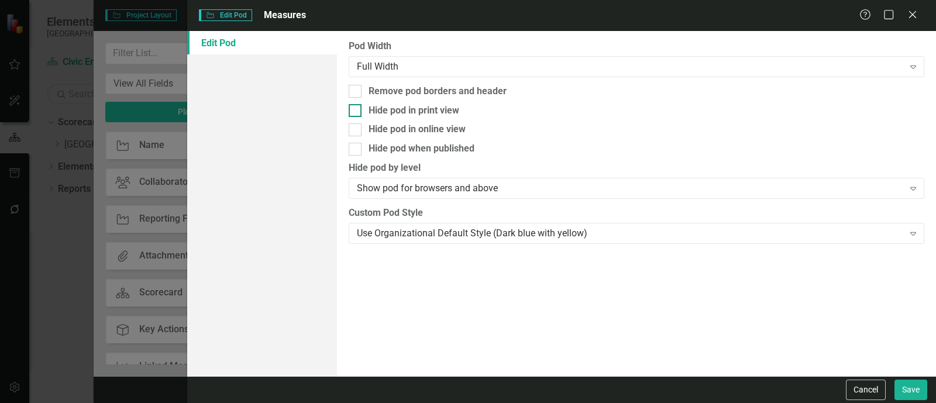
click at [373, 111] on div "Hide pod in print view" at bounding box center [414, 110] width 91 height 13
click at [356, 111] on input "Hide pod in print view" at bounding box center [353, 108] width 8 height 8
checkbox input "true"
click at [401, 154] on div "Hide pod when published" at bounding box center [422, 148] width 106 height 13
click at [356, 150] on input "Hide pod when published" at bounding box center [353, 147] width 8 height 8
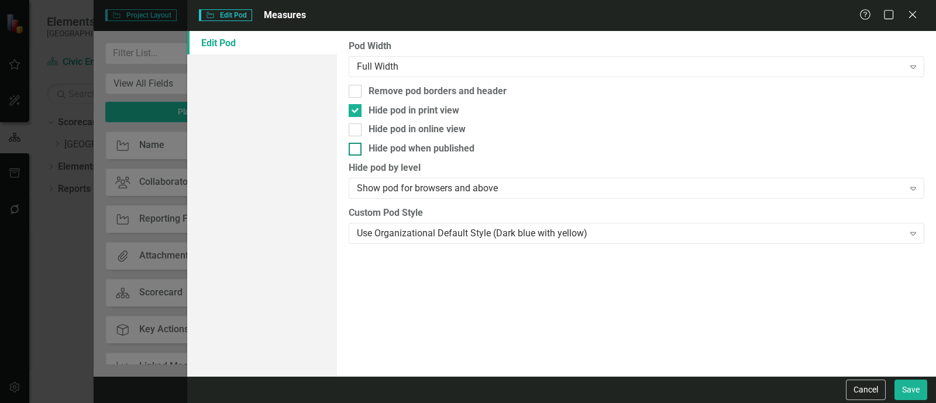
checkbox input "true"
click at [920, 394] on button "Save" at bounding box center [910, 390] width 33 height 20
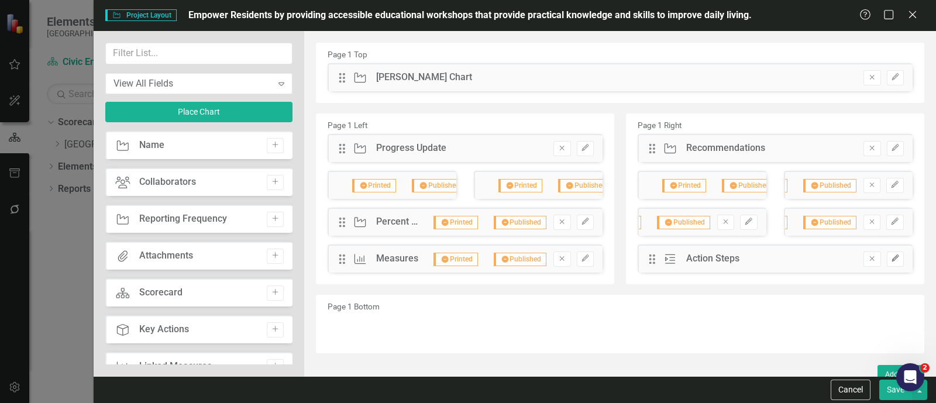
click at [891, 260] on icon "button" at bounding box center [894, 258] width 7 height 7
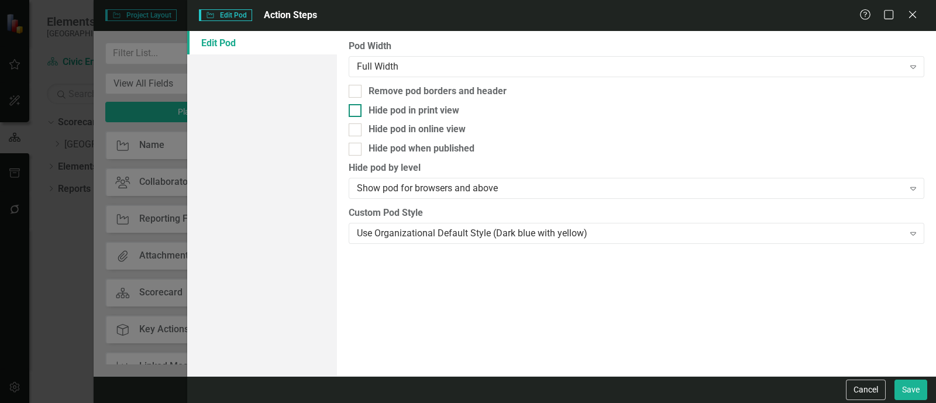
click at [421, 106] on div "Hide pod in print view" at bounding box center [414, 110] width 91 height 13
click at [356, 106] on input "Hide pod in print view" at bounding box center [353, 108] width 8 height 8
checkbox input "true"
click at [418, 146] on div "Hide pod when published" at bounding box center [422, 148] width 106 height 13
click at [356, 146] on input "Hide pod when published" at bounding box center [353, 147] width 8 height 8
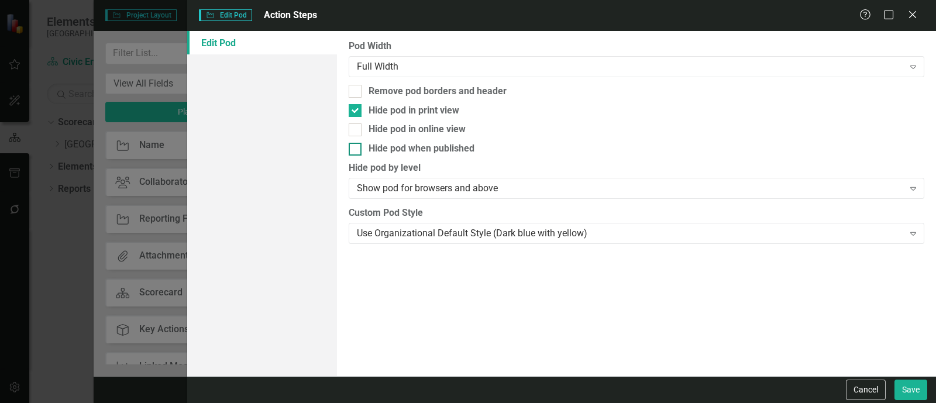
checkbox input "true"
click at [901, 385] on button "Save" at bounding box center [910, 390] width 33 height 20
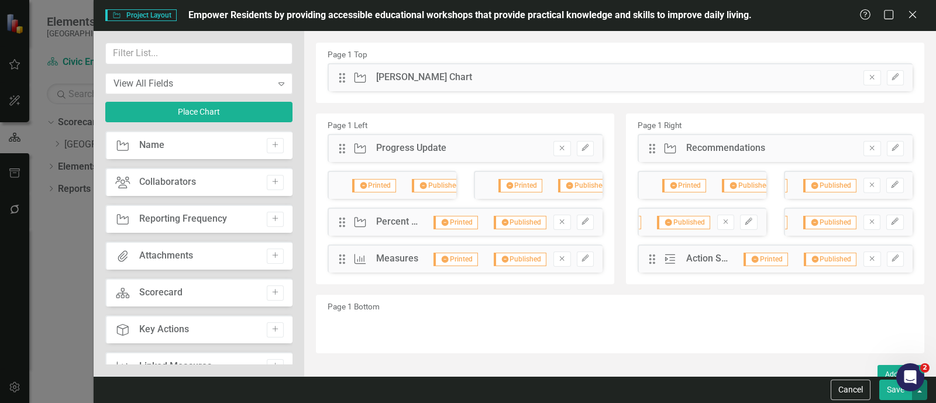
click at [919, 397] on button "button" at bounding box center [919, 390] width 15 height 20
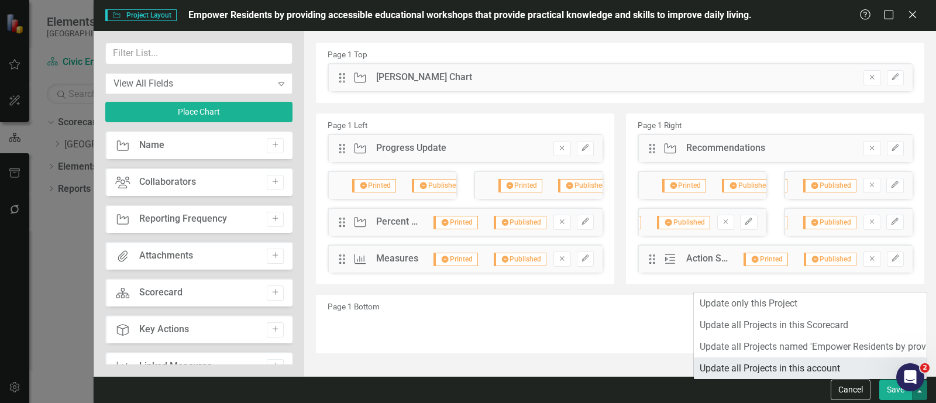
click at [809, 362] on link "Update all Projects in this account" at bounding box center [810, 368] width 233 height 22
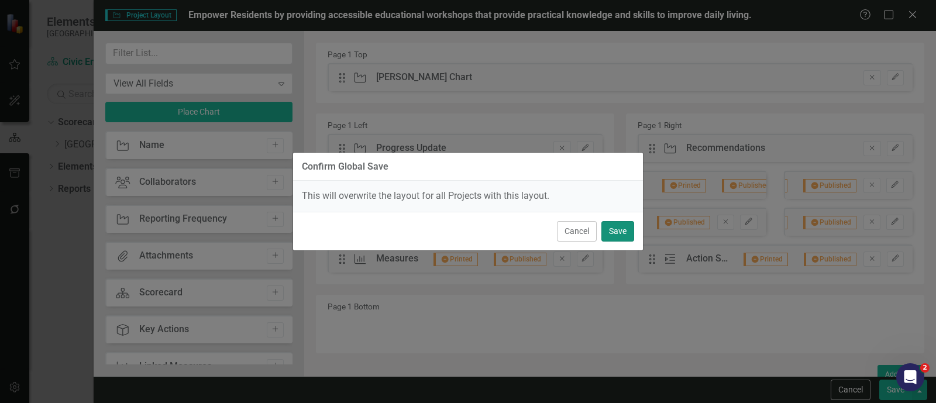
click at [622, 225] on button "Save" at bounding box center [617, 231] width 33 height 20
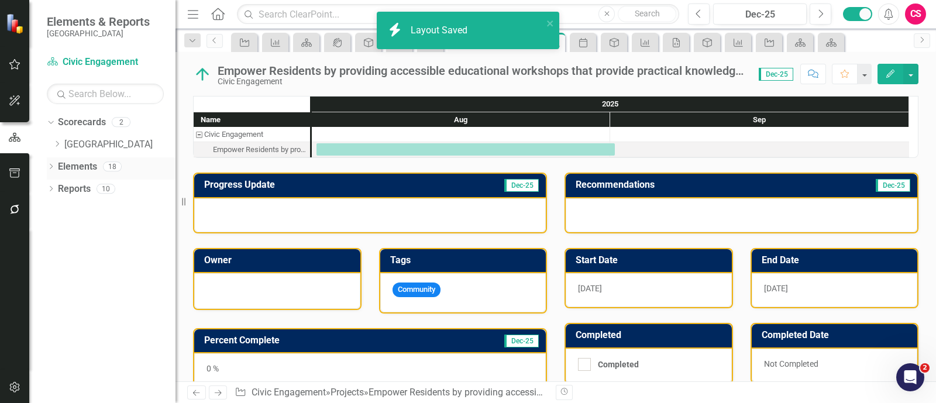
click at [54, 171] on icon "Dropdown" at bounding box center [51, 167] width 8 height 6
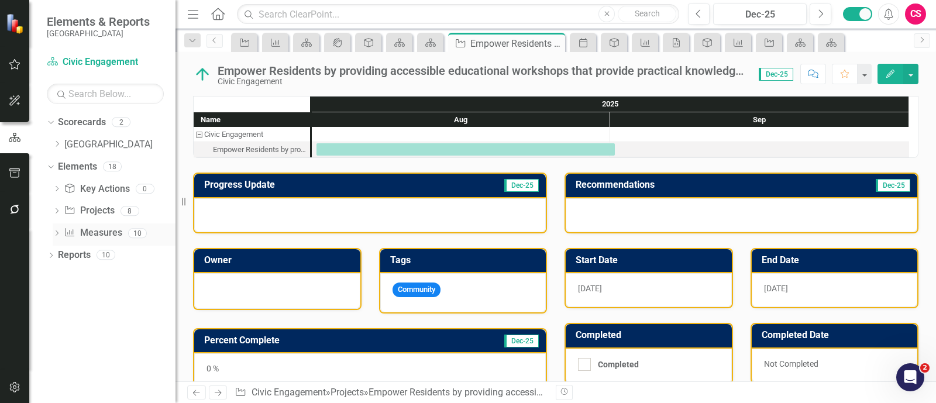
click at [56, 235] on icon at bounding box center [57, 232] width 3 height 5
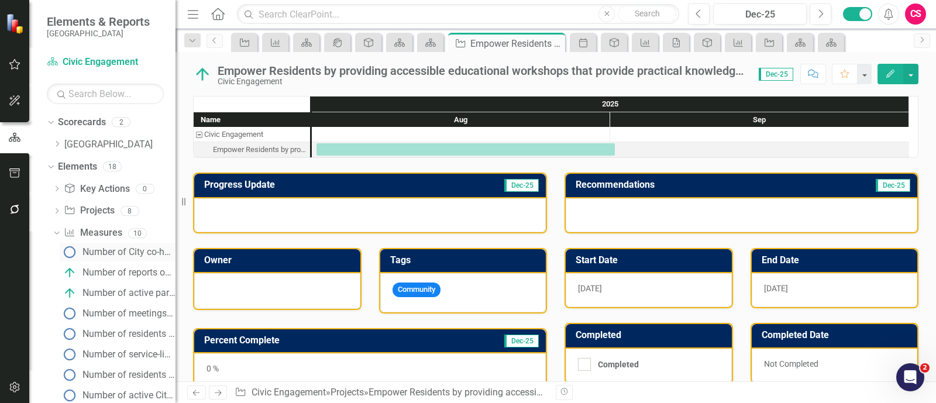
click at [94, 249] on div "Number of City co-hosted community workshops/summit -5" at bounding box center [128, 252] width 93 height 11
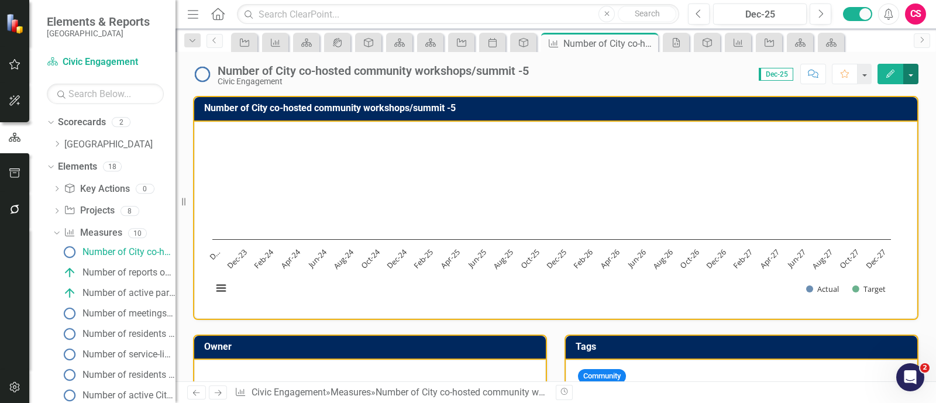
click at [917, 68] on button "button" at bounding box center [910, 74] width 15 height 20
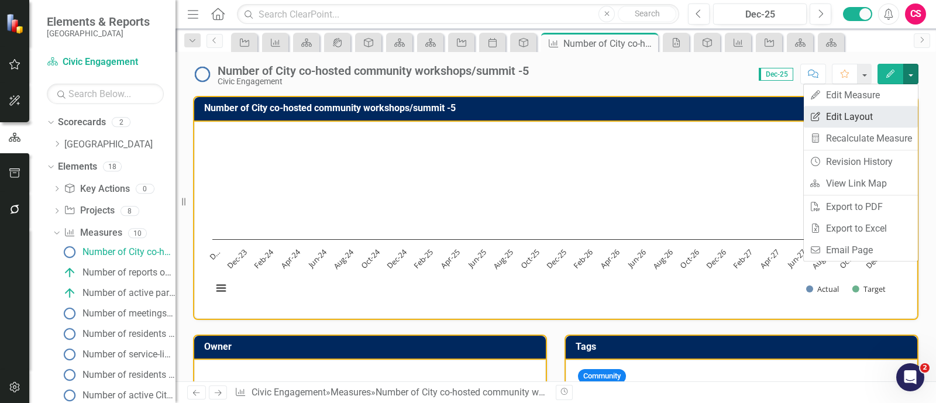
click at [886, 109] on link "Edit Report Edit Layout" at bounding box center [861, 117] width 114 height 22
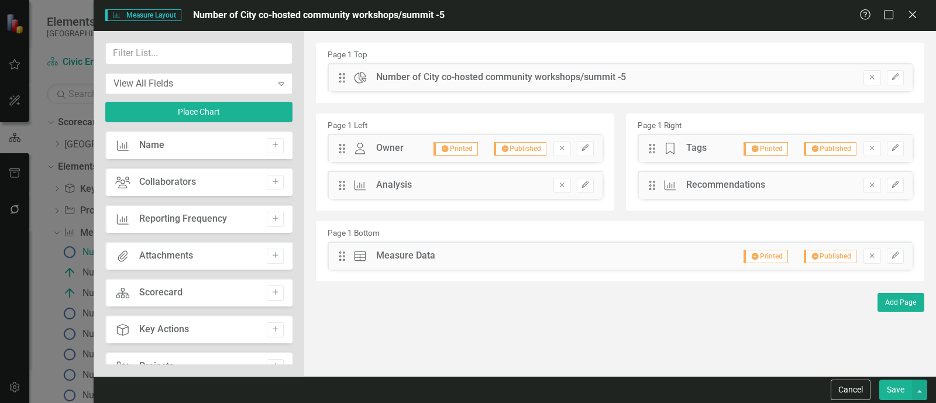
click at [927, 388] on div "Cancel Save" at bounding box center [515, 389] width 842 height 27
click at [921, 390] on button "button" at bounding box center [919, 390] width 15 height 20
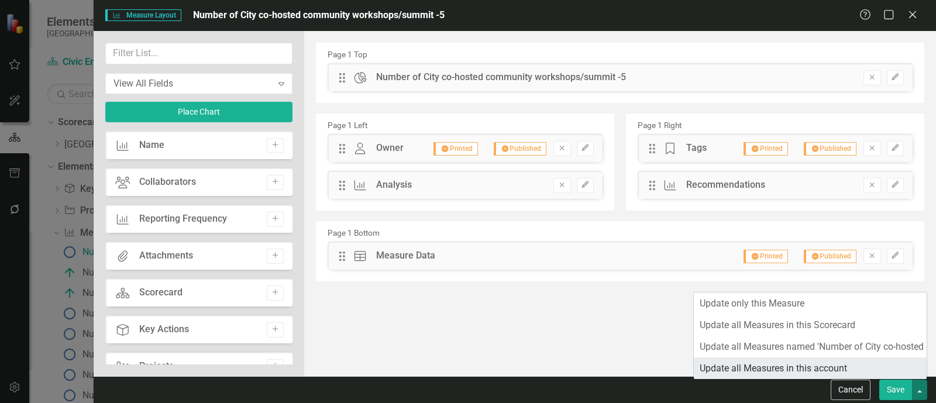
click at [805, 363] on link "Update all Measures in this account" at bounding box center [810, 368] width 233 height 22
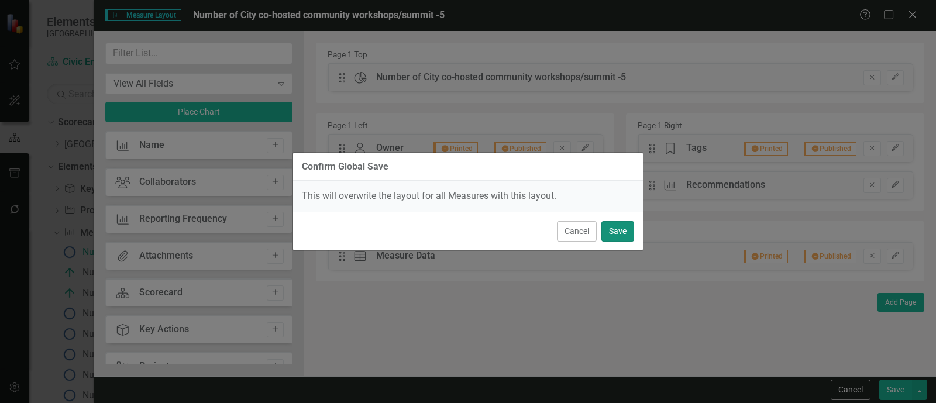
click at [617, 233] on button "Save" at bounding box center [617, 231] width 33 height 20
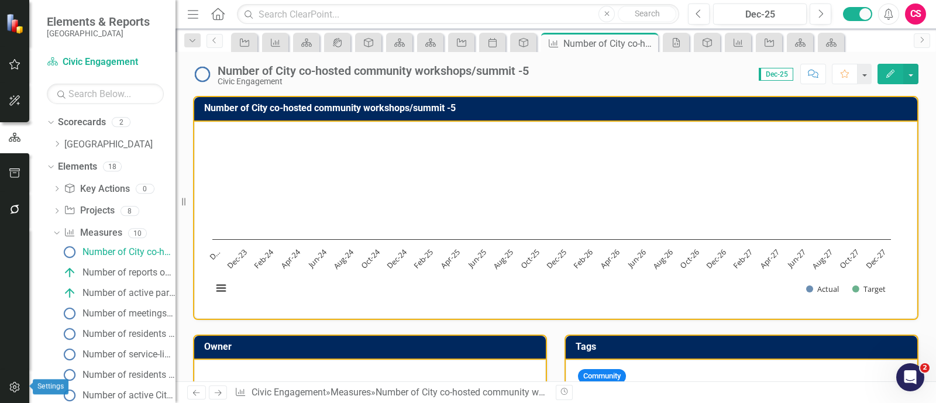
click at [12, 387] on icon "button" at bounding box center [15, 387] width 12 height 9
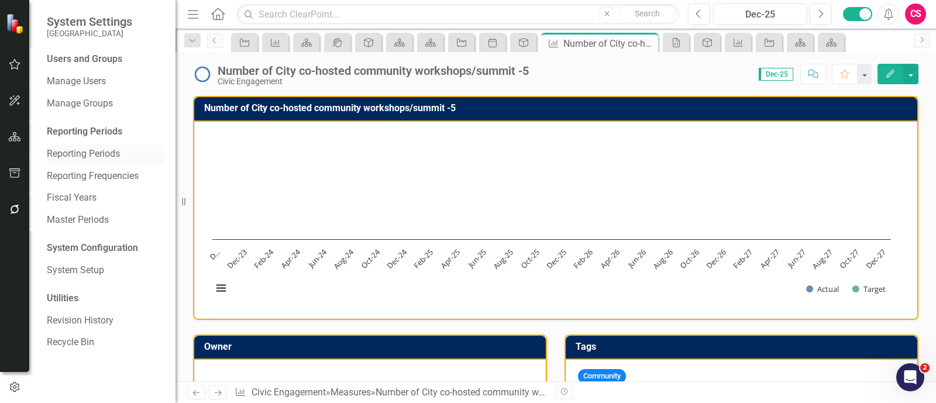
click at [98, 150] on link "Reporting Periods" at bounding box center [105, 153] width 117 height 13
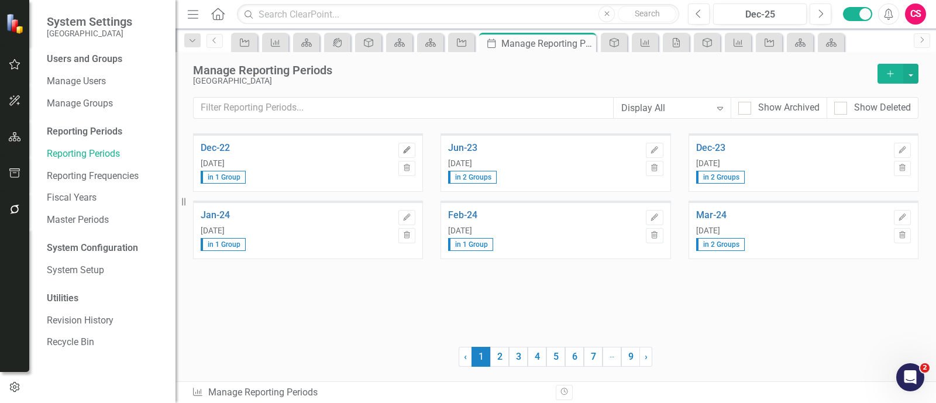
click at [412, 150] on button "Edit" at bounding box center [406, 150] width 17 height 15
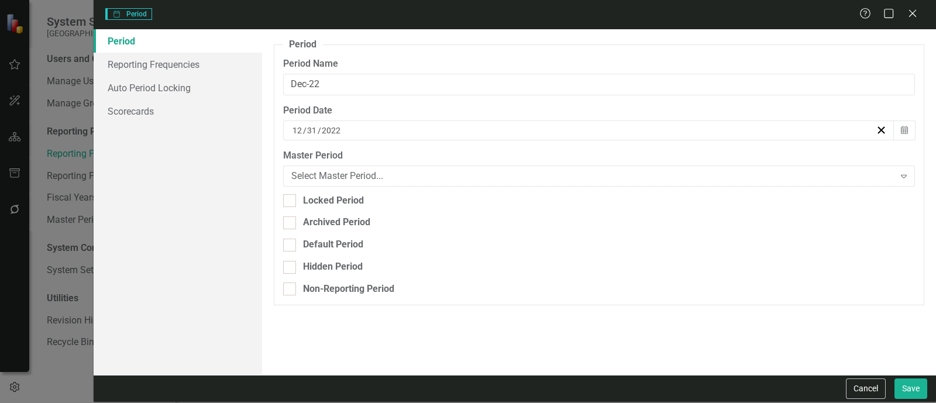
type input "Dec-22"
type input "12"
type input "31"
type input "2022"
click at [330, 221] on div "Archived Period" at bounding box center [336, 222] width 67 height 13
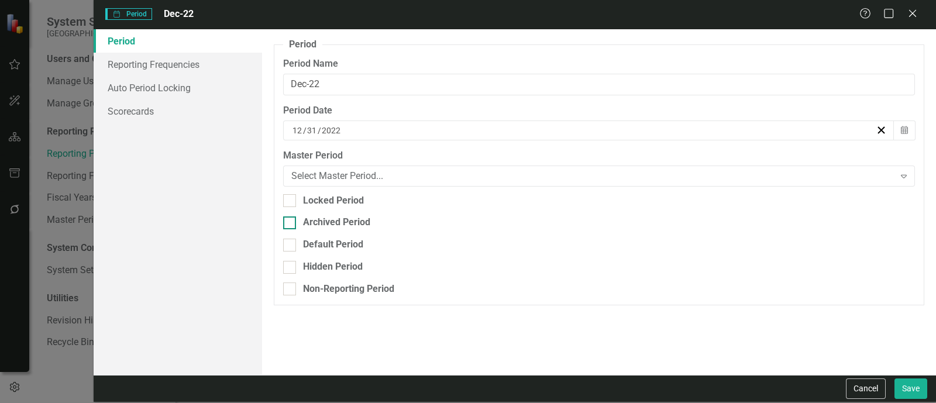
click at [291, 221] on input "Archived Period" at bounding box center [287, 220] width 8 height 8
checkbox input "true"
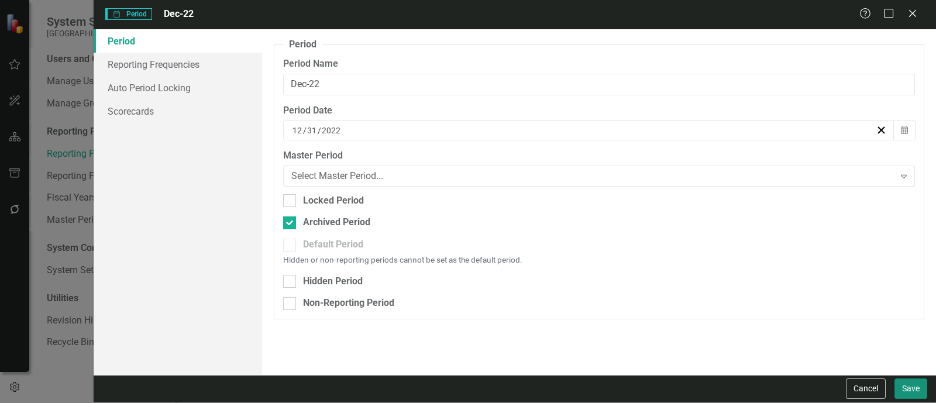
click at [910, 384] on button "Save" at bounding box center [910, 388] width 33 height 20
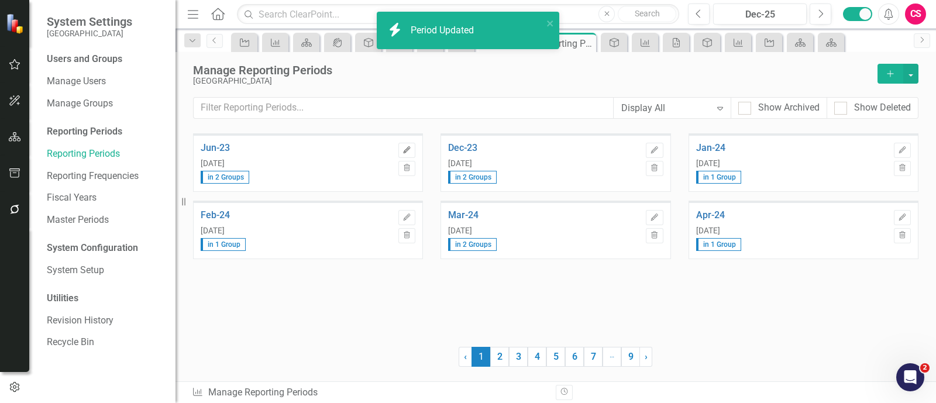
click at [411, 149] on icon "Edit" at bounding box center [406, 150] width 9 height 7
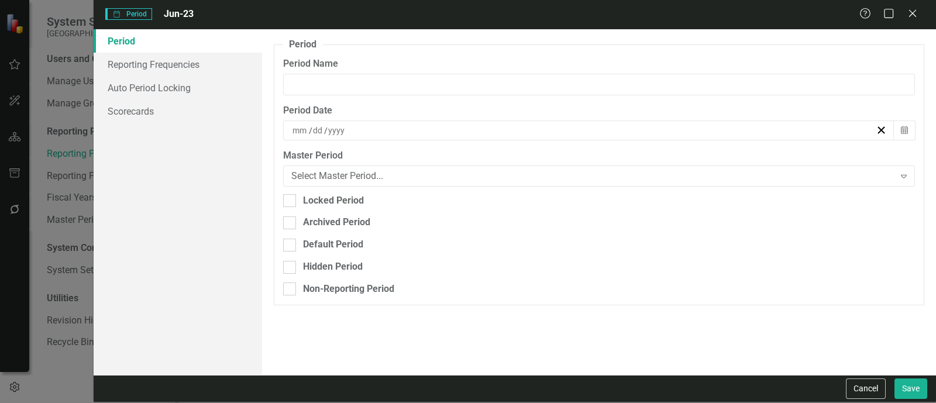
type input "Jun-23"
type input "6"
type input "30"
type input "2023"
click at [339, 224] on div "Archived Period" at bounding box center [336, 222] width 67 height 13
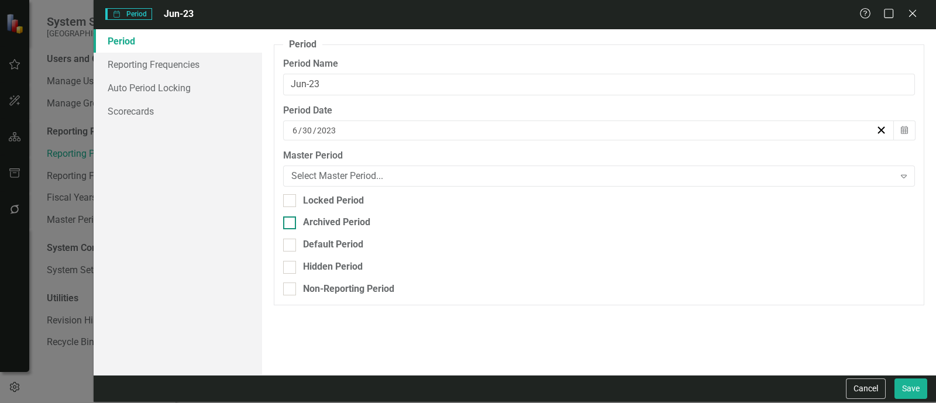
click at [291, 224] on input "Archived Period" at bounding box center [287, 220] width 8 height 8
checkbox input "true"
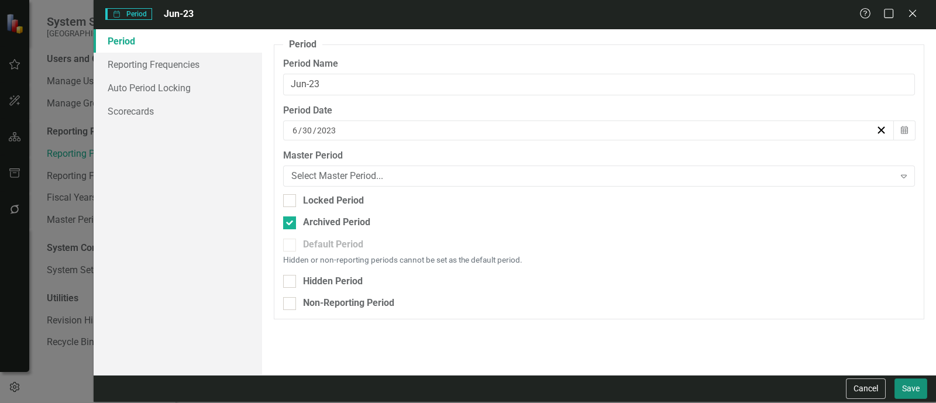
click at [918, 384] on button "Save" at bounding box center [910, 388] width 33 height 20
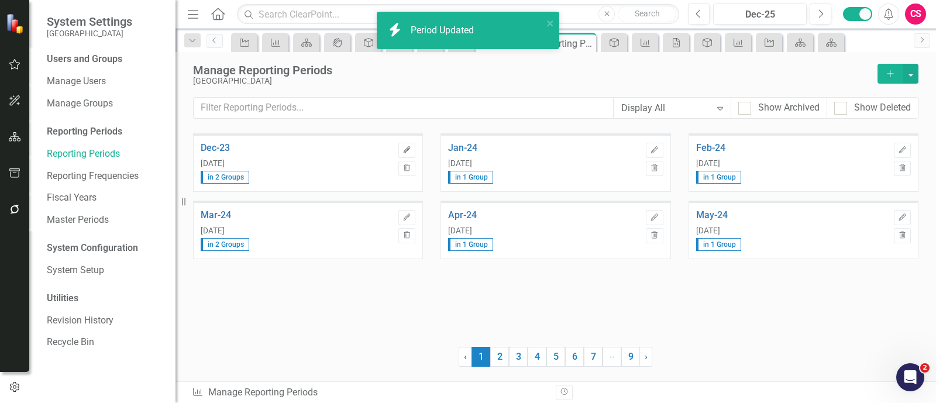
click at [401, 153] on button "Edit" at bounding box center [406, 150] width 17 height 15
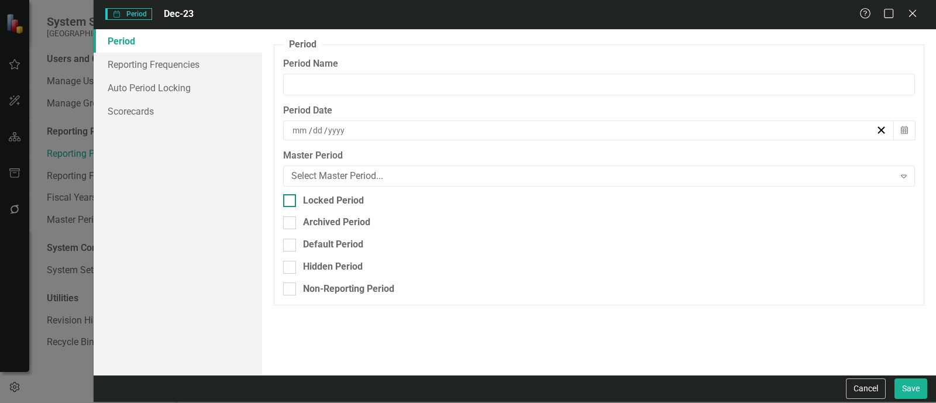
type input "Dec-23"
type input "12"
type input "31"
type input "2023"
click at [333, 218] on div "Archived Period" at bounding box center [336, 222] width 67 height 13
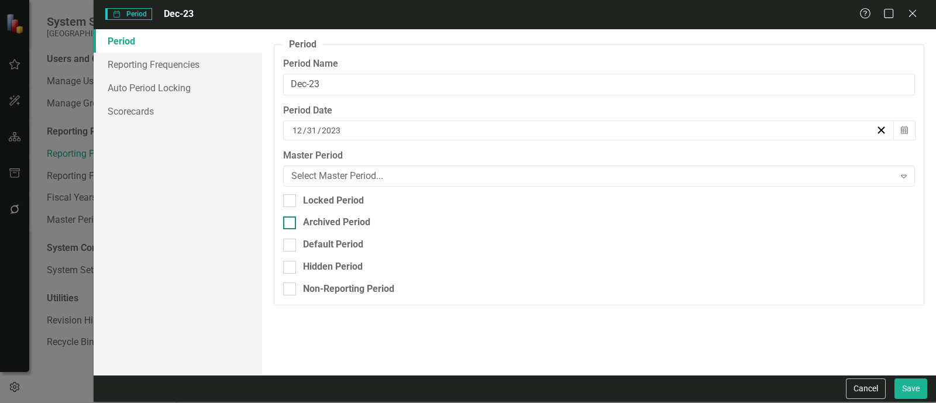
click at [291, 218] on input "Archived Period" at bounding box center [287, 220] width 8 height 8
checkbox input "true"
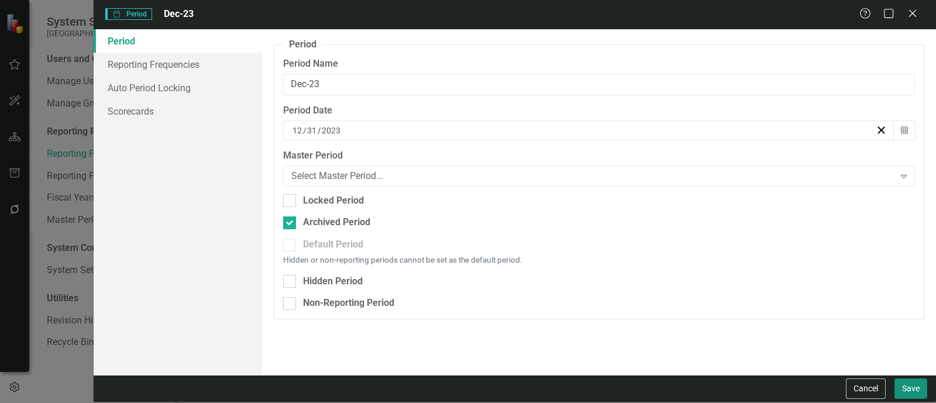
click at [905, 397] on button "Save" at bounding box center [910, 388] width 33 height 20
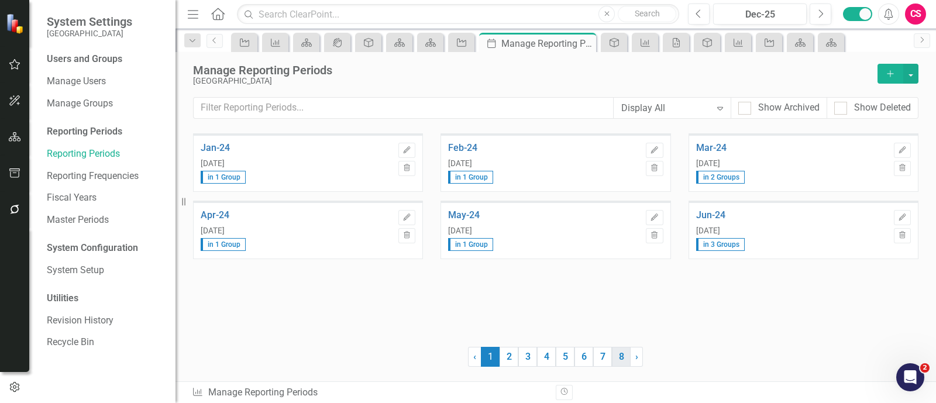
click at [616, 354] on link "8" at bounding box center [621, 357] width 19 height 20
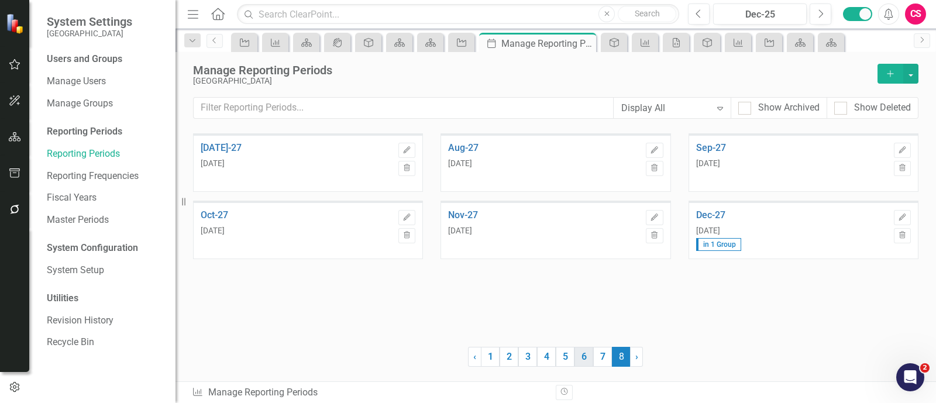
click at [590, 361] on link "6" at bounding box center [583, 357] width 19 height 20
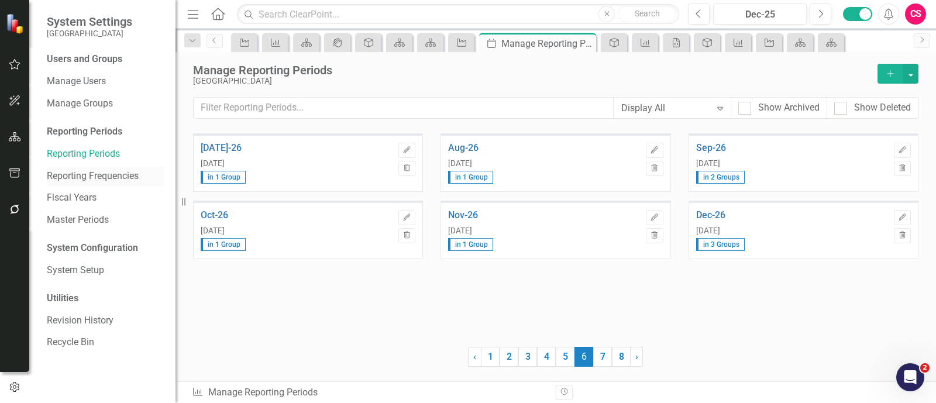
click at [106, 174] on link "Reporting Frequencies" at bounding box center [105, 176] width 117 height 13
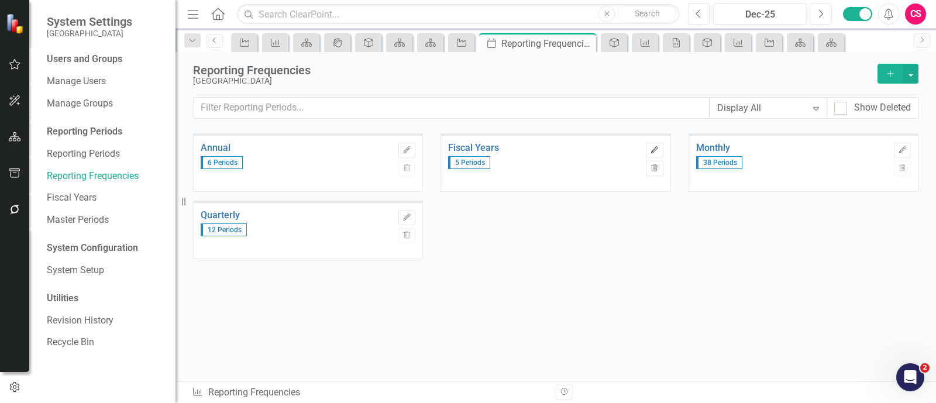
click at [656, 150] on icon "Edit" at bounding box center [654, 150] width 9 height 7
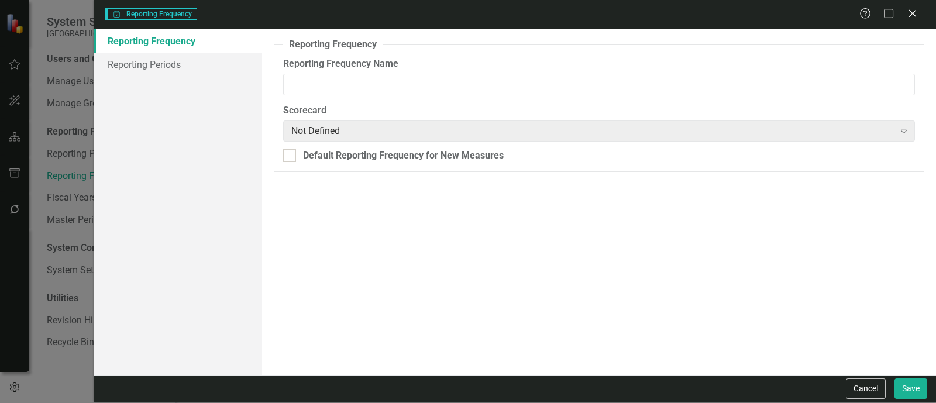
type input "Fiscal Years"
click at [146, 60] on link "Reporting Periods" at bounding box center [178, 64] width 168 height 23
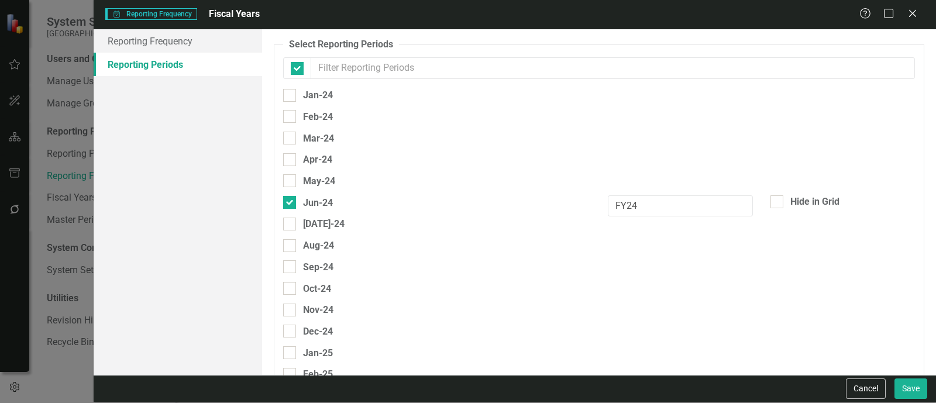
checkbox input "false"
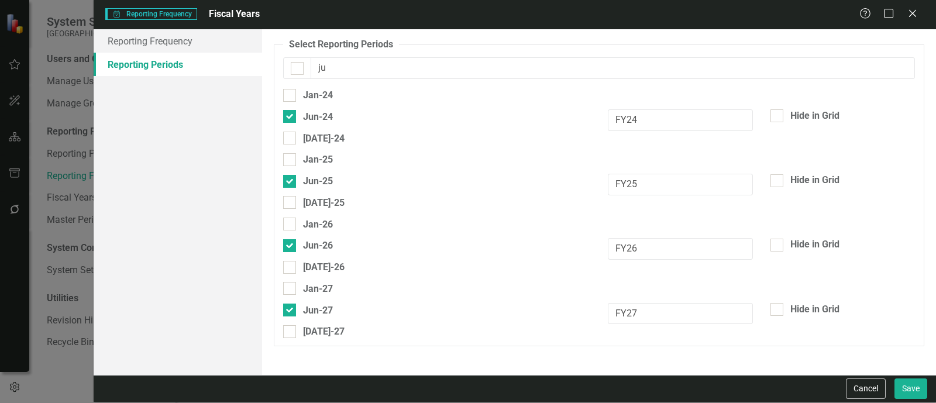
type input "jun"
checkbox input "true"
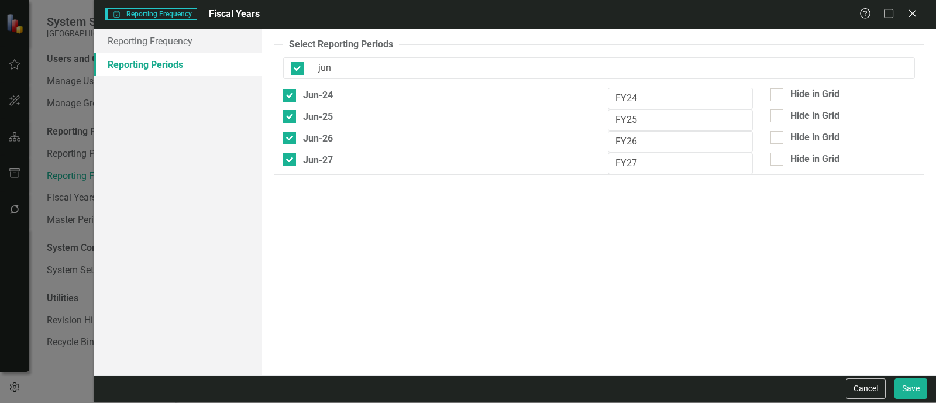
type input "jun"
drag, startPoint x: 670, startPoint y: 94, endPoint x: 500, endPoint y: 88, distance: 169.8
click at [500, 88] on div "Jun-24 FY24 Hide in Grid" at bounding box center [598, 99] width 649 height 22
drag, startPoint x: 646, startPoint y: 113, endPoint x: 529, endPoint y: 136, distance: 119.9
click at [529, 136] on fieldset "Select Reporting Periods Since you may not be reporting on every element every …" at bounding box center [599, 106] width 650 height 136
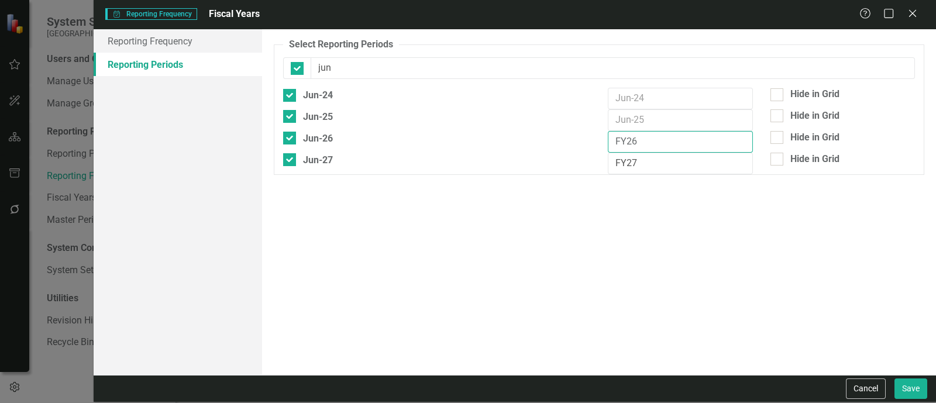
drag, startPoint x: 654, startPoint y: 139, endPoint x: 547, endPoint y: 147, distance: 107.4
click at [547, 147] on div "Jun-26 FY26 Hide in Grid" at bounding box center [598, 142] width 649 height 22
drag, startPoint x: 655, startPoint y: 158, endPoint x: 553, endPoint y: 168, distance: 102.9
click at [553, 168] on div "Jun-27 FY27 Hide in Grid" at bounding box center [598, 164] width 649 height 22
click at [295, 68] on input "checkbox" at bounding box center [295, 66] width 8 height 8
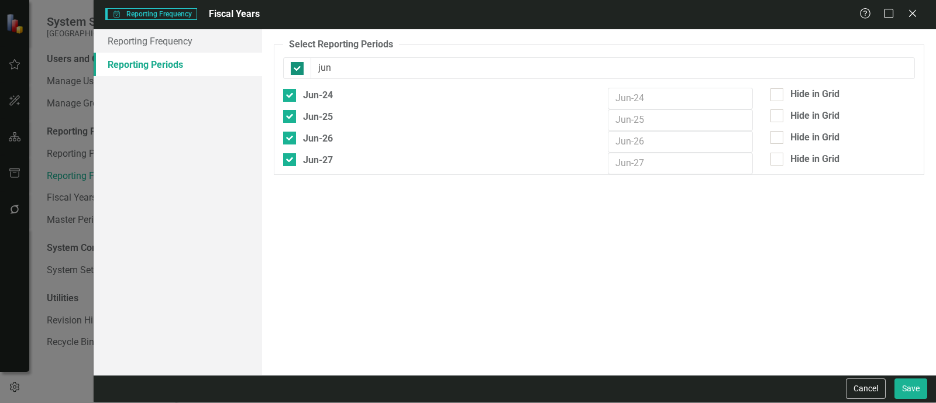
checkbox input "false"
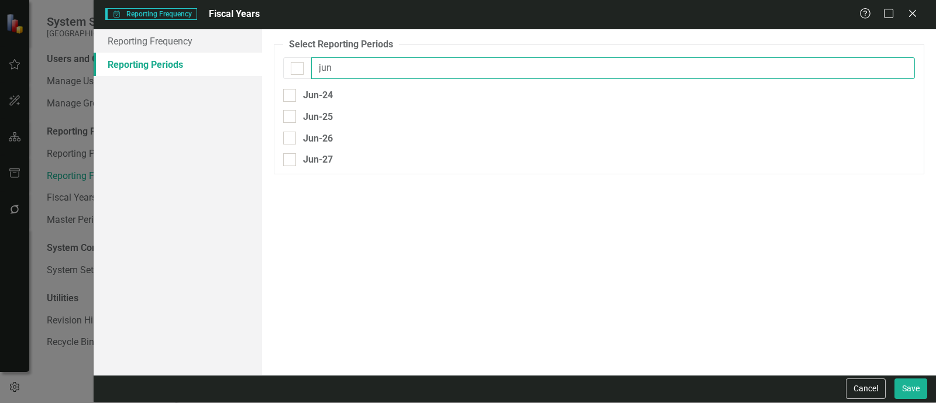
click at [356, 75] on input "jun" at bounding box center [613, 68] width 604 height 22
type input "j"
type input "oct"
click at [291, 68] on input "checkbox" at bounding box center [295, 66] width 8 height 8
checkbox input "true"
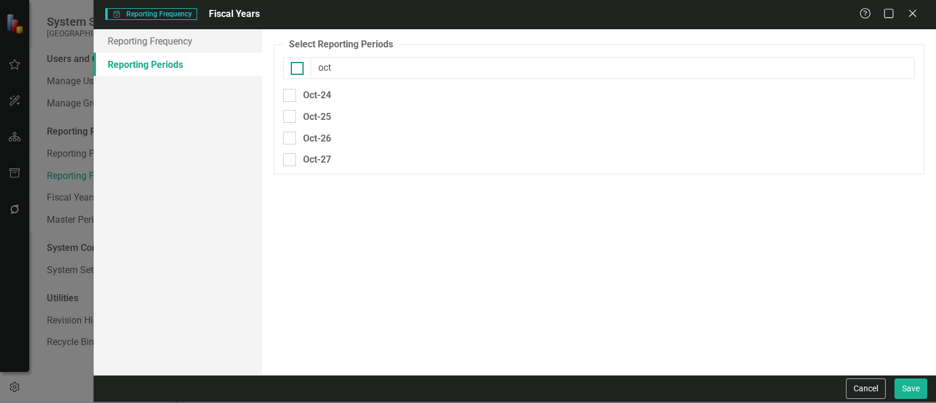
checkbox input "true"
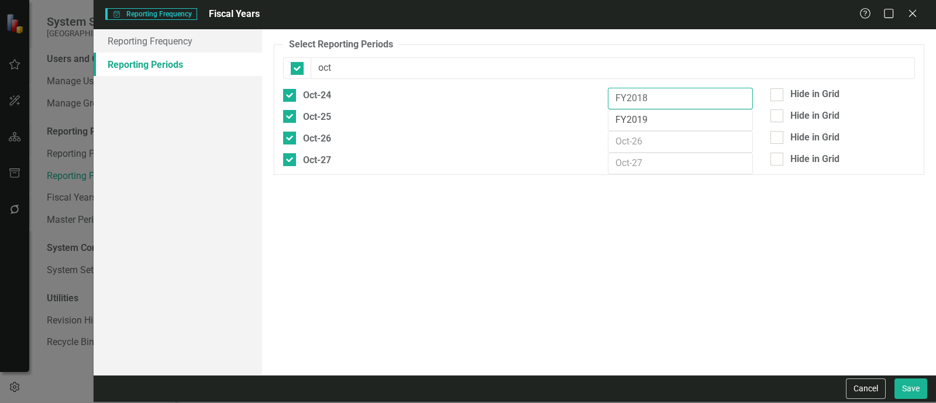
click at [656, 98] on input "FY2018" at bounding box center [680, 99] width 145 height 22
type input "F"
click at [655, 127] on input "FY2019" at bounding box center [680, 120] width 145 height 22
type input "FY25"
click at [652, 95] on input "text" at bounding box center [680, 99] width 145 height 22
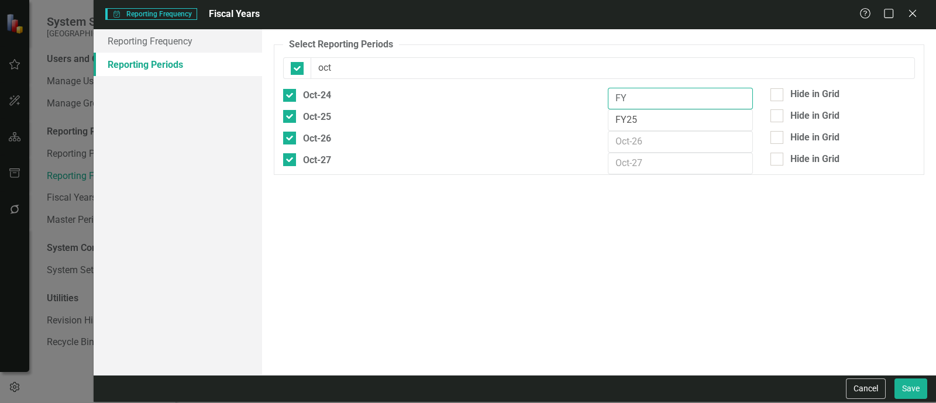
type input "F"
click at [643, 118] on input "FY25" at bounding box center [680, 120] width 145 height 22
click at [295, 73] on div at bounding box center [297, 68] width 13 height 13
click at [295, 70] on input "checkbox" at bounding box center [295, 66] width 8 height 8
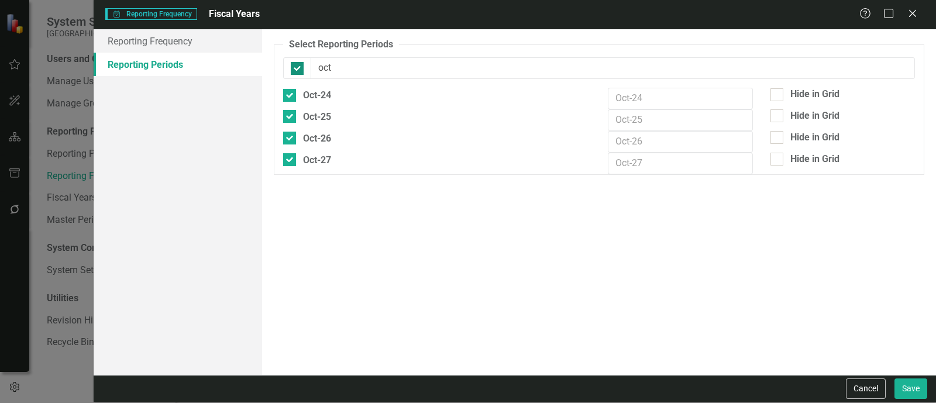
checkbox input "false"
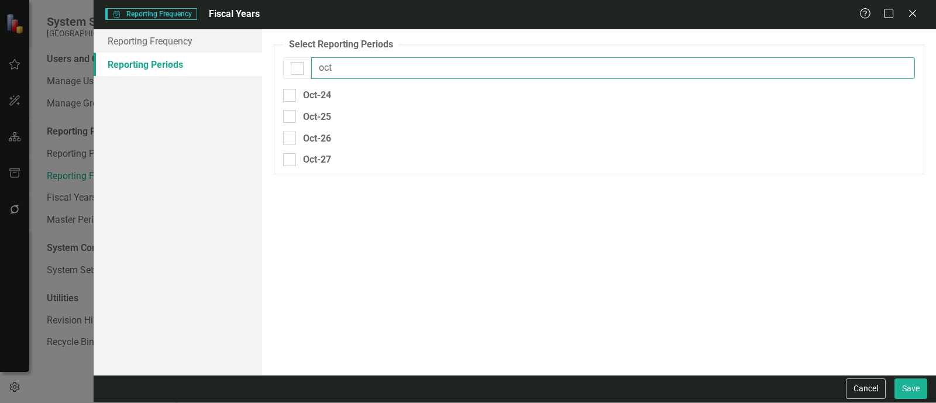
click at [337, 78] on input "oct" at bounding box center [613, 68] width 604 height 22
type input "sep"
click at [290, 66] on div at bounding box center [297, 68] width 28 height 22
click at [291, 66] on input "checkbox" at bounding box center [295, 66] width 8 height 8
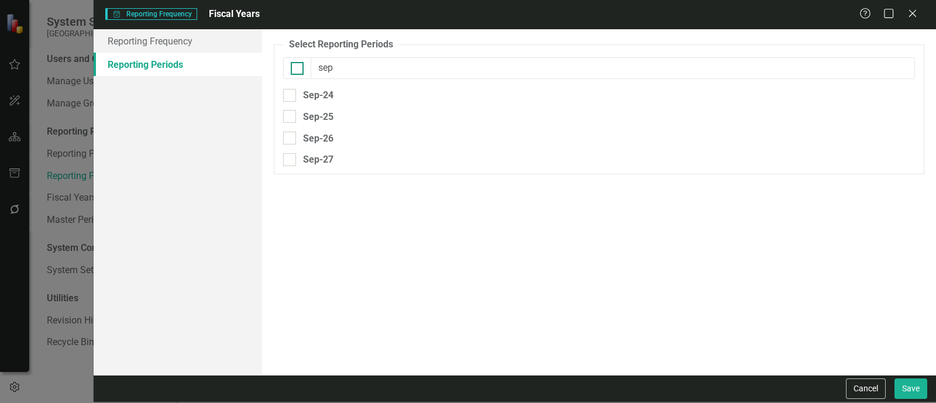
checkbox input "true"
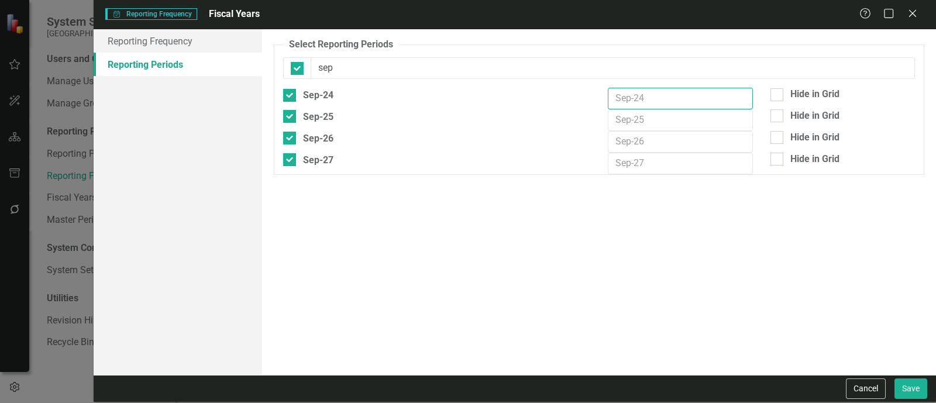
click at [621, 97] on input "text" at bounding box center [680, 99] width 145 height 22
type input "FY24"
click at [621, 115] on input "text" at bounding box center [680, 120] width 145 height 22
type input "FY25"
click at [628, 142] on input "text" at bounding box center [680, 142] width 145 height 22
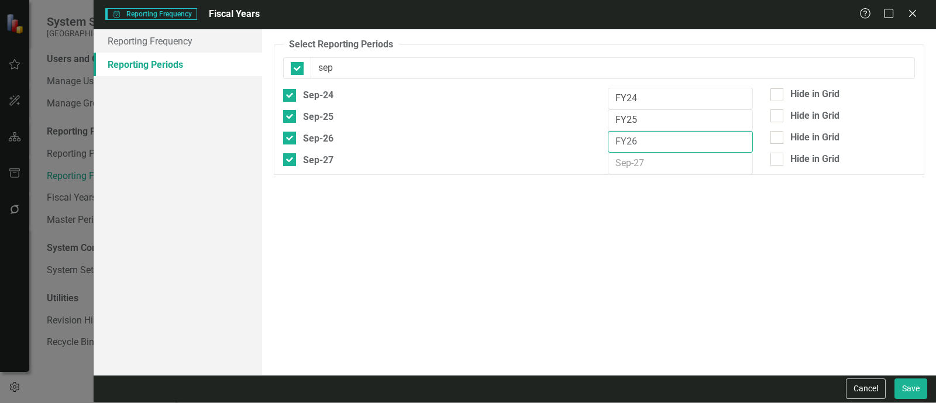
type input "FY26"
click at [636, 164] on input "text" at bounding box center [680, 164] width 145 height 22
type input "FY27"
click at [798, 134] on div "Hide in Grid" at bounding box center [814, 137] width 49 height 13
click at [778, 134] on input "Hide in Grid" at bounding box center [774, 135] width 8 height 8
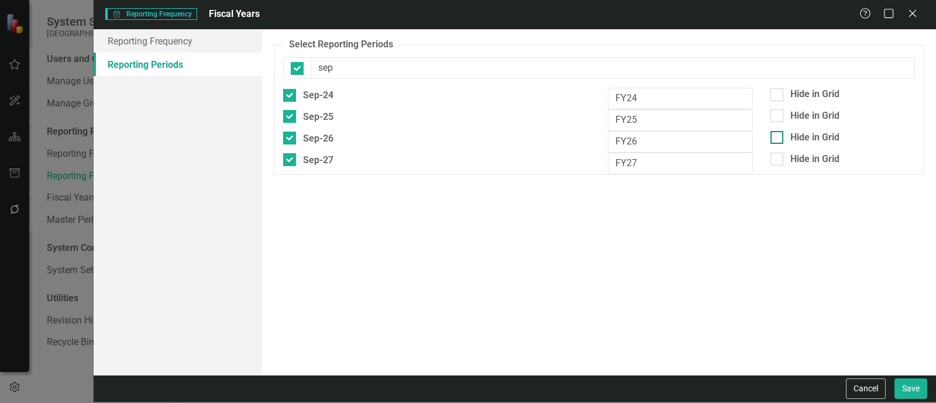
checkbox input "true"
click at [798, 153] on div "Hide in Grid" at bounding box center [814, 159] width 49 height 13
click at [778, 153] on input "Hide in Grid" at bounding box center [774, 157] width 8 height 8
checkbox input "true"
click at [801, 96] on div "Hide in Grid" at bounding box center [814, 94] width 49 height 13
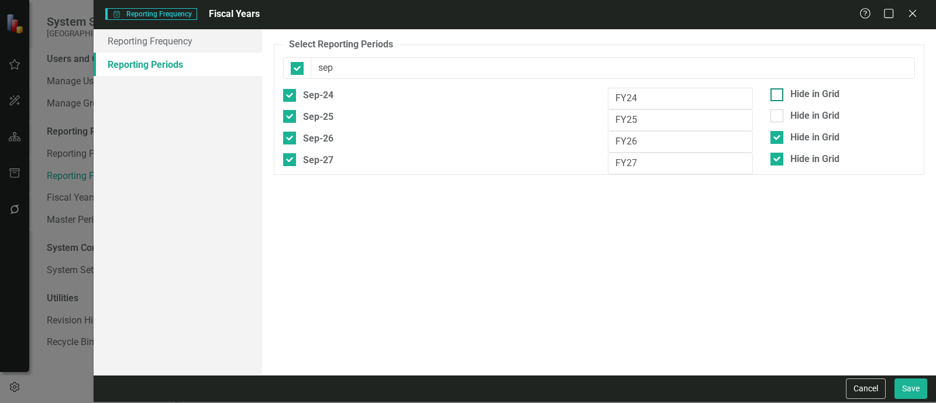
click at [778, 96] on input "Hide in Grid" at bounding box center [774, 92] width 8 height 8
click at [801, 96] on div "Hide in Grid" at bounding box center [814, 94] width 49 height 13
click at [778, 96] on input "Hide in Grid" at bounding box center [774, 92] width 8 height 8
click at [802, 92] on div "Hide in Grid" at bounding box center [814, 94] width 49 height 13
click at [778, 92] on input "Hide in Grid" at bounding box center [774, 92] width 8 height 8
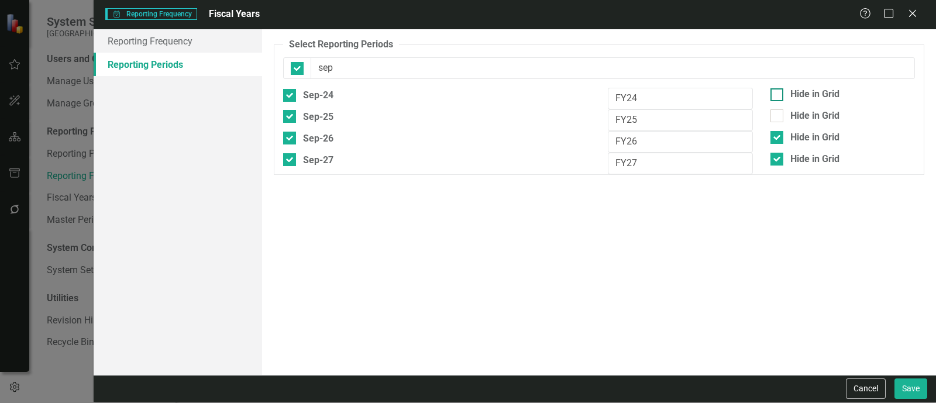
checkbox input "true"
click at [799, 134] on div "Hide in Grid" at bounding box center [814, 137] width 49 height 13
click at [778, 134] on input "Hide in Grid" at bounding box center [774, 135] width 8 height 8
checkbox input "false"
click at [912, 383] on button "Save" at bounding box center [910, 388] width 33 height 20
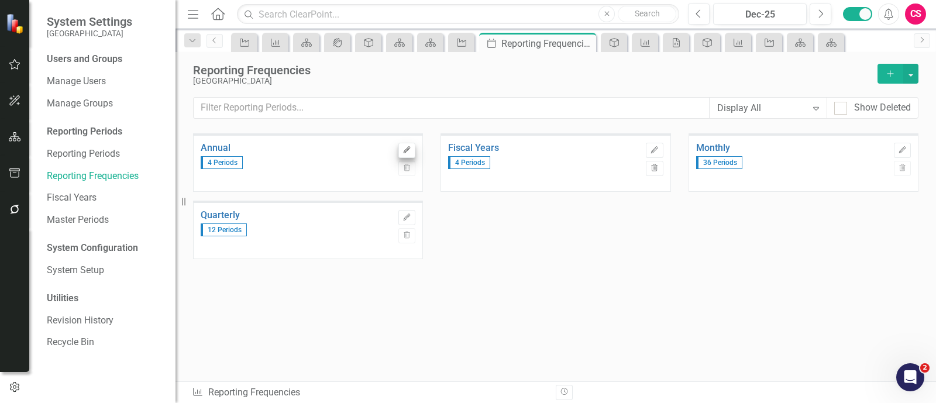
click at [408, 150] on div "Edit Trash" at bounding box center [406, 157] width 17 height 43
click at [408, 150] on icon "Edit" at bounding box center [406, 150] width 9 height 7
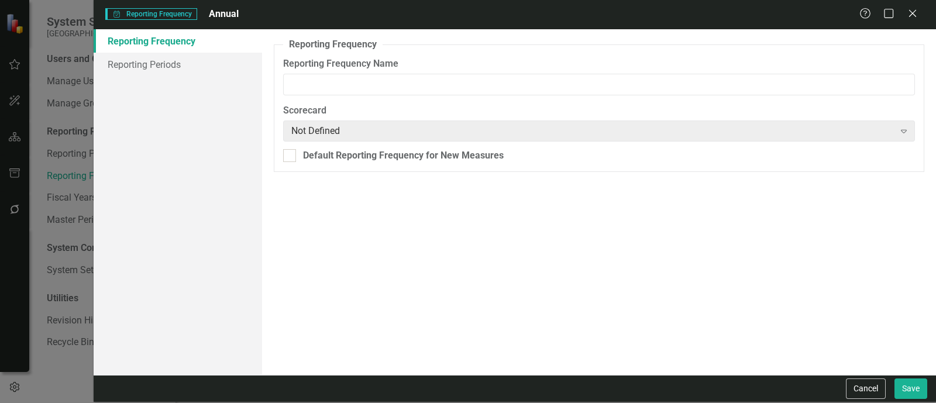
type input "Annual"
click at [220, 66] on link "Reporting Periods" at bounding box center [178, 64] width 168 height 23
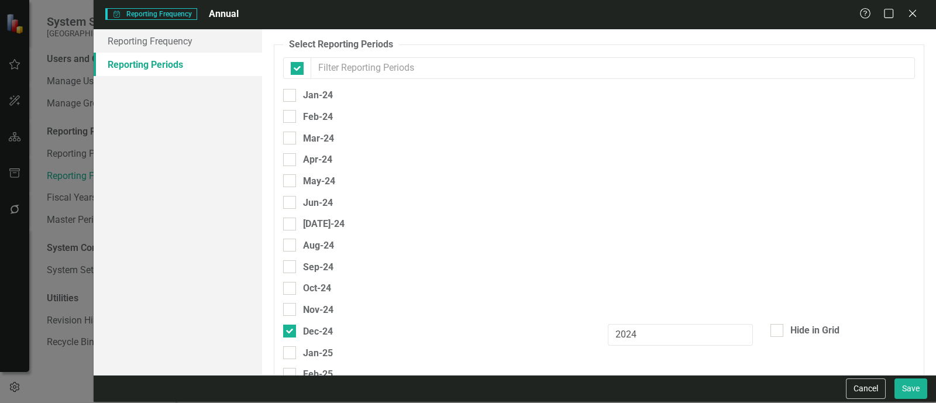
checkbox input "false"
click at [230, 42] on link "Reporting Frequency" at bounding box center [178, 40] width 168 height 23
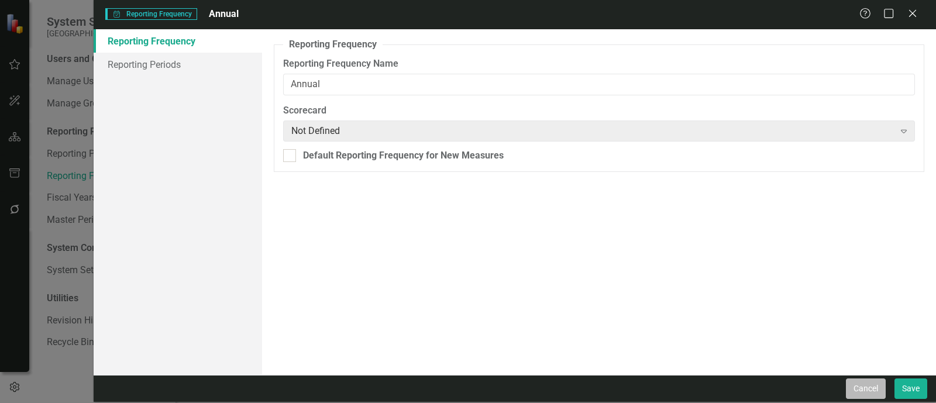
click at [865, 391] on button "Cancel" at bounding box center [866, 388] width 40 height 20
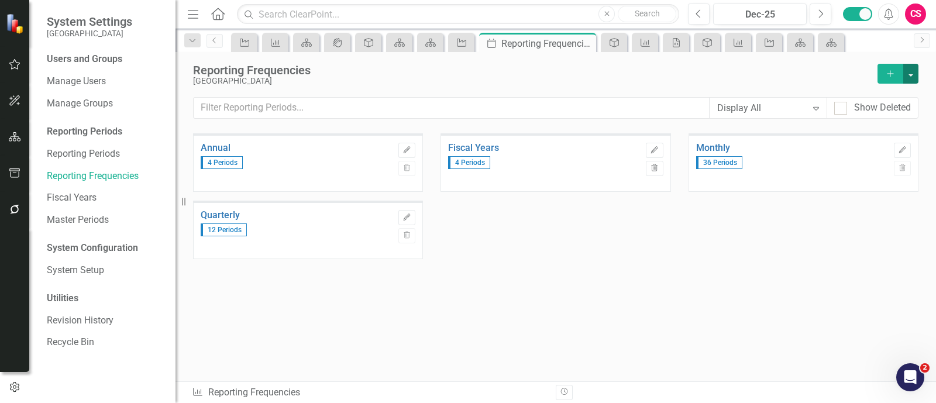
click at [910, 74] on button "button" at bounding box center [910, 74] width 15 height 20
click at [892, 112] on link "Excel File Period Report" at bounding box center [852, 117] width 132 height 22
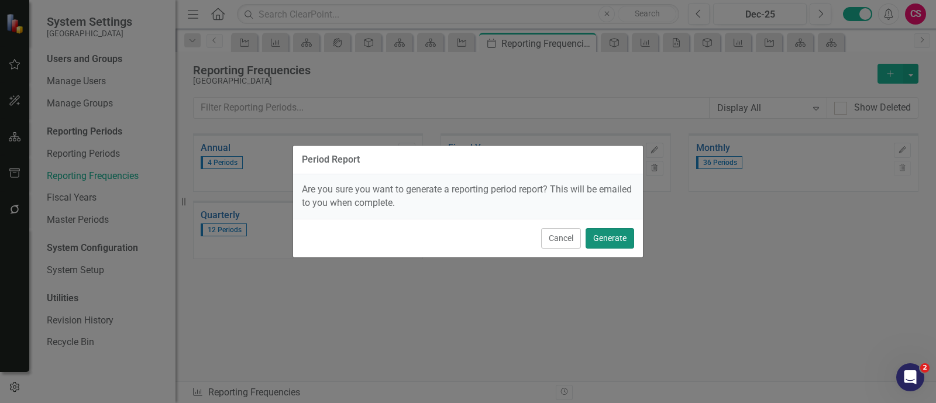
click at [621, 229] on button "Generate" at bounding box center [610, 238] width 49 height 20
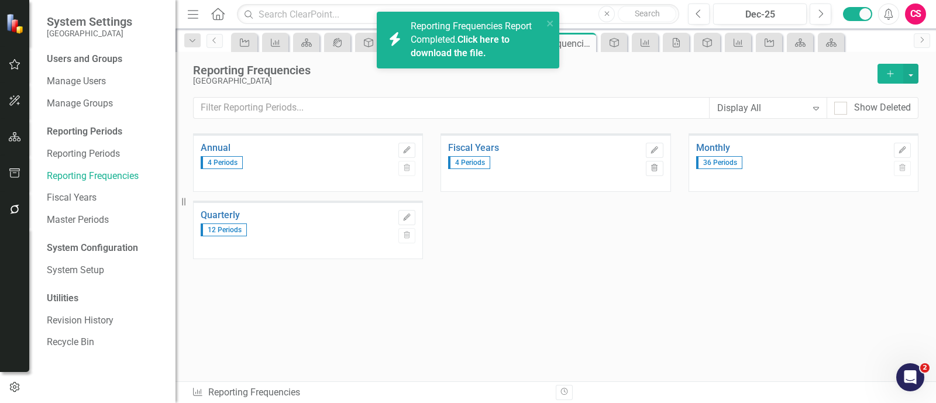
click at [470, 51] on link "Click here to download the file." at bounding box center [460, 46] width 99 height 25
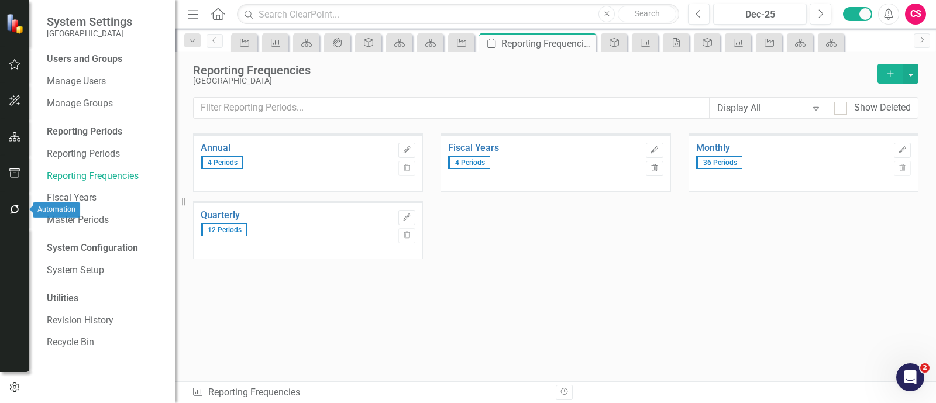
click at [12, 209] on icon "button" at bounding box center [15, 209] width 12 height 9
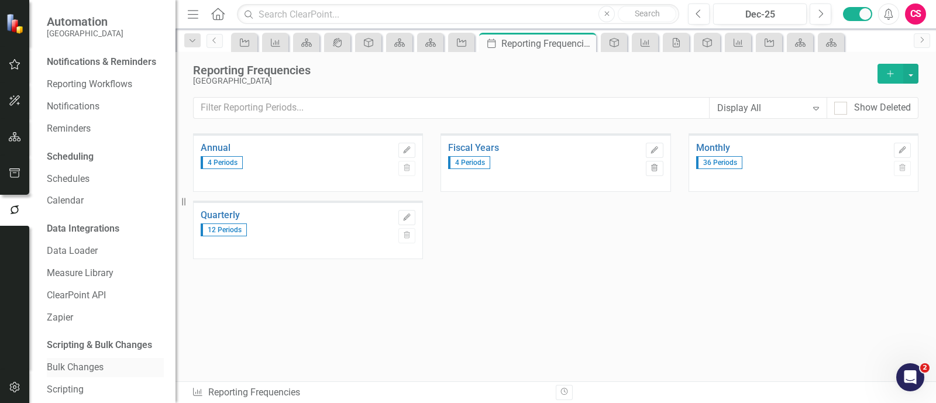
click at [67, 374] on link "Bulk Changes" at bounding box center [105, 367] width 117 height 13
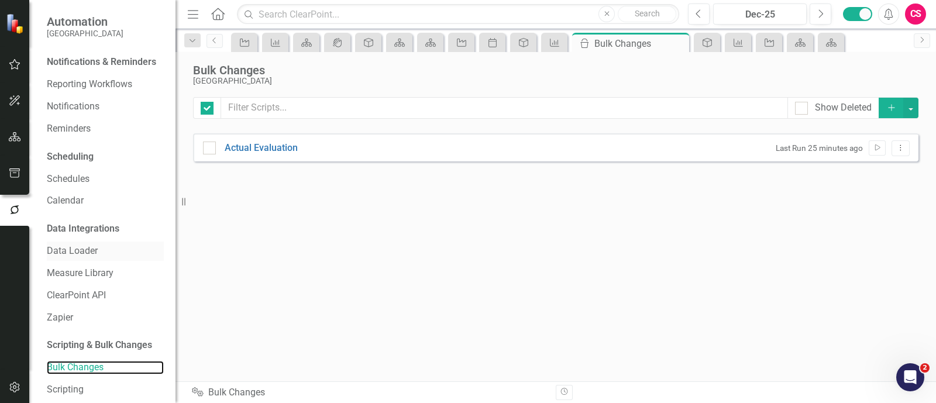
checkbox input "false"
click at [893, 98] on button "Add" at bounding box center [892, 108] width 26 height 20
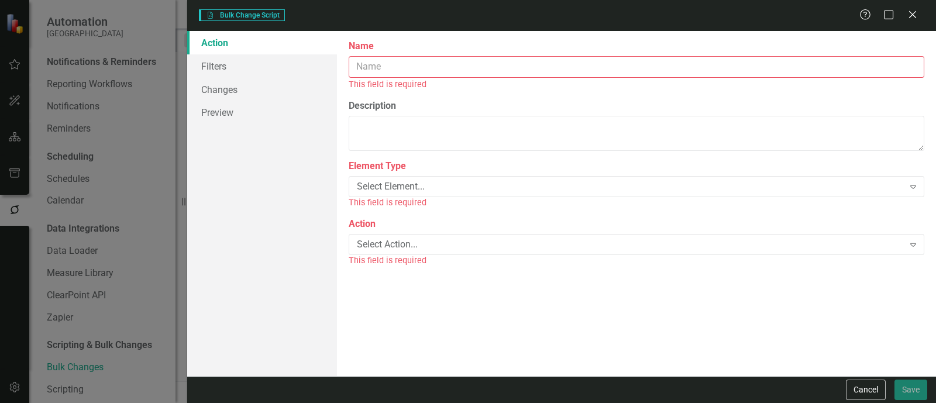
click at [860, 70] on input "Name" at bounding box center [637, 67] width 576 height 22
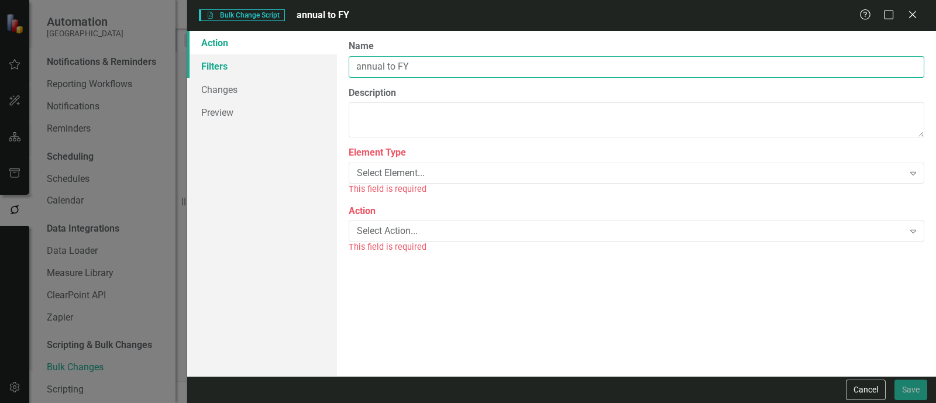
type input "annual to FY"
click at [277, 70] on link "Filters" at bounding box center [262, 65] width 150 height 23
click at [860, 378] on div "Cancel Save" at bounding box center [561, 389] width 749 height 27
click at [851, 381] on button "Cancel" at bounding box center [866, 390] width 40 height 20
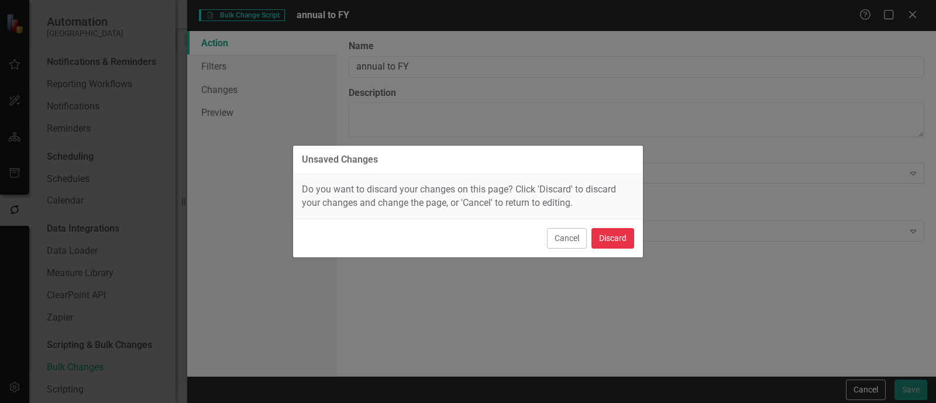
click at [627, 239] on button "Discard" at bounding box center [612, 238] width 43 height 20
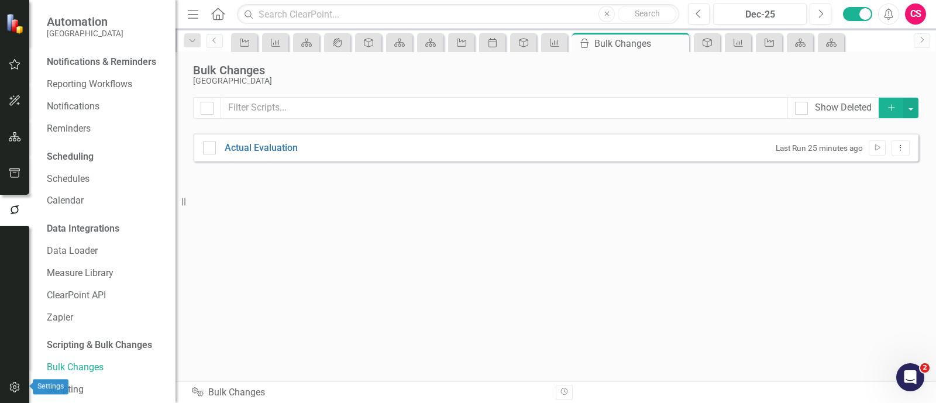
click at [14, 383] on icon "button" at bounding box center [15, 387] width 12 height 9
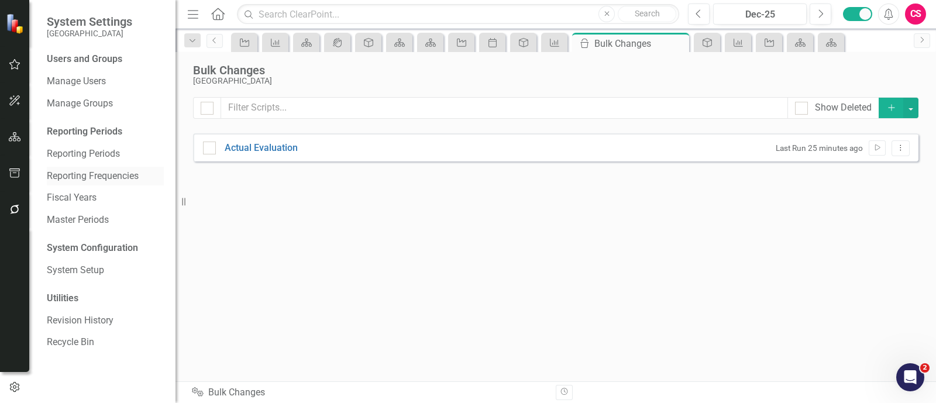
click at [111, 171] on link "Reporting Frequencies" at bounding box center [105, 176] width 117 height 13
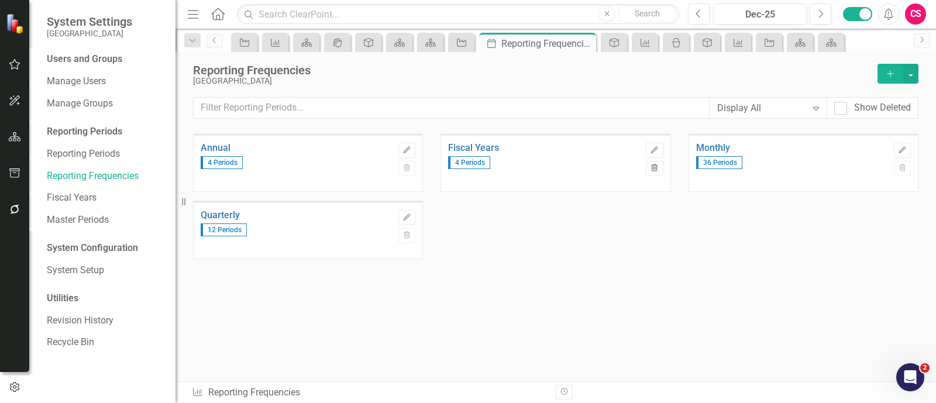
click at [657, 171] on button "Trash" at bounding box center [654, 168] width 17 height 15
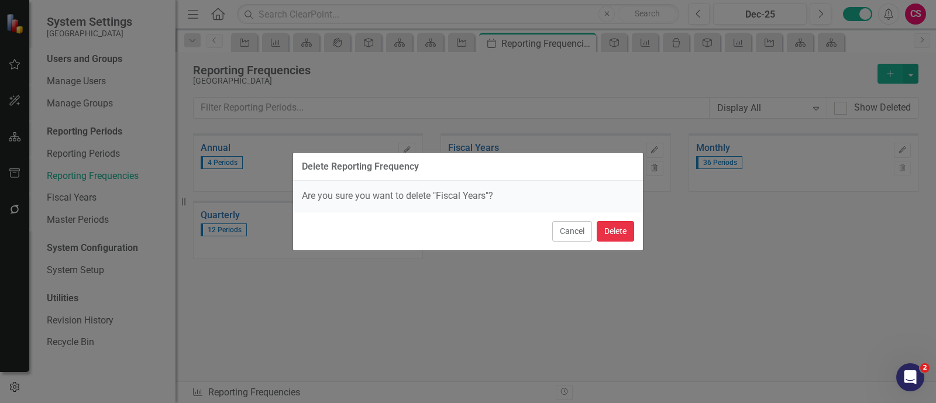
click at [621, 223] on button "Delete" at bounding box center [615, 231] width 37 height 20
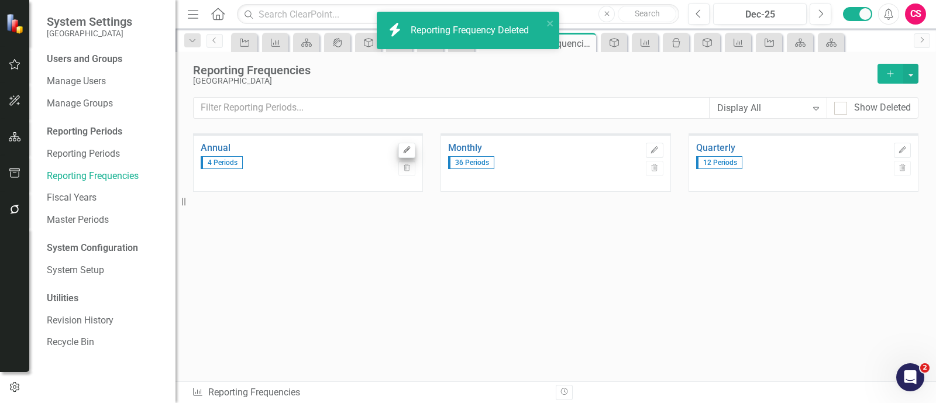
drag, startPoint x: 406, startPoint y: 137, endPoint x: 407, endPoint y: 149, distance: 11.8
click at [407, 149] on div "Edit Trash" at bounding box center [406, 157] width 17 height 43
click at [407, 149] on icon "button" at bounding box center [407, 149] width 7 height 7
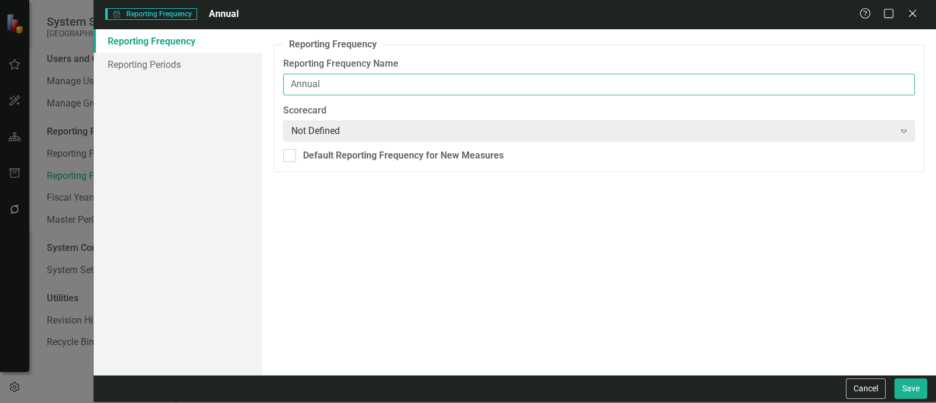
click at [291, 77] on input "Annual" at bounding box center [599, 85] width 632 height 22
type input "FY Annual"
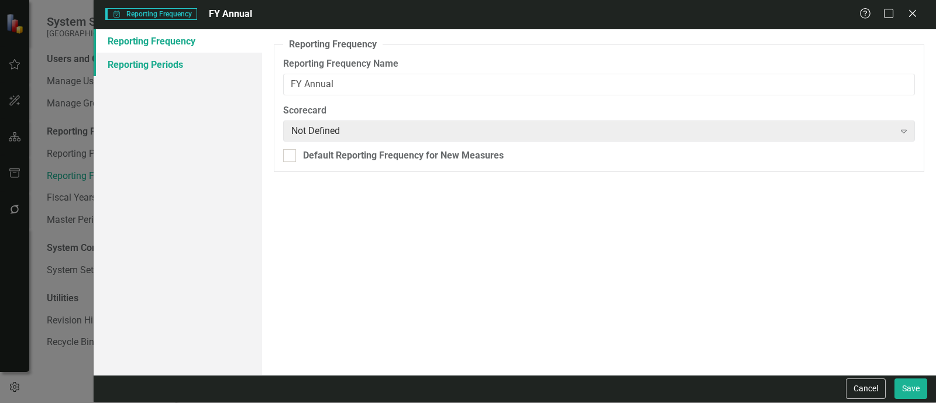
click at [222, 55] on link "Reporting Periods" at bounding box center [178, 64] width 168 height 23
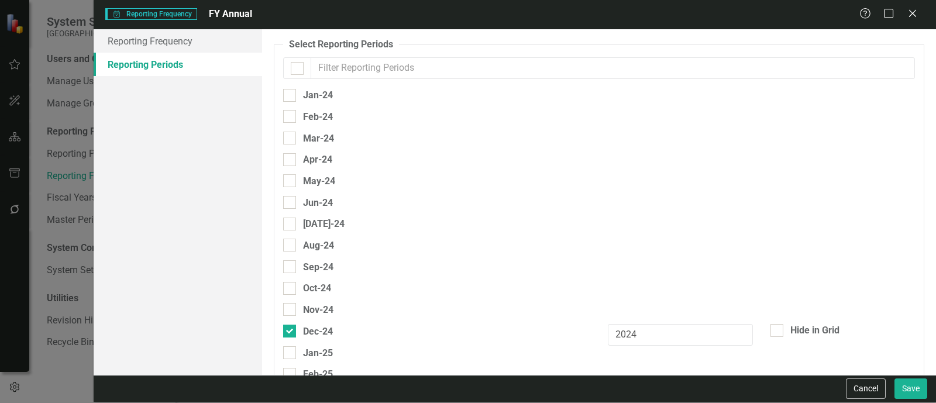
click at [331, 68] on input "text" at bounding box center [613, 68] width 604 height 22
type input "de"
checkbox input "true"
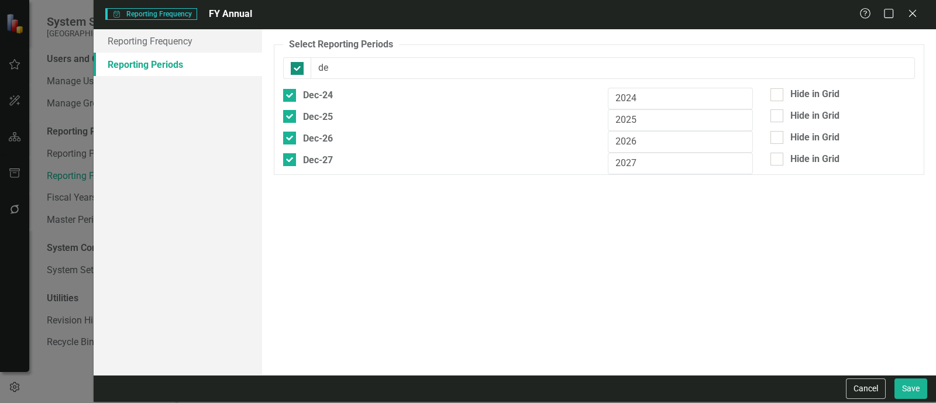
type input "de"
click at [295, 65] on input "checkbox" at bounding box center [295, 66] width 8 height 8
checkbox input "false"
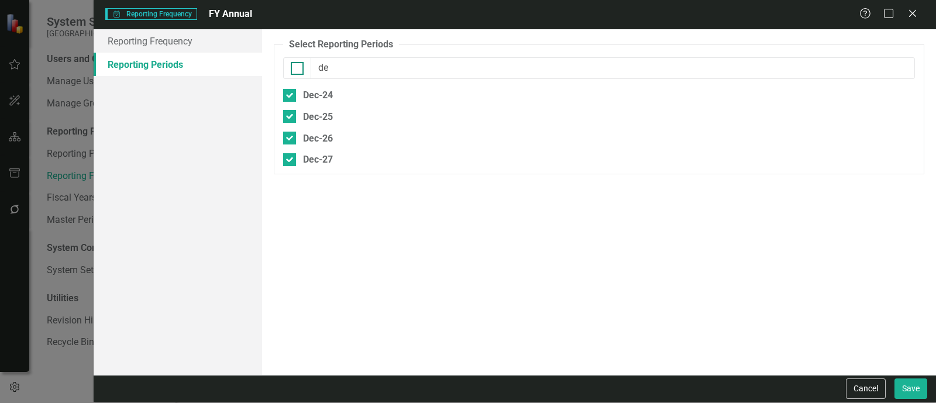
checkbox input "false"
click at [341, 61] on input "de" at bounding box center [613, 68] width 604 height 22
type input "sep"
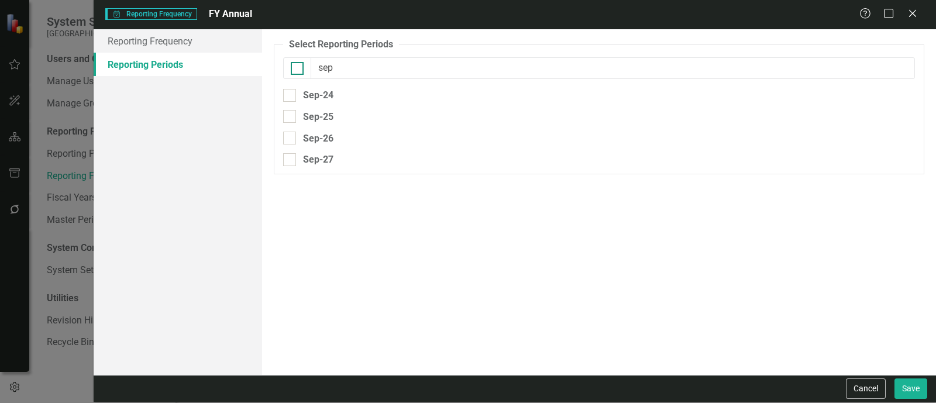
click at [298, 62] on div at bounding box center [297, 68] width 13 height 13
click at [298, 62] on input "checkbox" at bounding box center [295, 66] width 8 height 8
checkbox input "true"
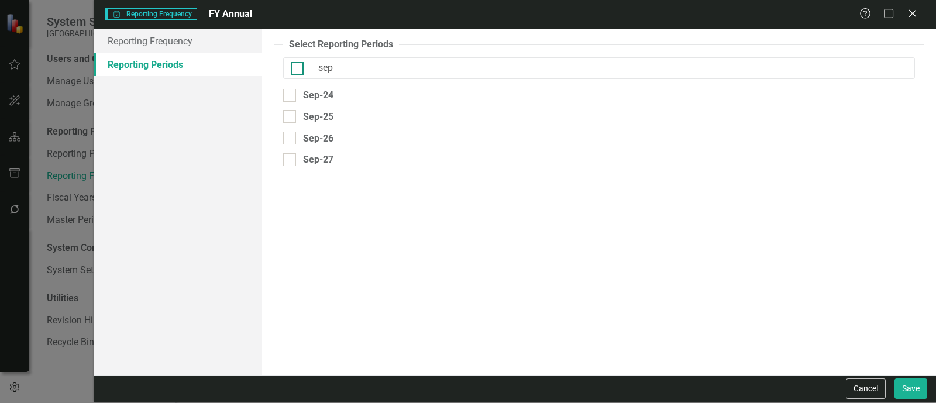
checkbox input "true"
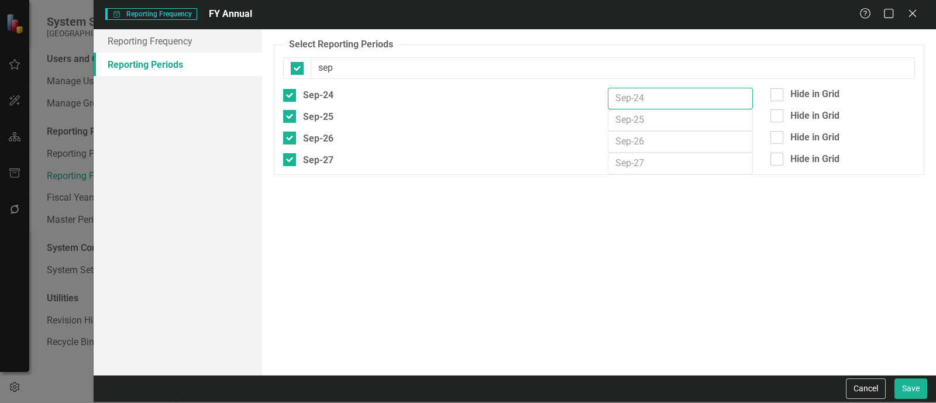
click at [628, 91] on input "text" at bounding box center [680, 99] width 145 height 22
type input "FY24"
click at [631, 117] on input "text" at bounding box center [680, 120] width 145 height 22
type input "FY25"
click at [632, 133] on input "text" at bounding box center [680, 142] width 145 height 22
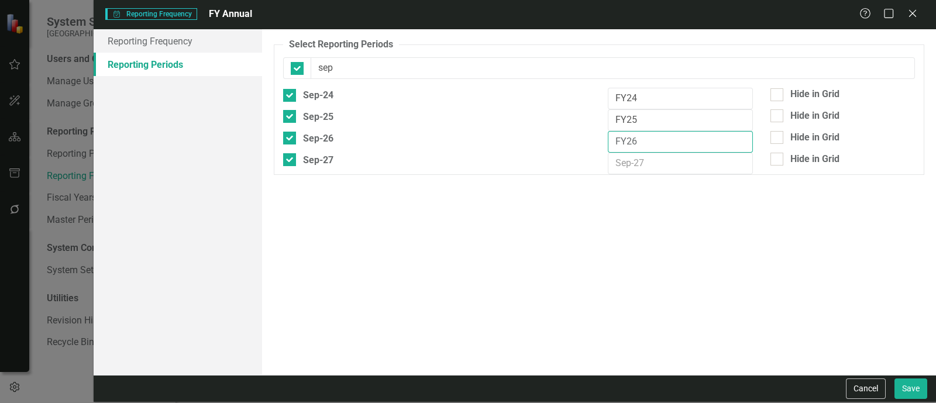
type input "FY26"
click at [629, 166] on input "text" at bounding box center [680, 164] width 145 height 22
click at [627, 165] on input "FyY27" at bounding box center [680, 164] width 145 height 22
type input "FY27"
click at [743, 203] on div "Select Reporting Periods Since you may not be reporting on every element every …" at bounding box center [599, 201] width 674 height 345
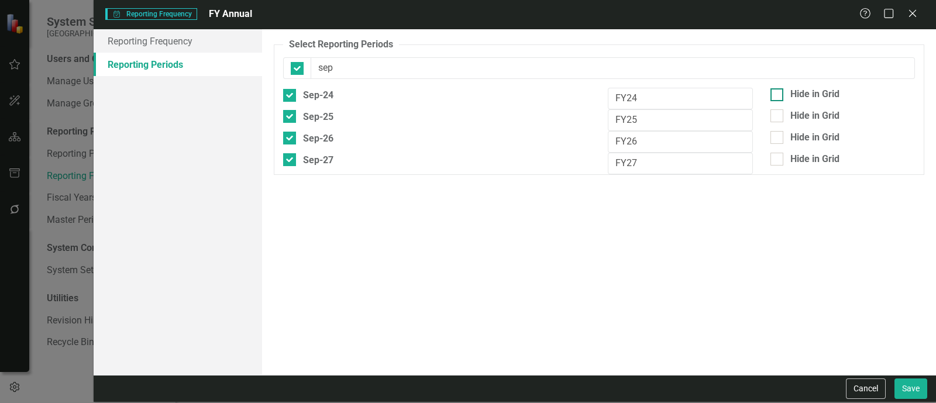
click at [796, 95] on div "Hide in Grid" at bounding box center [814, 94] width 49 height 13
click at [778, 95] on input "Hide in Grid" at bounding box center [774, 92] width 8 height 8
checkbox input "true"
click at [784, 156] on div "Hide in Grid" at bounding box center [842, 159] width 145 height 13
click at [778, 156] on input "Hide in Grid" at bounding box center [774, 157] width 8 height 8
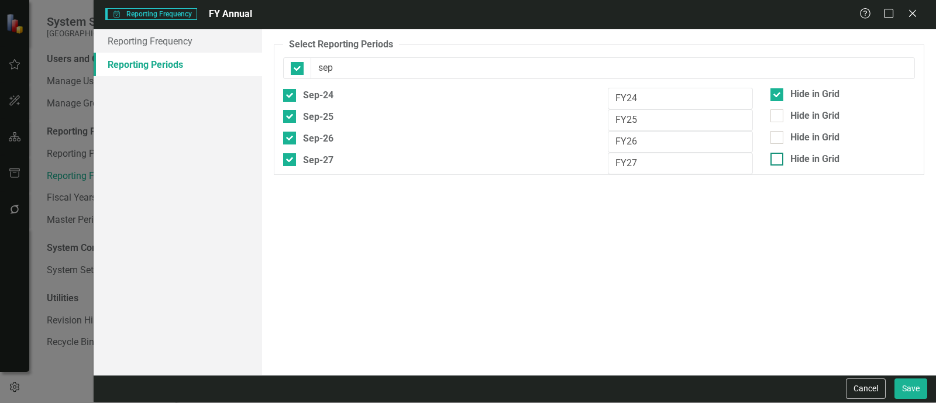
checkbox input "true"
click at [913, 395] on button "Save" at bounding box center [910, 388] width 33 height 20
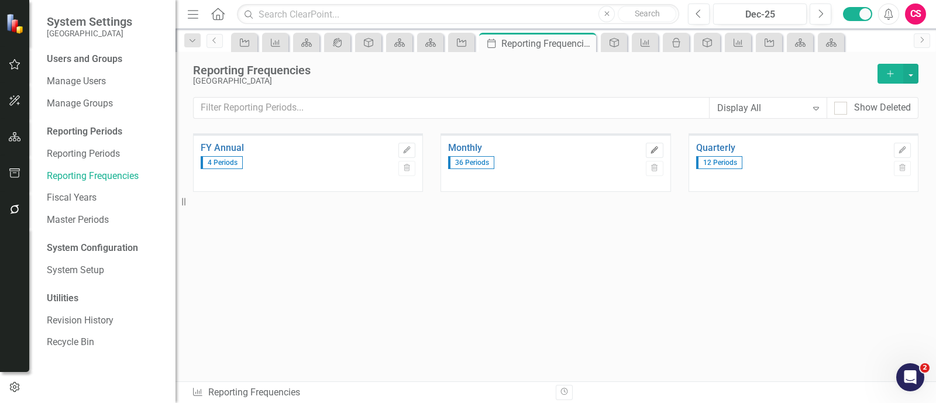
click at [648, 145] on button "Edit" at bounding box center [654, 150] width 17 height 15
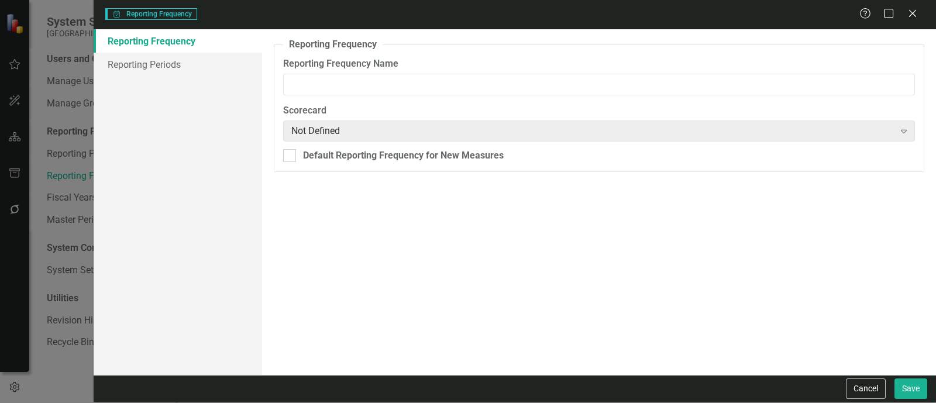
type input "Monthly"
click at [214, 73] on link "Reporting Periods" at bounding box center [178, 64] width 168 height 23
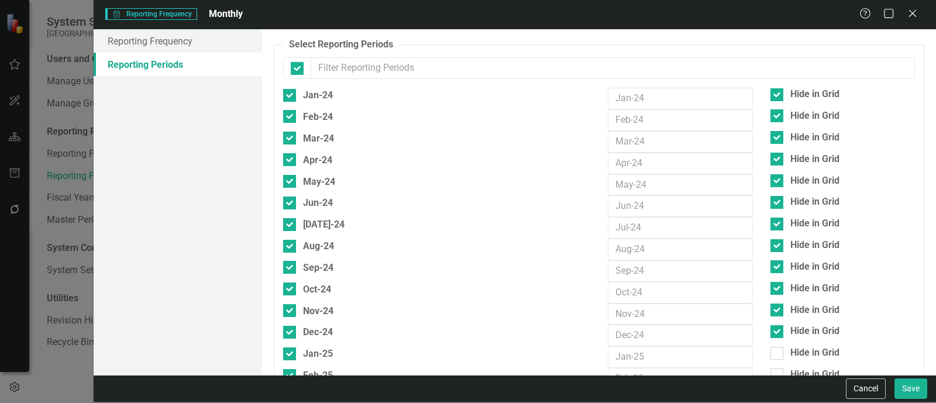
checkbox input "false"
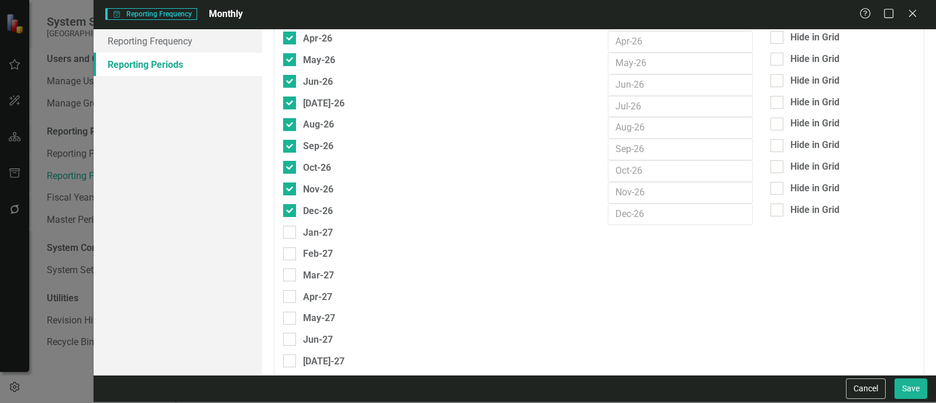
scroll to position [640, 0]
click at [300, 224] on div "Jan-27" at bounding box center [308, 231] width 50 height 15
click at [291, 225] on input "Jan-27" at bounding box center [287, 229] width 8 height 8
checkbox input "true"
click at [297, 245] on div "Feb-27" at bounding box center [308, 252] width 50 height 15
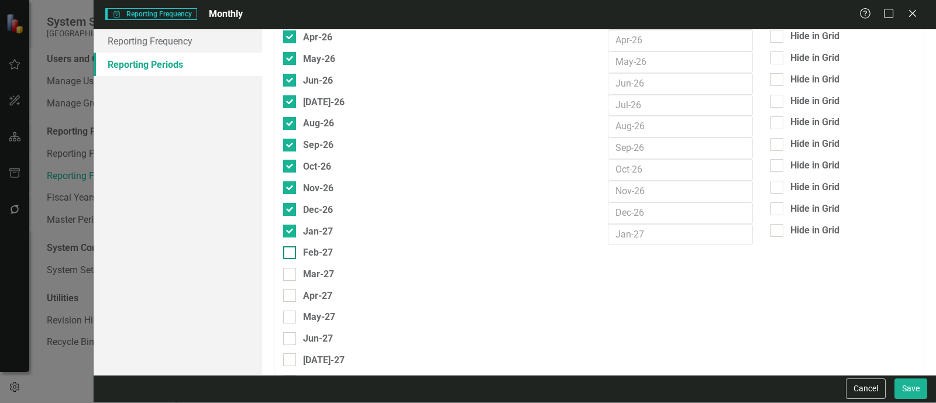
click at [291, 246] on input "Feb-27" at bounding box center [287, 250] width 8 height 8
checkbox input "true"
click at [295, 269] on div at bounding box center [289, 274] width 13 height 13
click at [291, 269] on input "Mar-27" at bounding box center [287, 272] width 8 height 8
checkbox input "true"
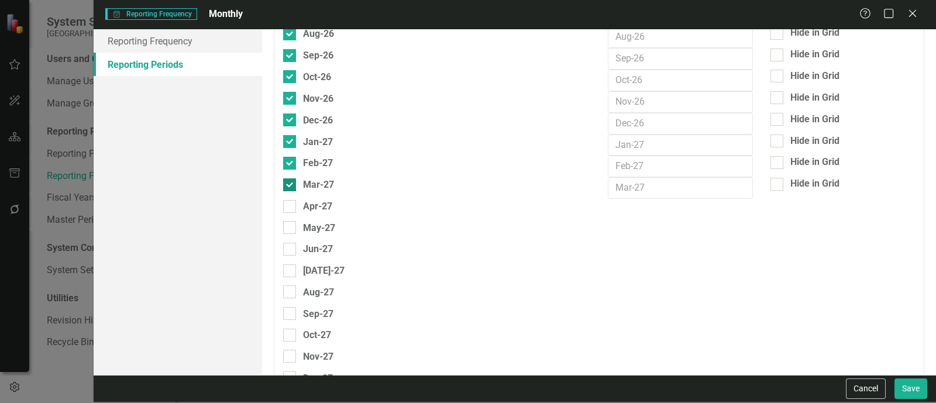
scroll to position [731, 0]
click at [295, 199] on div at bounding box center [289, 205] width 13 height 13
click at [291, 199] on input "Apr-27" at bounding box center [287, 203] width 8 height 8
checkbox input "true"
click at [297, 219] on div "May-27" at bounding box center [309, 226] width 52 height 15
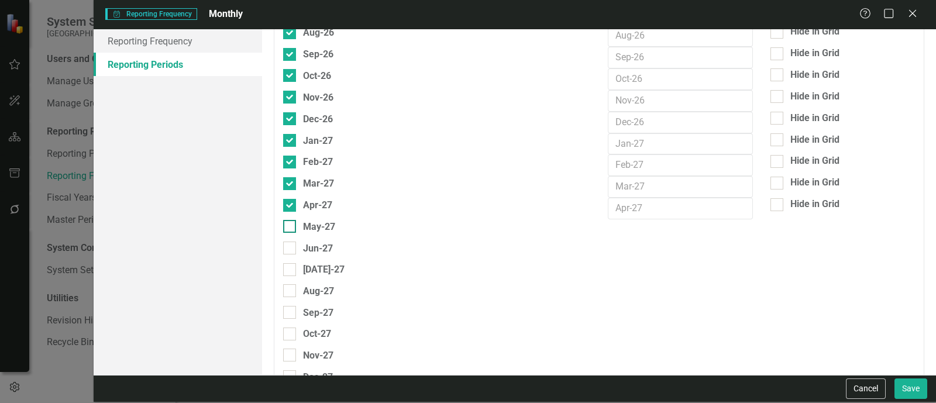
click at [291, 220] on input "May-27" at bounding box center [287, 224] width 8 height 8
checkbox input "true"
click at [295, 242] on div at bounding box center [289, 248] width 13 height 13
click at [291, 242] on input "Jun-27" at bounding box center [287, 246] width 8 height 8
checkbox input "true"
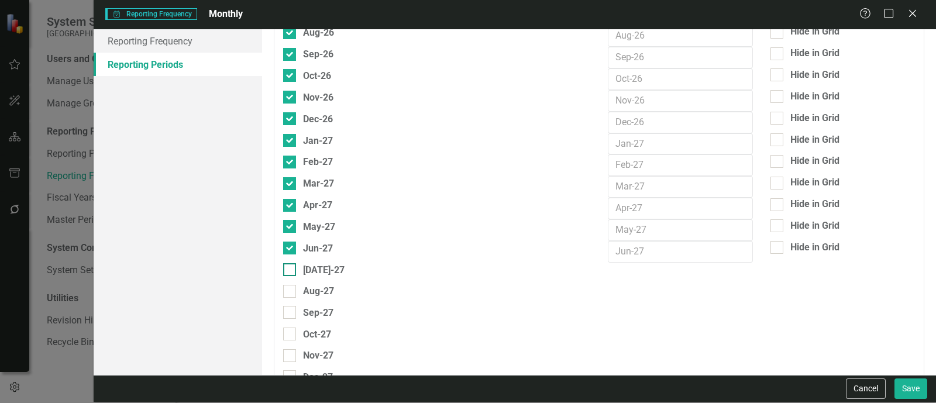
click at [296, 263] on div "[DATE]-27" at bounding box center [313, 270] width 61 height 15
click at [291, 263] on input "[DATE]-27" at bounding box center [287, 267] width 8 height 8
checkbox input "true"
click at [298, 286] on div "Aug-27" at bounding box center [308, 291] width 51 height 15
click at [291, 286] on input "Aug-27" at bounding box center [287, 289] width 8 height 8
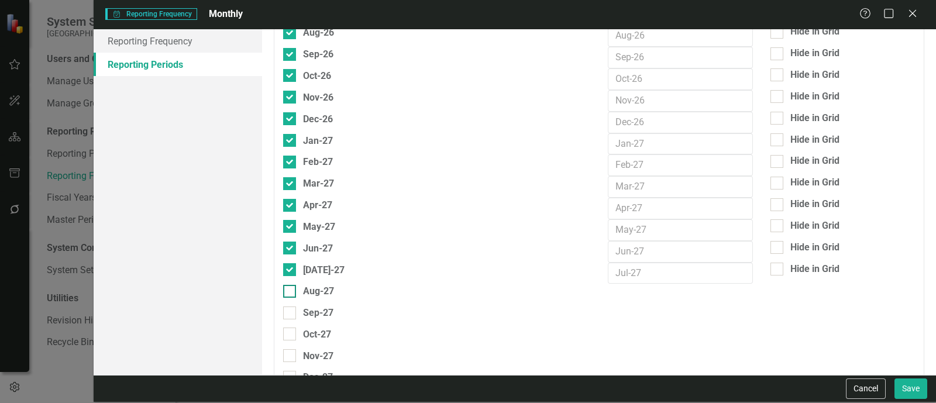
checkbox input "true"
click at [298, 305] on div "Sep-27" at bounding box center [308, 312] width 50 height 15
click at [291, 307] on input "Sep-27" at bounding box center [287, 311] width 8 height 8
checkbox input "true"
click at [296, 327] on div "Oct-27" at bounding box center [307, 334] width 48 height 15
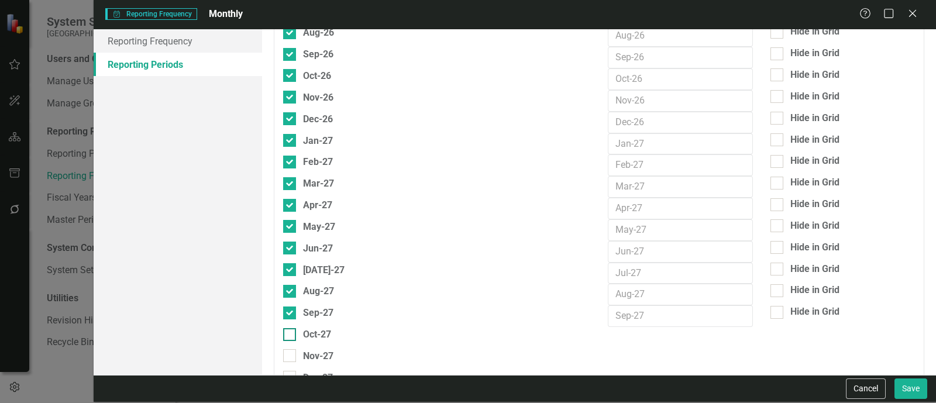
click at [291, 328] on input "Oct-27" at bounding box center [287, 332] width 8 height 8
checkbox input "true"
click at [295, 349] on div "Nov-27" at bounding box center [308, 356] width 50 height 15
click at [291, 349] on input "Nov-27" at bounding box center [287, 353] width 8 height 8
checkbox input "true"
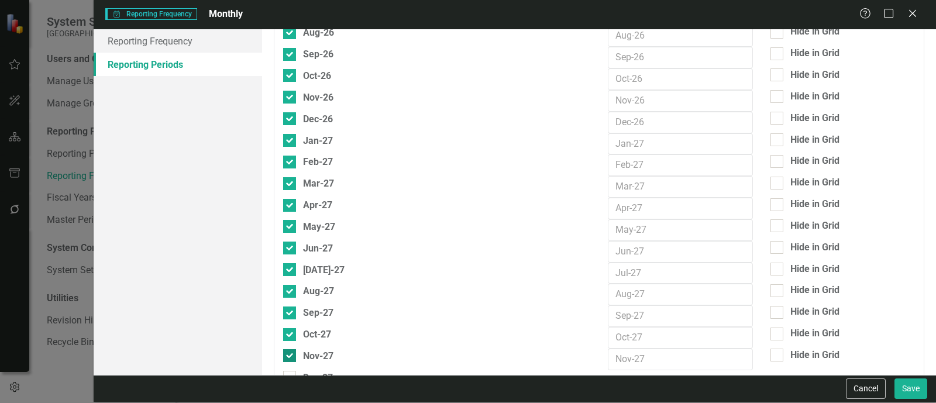
scroll to position [746, 0]
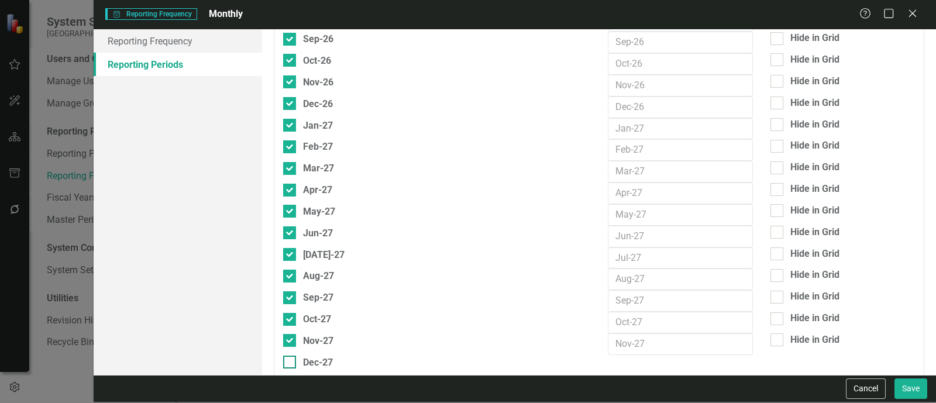
click at [293, 359] on div "Dec-27" at bounding box center [308, 362] width 50 height 15
click at [291, 359] on input "Dec-27" at bounding box center [287, 360] width 8 height 8
checkbox input "true"
click at [821, 118] on div "Hide in Grid" at bounding box center [814, 124] width 49 height 13
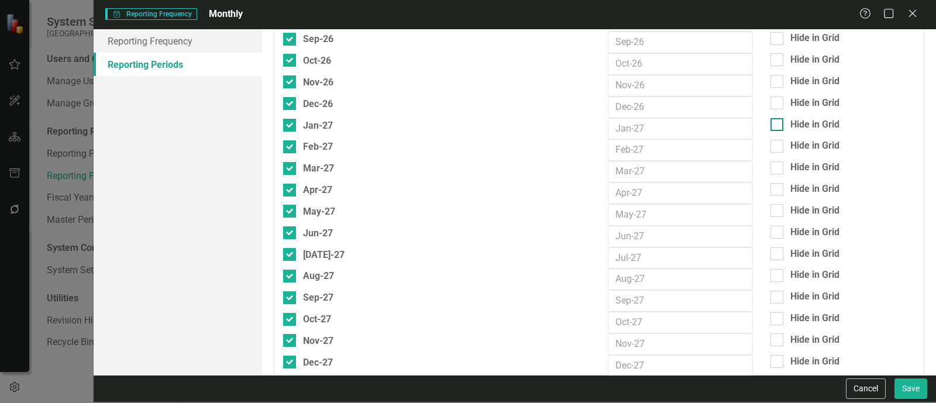
click at [778, 118] on input "Hide in Grid" at bounding box center [774, 122] width 8 height 8
checkbox input "true"
drag, startPoint x: 818, startPoint y: 133, endPoint x: 812, endPoint y: 157, distance: 25.4
click at [812, 161] on div "Hide in Grid" at bounding box center [814, 167] width 49 height 13
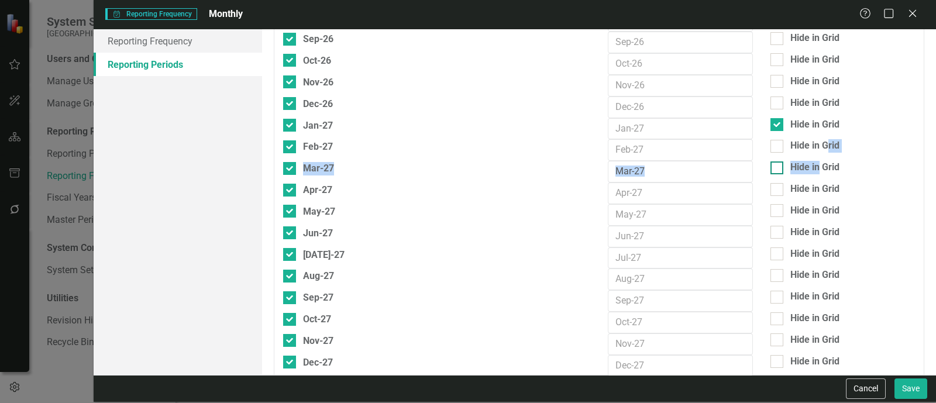
click at [778, 161] on input "Hide in Grid" at bounding box center [774, 165] width 8 height 8
checkbox input "true"
click at [810, 140] on div "Hide in Grid" at bounding box center [814, 145] width 49 height 13
click at [778, 140] on input "Hide in Grid" at bounding box center [774, 144] width 8 height 8
checkbox input "true"
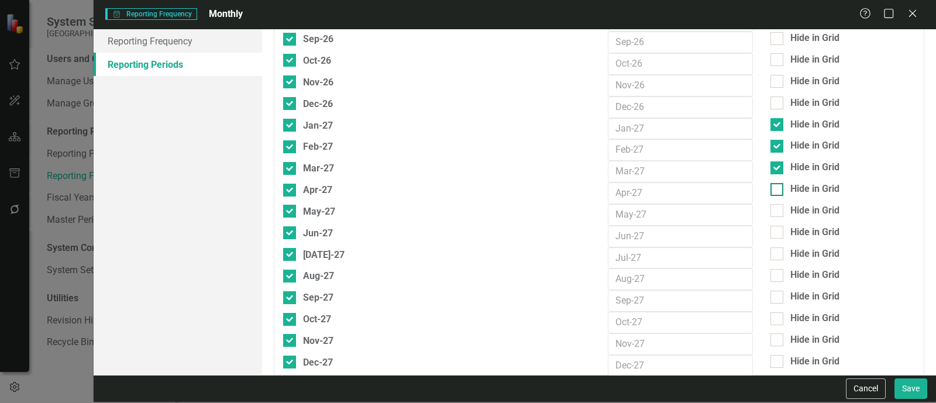
click at [813, 183] on div "Hide in Grid" at bounding box center [814, 189] width 49 height 13
click at [778, 183] on input "Hide in Grid" at bounding box center [774, 187] width 8 height 8
checkbox input "true"
click at [814, 204] on div "Hide in Grid" at bounding box center [814, 210] width 49 height 13
click at [778, 204] on input "Hide in Grid" at bounding box center [774, 208] width 8 height 8
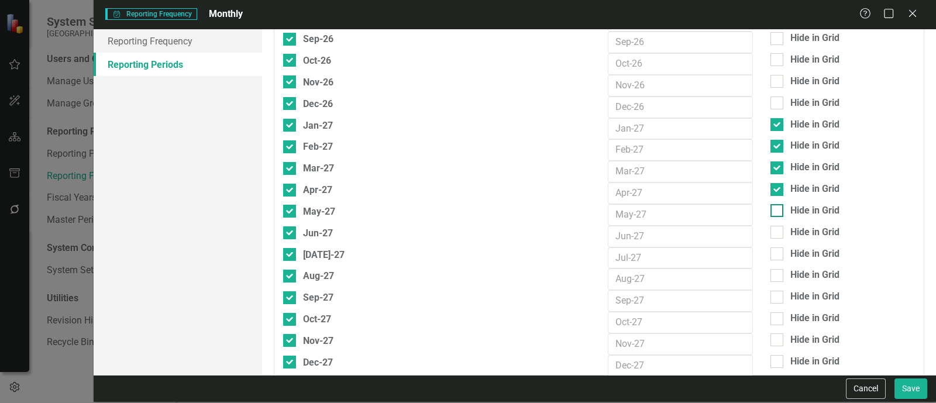
checkbox input "true"
click at [813, 226] on div "Hide in Grid" at bounding box center [814, 232] width 49 height 13
click at [778, 226] on input "Hide in Grid" at bounding box center [774, 230] width 8 height 8
checkbox input "true"
drag, startPoint x: 813, startPoint y: 238, endPoint x: 820, endPoint y: 271, distance: 34.1
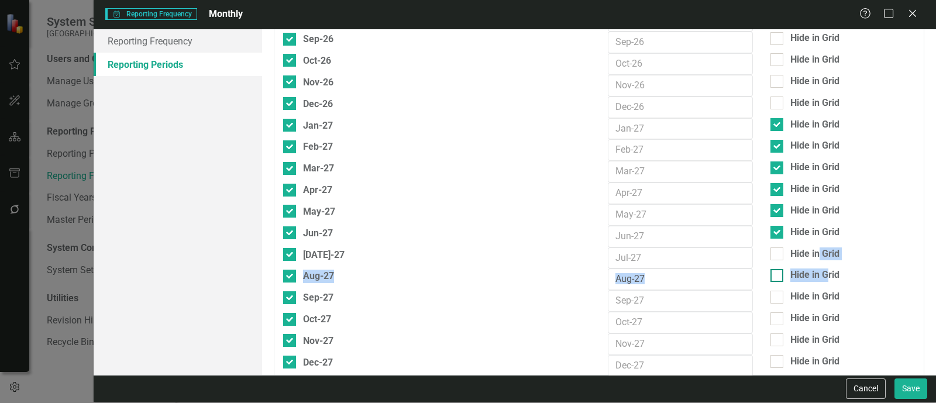
click at [820, 271] on div "Hide in Grid" at bounding box center [814, 275] width 49 height 13
click at [778, 271] on input "Hide in Grid" at bounding box center [774, 273] width 8 height 8
checkbox input "true"
click at [806, 247] on div "Hide in Grid" at bounding box center [814, 253] width 49 height 13
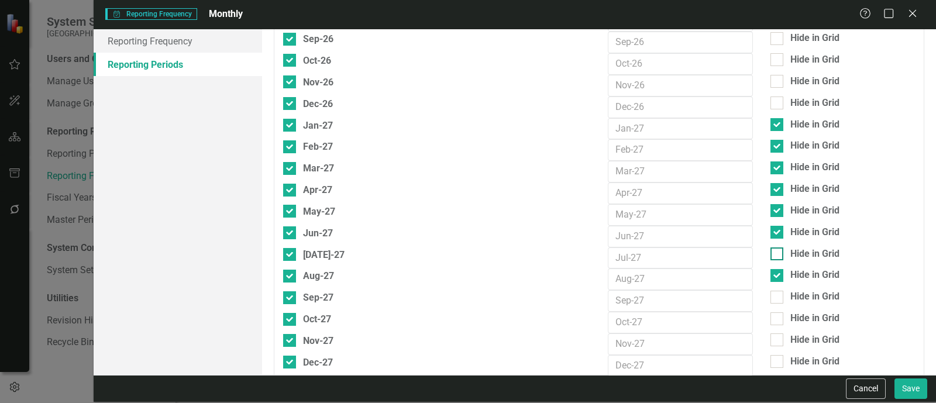
click at [778, 247] on input "Hide in Grid" at bounding box center [774, 251] width 8 height 8
checkbox input "true"
click at [808, 291] on div "Hide in Grid" at bounding box center [814, 296] width 49 height 13
click at [778, 291] on input "Hide in Grid" at bounding box center [774, 295] width 8 height 8
checkbox input "true"
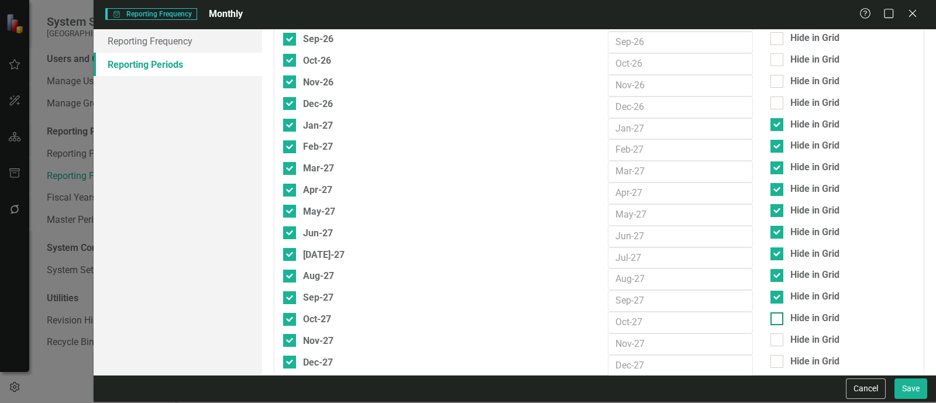
click at [810, 312] on div "Hide in Grid" at bounding box center [814, 318] width 49 height 13
click at [778, 312] on input "Hide in Grid" at bounding box center [774, 316] width 8 height 8
checkbox input "true"
click at [811, 333] on div "Hide in Grid" at bounding box center [814, 339] width 49 height 13
click at [778, 333] on input "Hide in Grid" at bounding box center [774, 337] width 8 height 8
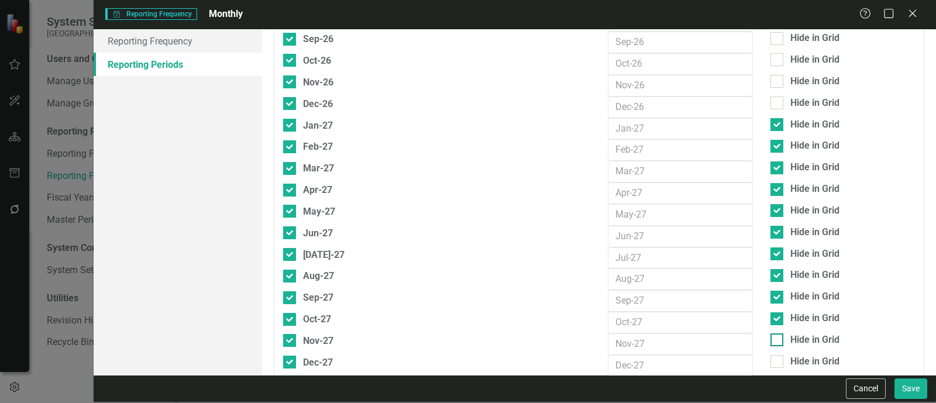
checkbox input "true"
click at [810, 355] on div "Hide in Grid" at bounding box center [814, 361] width 49 height 13
click at [778, 355] on input "Hide in Grid" at bounding box center [774, 359] width 8 height 8
checkbox input "true"
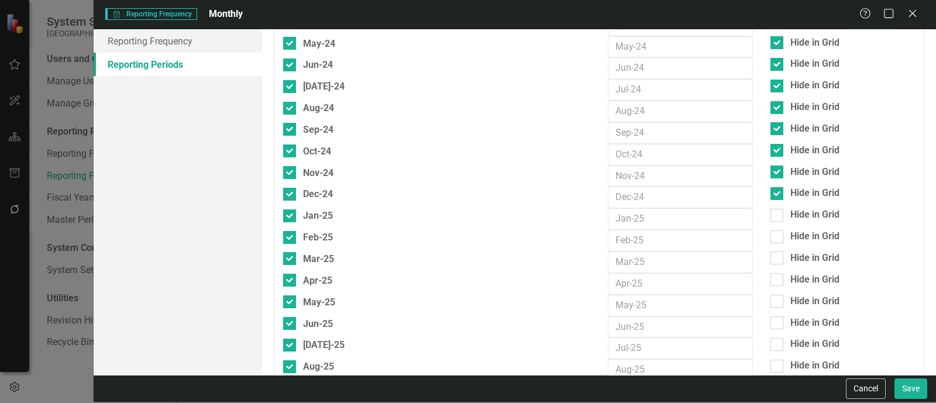
scroll to position [139, 0]
click at [913, 388] on button "Save" at bounding box center [910, 388] width 33 height 20
